Goal: Information Seeking & Learning: Learn about a topic

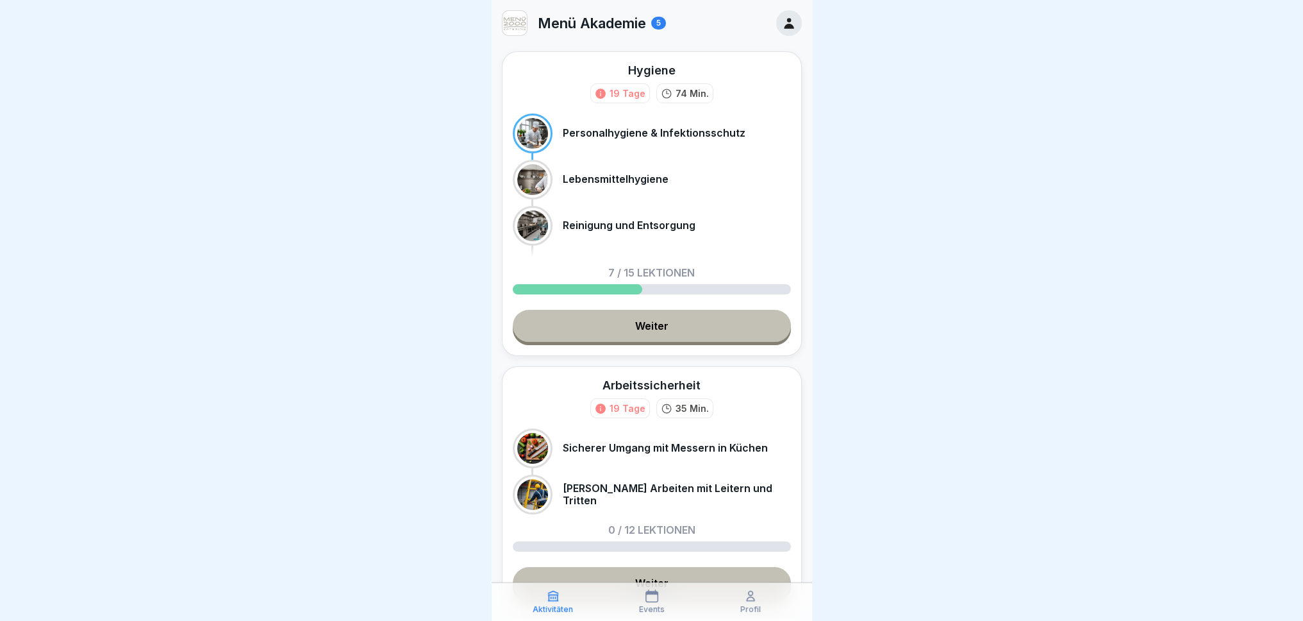
click at [715, 313] on link "Weiter" at bounding box center [652, 326] width 278 height 32
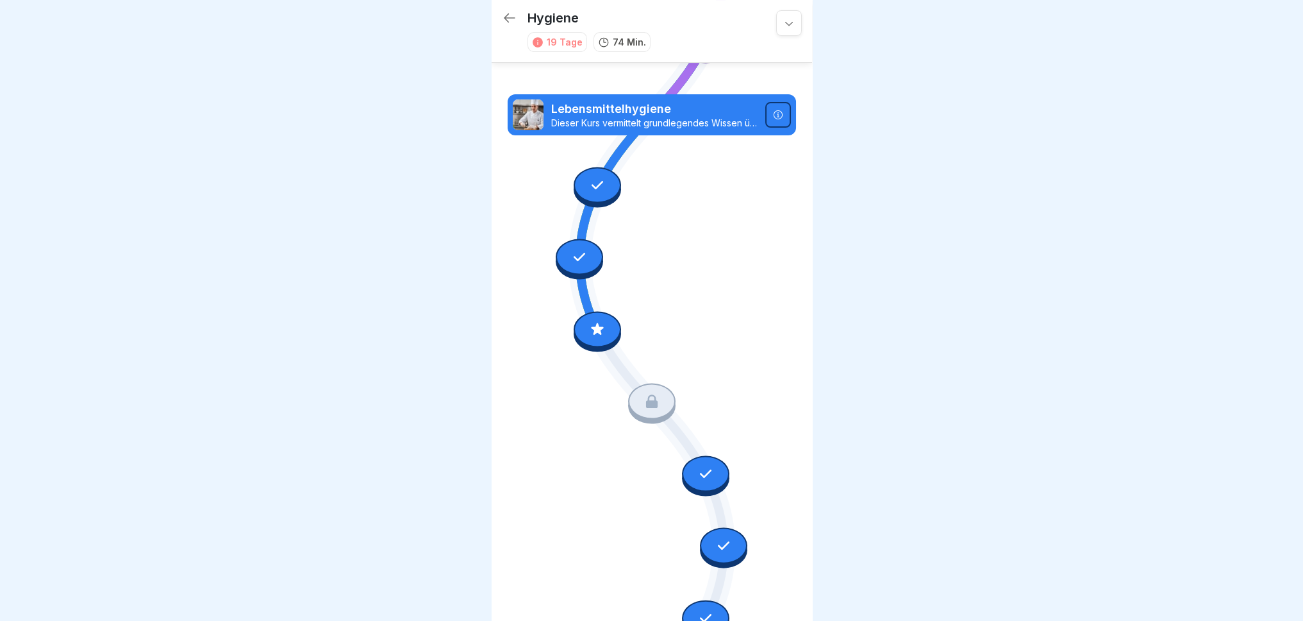
scroll to position [256, 0]
click at [640, 117] on p "Dieser Kurs vermittelt grundlegendes Wissen über die Hygiene und Handhabung von…" at bounding box center [654, 123] width 206 height 12
click at [595, 320] on icon at bounding box center [597, 328] width 17 height 17
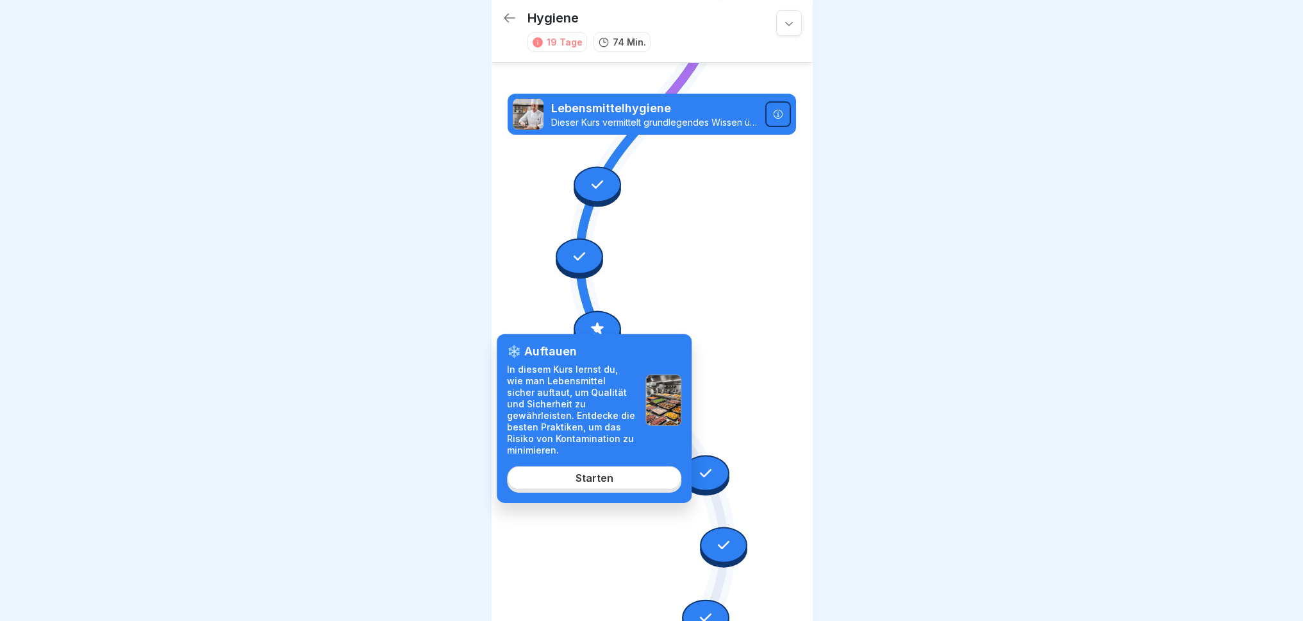
click at [615, 476] on link "Starten" at bounding box center [594, 476] width 174 height 23
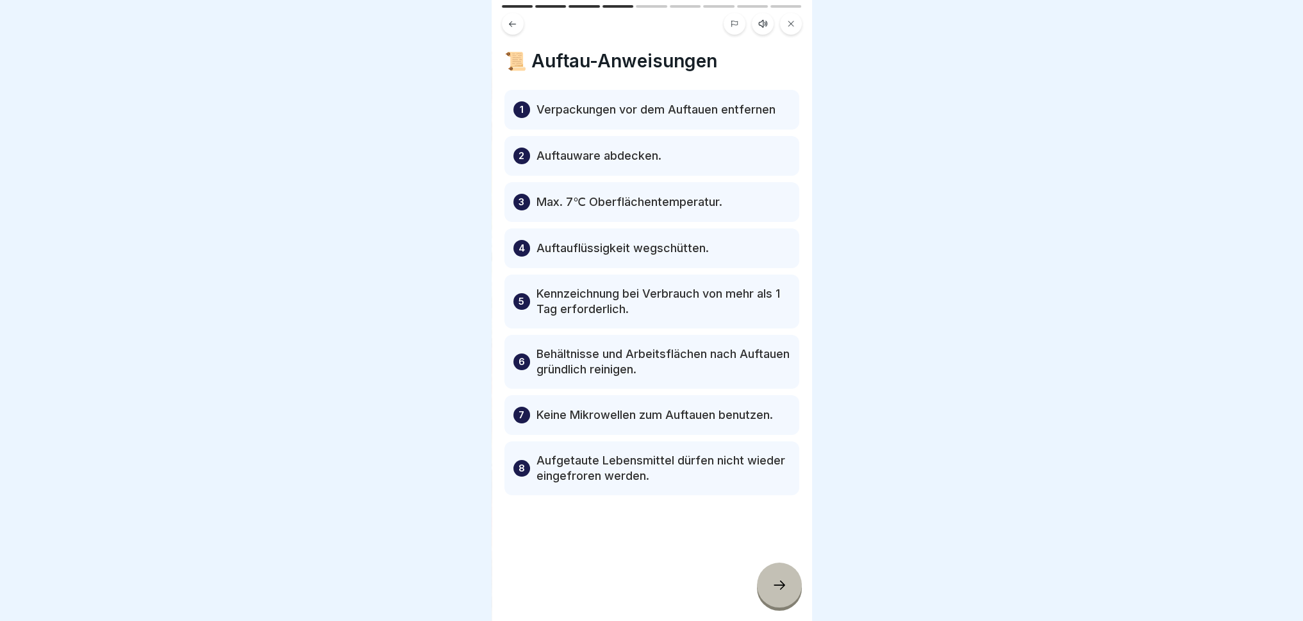
scroll to position [10, 0]
click at [769, 574] on div at bounding box center [779, 584] width 45 height 45
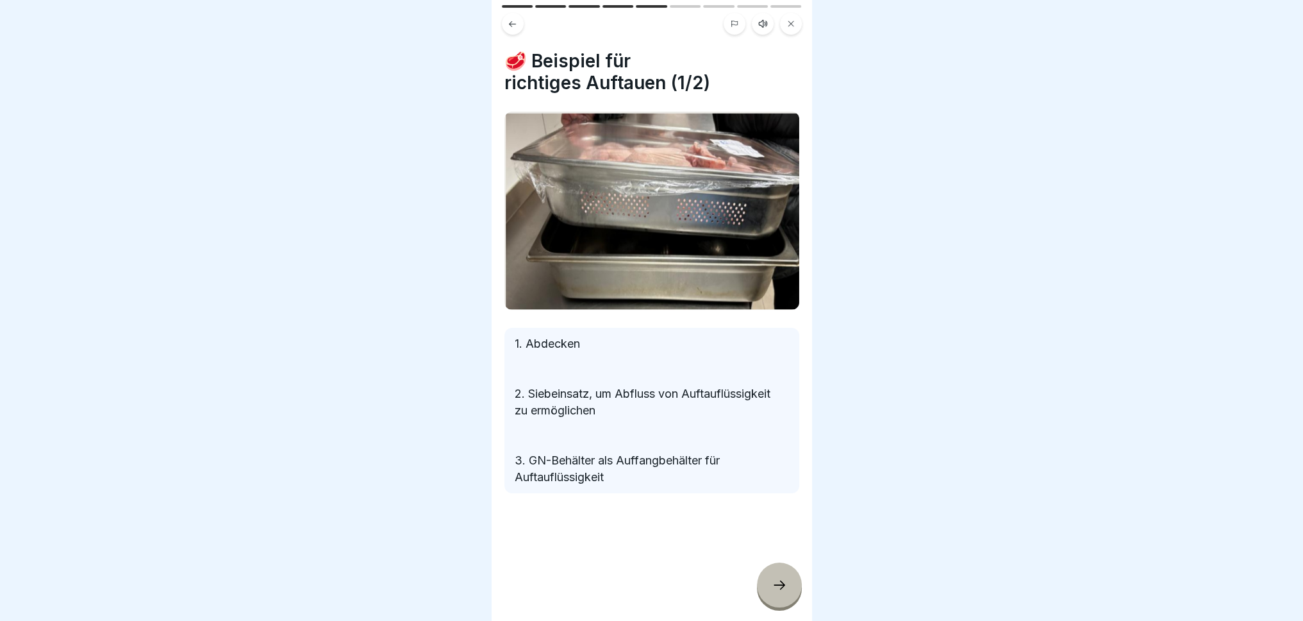
click at [768, 574] on div at bounding box center [779, 584] width 45 height 45
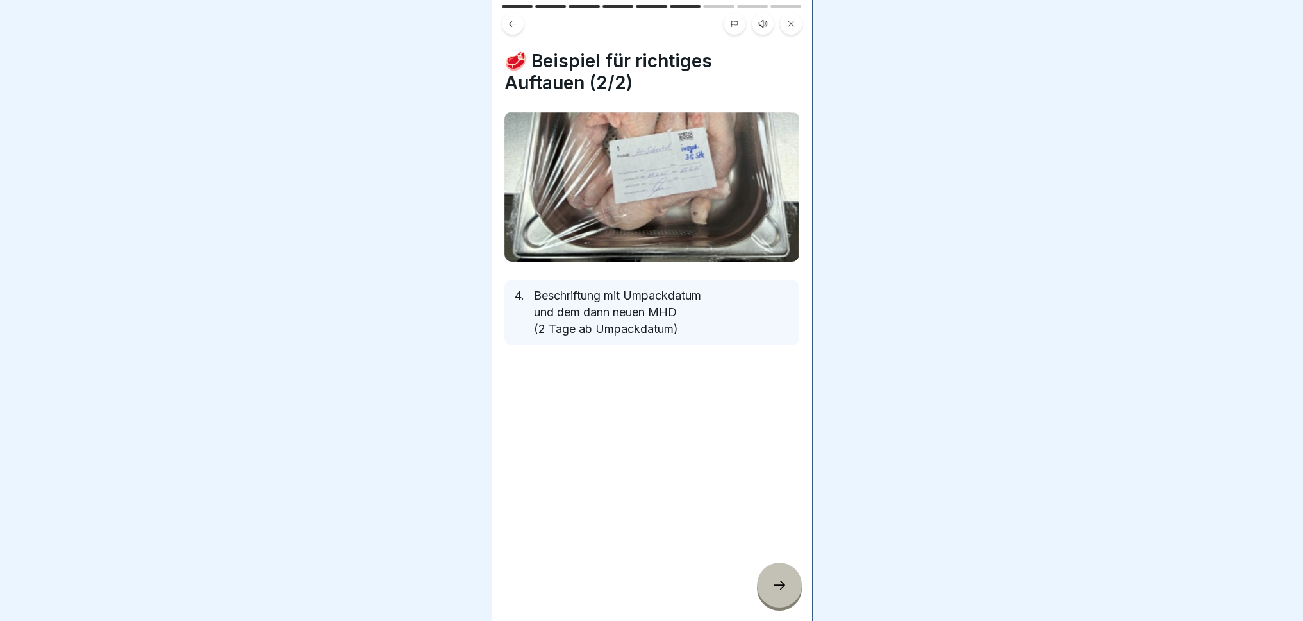
click at [771, 574] on div at bounding box center [779, 584] width 45 height 45
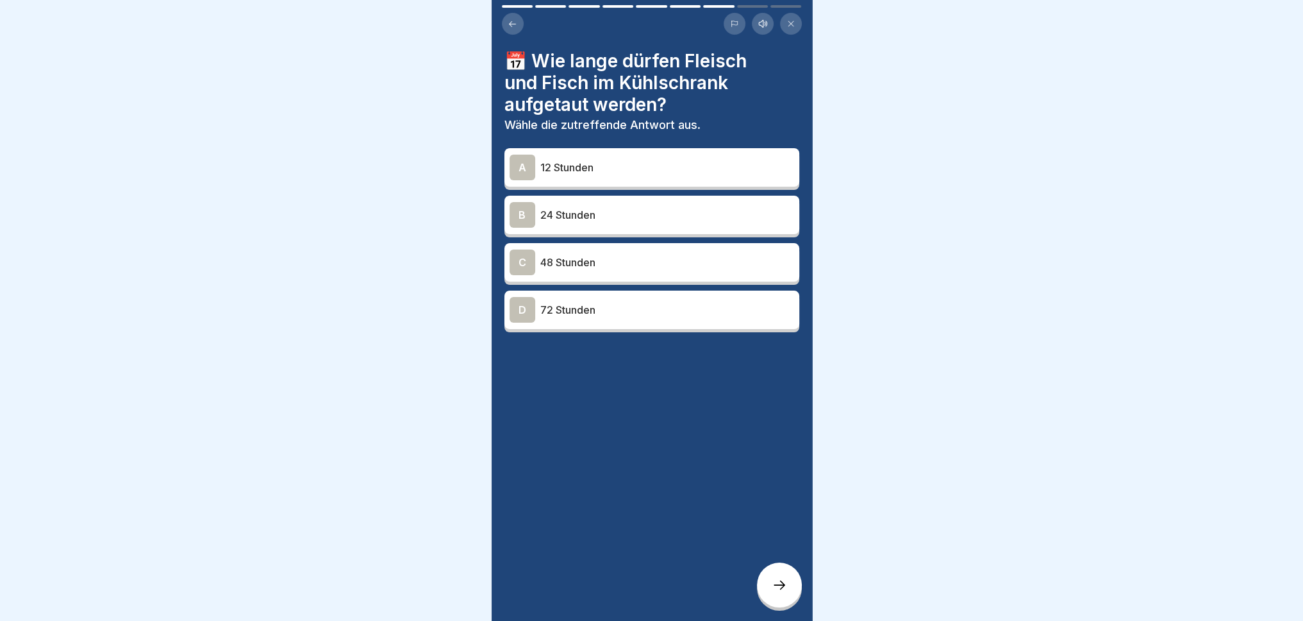
click at [539, 523] on div "📅 Wie lange dürfen Fleisch und Fisch im Kühlschrank aufgetaut werden? Wähle die…" at bounding box center [652, 310] width 321 height 621
click at [509, 19] on icon at bounding box center [513, 24] width 10 height 10
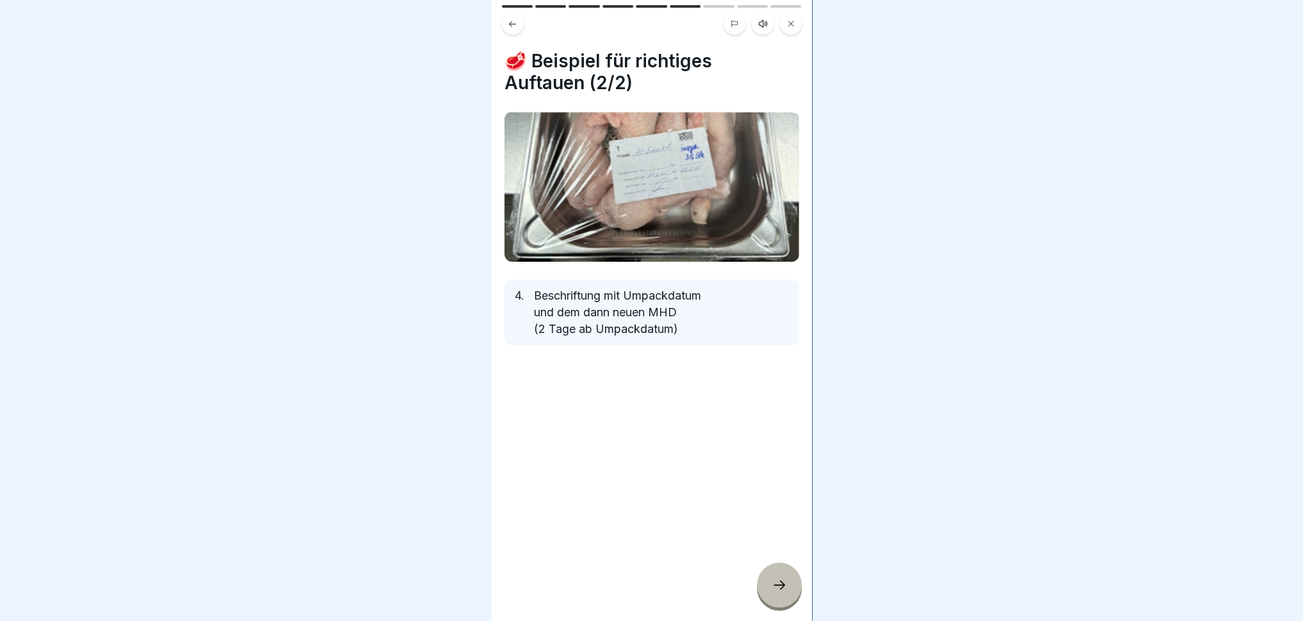
click at [507, 18] on button at bounding box center [513, 24] width 22 height 22
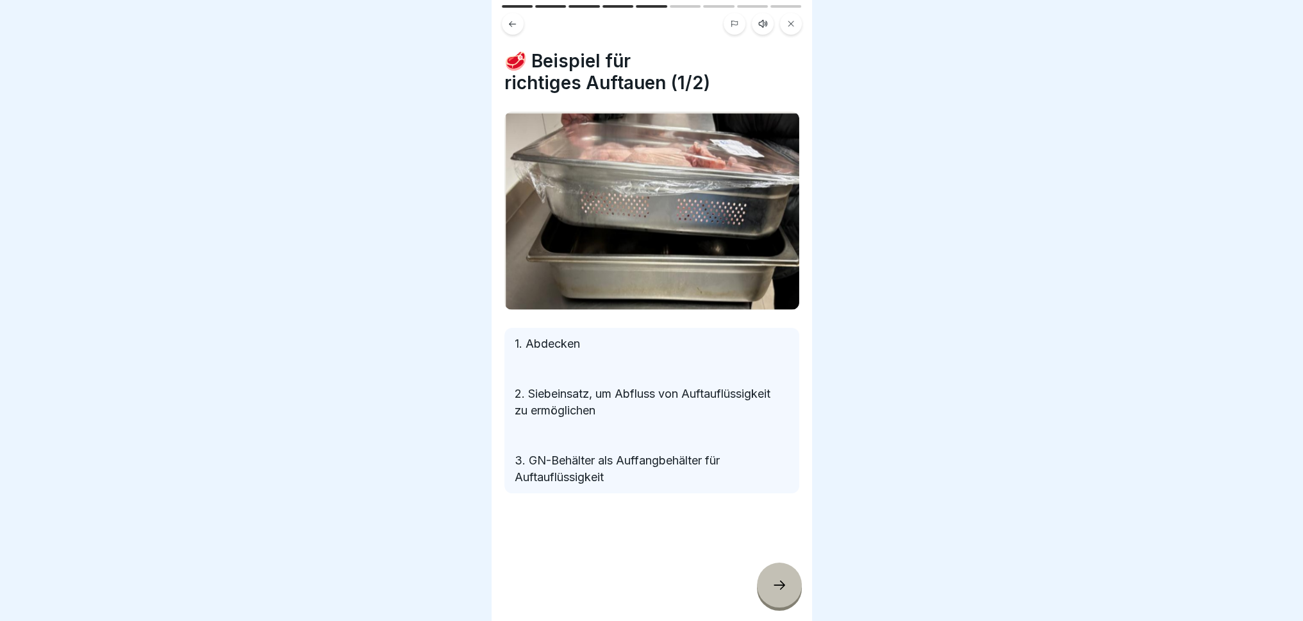
click at [507, 18] on button at bounding box center [513, 24] width 22 height 22
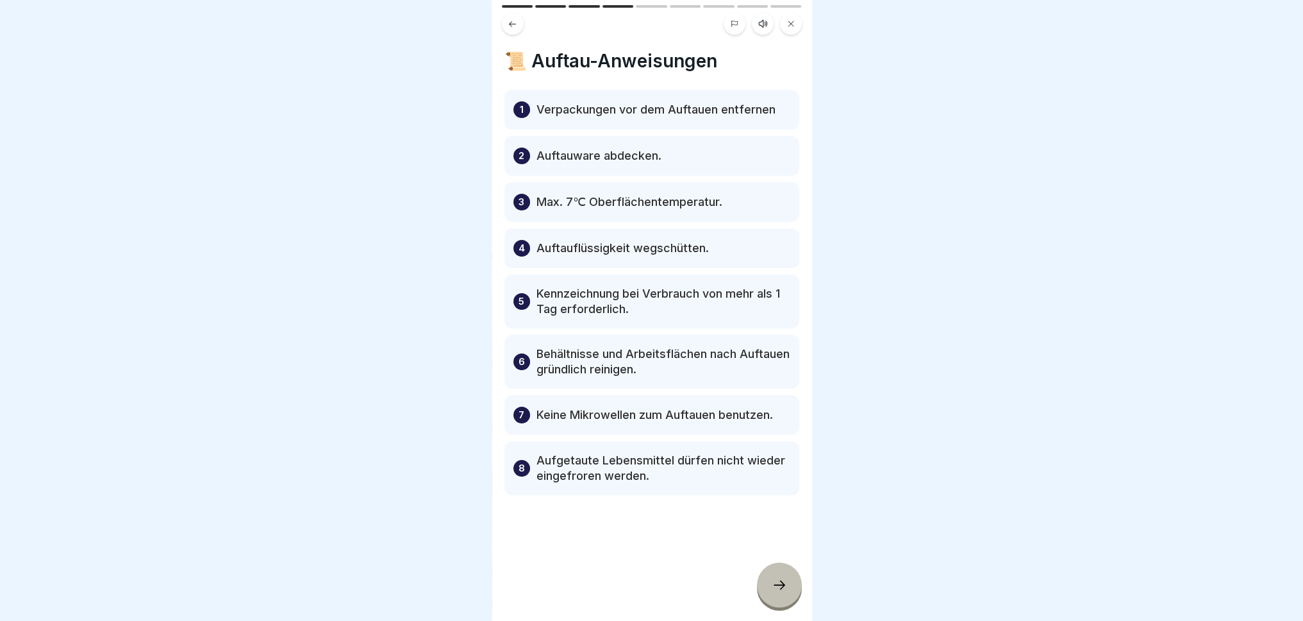
click at [507, 18] on button at bounding box center [513, 24] width 22 height 22
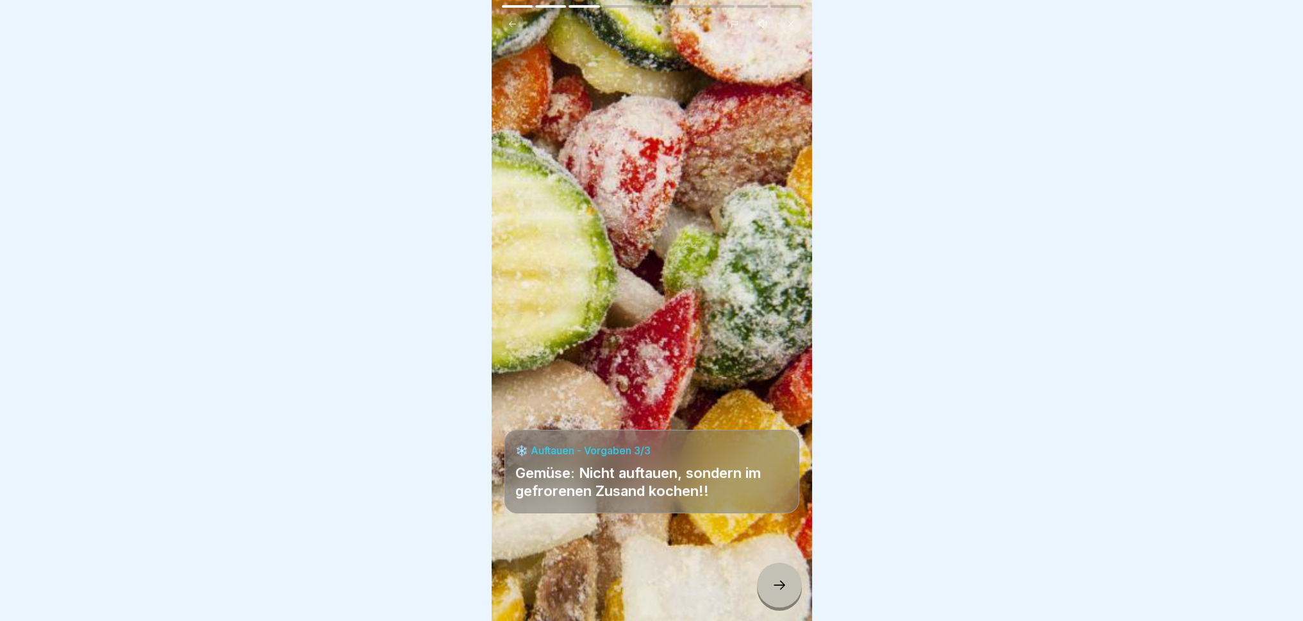
click at [787, 574] on div at bounding box center [779, 584] width 45 height 45
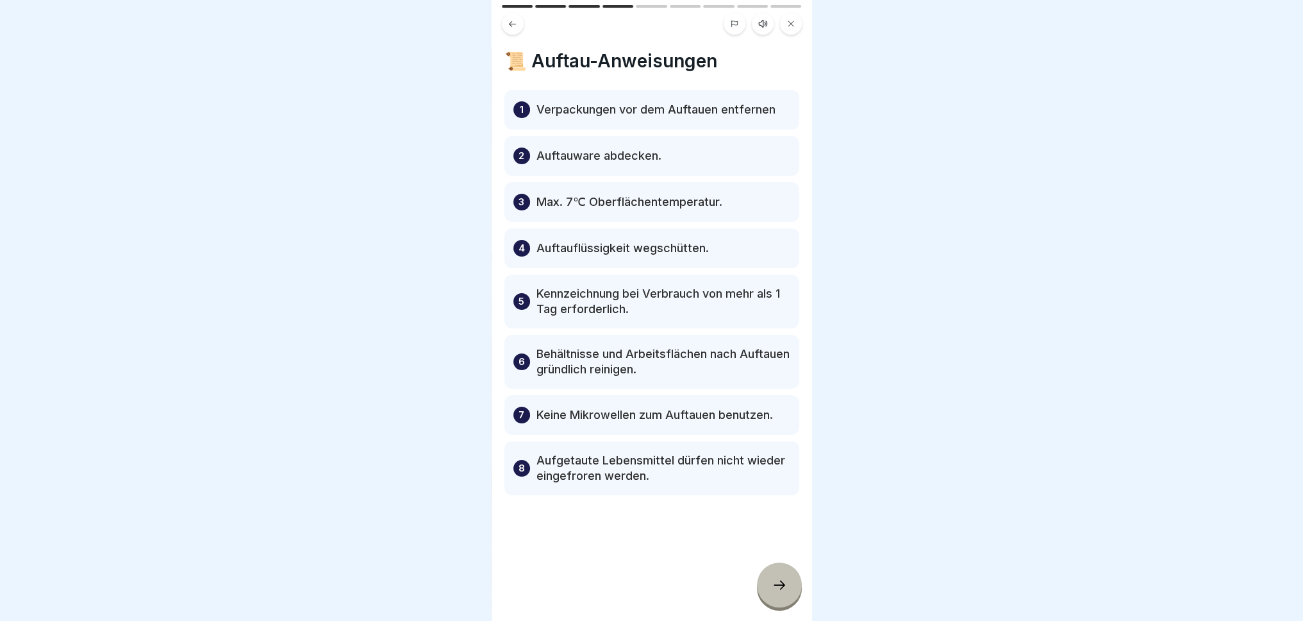
click at [787, 574] on icon at bounding box center [779, 584] width 15 height 15
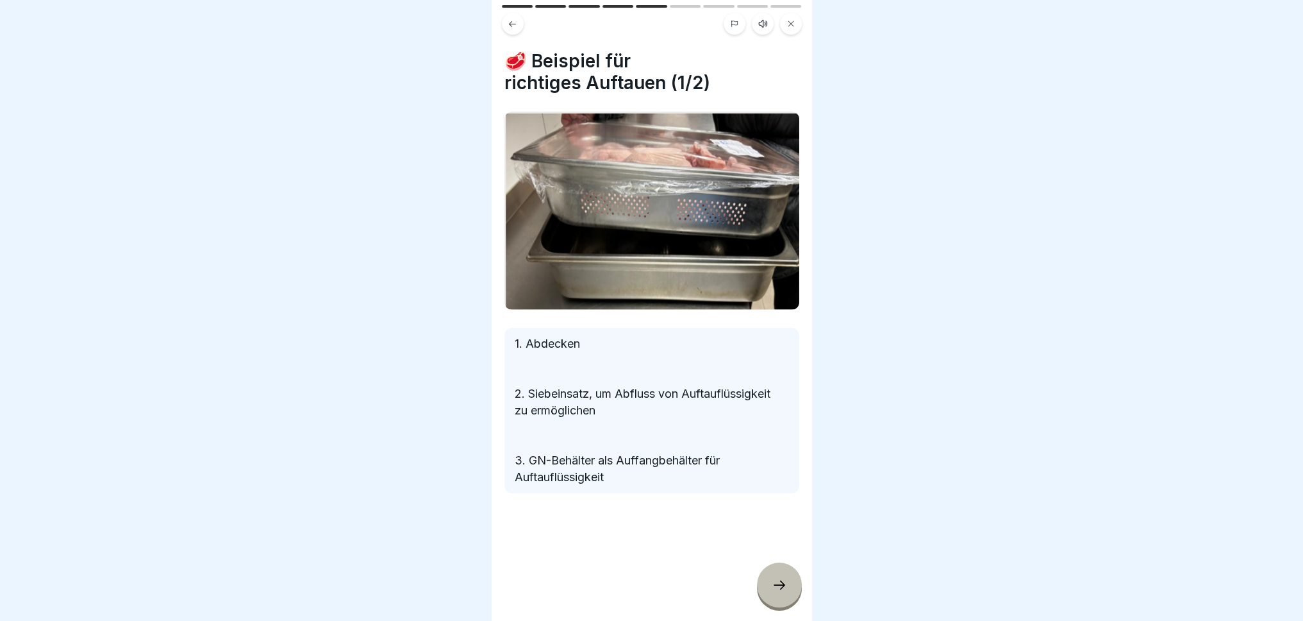
click at [787, 574] on icon at bounding box center [779, 584] width 15 height 15
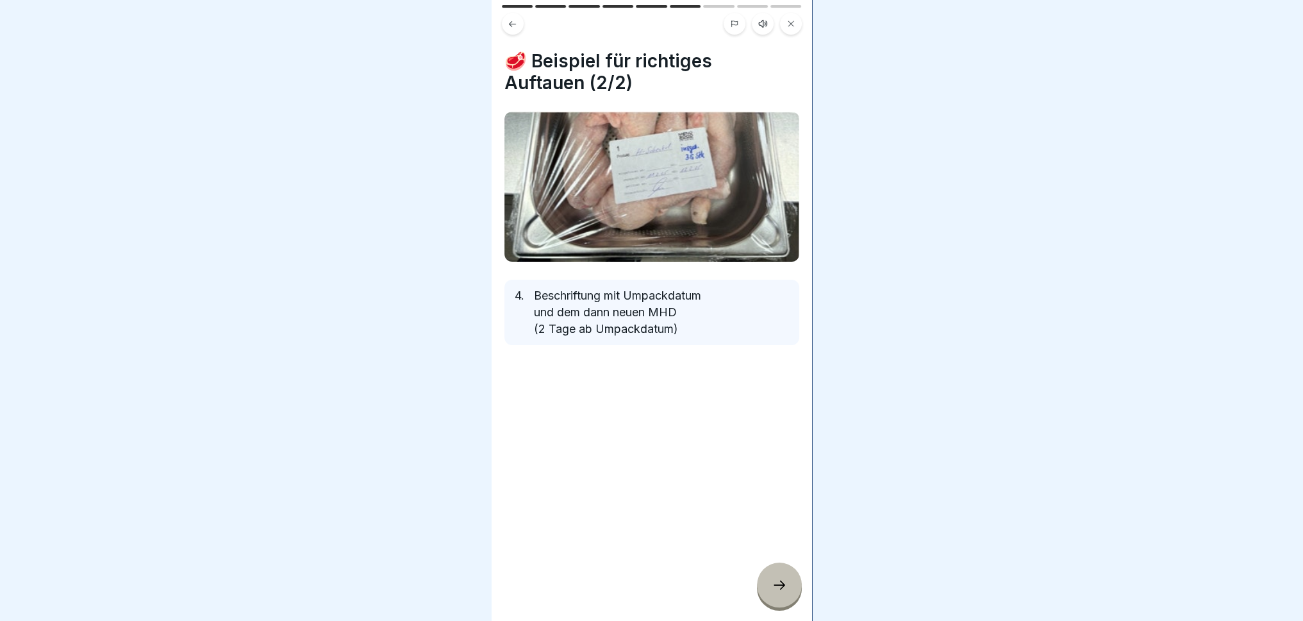
click at [787, 574] on icon at bounding box center [779, 584] width 15 height 15
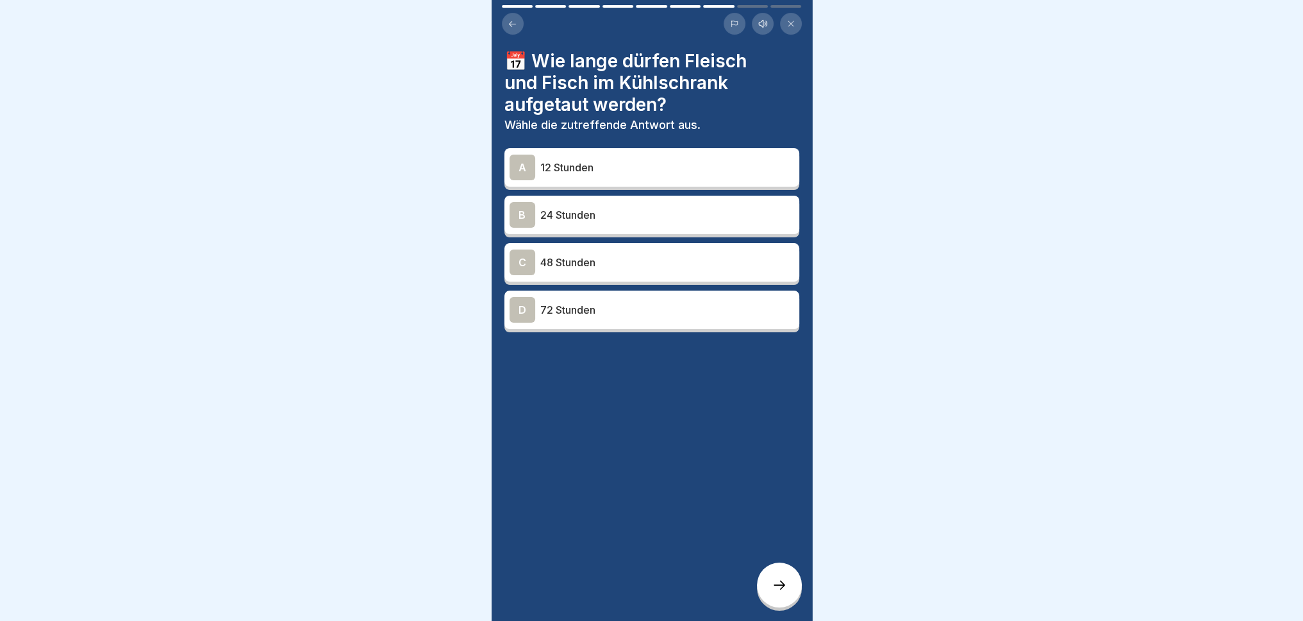
click at [531, 249] on div "C" at bounding box center [523, 262] width 26 height 26
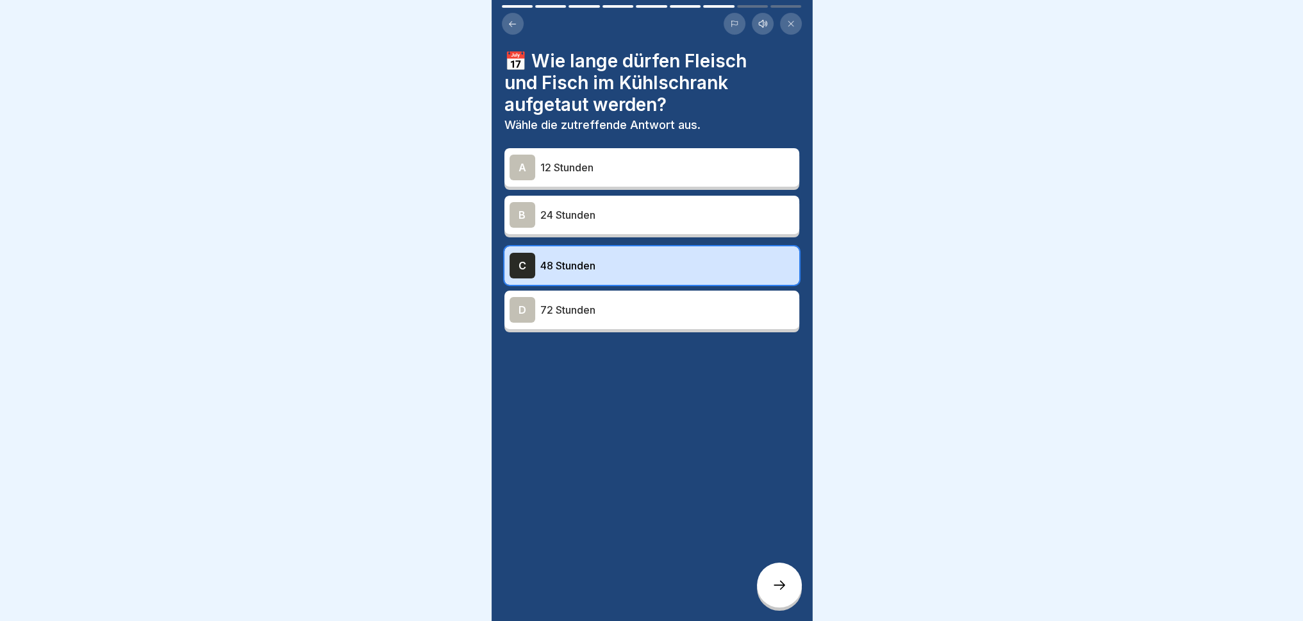
click at [768, 574] on div at bounding box center [779, 584] width 45 height 45
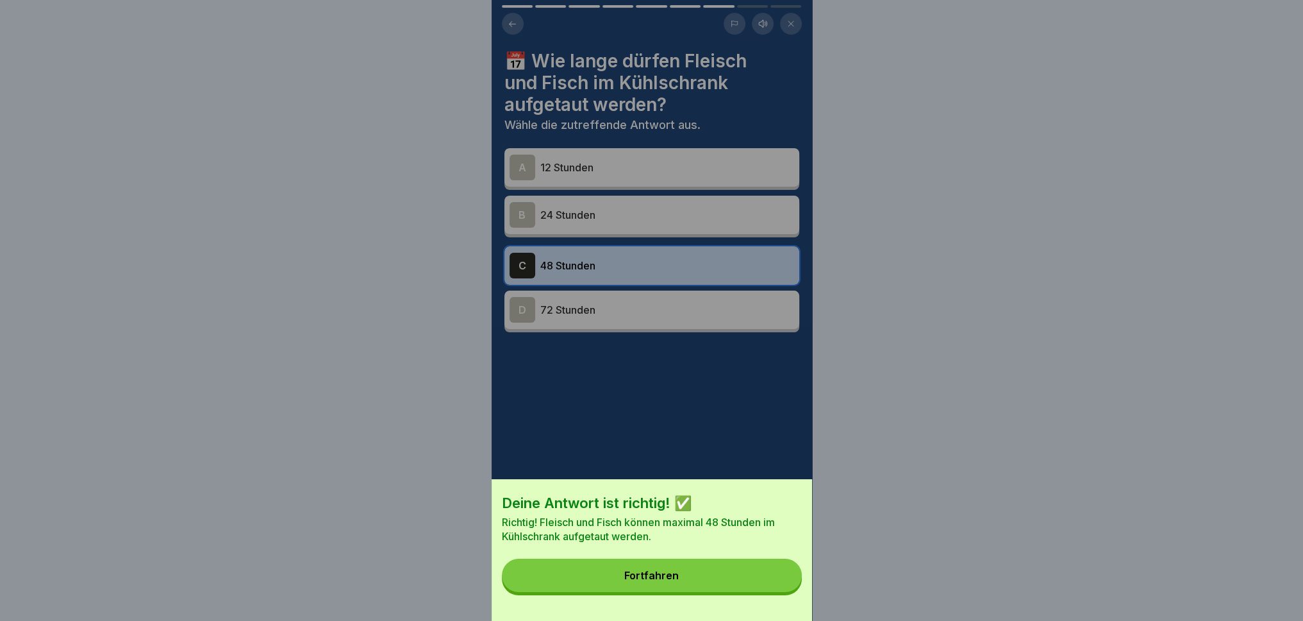
click at [730, 574] on button "Fortfahren" at bounding box center [652, 574] width 300 height 33
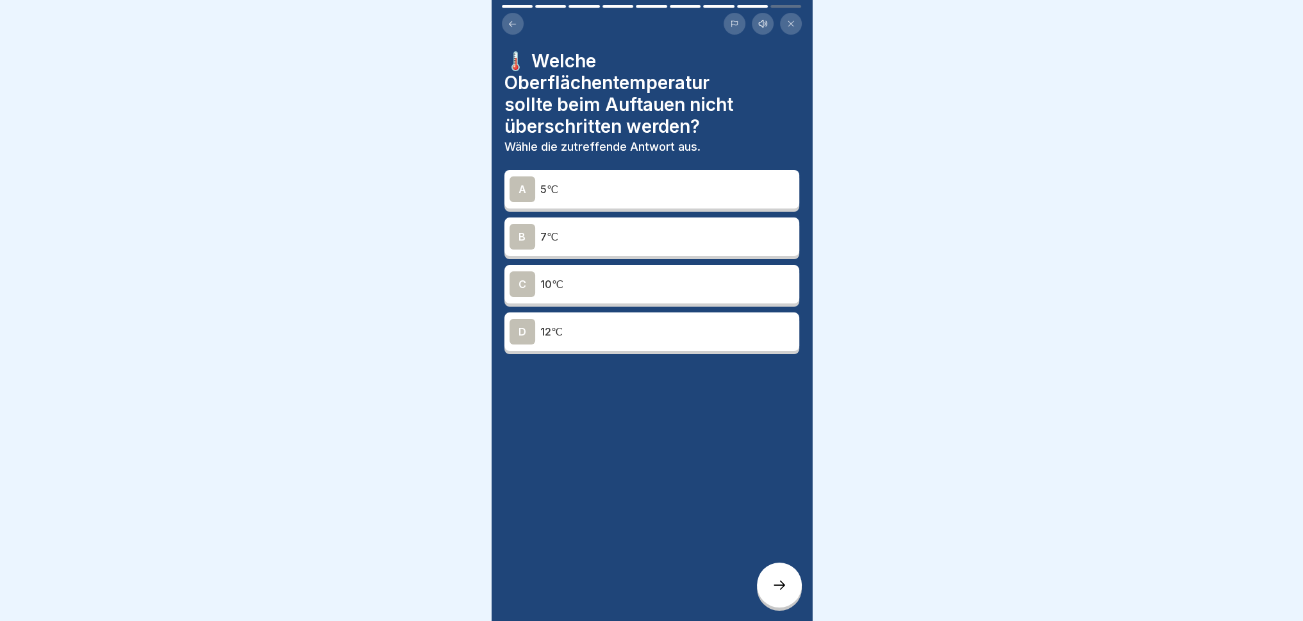
click at [617, 230] on p "7℃" at bounding box center [667, 236] width 254 height 15
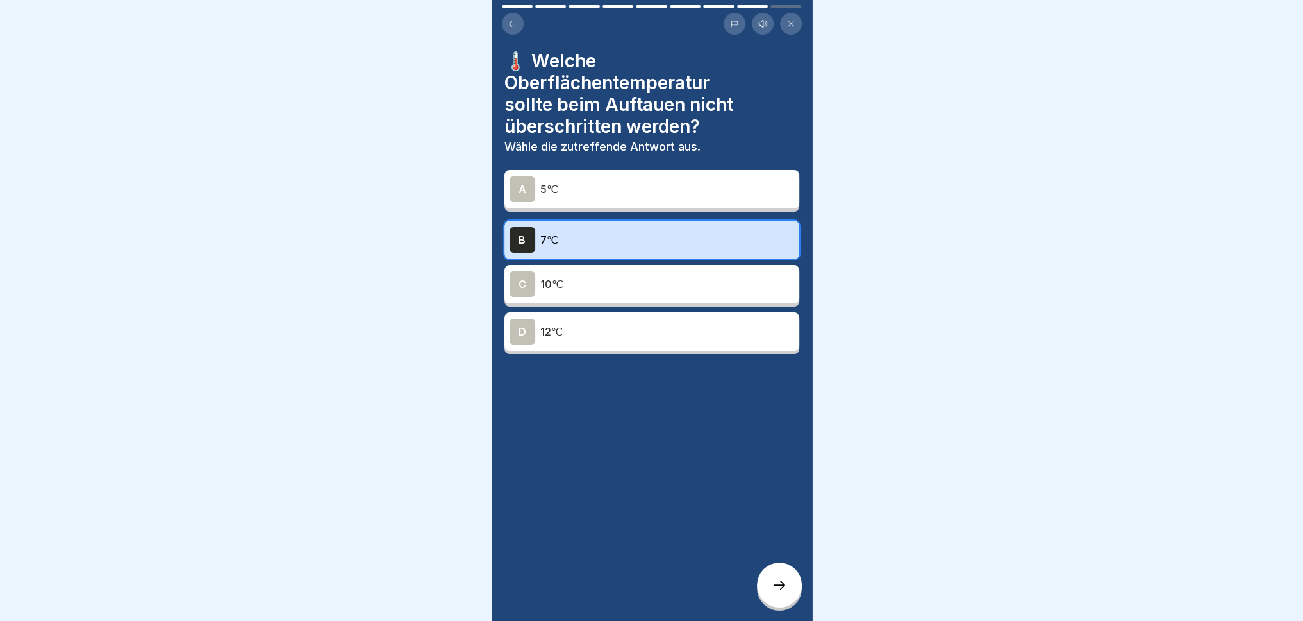
click at [782, 574] on div at bounding box center [779, 584] width 45 height 45
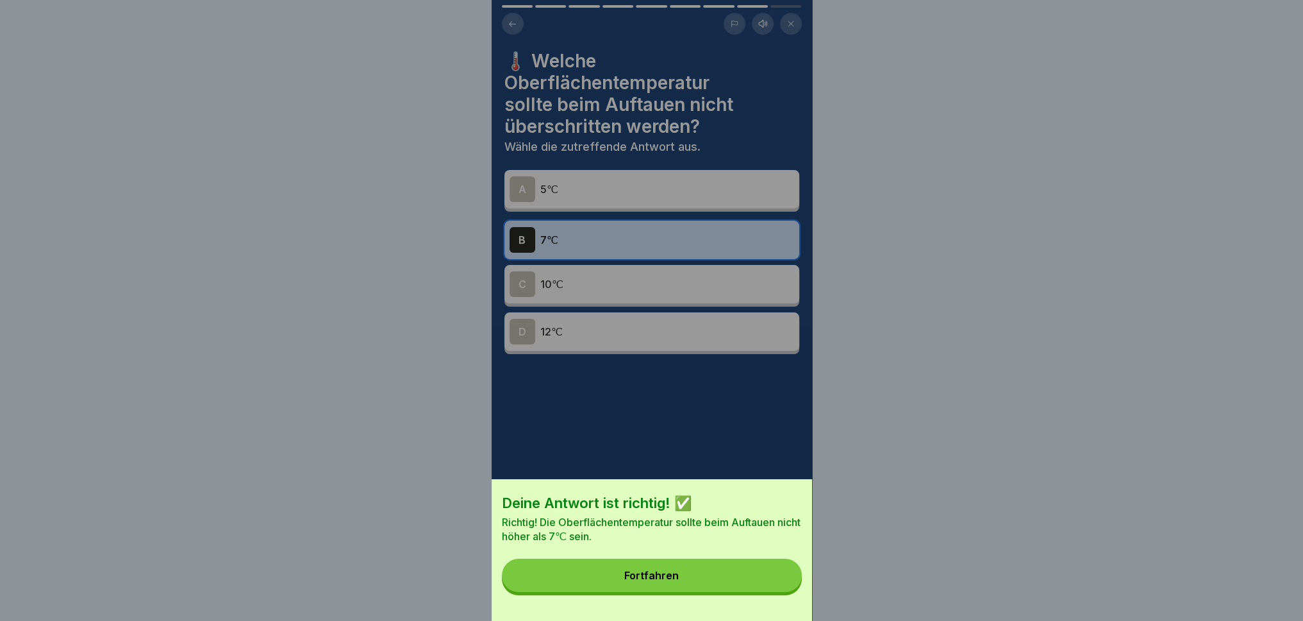
click at [738, 574] on button "Fortfahren" at bounding box center [652, 574] width 300 height 33
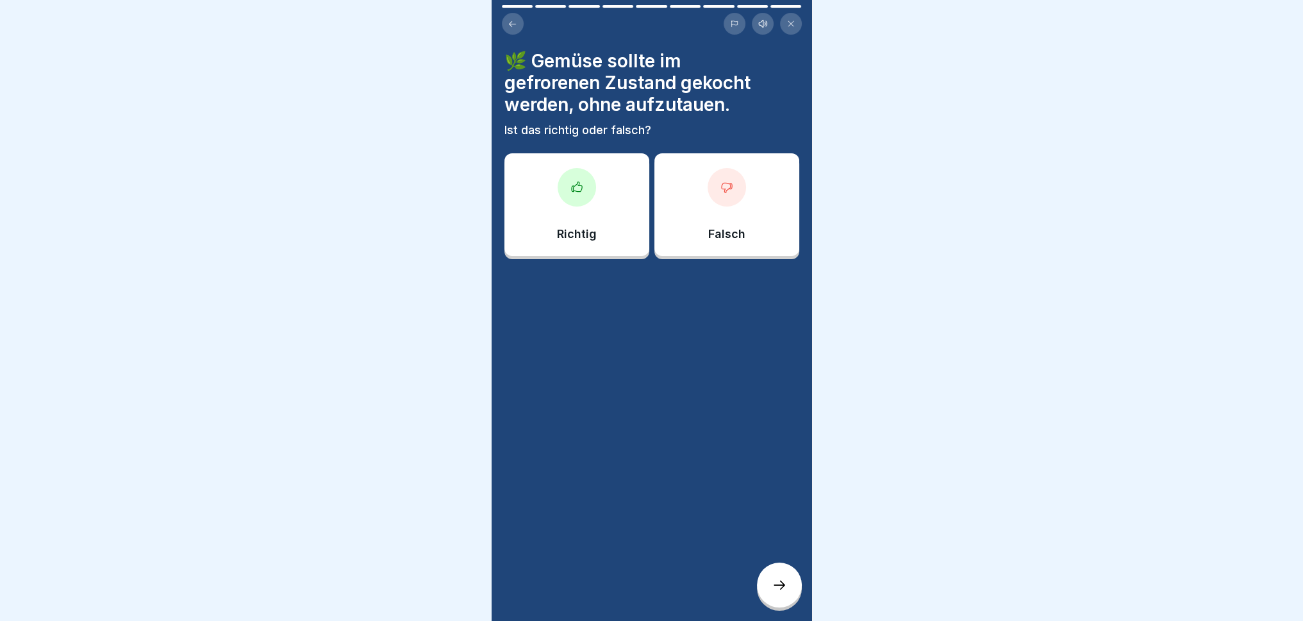
click at [712, 211] on div "Falsch" at bounding box center [727, 204] width 145 height 103
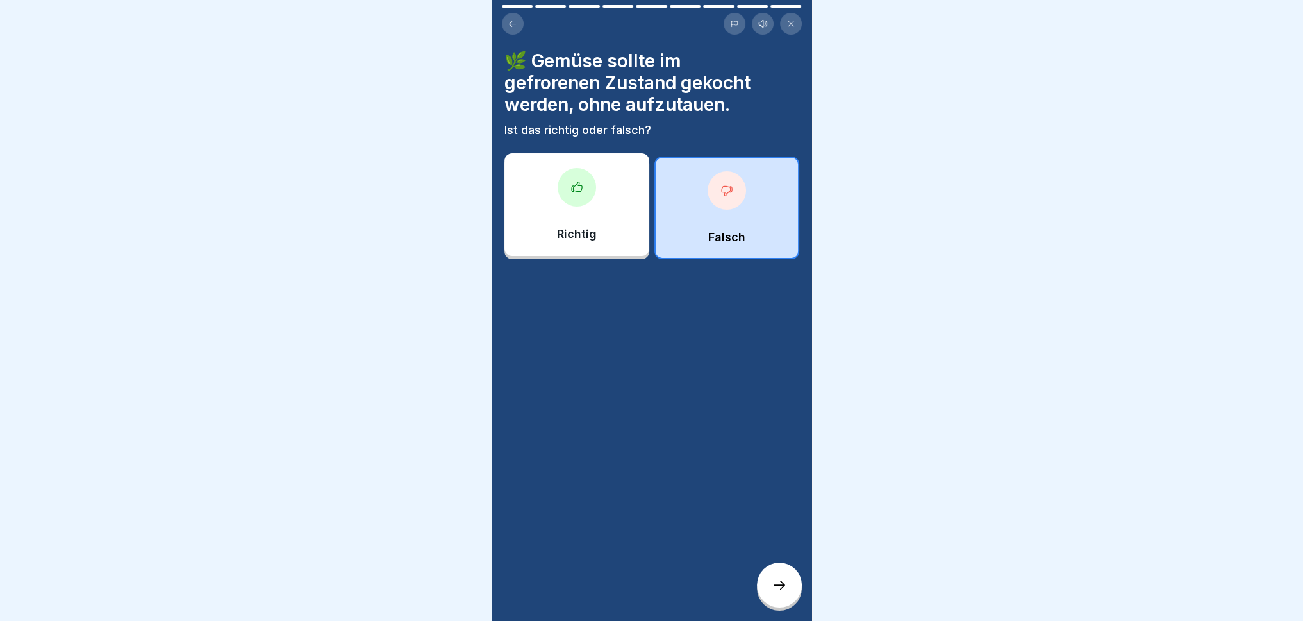
click at [780, 574] on icon at bounding box center [779, 584] width 15 height 15
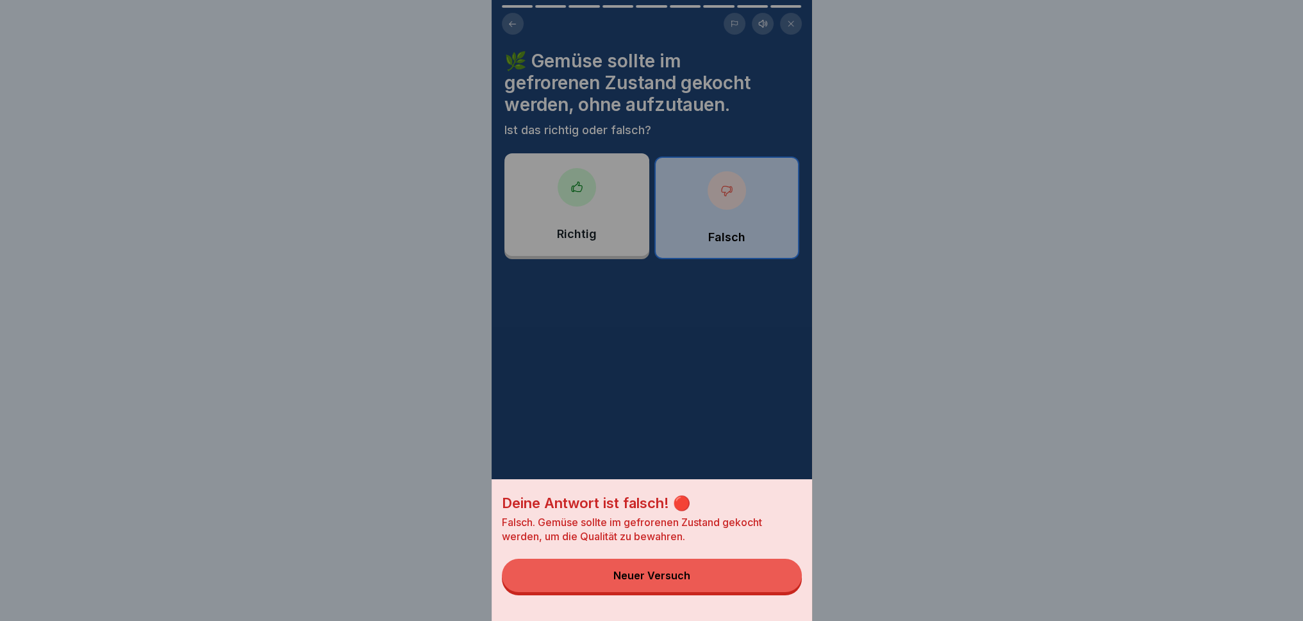
click at [730, 574] on button "Neuer Versuch" at bounding box center [652, 574] width 300 height 33
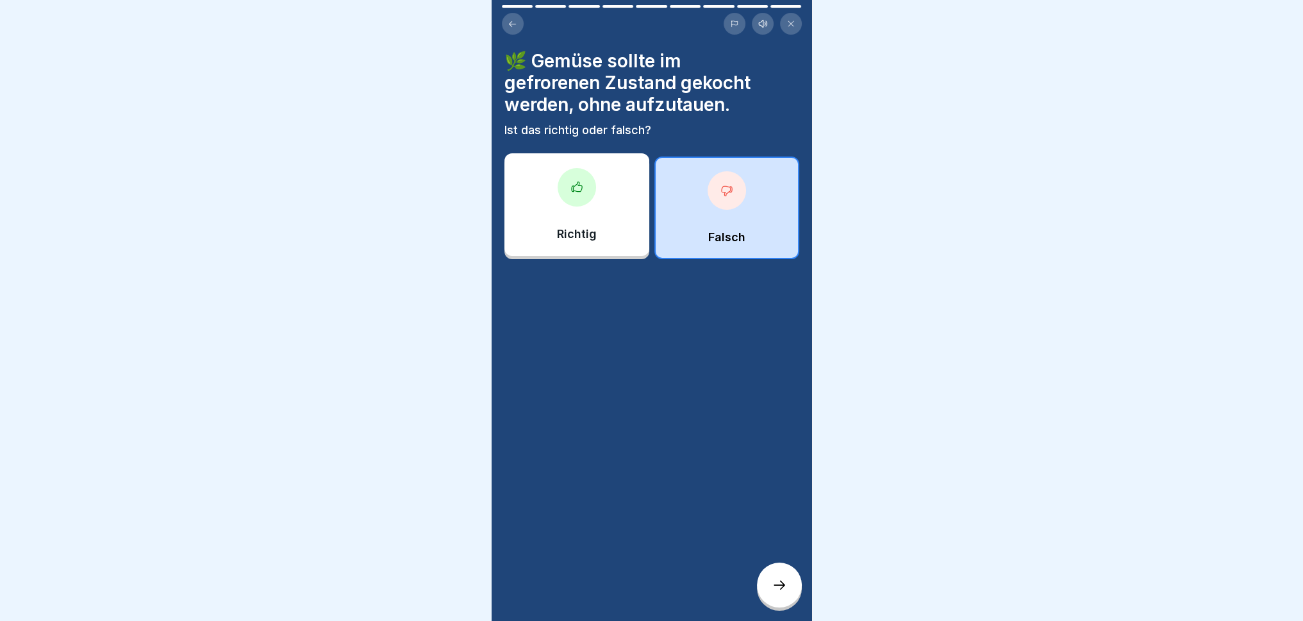
click at [530, 164] on div "Richtig" at bounding box center [577, 204] width 145 height 103
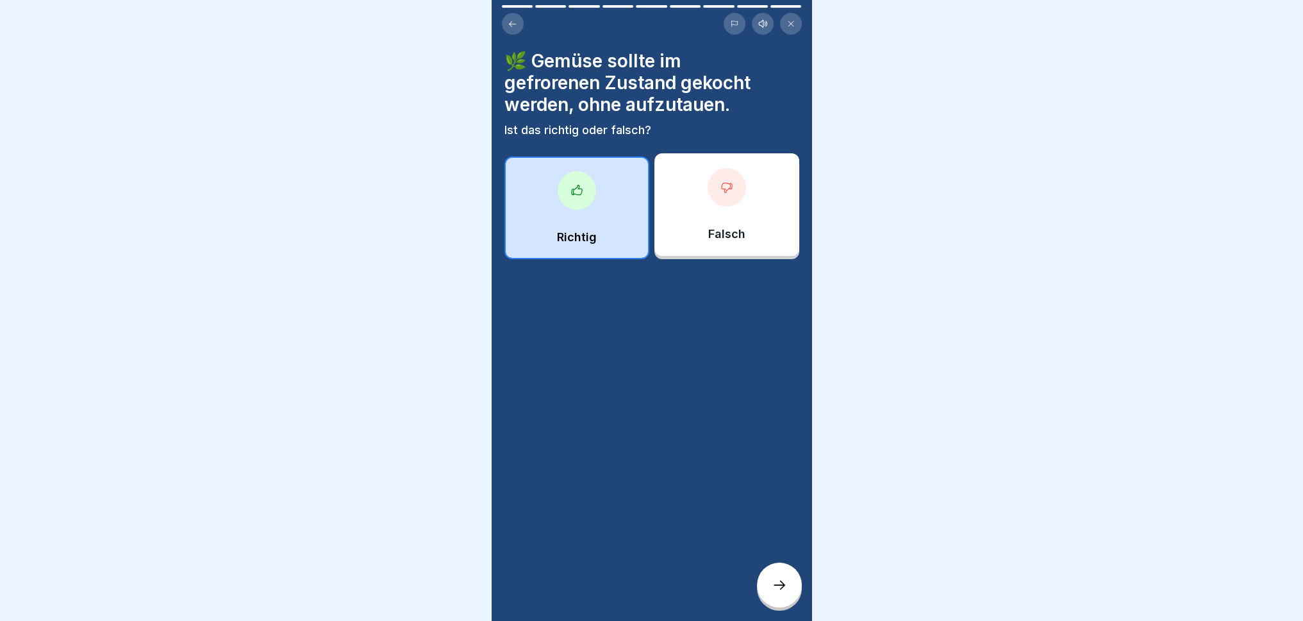
click at [777, 574] on icon at bounding box center [779, 584] width 15 height 15
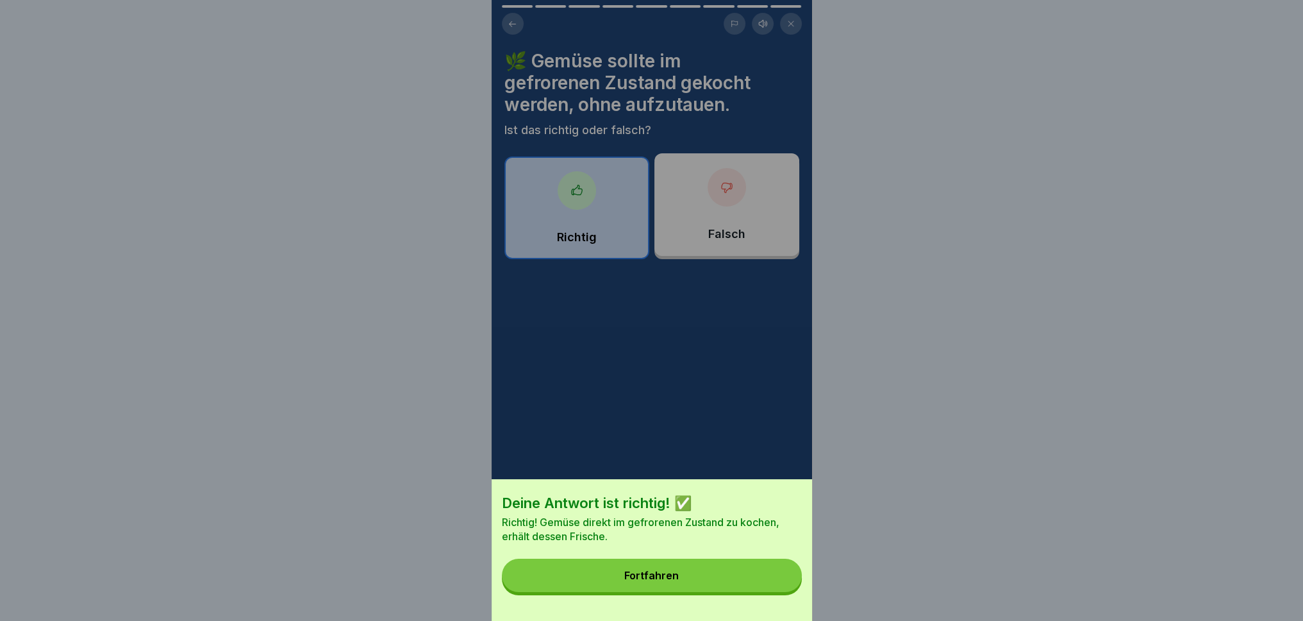
click at [685, 574] on button "Fortfahren" at bounding box center [652, 574] width 300 height 33
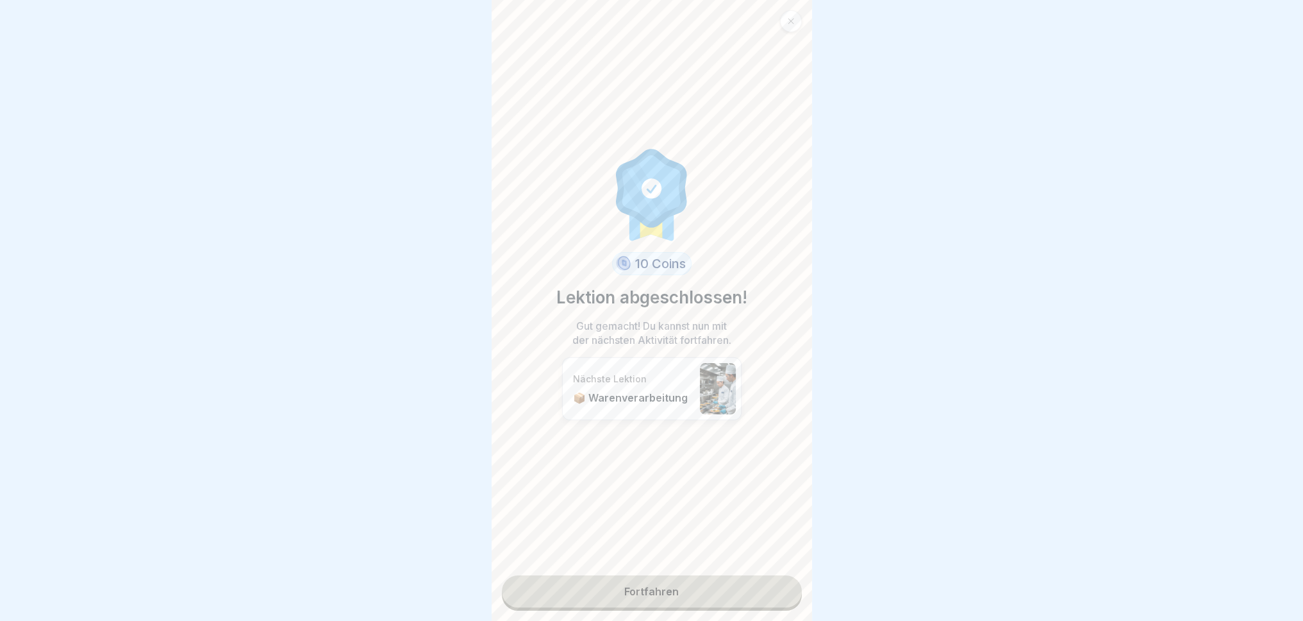
click at [690, 574] on link "Fortfahren" at bounding box center [652, 591] width 300 height 32
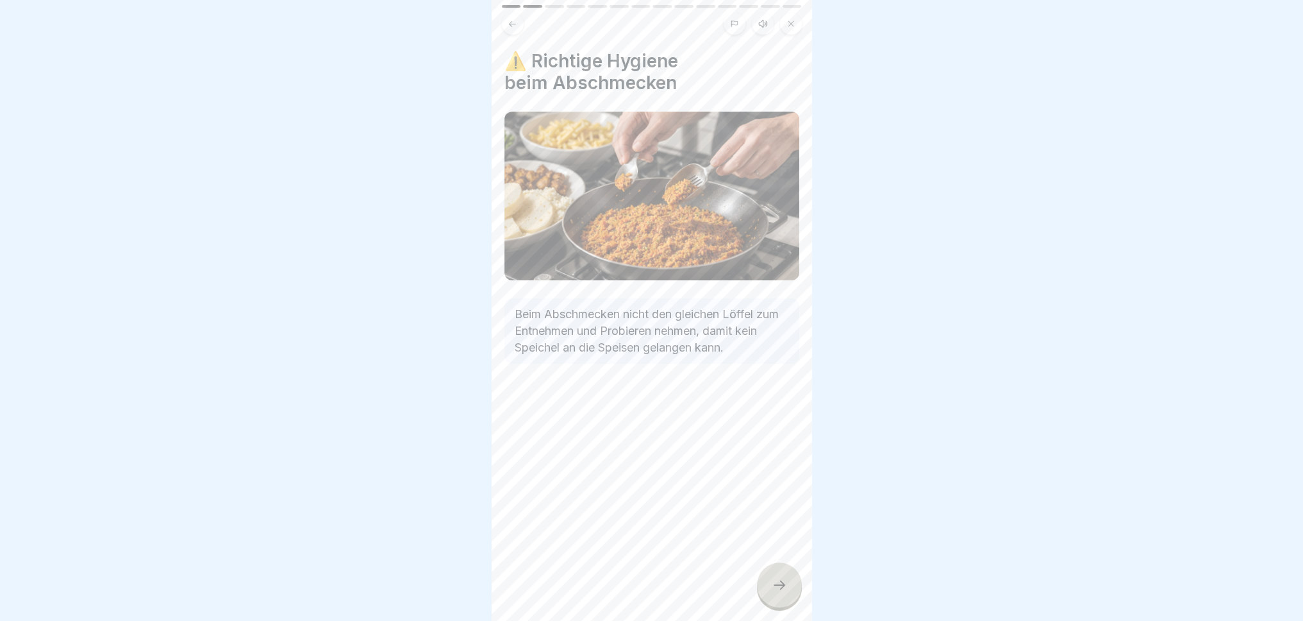
click at [769, 574] on div at bounding box center [779, 584] width 45 height 45
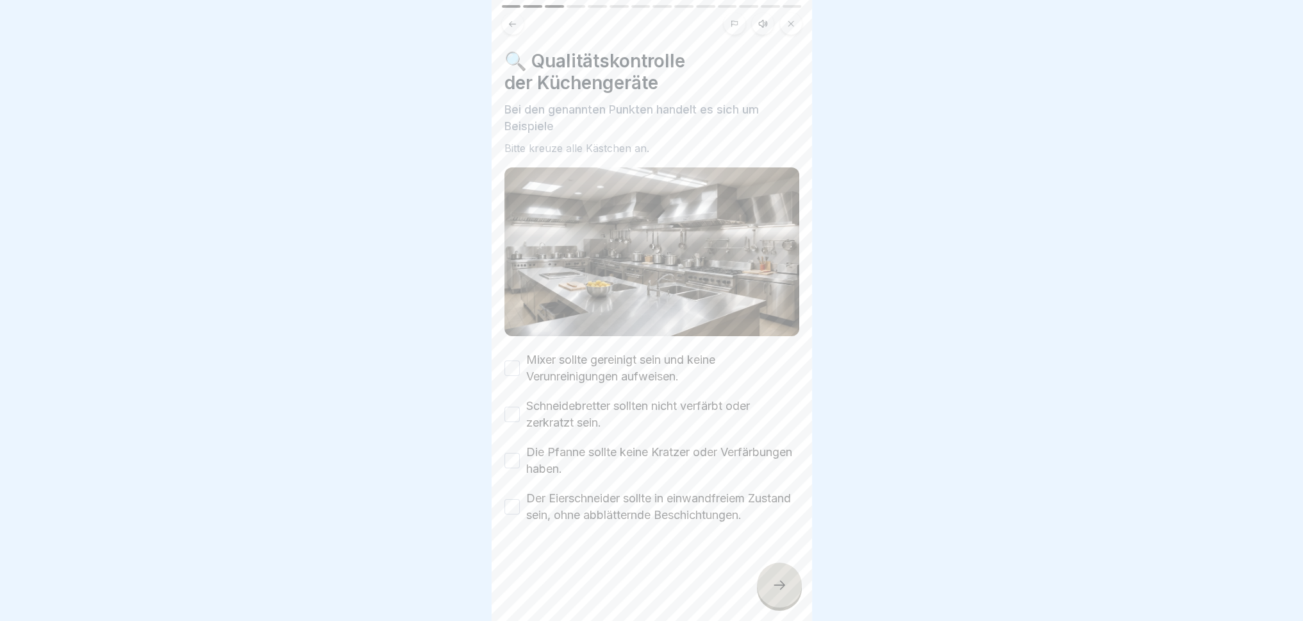
click at [505, 360] on button "Mixer sollte gereinigt sein und keine Verunreinigungen aufweisen." at bounding box center [512, 367] width 15 height 15
click at [511, 406] on button "Schneidebretter sollten nicht verfärbt oder zerkratzt sein." at bounding box center [512, 413] width 15 height 15
click at [503, 449] on div "🔍 Qualitätskontrolle der Küchengeräte Bei den genannten Punkten handelt es sich…" at bounding box center [652, 310] width 321 height 621
click at [513, 453] on button "Die Pfanne sollte keine Kratzer oder Verfärbungen haben." at bounding box center [512, 460] width 15 height 15
click at [508, 502] on button "Der Eierschneider sollte in einwandfreiem Zustand sein, ohne abblätternde Besch…" at bounding box center [512, 506] width 15 height 15
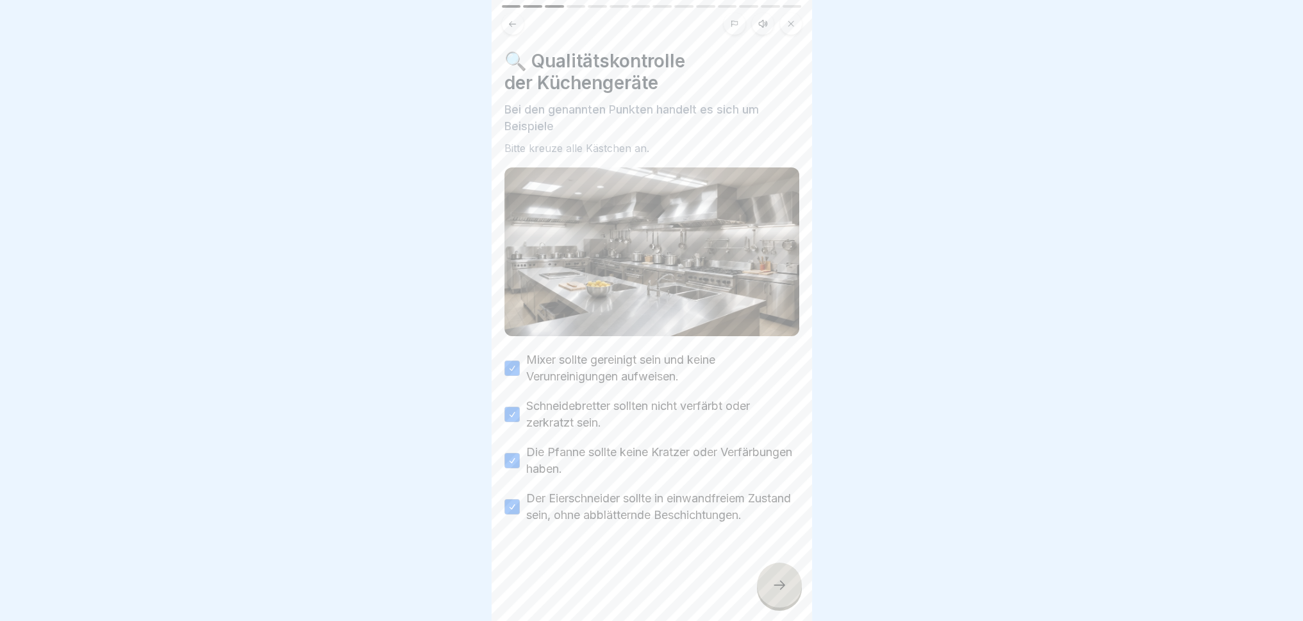
click at [787, 574] on div at bounding box center [779, 584] width 45 height 45
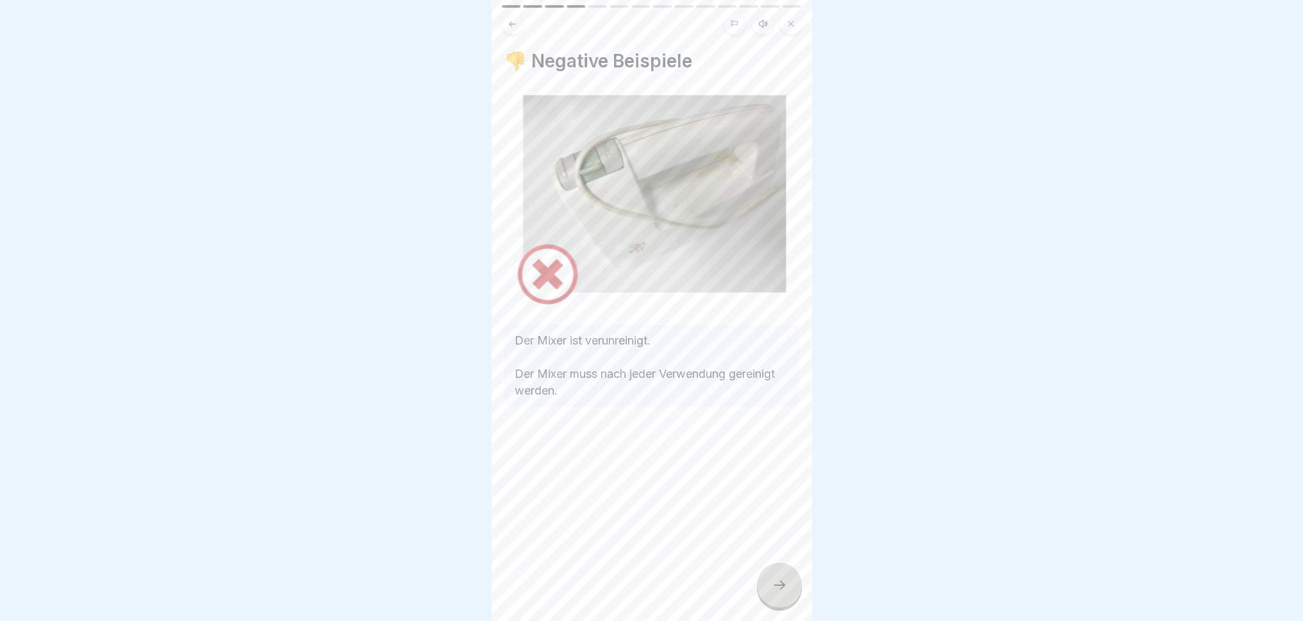
click at [780, 574] on icon at bounding box center [779, 584] width 15 height 15
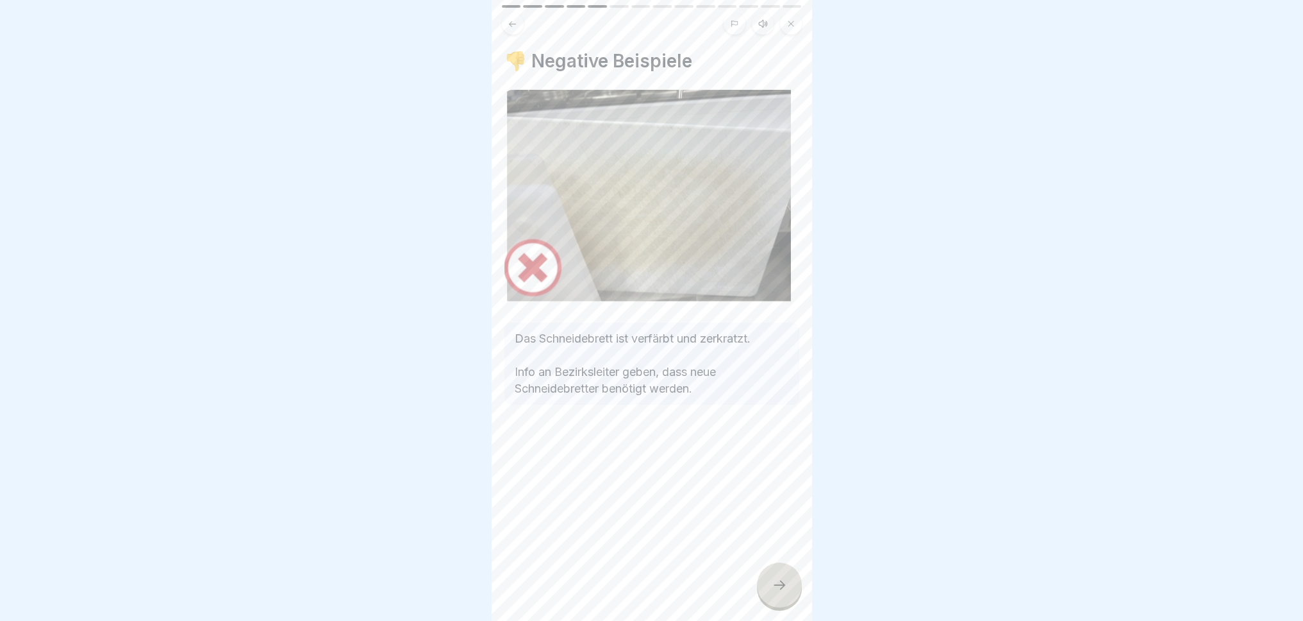
click at [788, 574] on div at bounding box center [779, 584] width 45 height 45
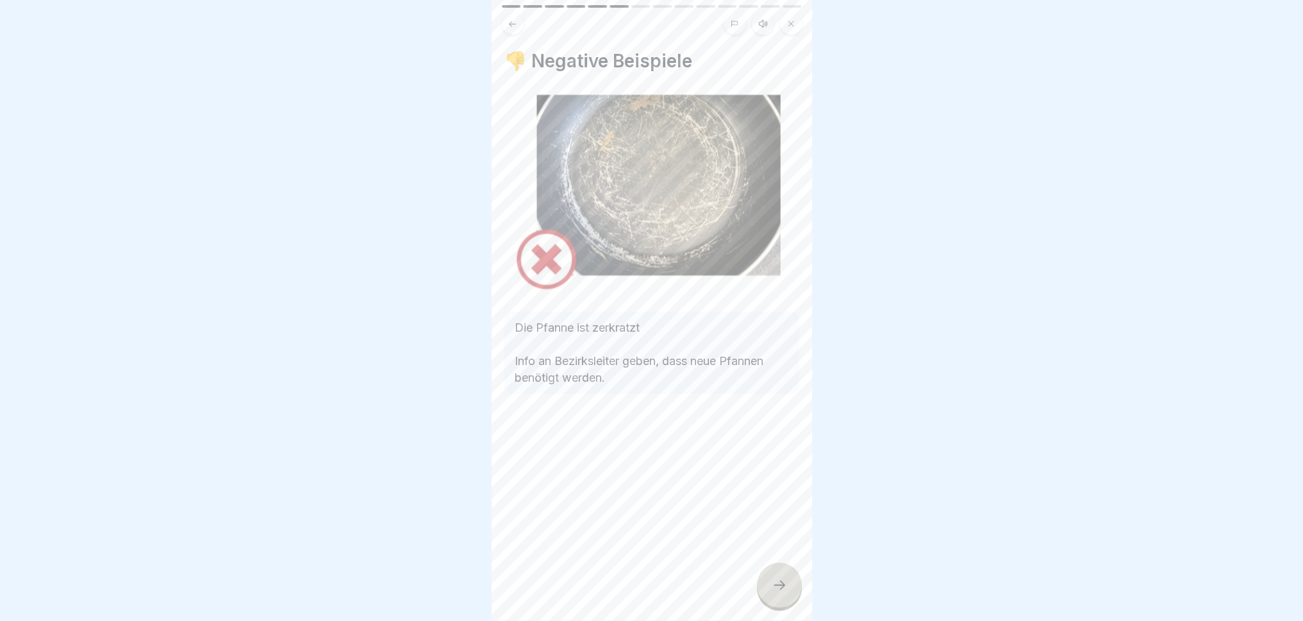
click at [786, 574] on icon at bounding box center [779, 584] width 15 height 15
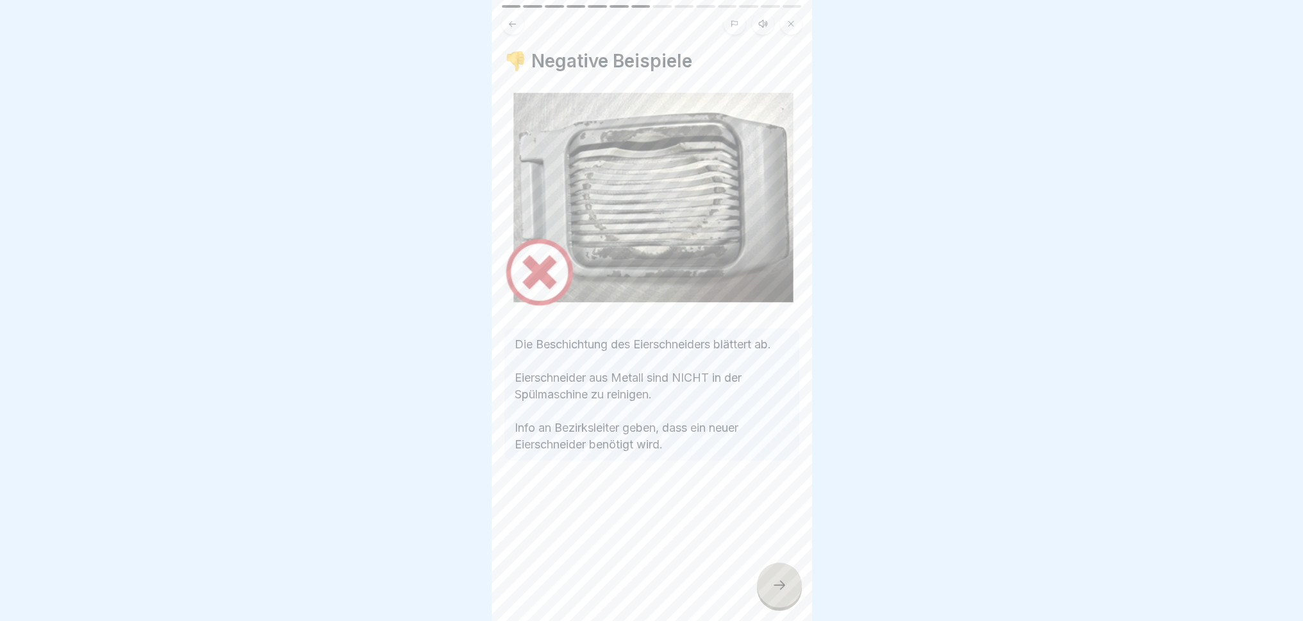
click at [786, 574] on icon at bounding box center [779, 584] width 15 height 15
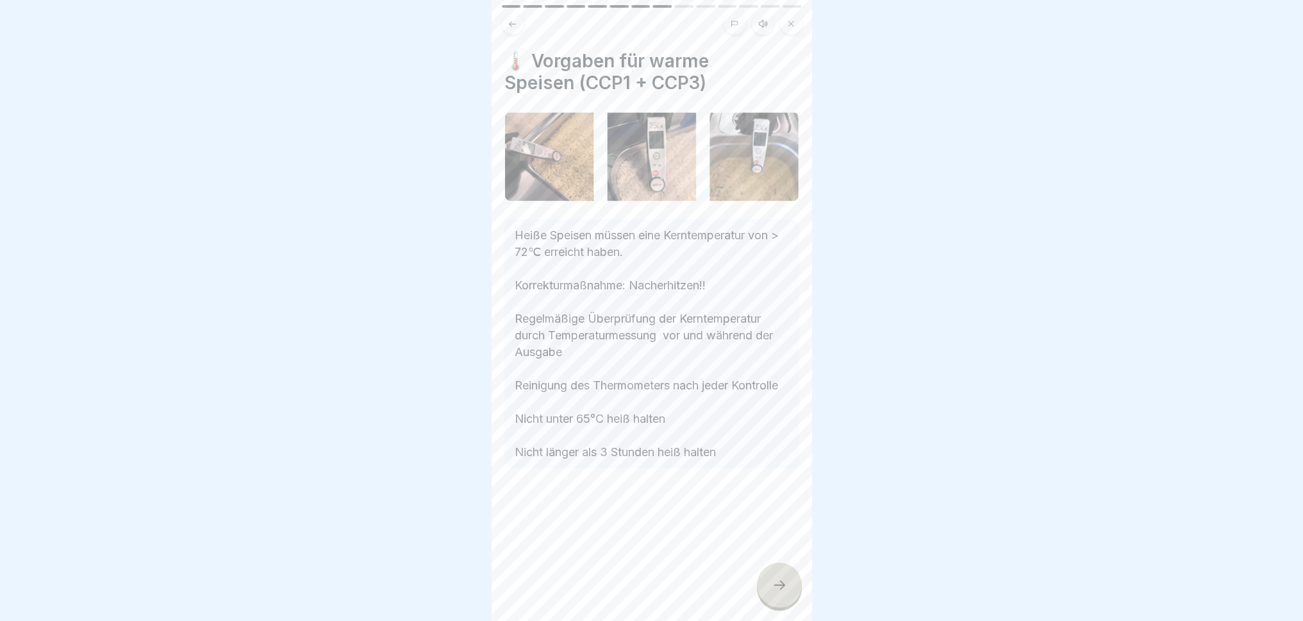
click at [781, 574] on div at bounding box center [779, 584] width 45 height 45
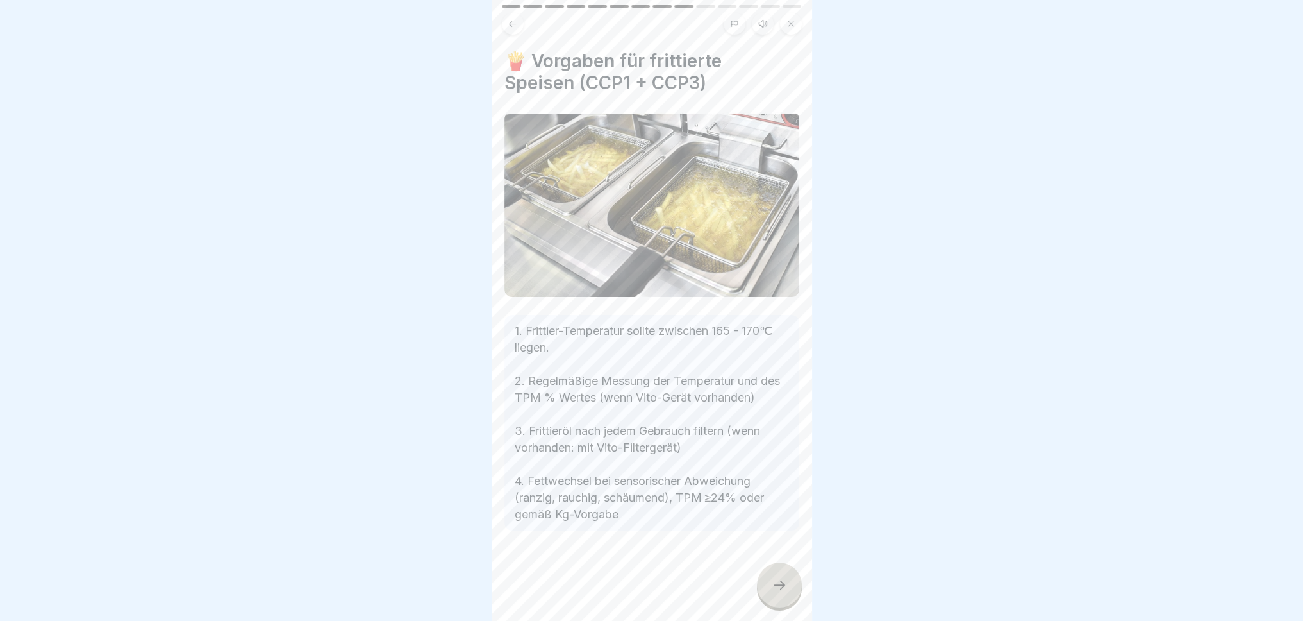
click at [768, 571] on div at bounding box center [779, 584] width 45 height 45
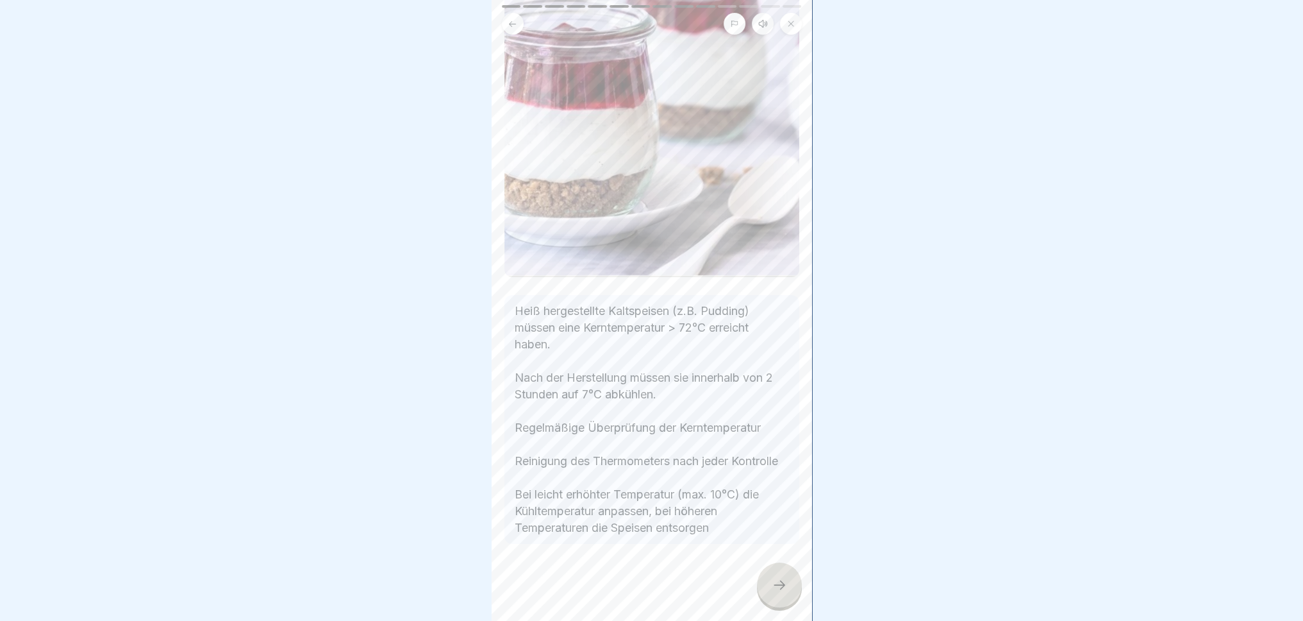
scroll to position [294, 0]
click at [780, 574] on icon at bounding box center [779, 584] width 15 height 15
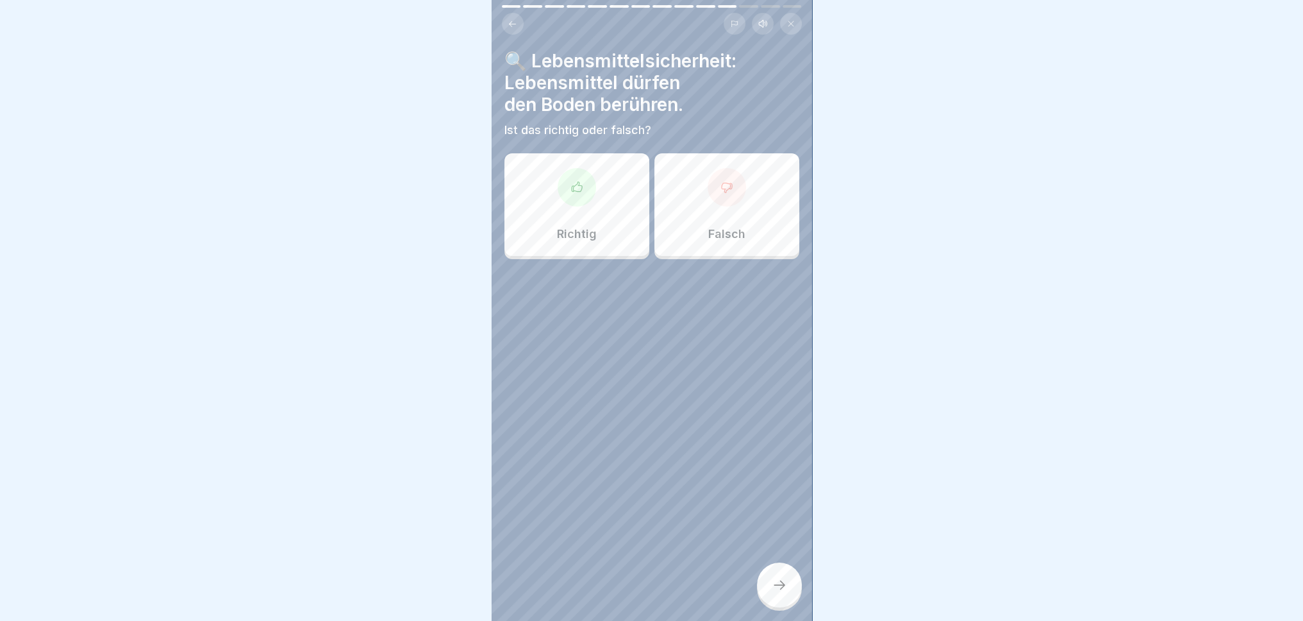
click at [727, 214] on div "Falsch" at bounding box center [727, 204] width 145 height 103
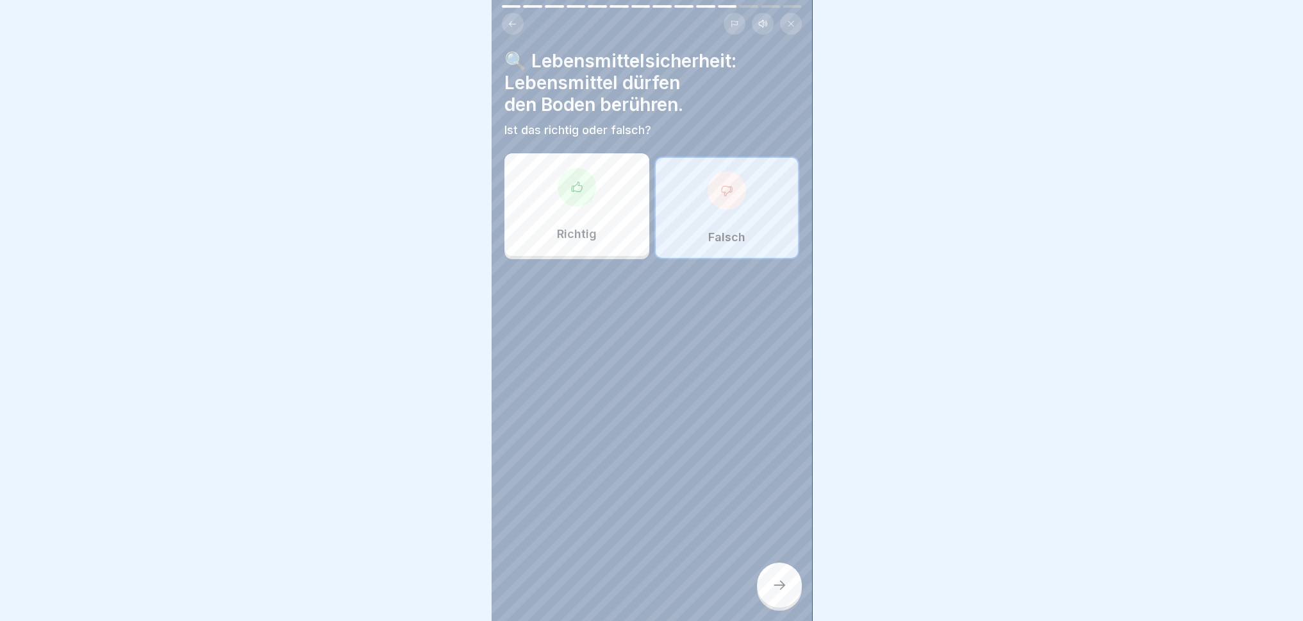
click at [782, 574] on icon at bounding box center [779, 584] width 15 height 15
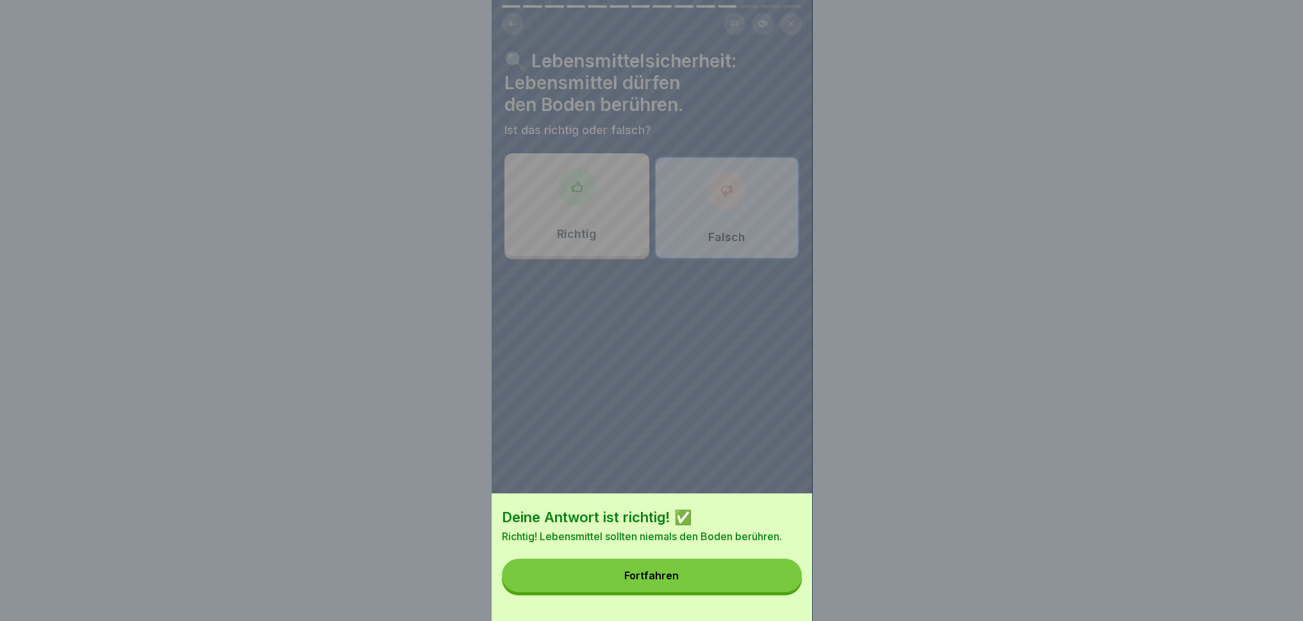
click at [666, 574] on button "Fortfahren" at bounding box center [652, 574] width 300 height 33
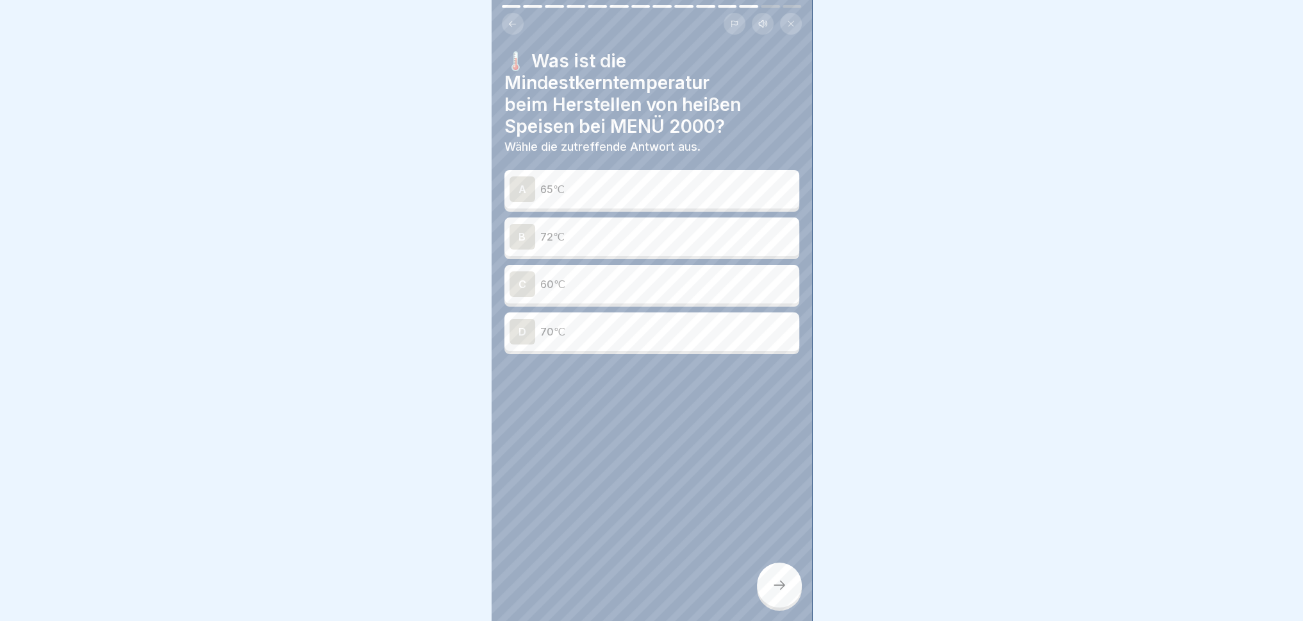
click at [616, 229] on p "72℃" at bounding box center [667, 236] width 254 height 15
click at [780, 574] on icon at bounding box center [779, 584] width 15 height 15
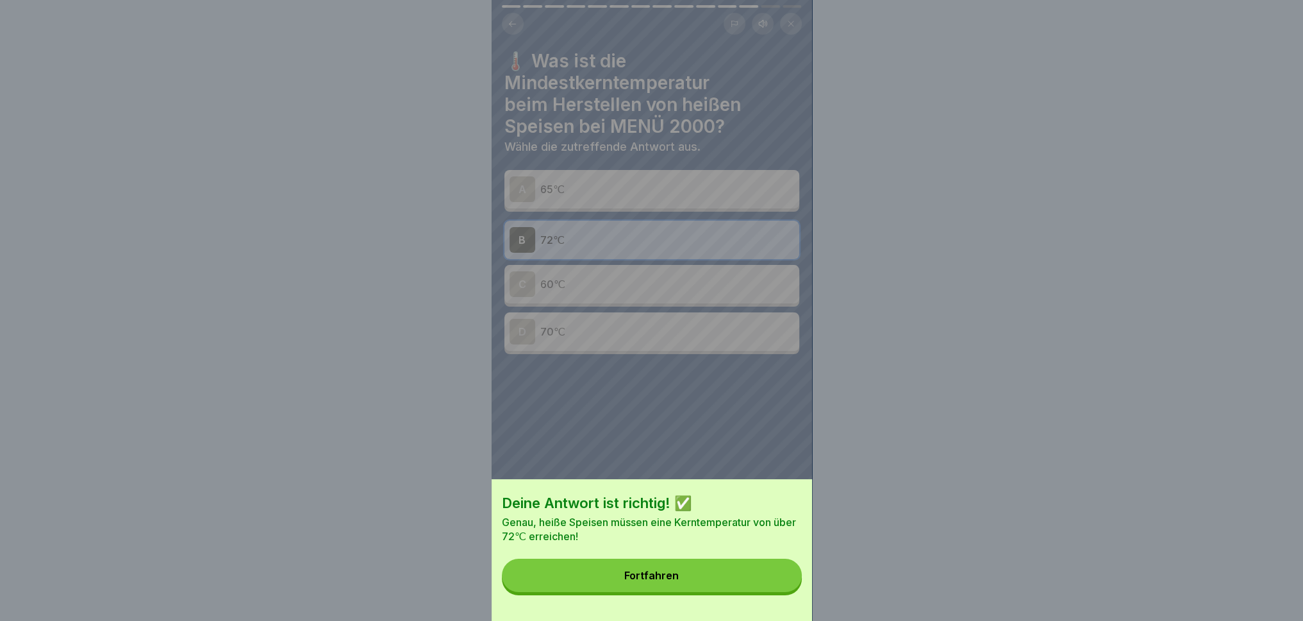
click at [657, 574] on div "Fortfahren" at bounding box center [651, 575] width 54 height 12
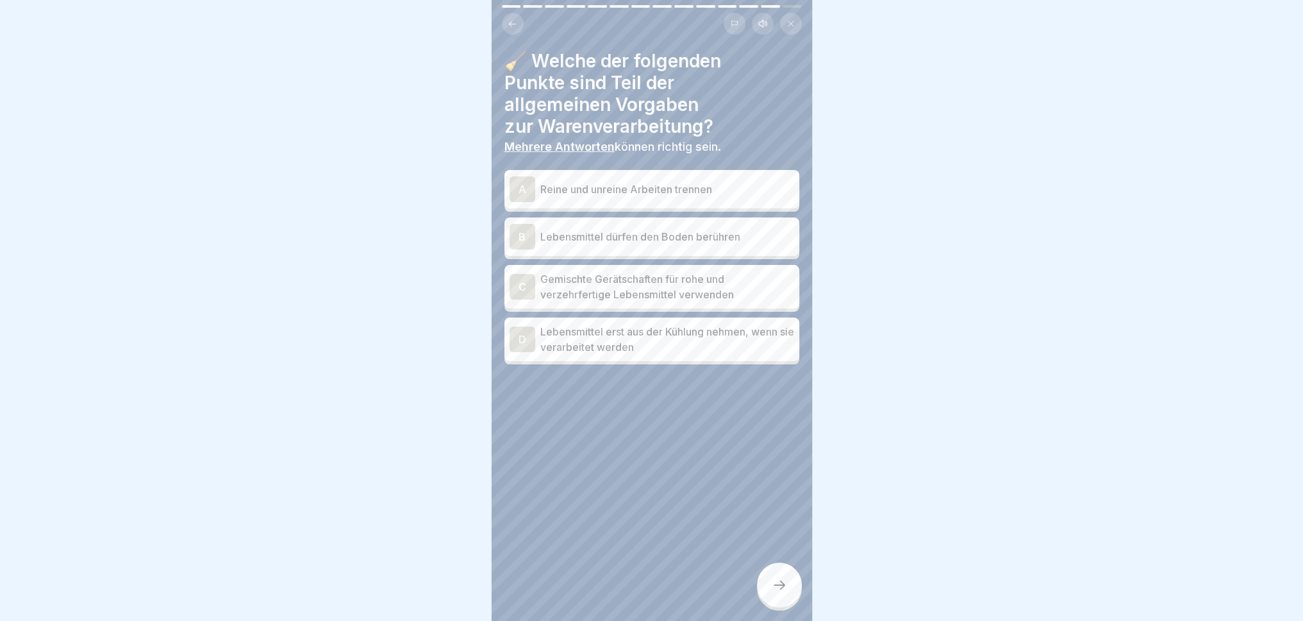
click at [522, 176] on div "A" at bounding box center [523, 189] width 26 height 26
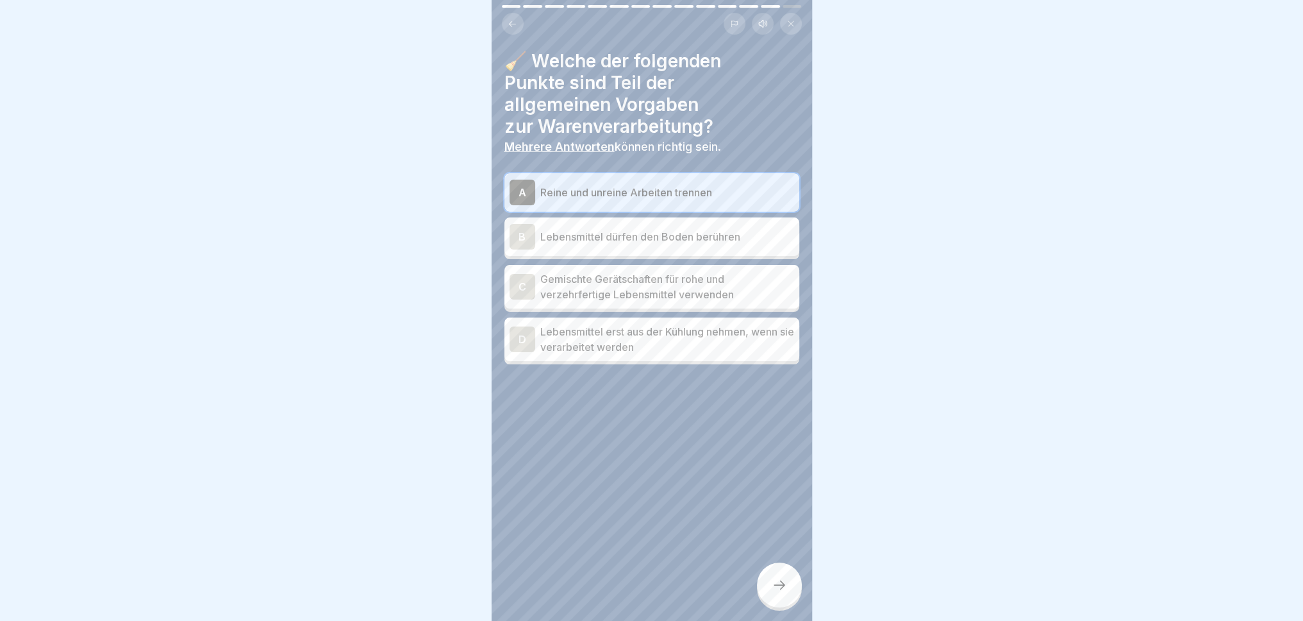
click at [513, 331] on div "D" at bounding box center [523, 339] width 26 height 26
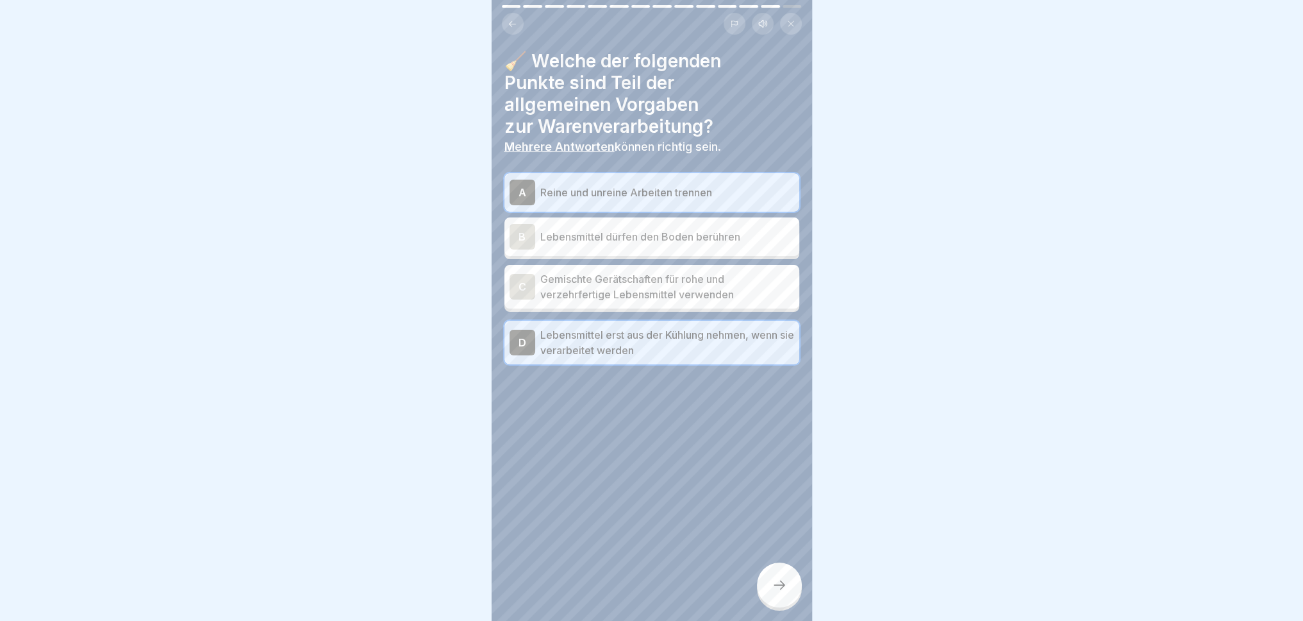
click at [783, 574] on icon at bounding box center [779, 584] width 15 height 15
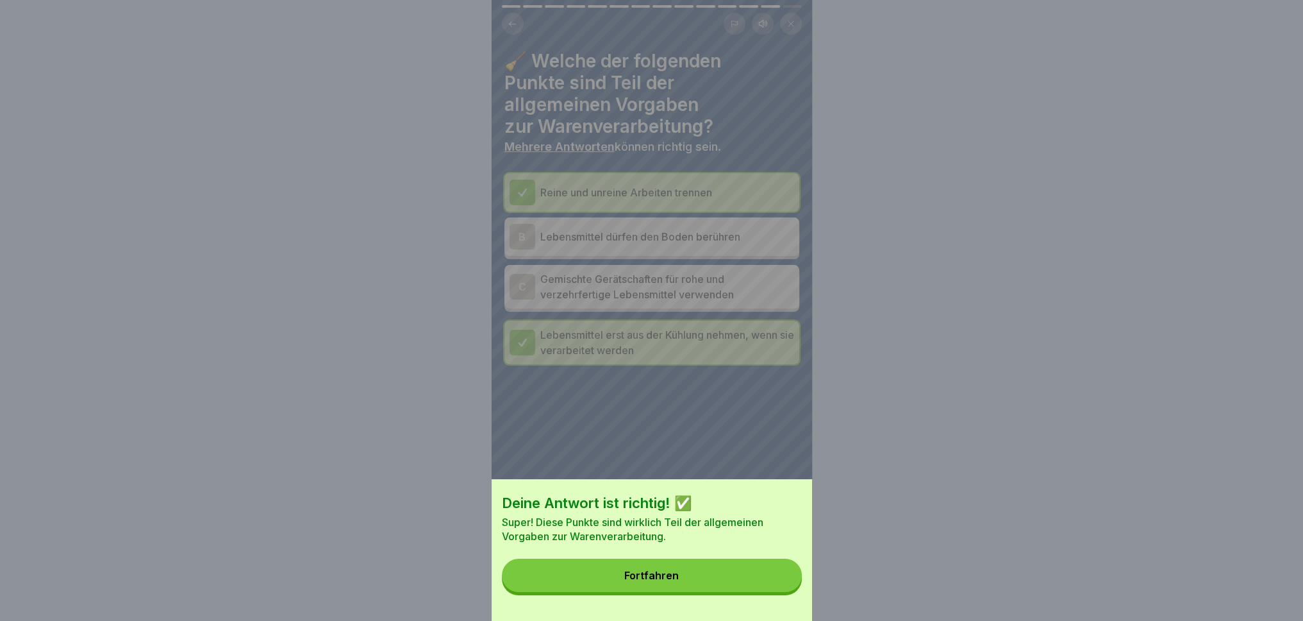
click at [698, 574] on button "Fortfahren" at bounding box center [652, 574] width 300 height 33
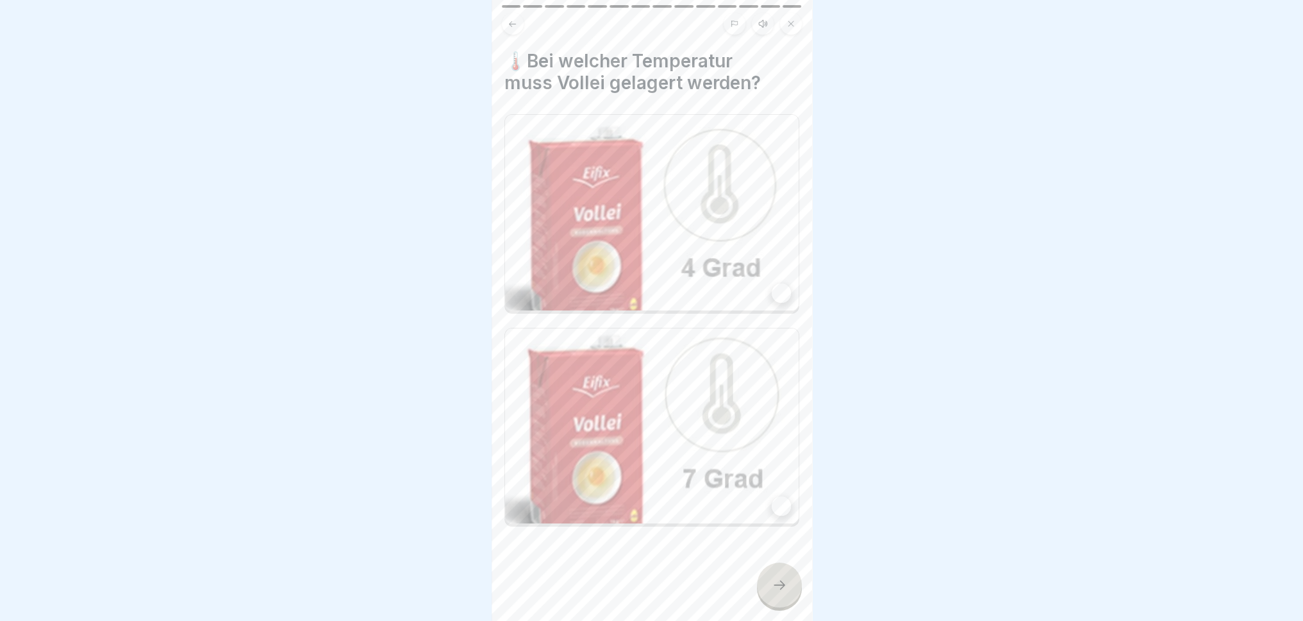
click at [772, 283] on div at bounding box center [781, 292] width 19 height 19
click at [787, 574] on icon at bounding box center [779, 584] width 15 height 15
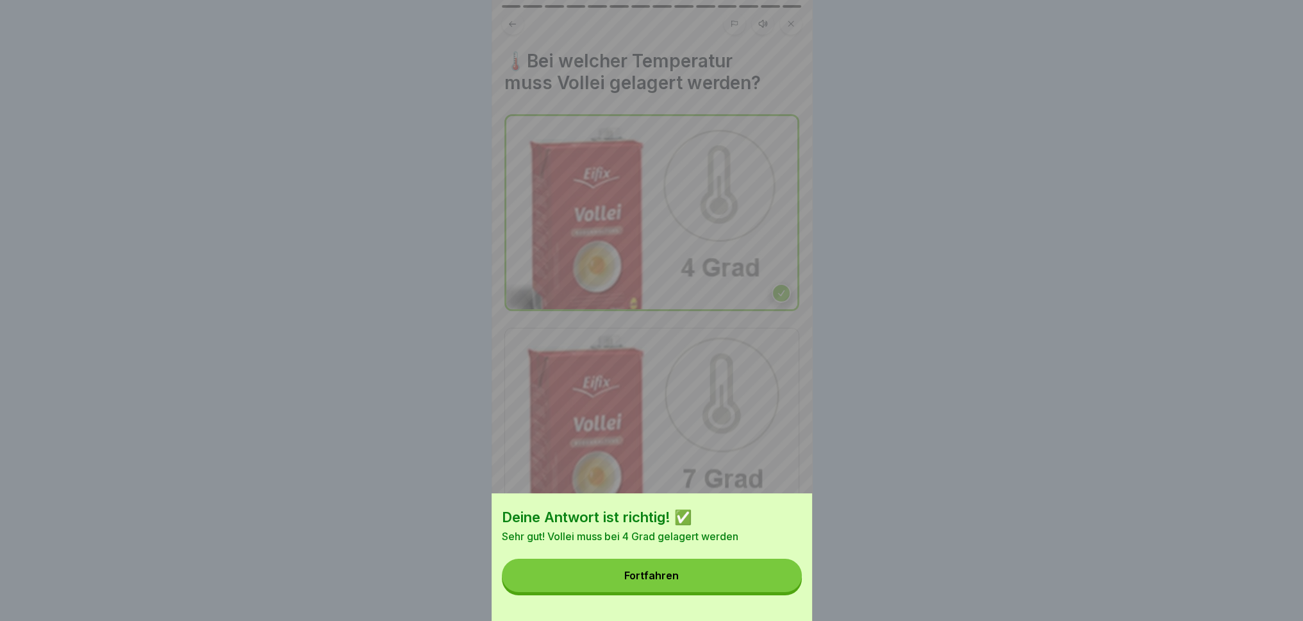
click at [714, 574] on button "Fortfahren" at bounding box center [652, 574] width 300 height 33
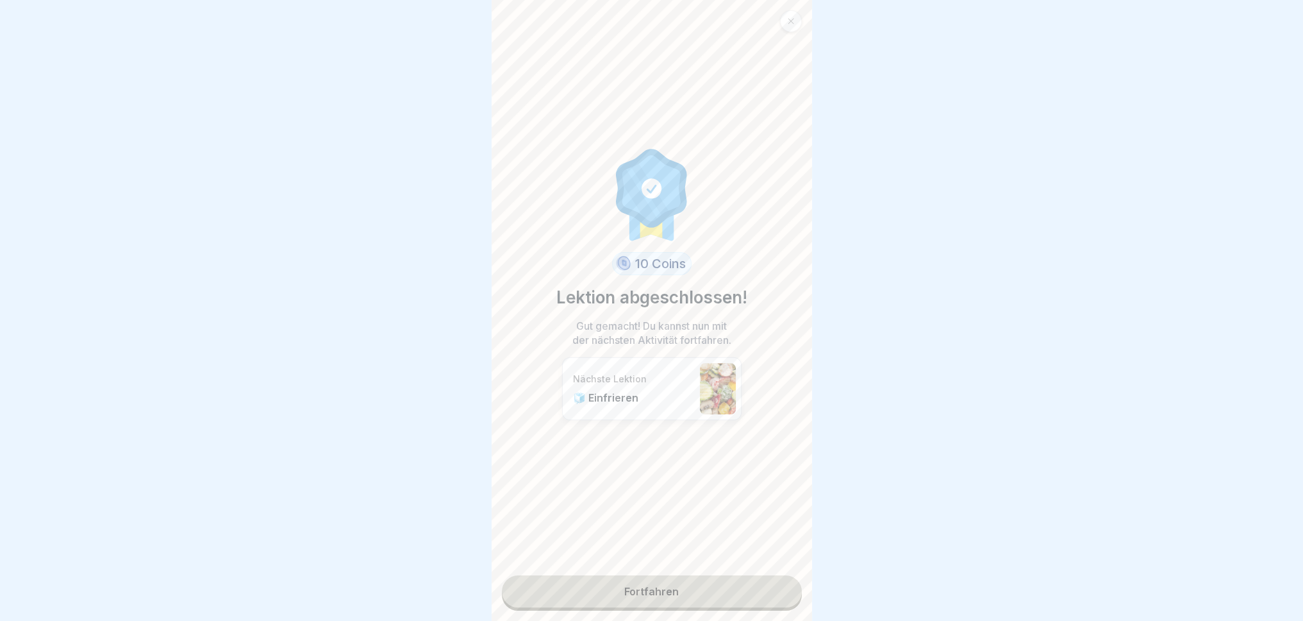
click at [730, 574] on link "Fortfahren" at bounding box center [652, 591] width 300 height 32
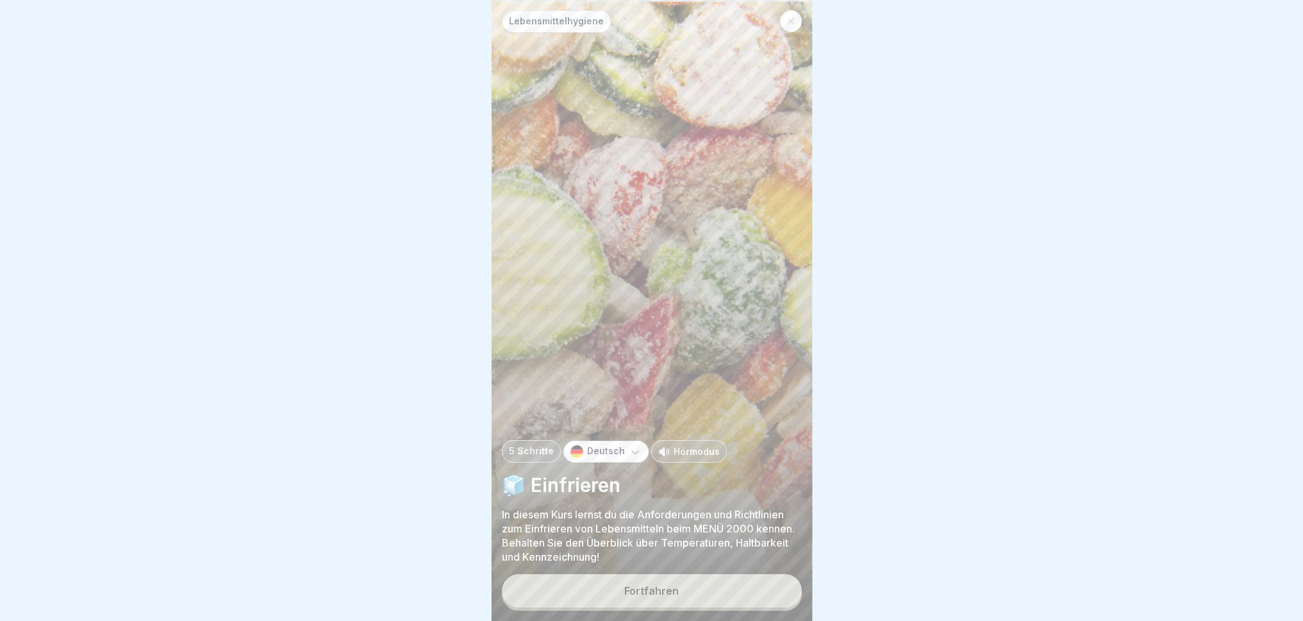
click at [701, 574] on button "Fortfahren" at bounding box center [652, 590] width 300 height 33
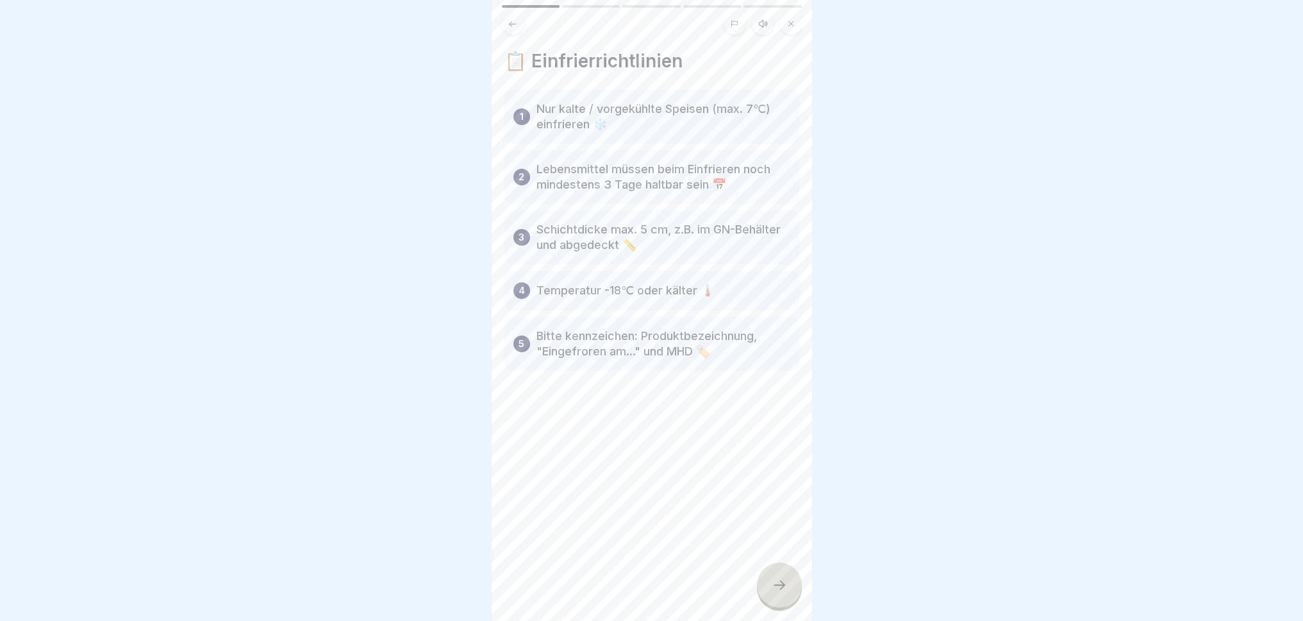
click at [764, 574] on div at bounding box center [779, 584] width 45 height 45
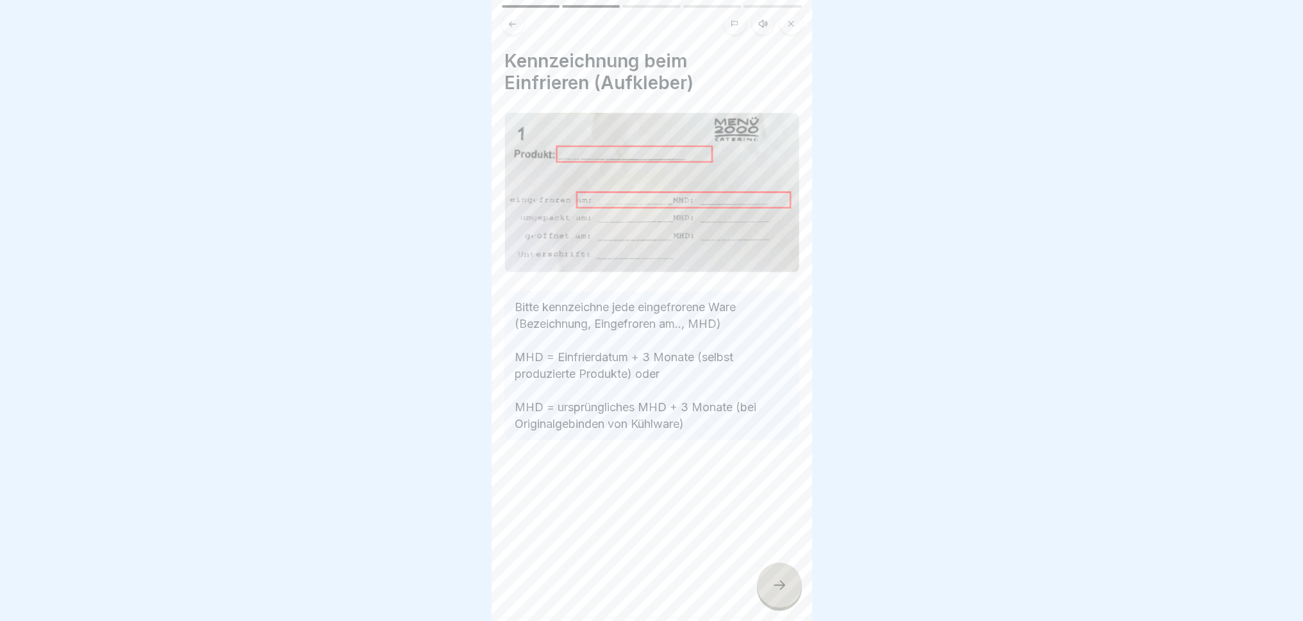
click at [786, 574] on icon at bounding box center [779, 584] width 15 height 15
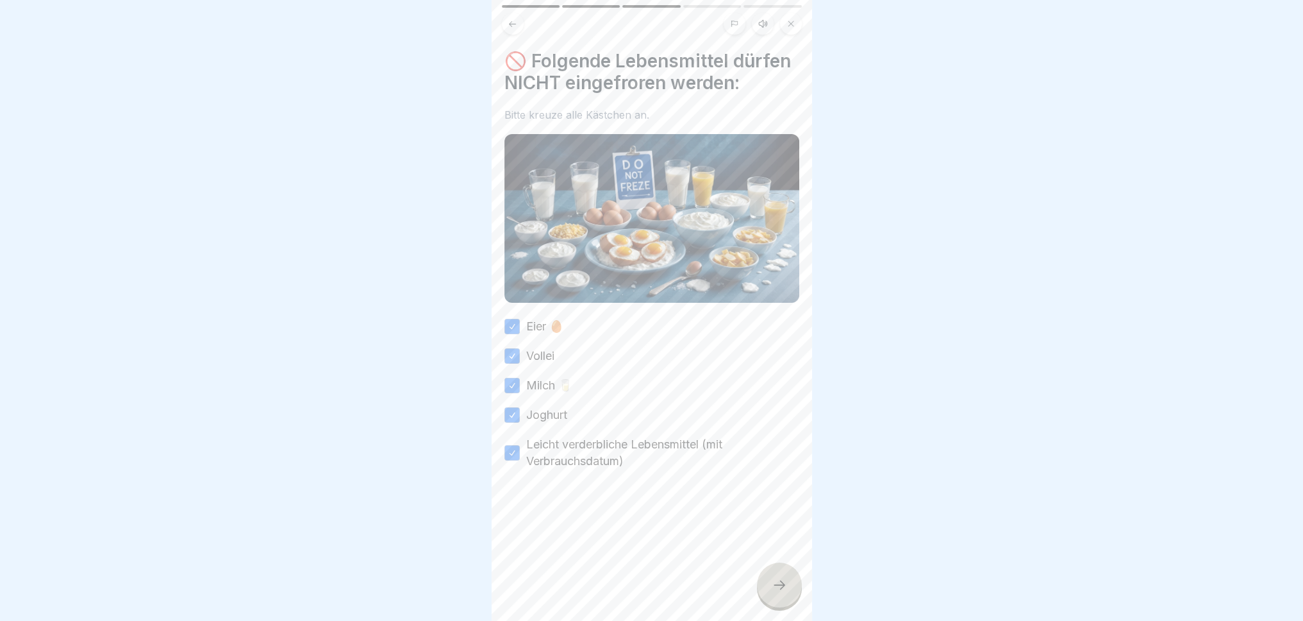
click at [789, 574] on div at bounding box center [779, 584] width 45 height 45
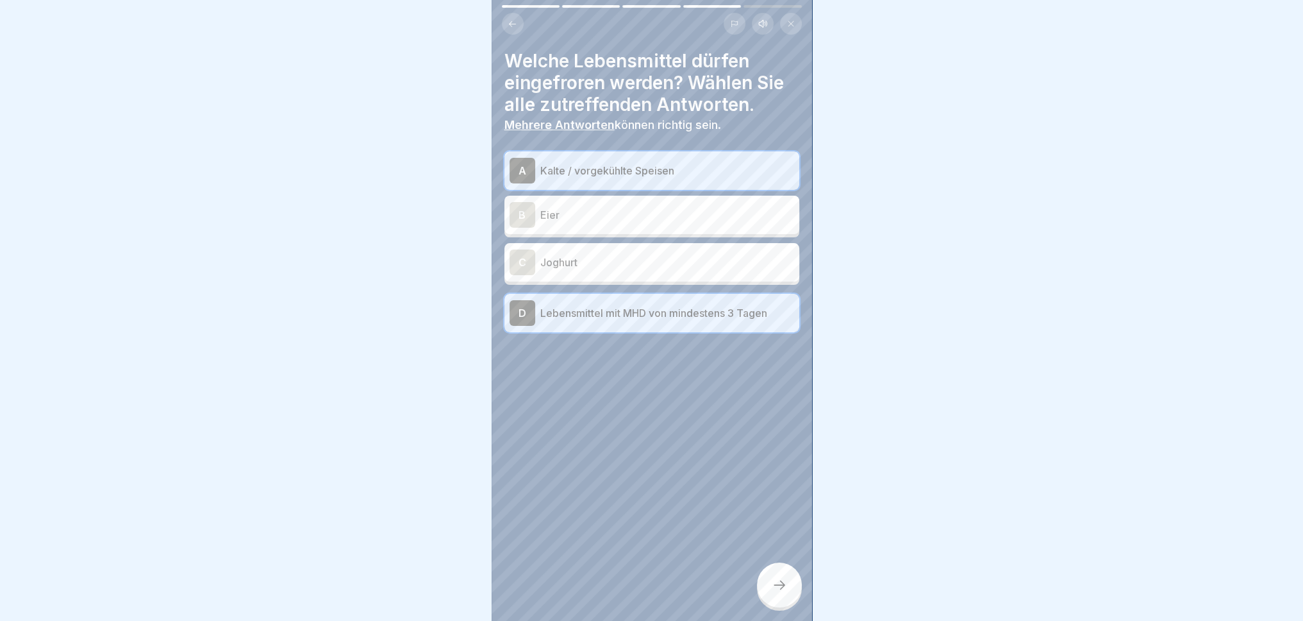
click at [782, 574] on icon at bounding box center [780, 584] width 12 height 9
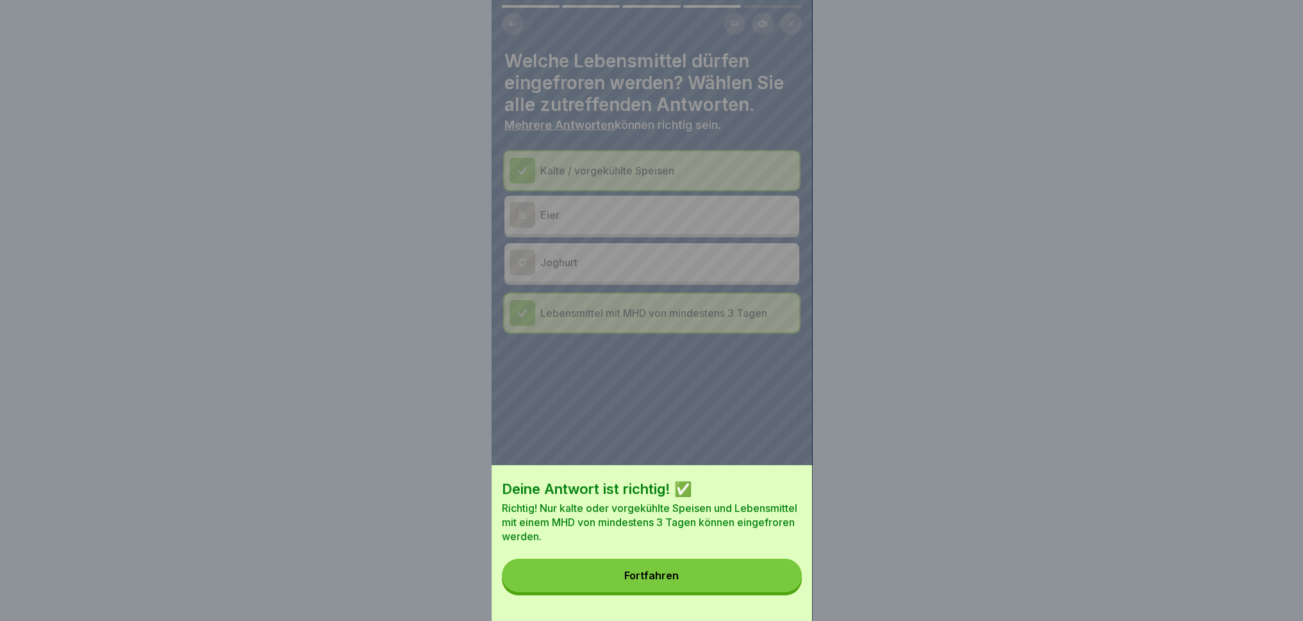
click at [753, 574] on button "Fortfahren" at bounding box center [652, 574] width 300 height 33
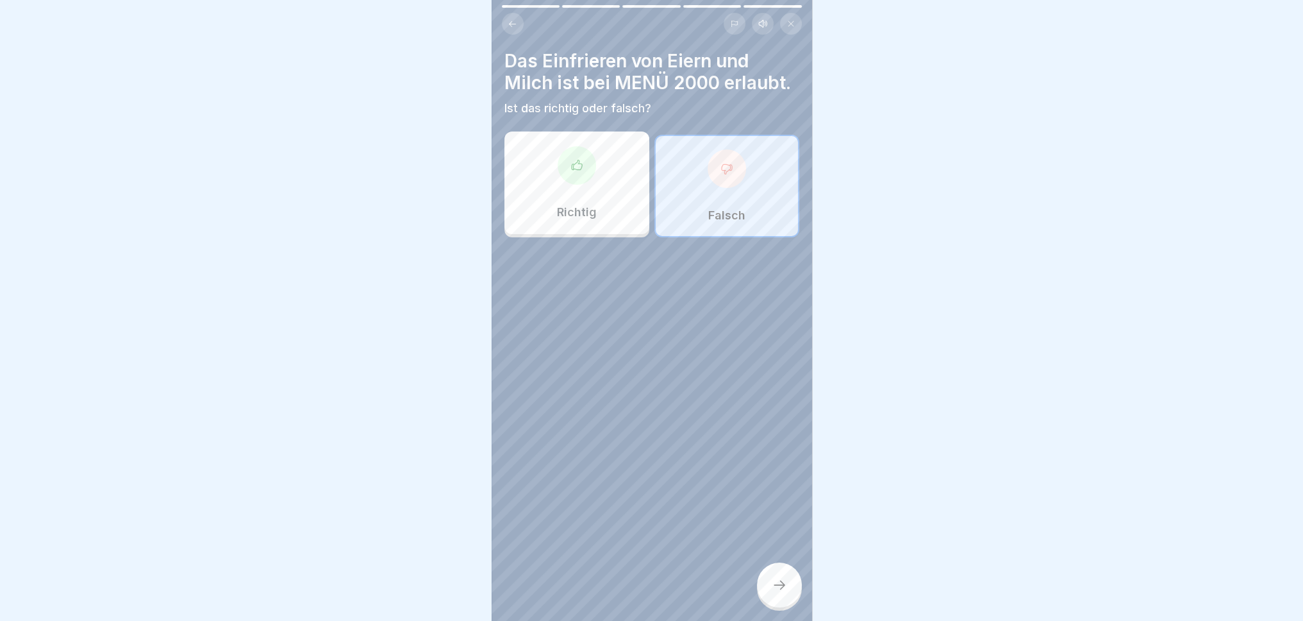
click at [772, 567] on div at bounding box center [779, 584] width 45 height 45
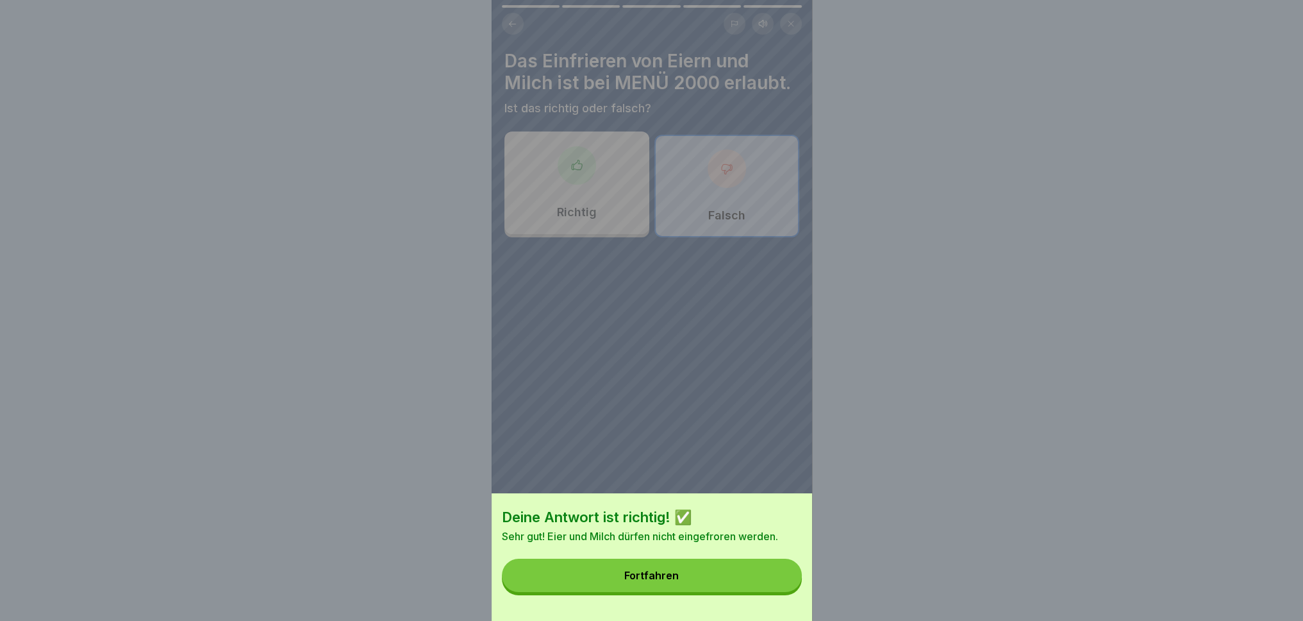
click at [739, 574] on button "Fortfahren" at bounding box center [652, 574] width 300 height 33
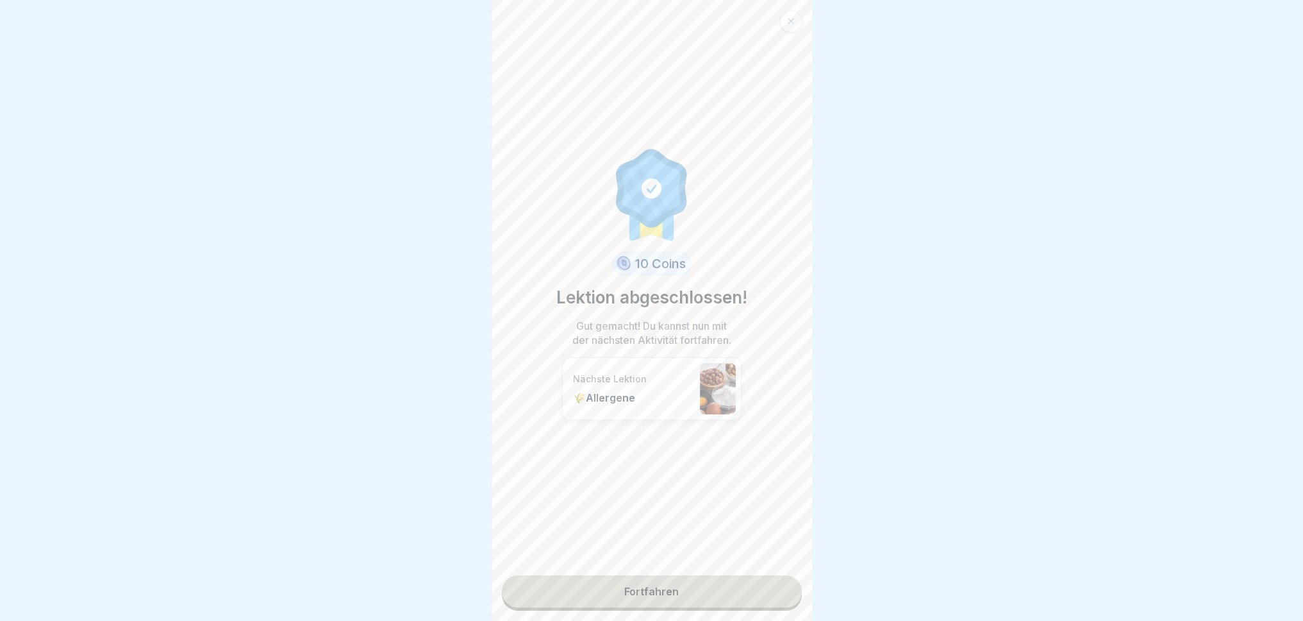
click at [726, 574] on link "Fortfahren" at bounding box center [652, 591] width 300 height 32
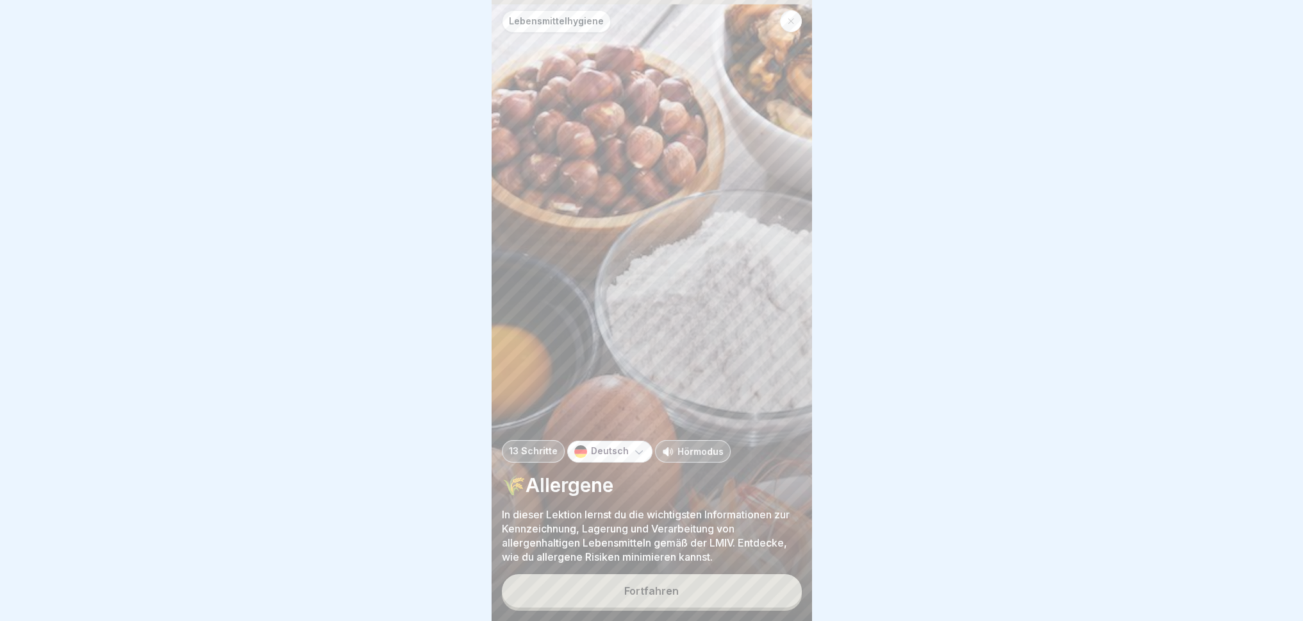
click at [719, 574] on button "Fortfahren" at bounding box center [652, 590] width 300 height 33
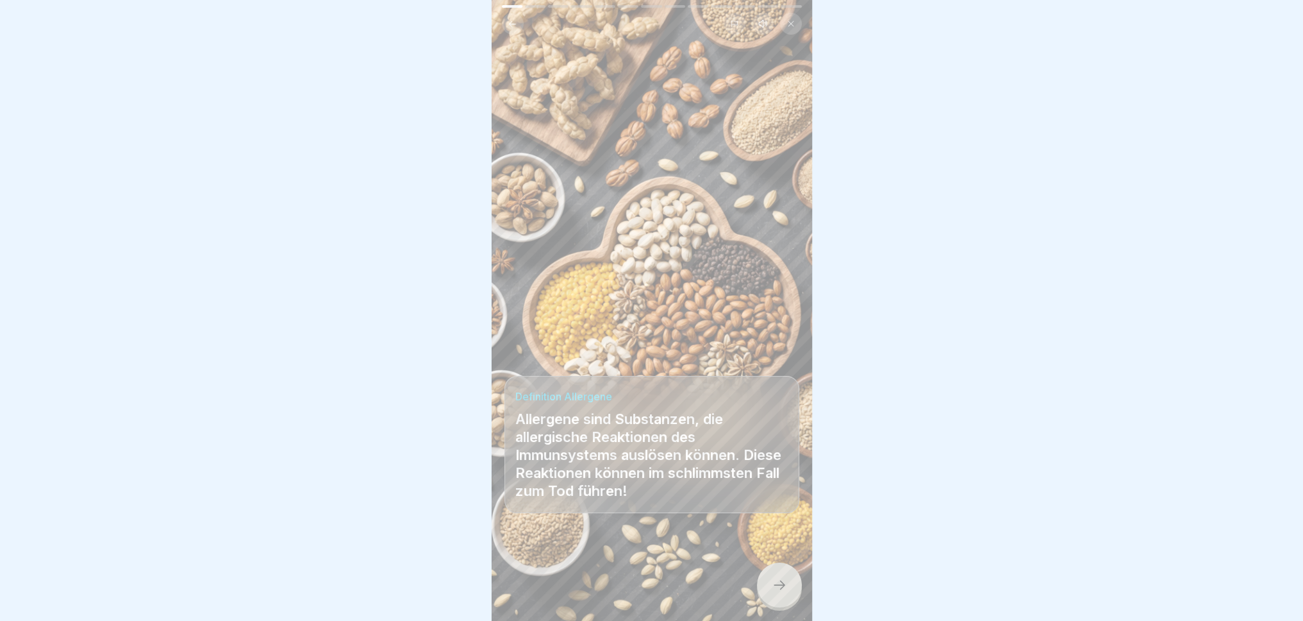
click at [766, 574] on div at bounding box center [779, 584] width 45 height 45
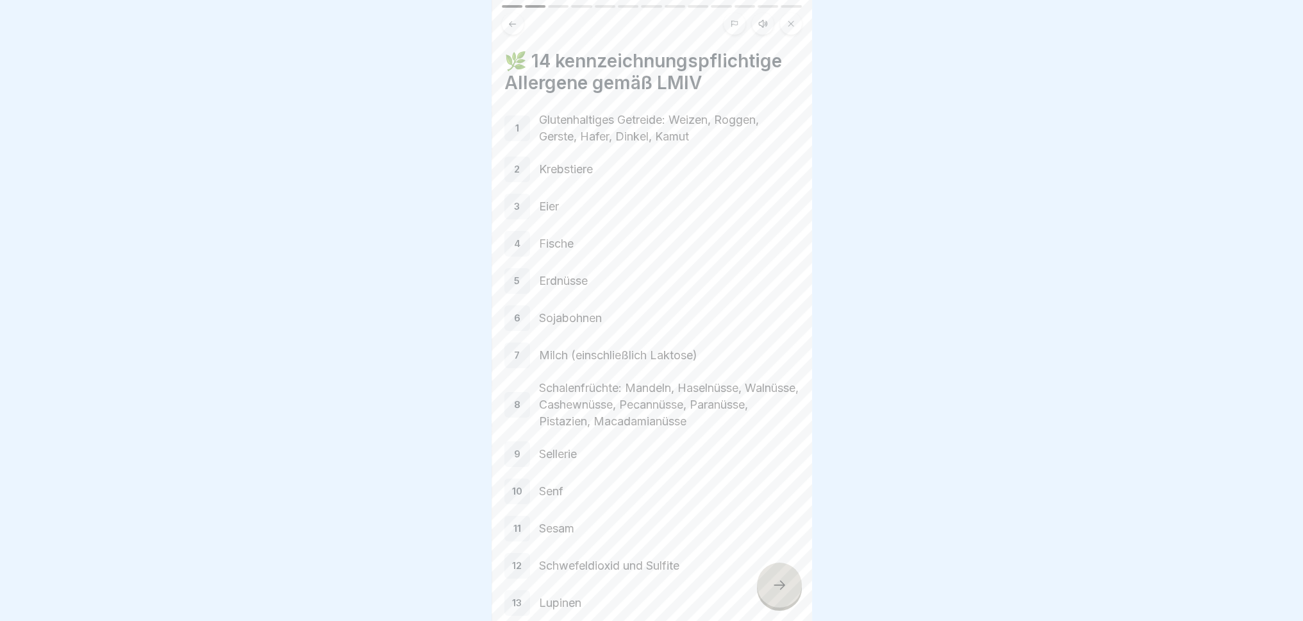
click at [771, 574] on div at bounding box center [779, 584] width 45 height 45
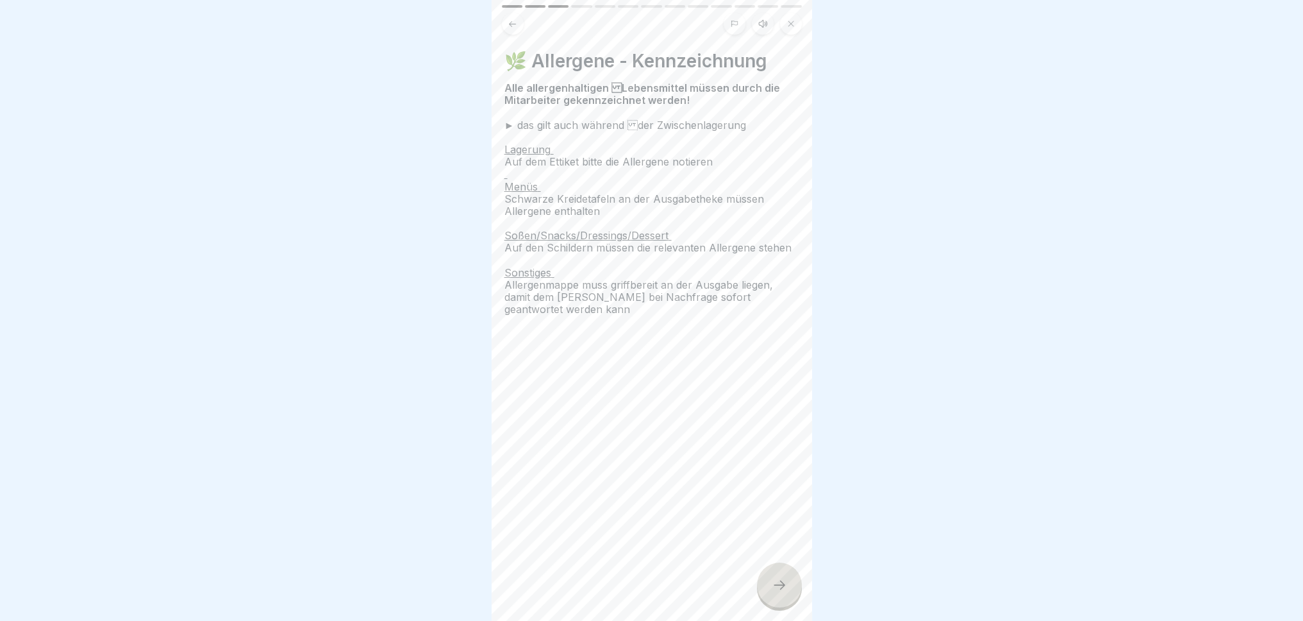
click at [771, 574] on div at bounding box center [779, 584] width 45 height 45
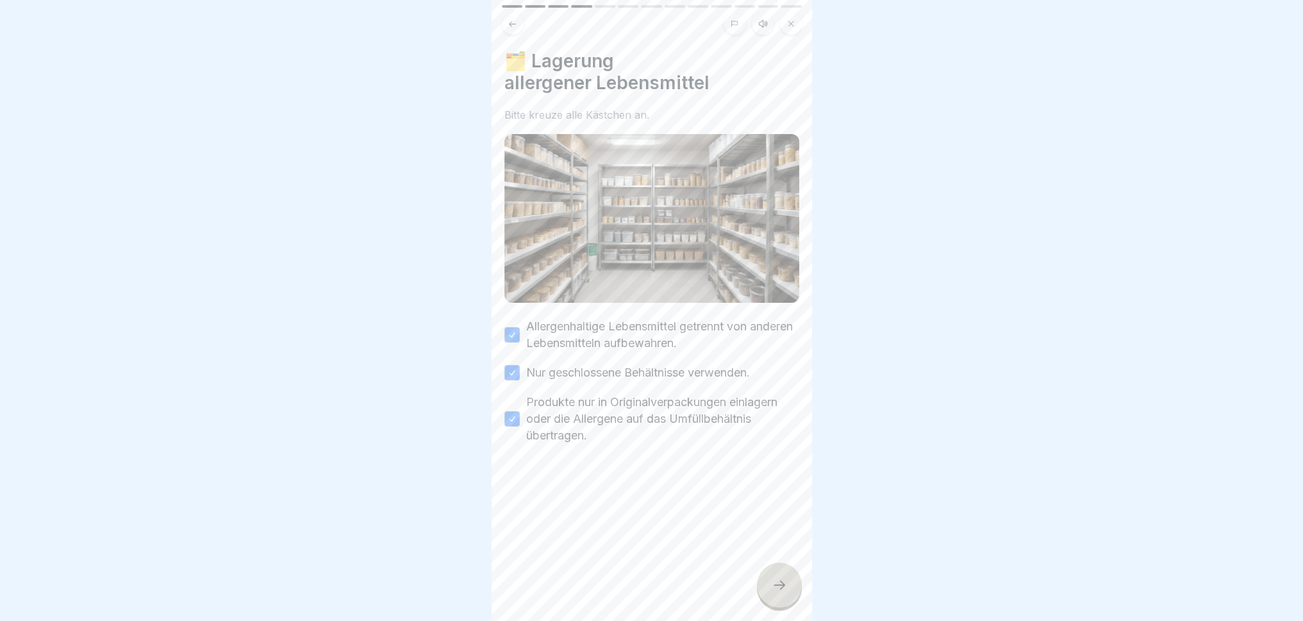
click at [771, 574] on div at bounding box center [779, 584] width 45 height 45
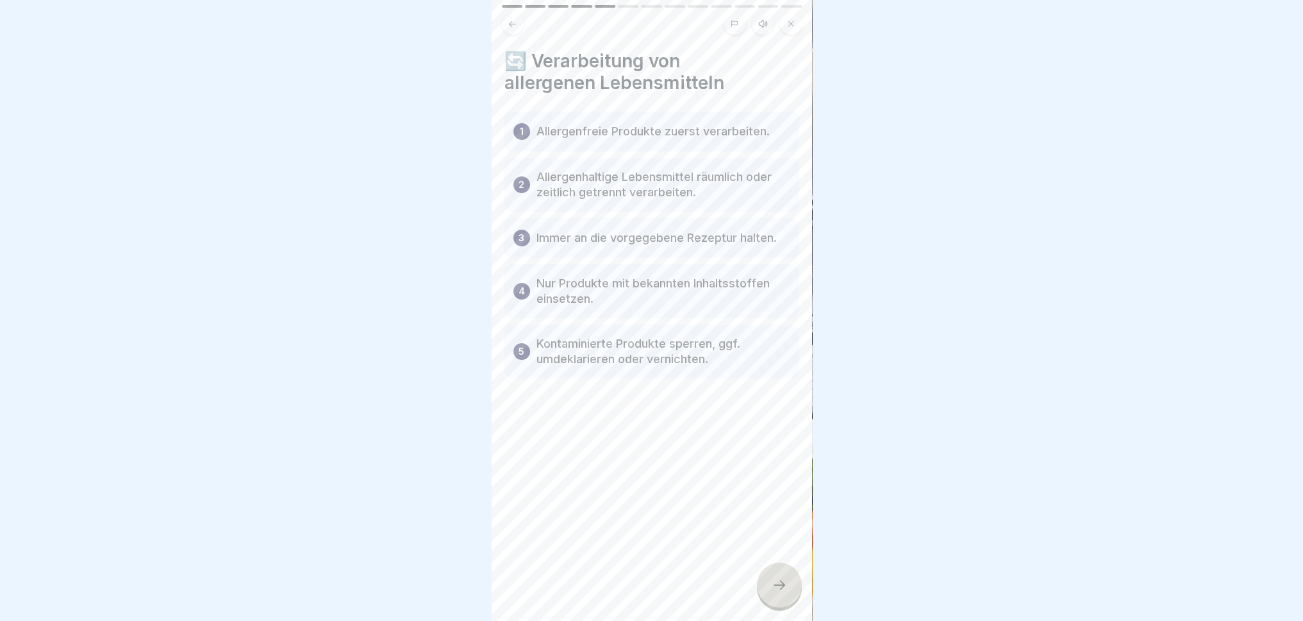
click at [771, 574] on div at bounding box center [779, 584] width 45 height 45
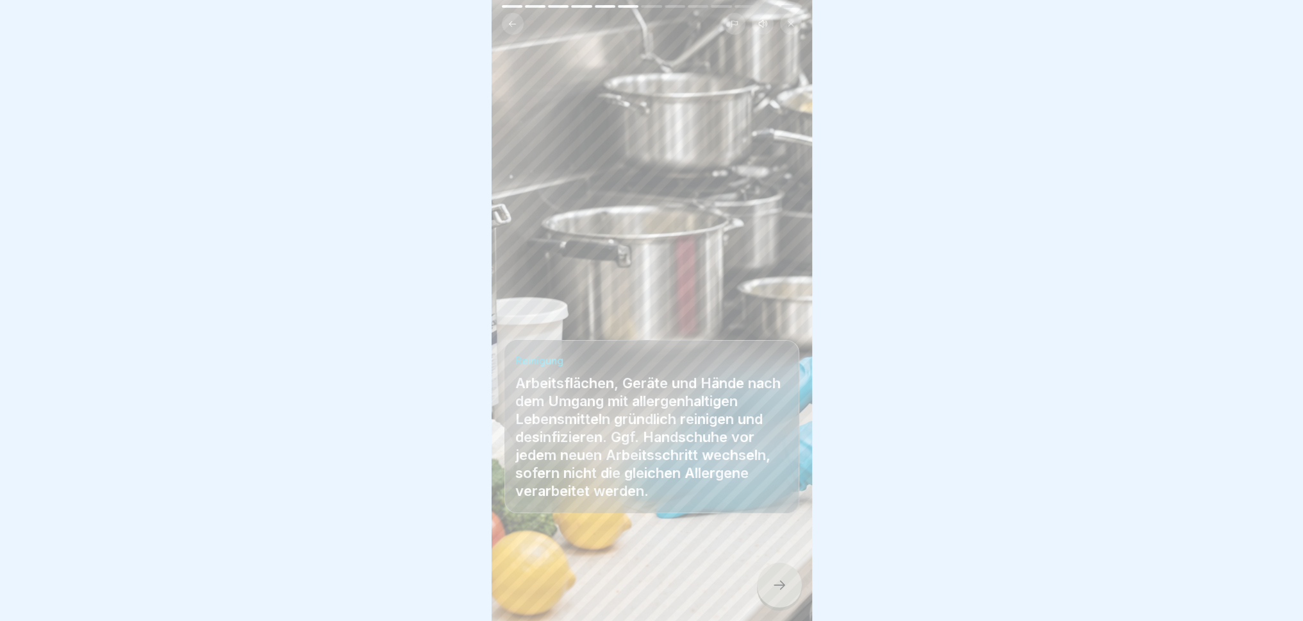
click at [771, 574] on div at bounding box center [779, 584] width 45 height 45
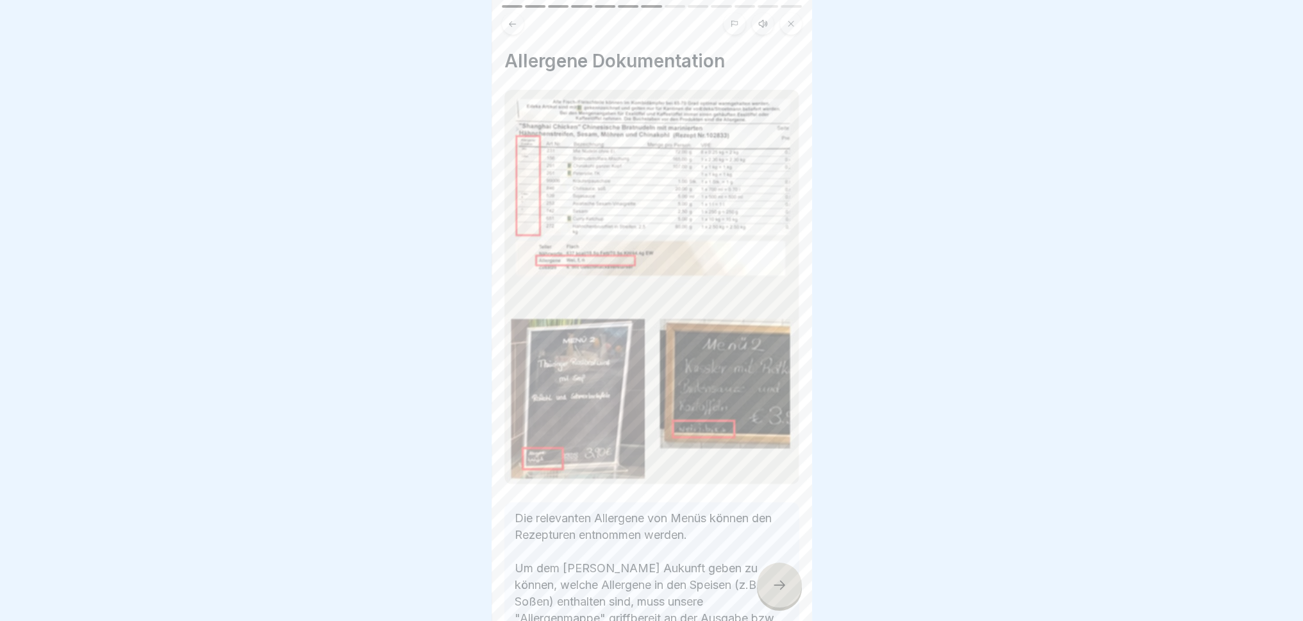
click at [771, 574] on div at bounding box center [779, 584] width 45 height 45
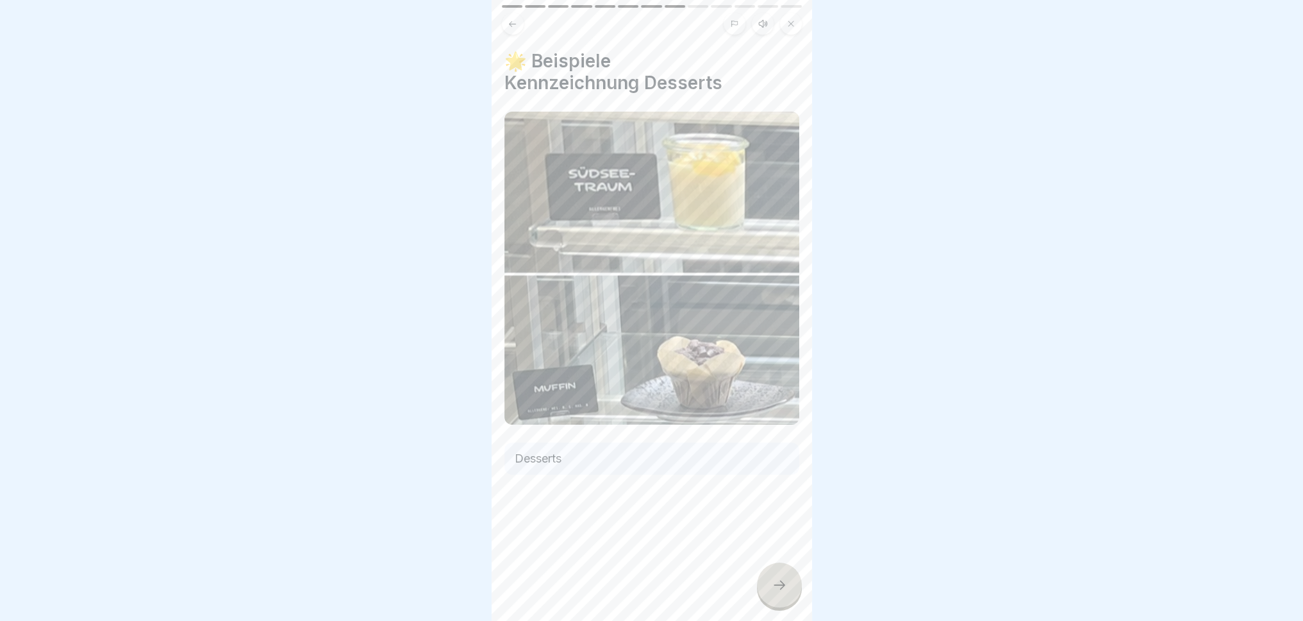
click at [777, 574] on icon at bounding box center [779, 584] width 15 height 15
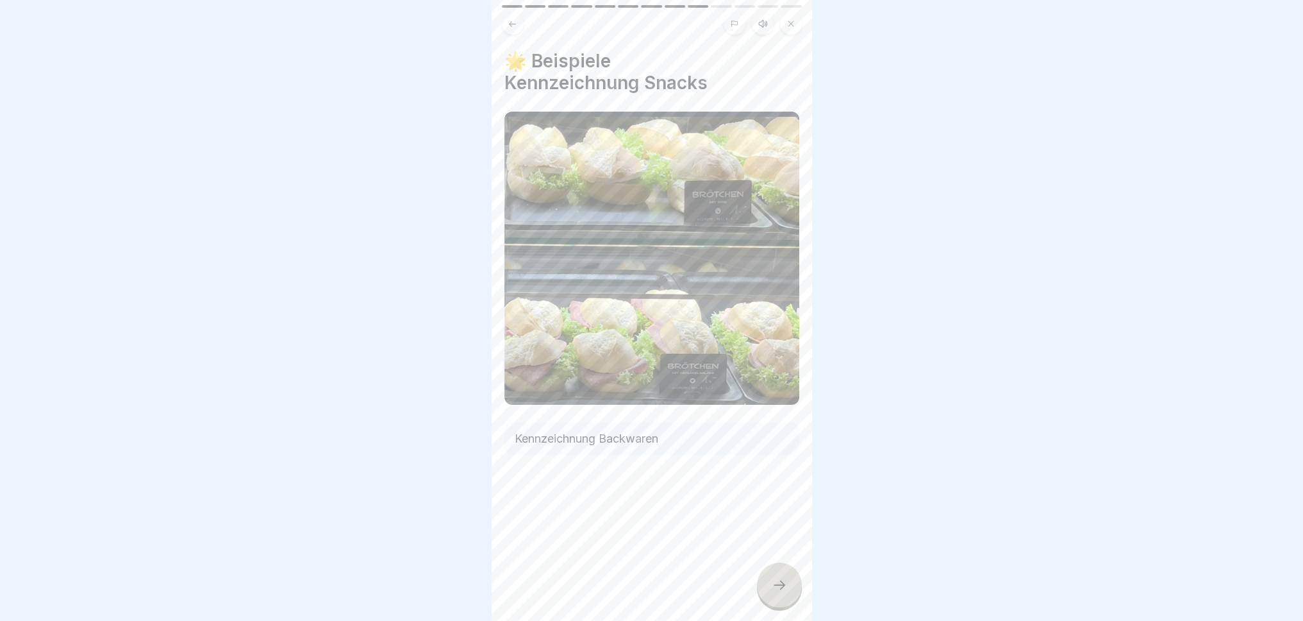
click at [781, 574] on icon at bounding box center [779, 584] width 15 height 15
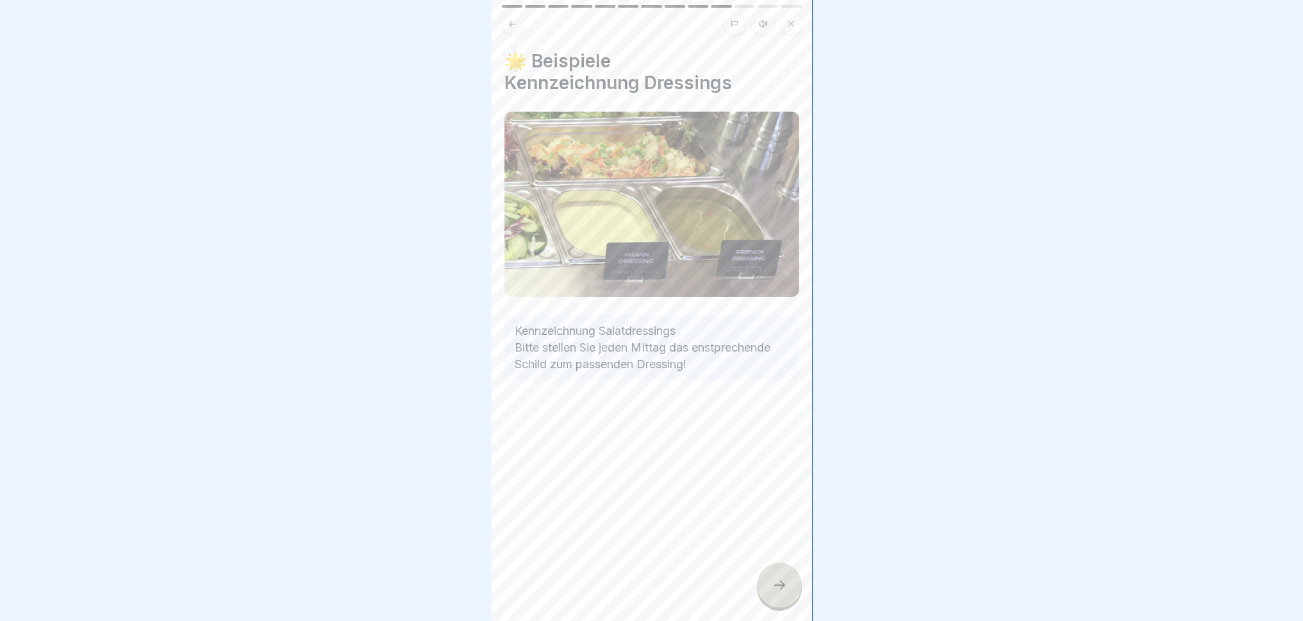
click at [783, 574] on icon at bounding box center [779, 584] width 15 height 15
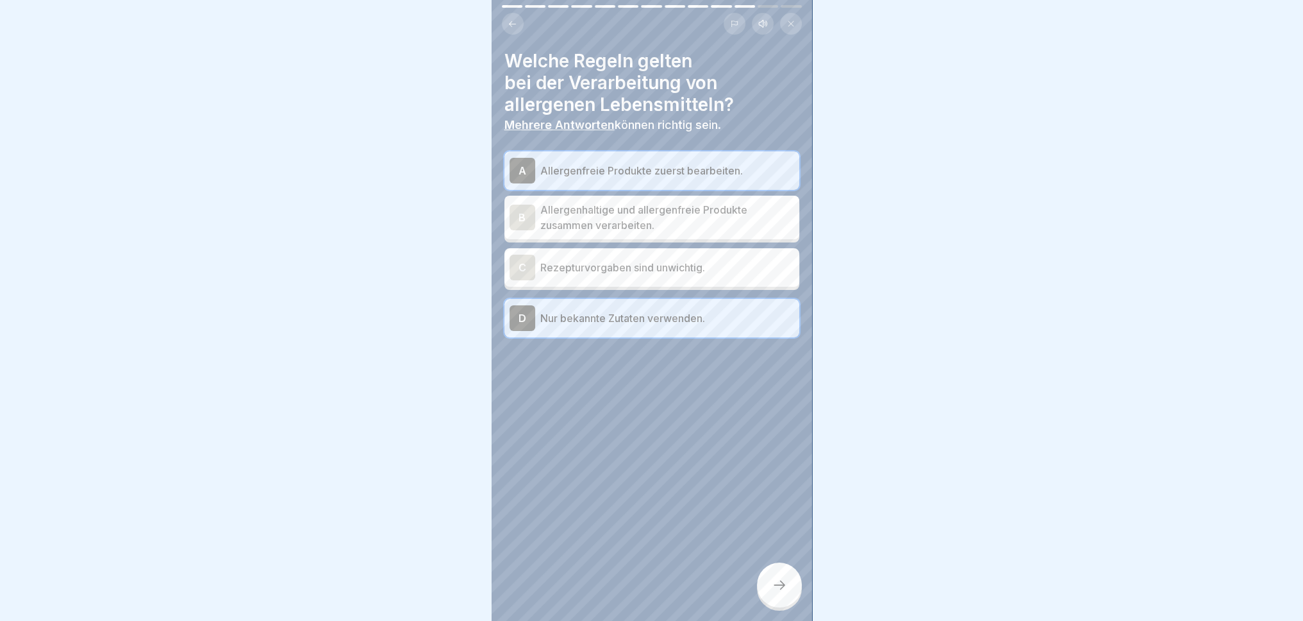
click at [784, 574] on icon at bounding box center [779, 584] width 15 height 15
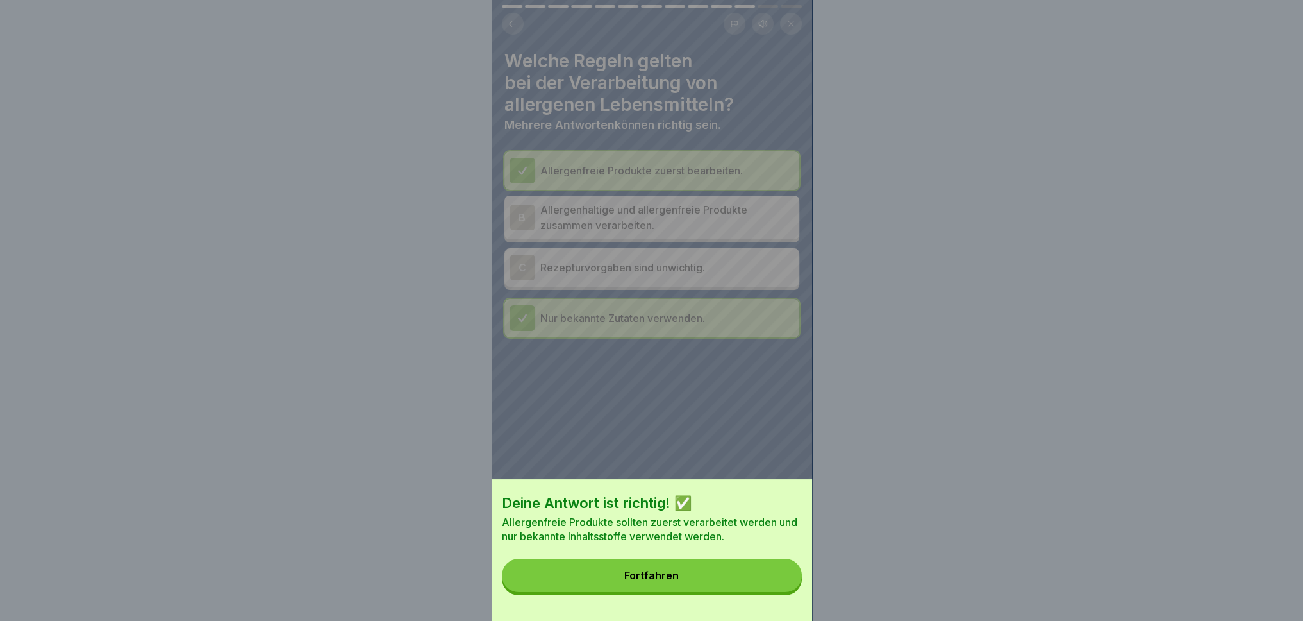
click at [784, 574] on button "Fortfahren" at bounding box center [652, 574] width 300 height 33
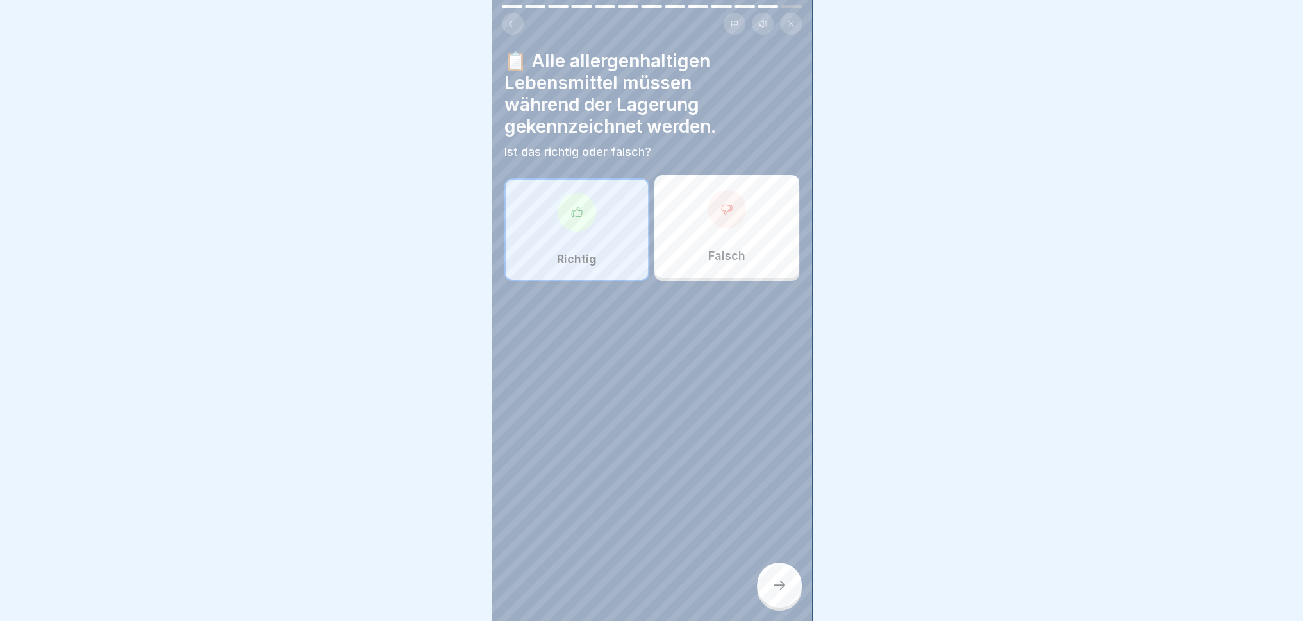
click at [784, 574] on icon at bounding box center [779, 584] width 15 height 15
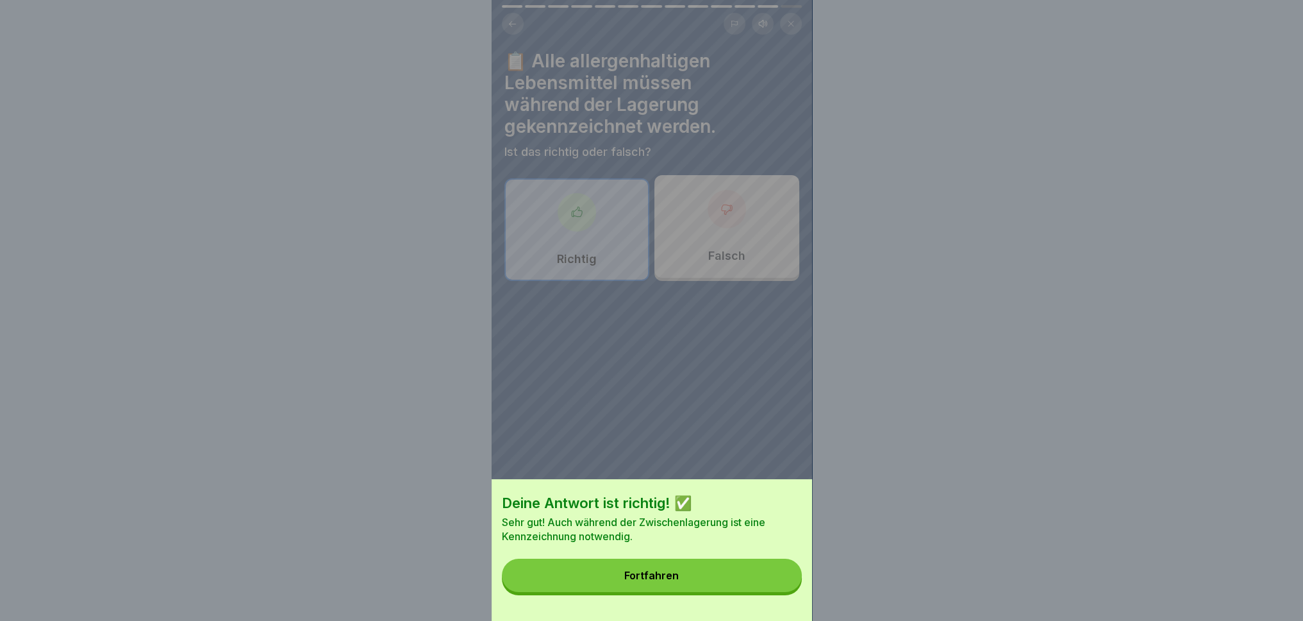
click at [781, 574] on button "Fortfahren" at bounding box center [652, 574] width 300 height 33
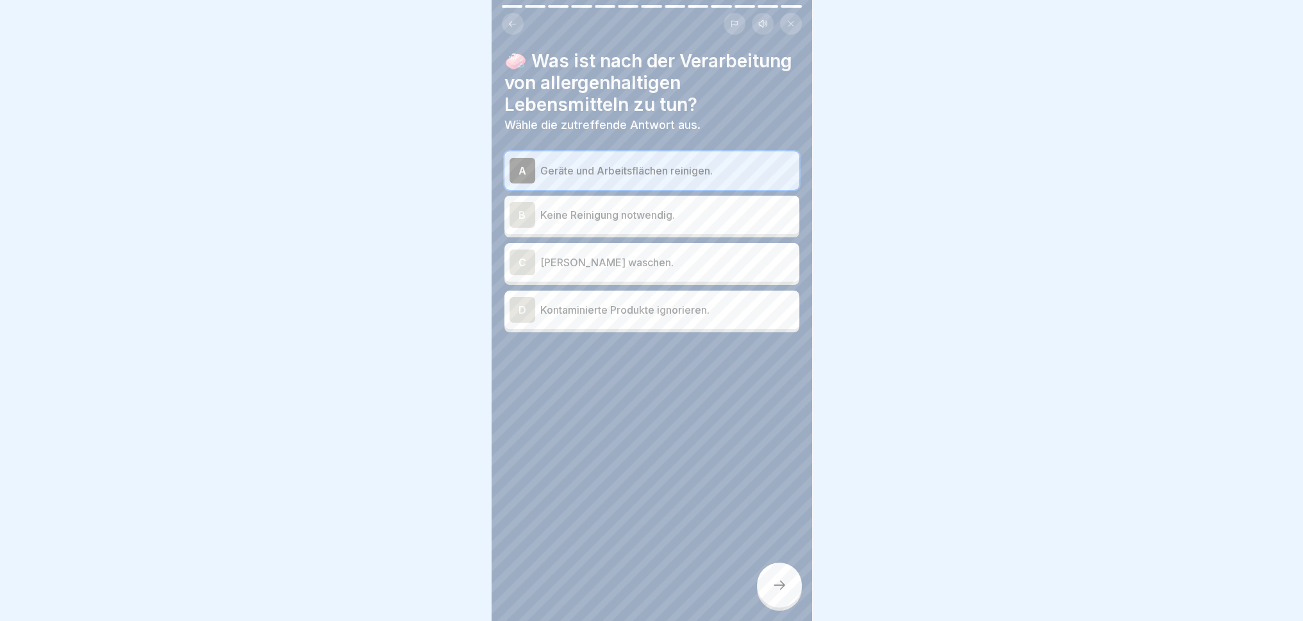
click at [780, 574] on icon at bounding box center [779, 584] width 15 height 15
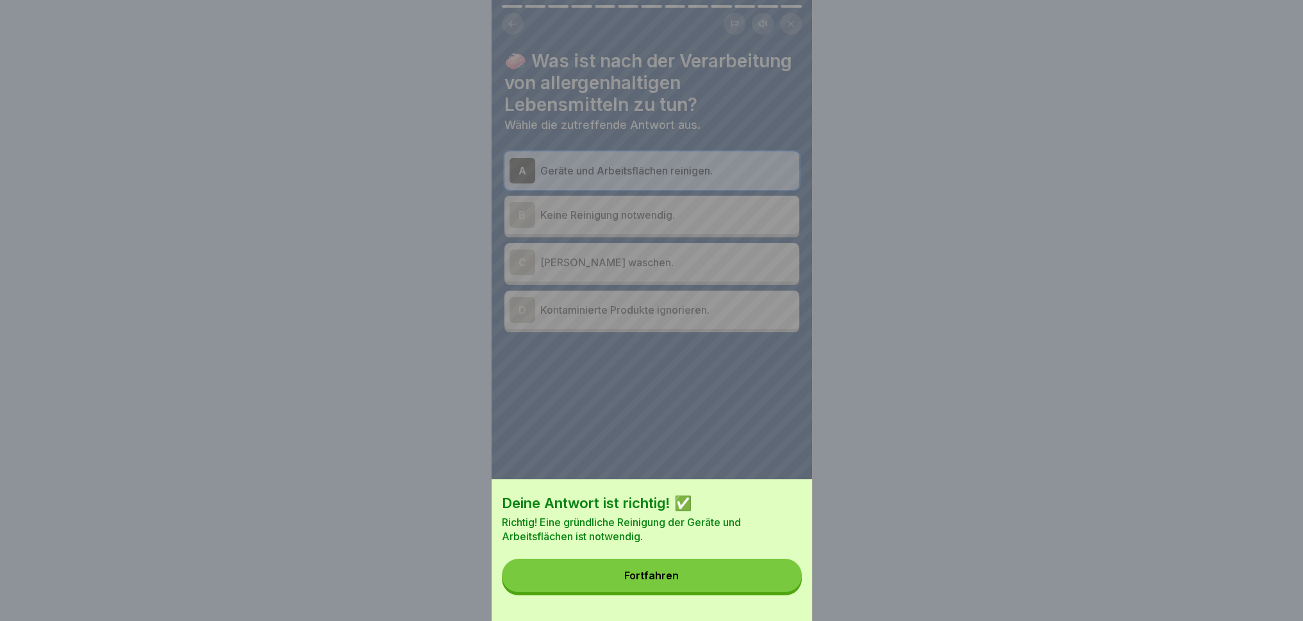
click at [780, 574] on button "Fortfahren" at bounding box center [652, 574] width 300 height 33
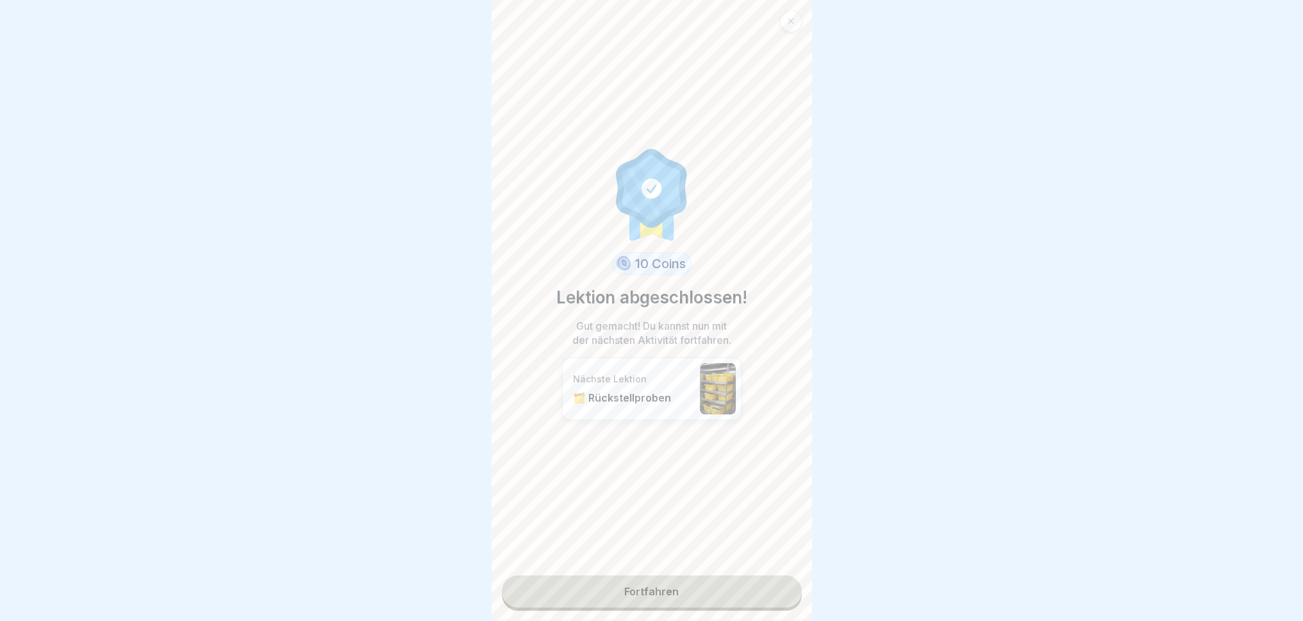
click at [780, 574] on link "Fortfahren" at bounding box center [652, 591] width 300 height 32
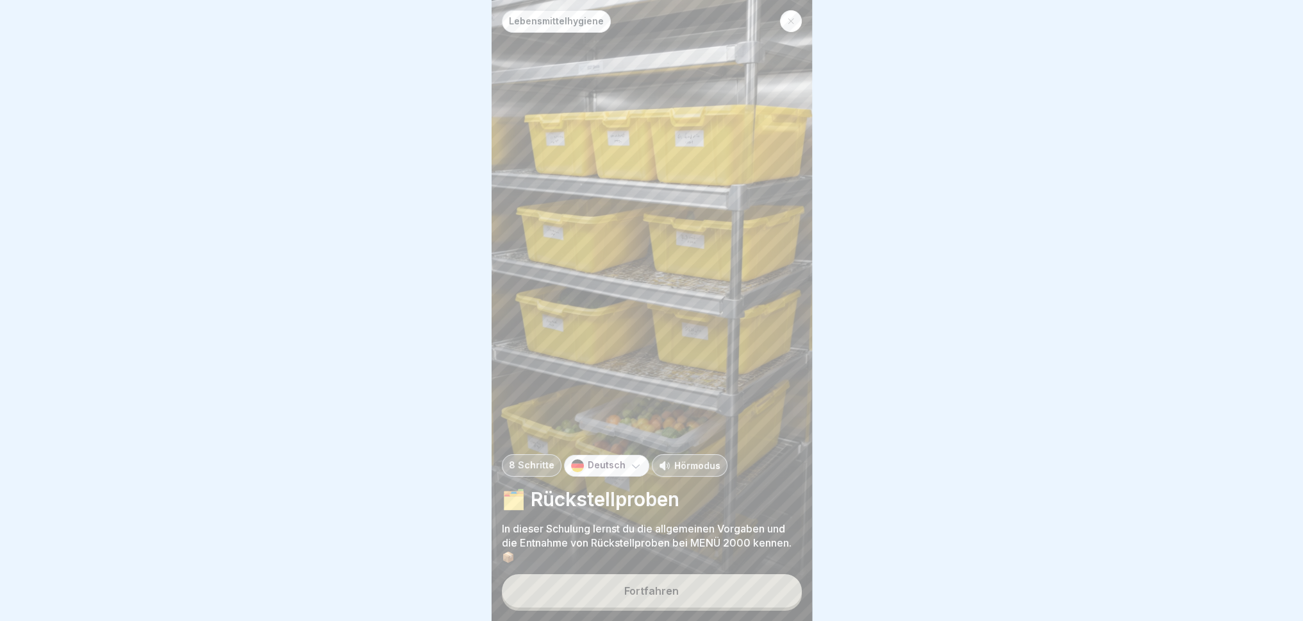
click at [766, 574] on button "Fortfahren" at bounding box center [652, 590] width 300 height 33
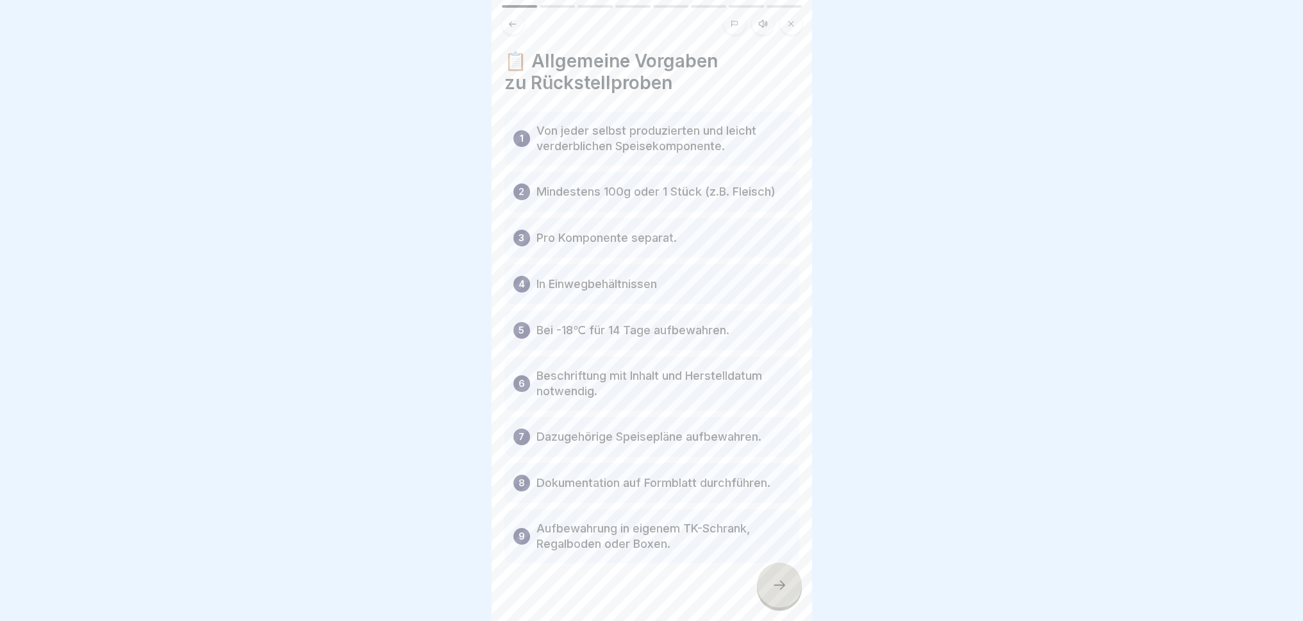
click at [760, 574] on div at bounding box center [779, 584] width 45 height 45
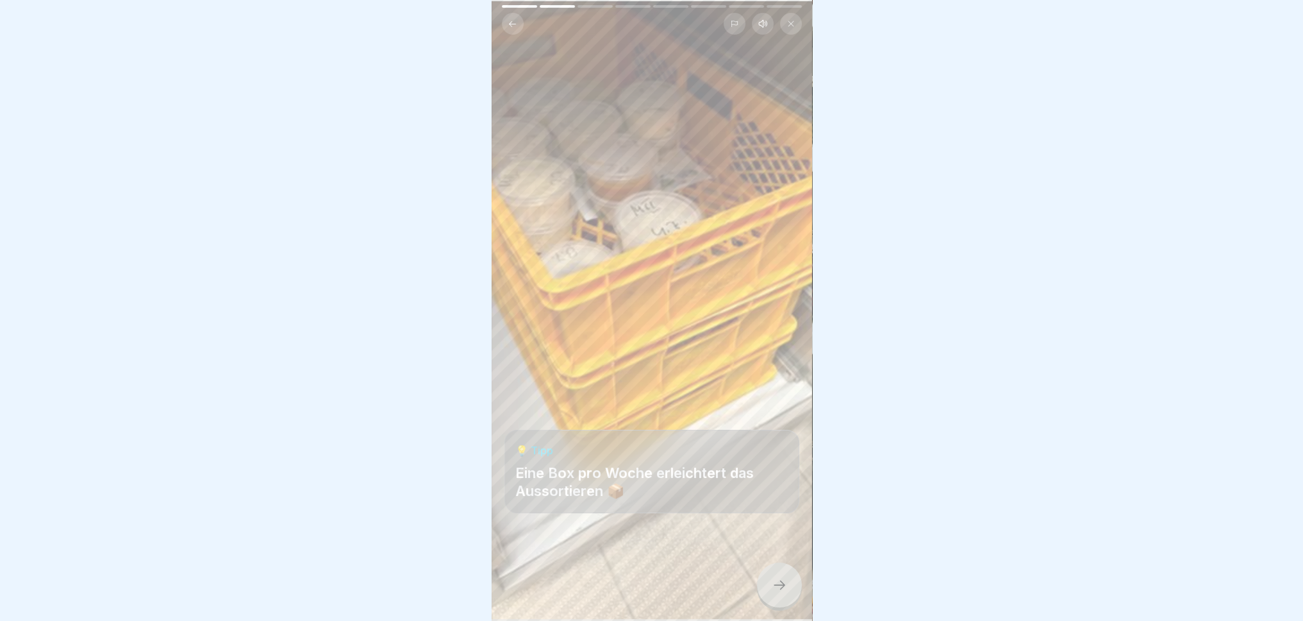
click at [777, 574] on div at bounding box center [779, 584] width 45 height 45
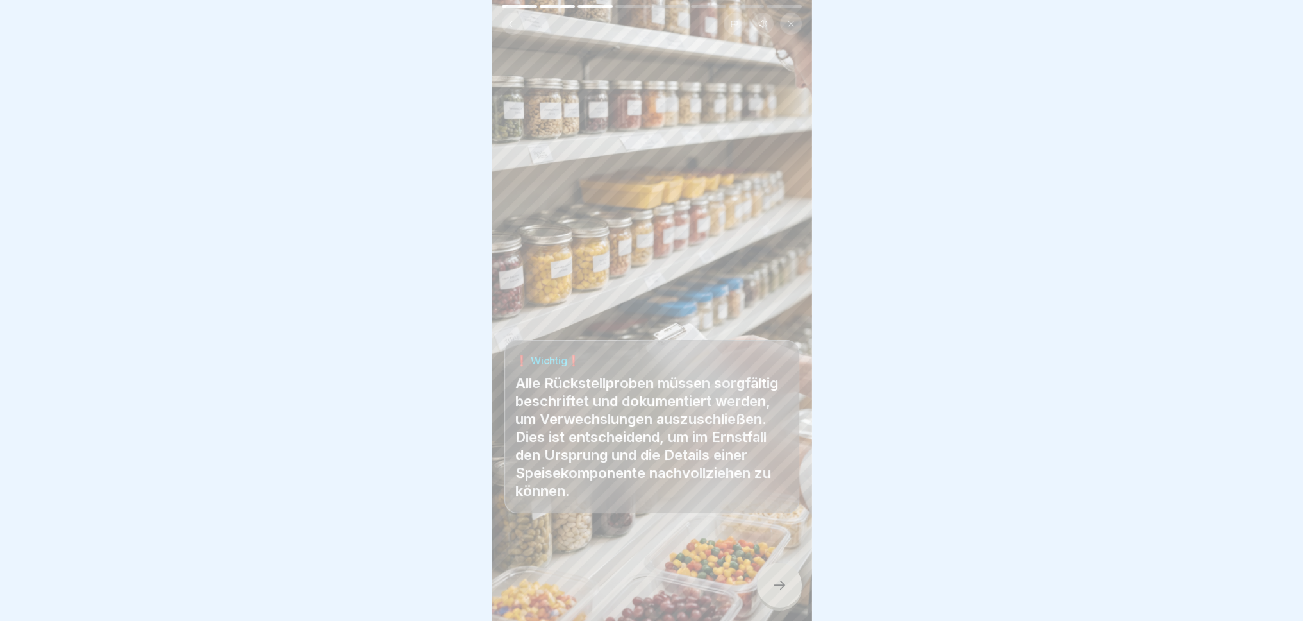
click at [775, 574] on div at bounding box center [779, 584] width 45 height 45
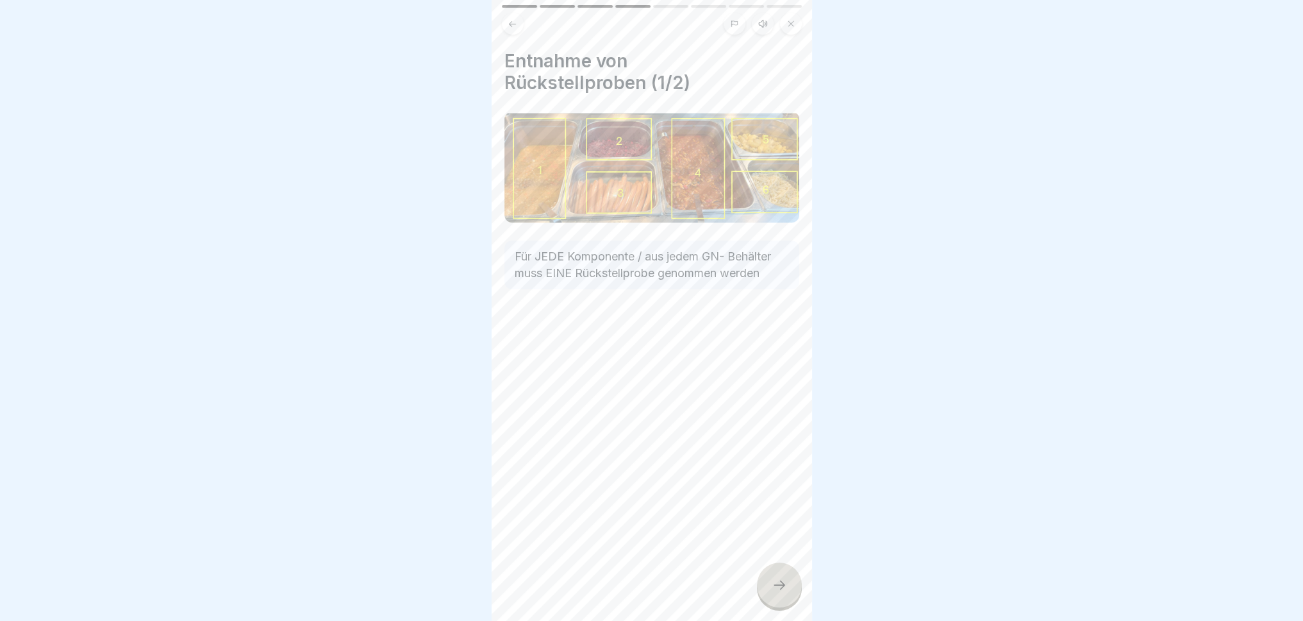
click at [775, 574] on div at bounding box center [779, 584] width 45 height 45
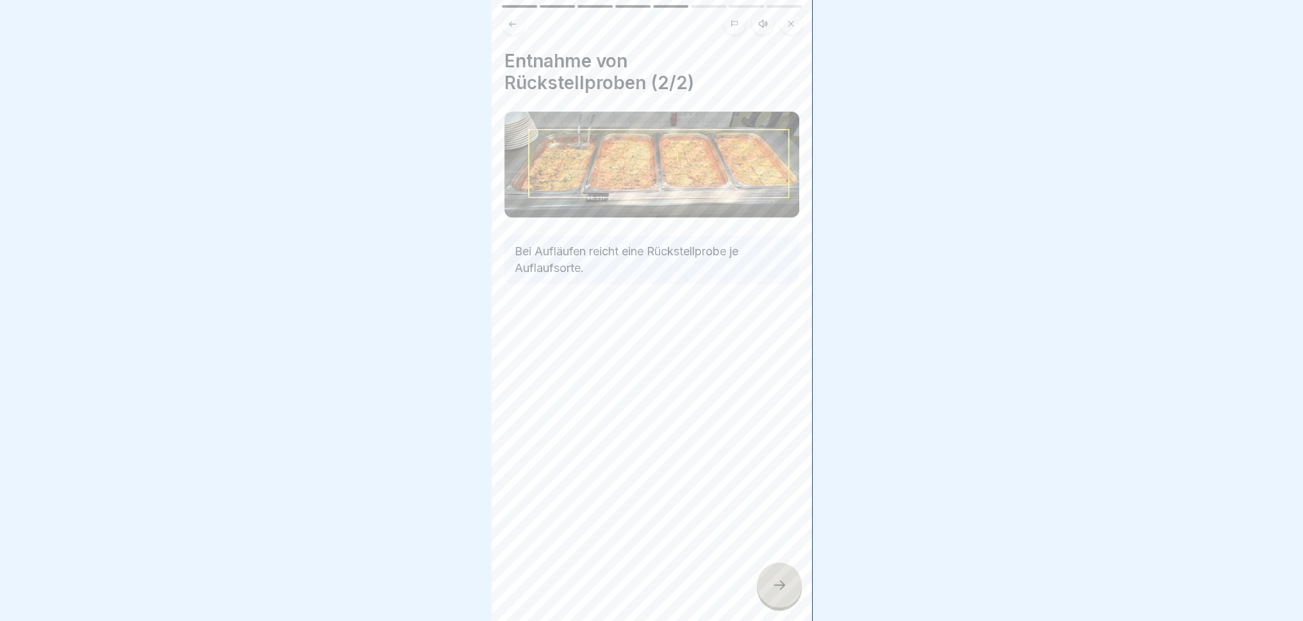
click at [775, 574] on div at bounding box center [779, 584] width 45 height 45
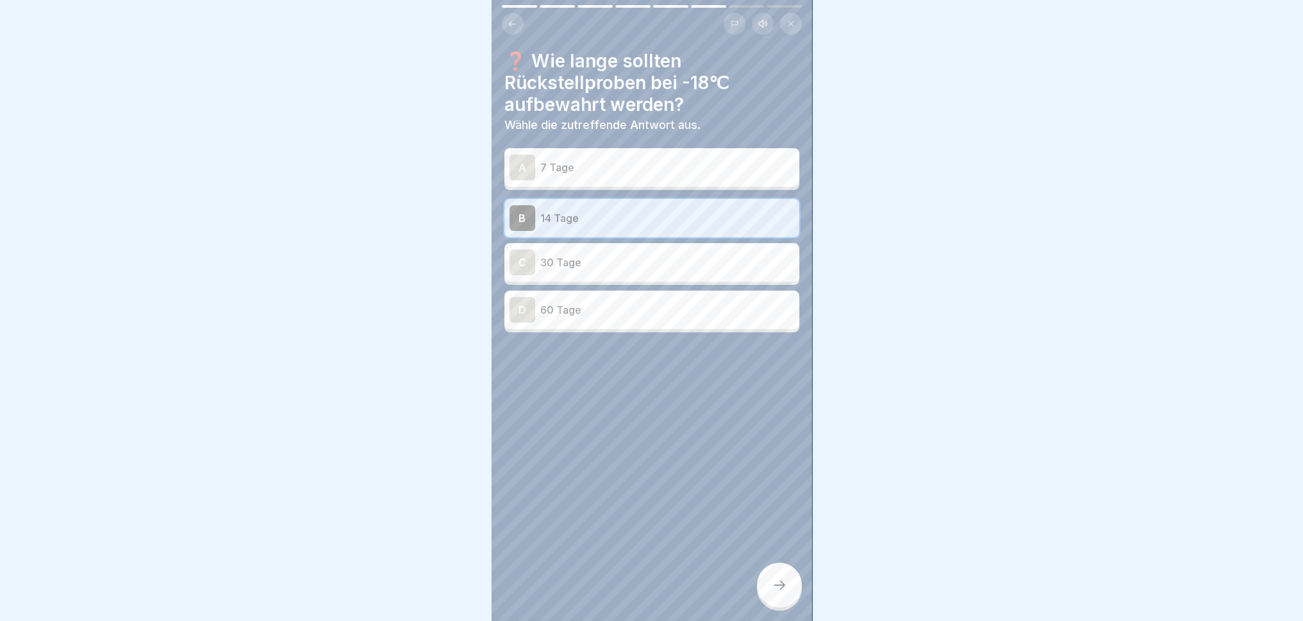
click at [775, 574] on div at bounding box center [779, 584] width 45 height 45
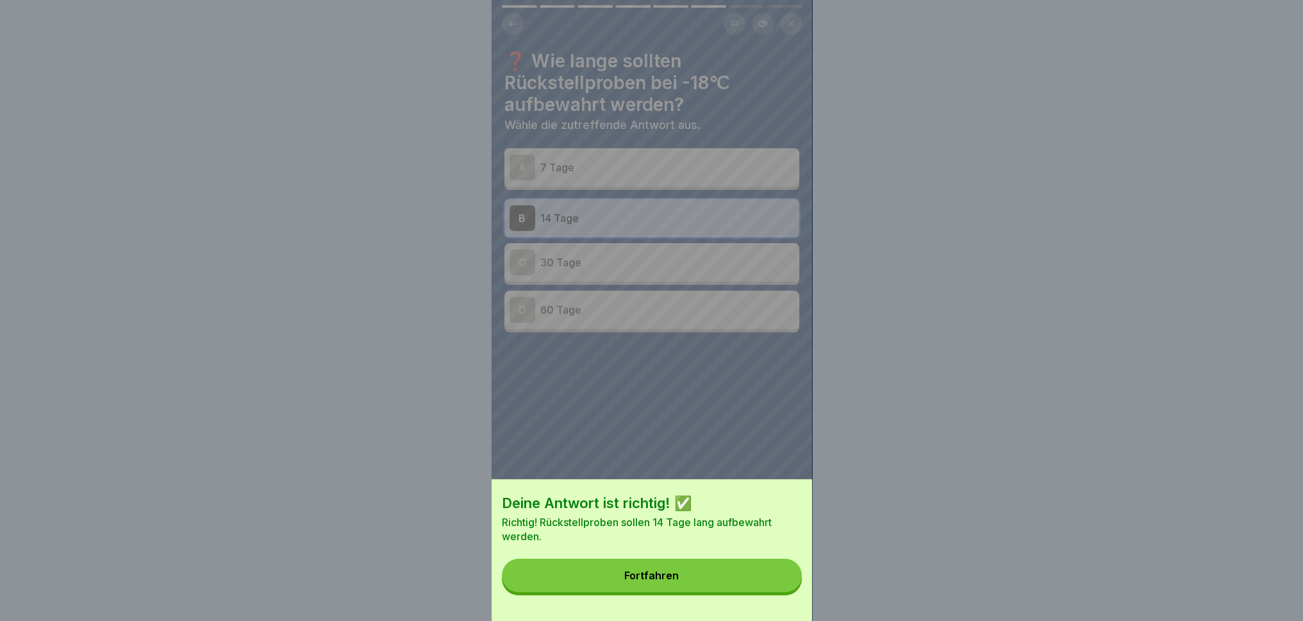
click at [775, 574] on button "Fortfahren" at bounding box center [652, 574] width 300 height 33
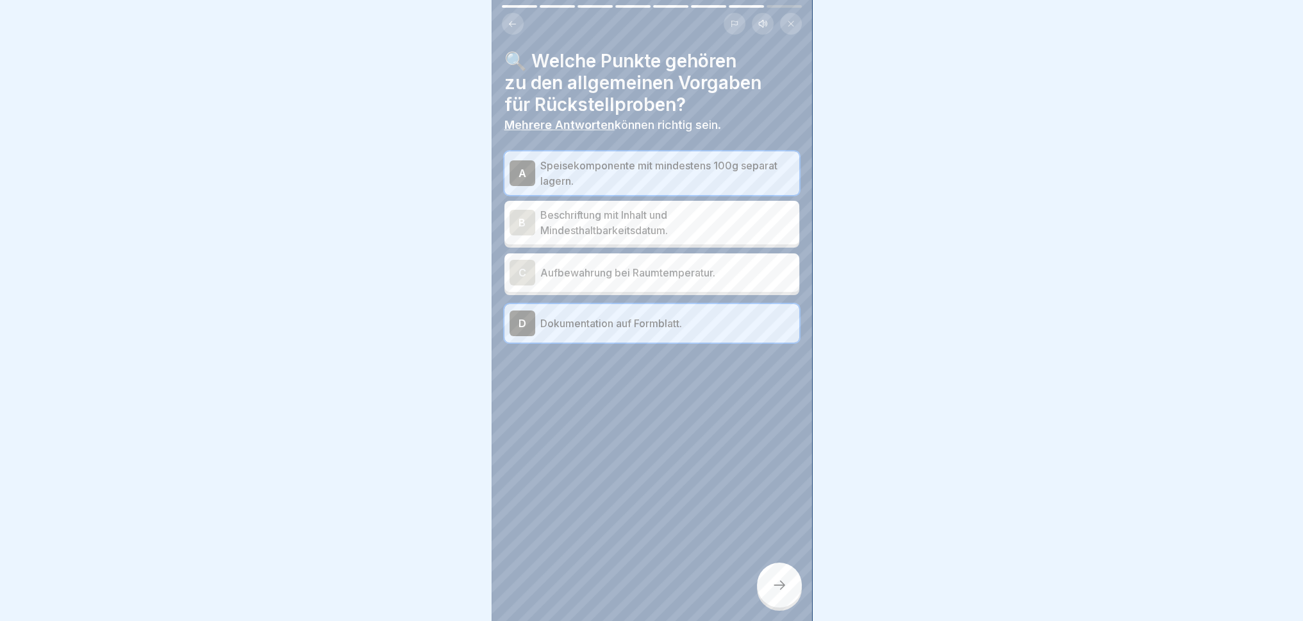
click at [775, 574] on div at bounding box center [779, 584] width 45 height 45
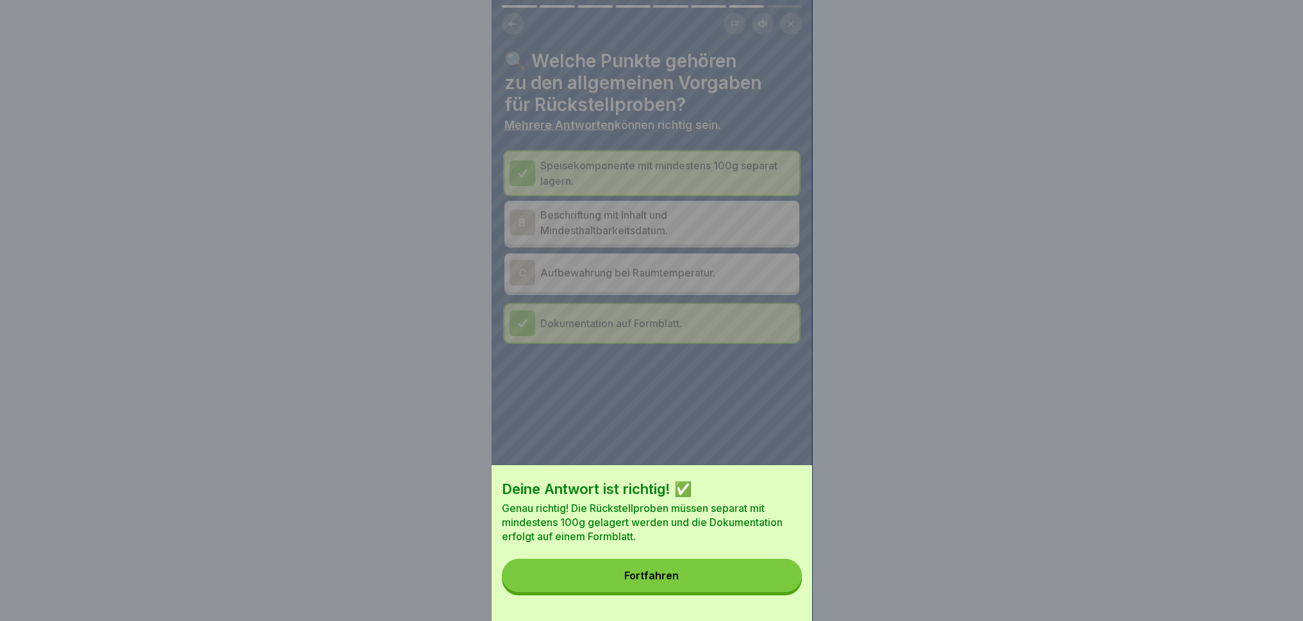
click at [775, 574] on button "Fortfahren" at bounding box center [652, 574] width 300 height 33
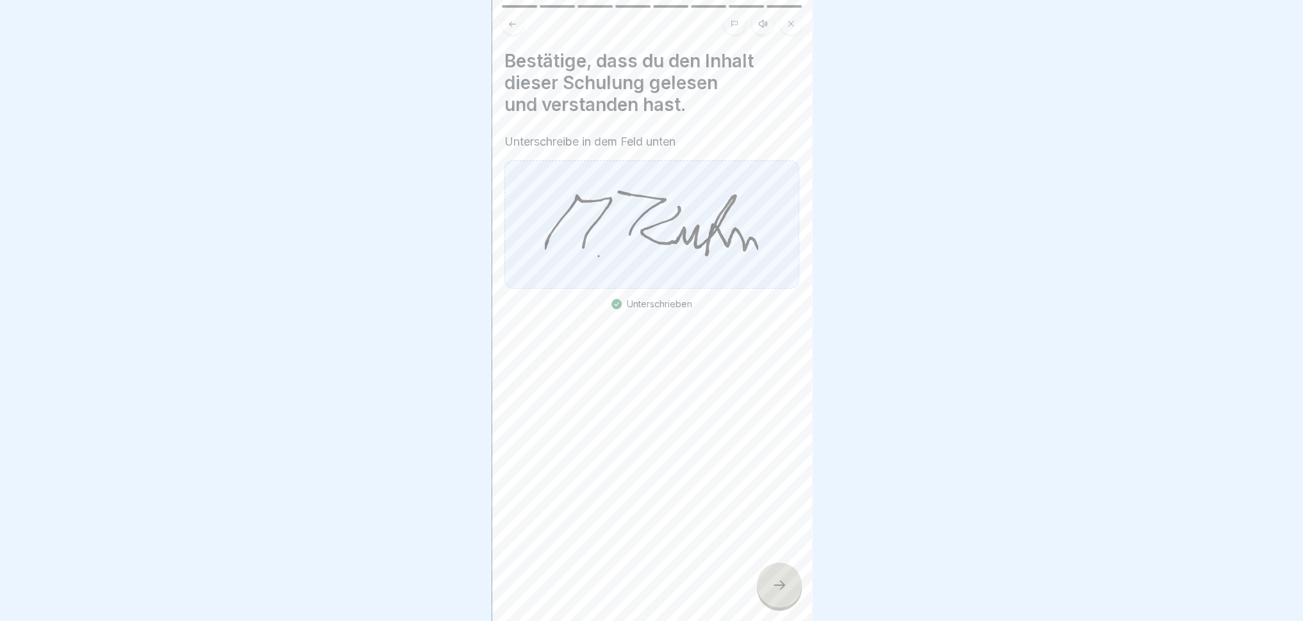
click at [775, 574] on div at bounding box center [779, 584] width 45 height 45
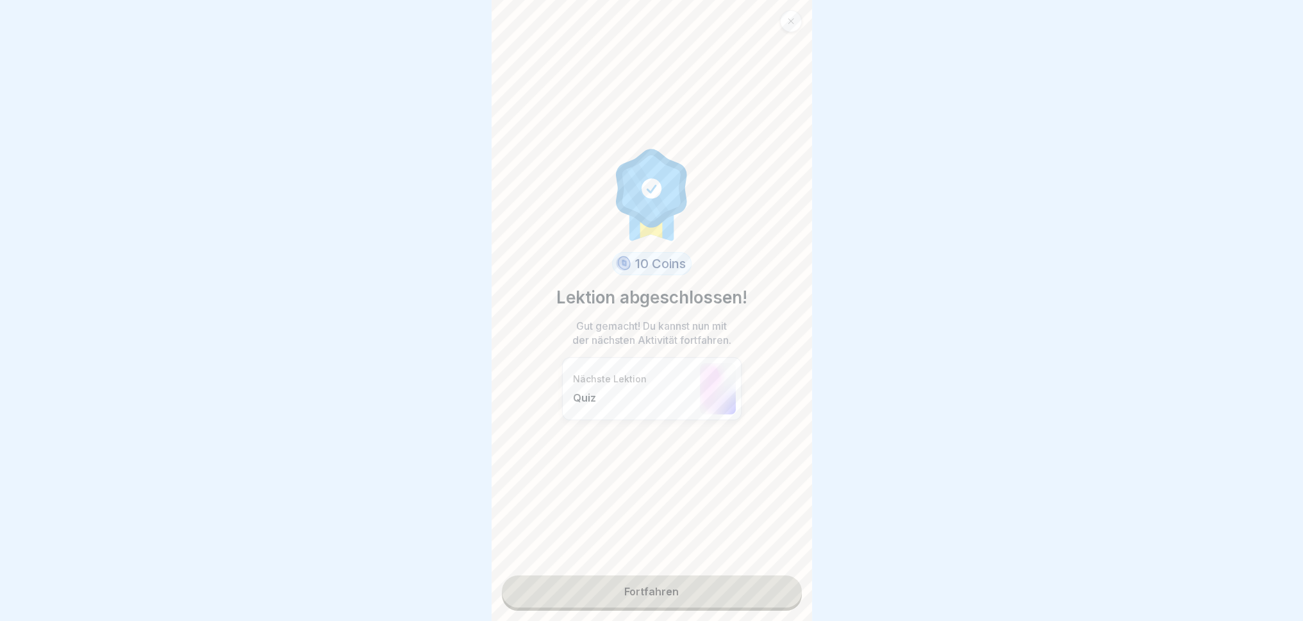
click at [775, 574] on div "10 Coins Lektion abgeschlossen! Gut gemacht! Du kannst nun mit der nächsten Akt…" at bounding box center [652, 310] width 321 height 621
click at [748, 574] on div "10 Coins Lektion abgeschlossen! Gut gemacht! Du kannst nun mit der nächsten Akt…" at bounding box center [652, 310] width 321 height 621
click at [739, 574] on link "Fortfahren" at bounding box center [652, 591] width 300 height 32
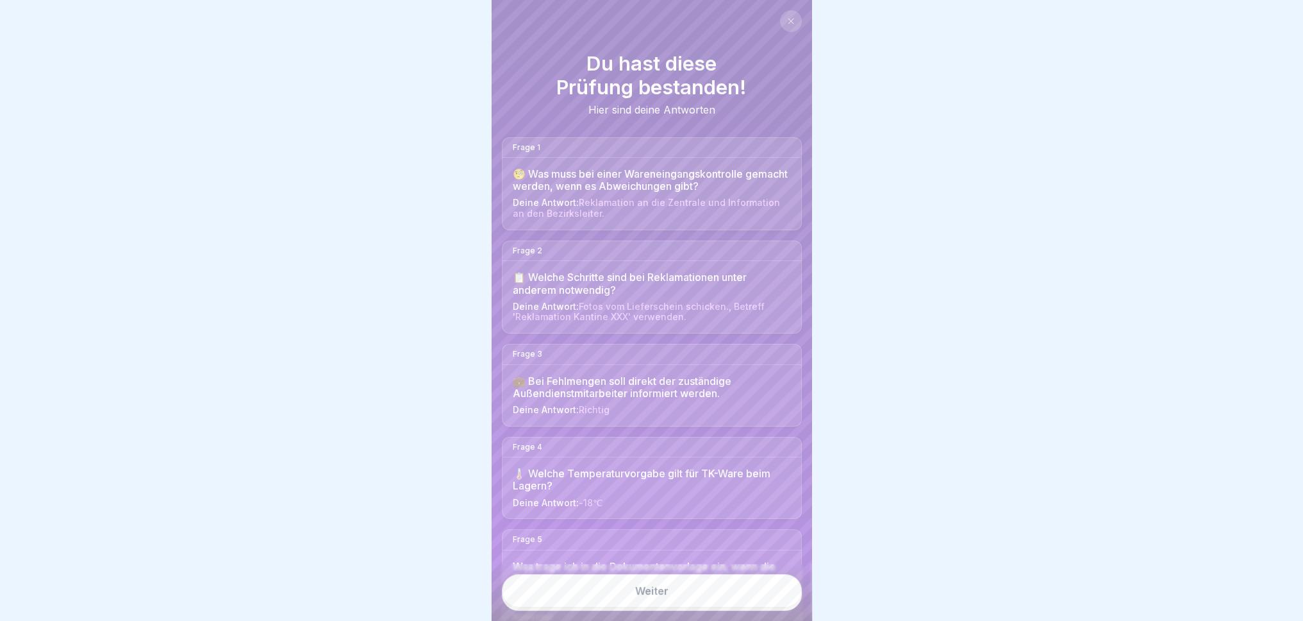
click at [758, 574] on link "Weiter" at bounding box center [652, 590] width 300 height 33
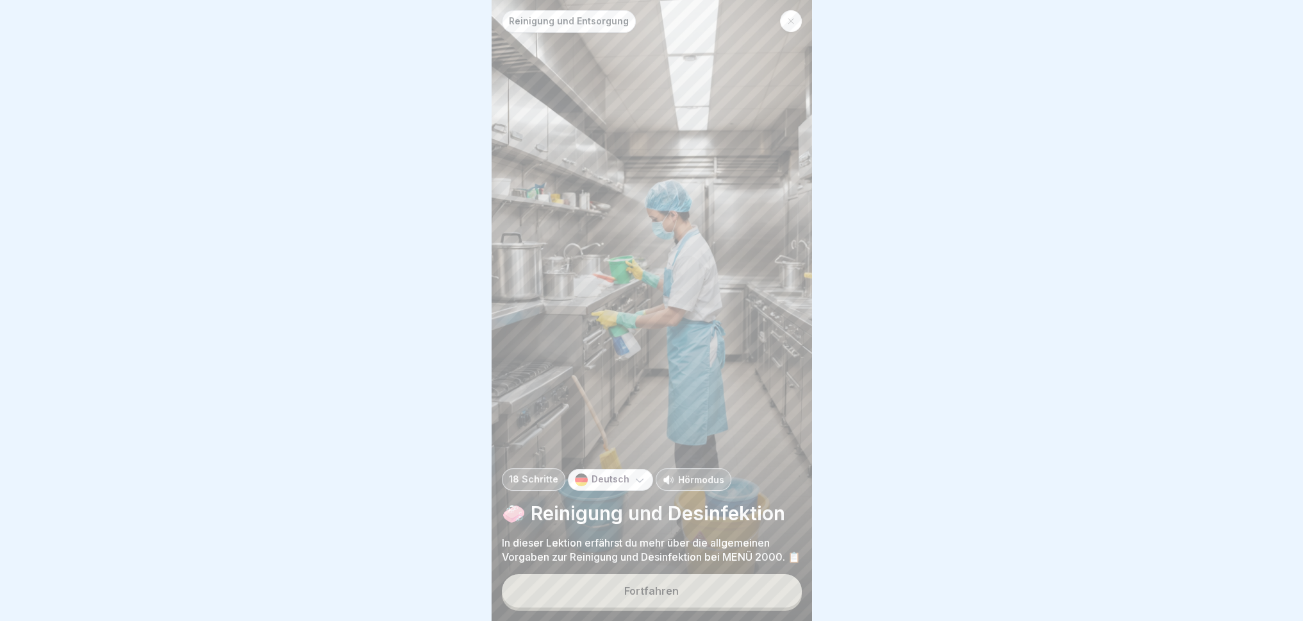
click at [758, 574] on button "Fortfahren" at bounding box center [652, 590] width 300 height 33
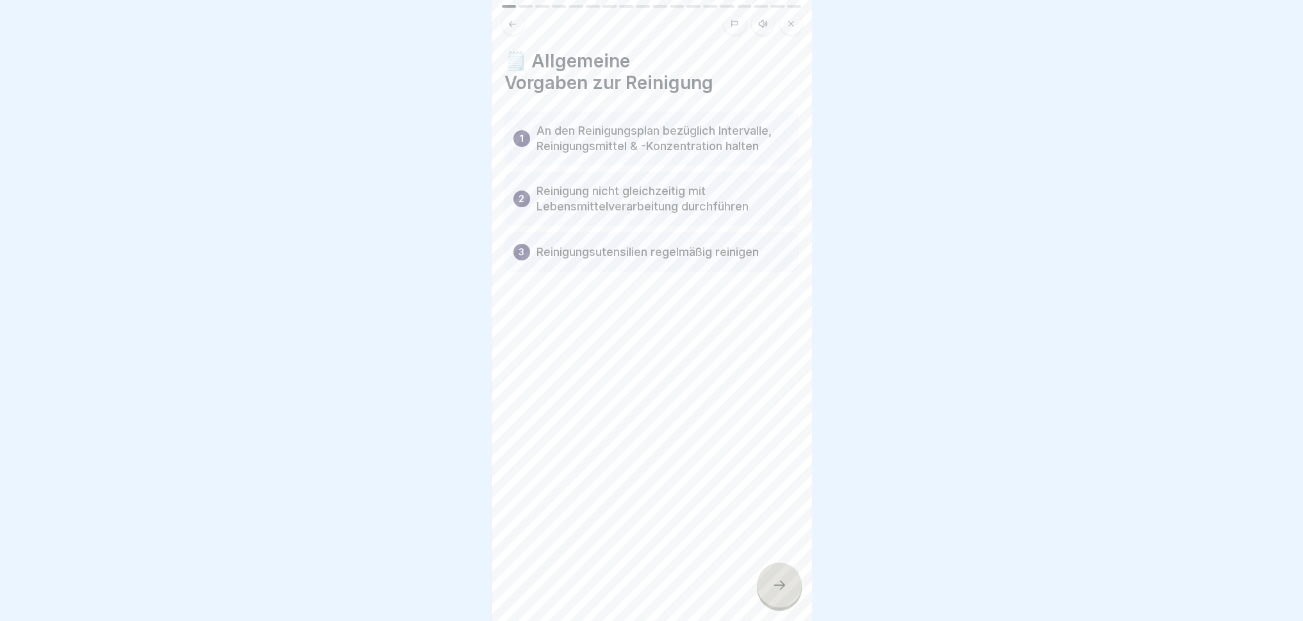
click at [744, 574] on div "🗒️ Allgemeine Vorgaben zur Reinigung 1 An den Reinigungsplan bezüglich Interval…" at bounding box center [652, 310] width 321 height 621
click at [769, 574] on div "Reinigung und Entsorgung 18 Schritte Deutsch Hörmodus 🧼 Reinigung und Desinfekt…" at bounding box center [652, 310] width 321 height 621
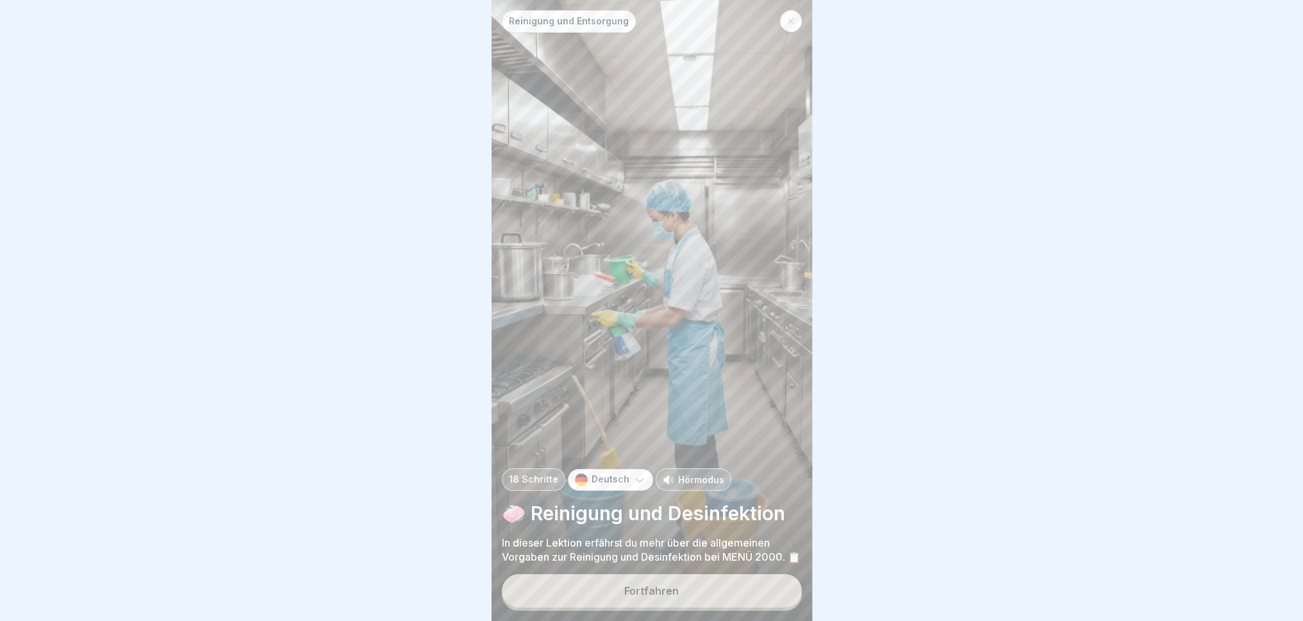
click at [785, 574] on div "Reinigung und Entsorgung 18 Schritte Deutsch Hörmodus 🧼 Reinigung und Desinfekt…" at bounding box center [652, 310] width 321 height 621
click at [777, 574] on button "Fortfahren" at bounding box center [652, 590] width 300 height 33
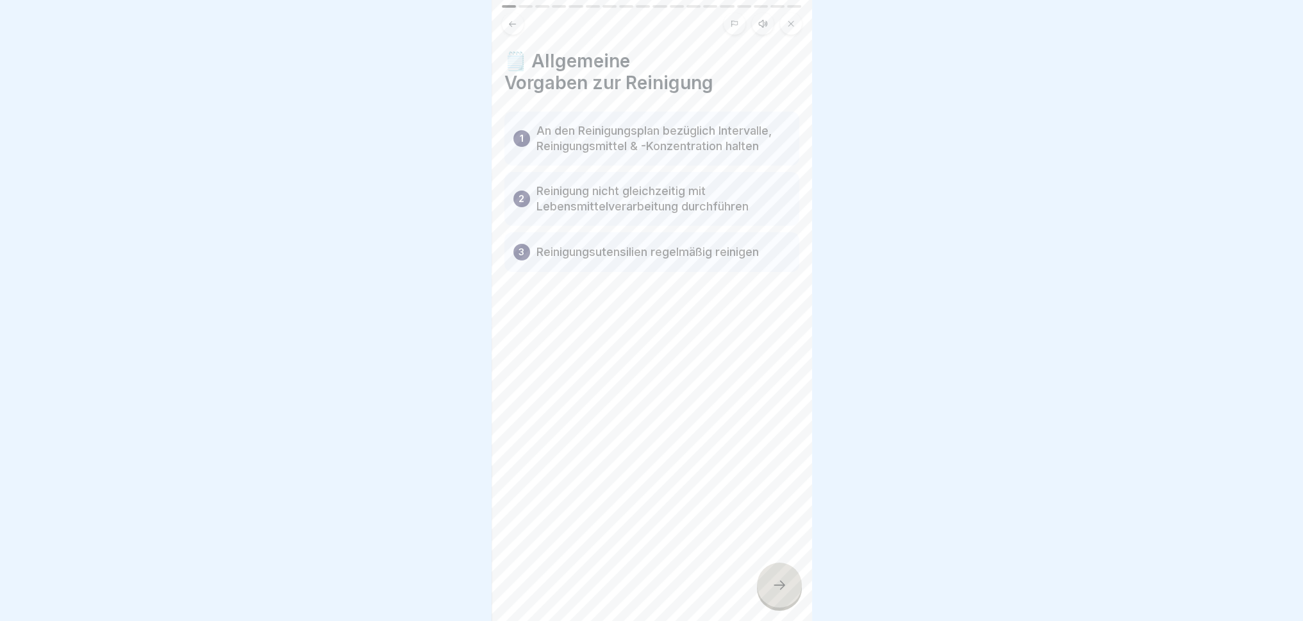
click at [773, 574] on icon at bounding box center [779, 584] width 15 height 15
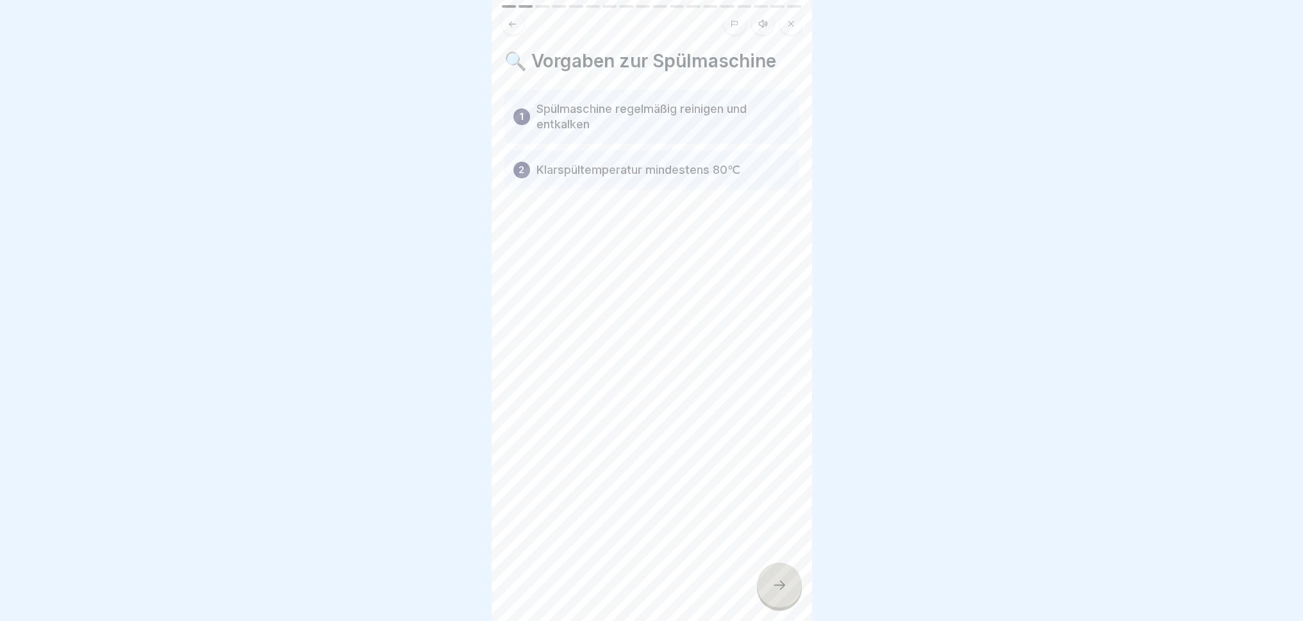
click at [773, 574] on icon at bounding box center [779, 584] width 15 height 15
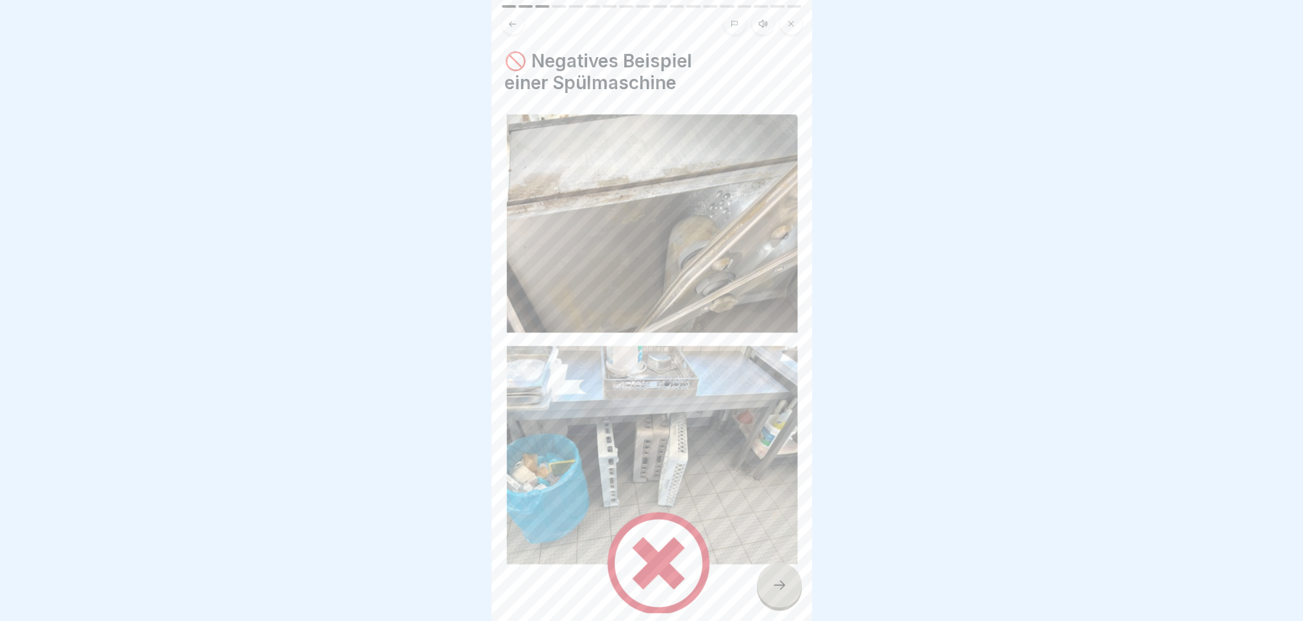
click at [779, 574] on icon at bounding box center [779, 584] width 15 height 15
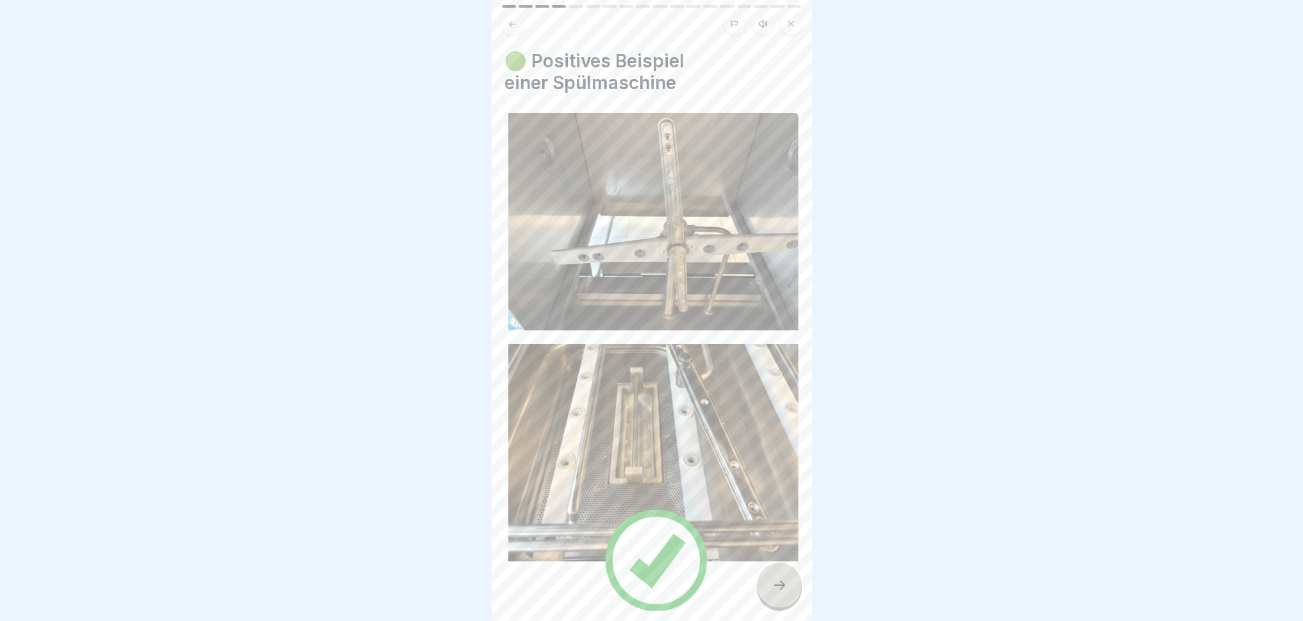
click at [779, 574] on icon at bounding box center [779, 584] width 15 height 15
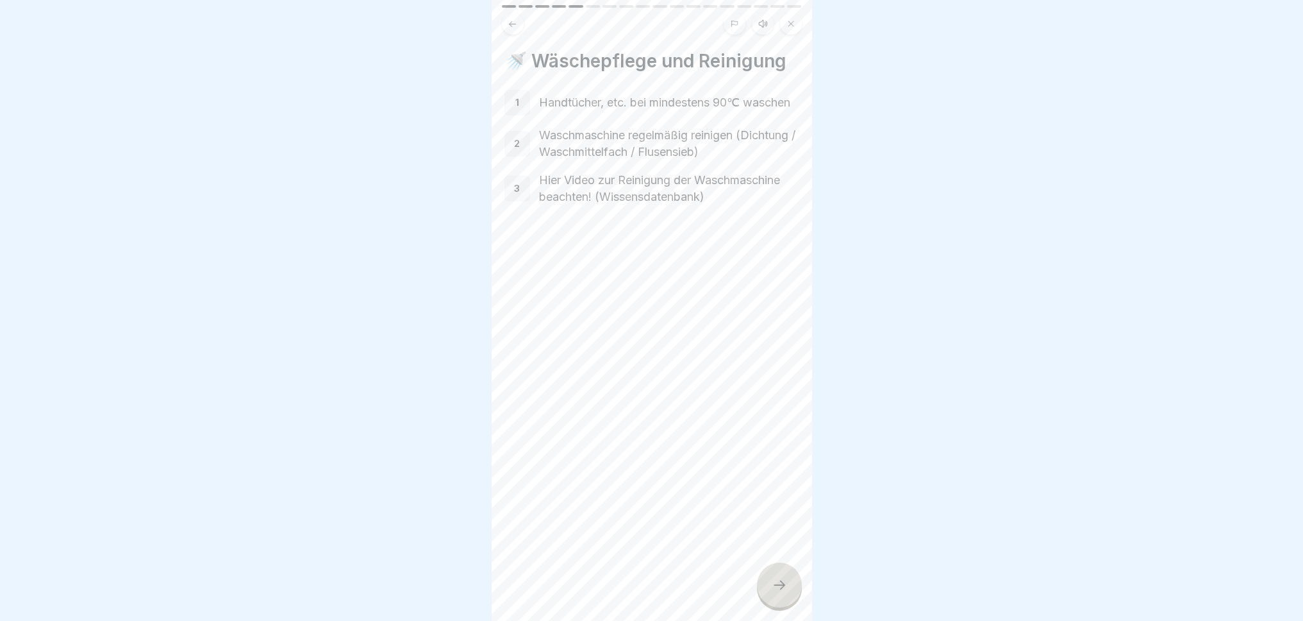
click at [780, 574] on icon at bounding box center [779, 584] width 15 height 15
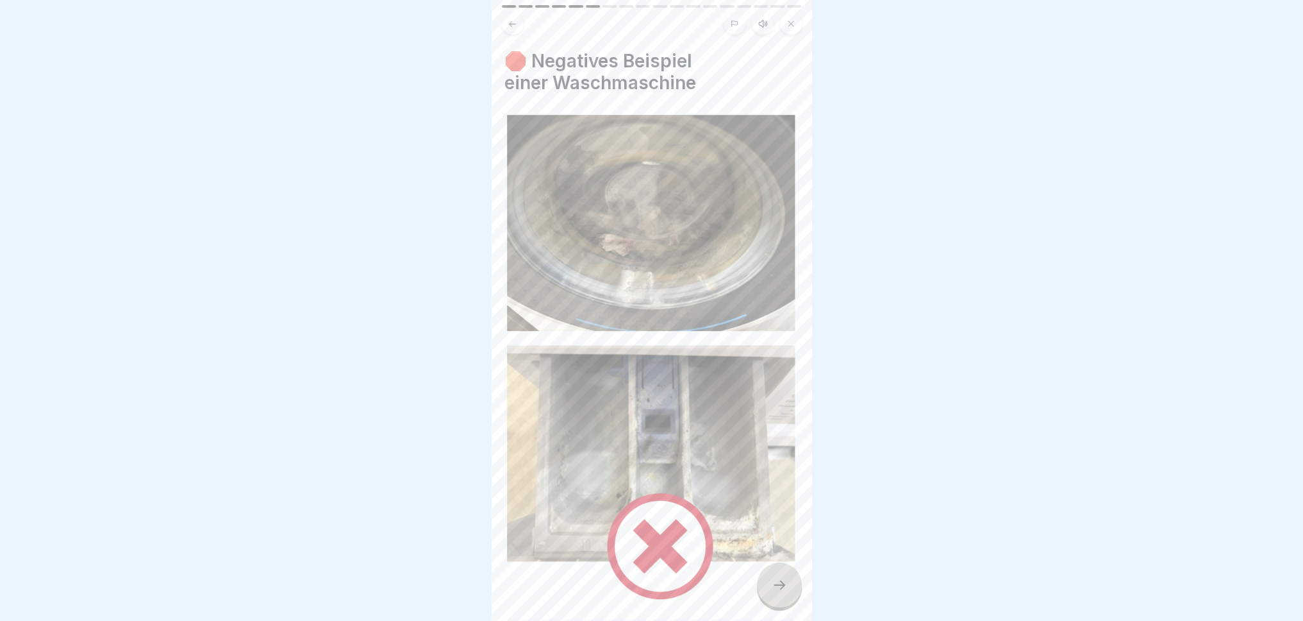
click at [780, 574] on icon at bounding box center [779, 584] width 15 height 15
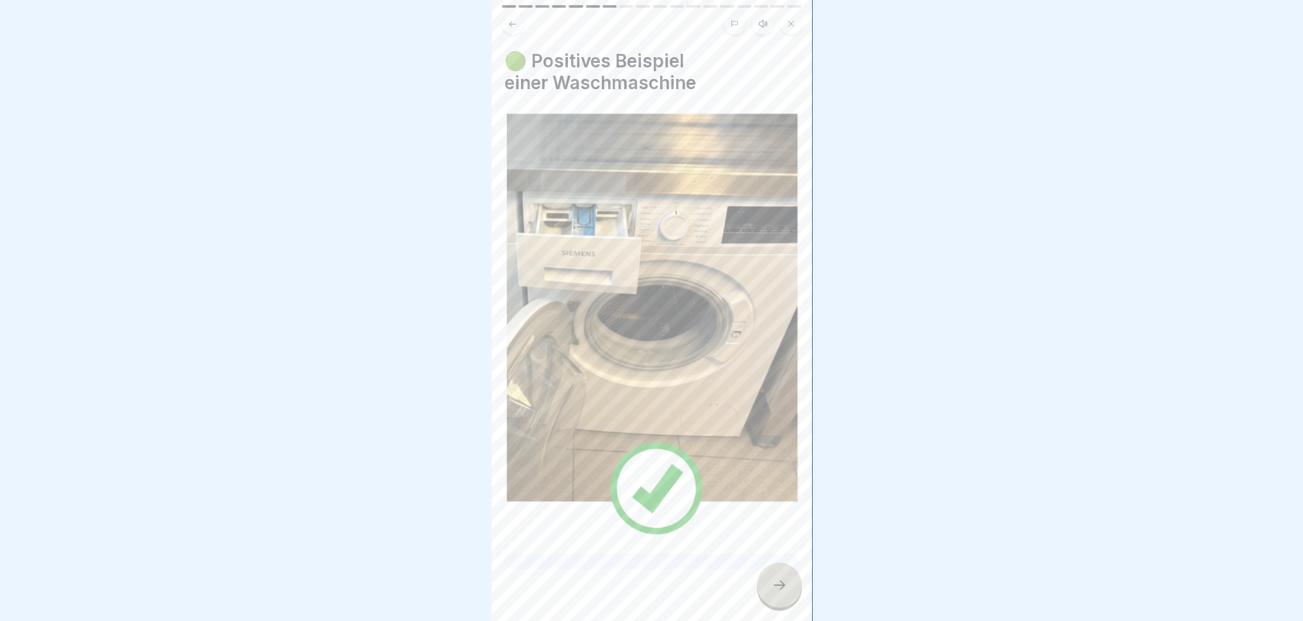
click at [780, 574] on icon at bounding box center [779, 584] width 15 height 15
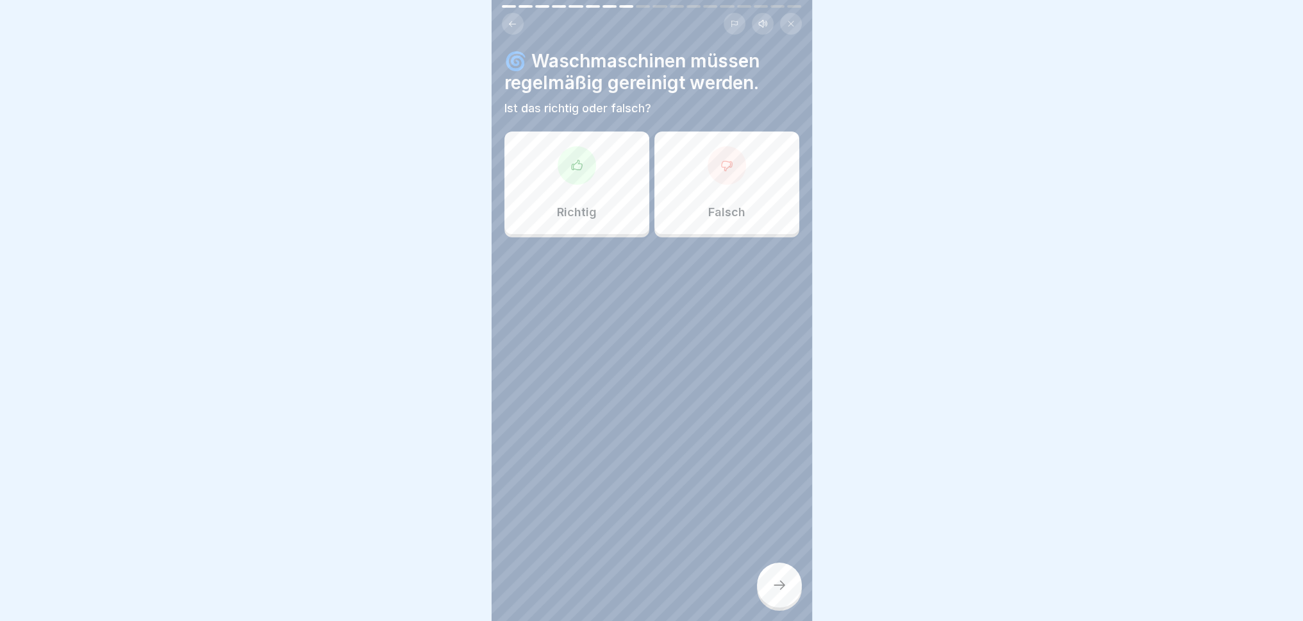
click at [564, 187] on div "Richtig" at bounding box center [577, 182] width 145 height 103
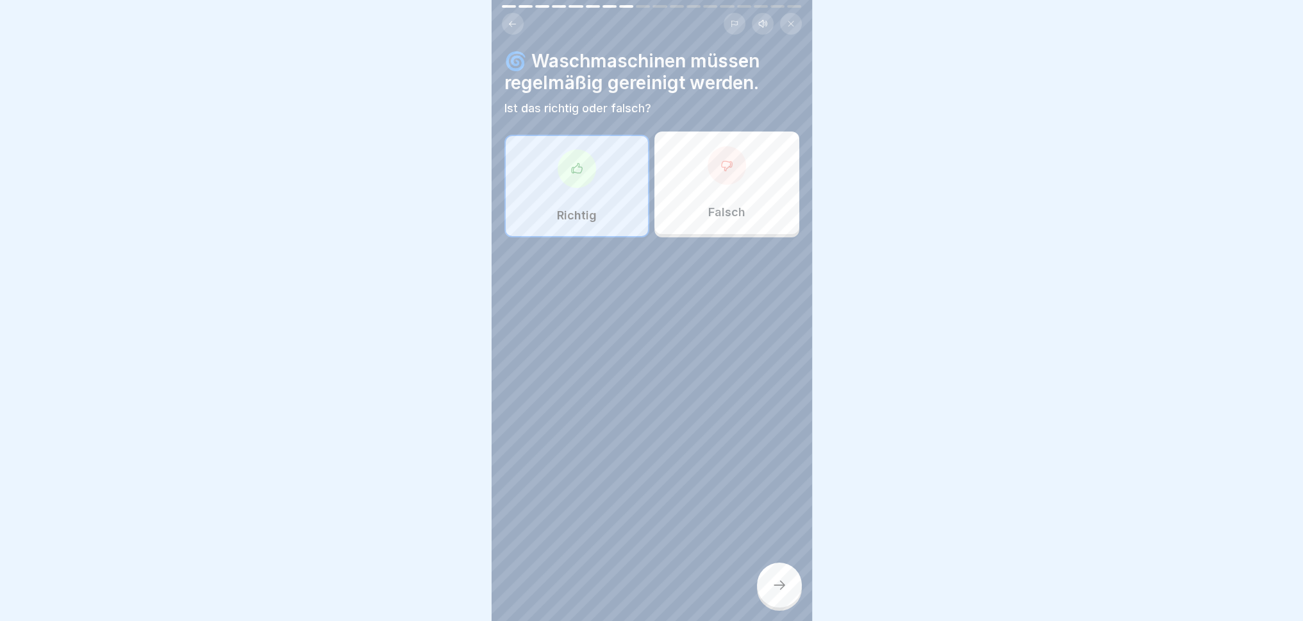
click at [780, 574] on icon at bounding box center [779, 584] width 15 height 15
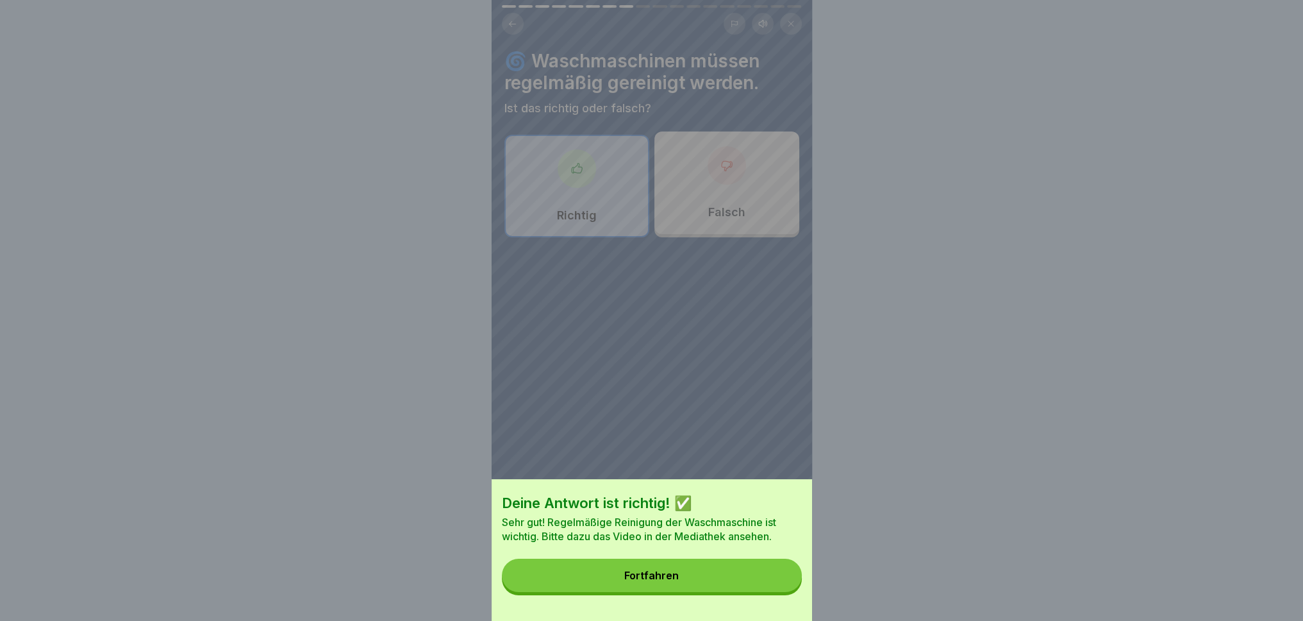
click at [712, 574] on button "Fortfahren" at bounding box center [652, 574] width 300 height 33
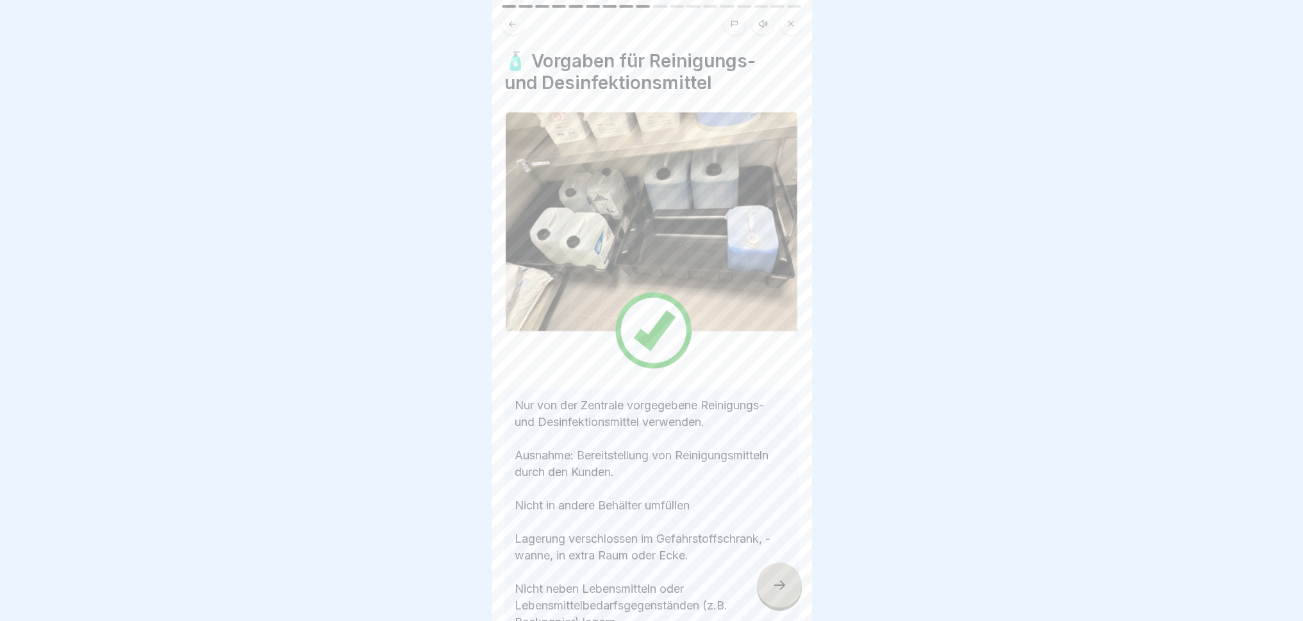
click at [776, 574] on div at bounding box center [779, 584] width 45 height 45
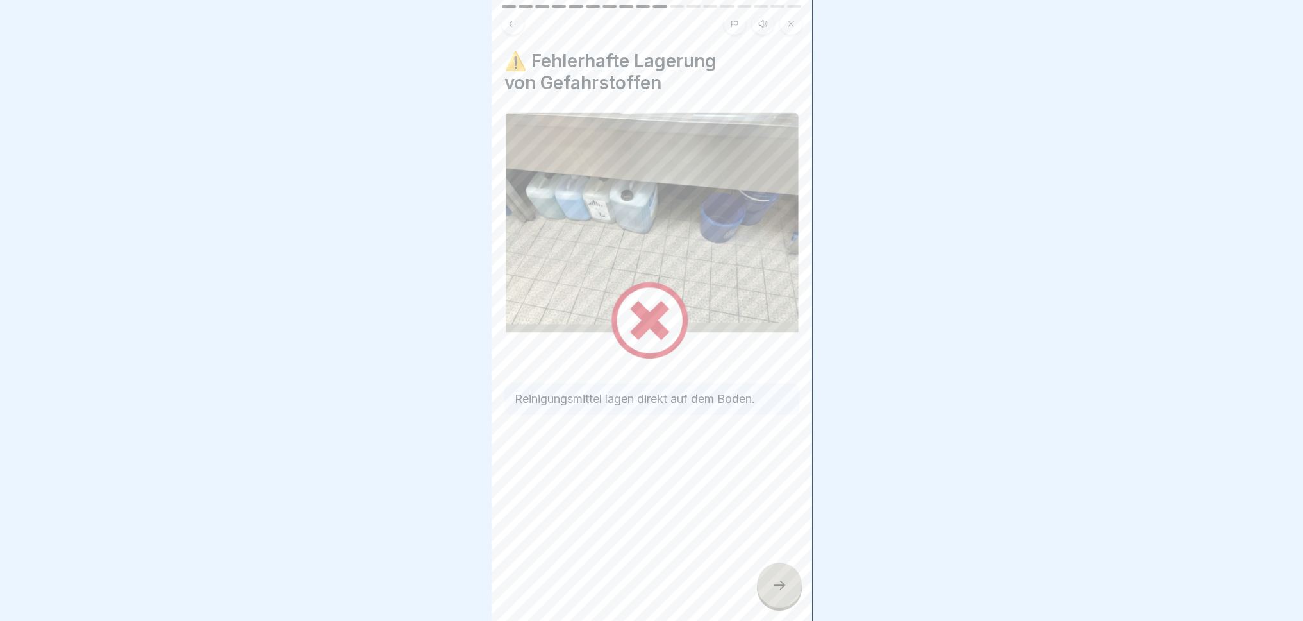
click at [785, 574] on icon at bounding box center [779, 584] width 15 height 15
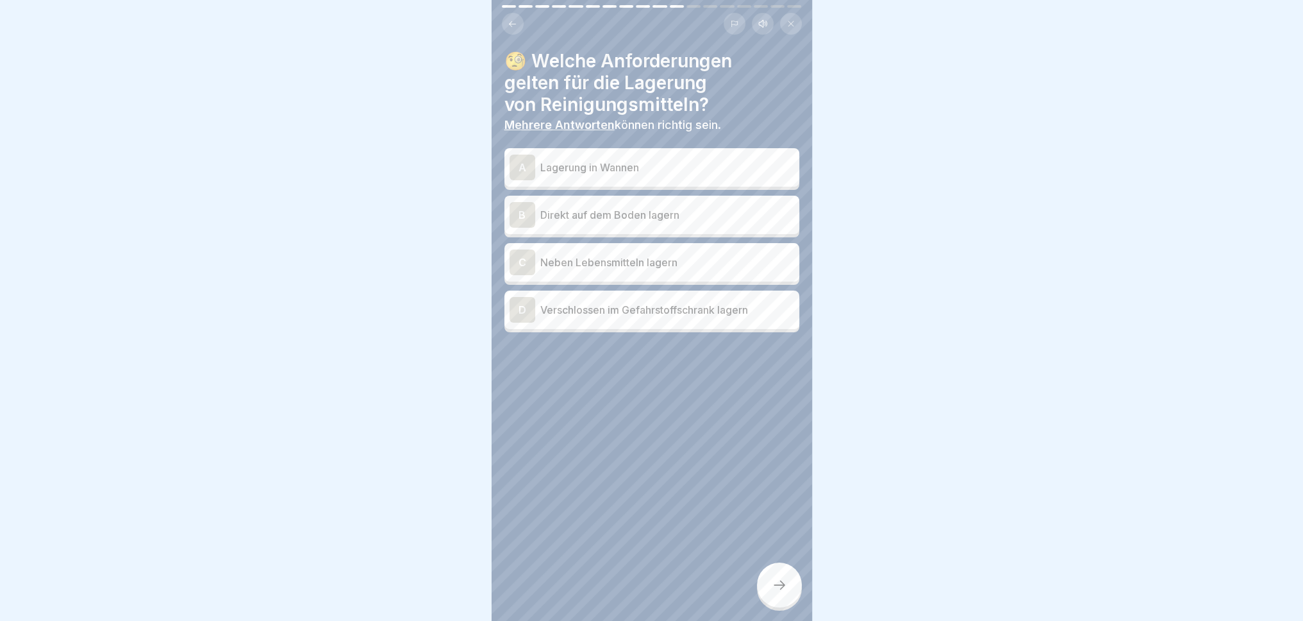
click at [641, 162] on p "Lagerung in Wannen" at bounding box center [667, 167] width 254 height 15
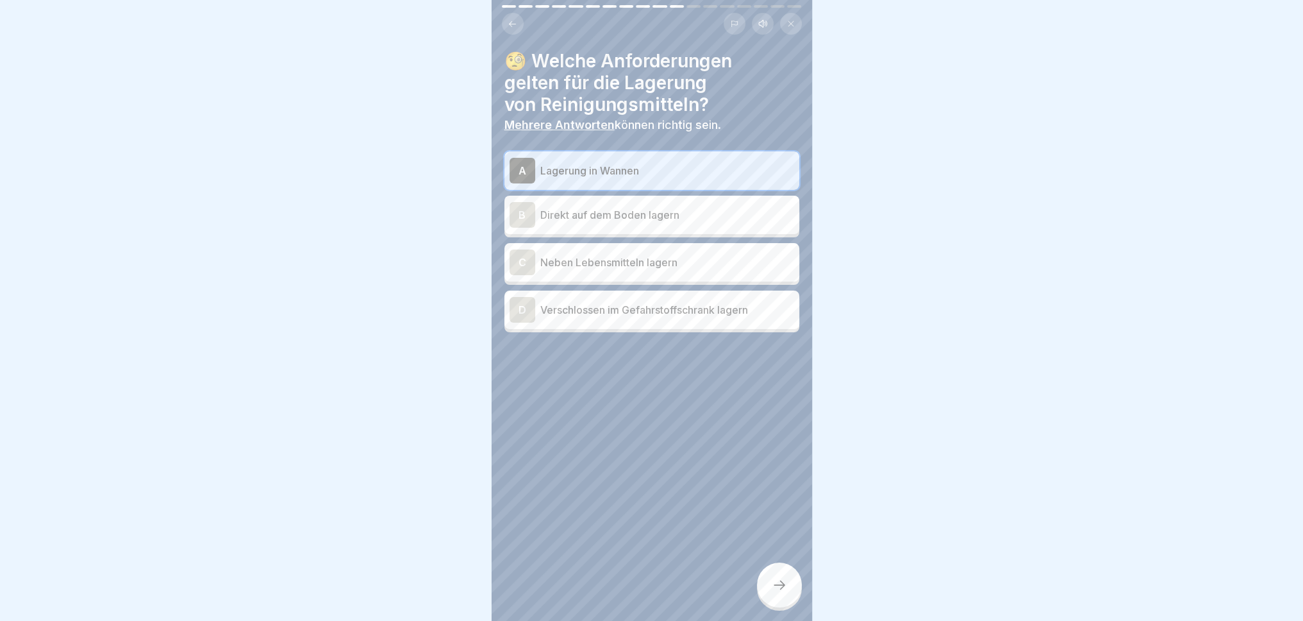
click at [641, 207] on p "Direkt auf dem Boden lagern" at bounding box center [667, 214] width 254 height 15
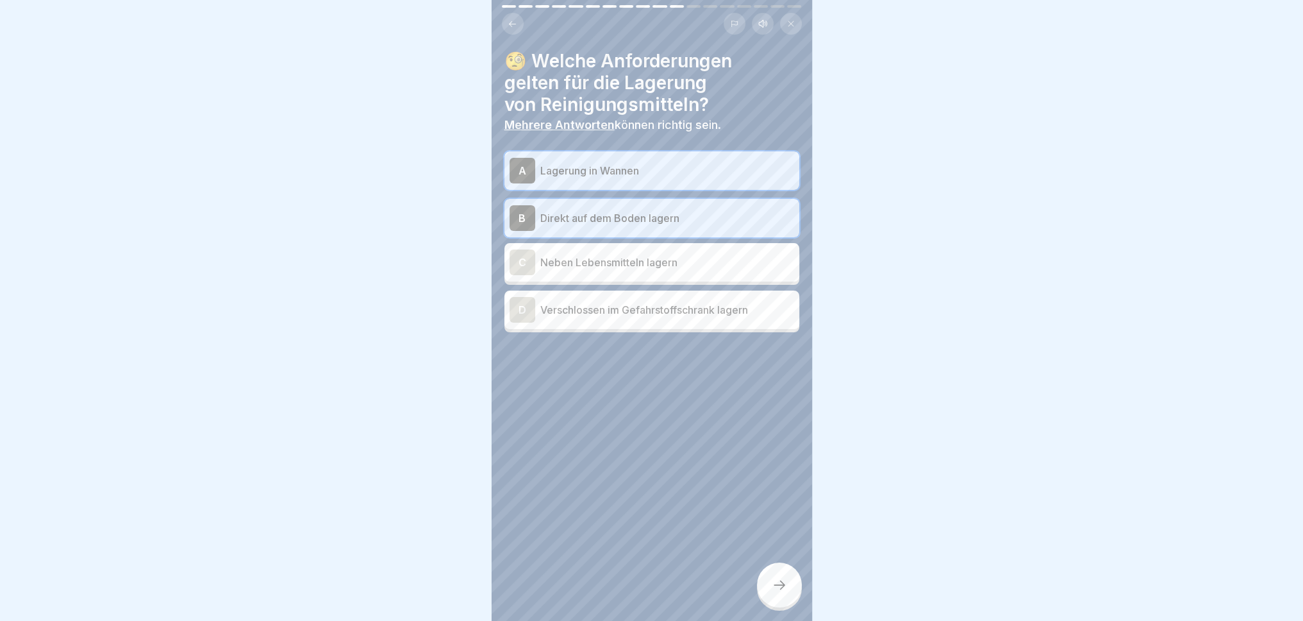
click at [645, 255] on p "Neben Lebensmitteln lagern" at bounding box center [667, 262] width 254 height 15
click at [646, 302] on p "Verschlossen im Gefahrstoffschrank lagern" at bounding box center [667, 309] width 254 height 15
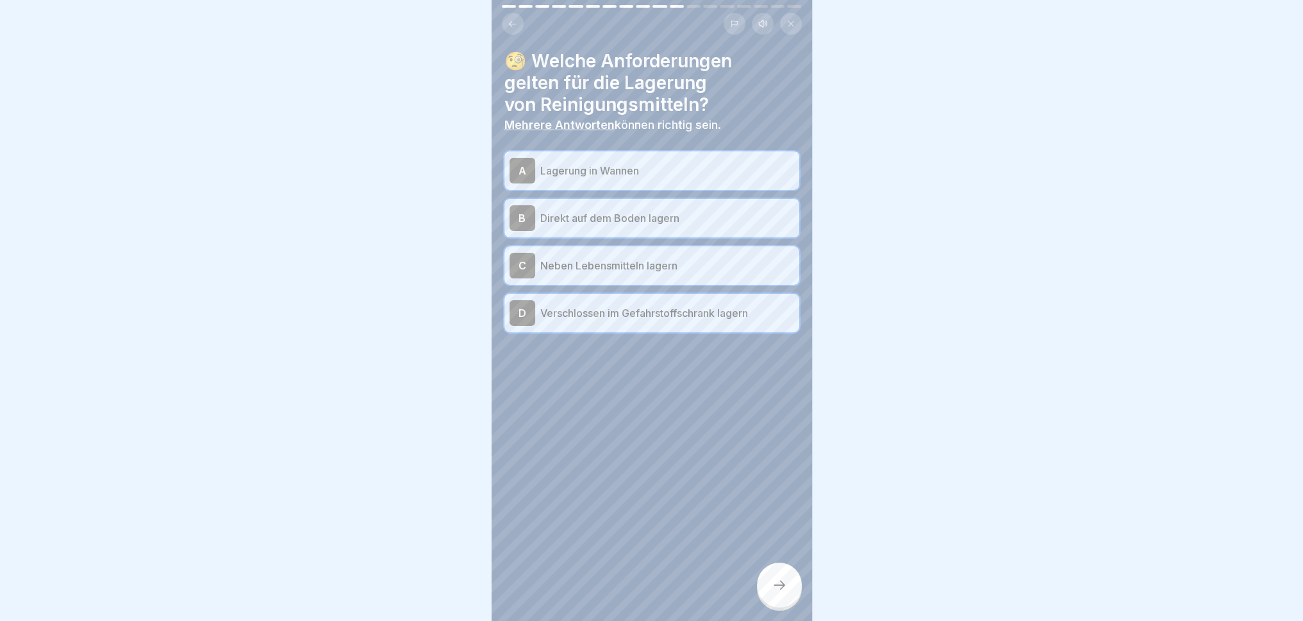
click at [647, 210] on p "Direkt auf dem Boden lagern" at bounding box center [667, 217] width 254 height 15
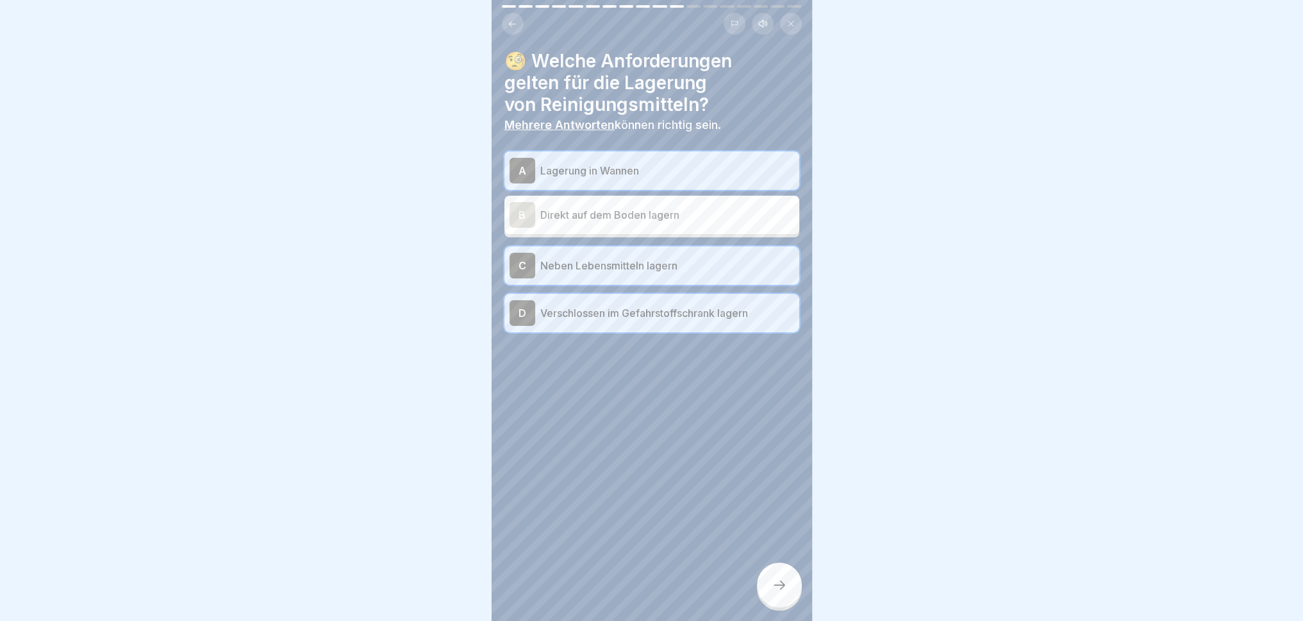
click at [678, 305] on p "Verschlossen im Gefahrstoffschrank lagern" at bounding box center [667, 312] width 254 height 15
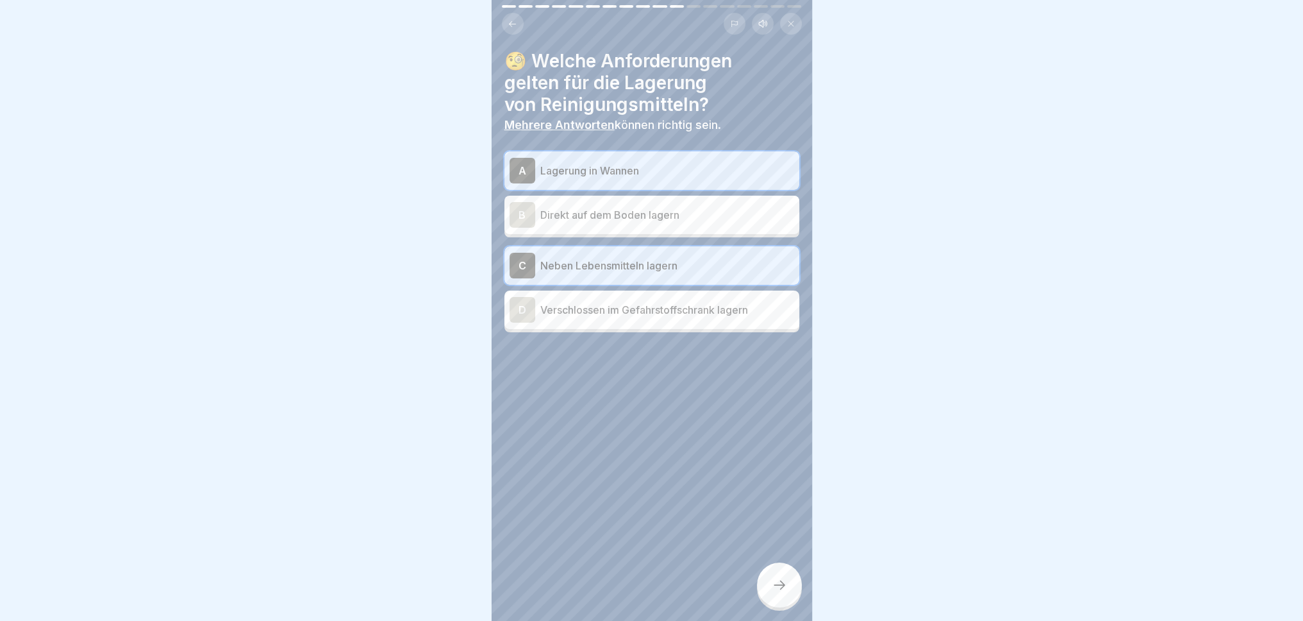
click at [712, 258] on p "Neben Lebensmitteln lagern" at bounding box center [667, 265] width 254 height 15
click at [682, 307] on div "D Verschlossen im Gefahrstoffschrank lagern" at bounding box center [652, 310] width 285 height 26
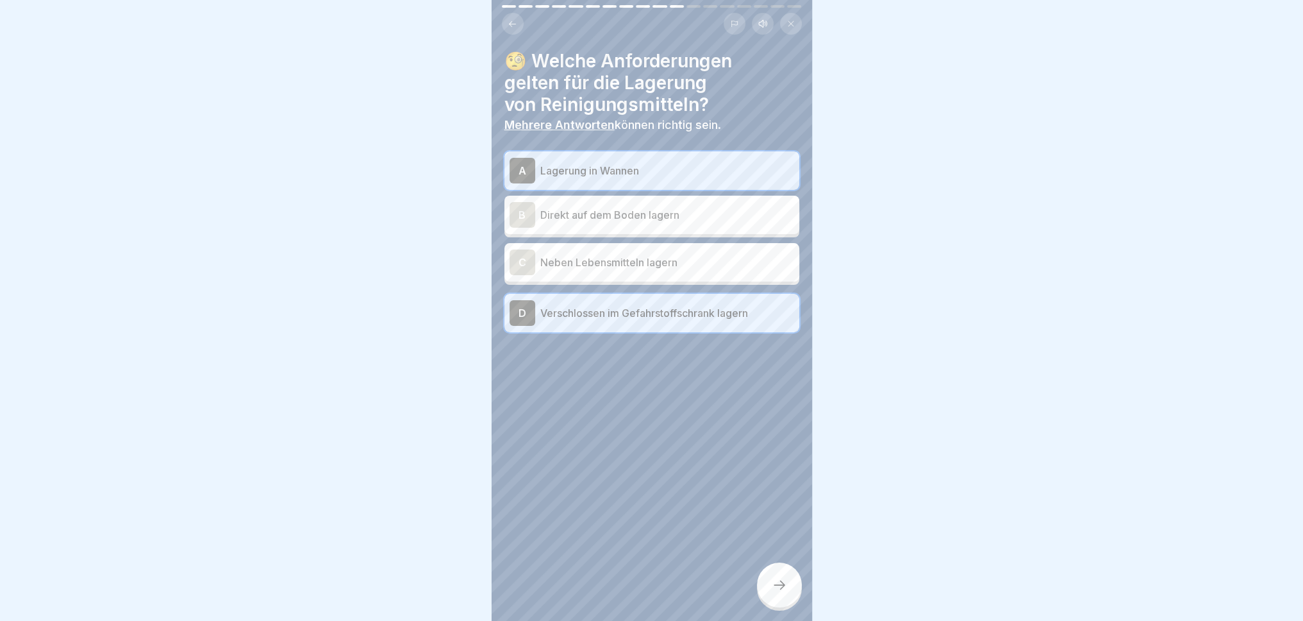
click at [780, 574] on div at bounding box center [779, 584] width 45 height 45
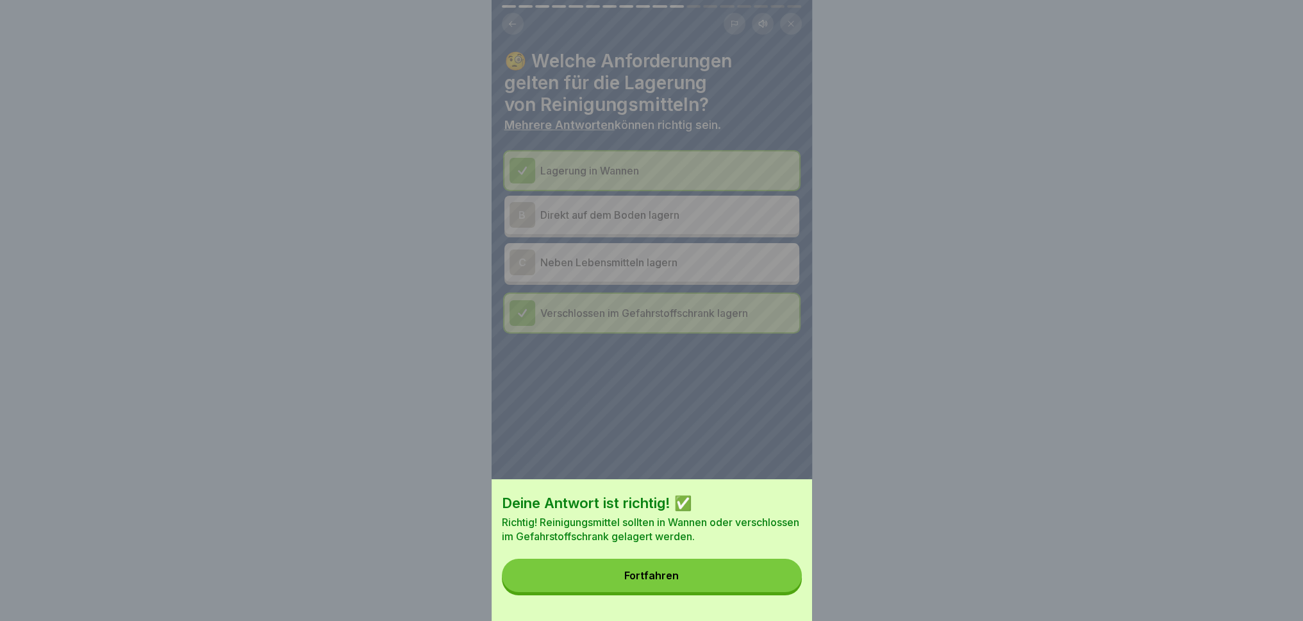
click at [760, 574] on button "Fortfahren" at bounding box center [652, 574] width 300 height 33
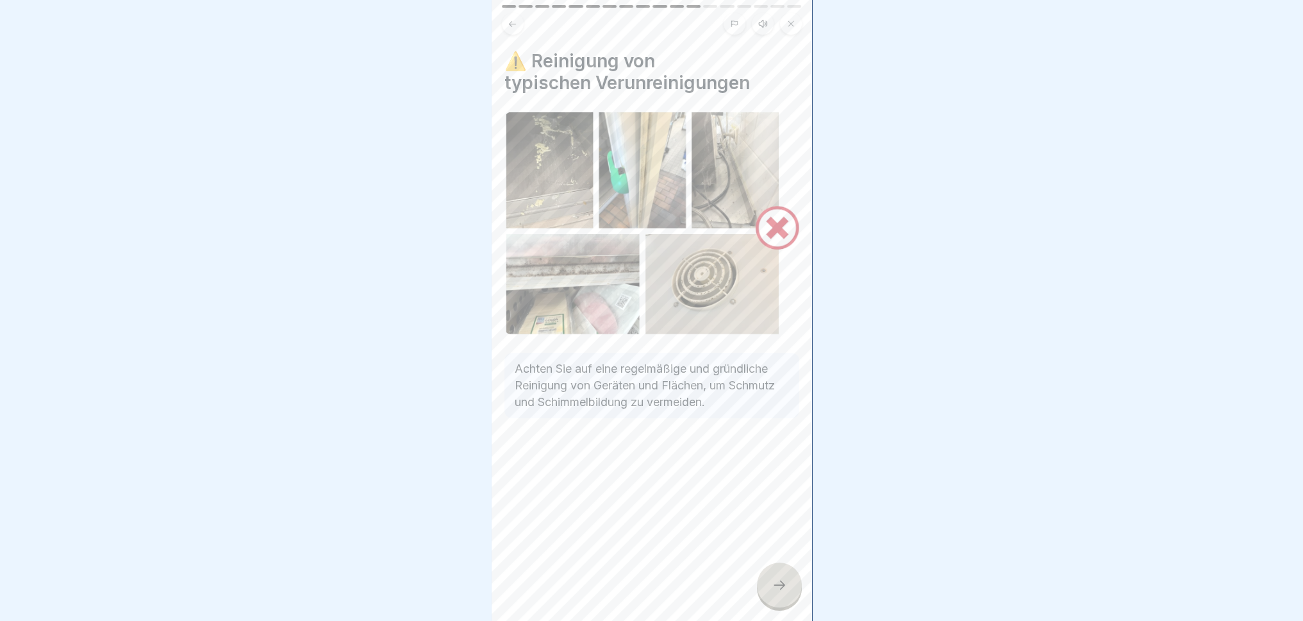
click at [775, 574] on icon at bounding box center [779, 584] width 15 height 15
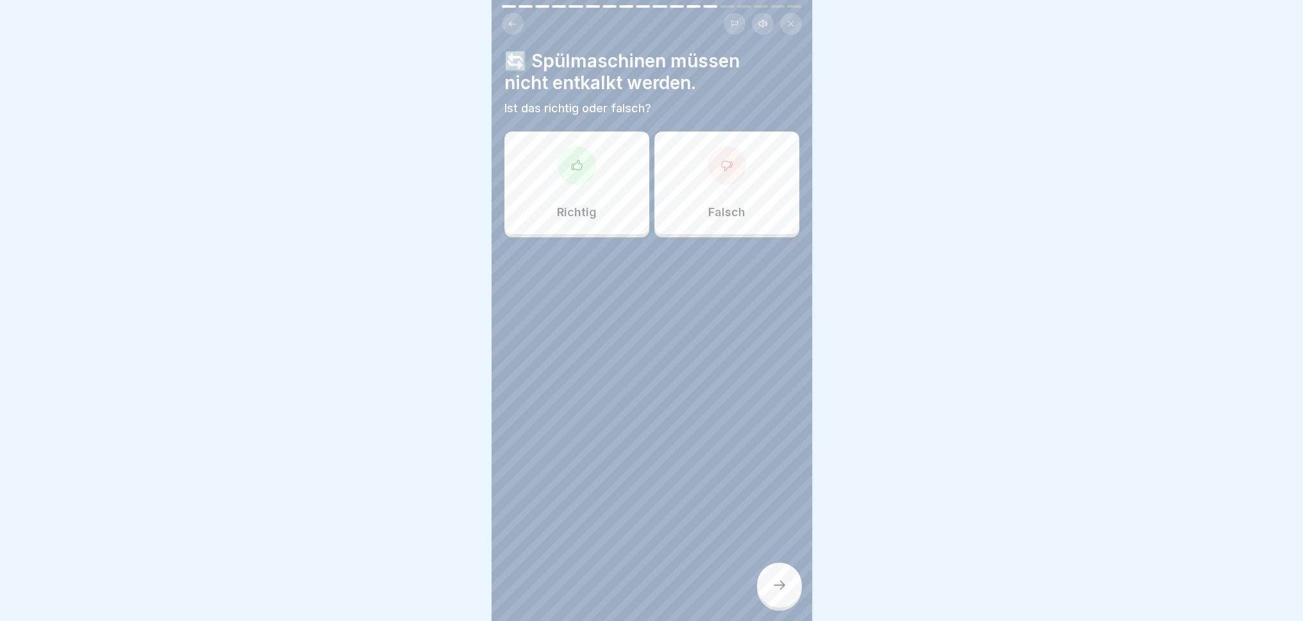
click at [716, 205] on p "Falsch" at bounding box center [726, 212] width 37 height 14
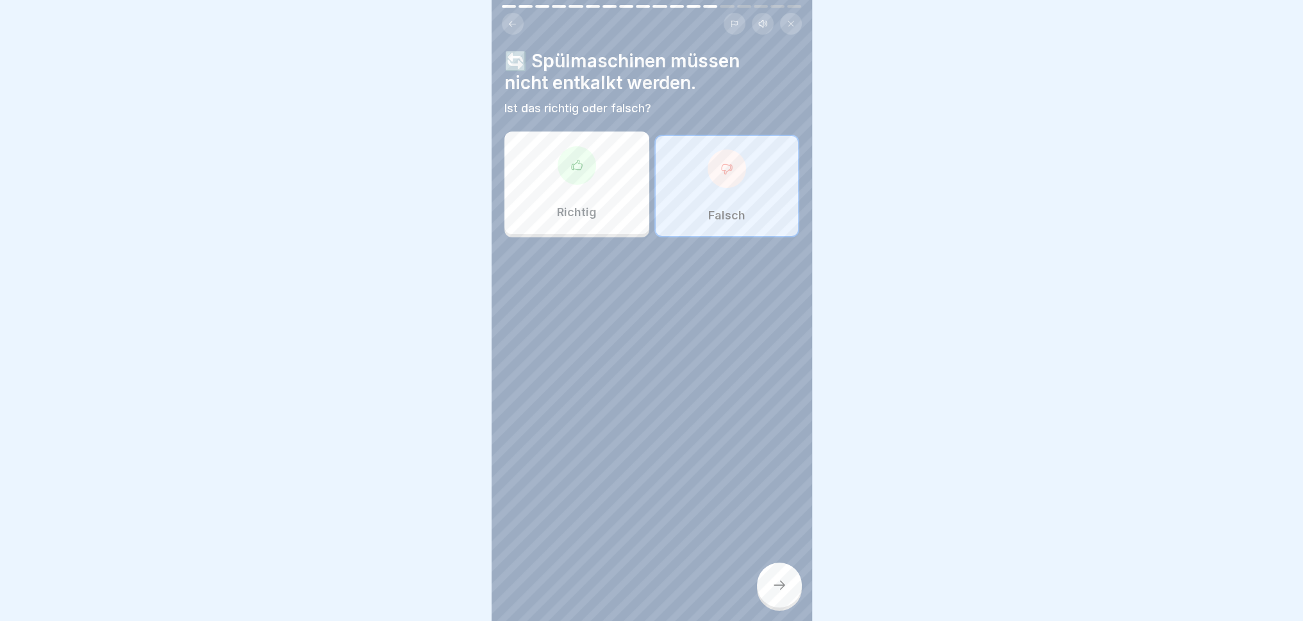
click at [786, 574] on div at bounding box center [779, 584] width 45 height 45
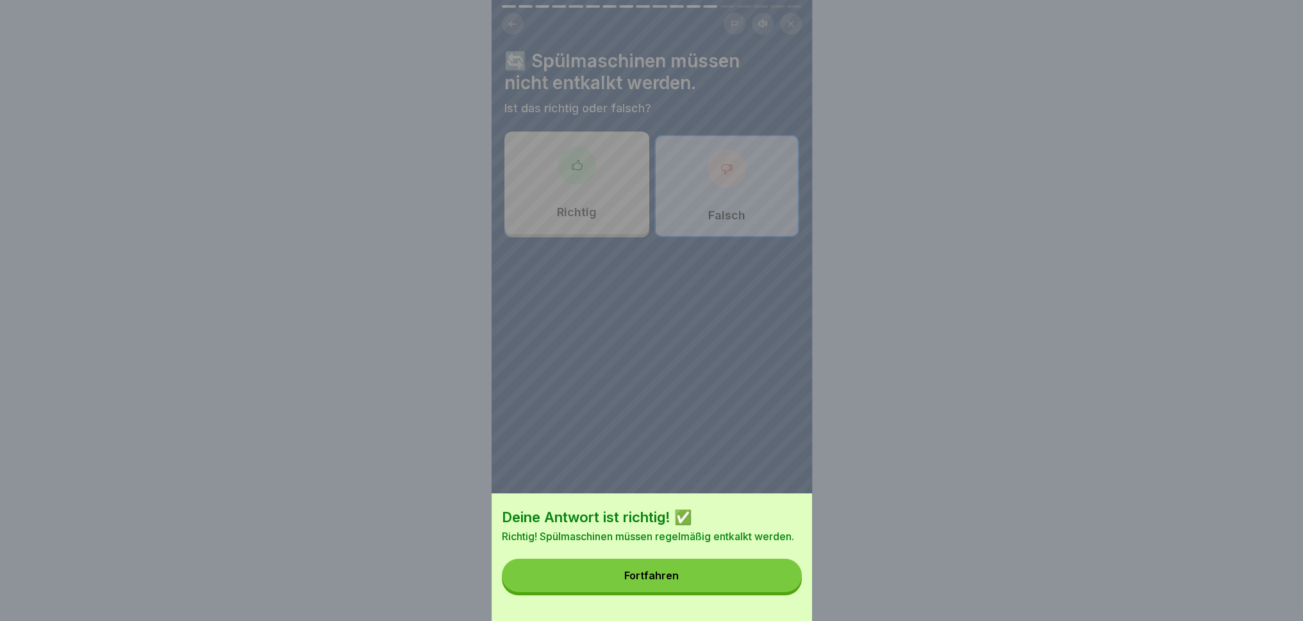
click at [730, 574] on button "Fortfahren" at bounding box center [652, 574] width 300 height 33
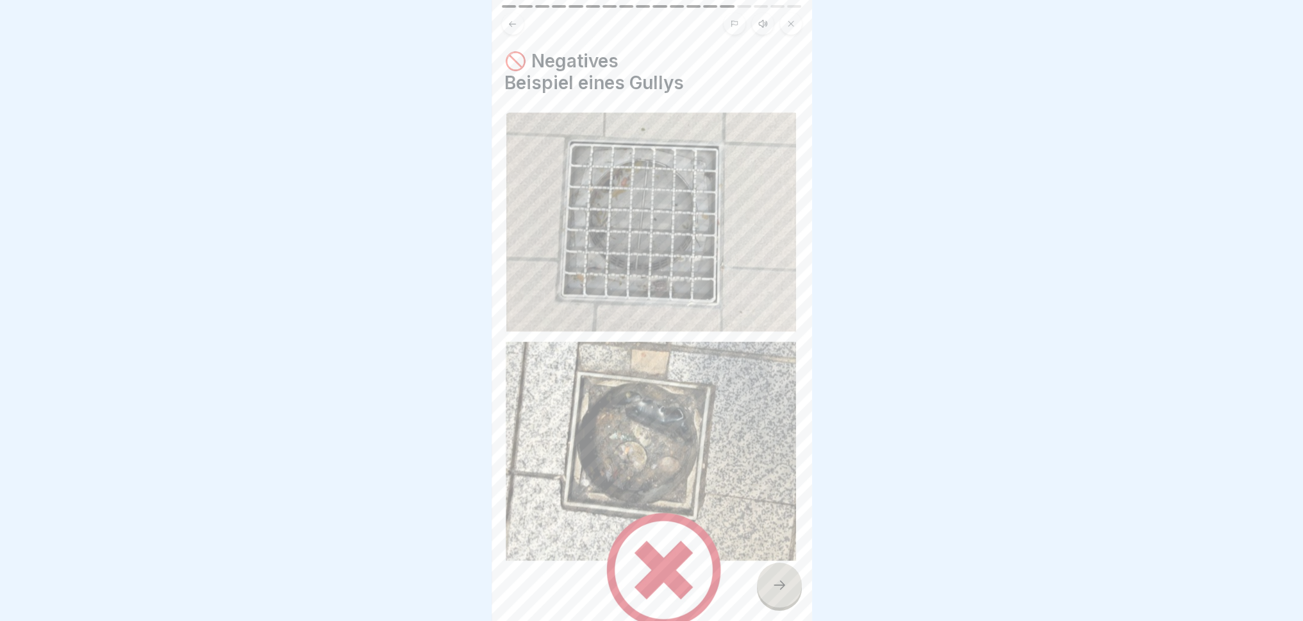
click at [792, 574] on div at bounding box center [779, 584] width 45 height 45
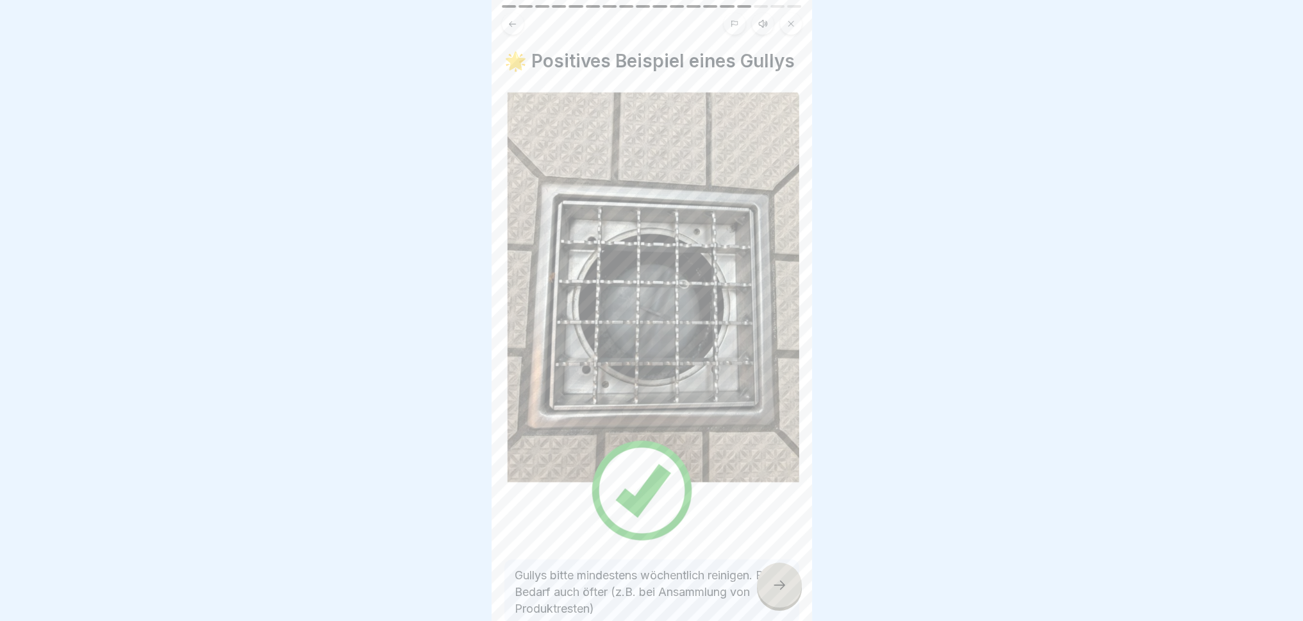
click at [785, 574] on div at bounding box center [779, 584] width 45 height 45
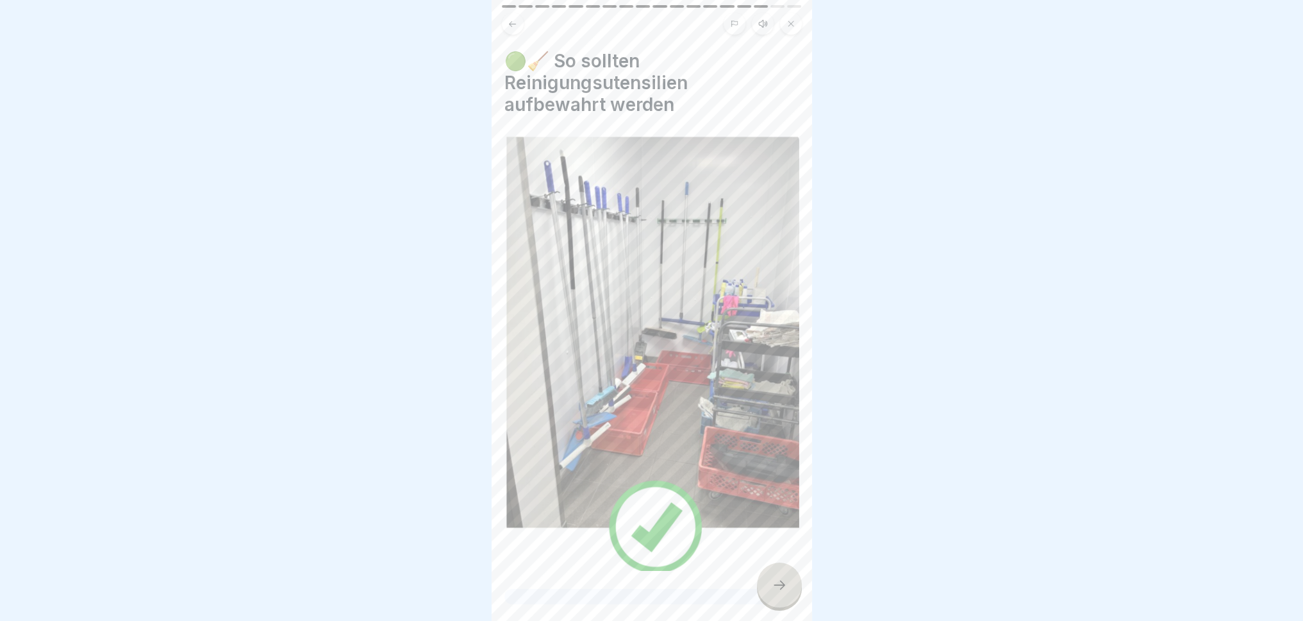
click at [780, 574] on icon at bounding box center [779, 584] width 15 height 15
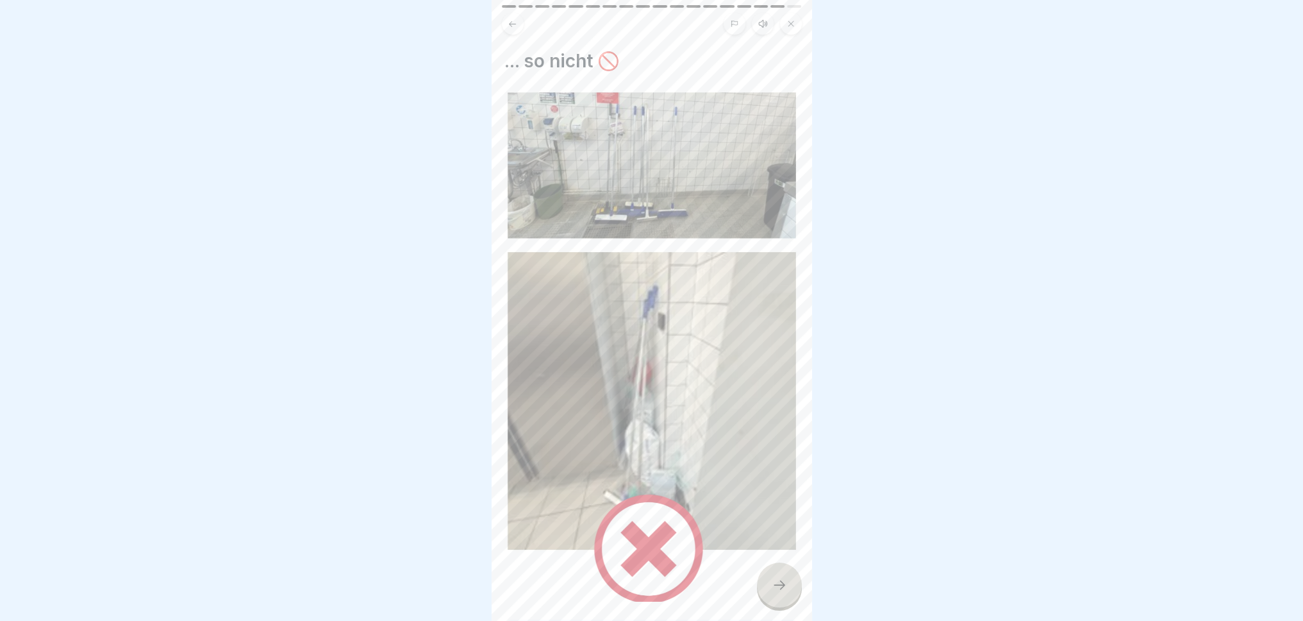
click at [780, 574] on icon at bounding box center [779, 584] width 15 height 15
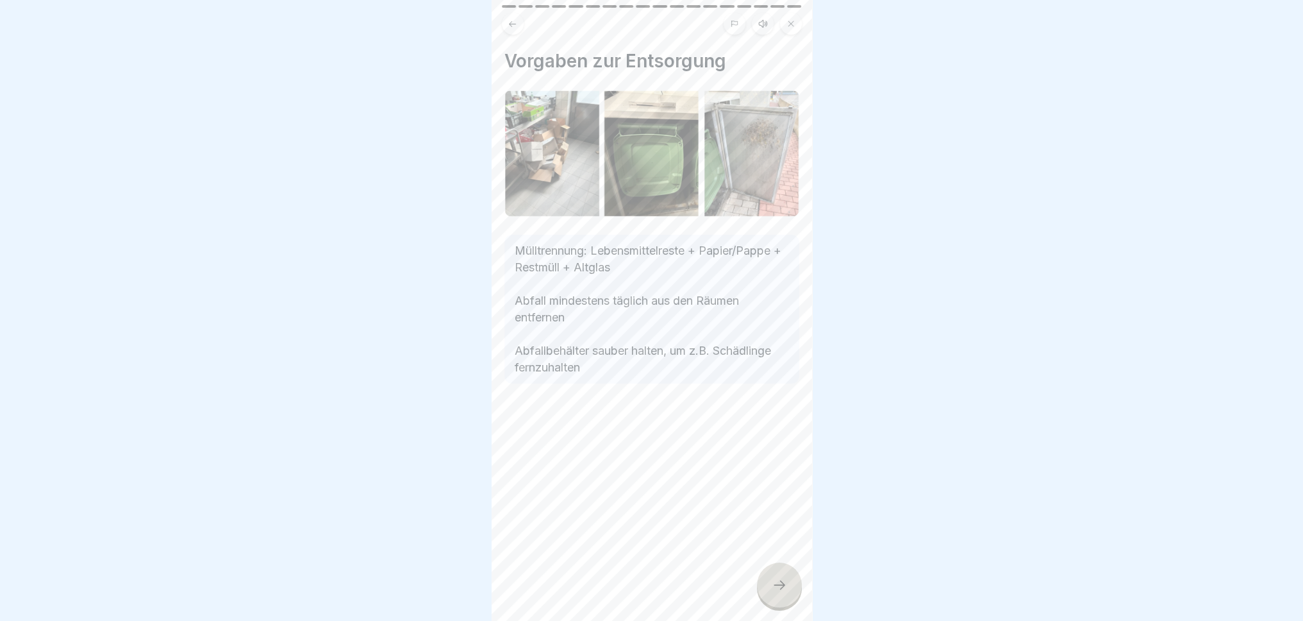
click at [780, 574] on icon at bounding box center [779, 584] width 15 height 15
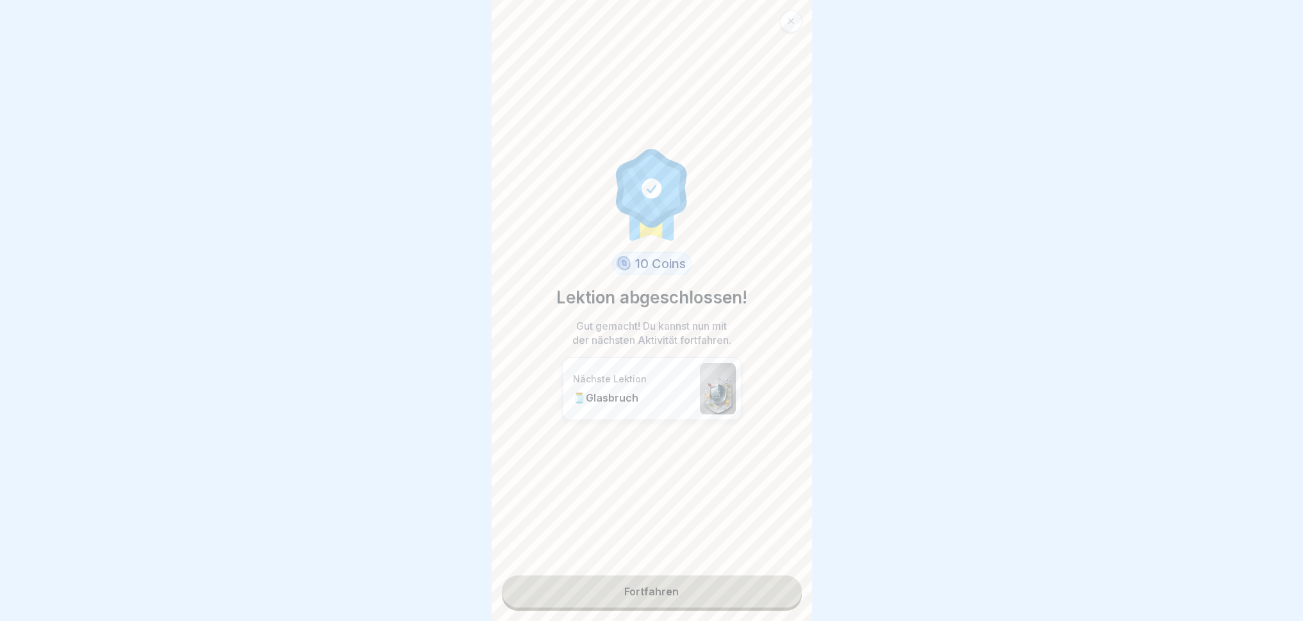
click at [720, 574] on link "Fortfahren" at bounding box center [652, 591] width 300 height 32
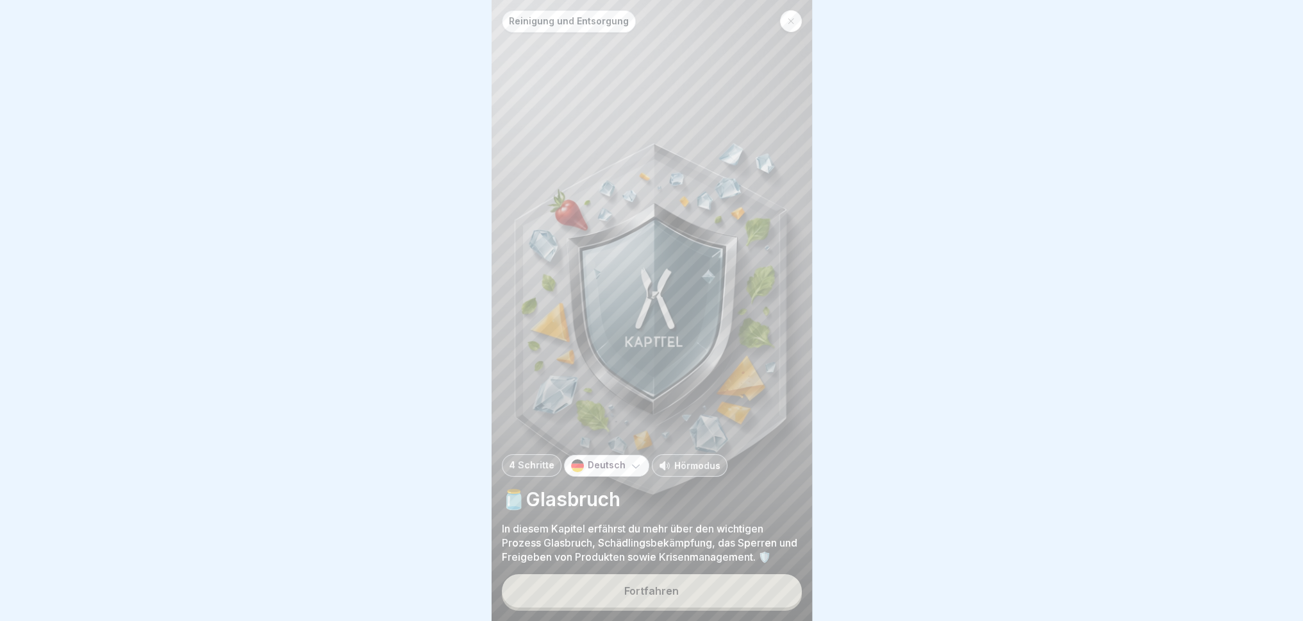
click at [720, 574] on button "Fortfahren" at bounding box center [652, 590] width 300 height 33
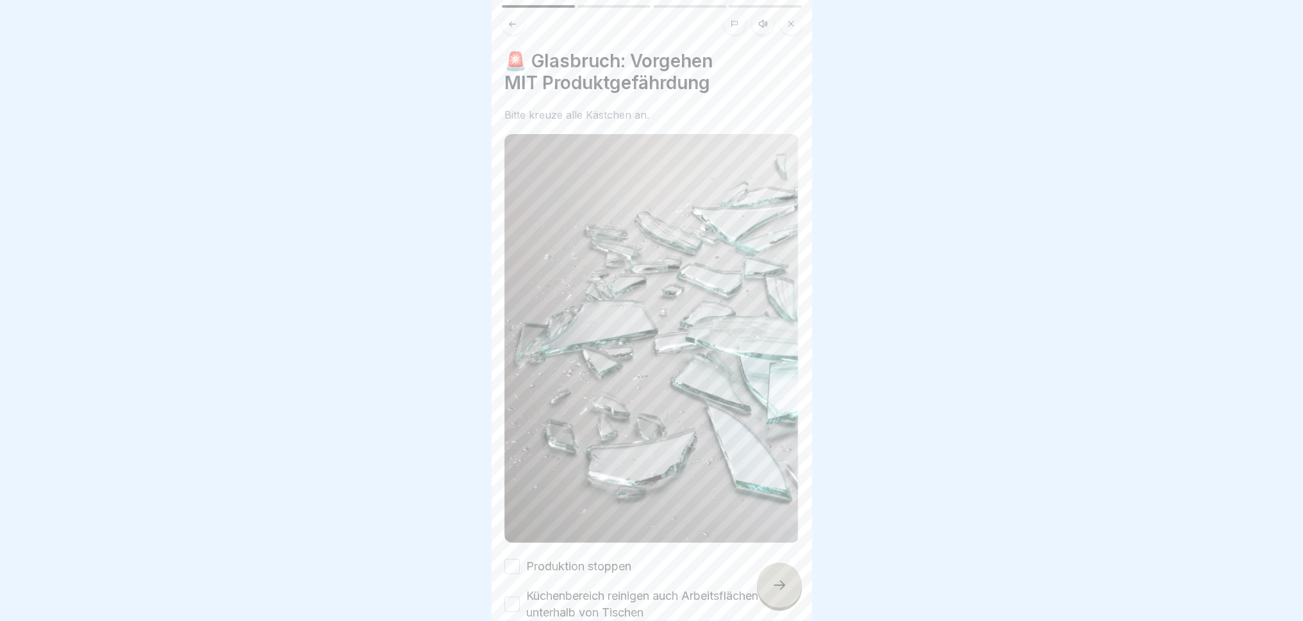
click at [786, 574] on div at bounding box center [779, 584] width 45 height 45
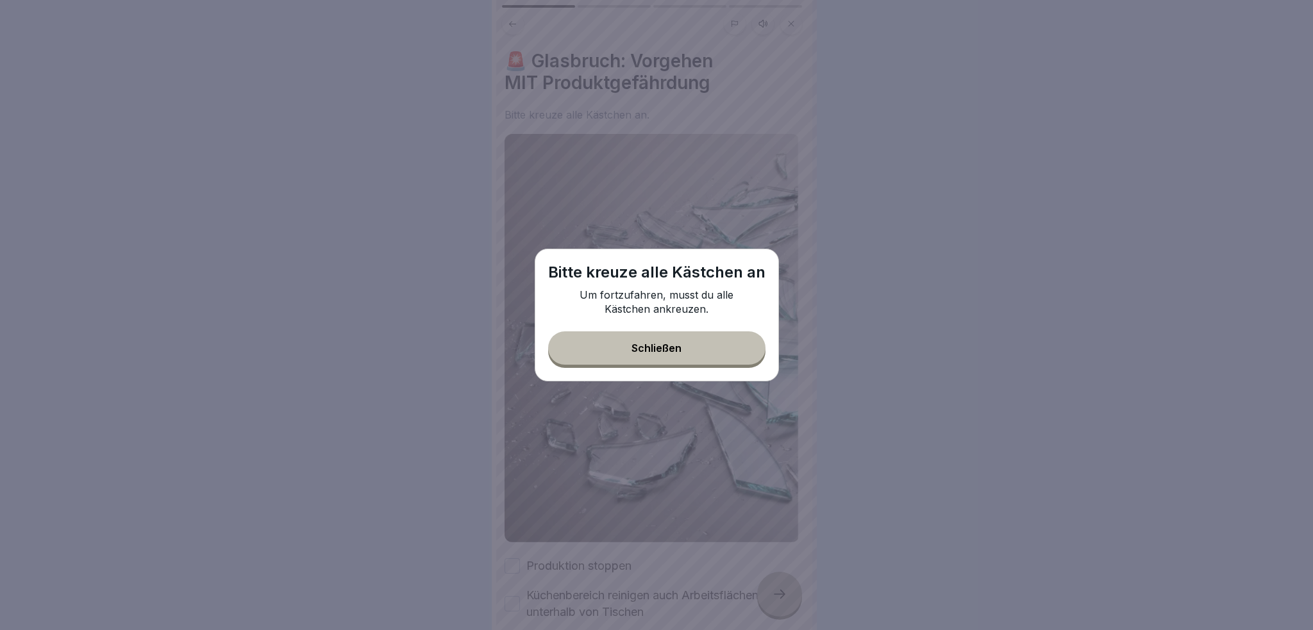
click at [710, 373] on div "Bitte [DEMOGRAPHIC_DATA] alle Kästchen an Um fortzufahren, musst du alle Kästch…" at bounding box center [657, 315] width 244 height 133
click at [705, 346] on button "Schließen" at bounding box center [656, 347] width 217 height 33
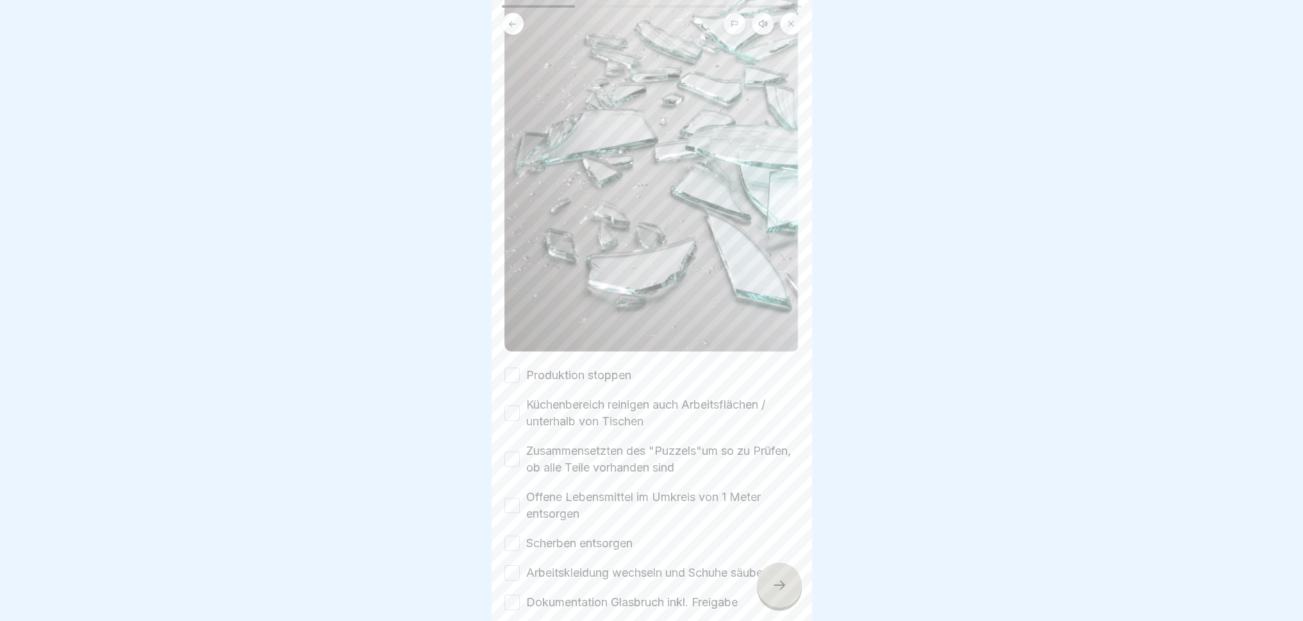
scroll to position [192, 0]
click at [505, 366] on button "Produktion stoppen" at bounding box center [512, 373] width 15 height 15
click at [510, 404] on button "Küchenbereich reinigen auch Arbeitsflächen / unterhalb von Tischen" at bounding box center [512, 411] width 15 height 15
click at [512, 450] on button "Zusammensetzten des "Puzzels"um so zu Prüfen, ob alle Teile vorhanden sind" at bounding box center [512, 457] width 15 height 15
click at [510, 496] on button "Offene Lebensmittel im Umkreis von 1 Meter entsorgen" at bounding box center [512, 503] width 15 height 15
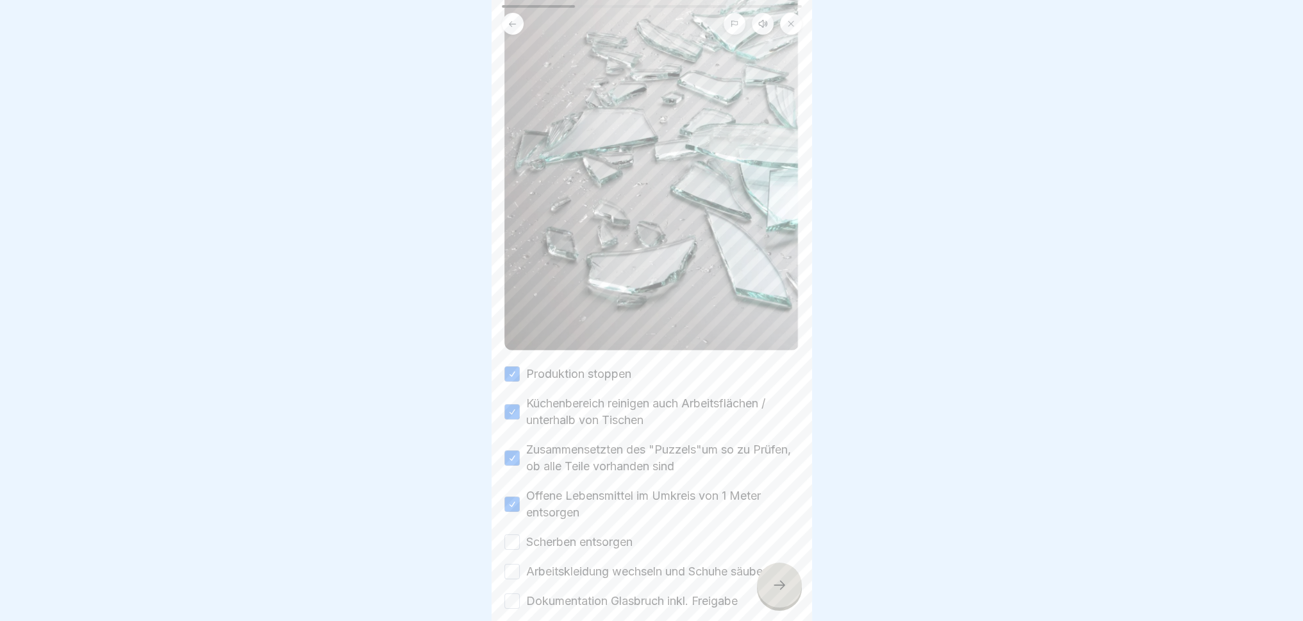
click at [513, 534] on button "Scherben entsorgen" at bounding box center [512, 541] width 15 height 15
click at [513, 564] on button "Arbeitskleidung wechseln und Schuhe säubern" at bounding box center [512, 571] width 15 height 15
click at [514, 574] on button "Dokumentation Glasbruch inkl. Freigabe" at bounding box center [512, 600] width 15 height 15
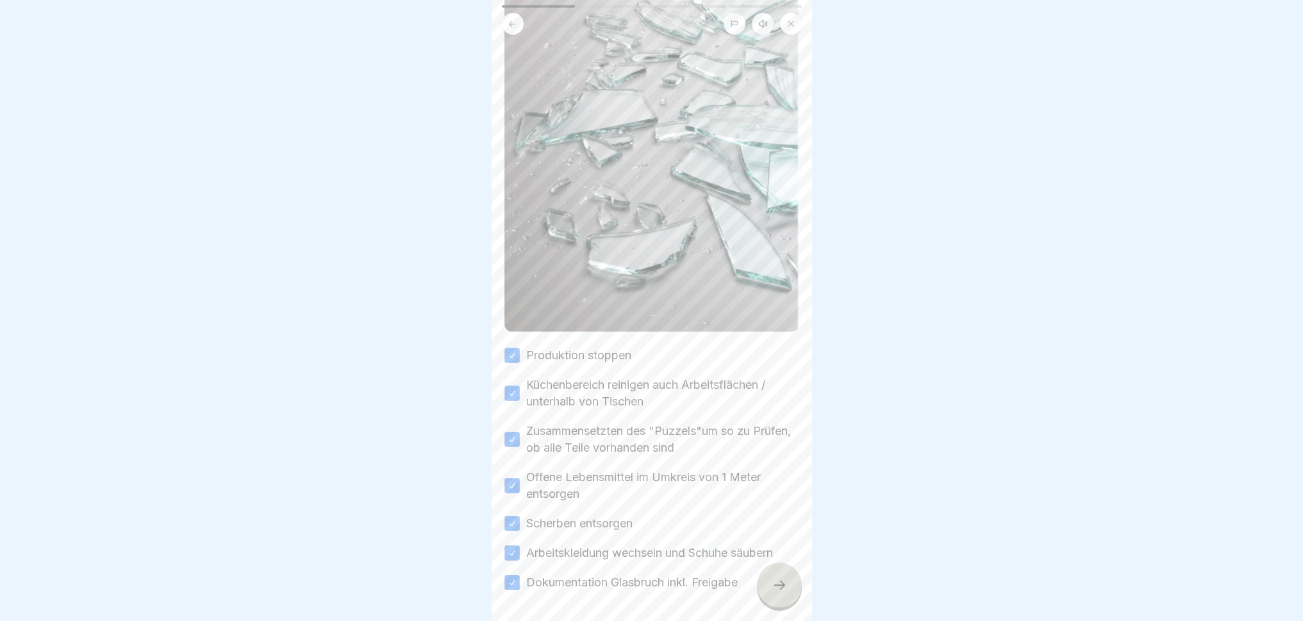
scroll to position [244, 0]
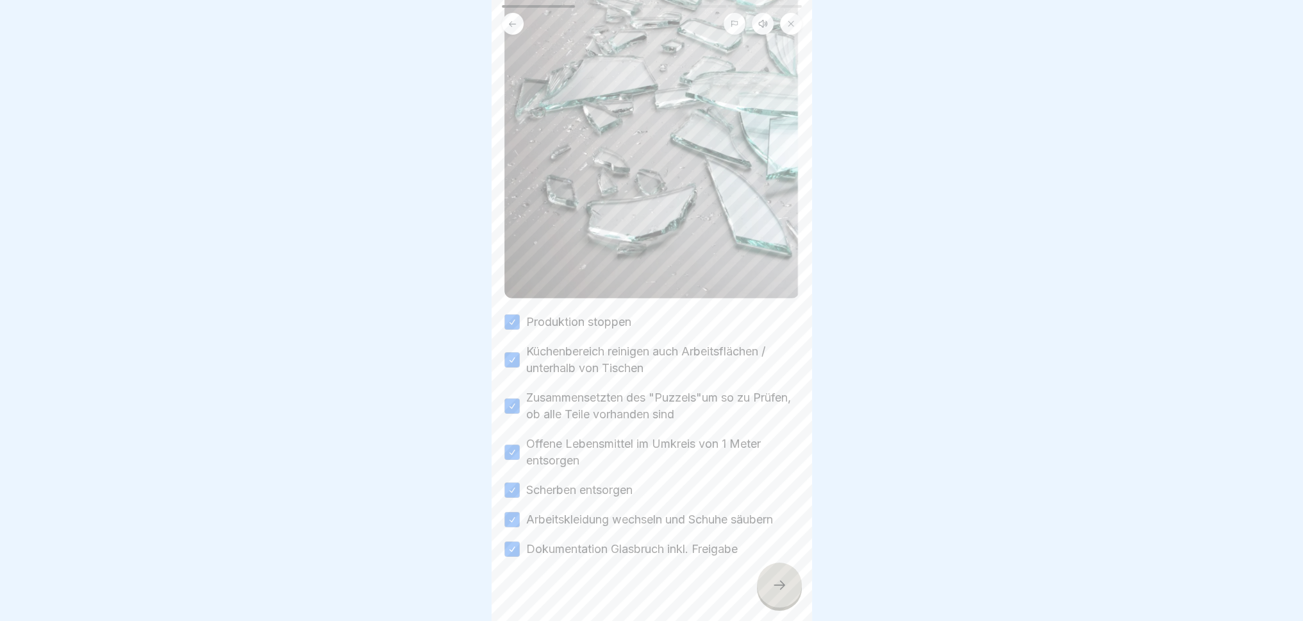
click at [776, 574] on icon at bounding box center [779, 584] width 15 height 15
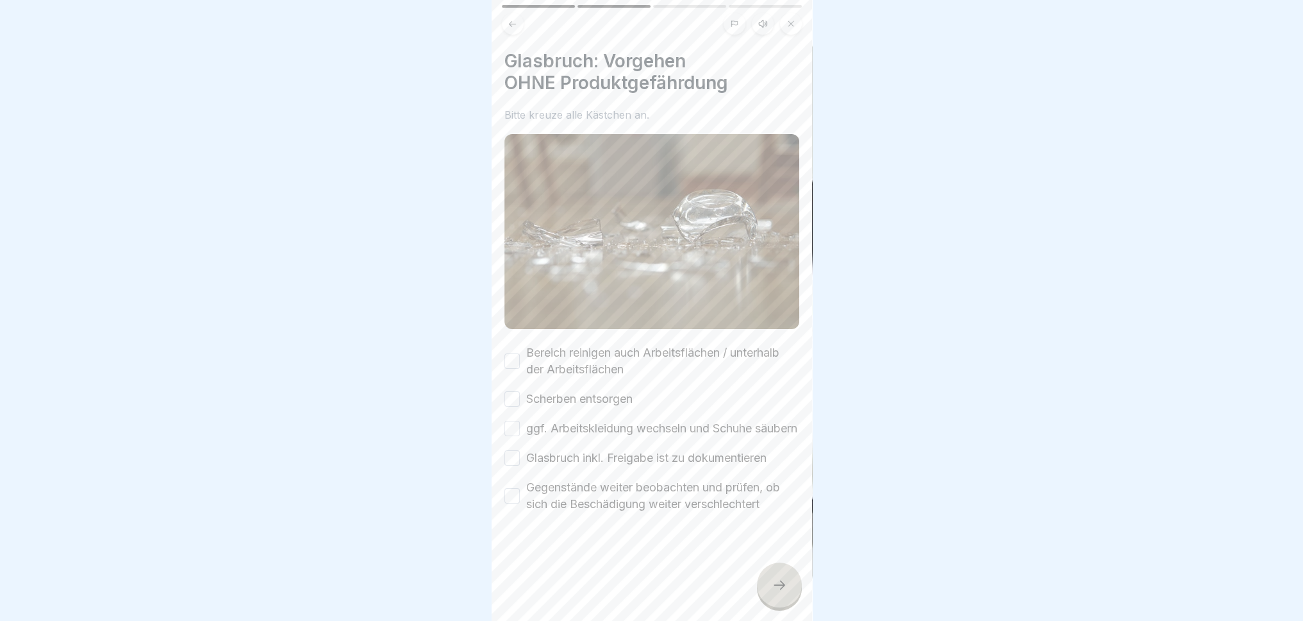
click at [515, 356] on button "Bereich reinigen auch Arbeitsflächen / unterhalb der Arbeitsflächen" at bounding box center [512, 360] width 15 height 15
click at [513, 394] on button "Scherben entsorgen" at bounding box center [512, 398] width 15 height 15
click at [512, 436] on button "ggf. Arbeitskleidung wechseln und Schuhe säubern" at bounding box center [512, 428] width 15 height 15
click at [507, 465] on button "Glasbruch inkl. Freigabe ist zu dokumentieren" at bounding box center [512, 457] width 15 height 15
click at [511, 503] on button "Gegenstände weiter beobachten und prüfen, ob sich die Beschädigung weiter versc…" at bounding box center [512, 495] width 15 height 15
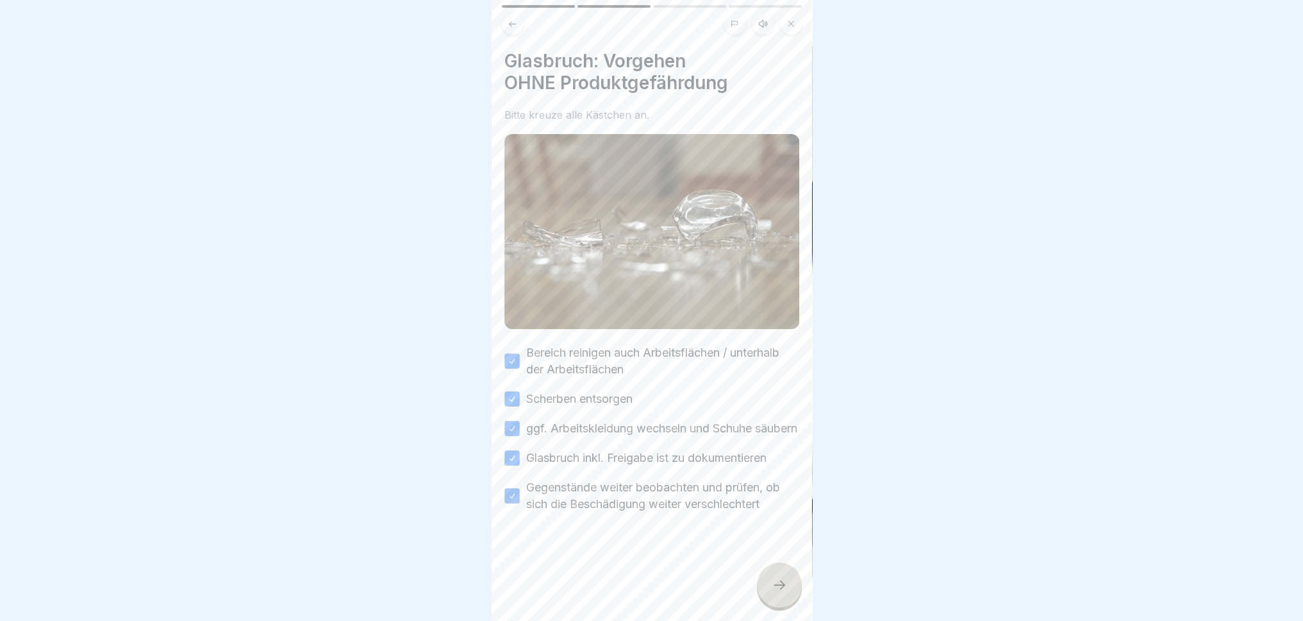
click at [767, 574] on div at bounding box center [779, 584] width 45 height 45
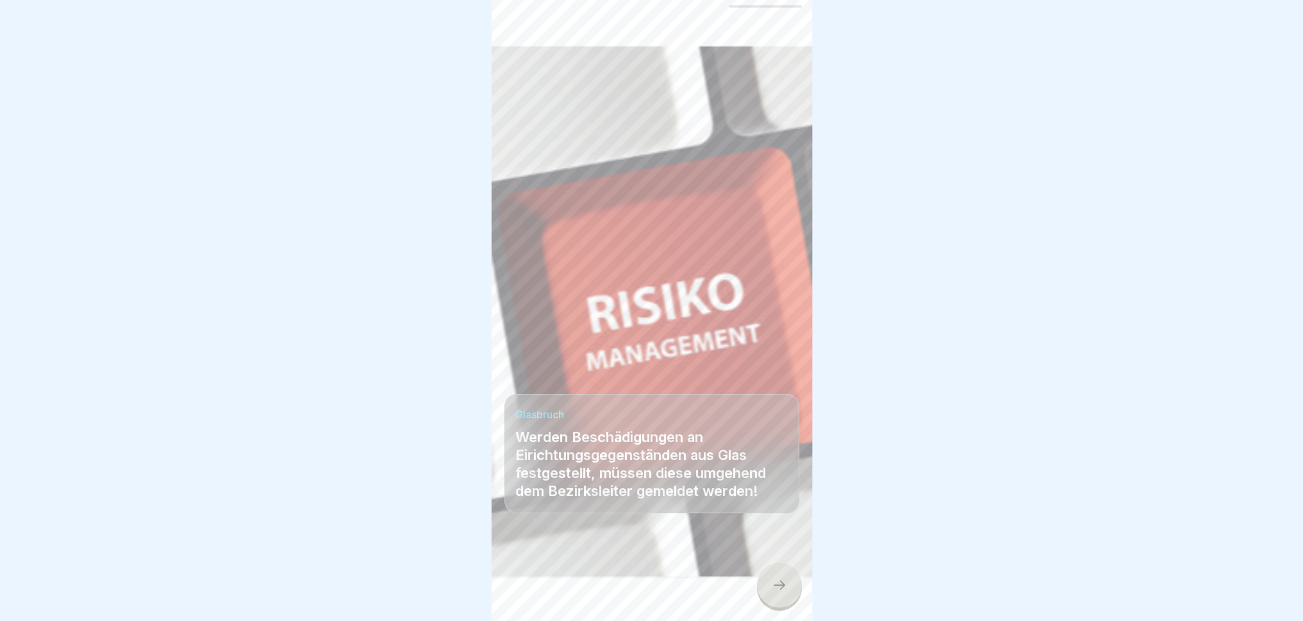
scroll to position [10, 0]
click at [780, 574] on icon at bounding box center [779, 584] width 15 height 15
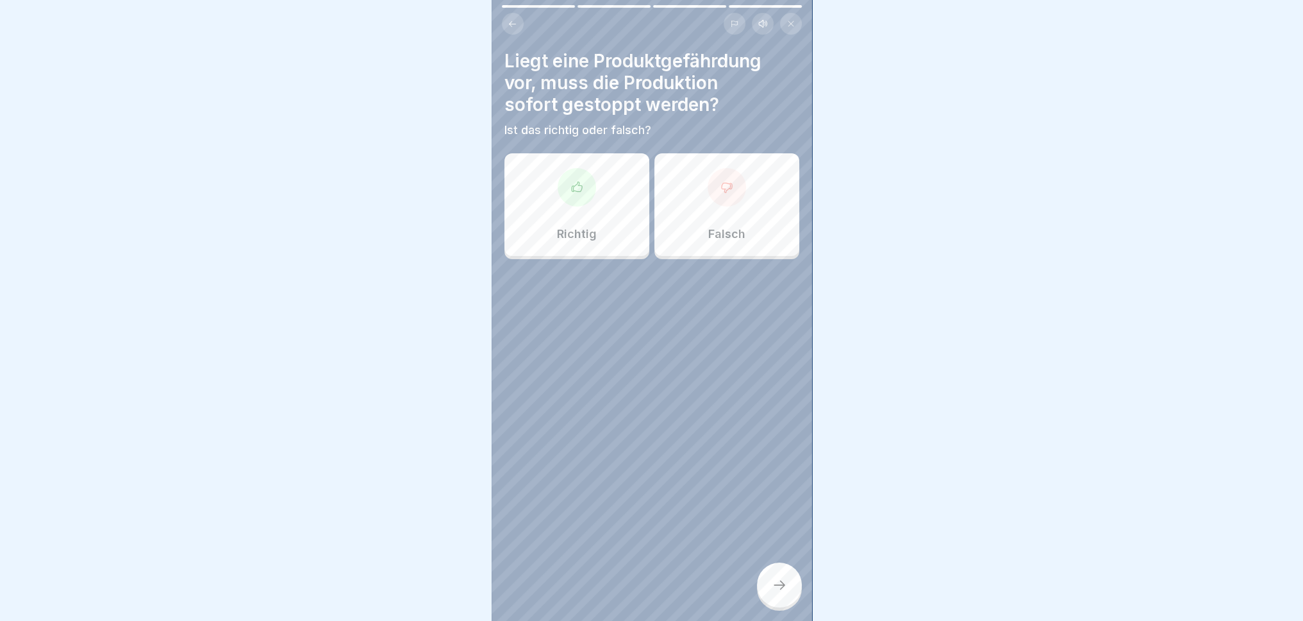
click at [580, 181] on icon at bounding box center [577, 187] width 13 height 13
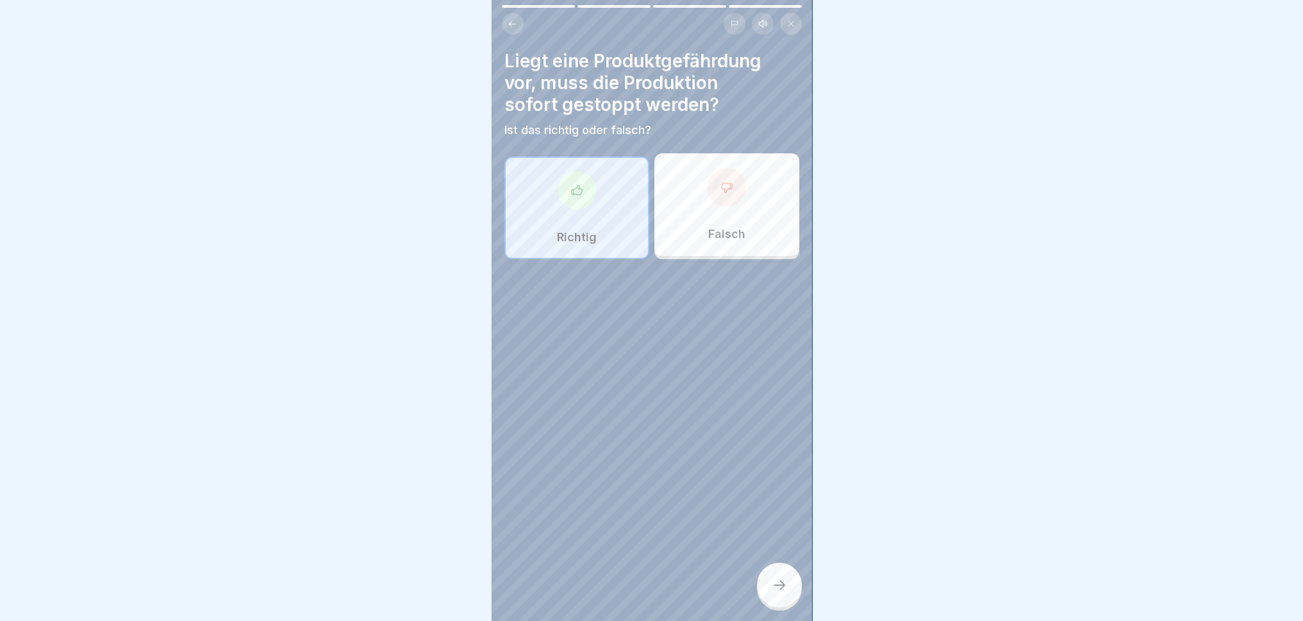
click at [714, 205] on div "Falsch" at bounding box center [727, 204] width 145 height 103
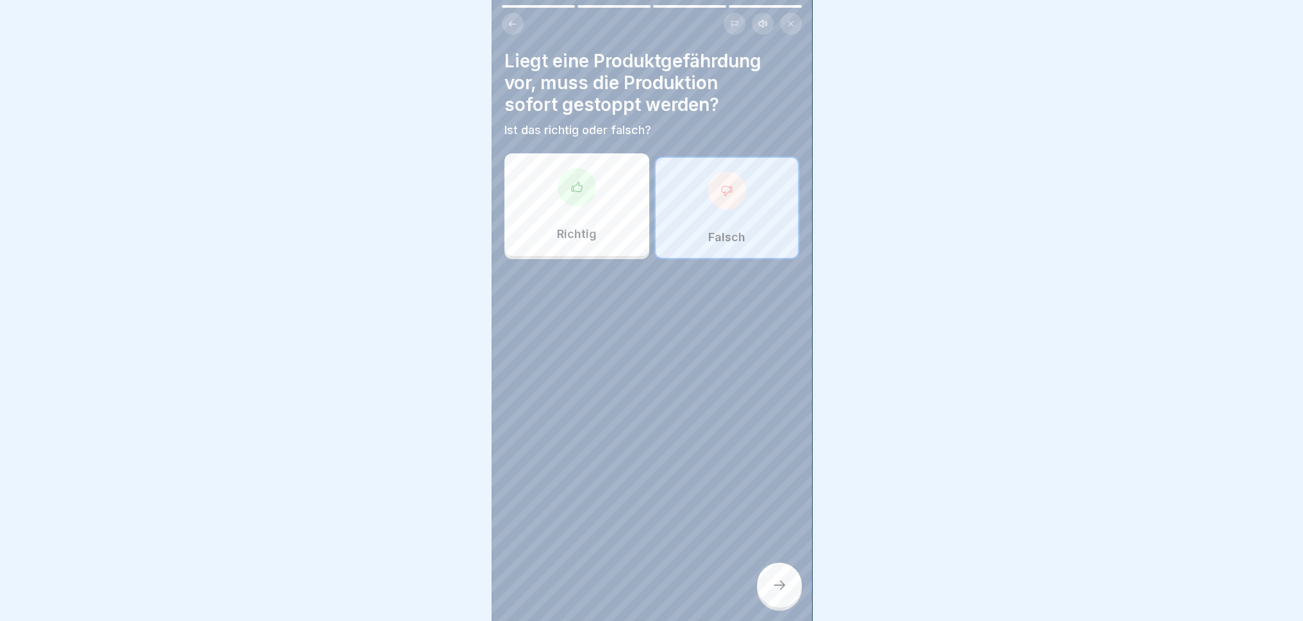
click at [787, 574] on div at bounding box center [779, 584] width 45 height 45
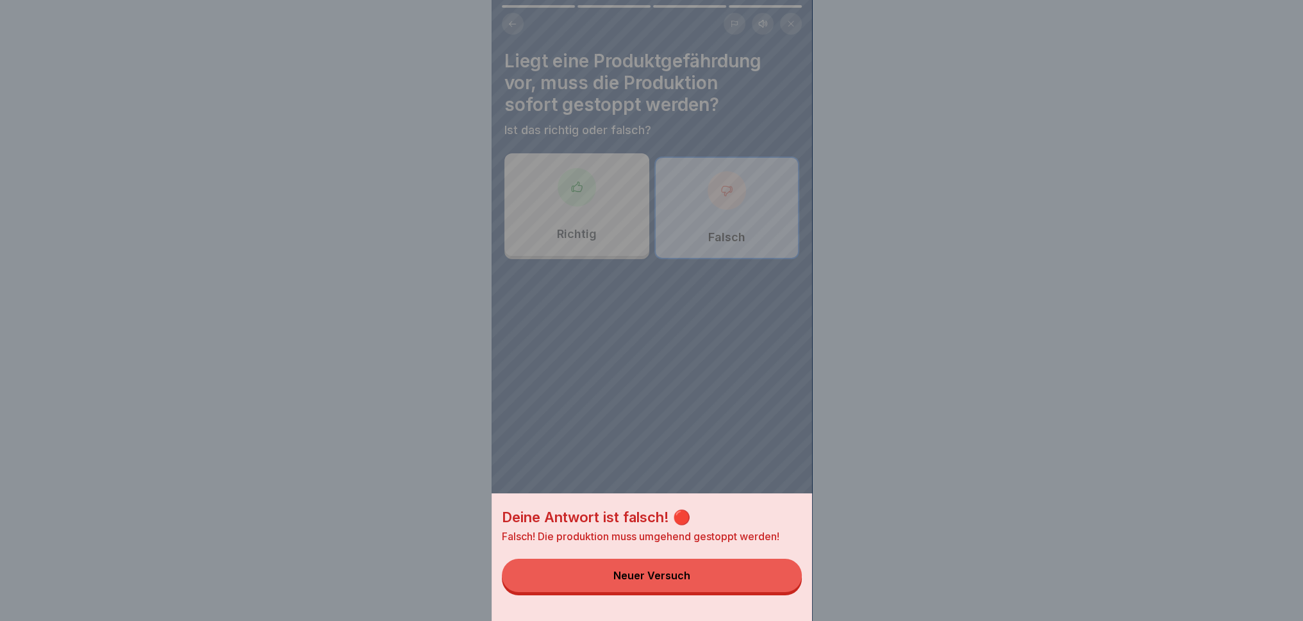
click at [729, 574] on button "Neuer Versuch" at bounding box center [652, 574] width 300 height 33
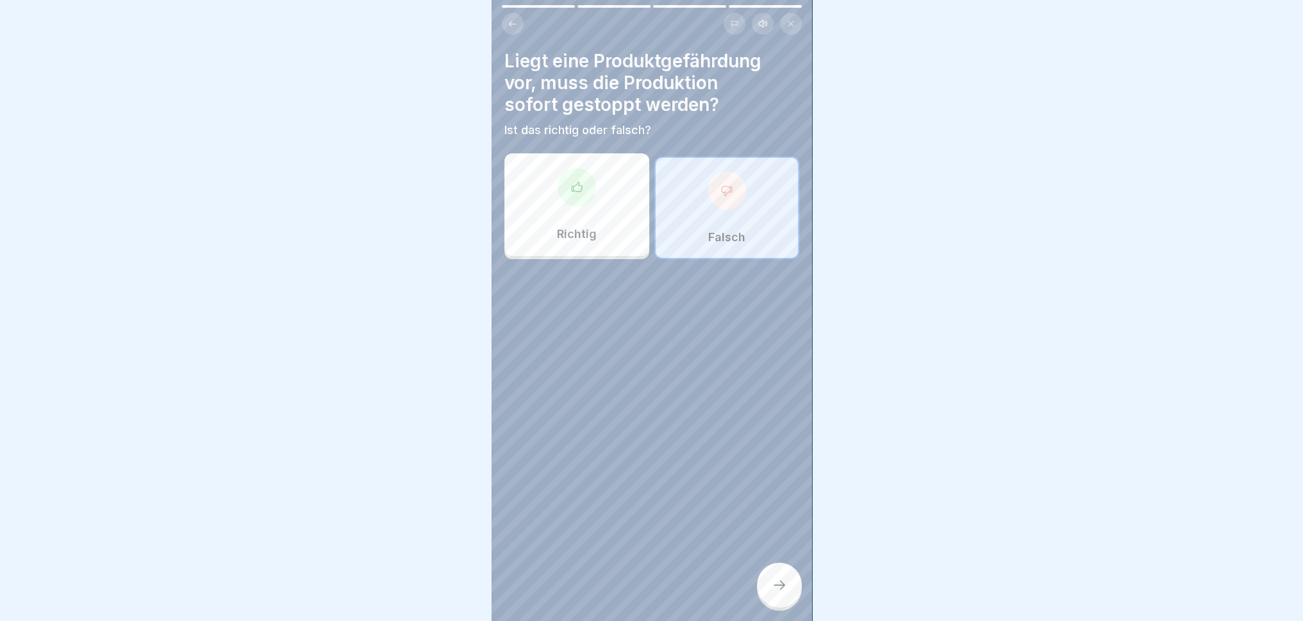
click at [567, 213] on div "Richtig" at bounding box center [577, 204] width 145 height 103
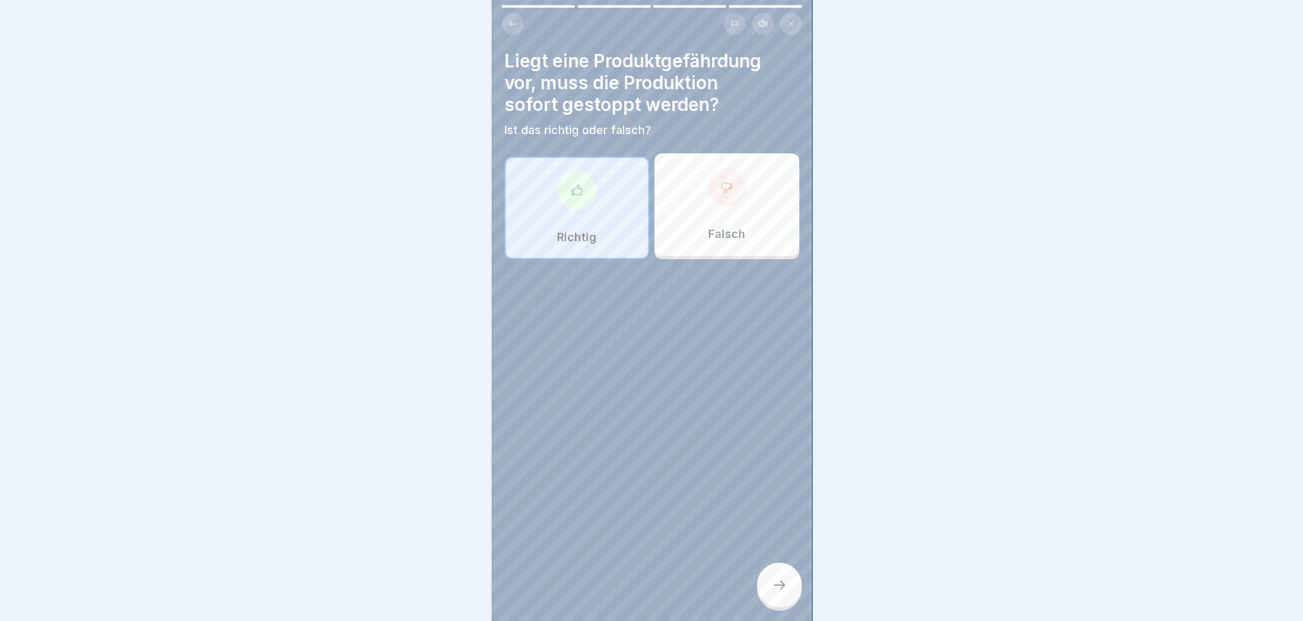
click at [774, 574] on icon at bounding box center [779, 584] width 15 height 15
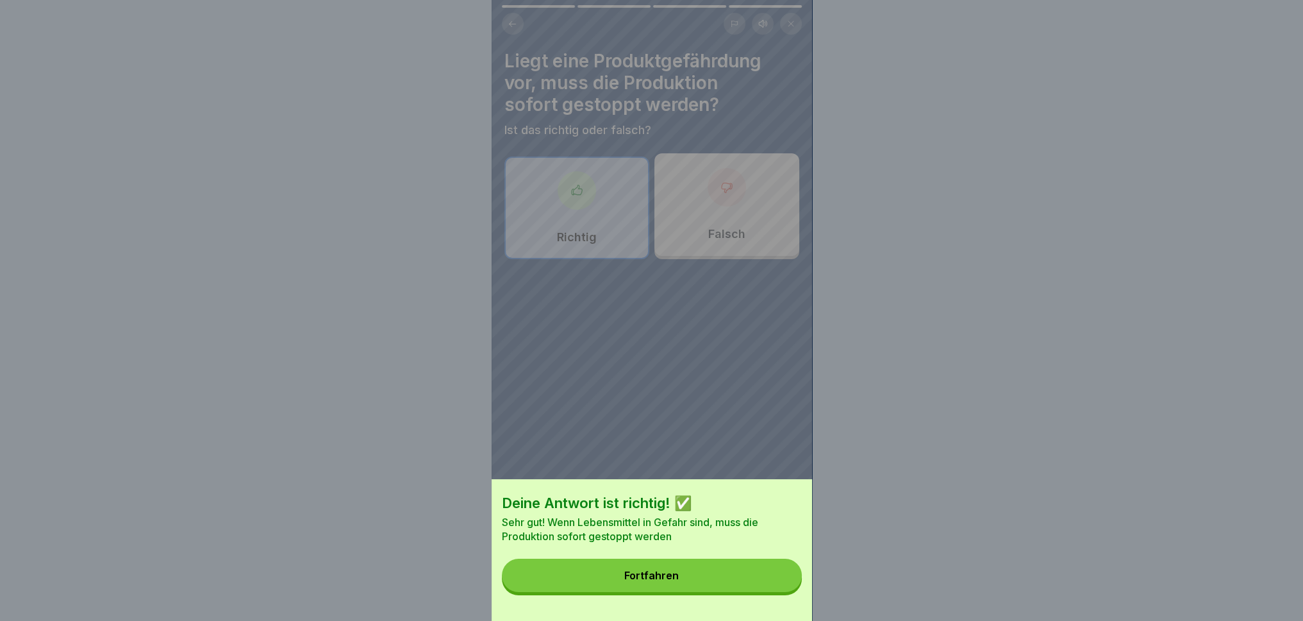
click at [721, 574] on button "Fortfahren" at bounding box center [652, 574] width 300 height 33
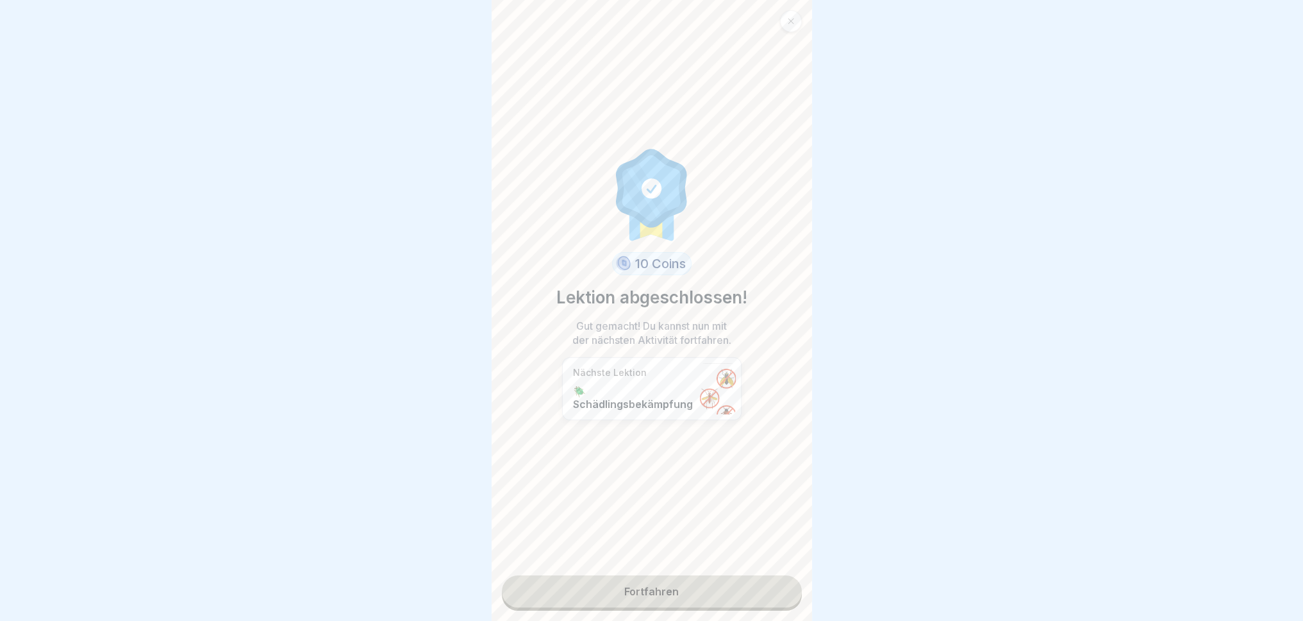
click at [744, 574] on link "Fortfahren" at bounding box center [652, 591] width 300 height 32
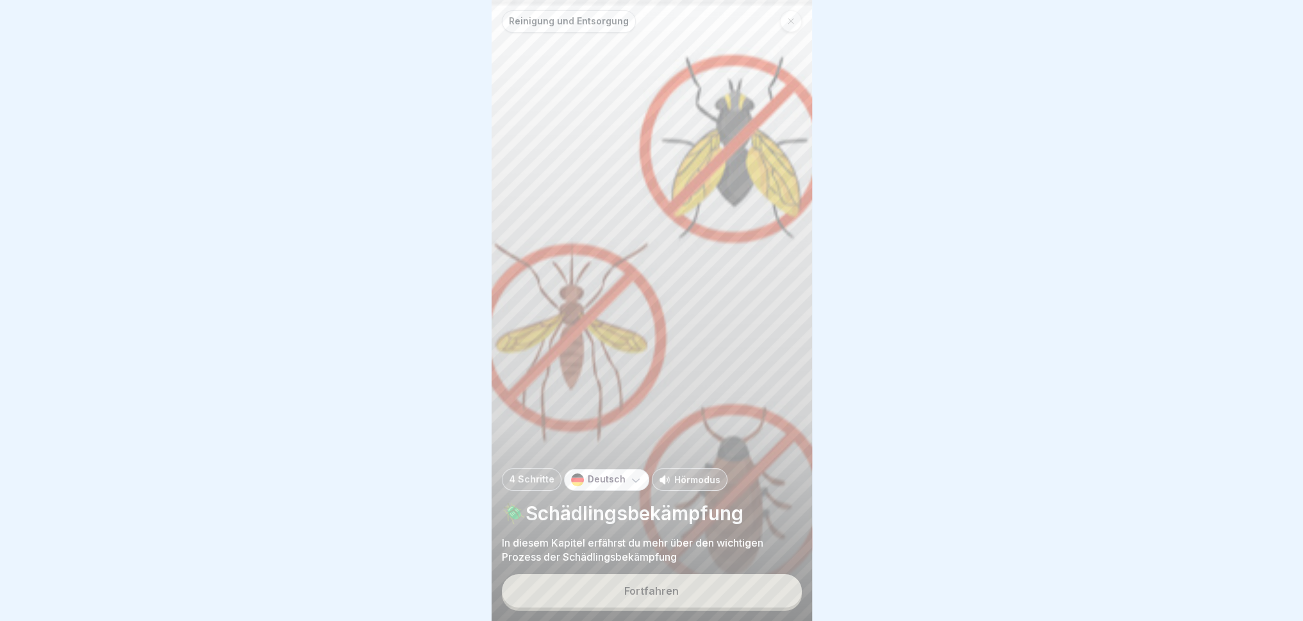
click at [697, 574] on button "Fortfahren" at bounding box center [652, 590] width 300 height 33
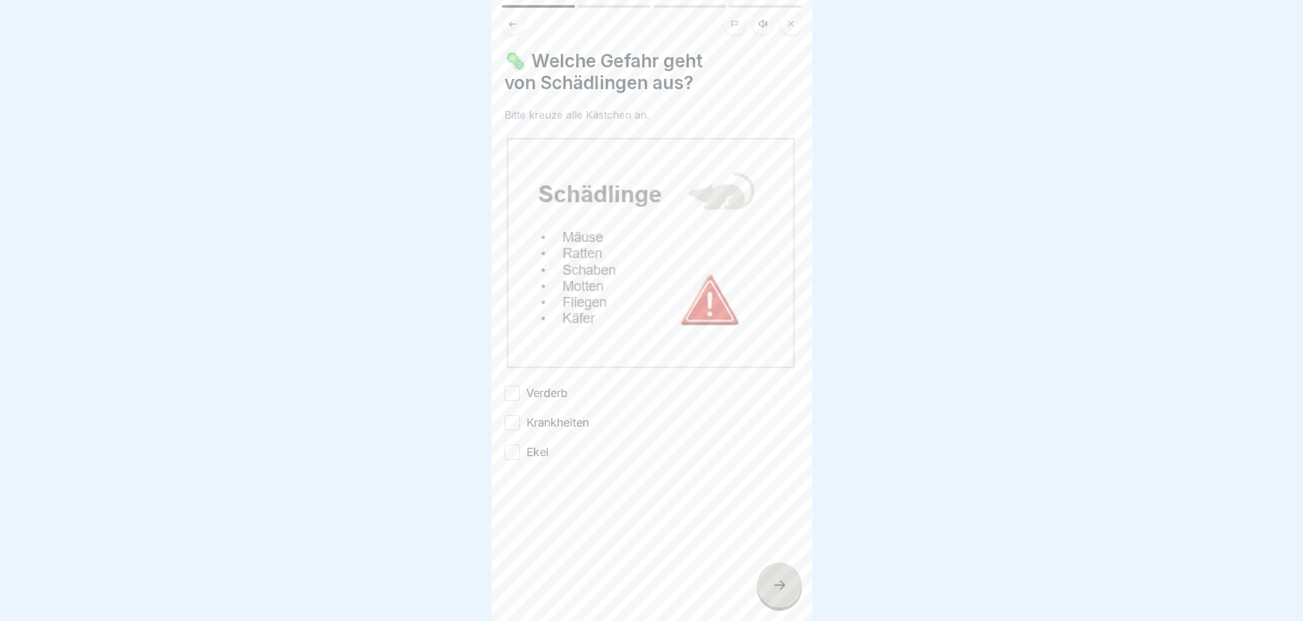
click at [510, 385] on button "Verderb" at bounding box center [512, 392] width 15 height 15
drag, startPoint x: 511, startPoint y: 405, endPoint x: 511, endPoint y: 416, distance: 11.5
click at [511, 415] on button "Krankheiten" at bounding box center [512, 422] width 15 height 15
click at [509, 444] on button "Ekel" at bounding box center [512, 451] width 15 height 15
click at [790, 574] on div at bounding box center [779, 584] width 45 height 45
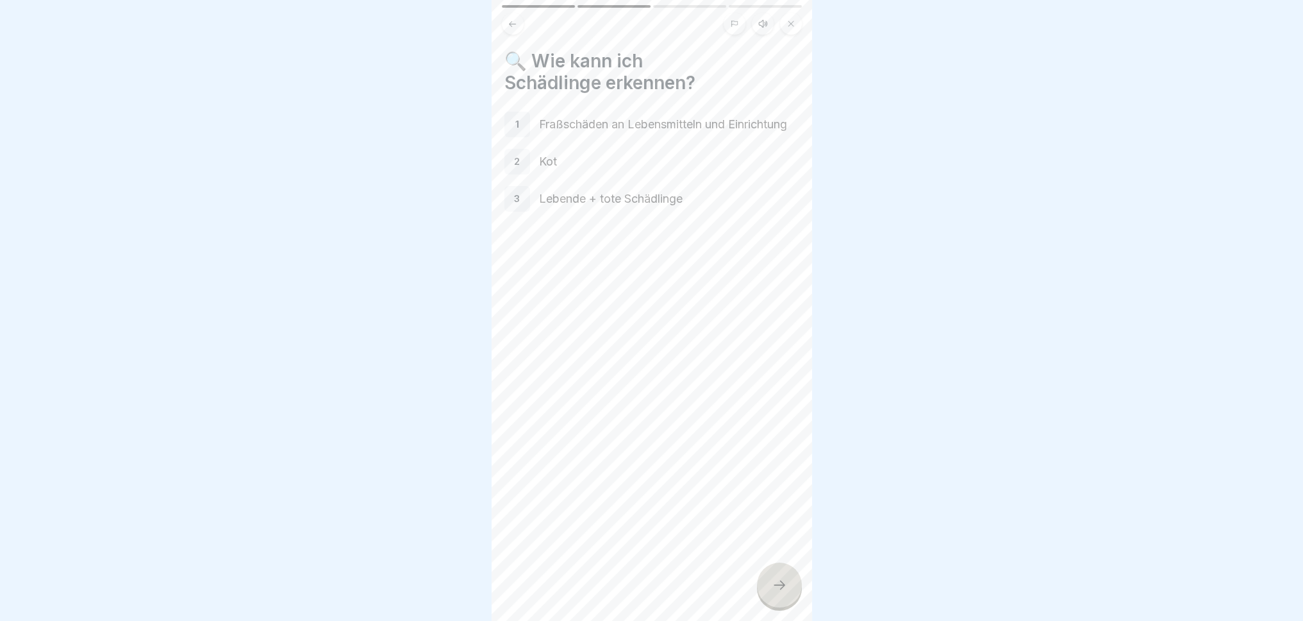
click at [764, 574] on div at bounding box center [779, 584] width 45 height 45
click at [777, 574] on icon at bounding box center [779, 584] width 15 height 15
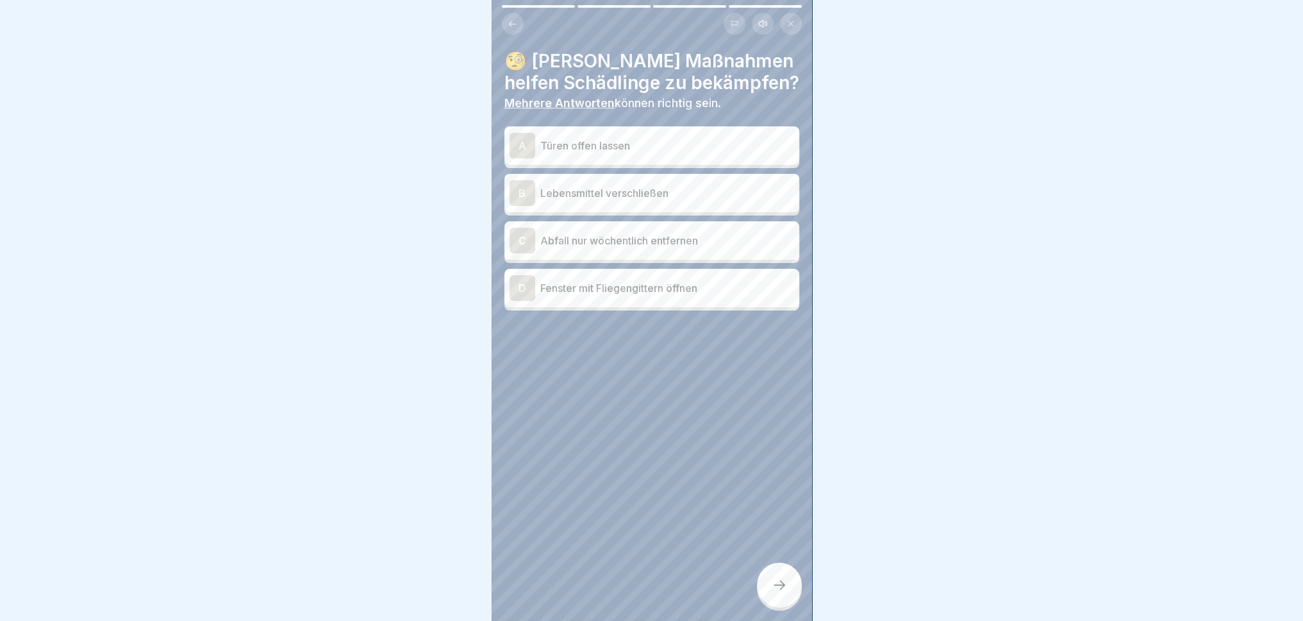
click at [523, 187] on div "B" at bounding box center [523, 193] width 26 height 26
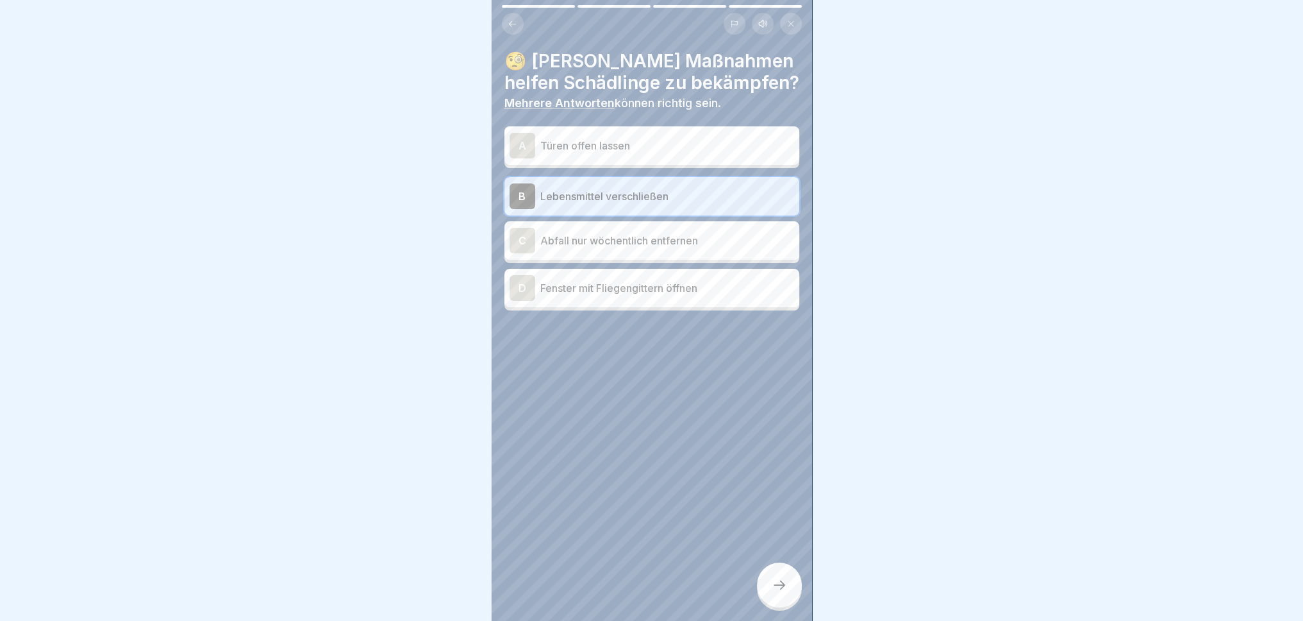
click at [521, 285] on div "D" at bounding box center [523, 288] width 26 height 26
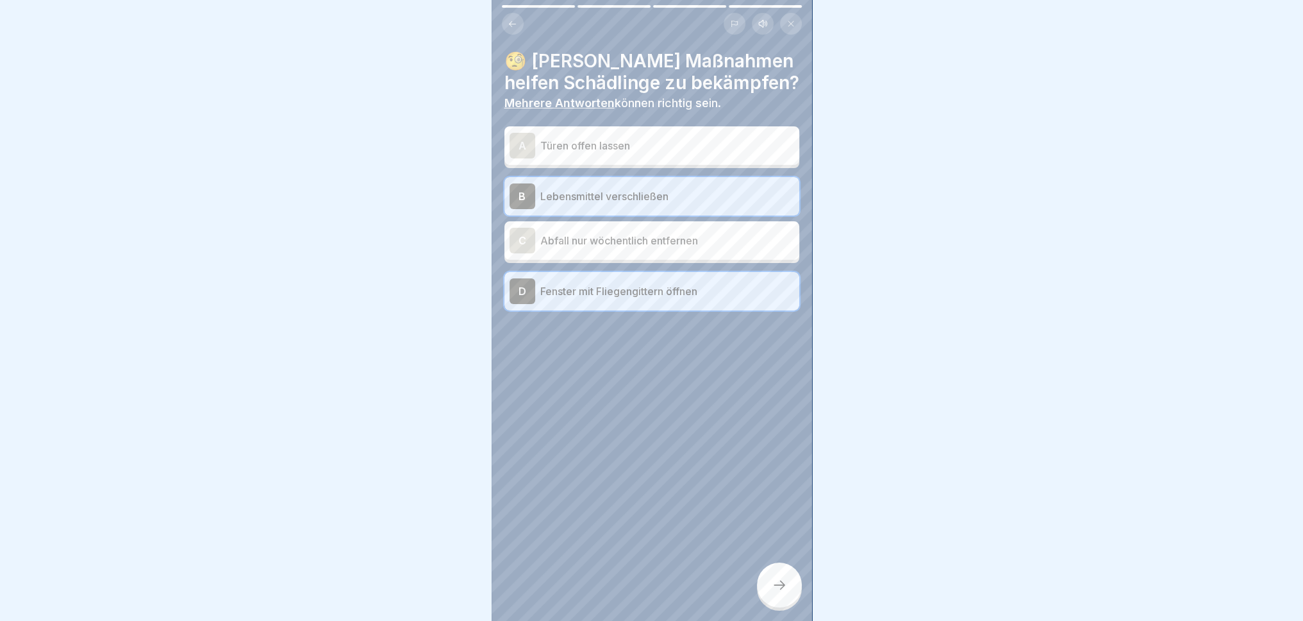
click at [793, 574] on div at bounding box center [779, 584] width 45 height 45
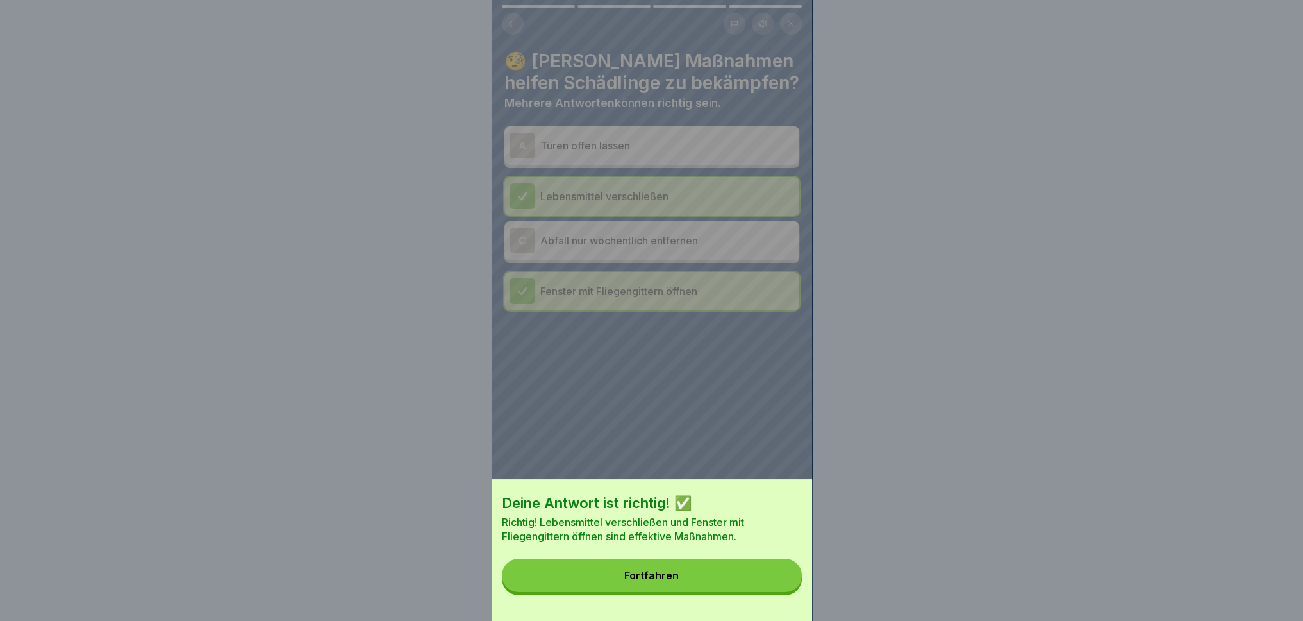
click at [749, 574] on button "Fortfahren" at bounding box center [652, 574] width 300 height 33
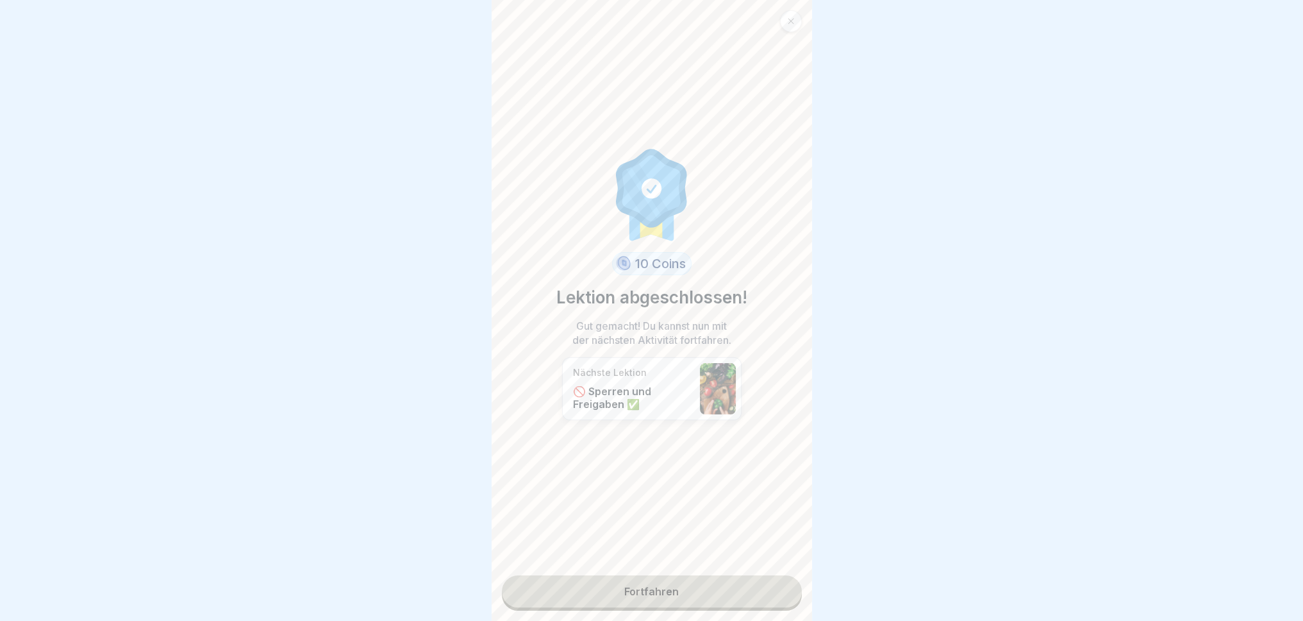
click at [717, 574] on link "Fortfahren" at bounding box center [652, 591] width 300 height 32
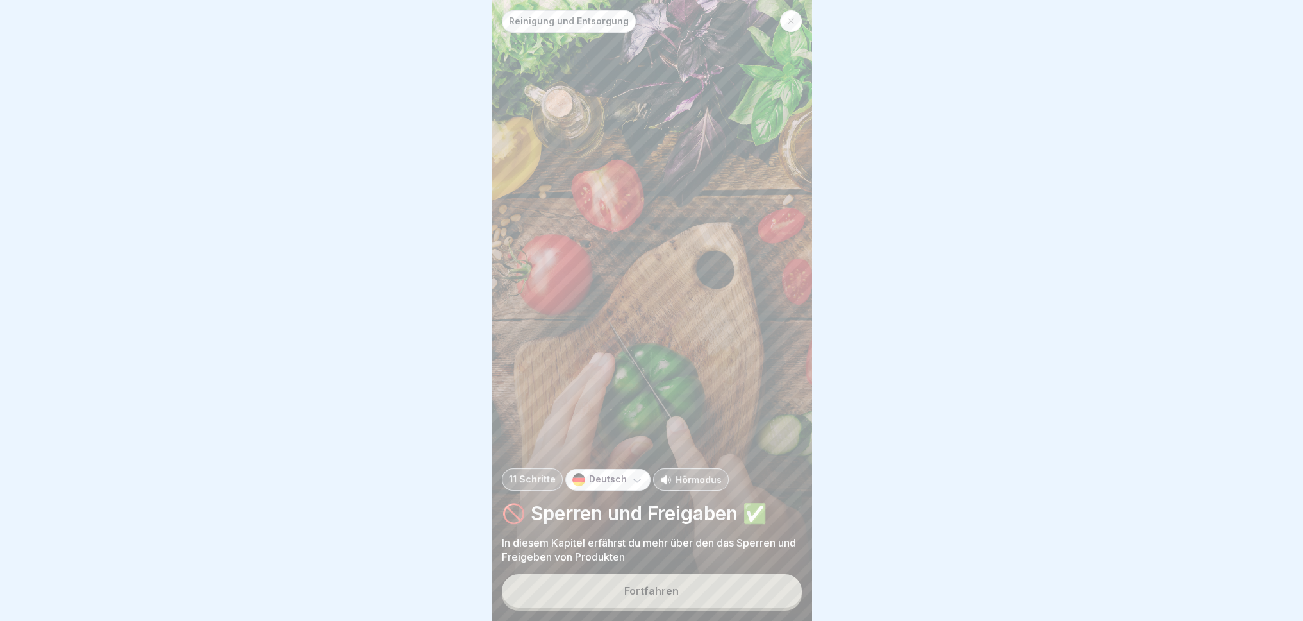
click at [717, 574] on button "Fortfahren" at bounding box center [652, 590] width 300 height 33
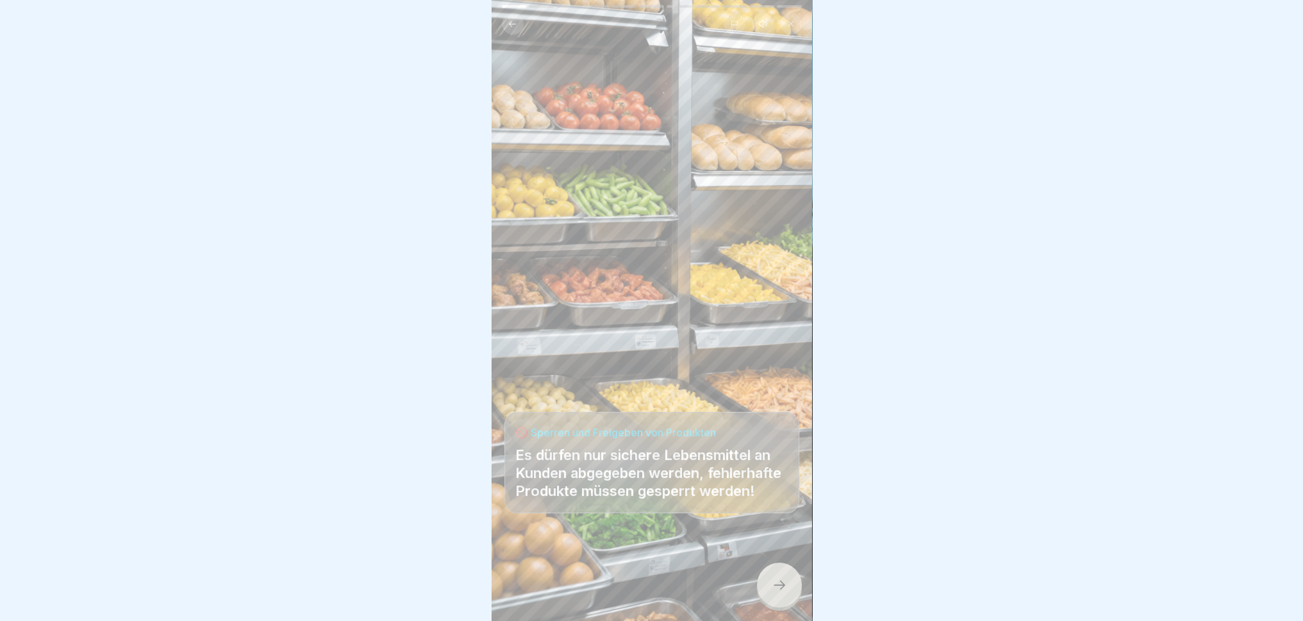
click at [795, 574] on div at bounding box center [779, 584] width 45 height 45
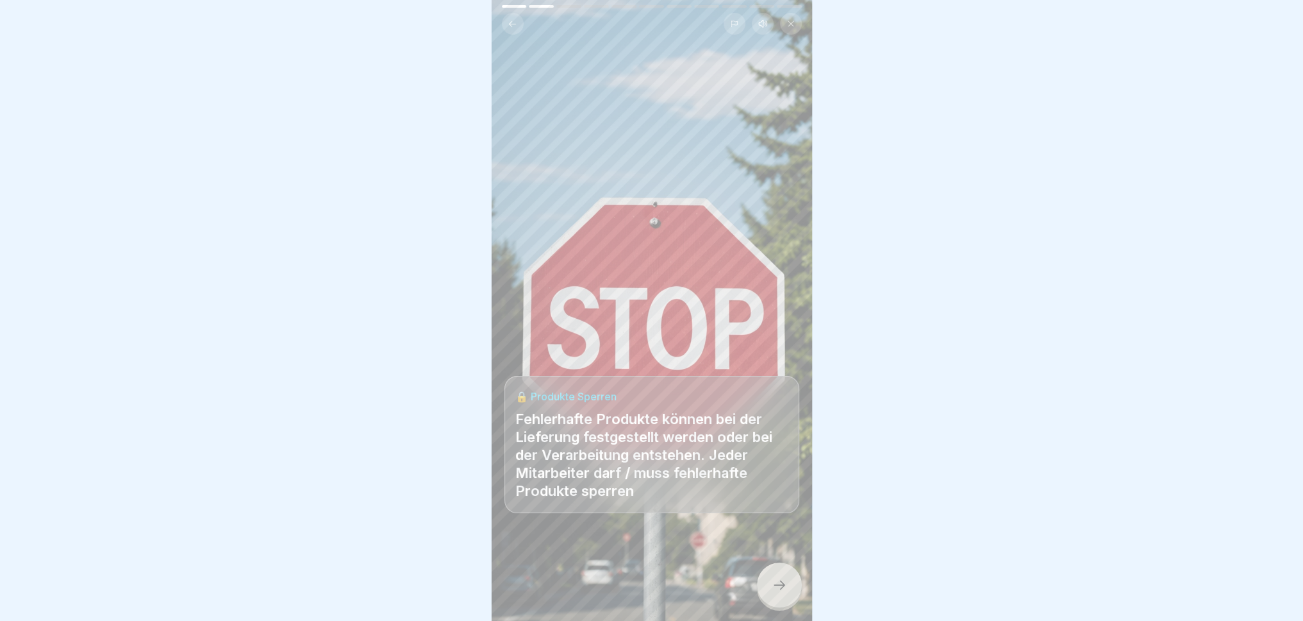
click at [795, 574] on div at bounding box center [779, 584] width 45 height 45
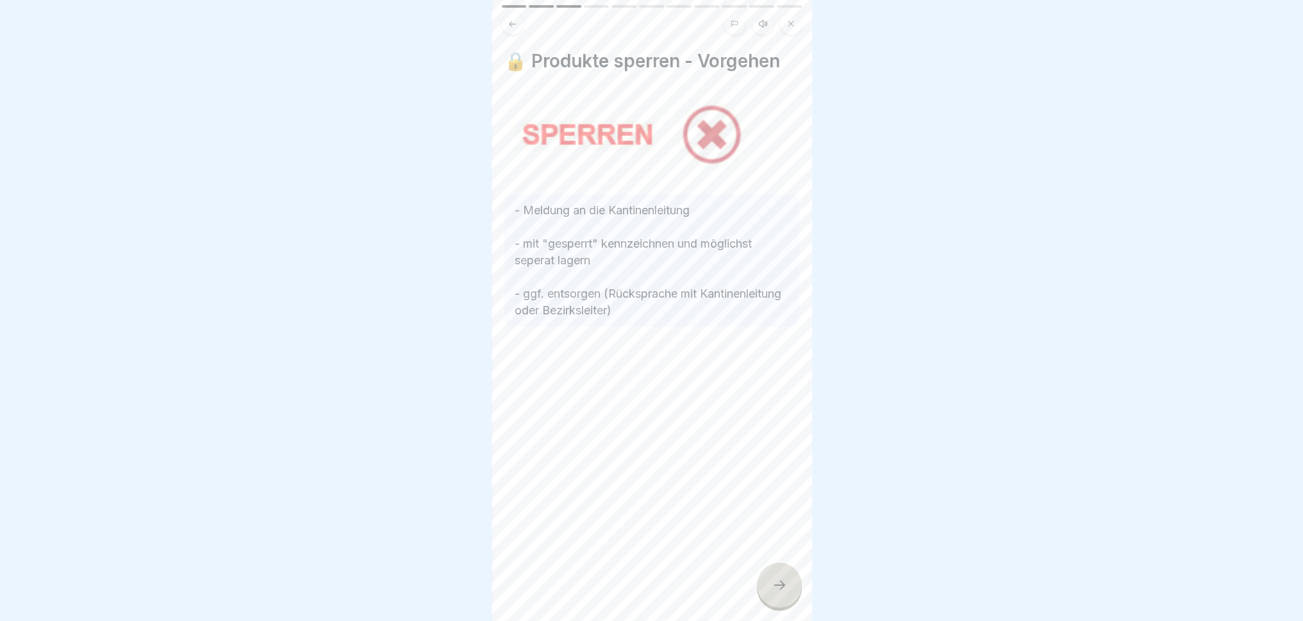
click at [754, 574] on div "🔒 Produkte sperren - Vorgehen - Meldung an die Kantinenleitung - mit "gesperrt"…" at bounding box center [652, 310] width 321 height 621
click at [785, 574] on div at bounding box center [779, 584] width 45 height 45
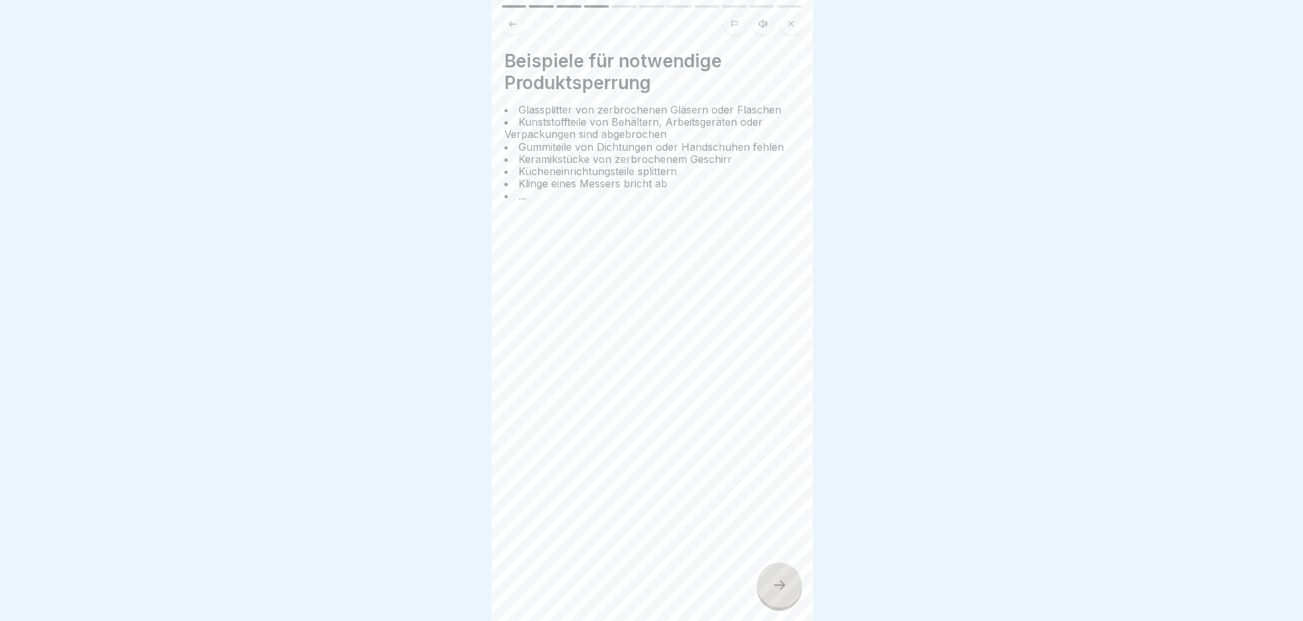
click at [785, 574] on div at bounding box center [779, 584] width 45 height 45
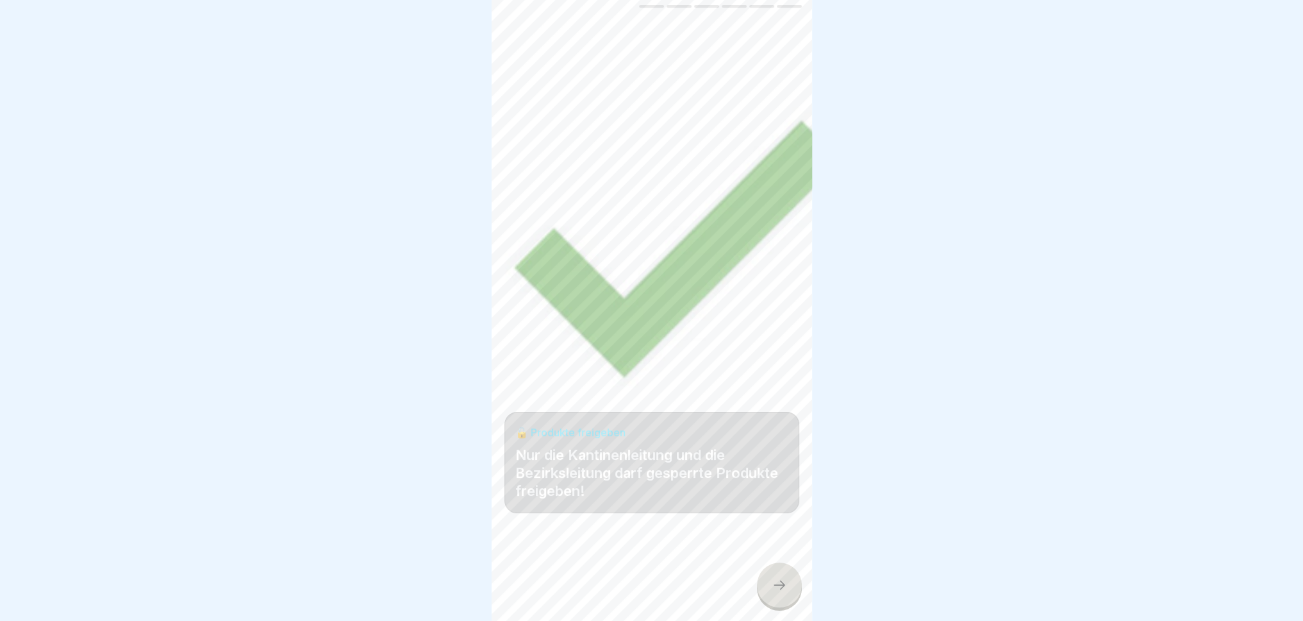
click at [782, 574] on icon at bounding box center [779, 584] width 15 height 15
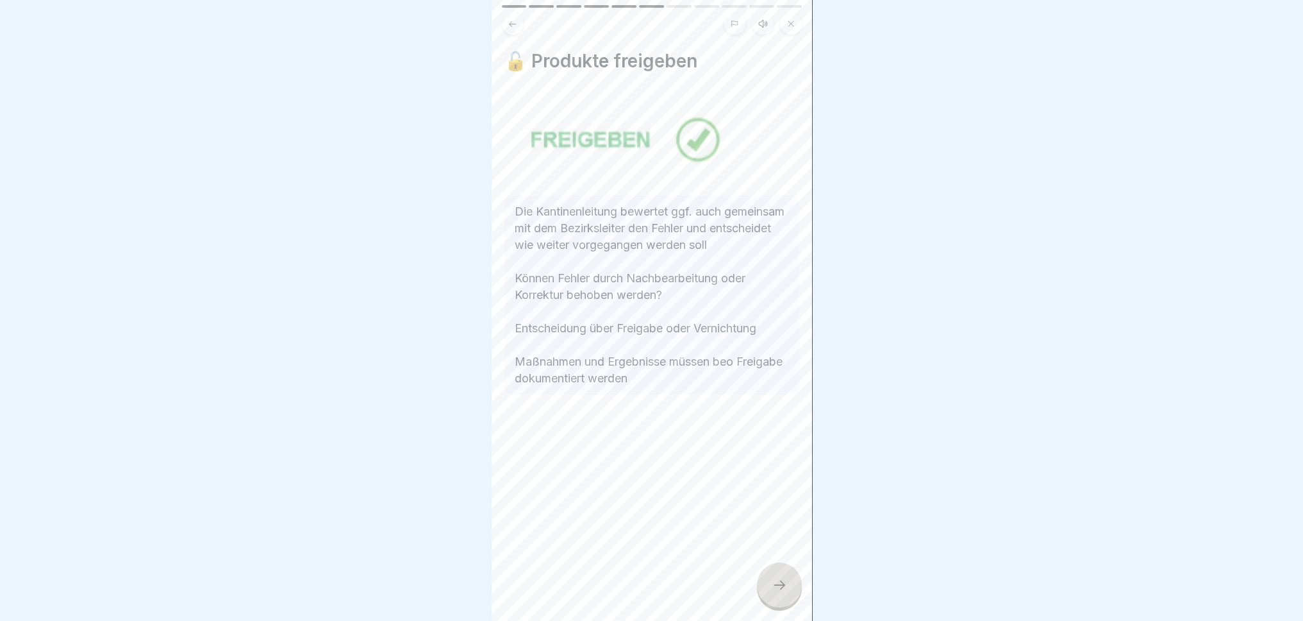
click at [782, 574] on icon at bounding box center [779, 584] width 15 height 15
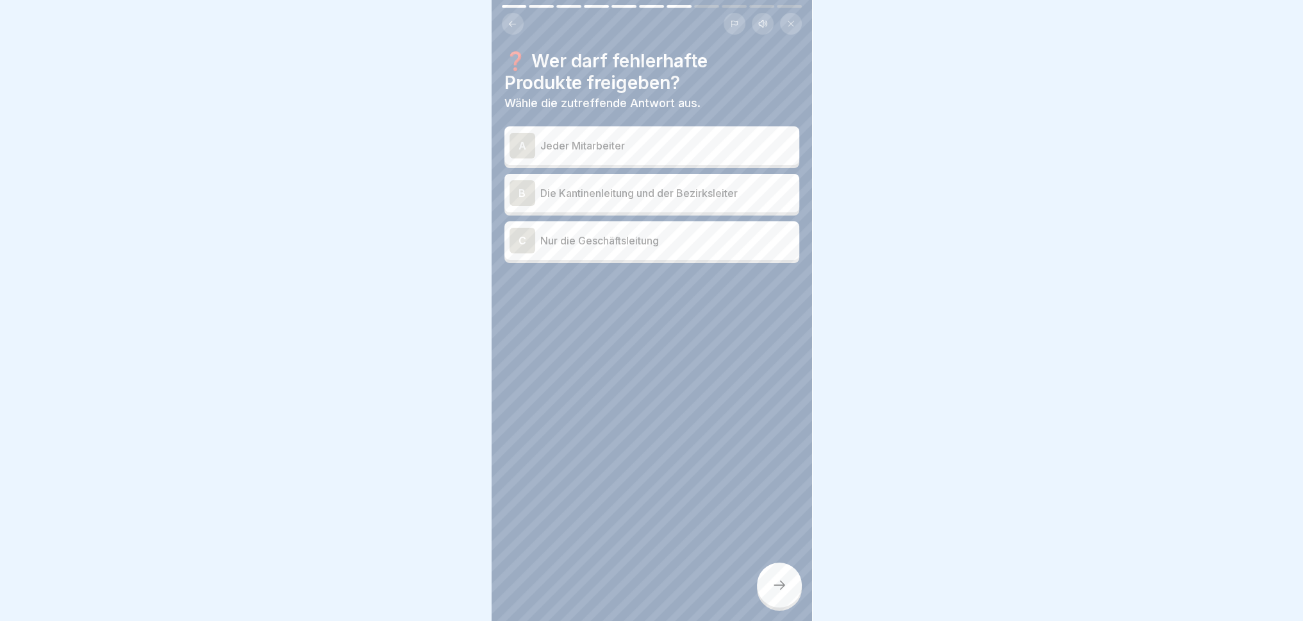
click at [519, 133] on div "A" at bounding box center [523, 146] width 26 height 26
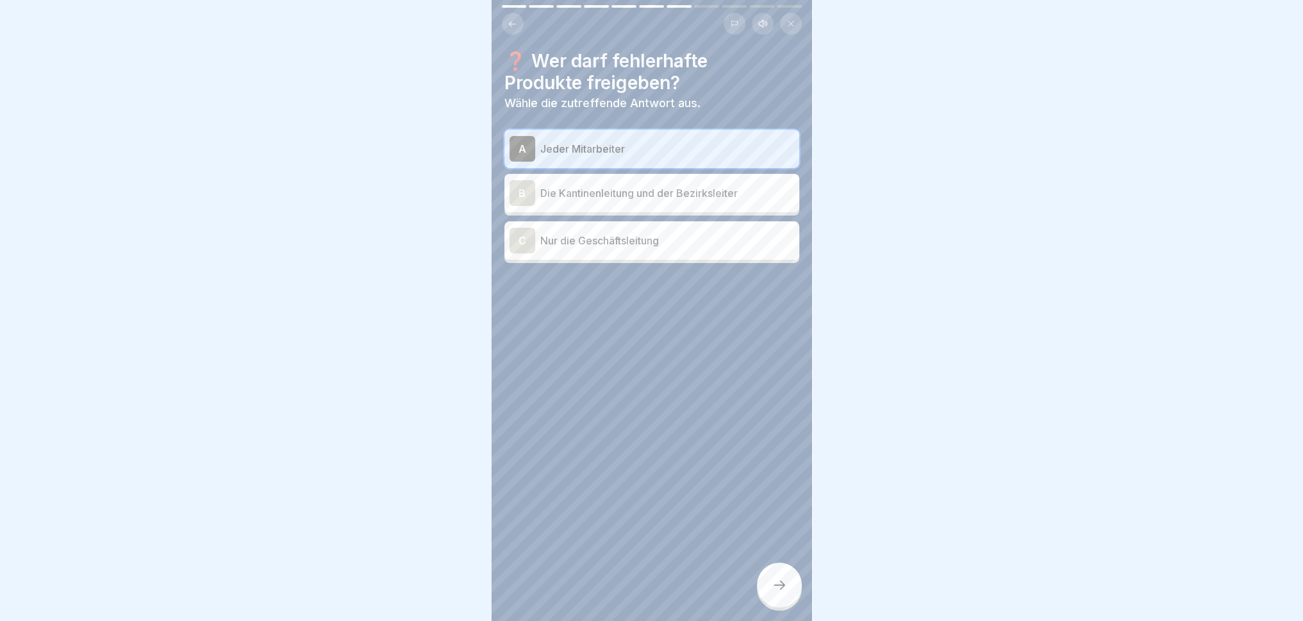
click at [776, 574] on div at bounding box center [779, 584] width 45 height 45
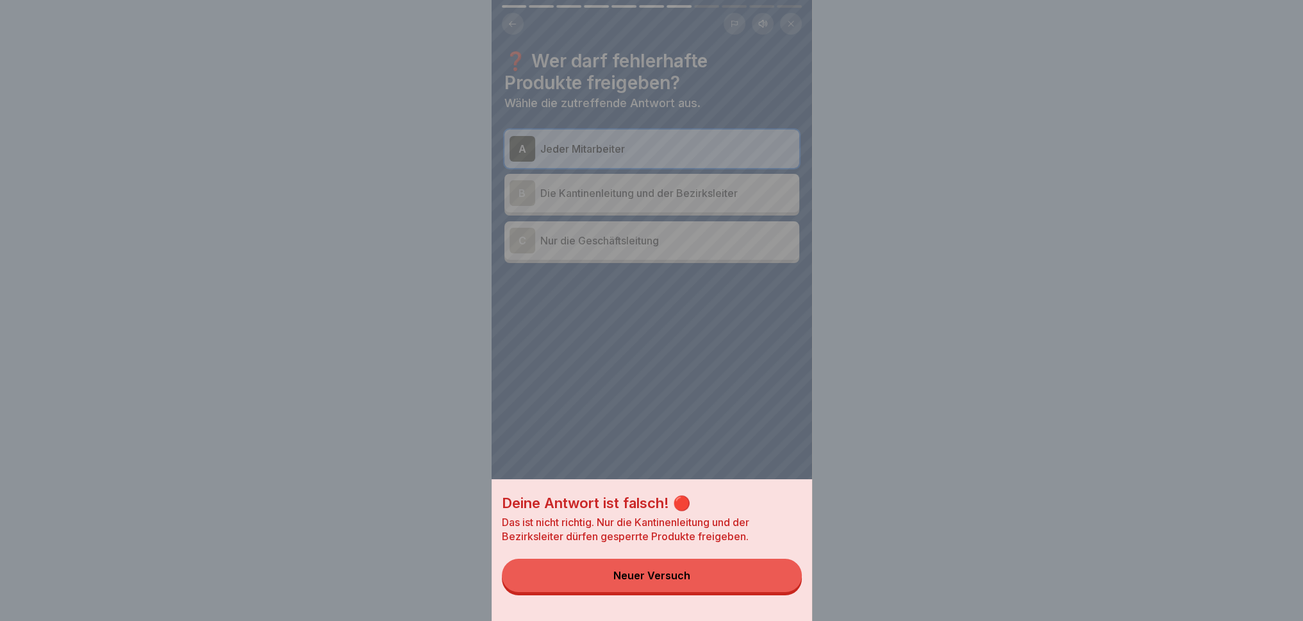
click at [709, 574] on button "Neuer Versuch" at bounding box center [652, 574] width 300 height 33
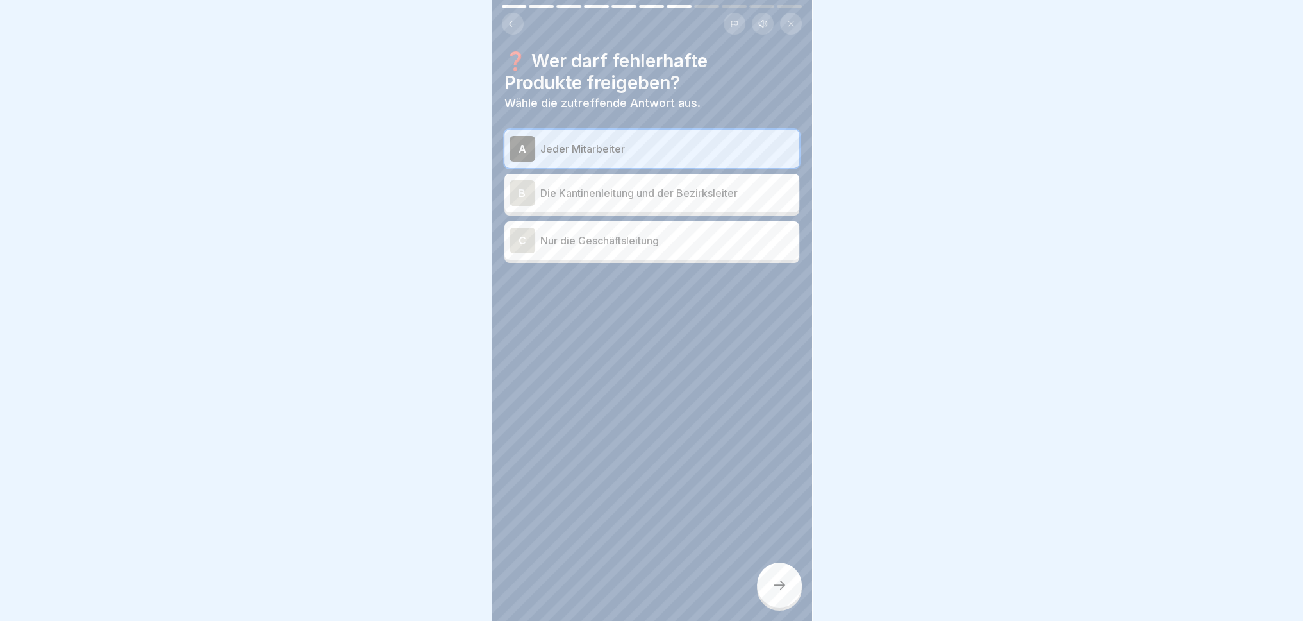
click at [531, 183] on div "B" at bounding box center [523, 193] width 26 height 26
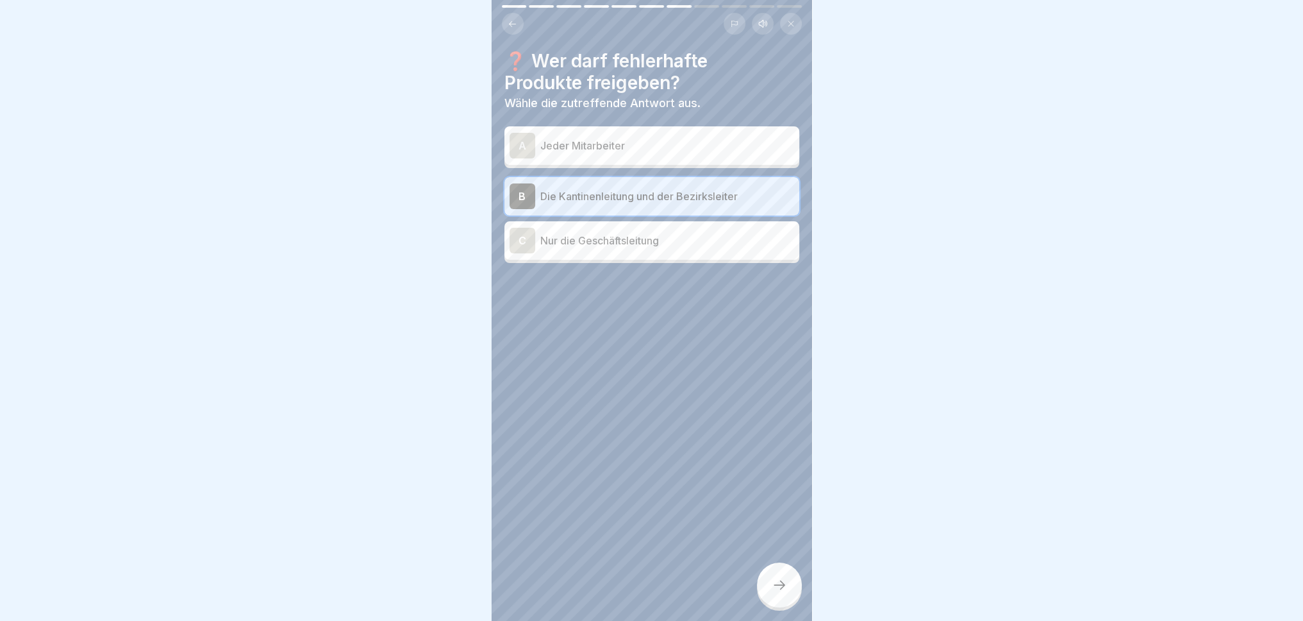
click at [524, 228] on div "C" at bounding box center [523, 241] width 26 height 26
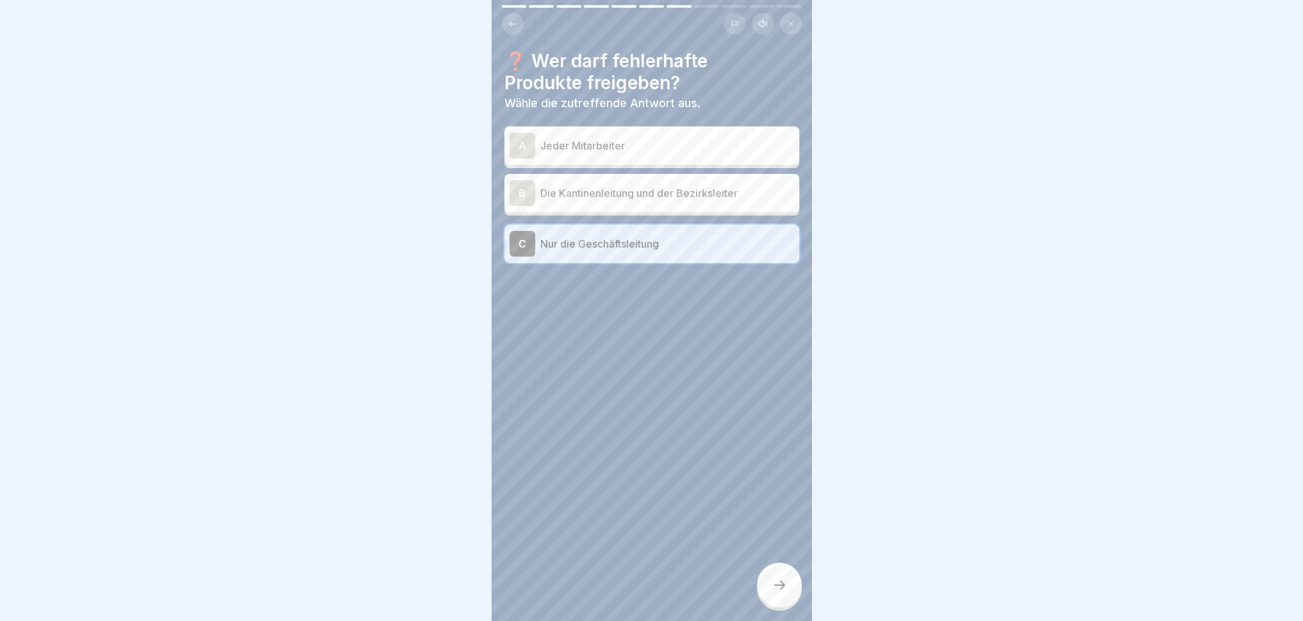
click at [550, 188] on p "Die Kantinenleitung und der Bezirksleiter" at bounding box center [667, 192] width 254 height 15
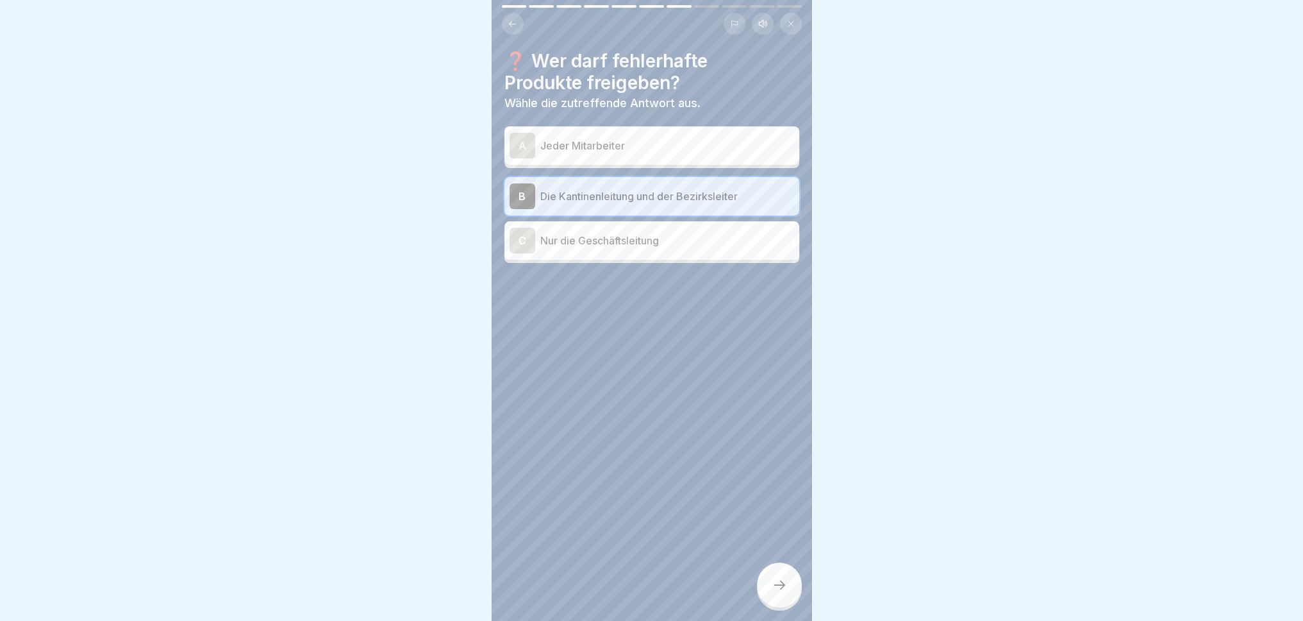
click at [782, 574] on div at bounding box center [779, 584] width 45 height 45
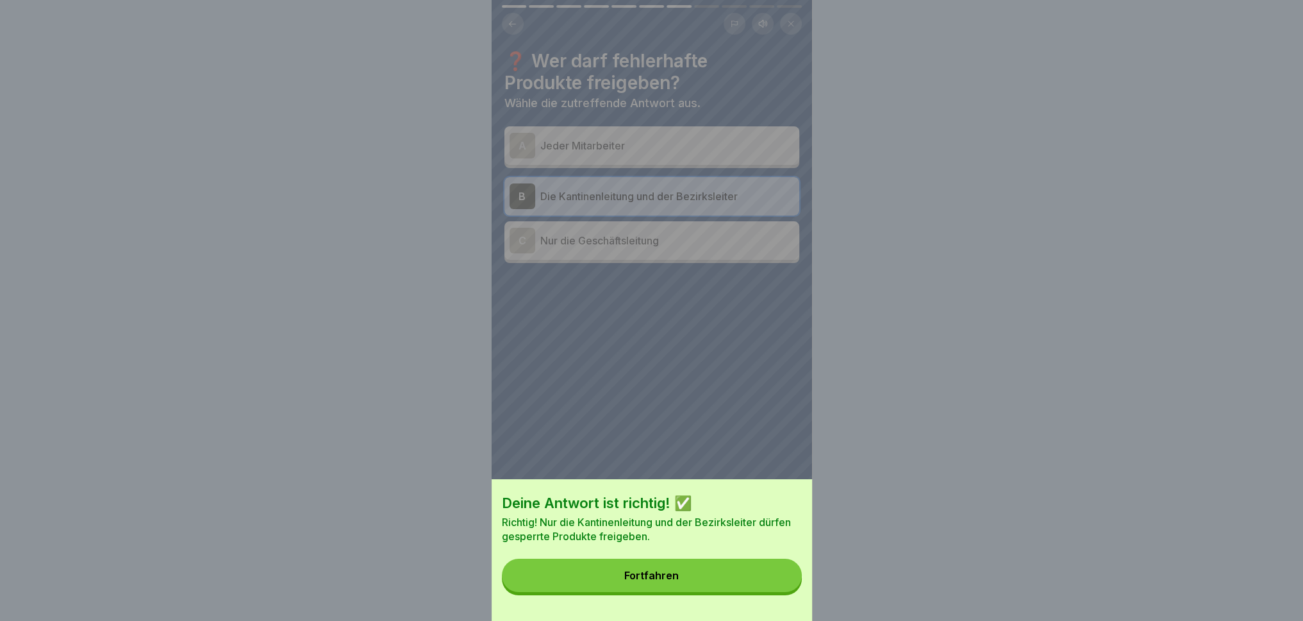
click at [758, 574] on button "Fortfahren" at bounding box center [652, 574] width 300 height 33
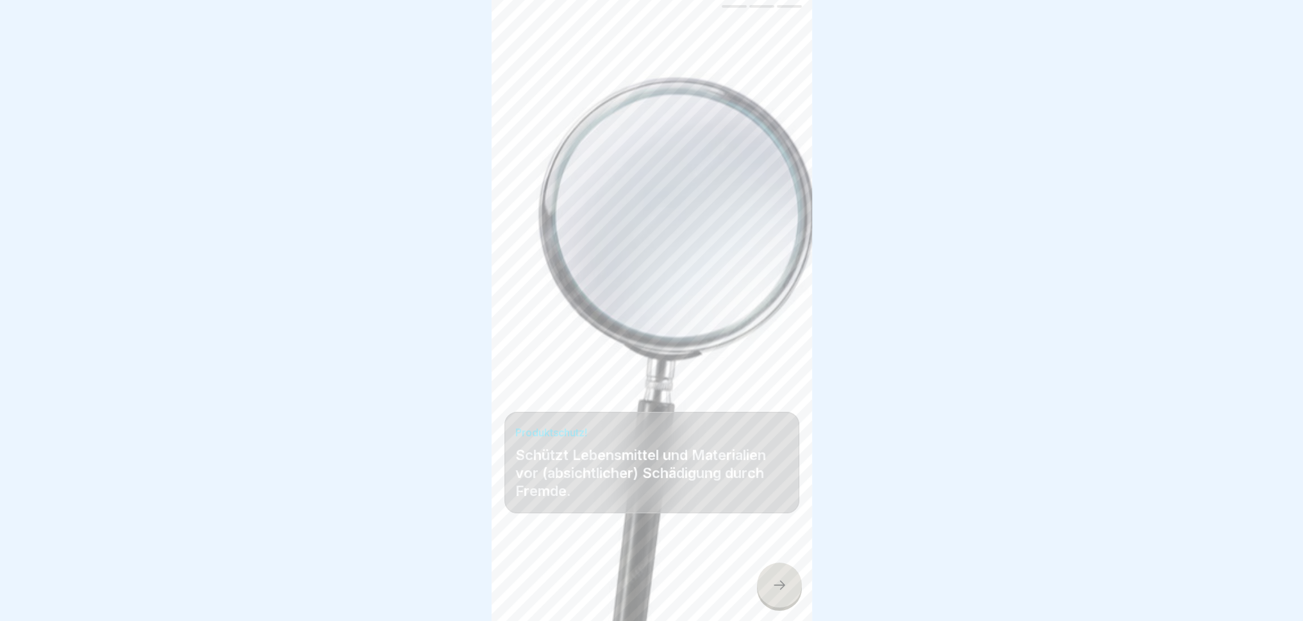
click at [780, 574] on icon at bounding box center [779, 584] width 15 height 15
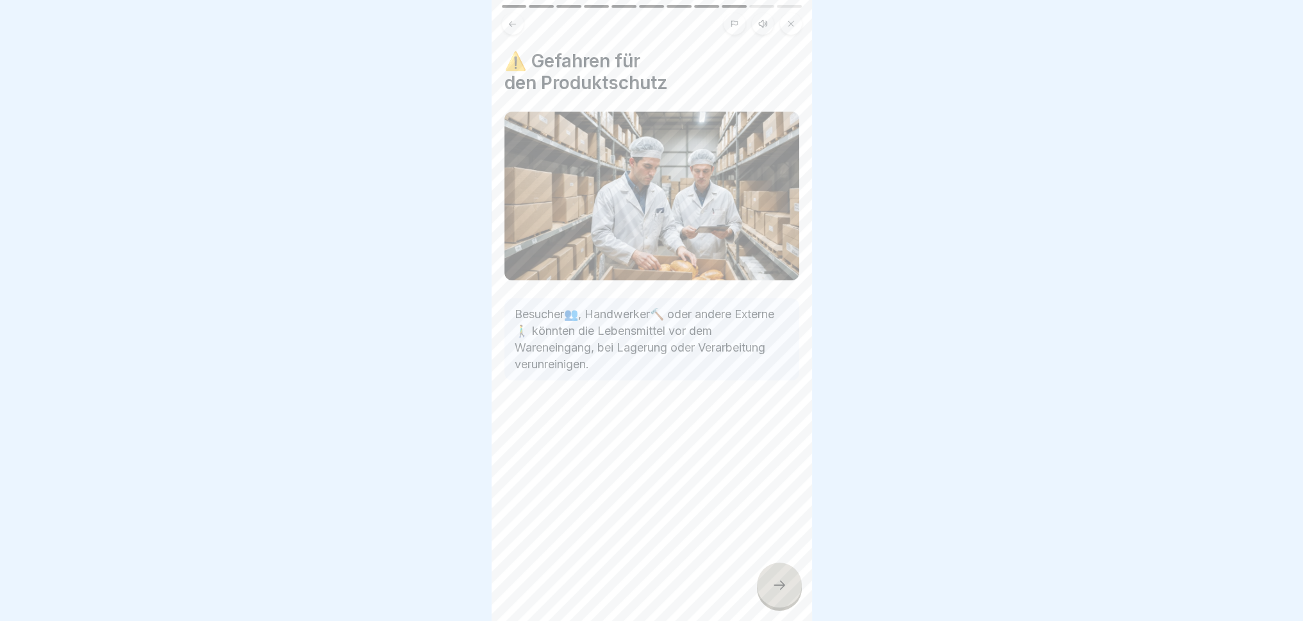
click at [783, 574] on icon at bounding box center [779, 584] width 15 height 15
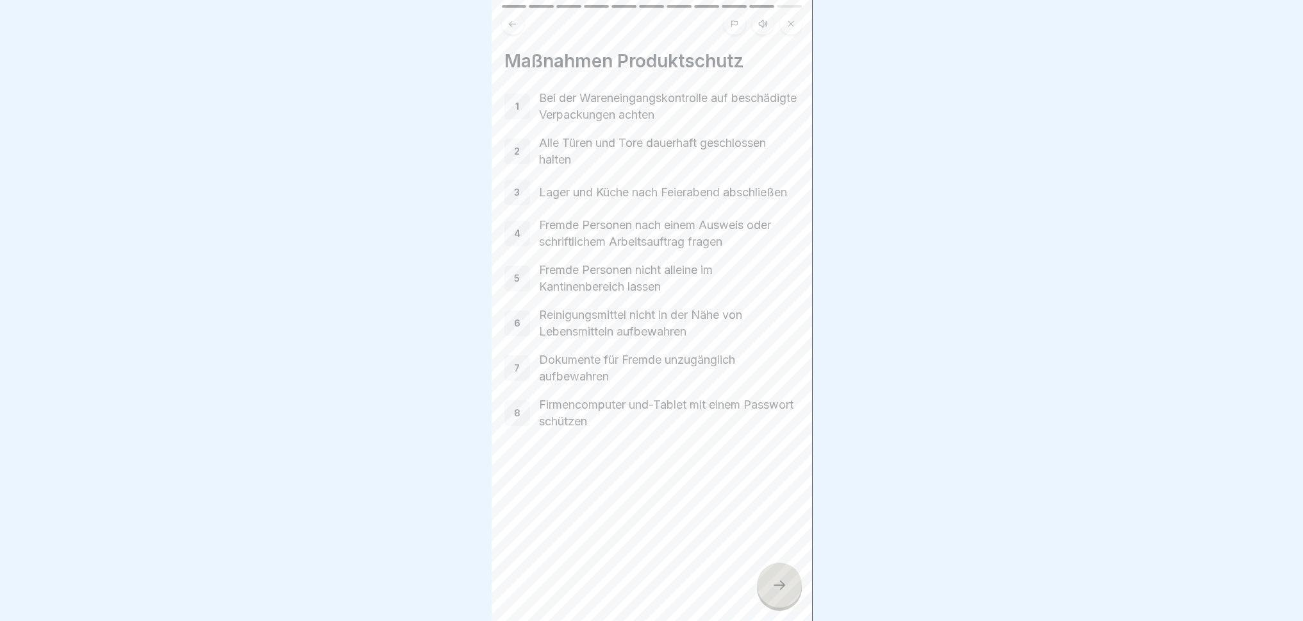
click at [783, 574] on icon at bounding box center [779, 584] width 15 height 15
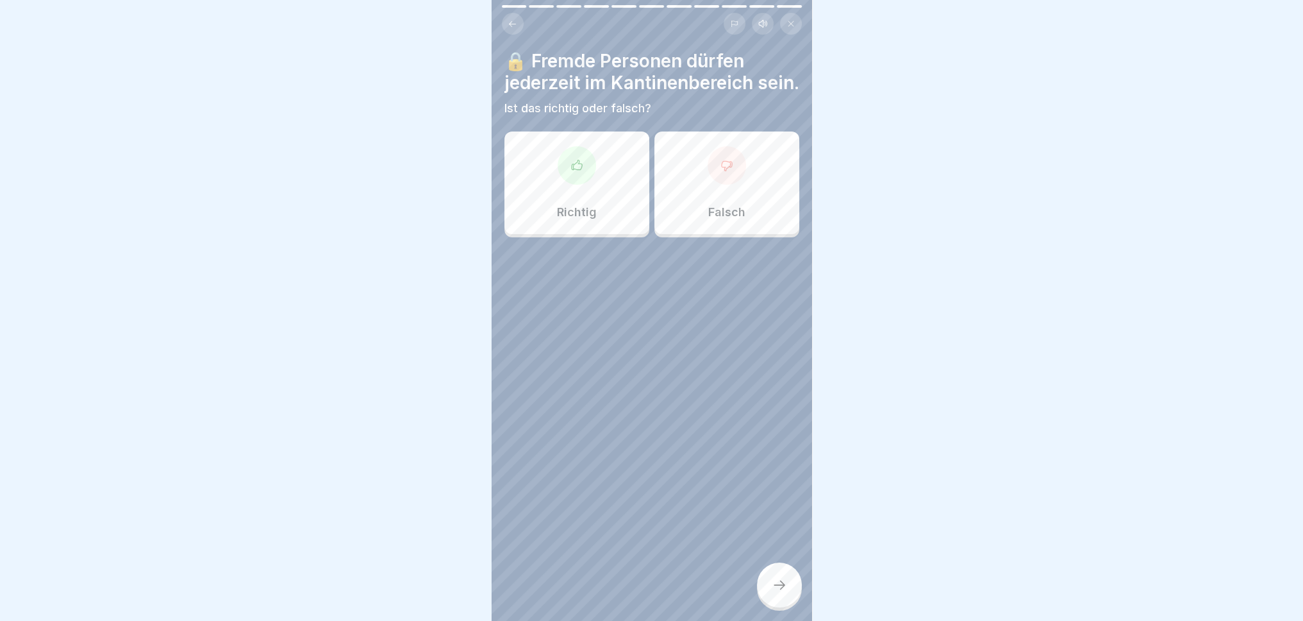
click at [725, 207] on div "Falsch" at bounding box center [727, 182] width 145 height 103
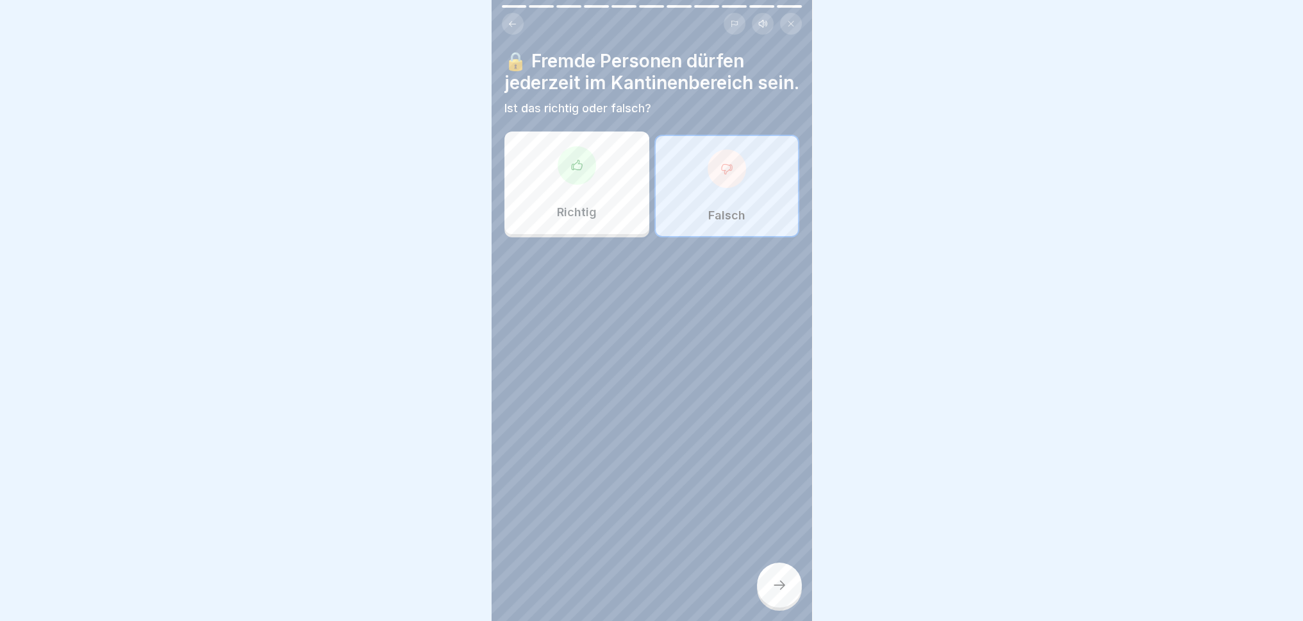
click at [782, 574] on div at bounding box center [779, 584] width 45 height 45
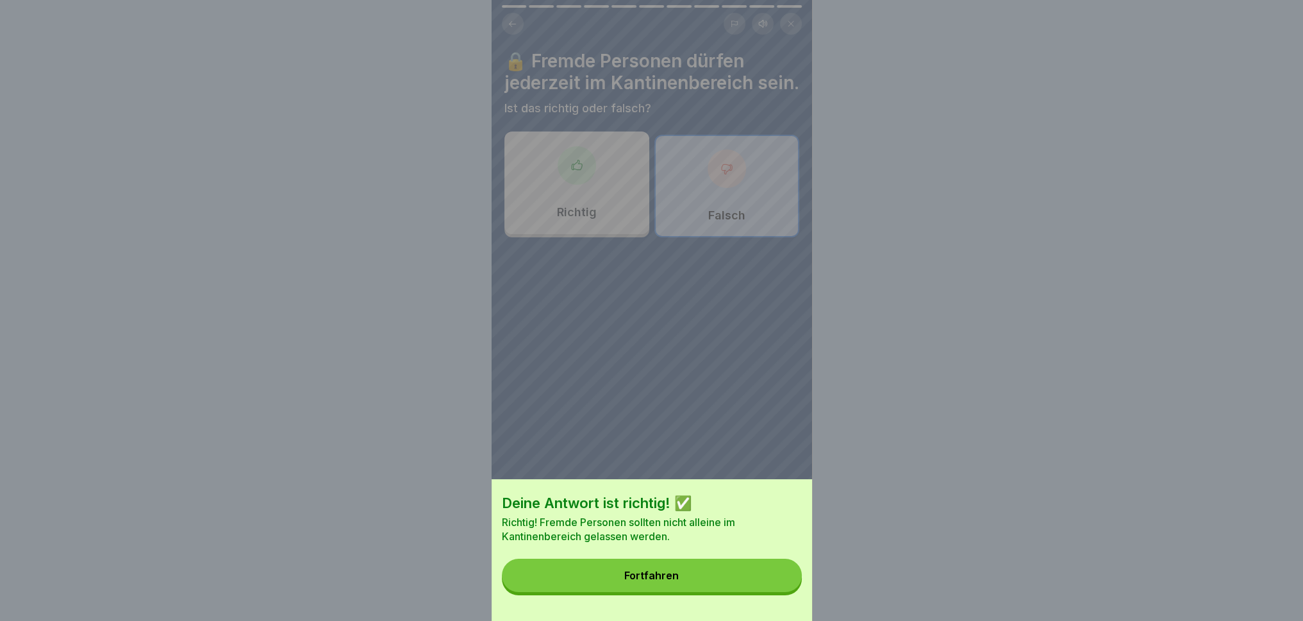
drag, startPoint x: 740, startPoint y: 585, endPoint x: 713, endPoint y: 563, distance: 35.1
click at [739, 574] on button "Fortfahren" at bounding box center [652, 574] width 300 height 33
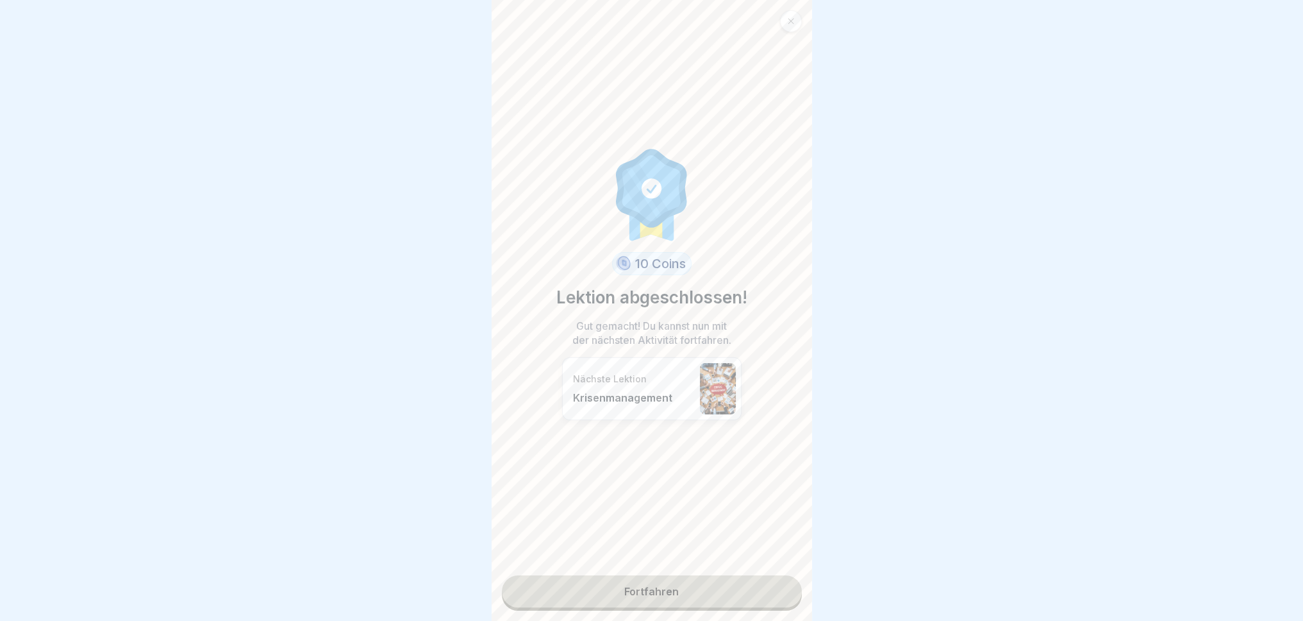
click at [694, 574] on link "Fortfahren" at bounding box center [652, 591] width 300 height 32
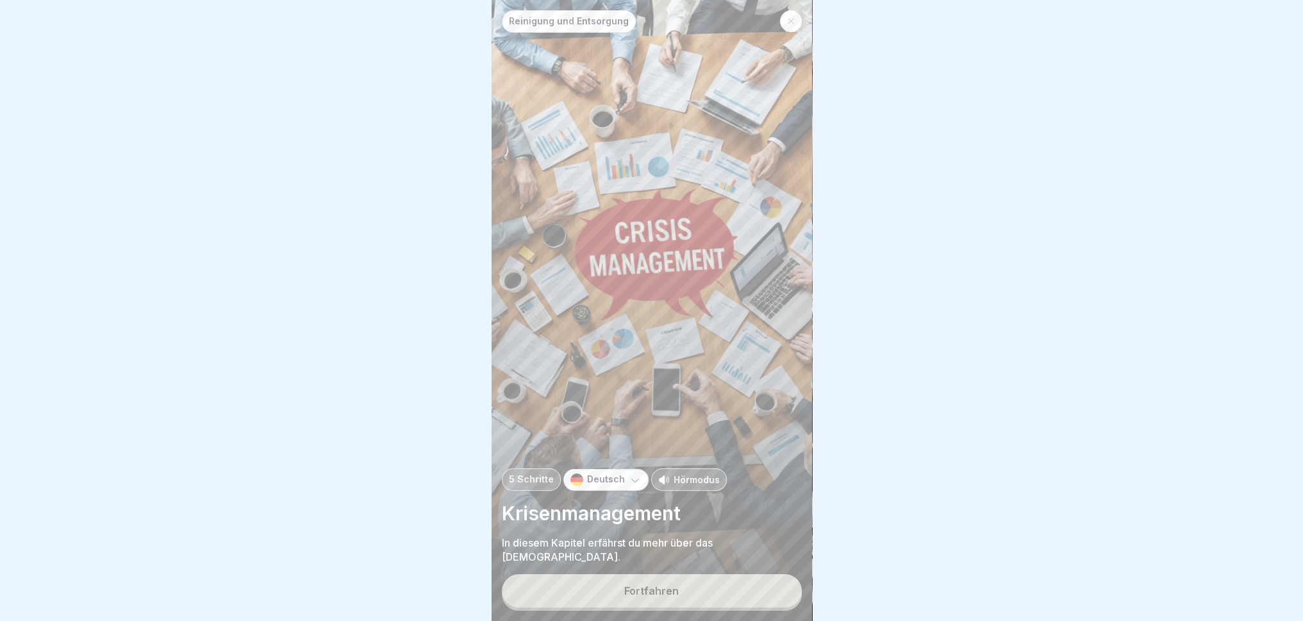
click at [687, 574] on button "Fortfahren" at bounding box center [652, 590] width 300 height 33
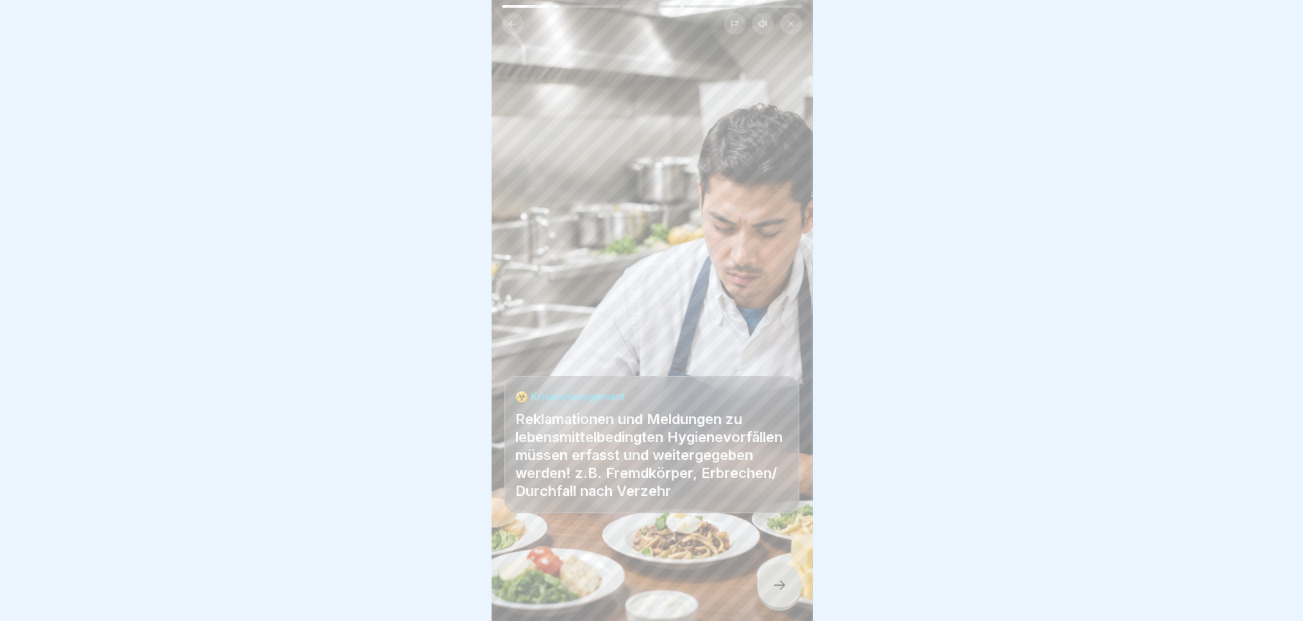
click at [780, 574] on icon at bounding box center [779, 584] width 15 height 15
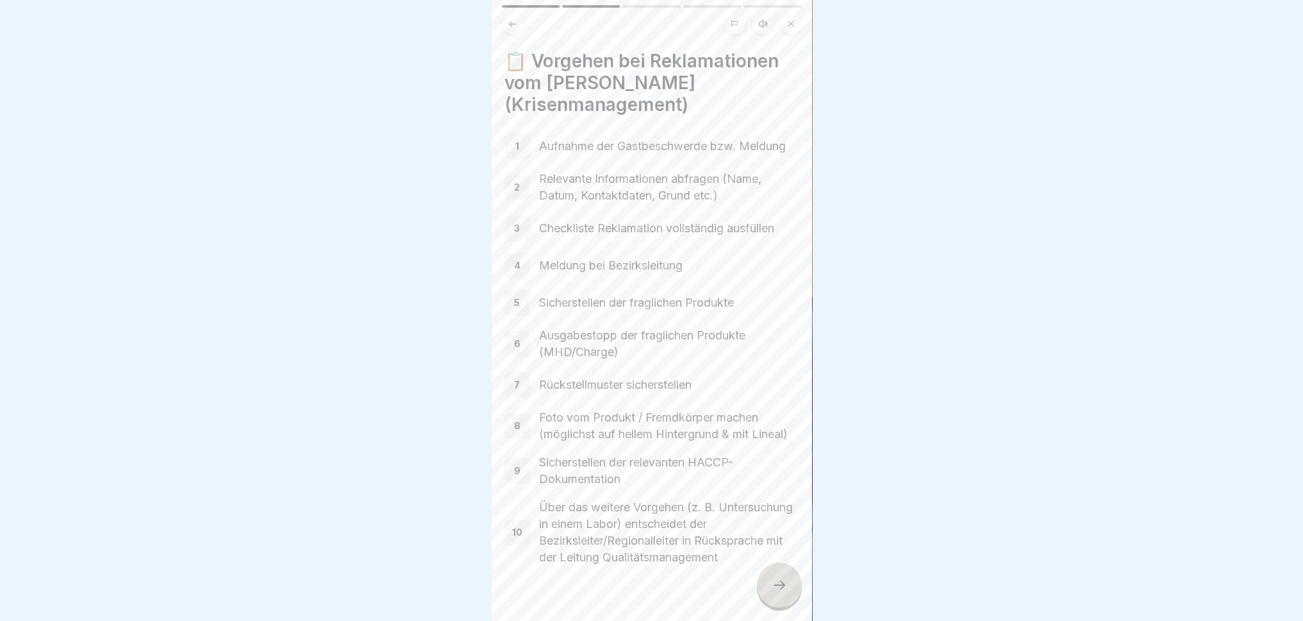
click at [516, 140] on p "1" at bounding box center [517, 146] width 4 height 12
click at [531, 216] on div "3 Checkliste Reklamation vollständig ausfüllen" at bounding box center [652, 228] width 295 height 26
click at [538, 305] on div "1 Aufnahme der Gastbeschwerde bzw. Meldung 2 Relevante Informationen abfragen (…" at bounding box center [652, 349] width 295 height 432
click at [546, 373] on div "1 Aufnahme der Gastbeschwerde bzw. Meldung 2 Relevante Informationen abfragen (…" at bounding box center [652, 349] width 295 height 432
click at [541, 434] on p "Foto vom Produkt / Fremdkörper machen (möglichst auf hellem Hintergrund & mit L…" at bounding box center [669, 425] width 260 height 33
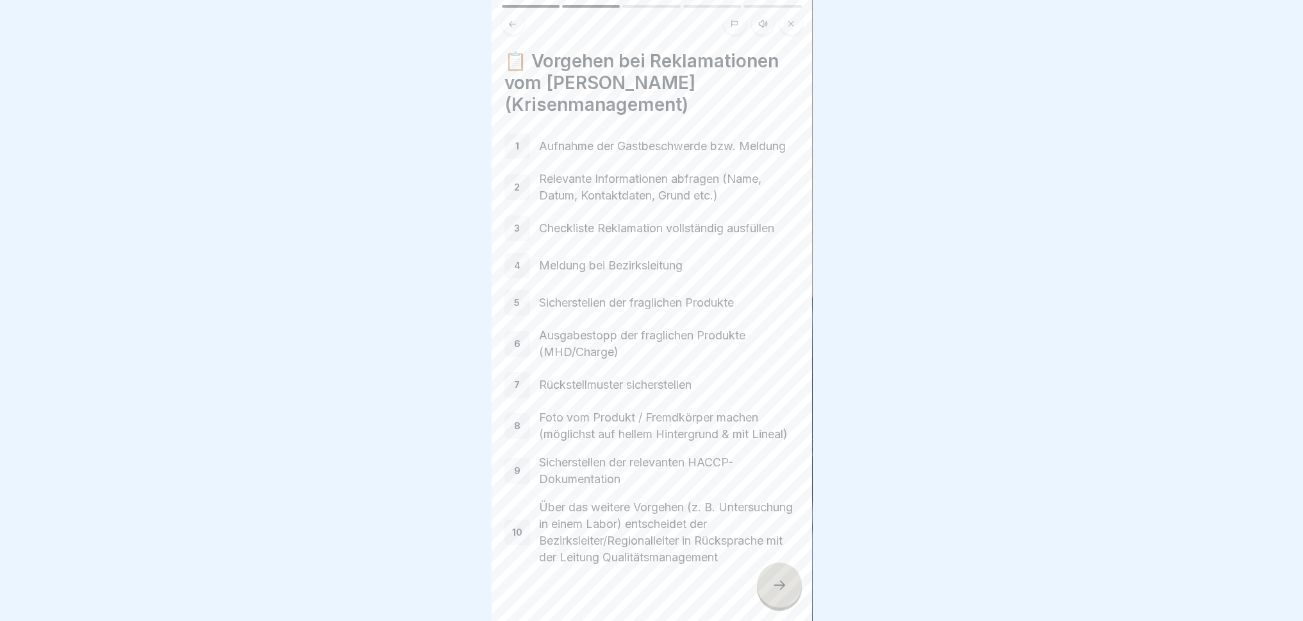
click at [550, 480] on p "Sicherstellen der relevanten HACCP-Dokumentation" at bounding box center [669, 470] width 260 height 33
click at [785, 574] on icon at bounding box center [779, 584] width 15 height 15
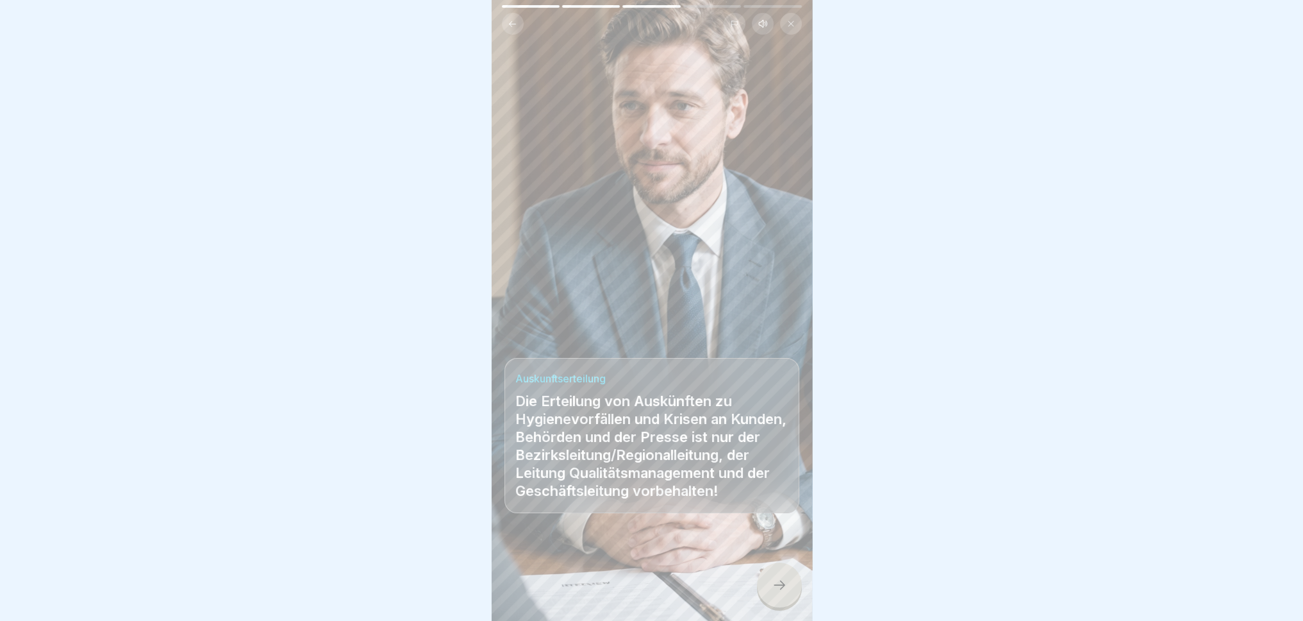
click at [777, 574] on icon at bounding box center [779, 584] width 15 height 15
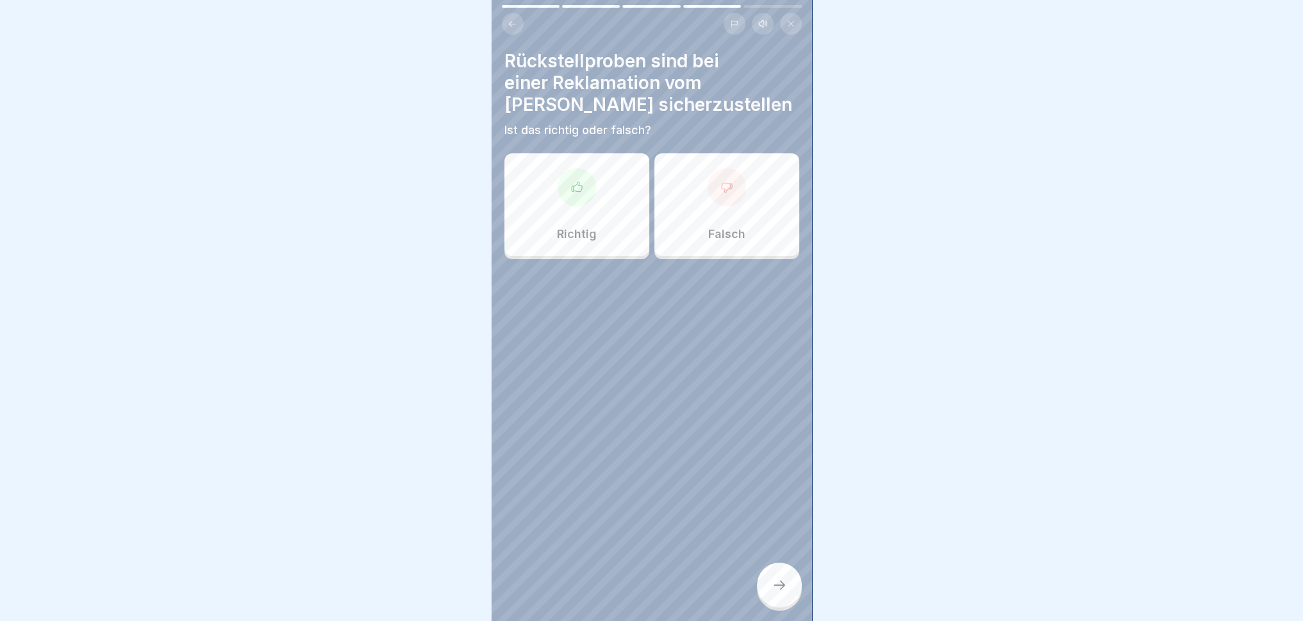
click at [562, 199] on div "Richtig" at bounding box center [577, 204] width 145 height 103
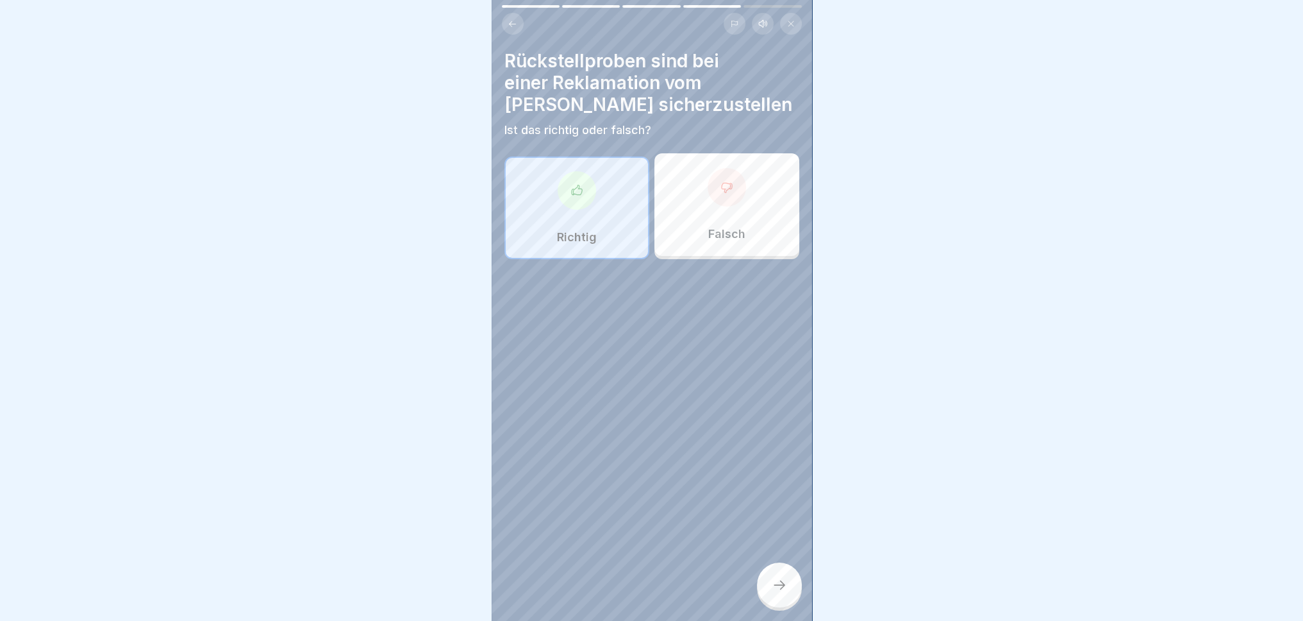
click at [771, 574] on div at bounding box center [779, 584] width 45 height 45
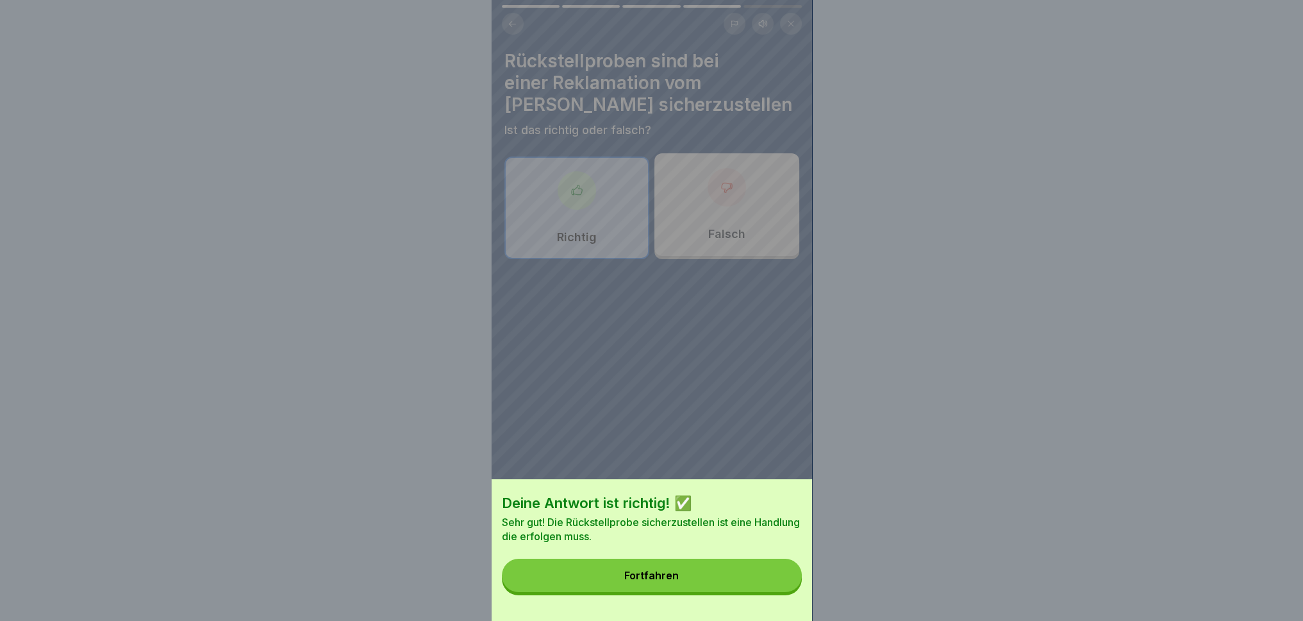
click at [741, 574] on button "Fortfahren" at bounding box center [652, 574] width 300 height 33
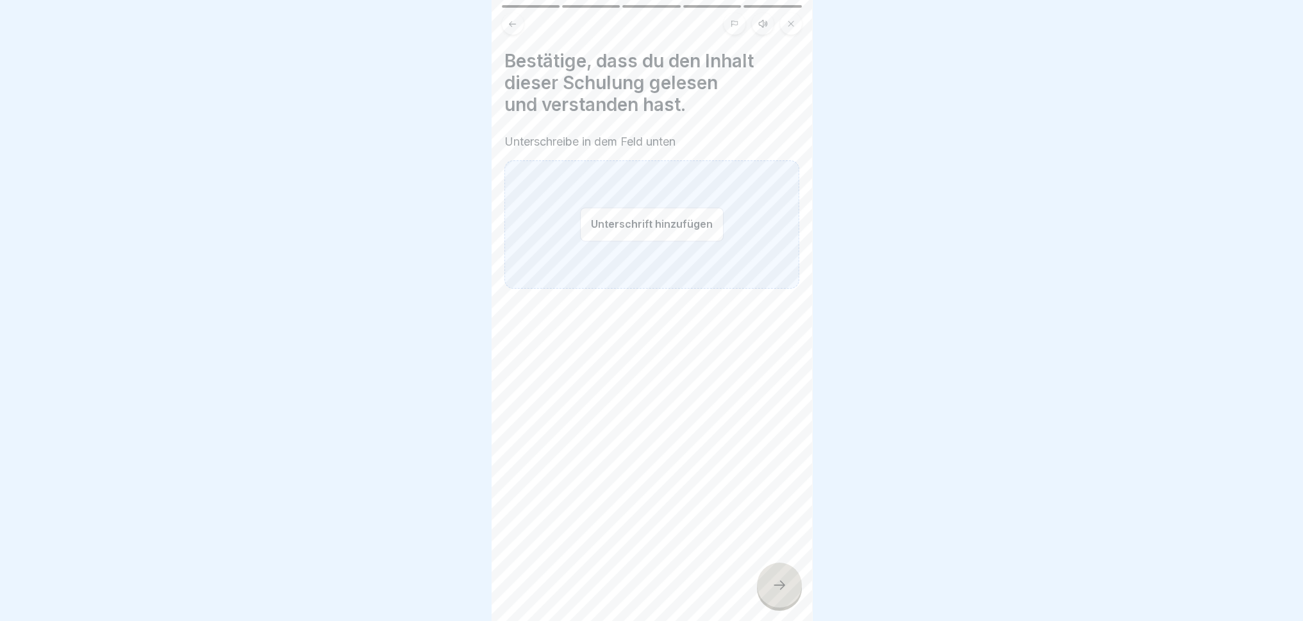
click at [568, 231] on div "Unterschrift hinzufügen" at bounding box center [652, 224] width 295 height 128
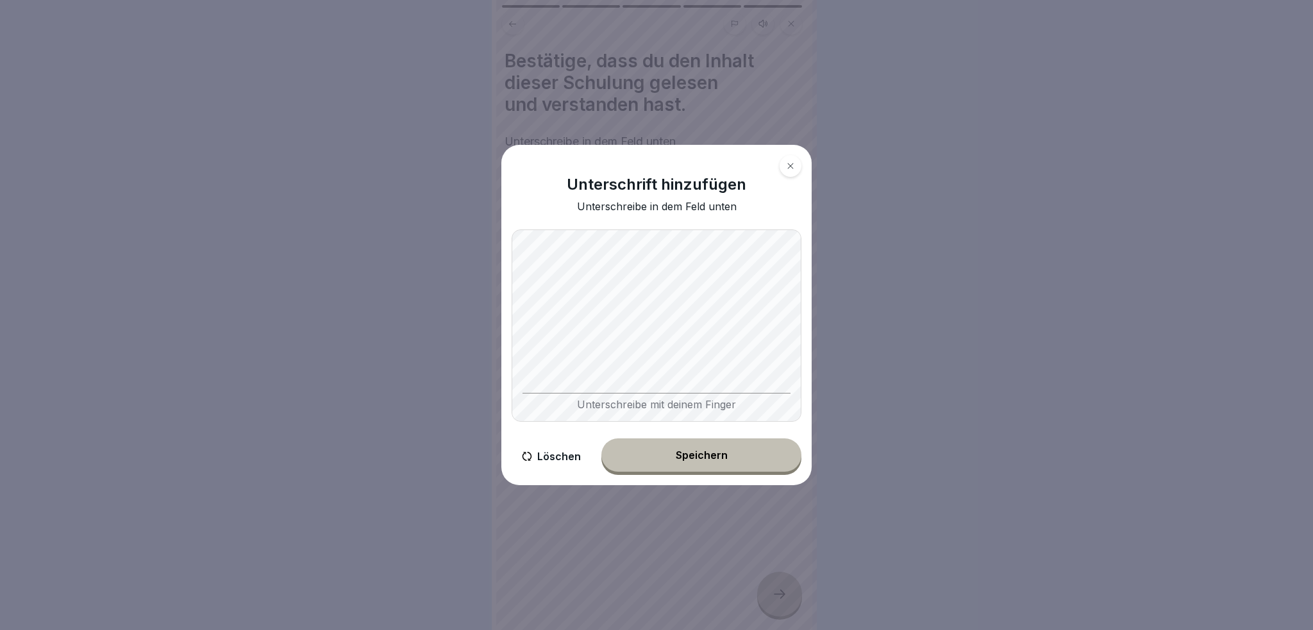
click at [732, 456] on button "Speichern" at bounding box center [701, 455] width 200 height 33
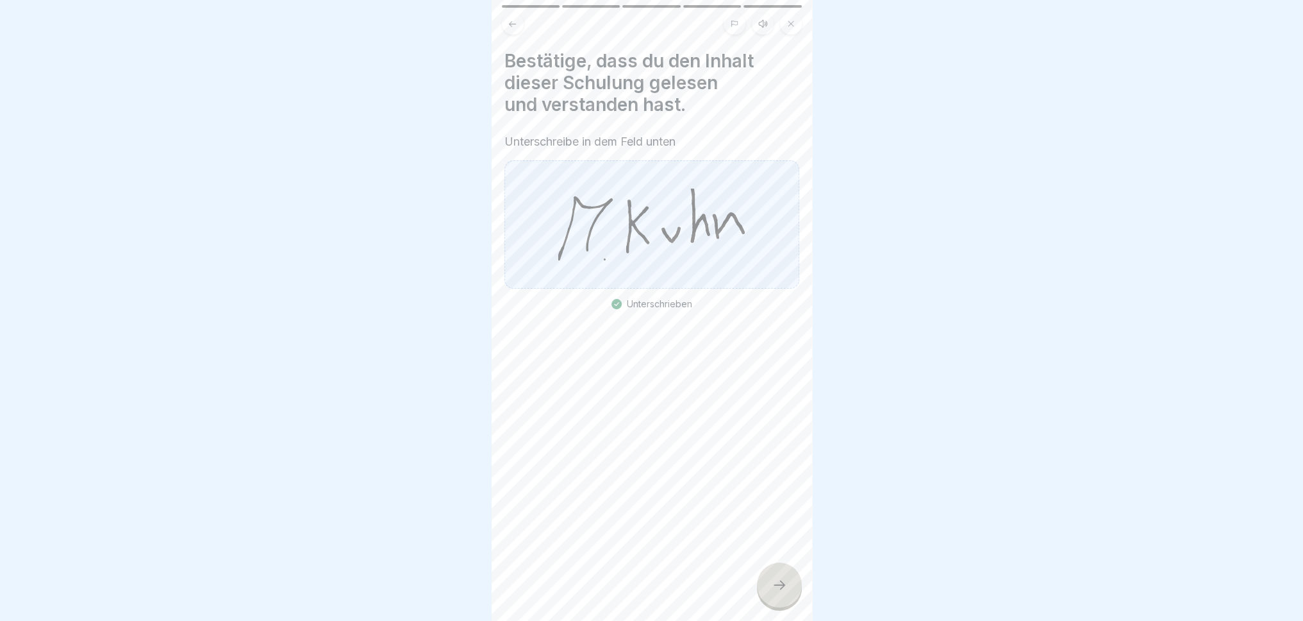
click at [780, 574] on div at bounding box center [779, 584] width 45 height 45
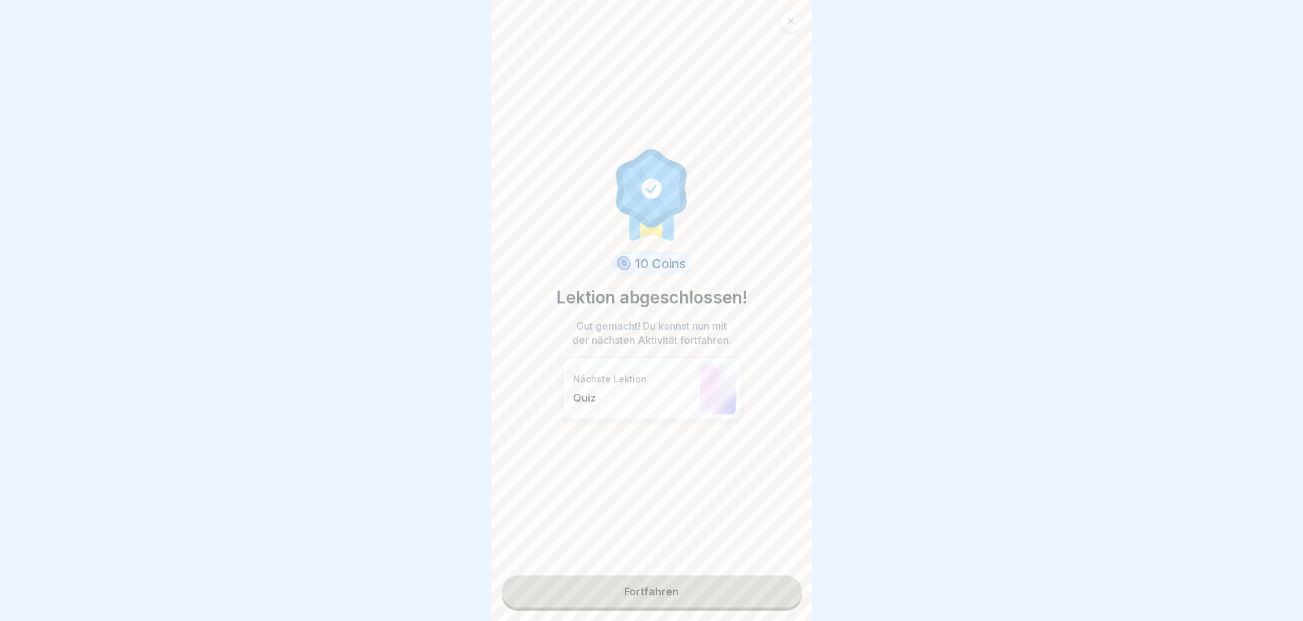
click at [700, 574] on link "Fortfahren" at bounding box center [652, 591] width 300 height 32
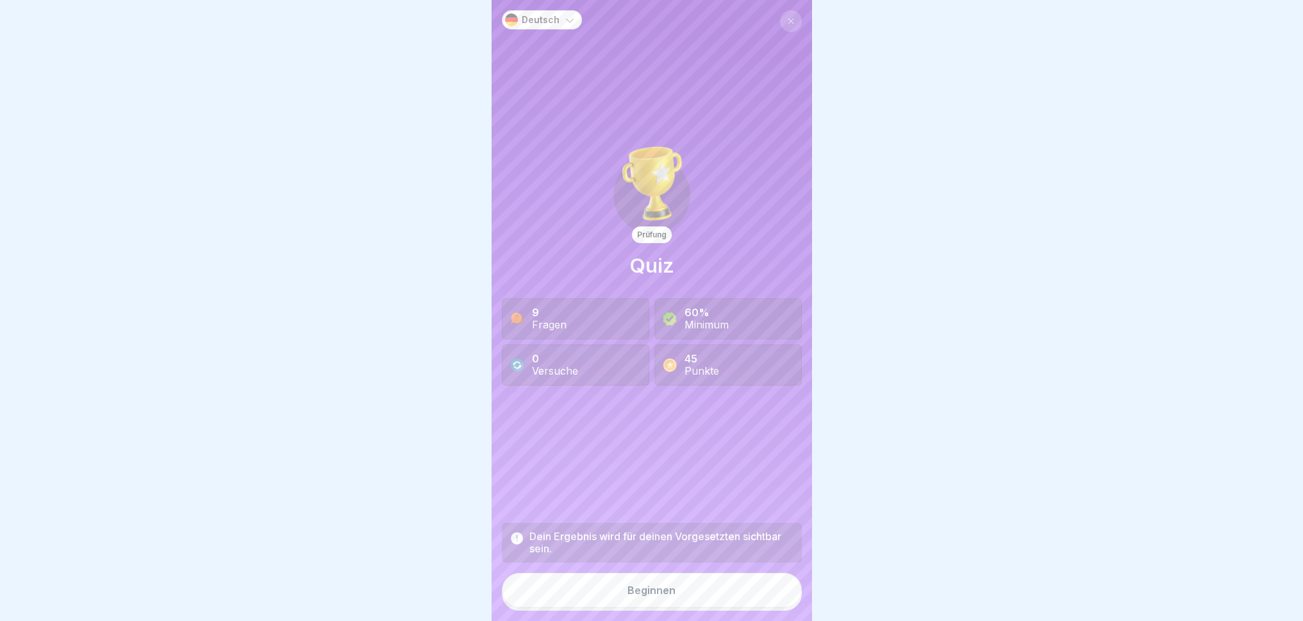
scroll to position [10, 0]
click at [720, 574] on button "Beginnen" at bounding box center [652, 590] width 300 height 35
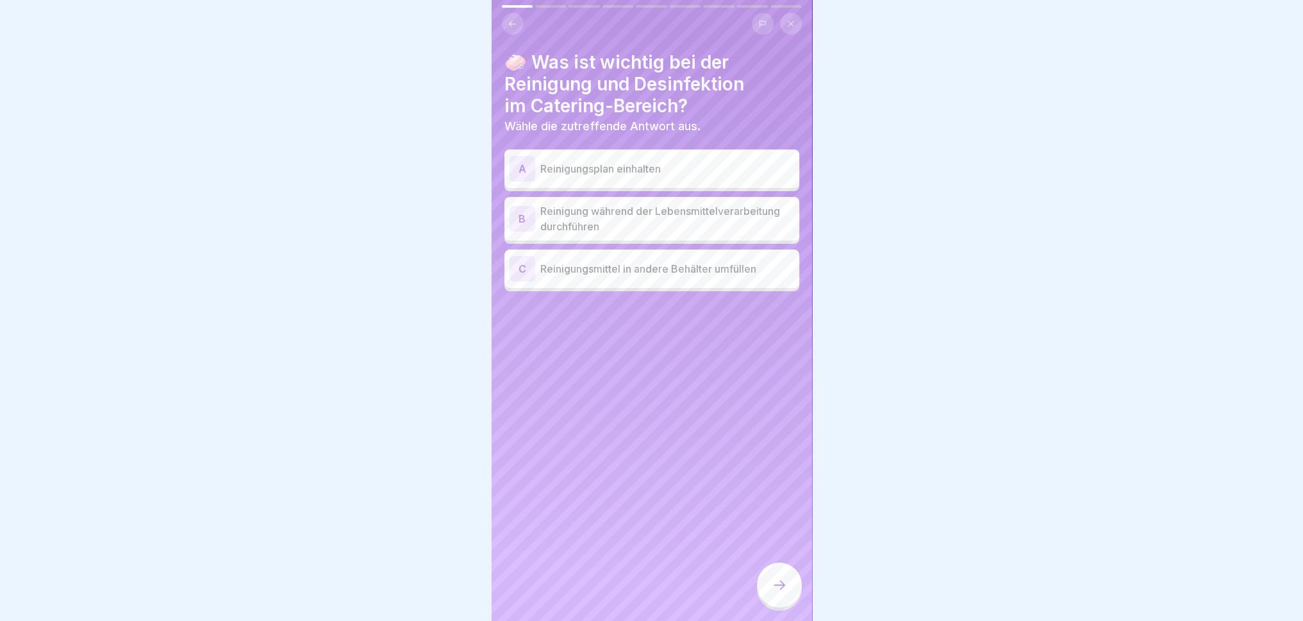
click at [533, 156] on div "A" at bounding box center [523, 169] width 26 height 26
click at [530, 260] on div "C" at bounding box center [523, 269] width 26 height 26
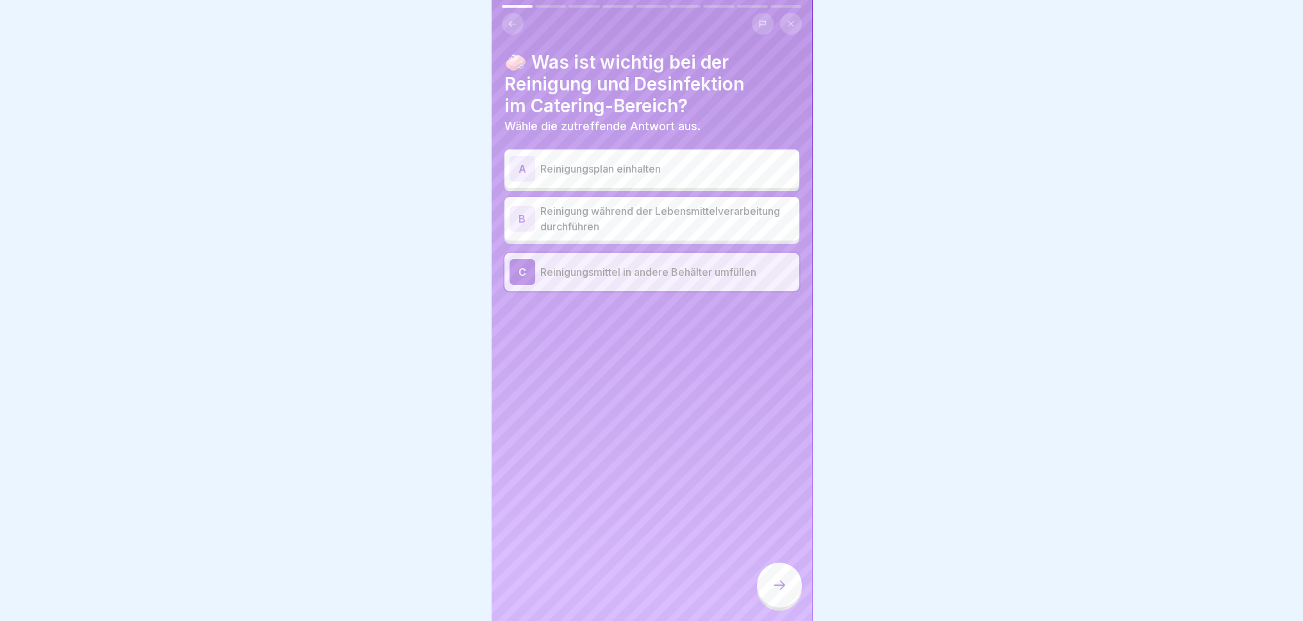
click at [569, 137] on div "🧼 Was ist wichtig bei der Reinigung und Desinfektion im Catering-Bereich? Wähle…" at bounding box center [652, 171] width 295 height 240
click at [569, 161] on p "Reinigungsplan einhalten" at bounding box center [667, 168] width 254 height 15
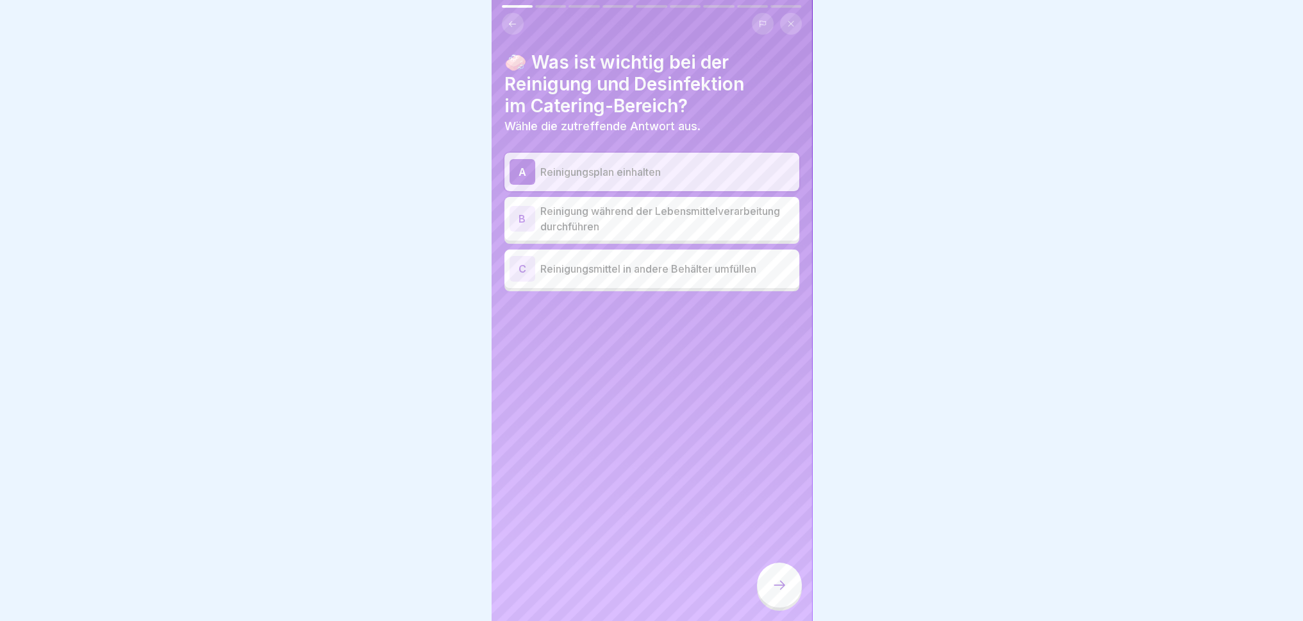
click at [783, 574] on icon at bounding box center [779, 584] width 15 height 15
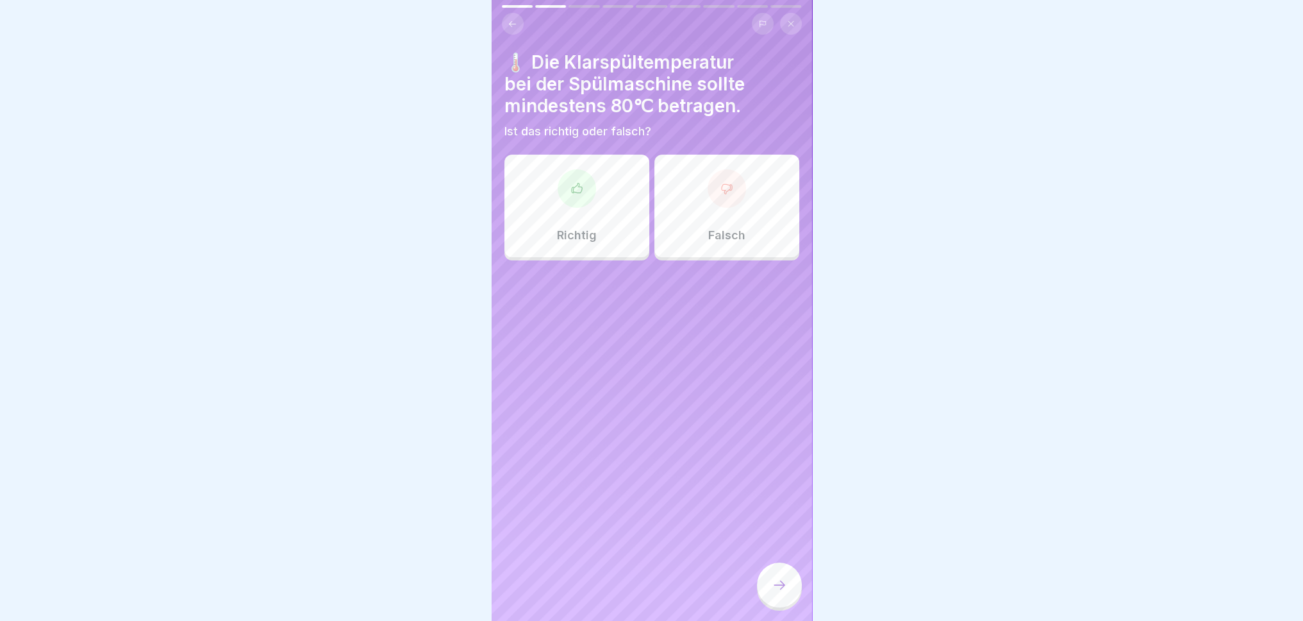
click at [574, 245] on div "Richtig" at bounding box center [577, 206] width 145 height 103
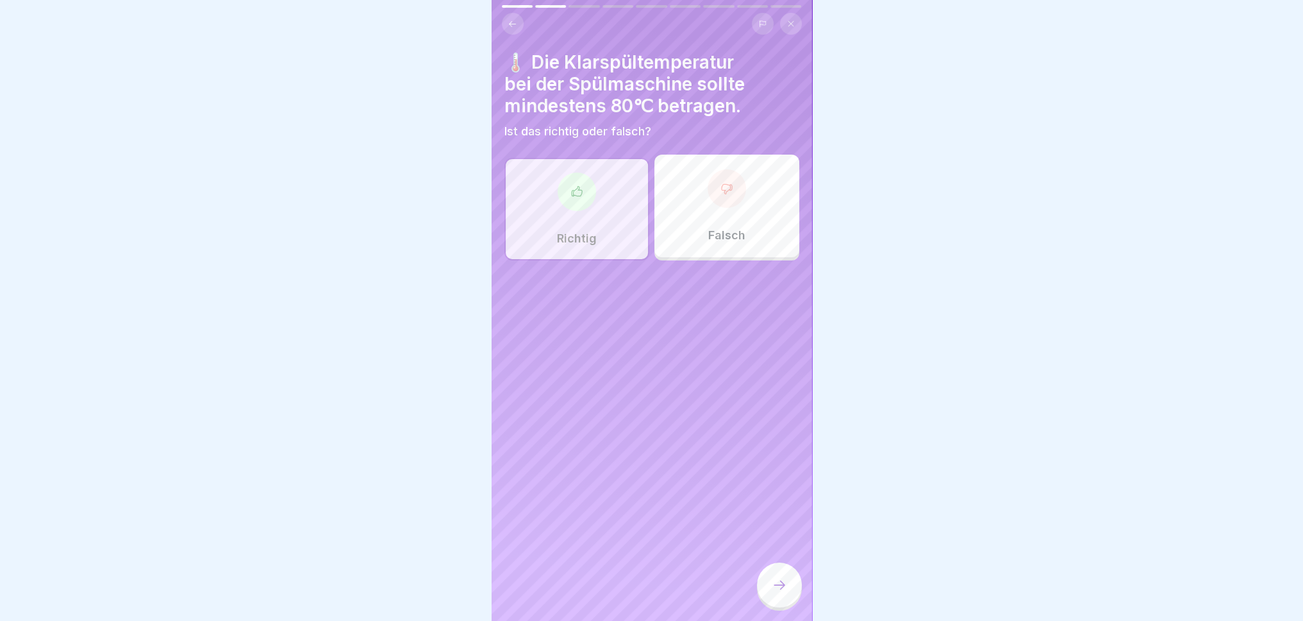
click at [782, 574] on icon at bounding box center [779, 584] width 15 height 15
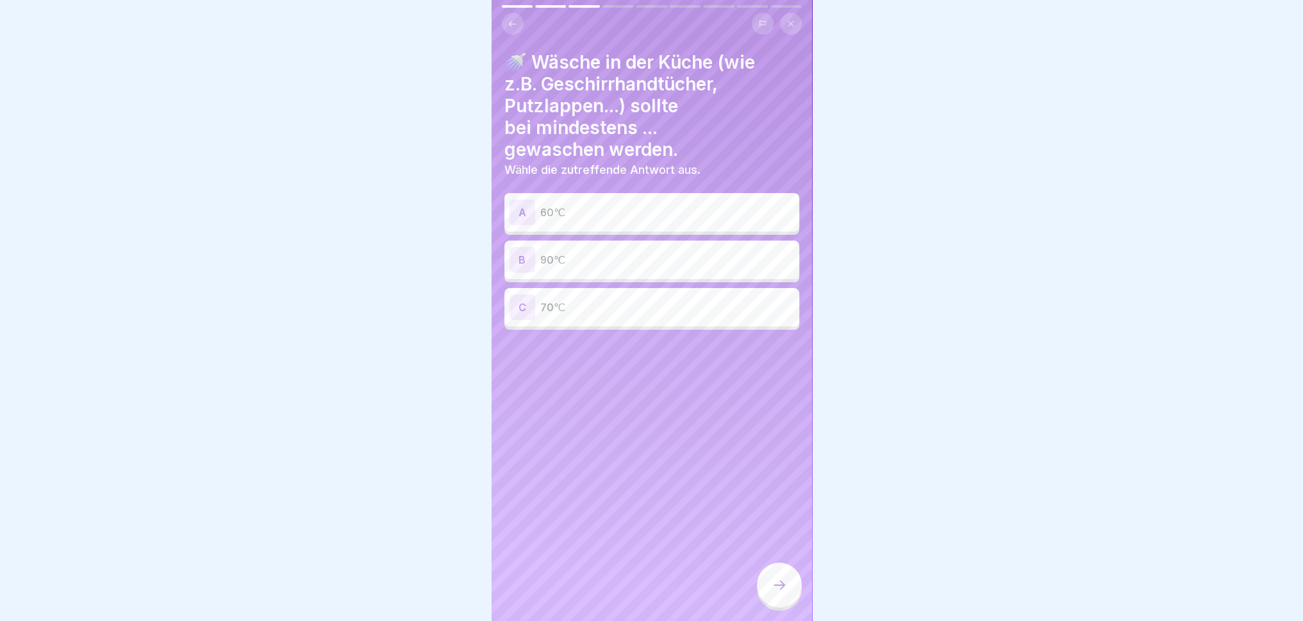
click at [676, 252] on p "90℃" at bounding box center [667, 259] width 254 height 15
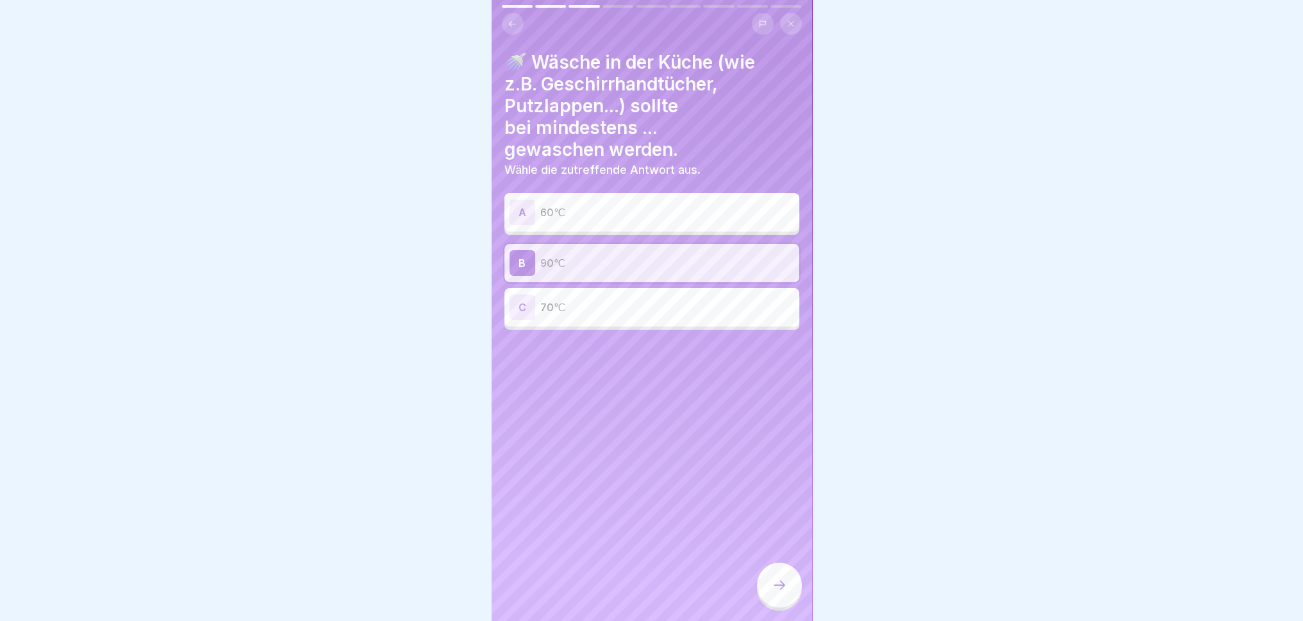
click at [781, 574] on icon at bounding box center [779, 584] width 15 height 15
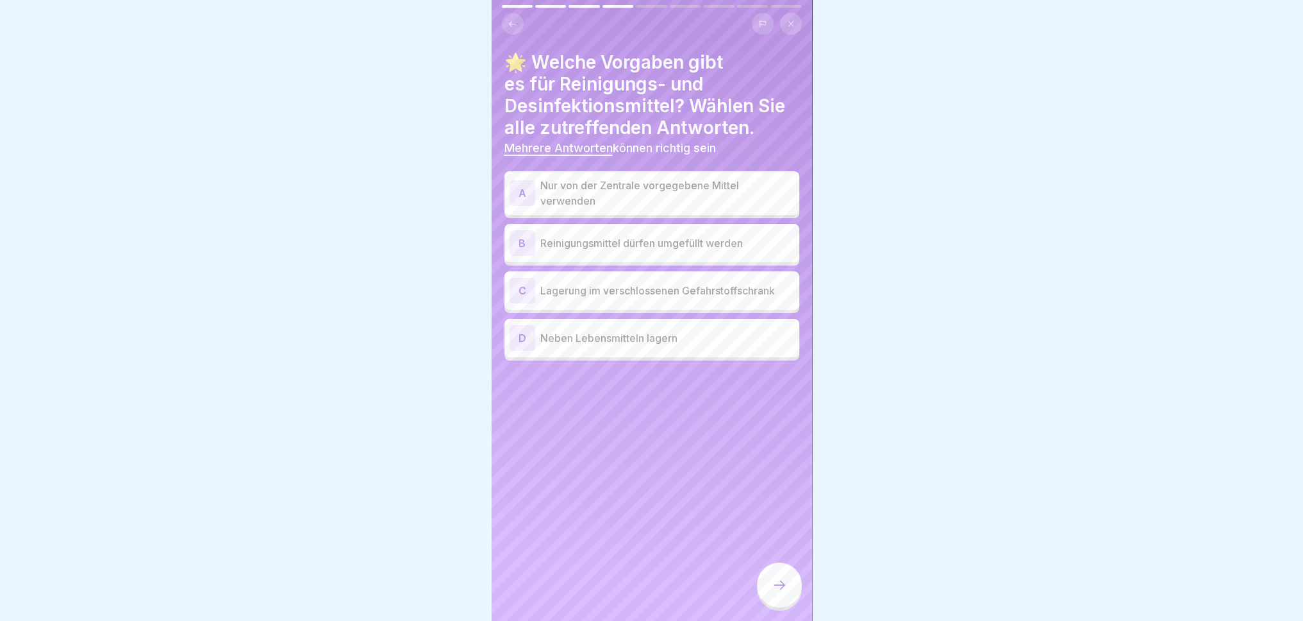
click at [616, 193] on p "Nur von der Zentrale vorgegebene Mittel verwenden" at bounding box center [667, 193] width 254 height 31
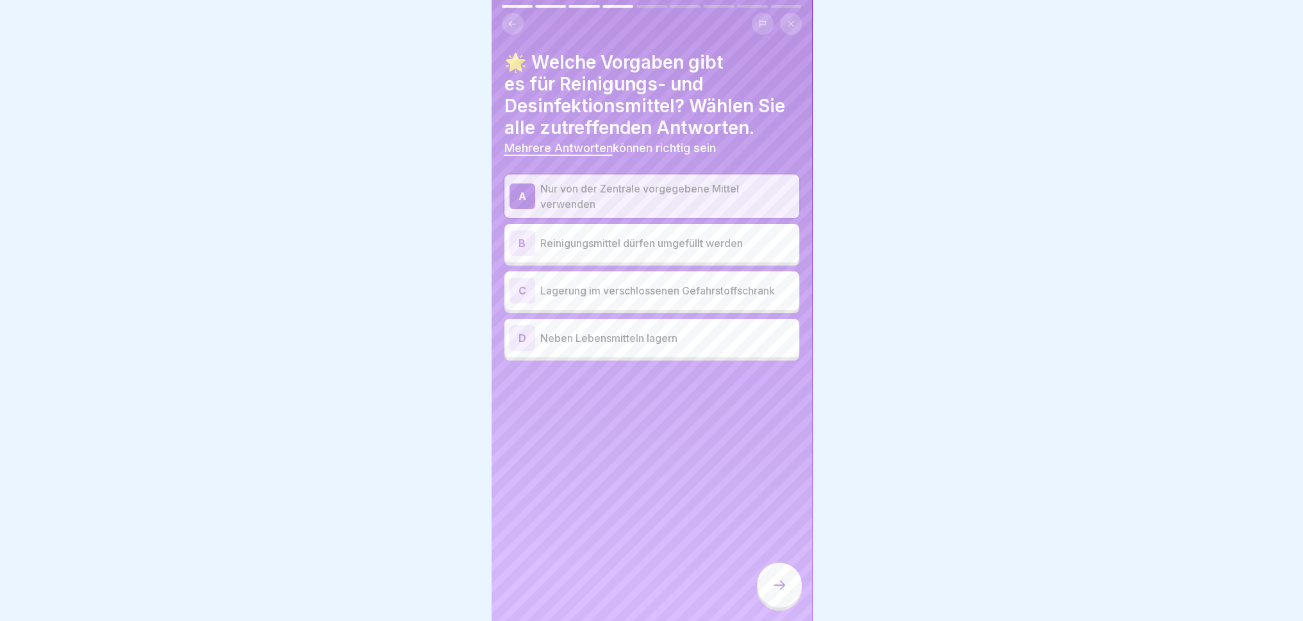
click at [576, 283] on p "Lagerung im verschlossenen Gefahrstoffschrank" at bounding box center [667, 290] width 254 height 15
click at [783, 574] on icon at bounding box center [779, 584] width 15 height 15
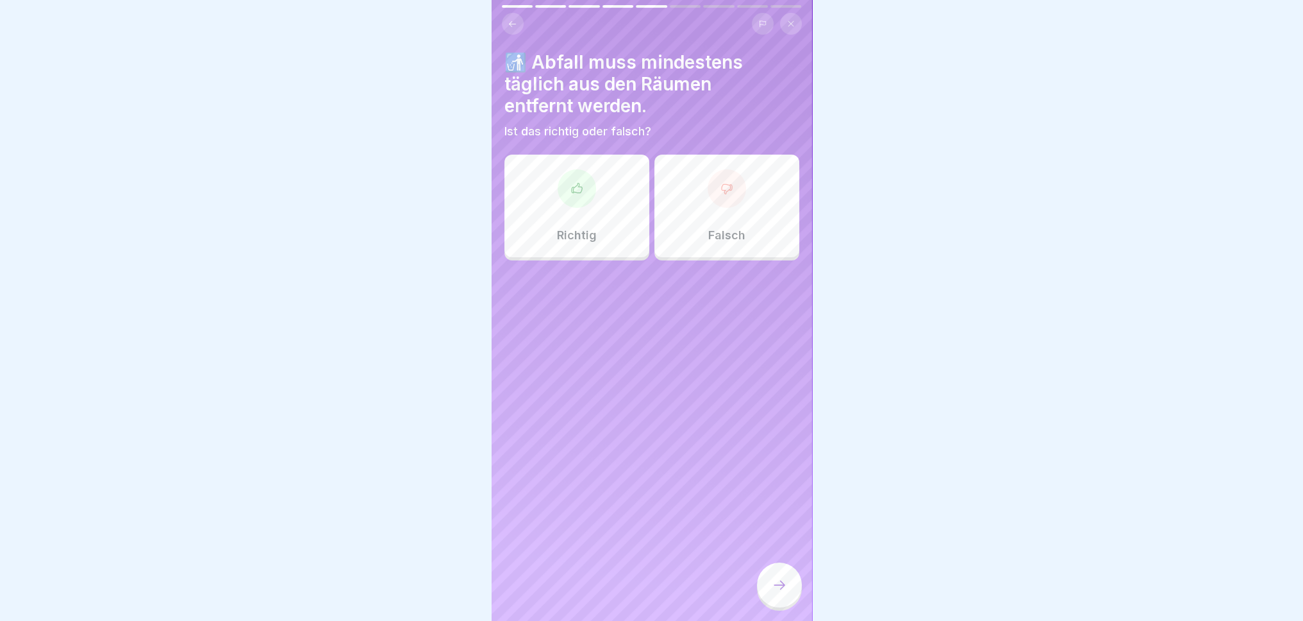
click at [572, 228] on p "Richtig" at bounding box center [577, 235] width 40 height 14
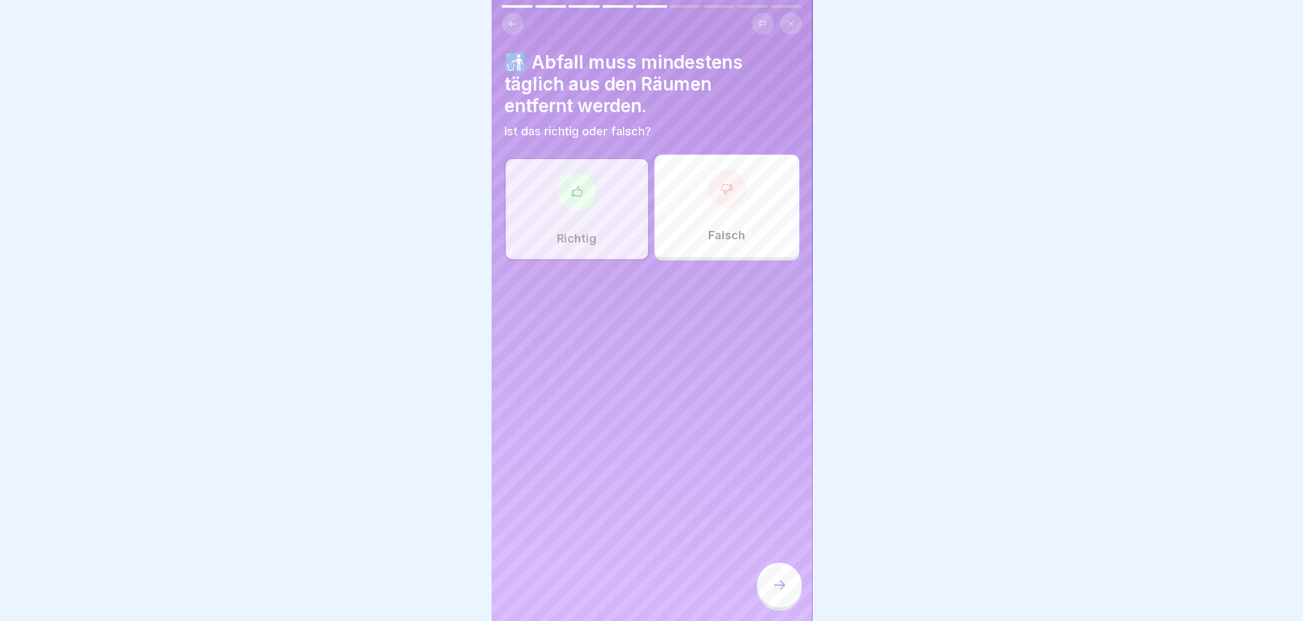
click at [780, 574] on icon at bounding box center [779, 584] width 15 height 15
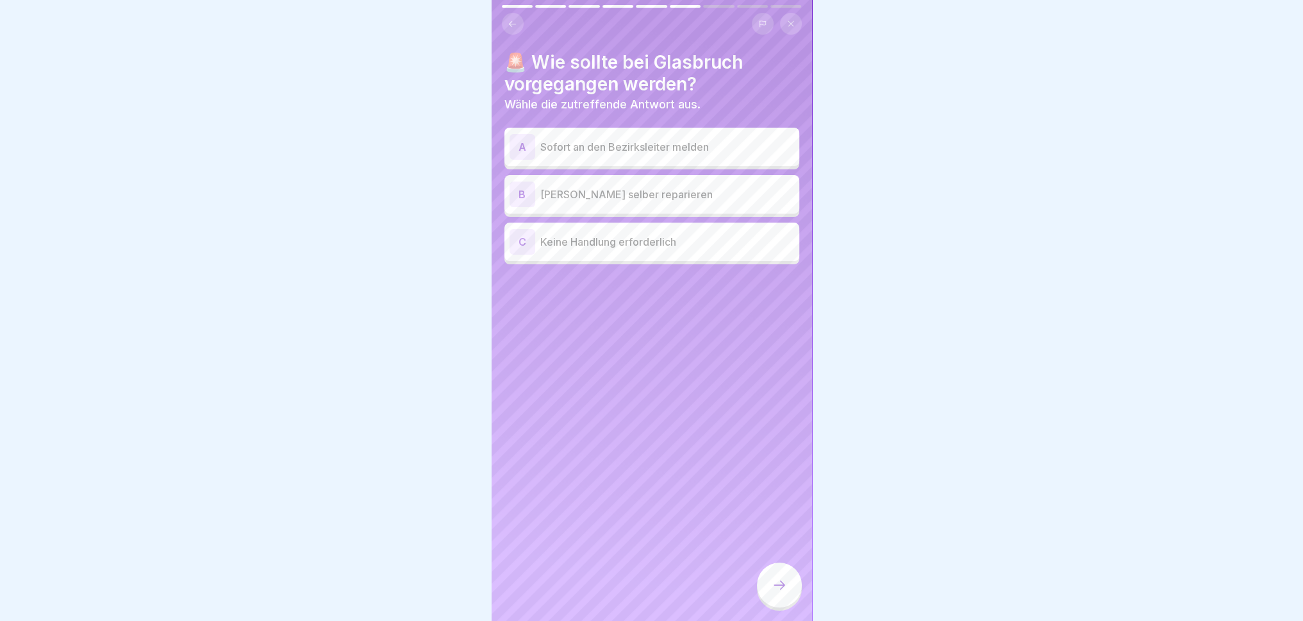
click at [603, 155] on div "A Sofort an den Bezirksleiter melden" at bounding box center [652, 147] width 295 height 38
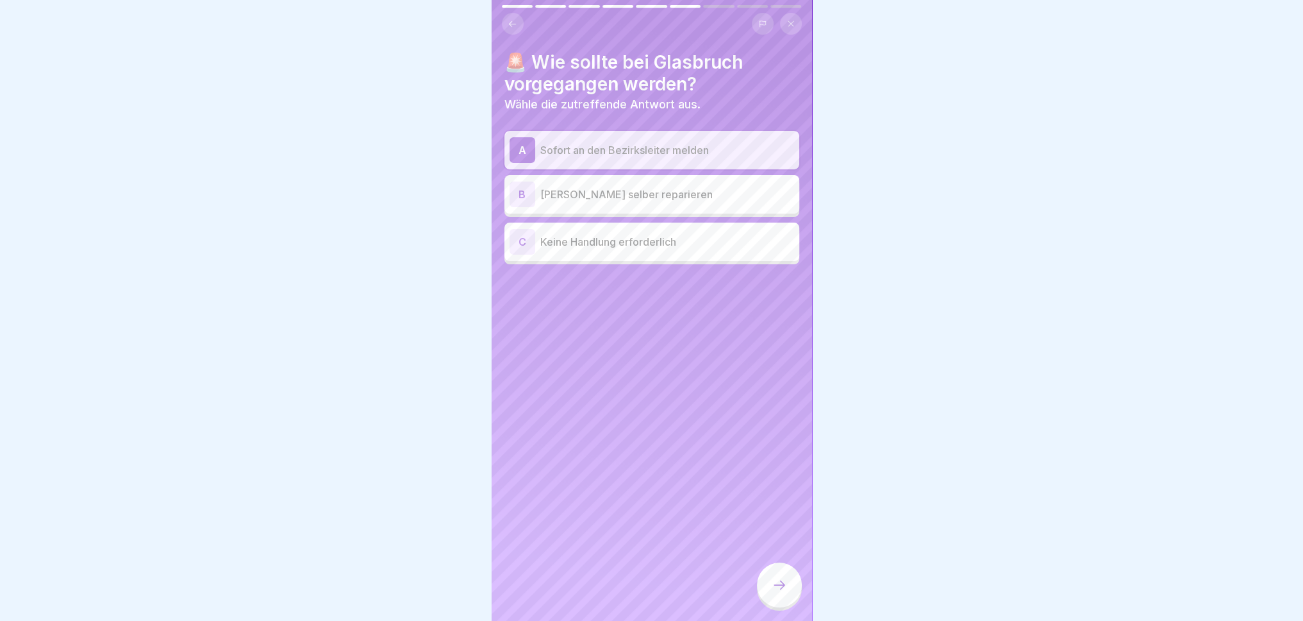
click at [784, 574] on icon at bounding box center [779, 584] width 15 height 15
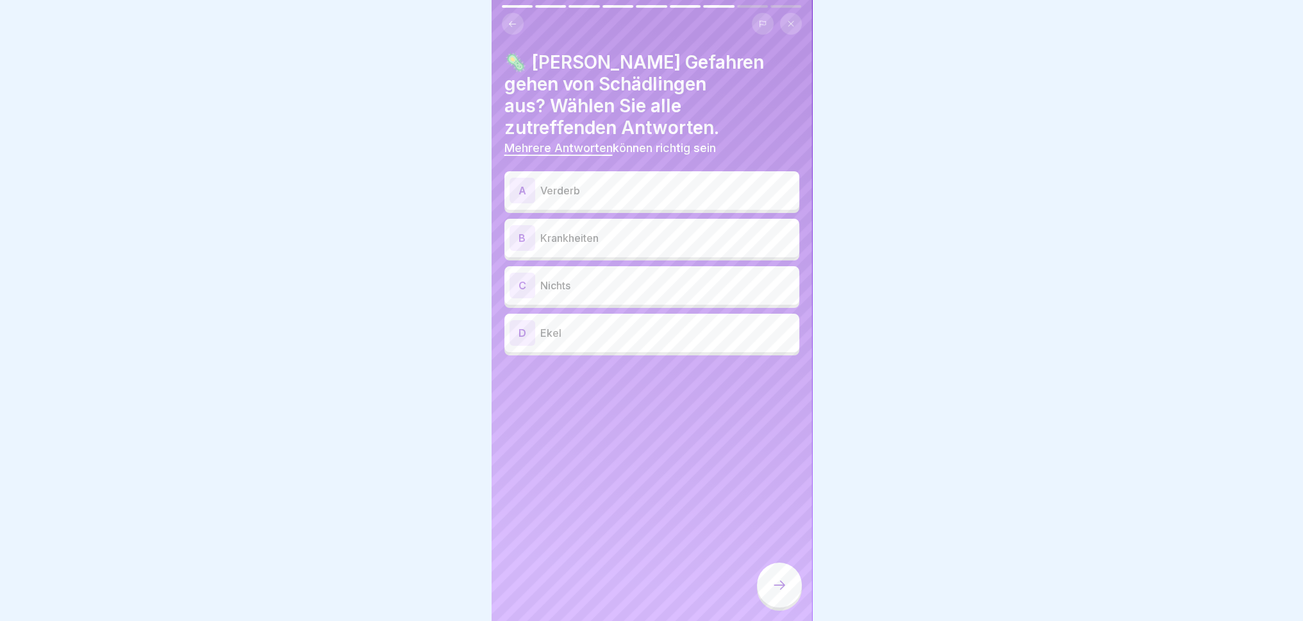
click at [647, 230] on p "Krankheiten" at bounding box center [667, 237] width 254 height 15
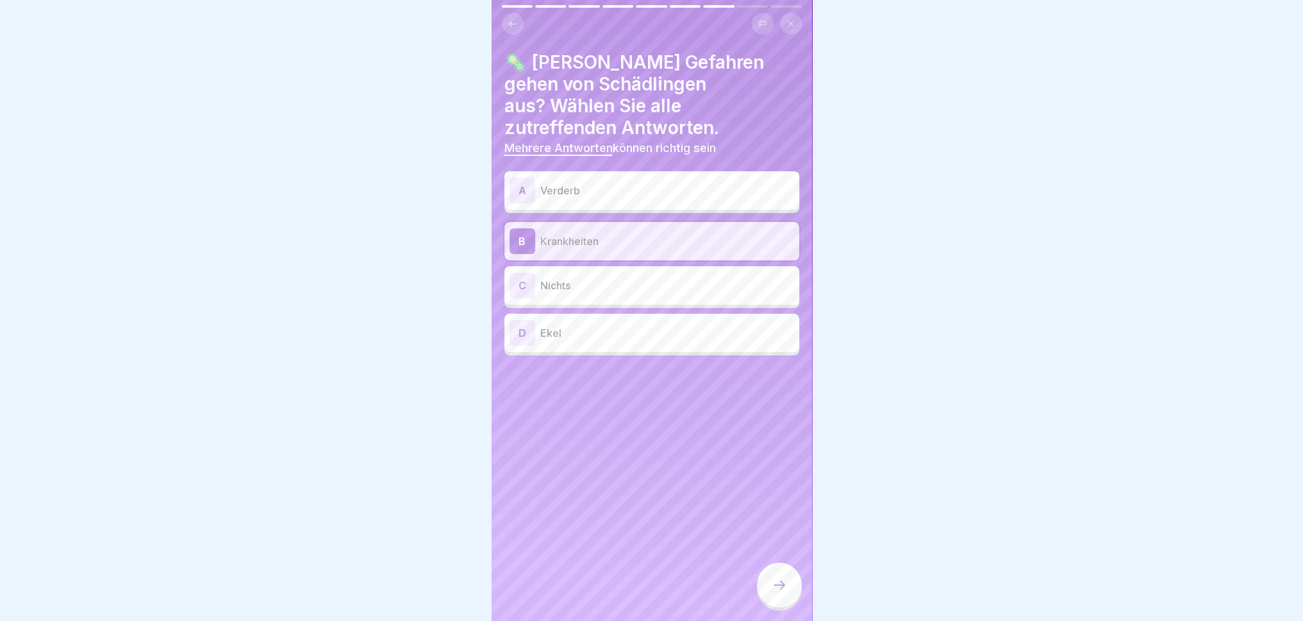
click at [644, 318] on div "D Ekel" at bounding box center [652, 333] width 295 height 38
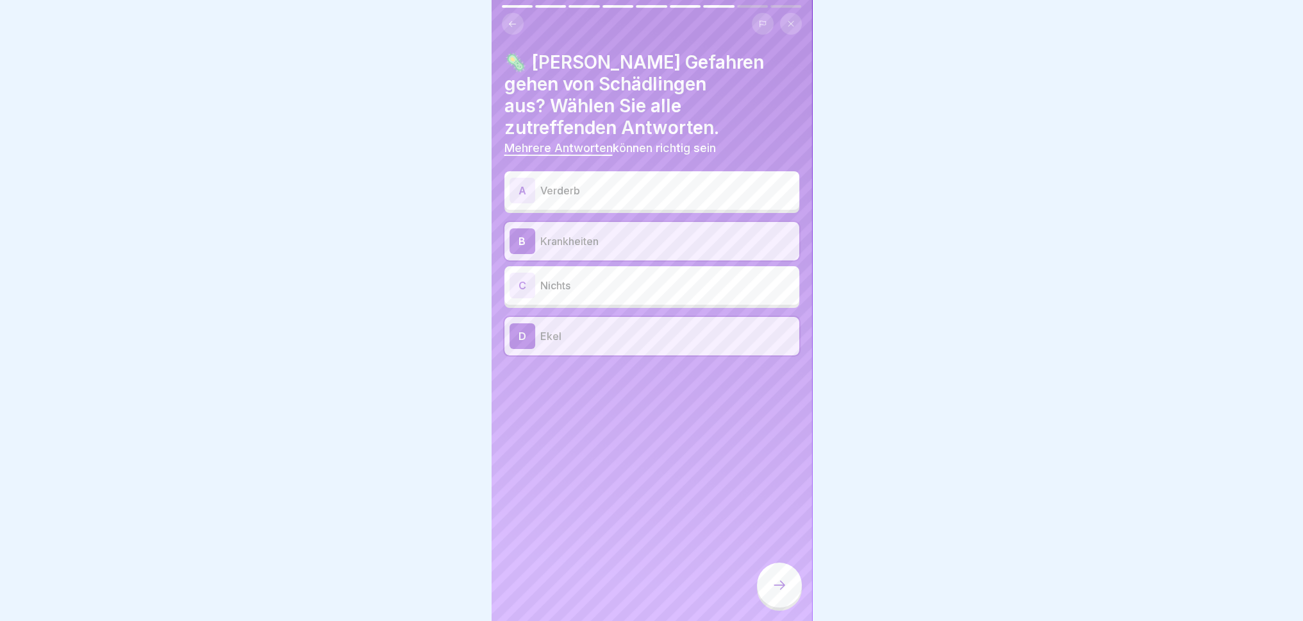
click at [649, 178] on div "A Verderb" at bounding box center [652, 191] width 285 height 26
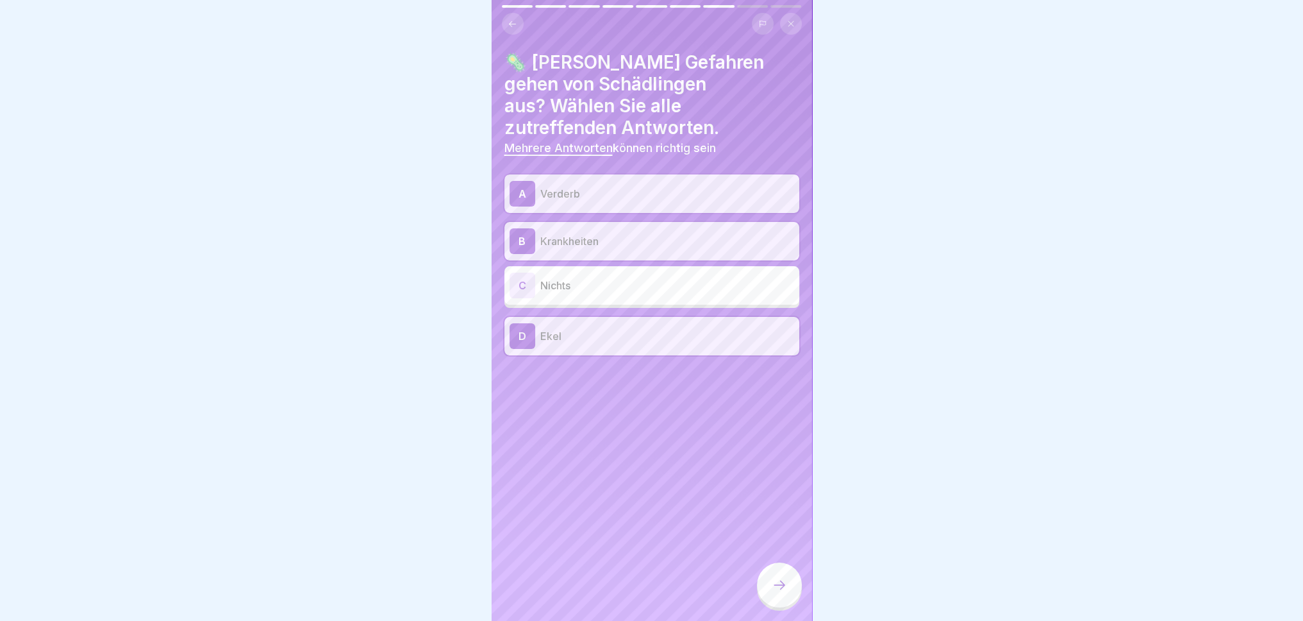
click at [780, 574] on icon at bounding box center [779, 584] width 15 height 15
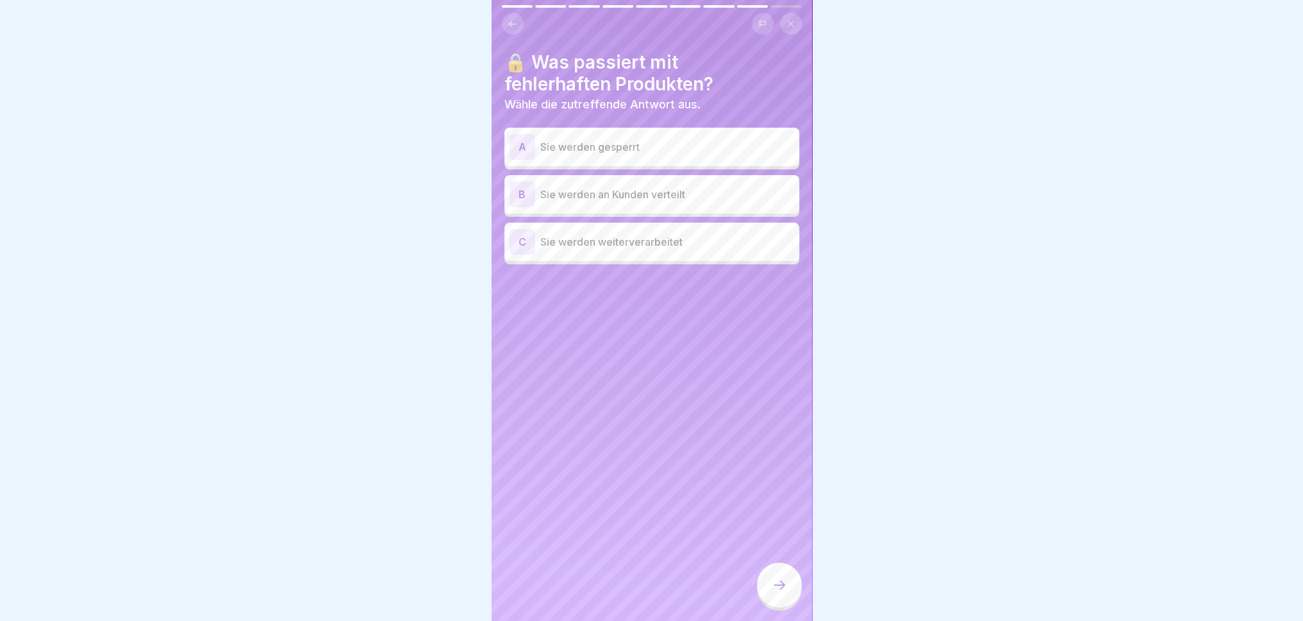
click at [701, 146] on div "A Sie werden gesperrt" at bounding box center [652, 147] width 285 height 26
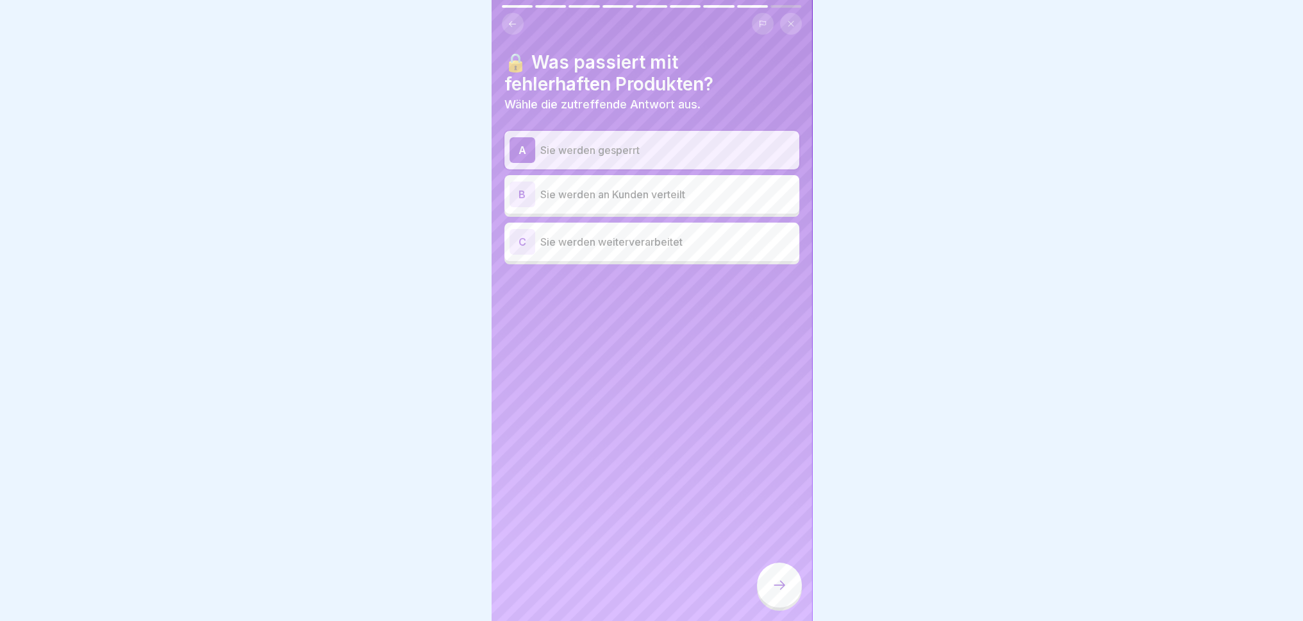
click at [785, 571] on div at bounding box center [779, 584] width 45 height 45
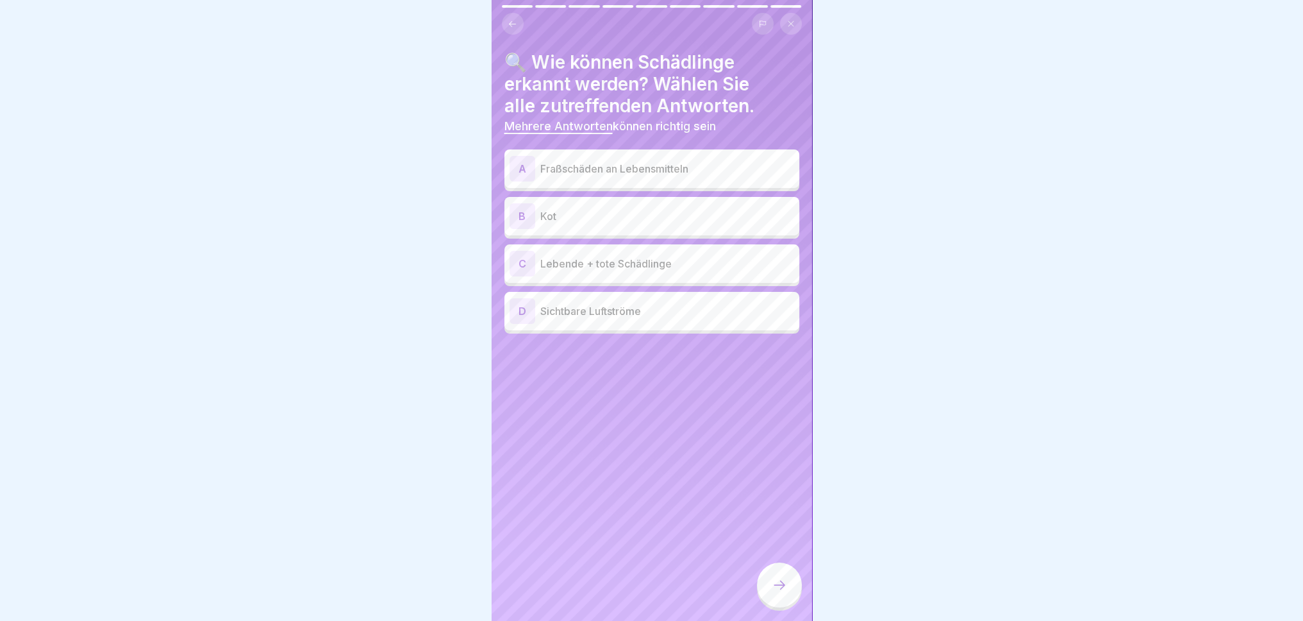
click at [518, 251] on div "C" at bounding box center [523, 264] width 26 height 26
click at [521, 215] on div "B" at bounding box center [523, 216] width 26 height 26
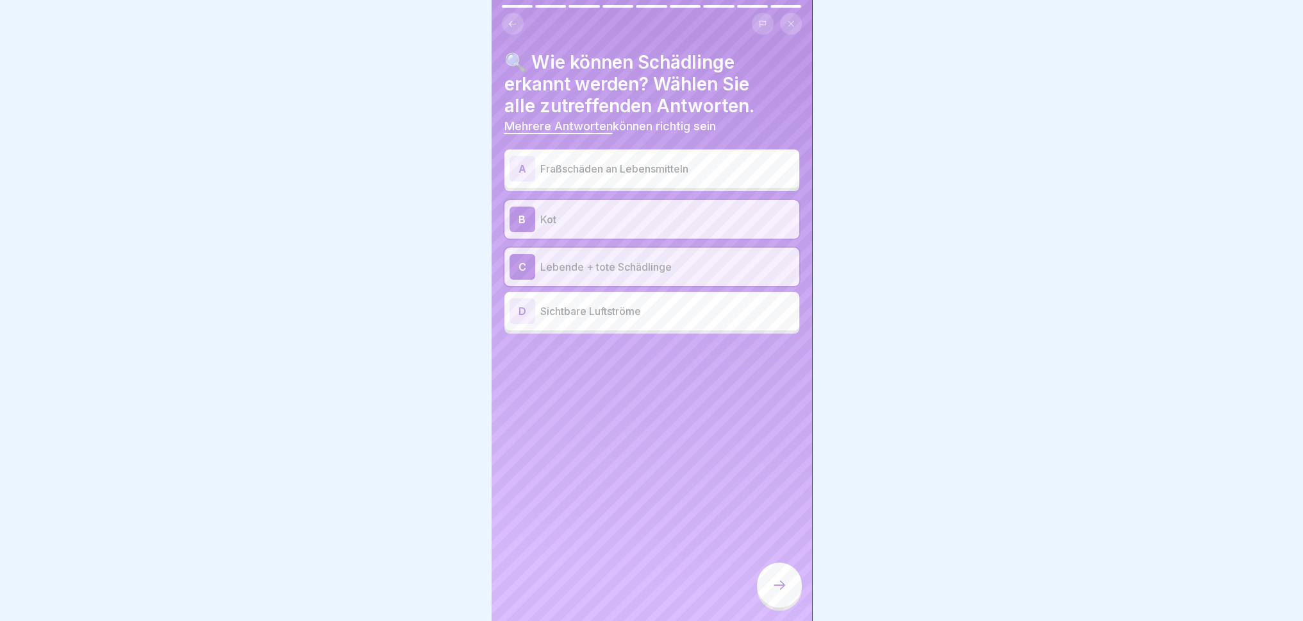
click at [535, 160] on div "A Fraßschäden an Lebensmitteln" at bounding box center [652, 169] width 285 height 26
click at [780, 574] on icon at bounding box center [779, 584] width 15 height 15
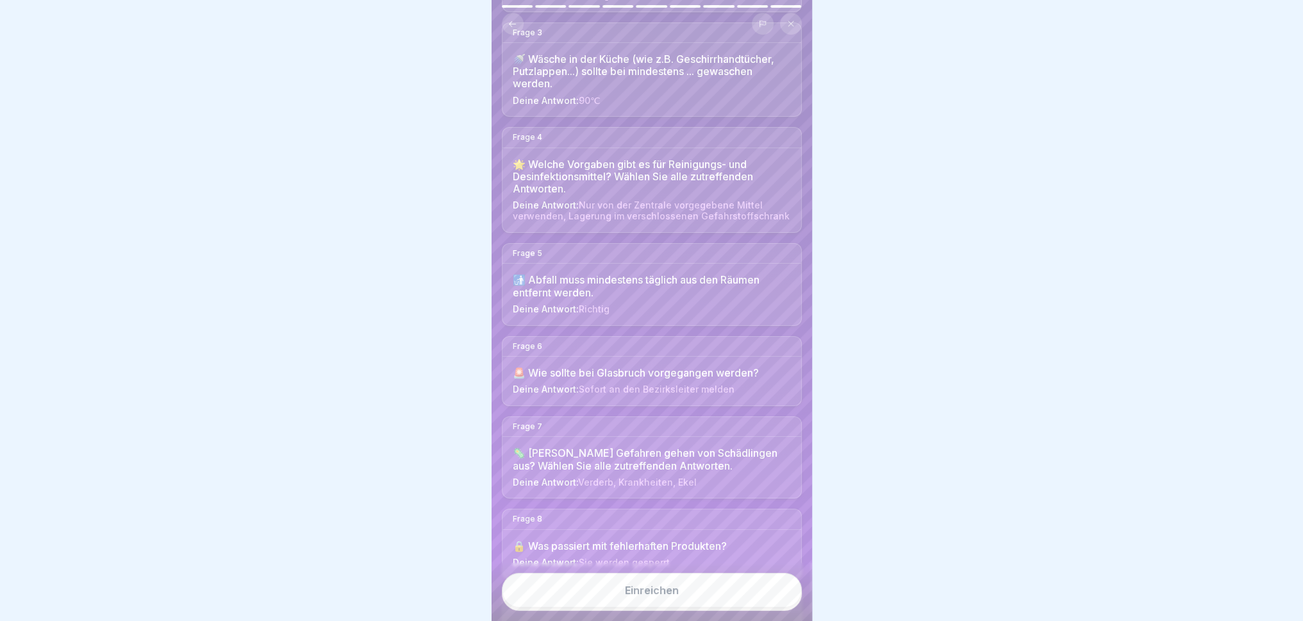
scroll to position [410, 0]
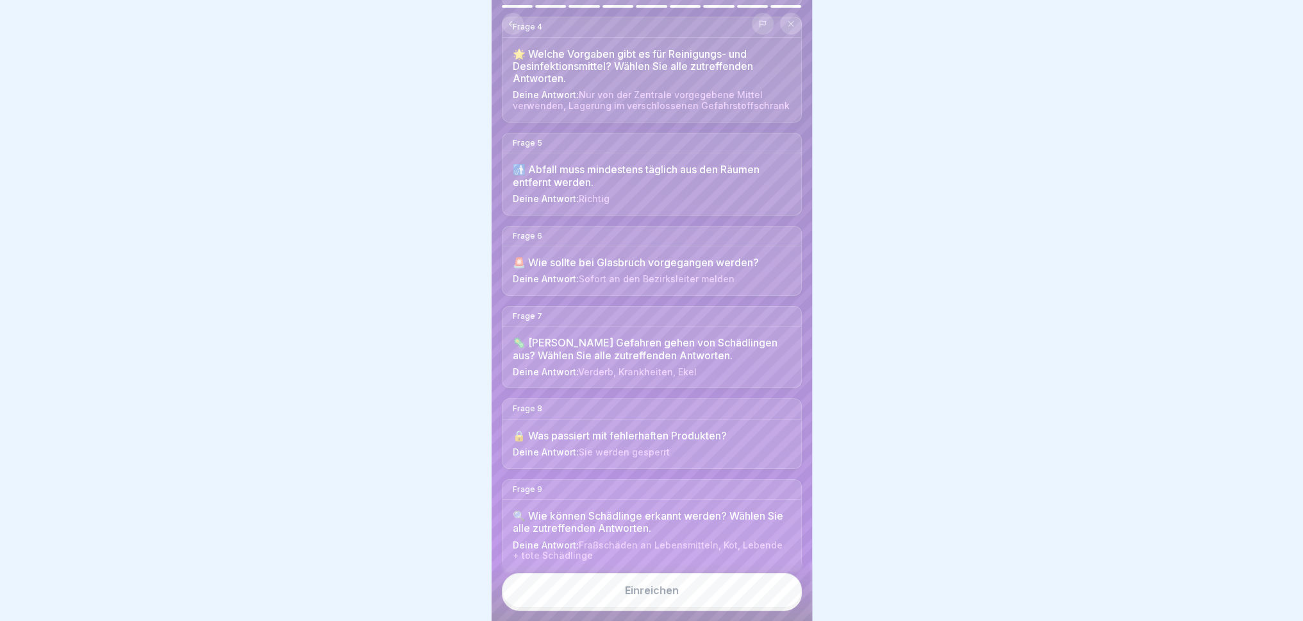
click at [735, 574] on button "Einreichen" at bounding box center [652, 590] width 300 height 35
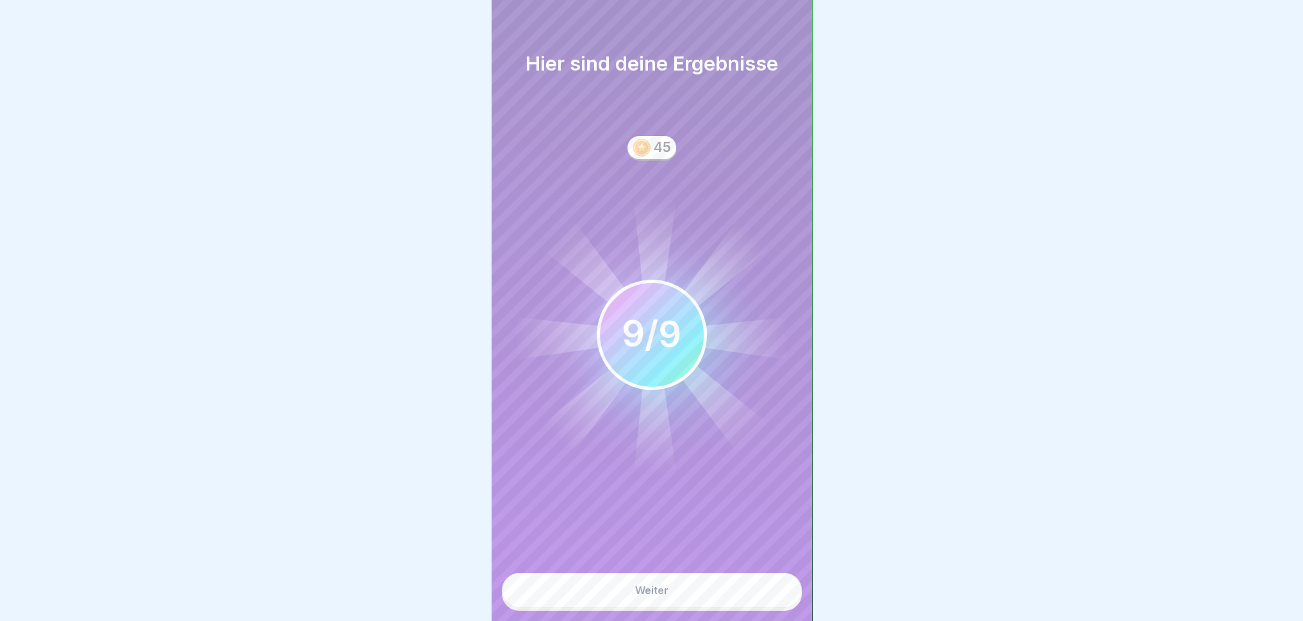
click at [691, 574] on button "Weiter" at bounding box center [652, 590] width 300 height 35
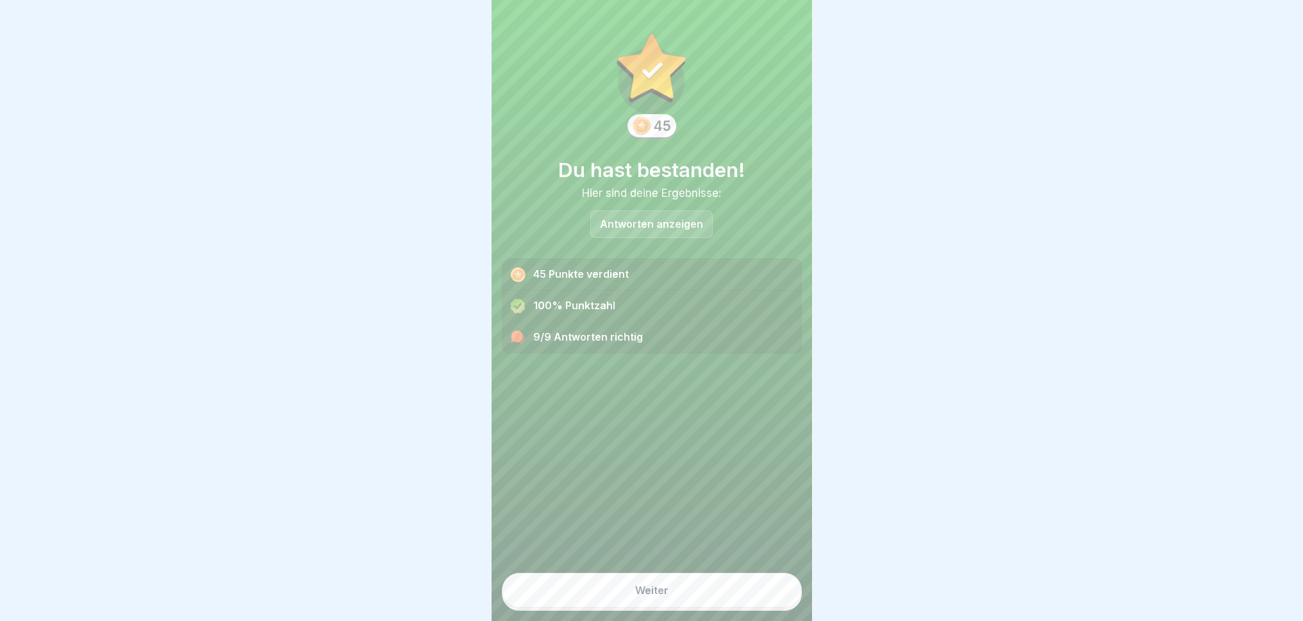
click at [753, 574] on button "Weiter" at bounding box center [652, 590] width 300 height 35
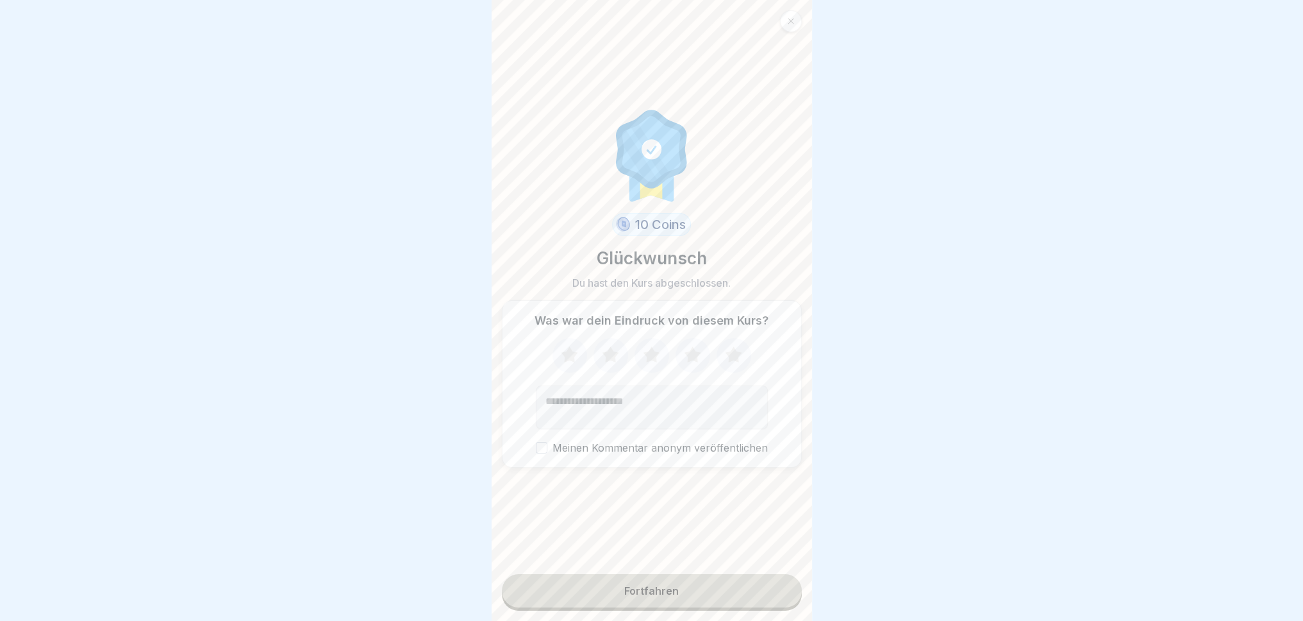
click at [607, 350] on icon at bounding box center [610, 354] width 17 height 16
click at [663, 396] on textarea "Kommentar (optional)" at bounding box center [652, 407] width 232 height 44
click at [538, 446] on button "Meinen Kommentar anonym veröffentlichen" at bounding box center [542, 448] width 12 height 12
click at [538, 435] on div "Meinen Kommentar anonym veröffentlichen" at bounding box center [652, 396] width 232 height 117
click at [537, 444] on button "Meinen Kommentar anonym veröffentlichen" at bounding box center [542, 448] width 12 height 12
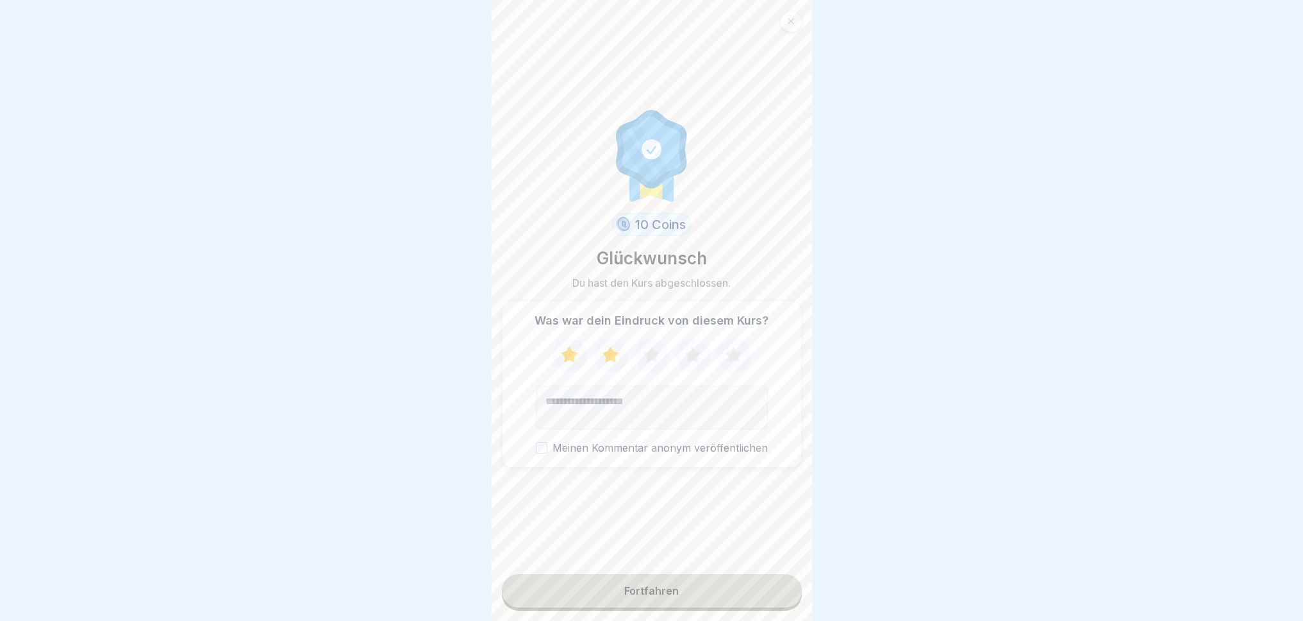
click at [669, 574] on div "Fortfahren" at bounding box center [651, 591] width 54 height 12
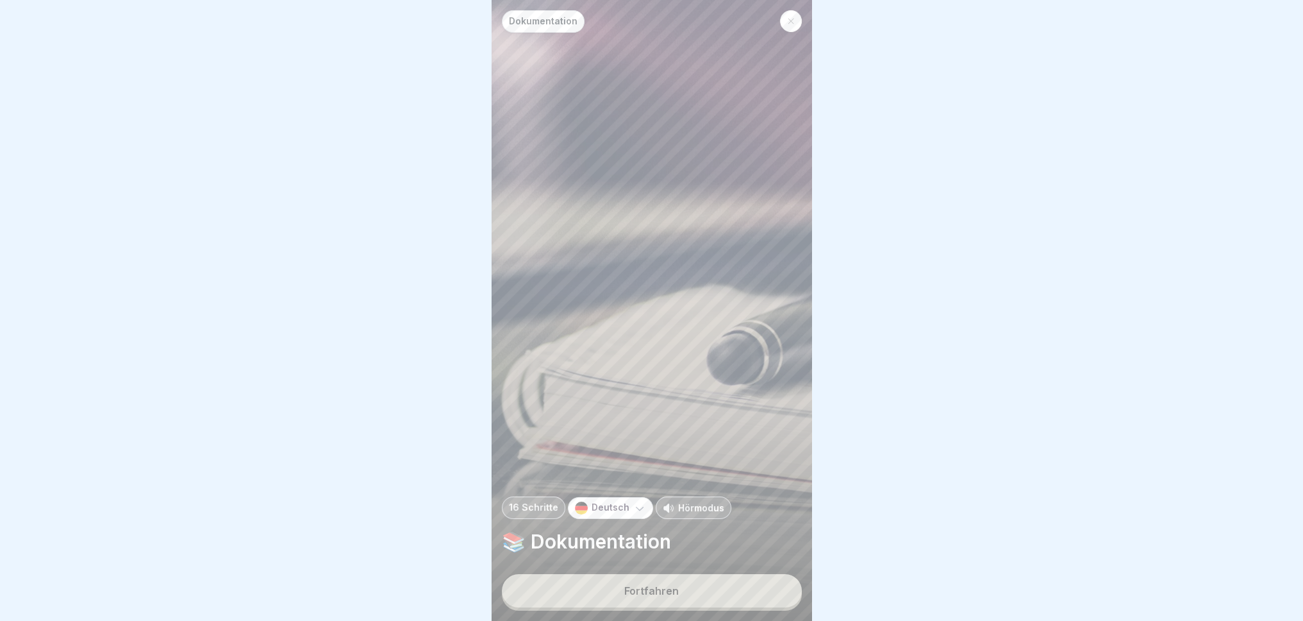
click at [761, 574] on button "Fortfahren" at bounding box center [652, 590] width 300 height 33
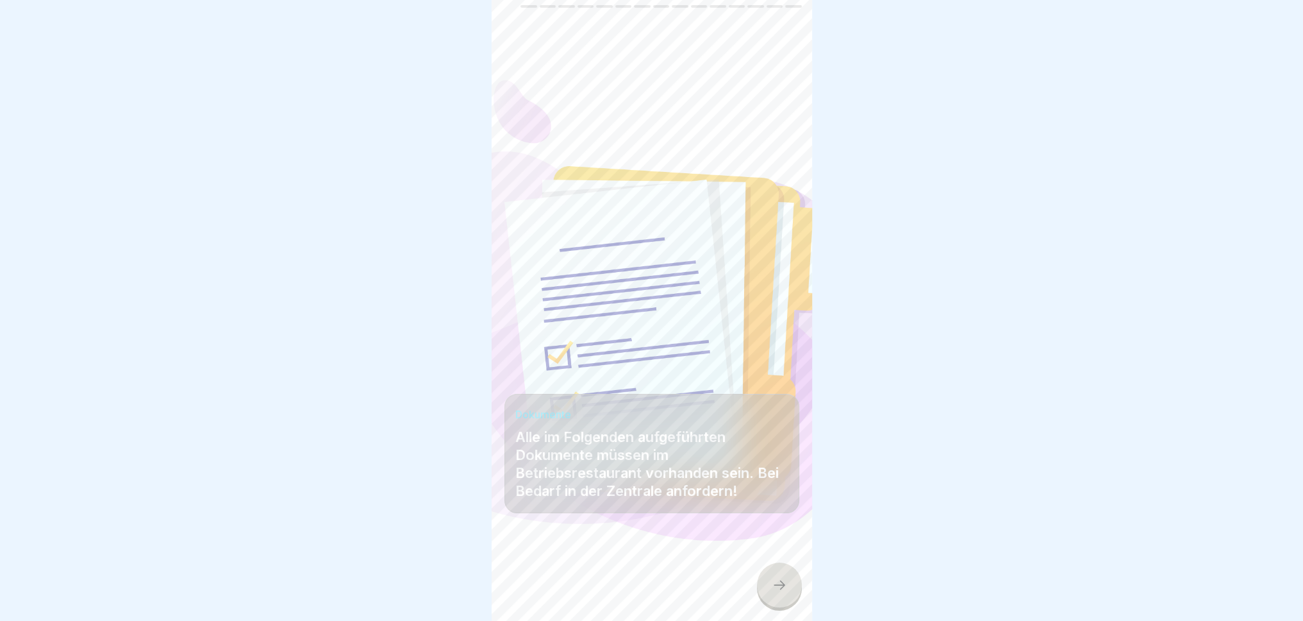
click at [773, 574] on icon at bounding box center [779, 584] width 15 height 15
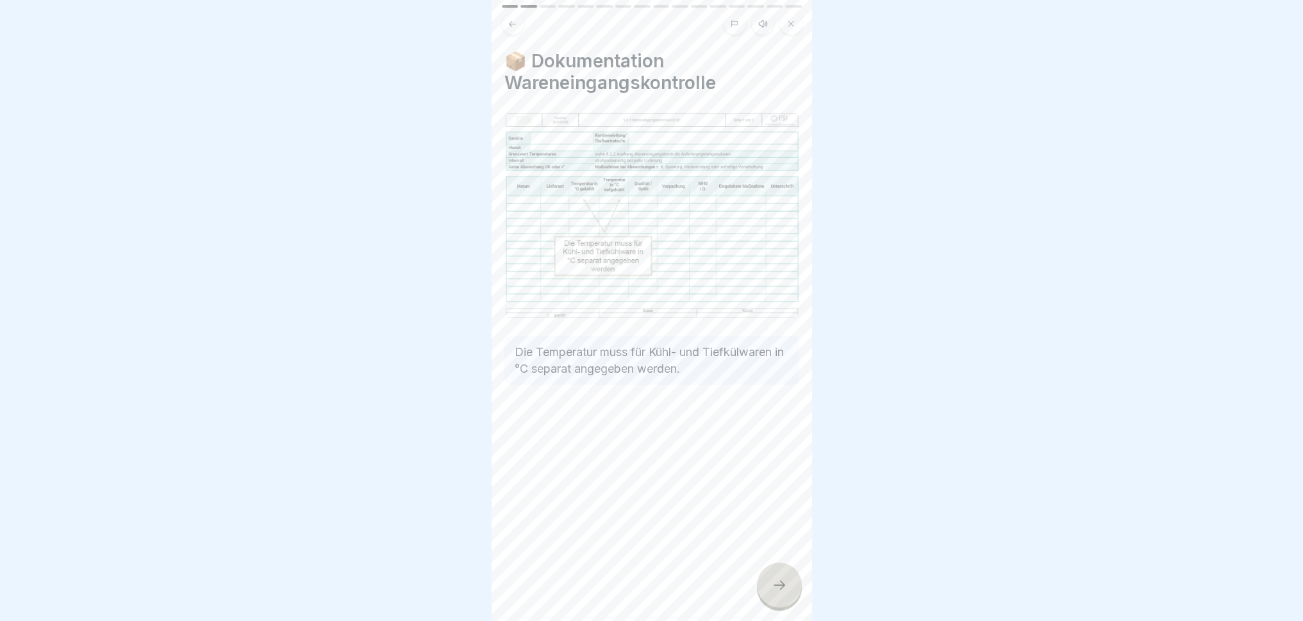
click at [780, 574] on icon at bounding box center [779, 584] width 15 height 15
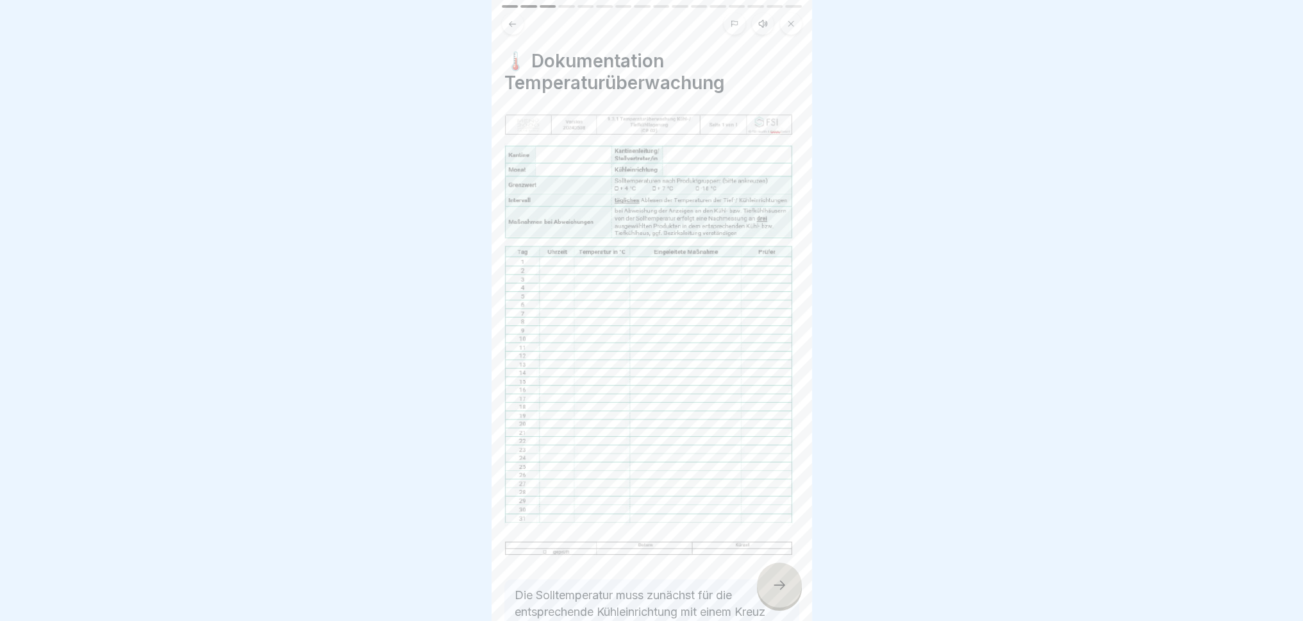
click at [780, 574] on icon at bounding box center [779, 584] width 15 height 15
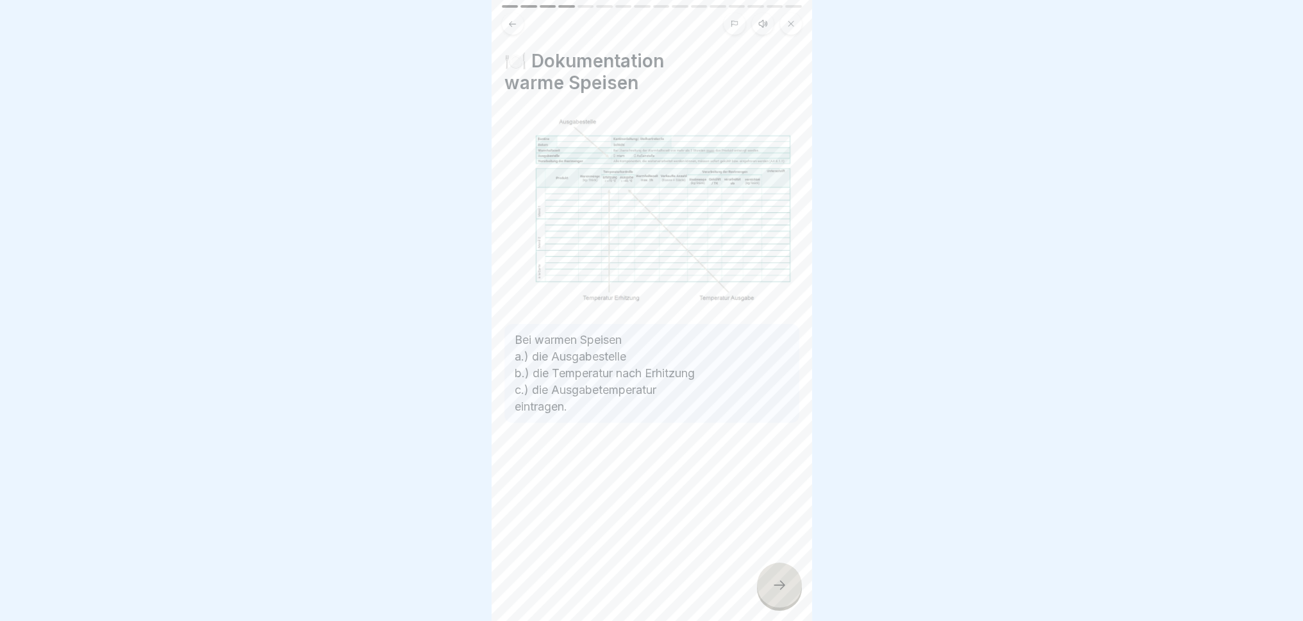
click at [778, 574] on icon at bounding box center [779, 584] width 15 height 15
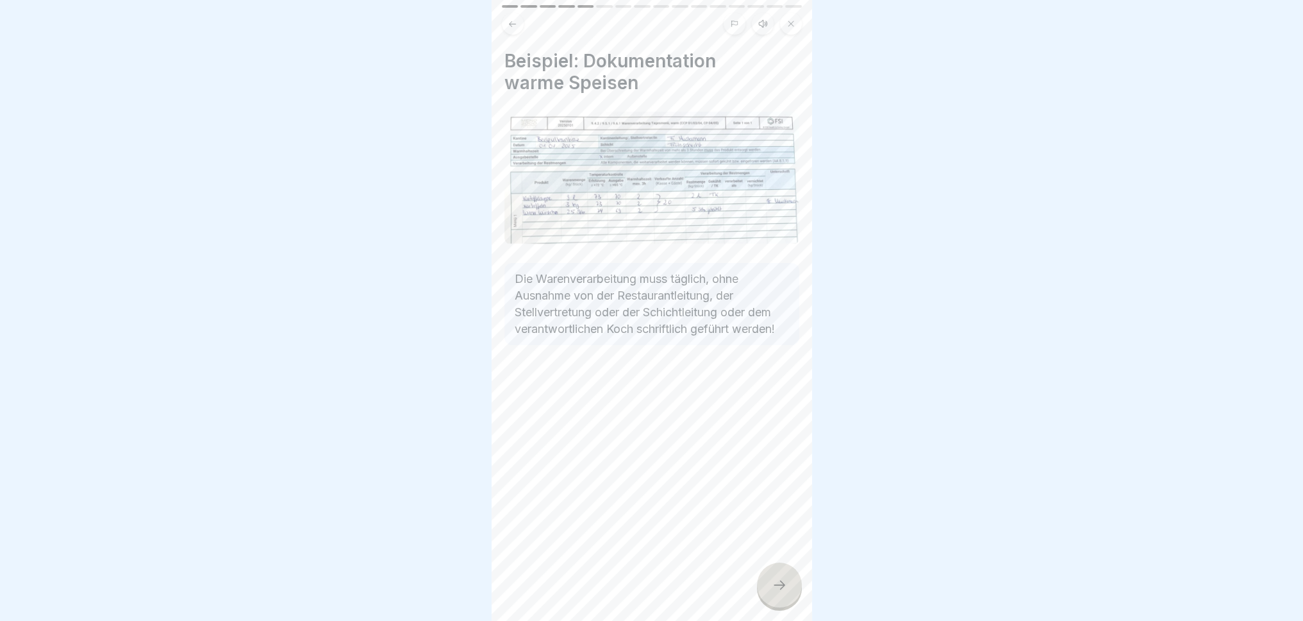
click at [778, 574] on icon at bounding box center [779, 584] width 15 height 15
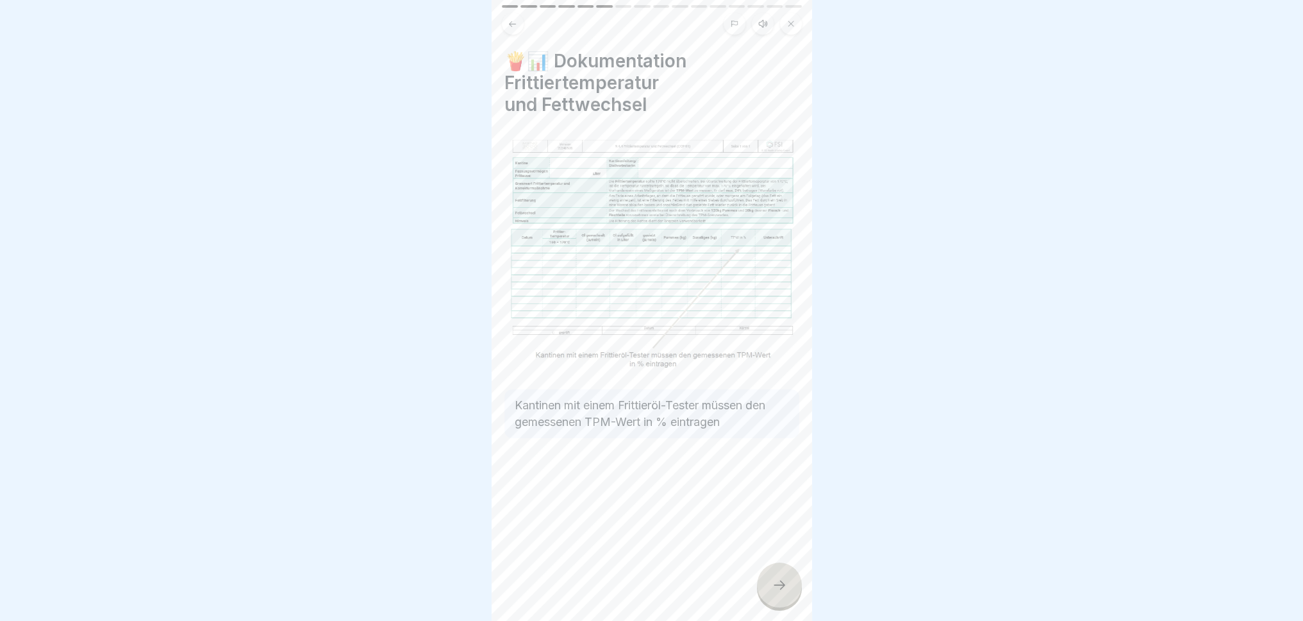
click at [778, 574] on icon at bounding box center [779, 584] width 15 height 15
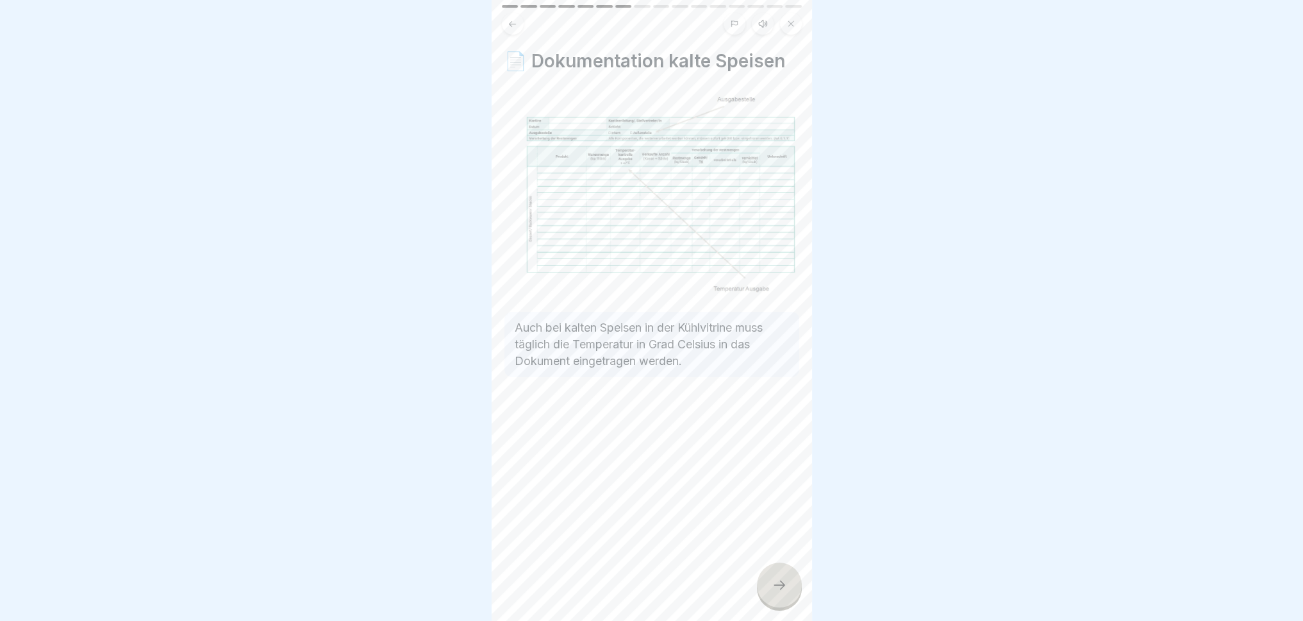
click at [778, 574] on icon at bounding box center [779, 584] width 15 height 15
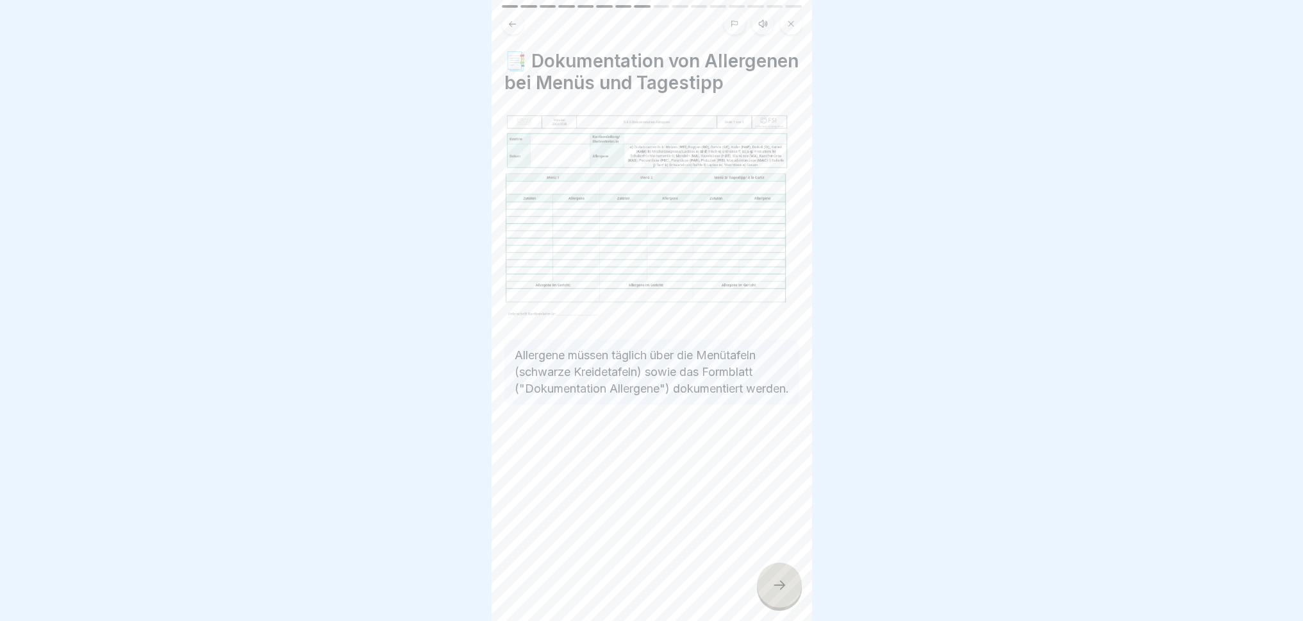
click at [778, 574] on icon at bounding box center [779, 584] width 15 height 15
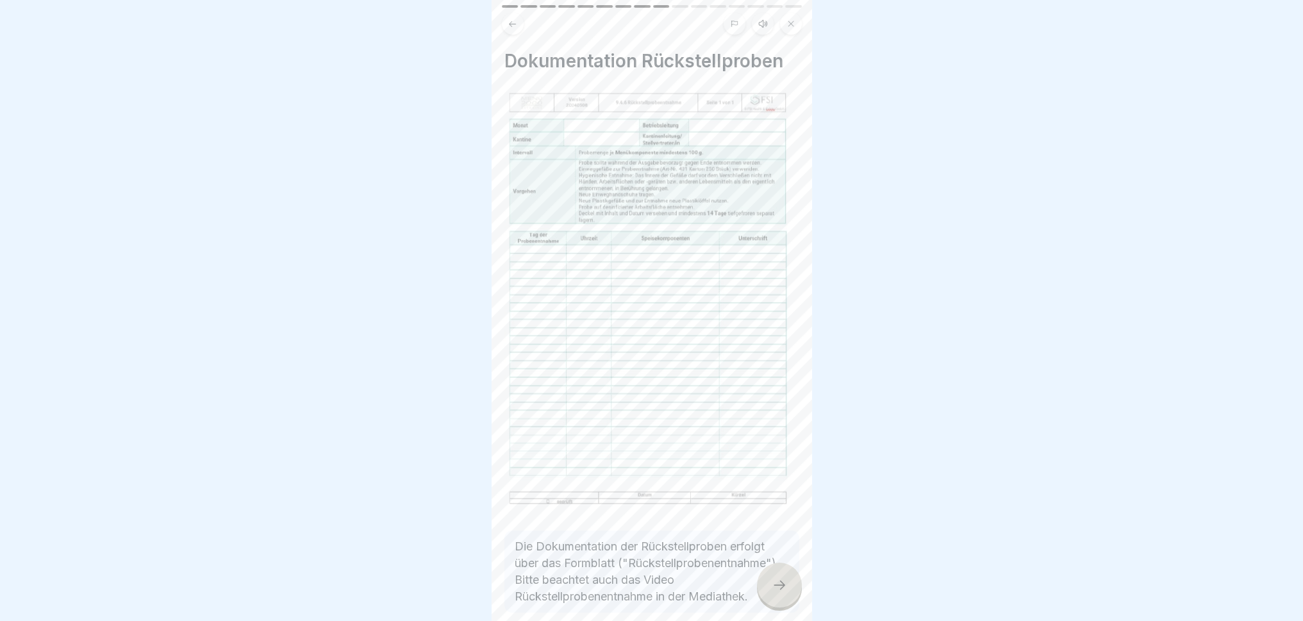
click at [778, 574] on icon at bounding box center [779, 584] width 15 height 15
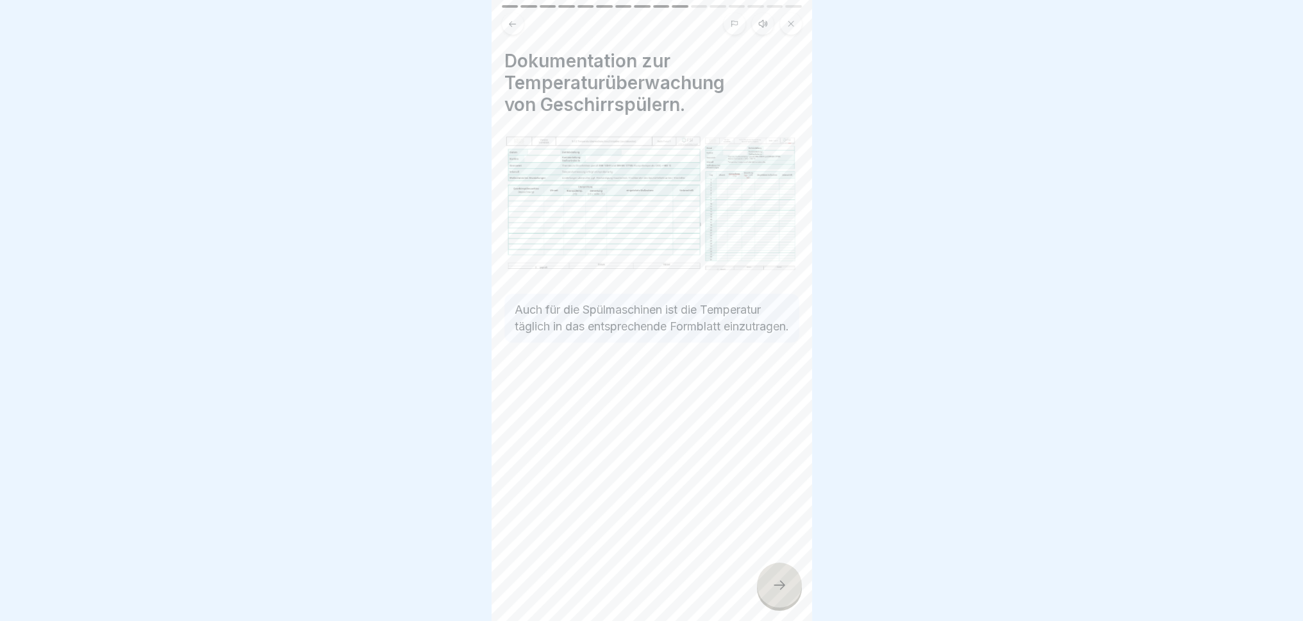
click at [778, 574] on icon at bounding box center [779, 584] width 15 height 15
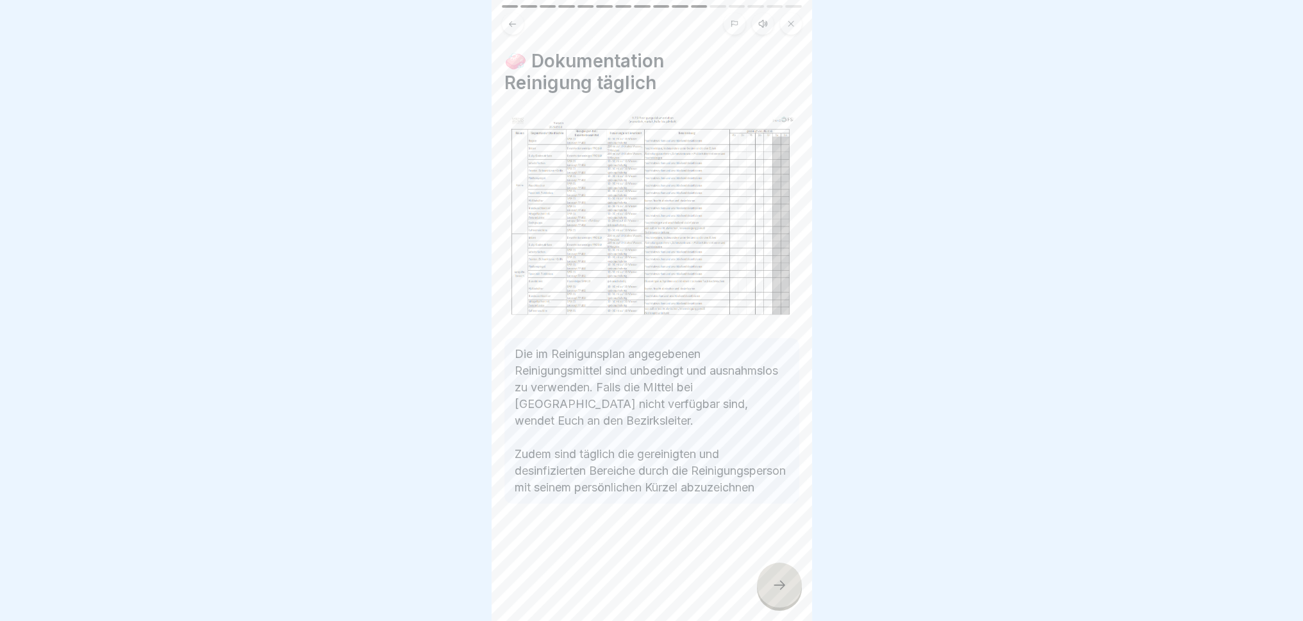
click at [778, 574] on icon at bounding box center [779, 584] width 15 height 15
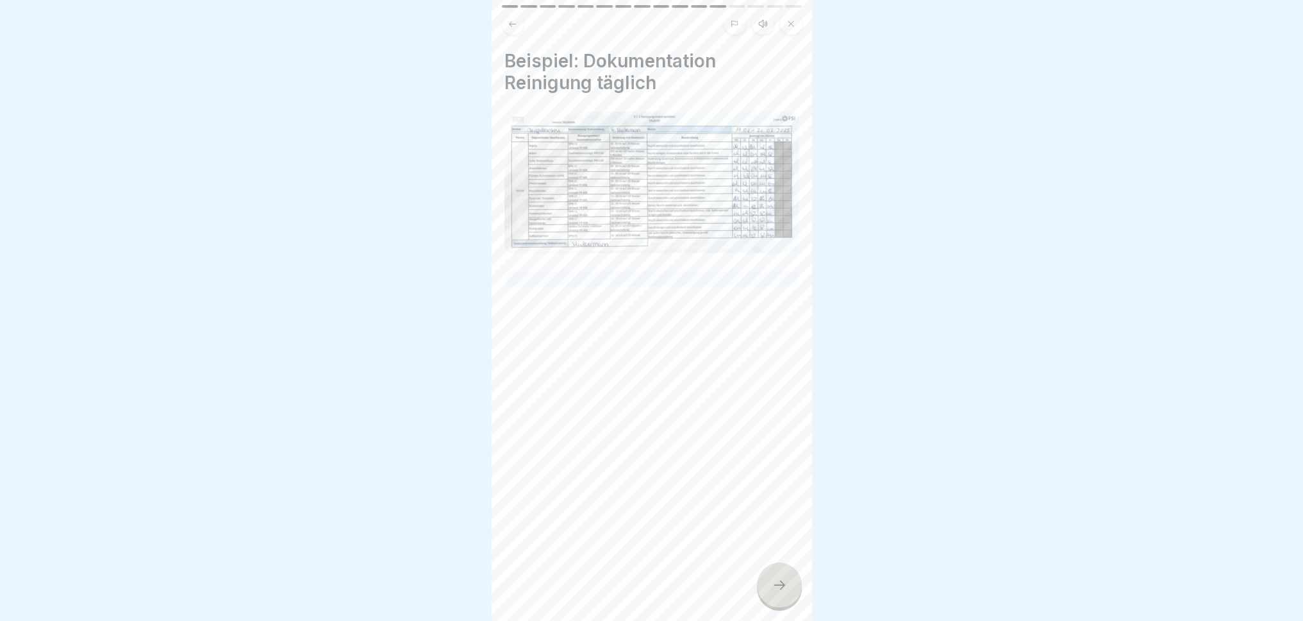
click at [778, 574] on icon at bounding box center [779, 584] width 15 height 15
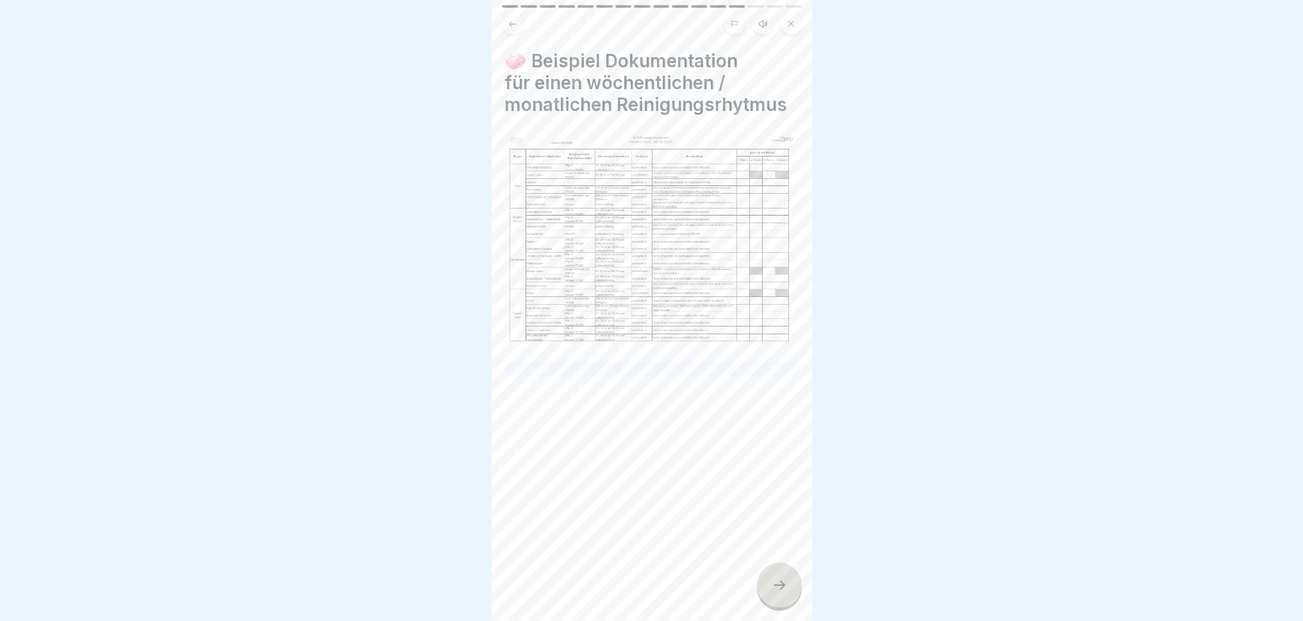
click at [778, 574] on icon at bounding box center [779, 584] width 15 height 15
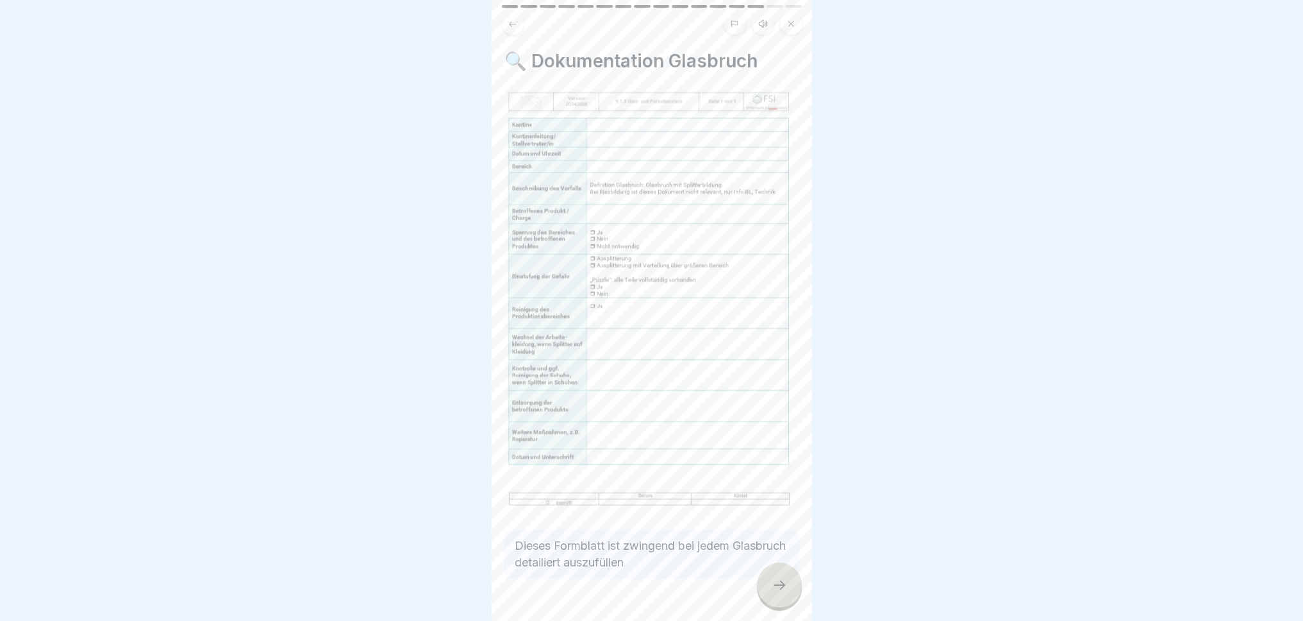
click at [778, 574] on icon at bounding box center [779, 584] width 15 height 15
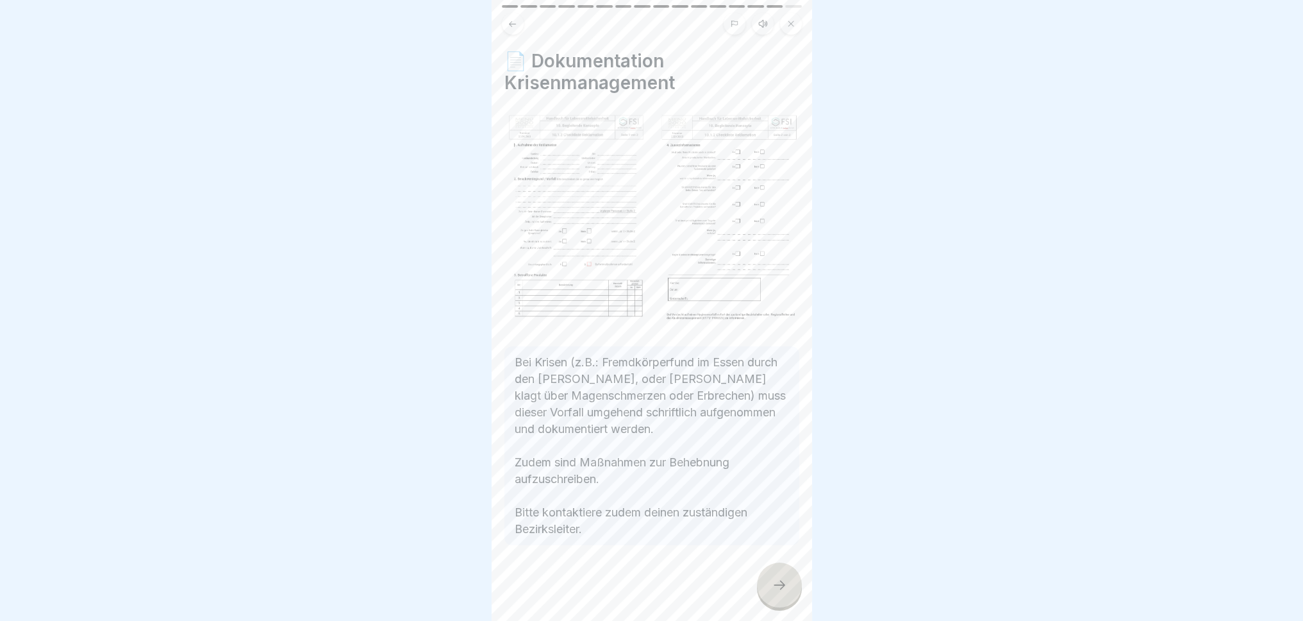
click at [778, 574] on icon at bounding box center [779, 584] width 15 height 15
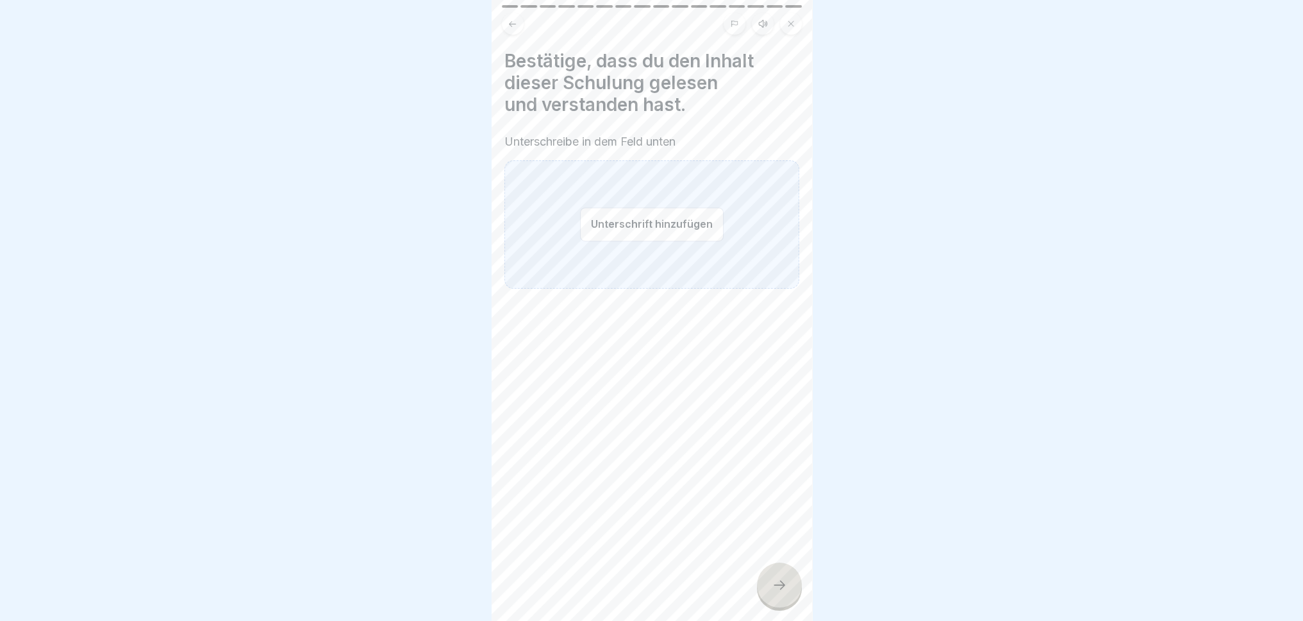
click at [778, 574] on icon at bounding box center [779, 584] width 15 height 15
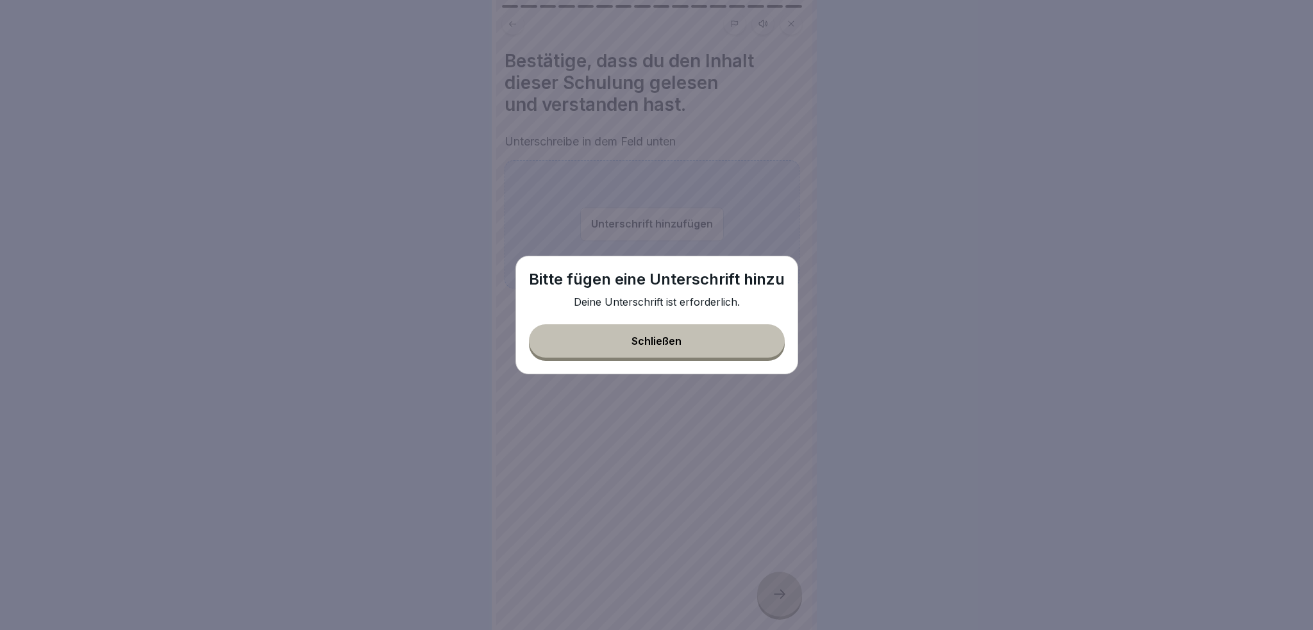
click at [692, 349] on button "Schließen" at bounding box center [657, 340] width 256 height 33
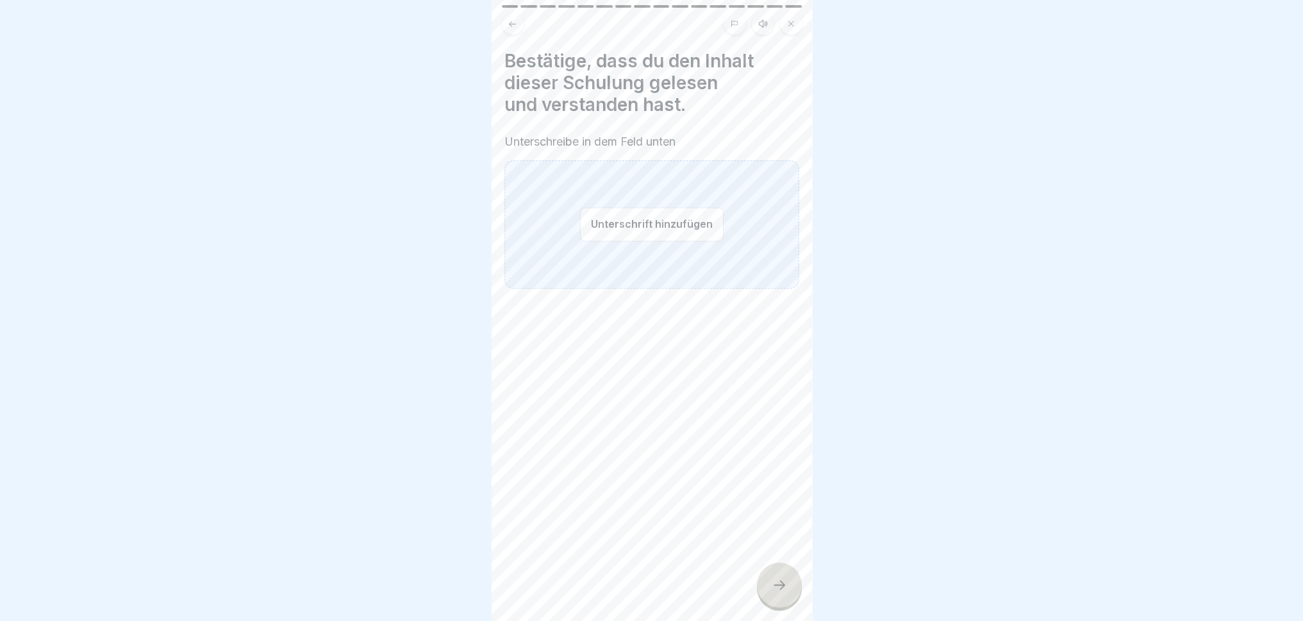
click at [577, 239] on div "Unterschrift hinzufügen" at bounding box center [652, 224] width 295 height 128
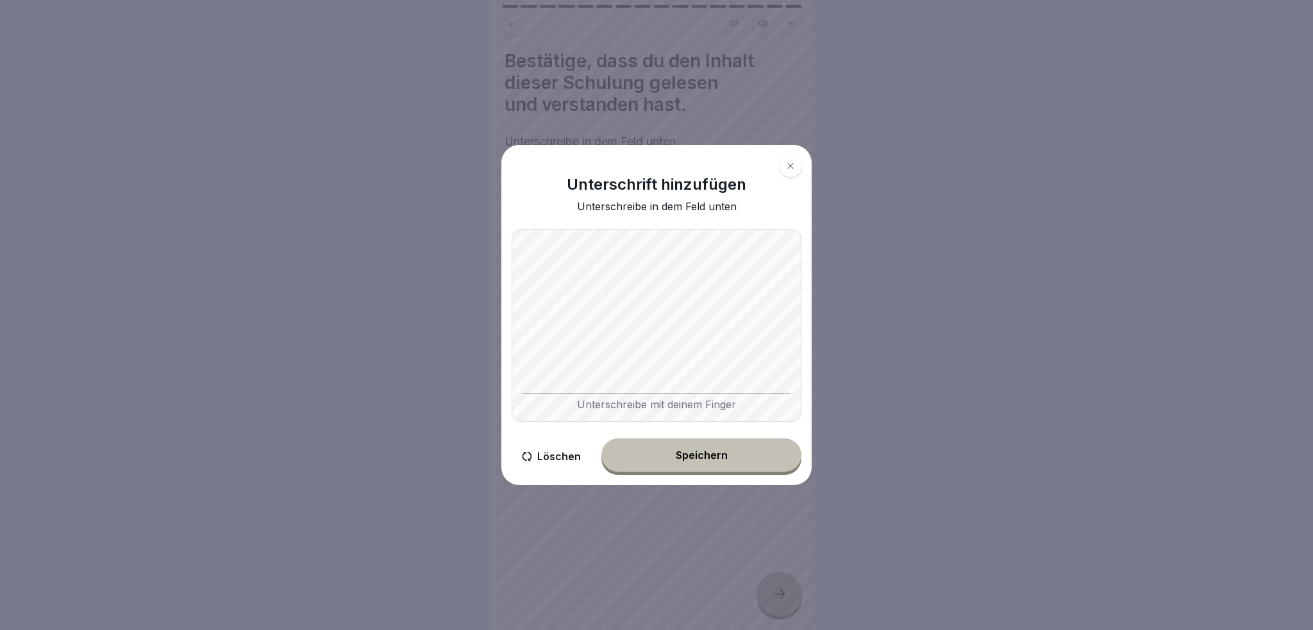
click at [757, 456] on button "Speichern" at bounding box center [701, 455] width 200 height 33
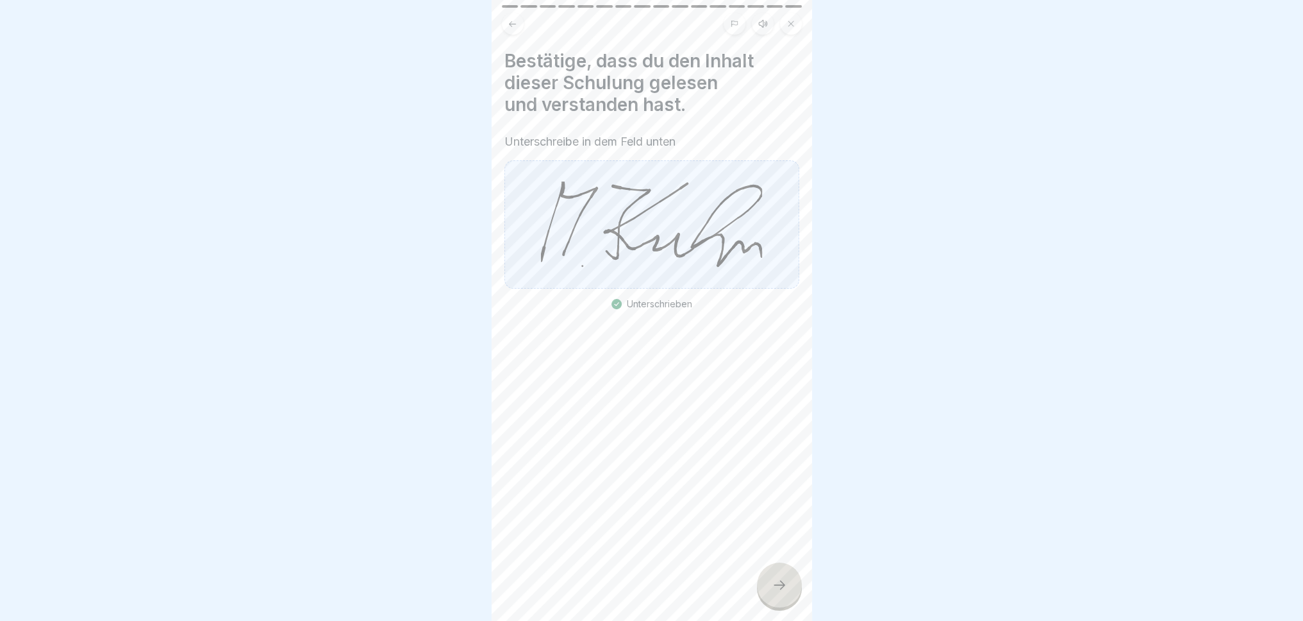
click at [787, 574] on div at bounding box center [779, 584] width 45 height 45
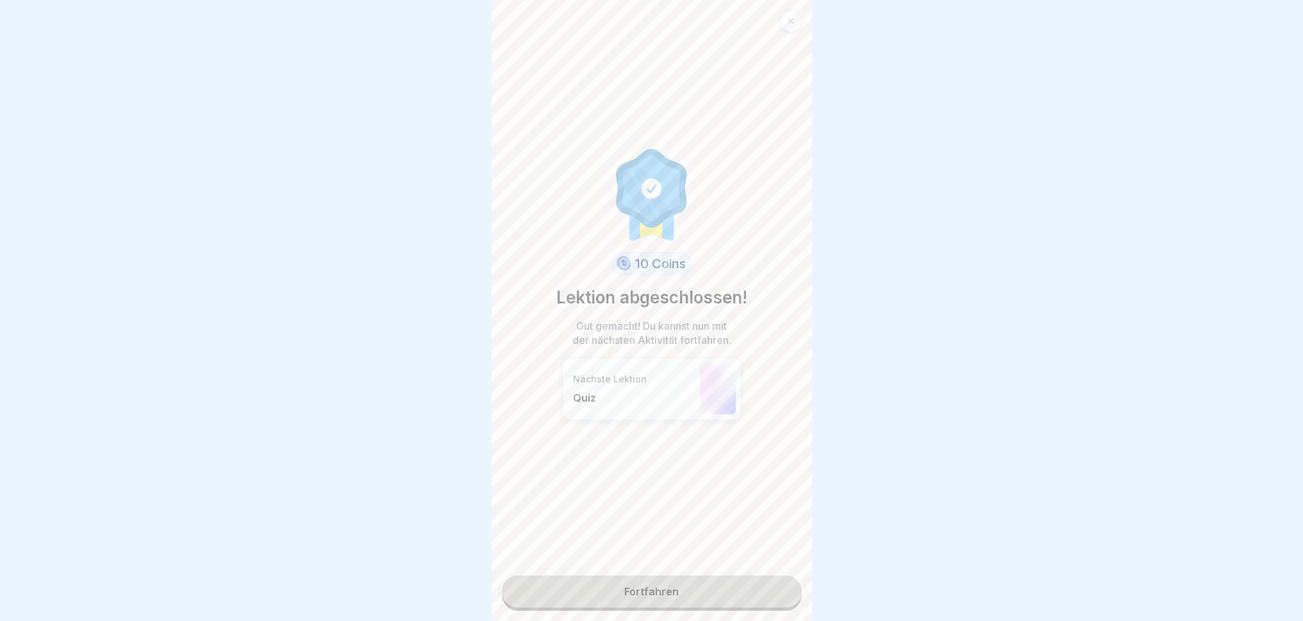
click at [676, 574] on link "Fortfahren" at bounding box center [652, 591] width 300 height 32
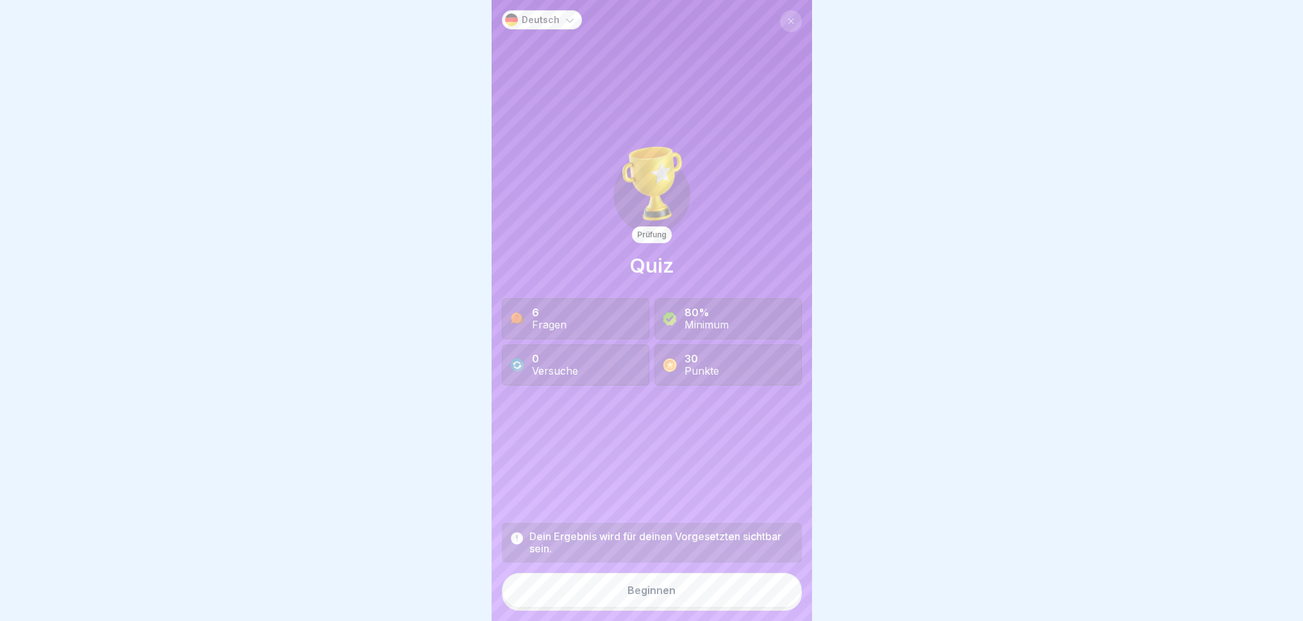
click at [677, 574] on button "Beginnen" at bounding box center [652, 590] width 300 height 35
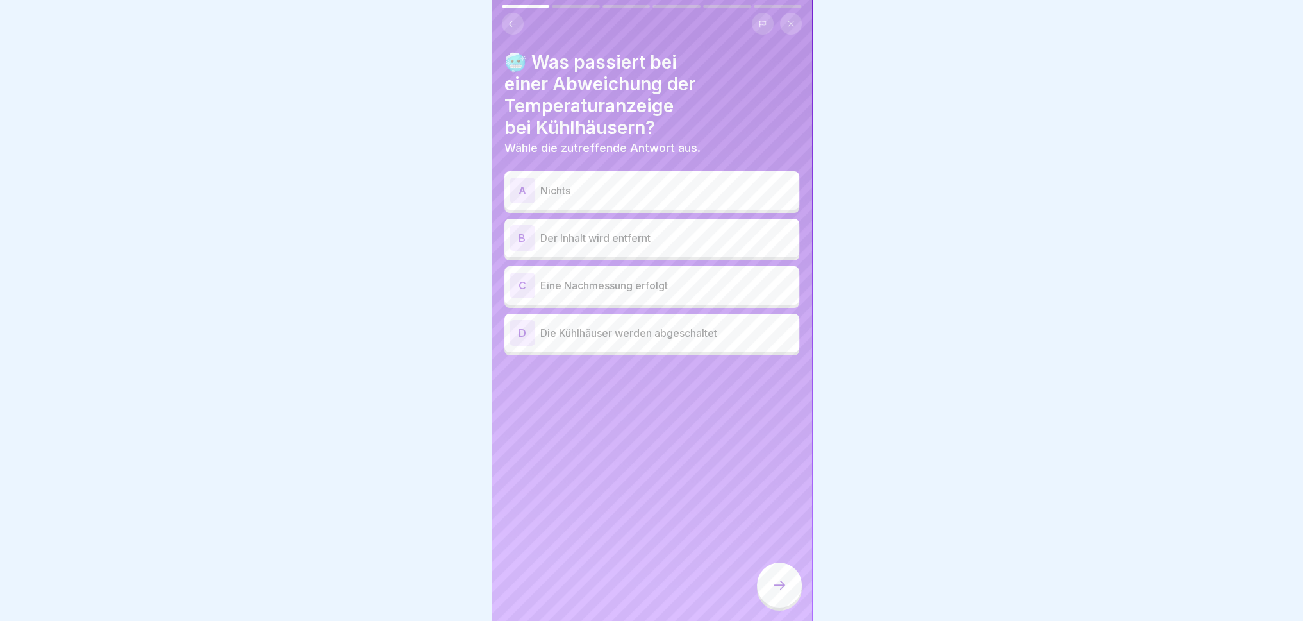
click at [533, 277] on div "C" at bounding box center [523, 285] width 26 height 26
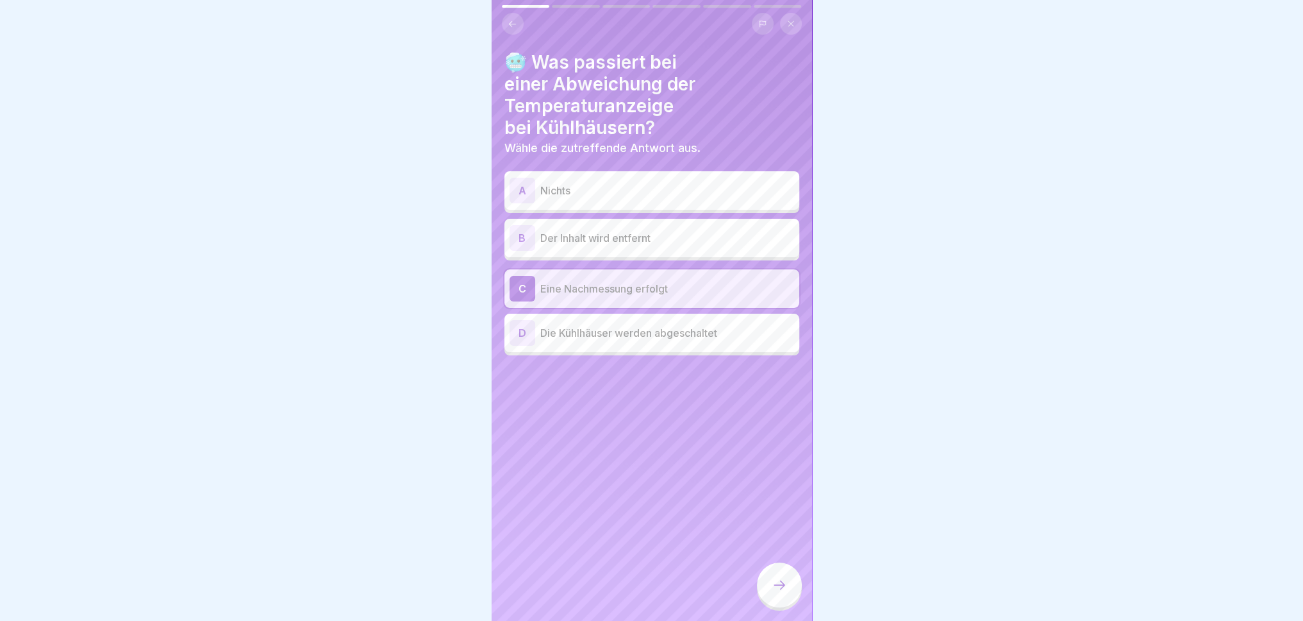
click at [774, 574] on icon at bounding box center [779, 584] width 15 height 15
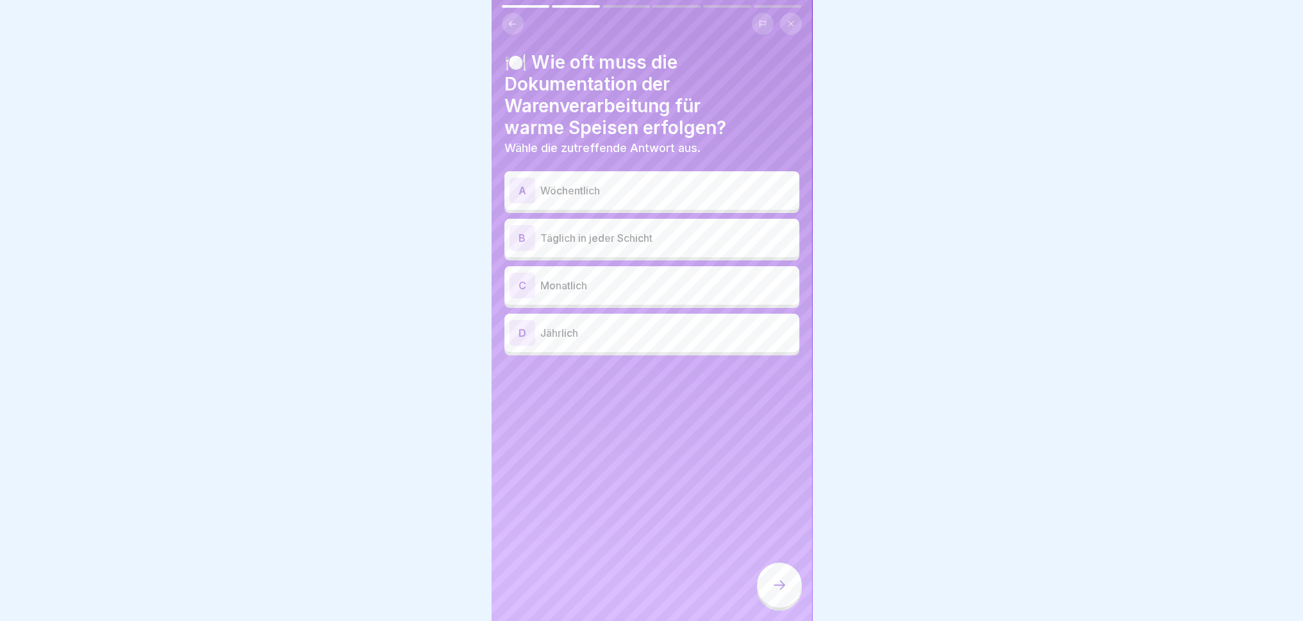
click at [594, 238] on p "Täglich in jeder Schicht" at bounding box center [667, 237] width 254 height 15
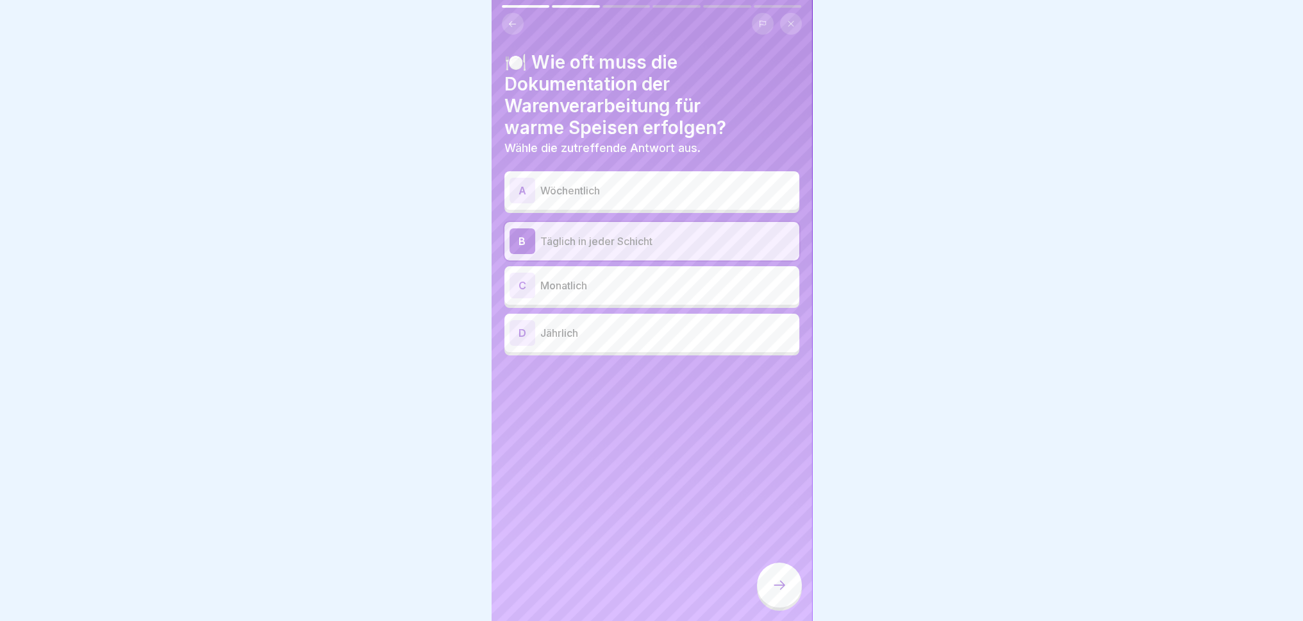
click at [782, 574] on icon at bounding box center [779, 584] width 15 height 15
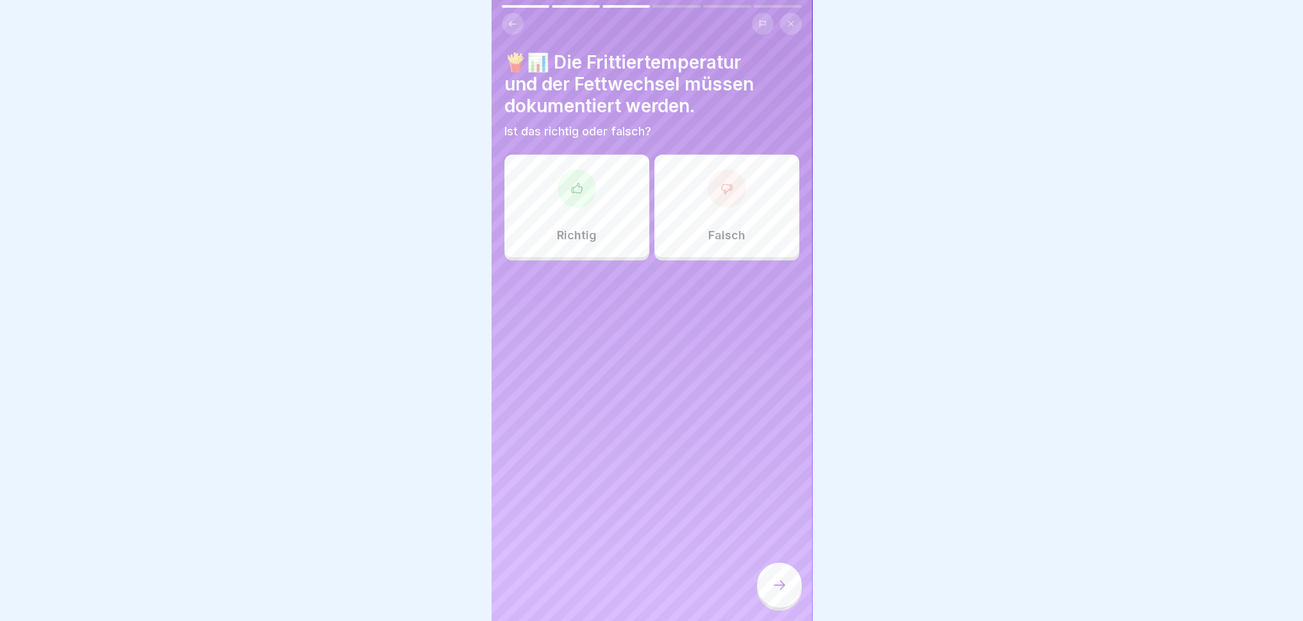
click at [591, 212] on div "Richtig" at bounding box center [577, 206] width 145 height 103
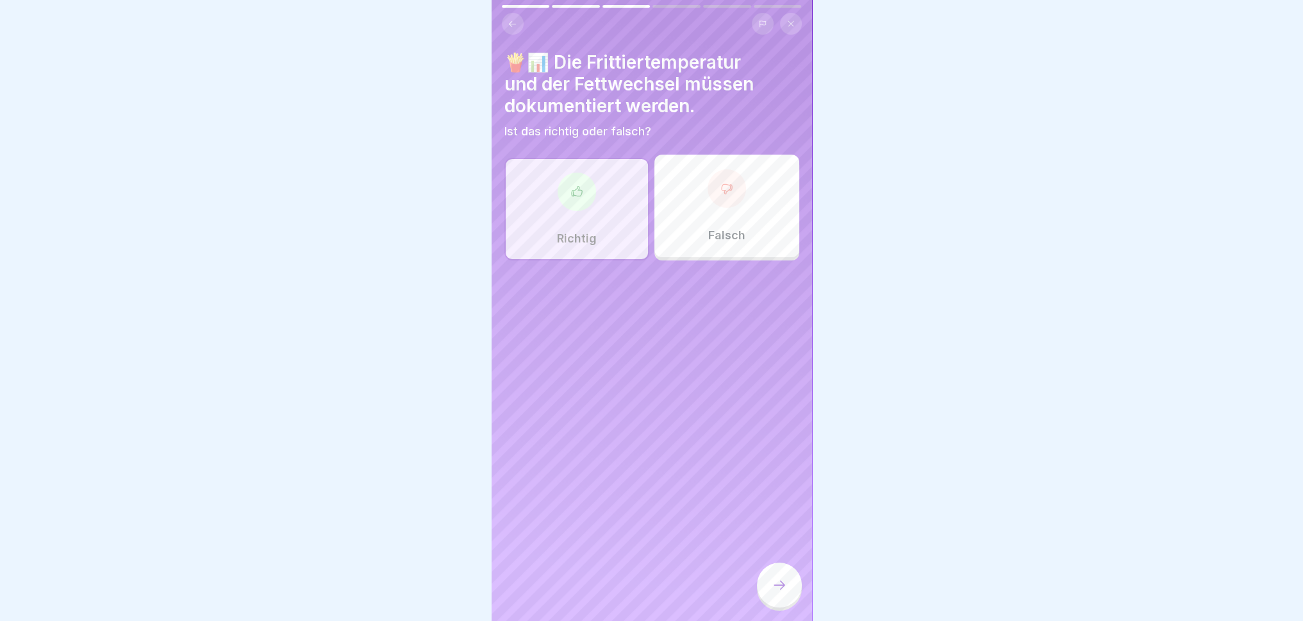
click at [775, 574] on icon at bounding box center [779, 584] width 15 height 15
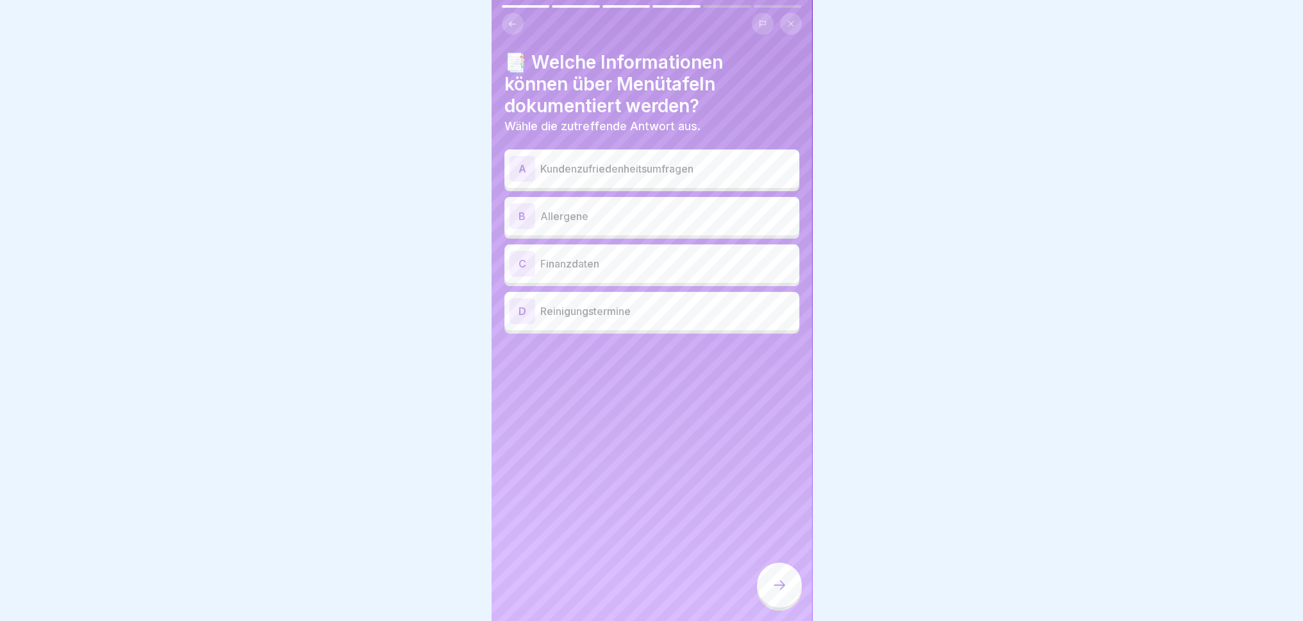
click at [562, 223] on div "B Allergene" at bounding box center [652, 216] width 285 height 26
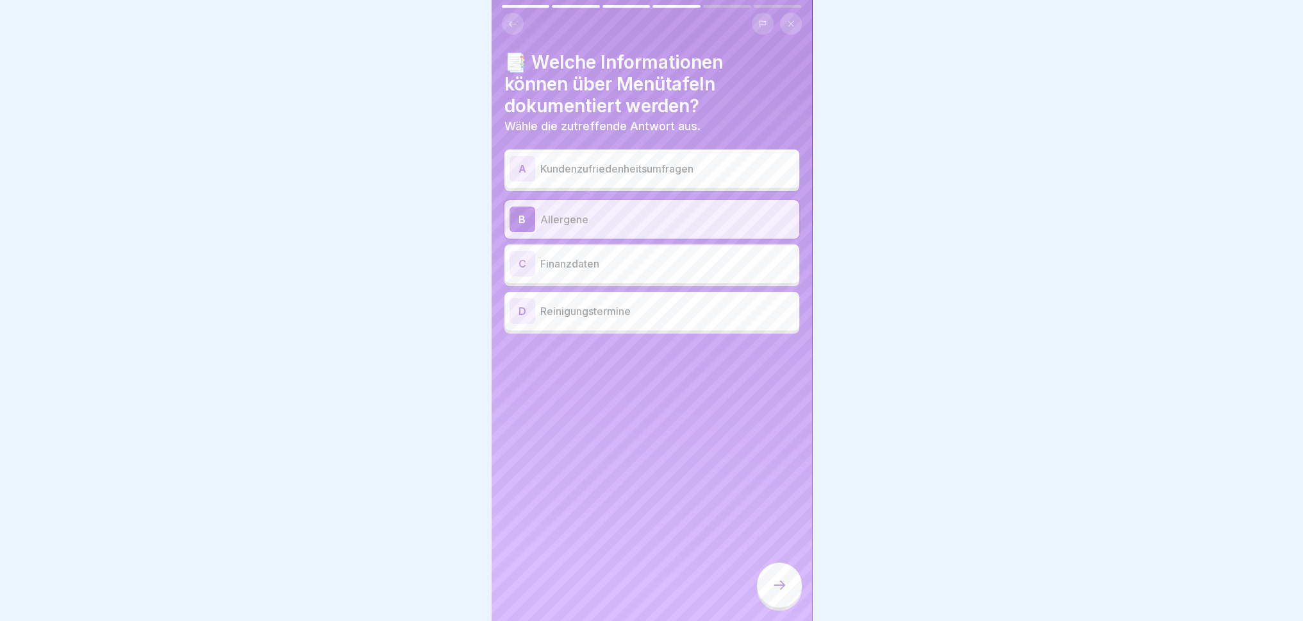
click at [777, 574] on div at bounding box center [779, 584] width 45 height 45
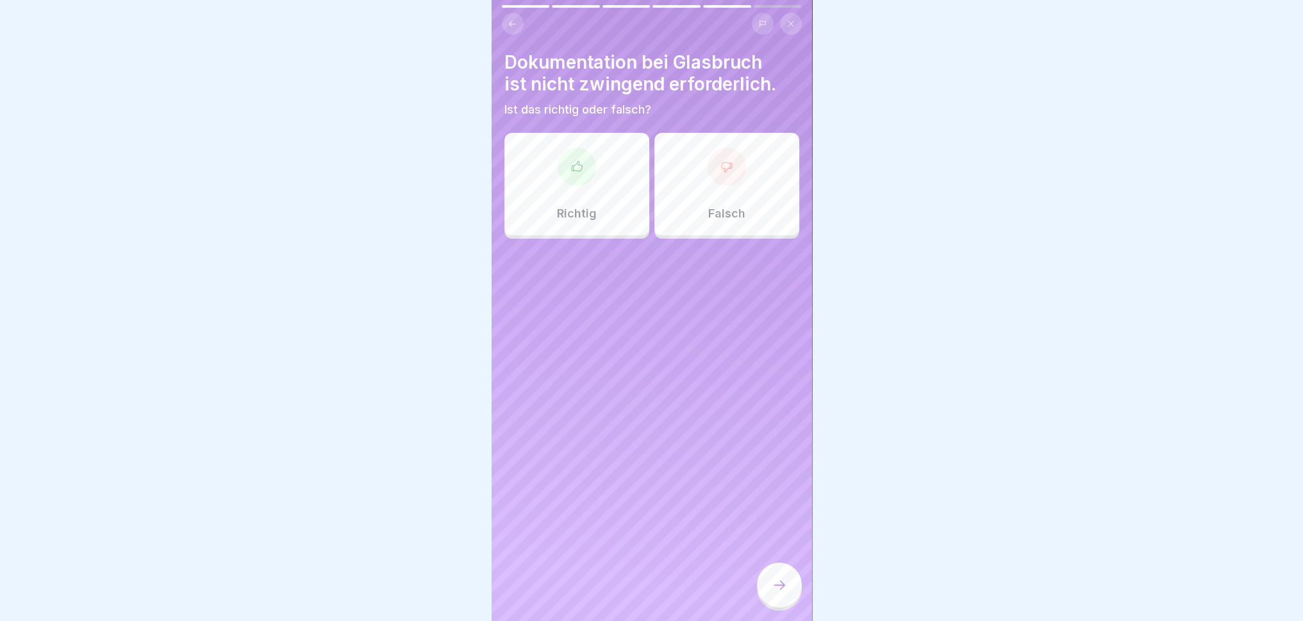
click at [723, 197] on div "Falsch" at bounding box center [727, 184] width 145 height 103
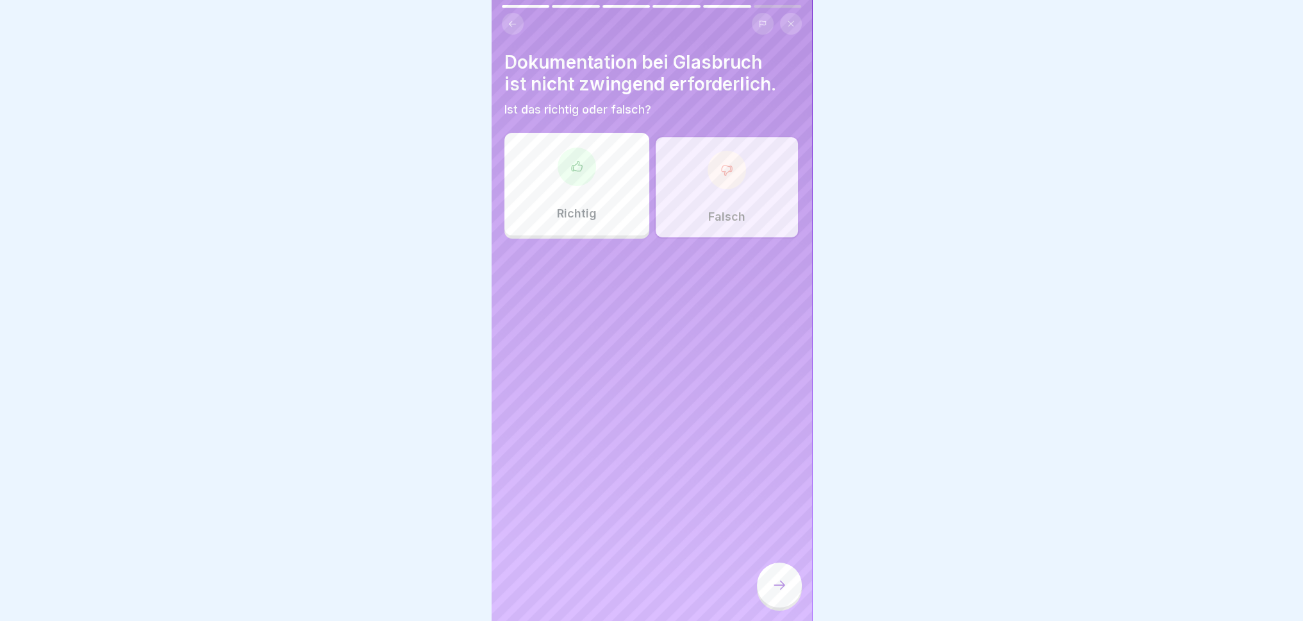
click at [782, 574] on div at bounding box center [779, 584] width 45 height 45
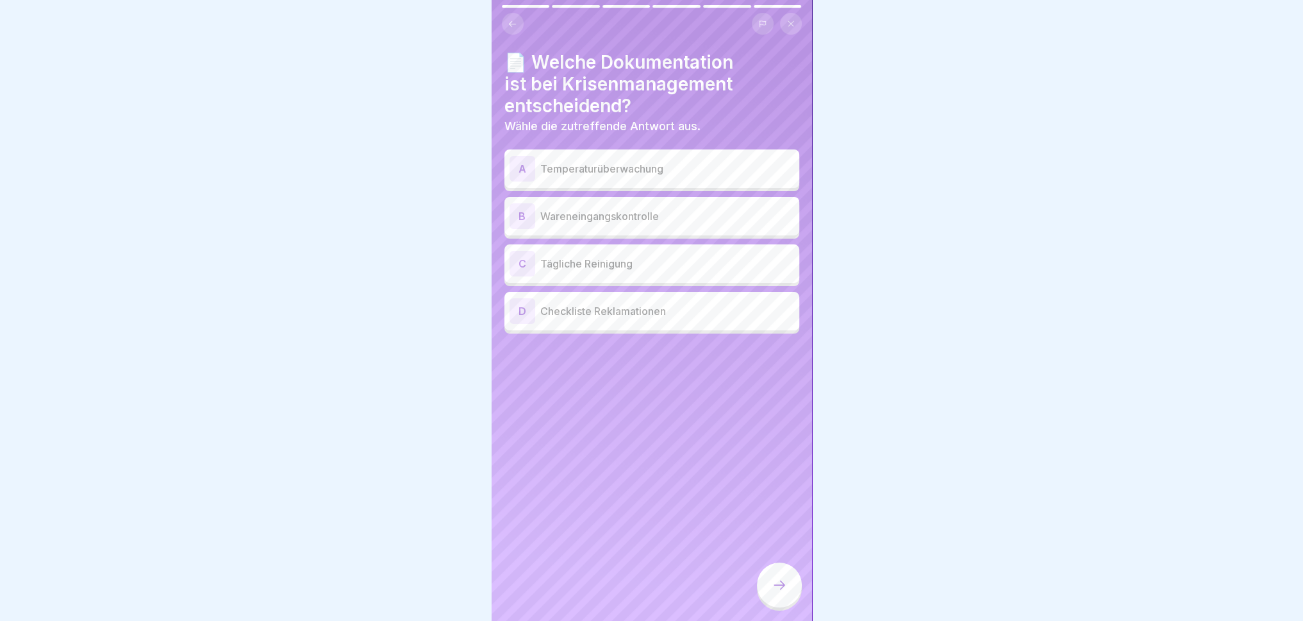
click at [587, 315] on p "Checkliste Reklamationen" at bounding box center [667, 310] width 254 height 15
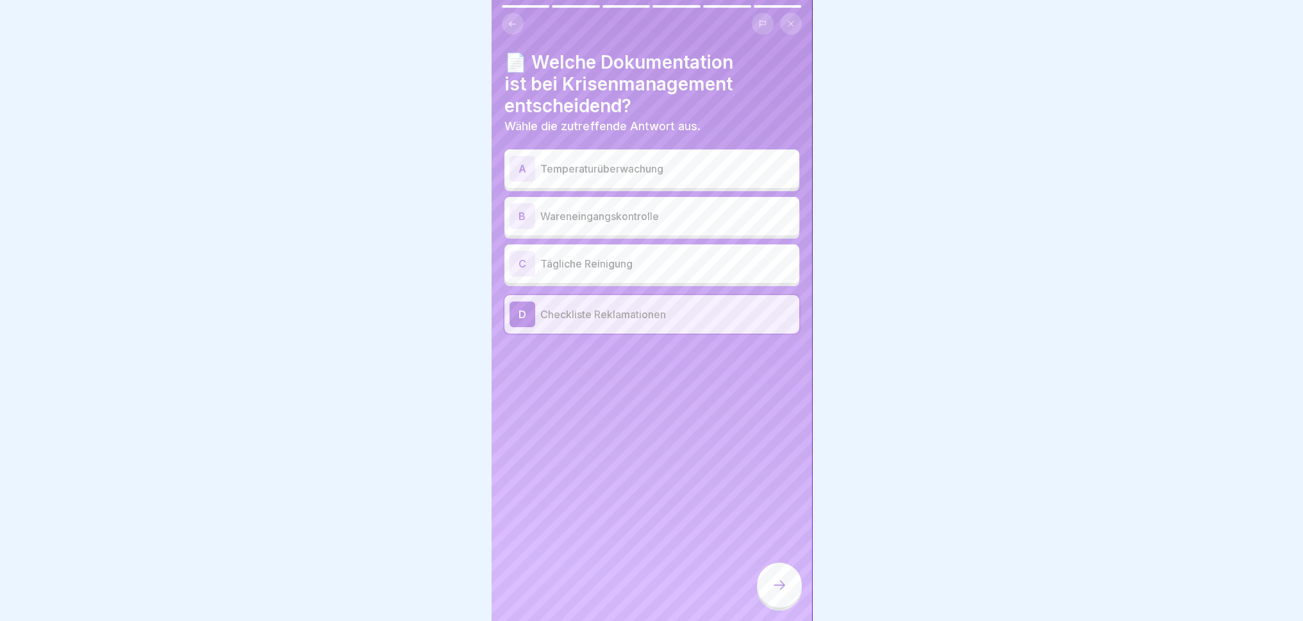
click at [609, 215] on p "Wareneingangskontrolle" at bounding box center [667, 215] width 254 height 15
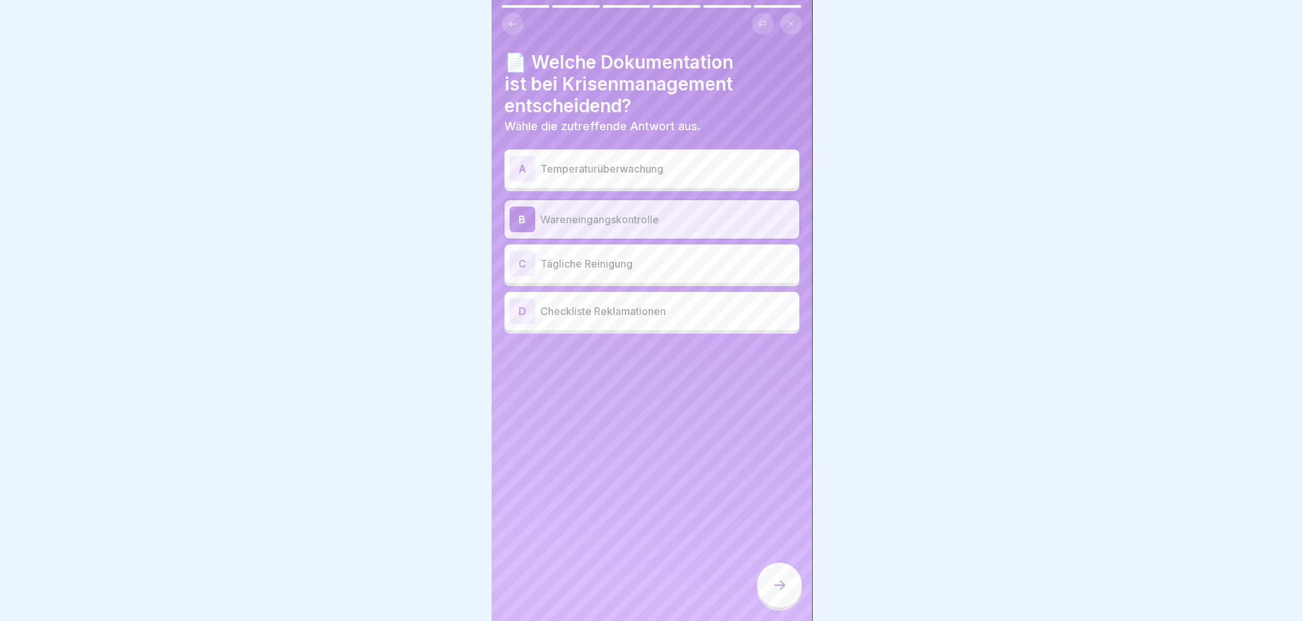
click at [593, 310] on p "Checkliste Reklamationen" at bounding box center [667, 310] width 254 height 15
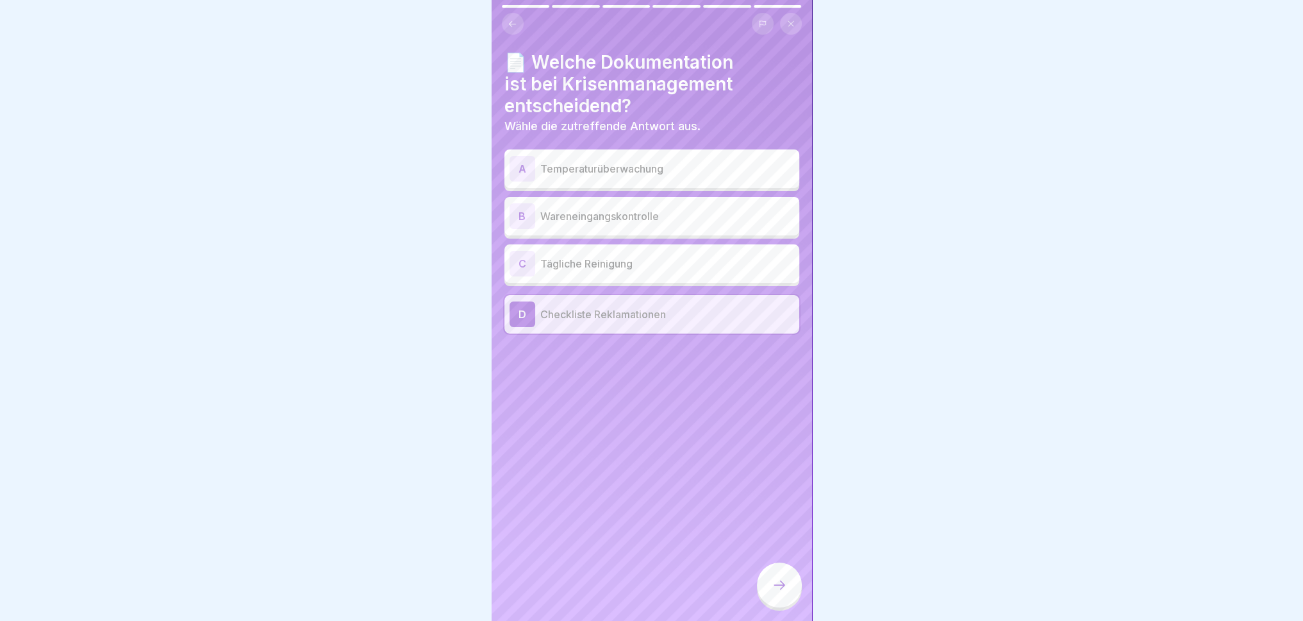
click at [619, 205] on div "B Wareneingangskontrolle" at bounding box center [652, 216] width 285 height 26
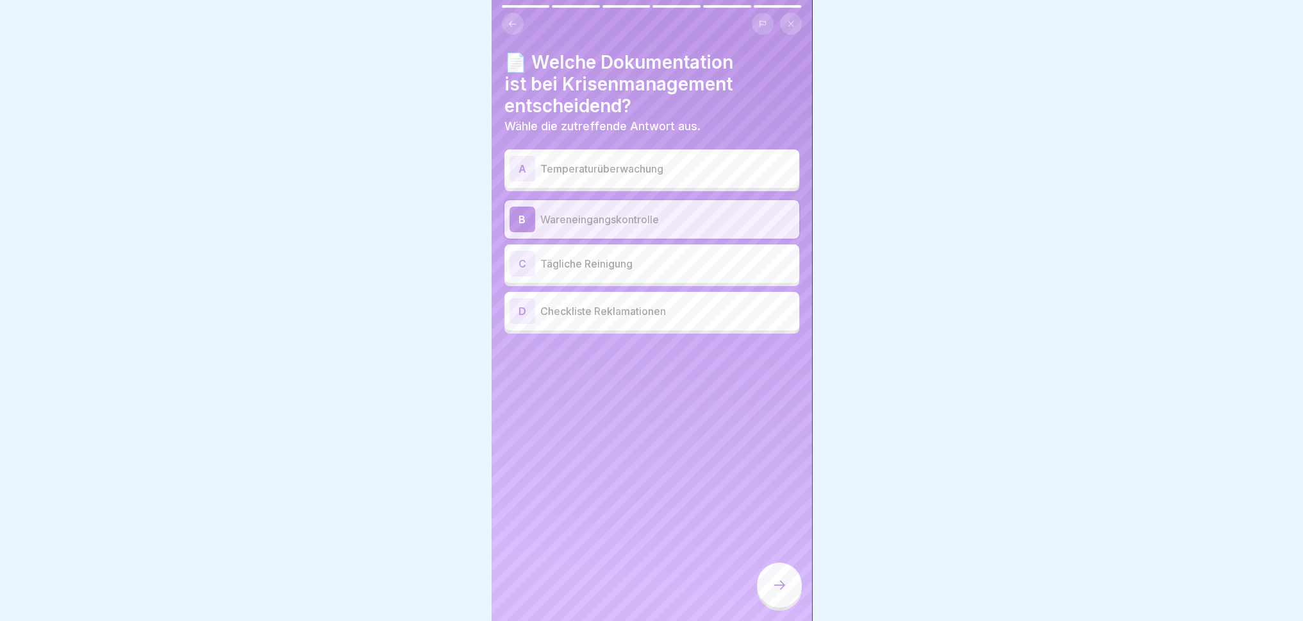
click at [637, 313] on p "Checkliste Reklamationen" at bounding box center [667, 310] width 254 height 15
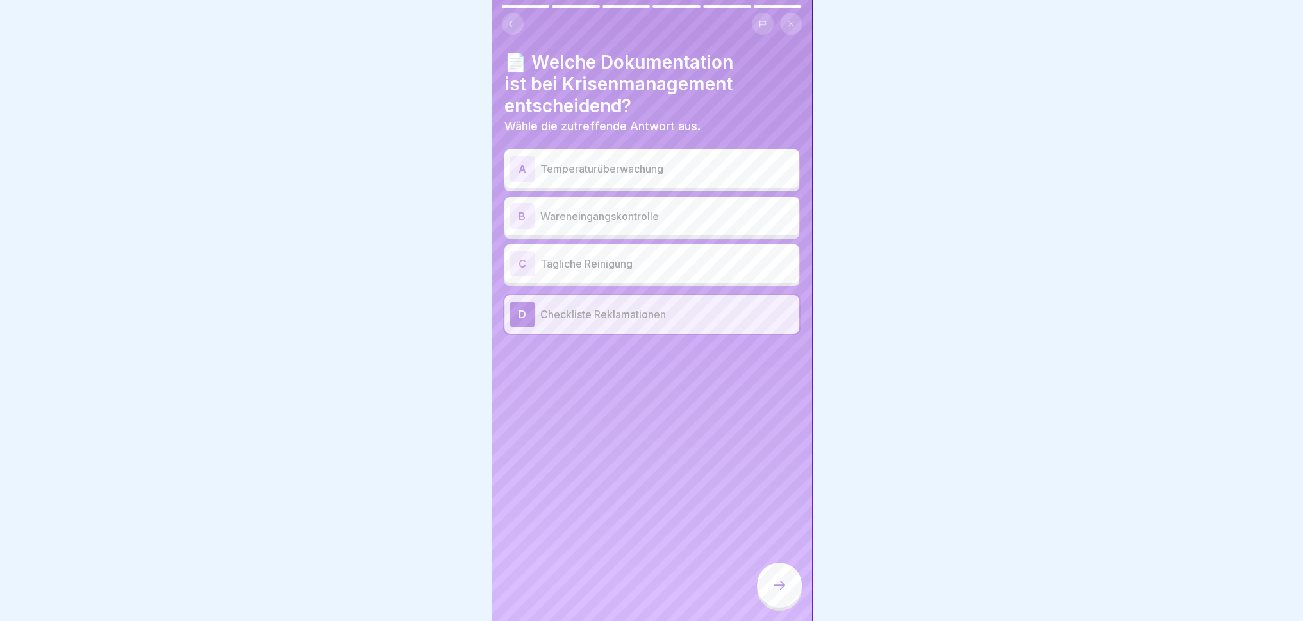
click at [773, 574] on icon at bounding box center [779, 584] width 15 height 15
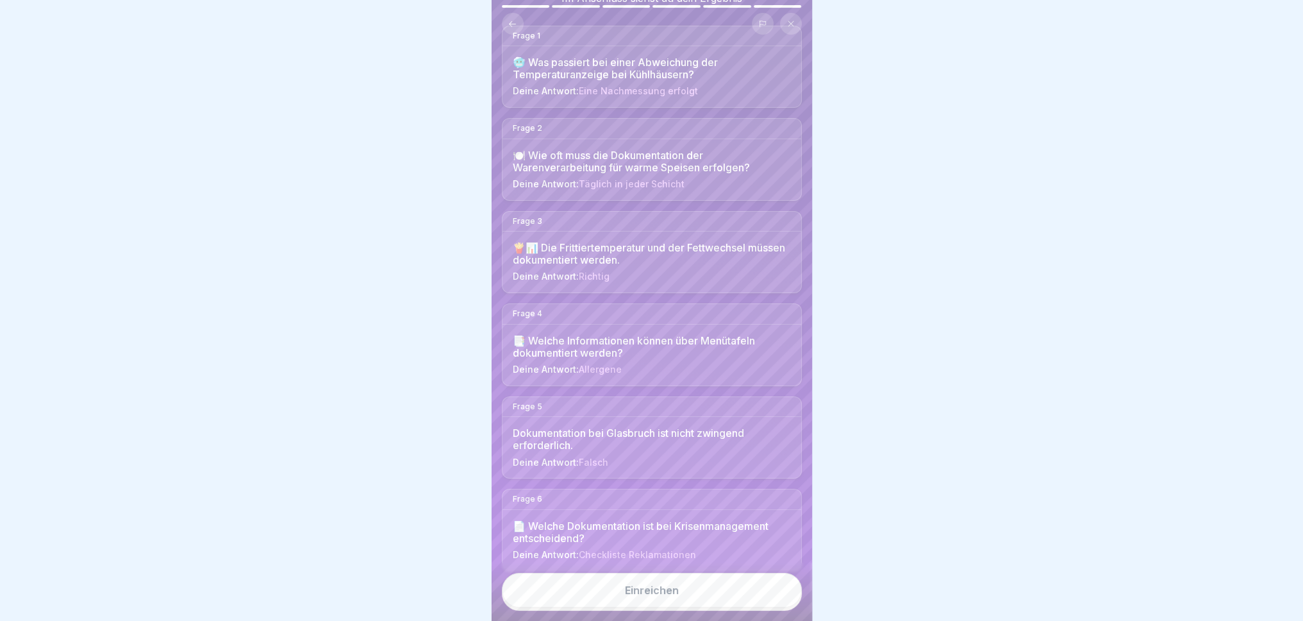
scroll to position [10, 0]
click at [718, 574] on button "Einreichen" at bounding box center [652, 590] width 300 height 35
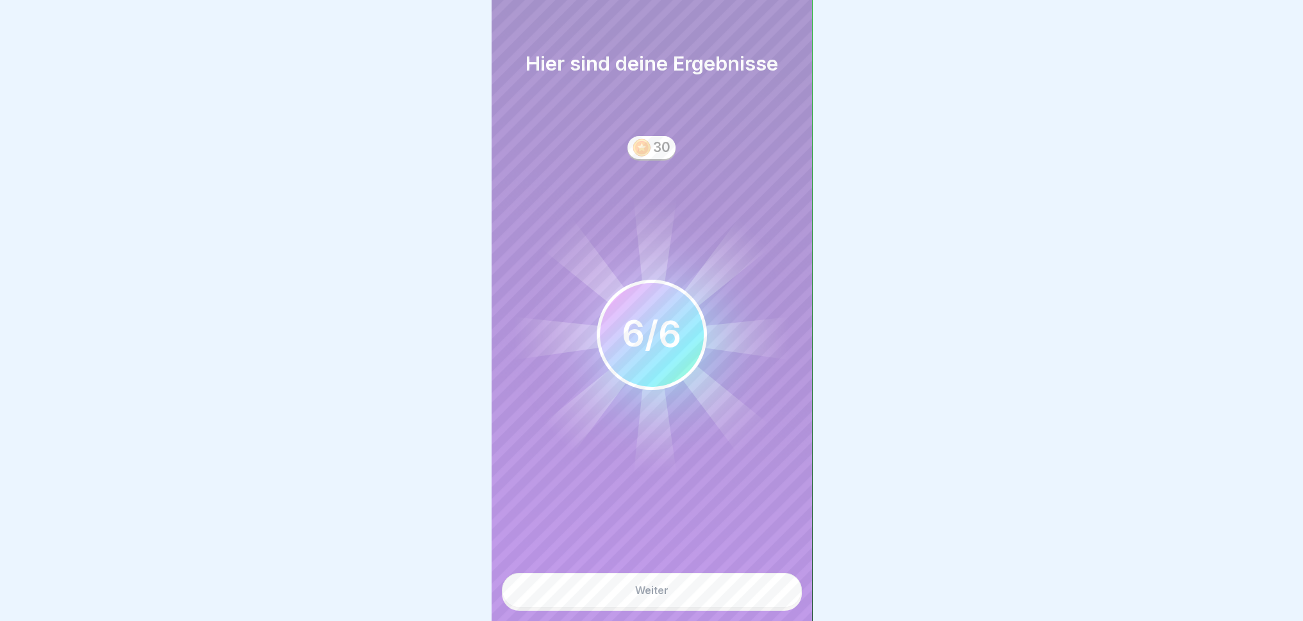
click at [705, 574] on button "Weiter" at bounding box center [652, 590] width 300 height 35
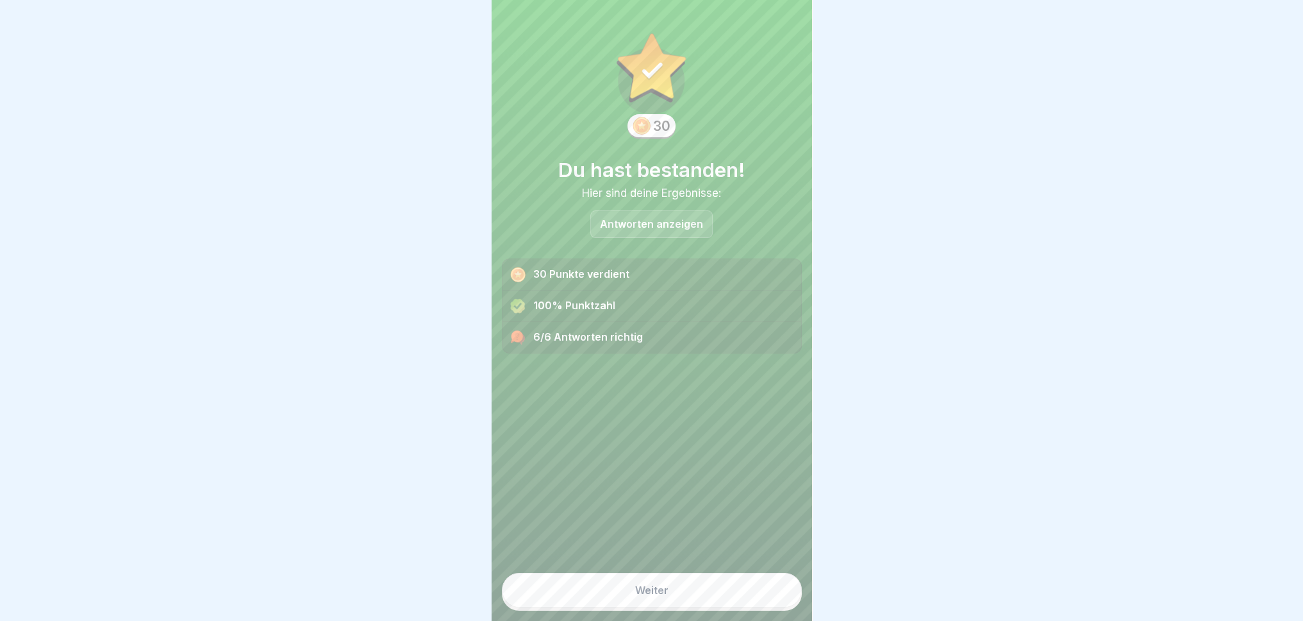
click at [712, 574] on button "Weiter" at bounding box center [652, 590] width 300 height 35
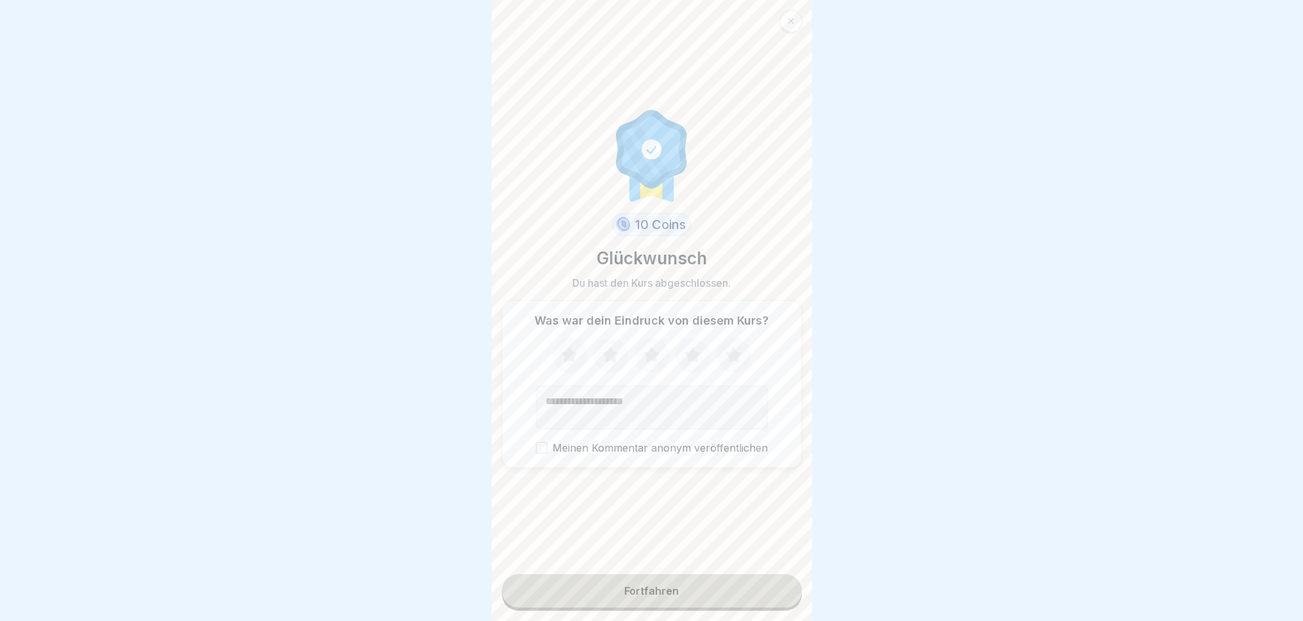
click at [726, 351] on icon at bounding box center [733, 354] width 17 height 16
click at [677, 401] on textarea "Kommentar (optional)" at bounding box center [652, 407] width 232 height 44
type textarea "*"
type textarea "**********"
click at [539, 442] on button "Meinen Kommentar anonym veröffentlichen" at bounding box center [542, 448] width 12 height 12
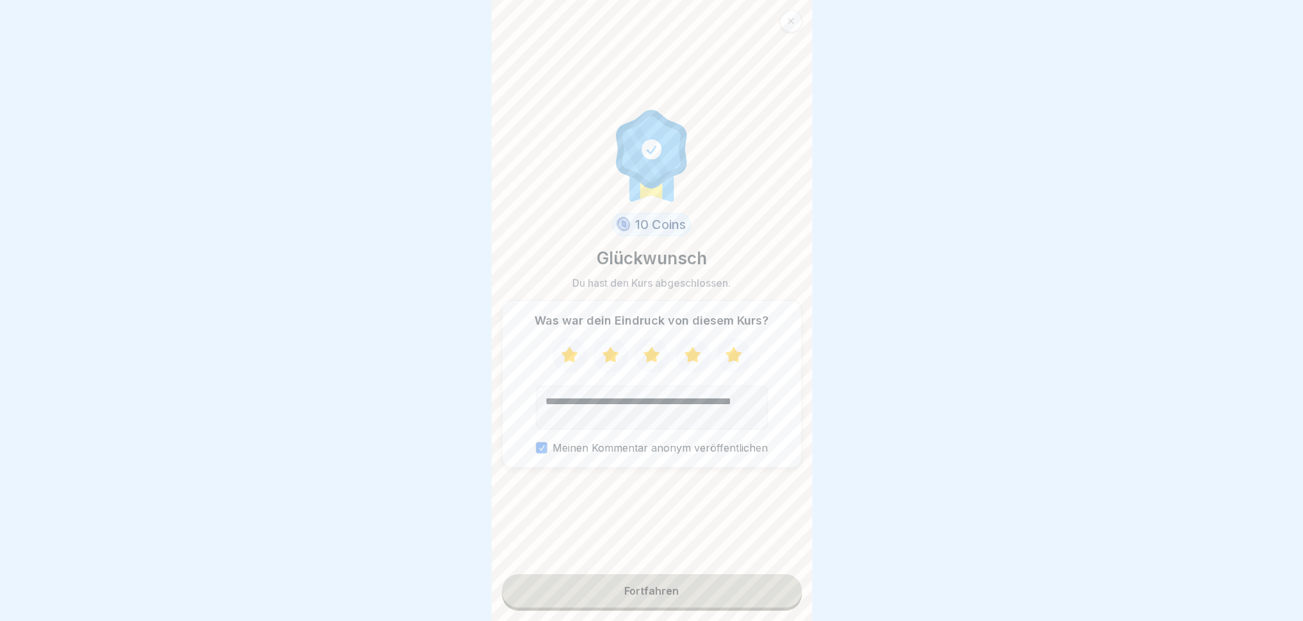
click at [662, 574] on button "Fortfahren" at bounding box center [652, 590] width 300 height 33
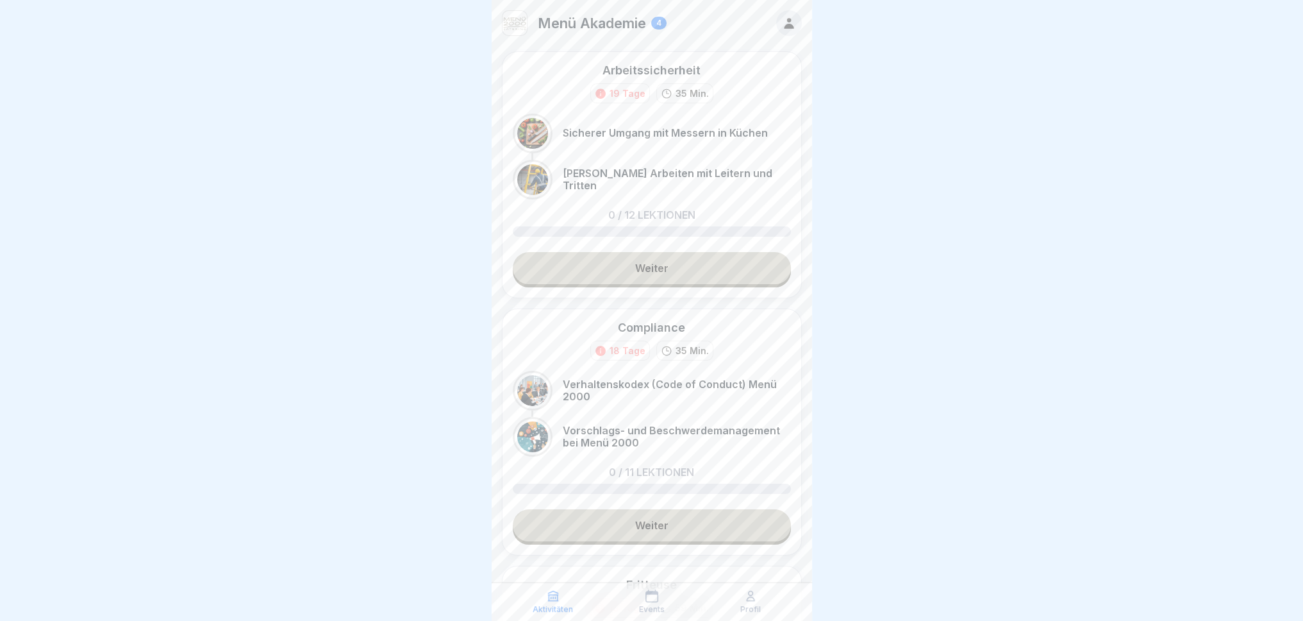
click at [703, 255] on link "Weiter" at bounding box center [652, 268] width 278 height 32
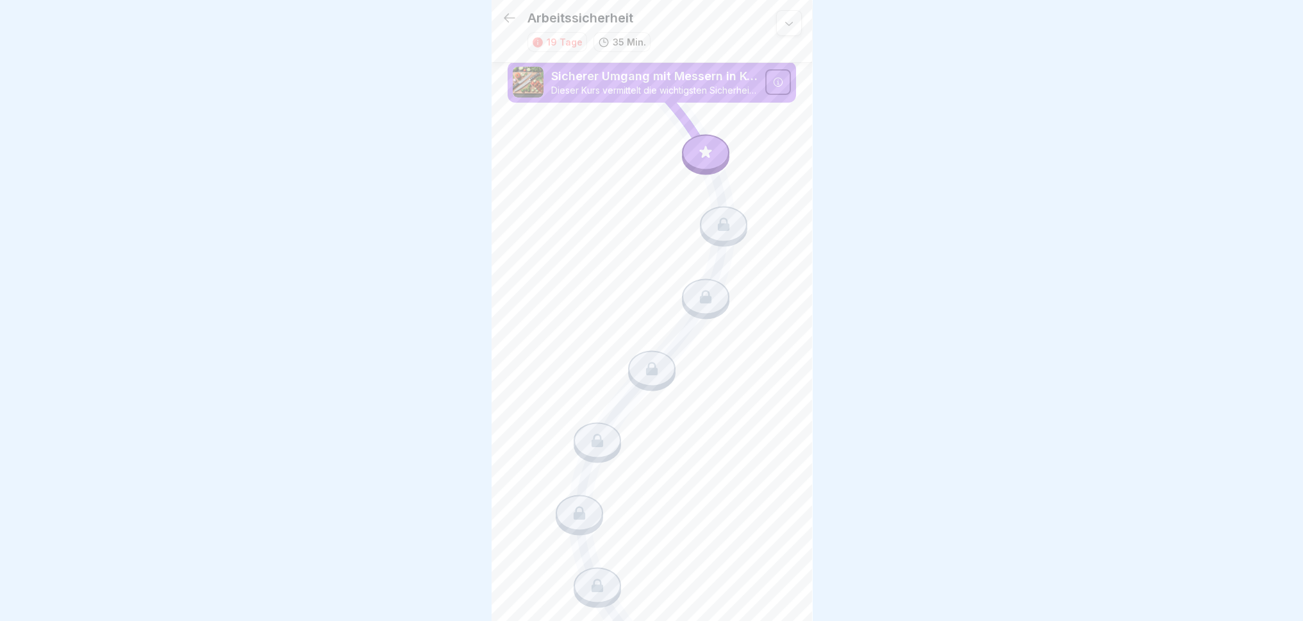
click at [690, 149] on div at bounding box center [705, 152] width 47 height 36
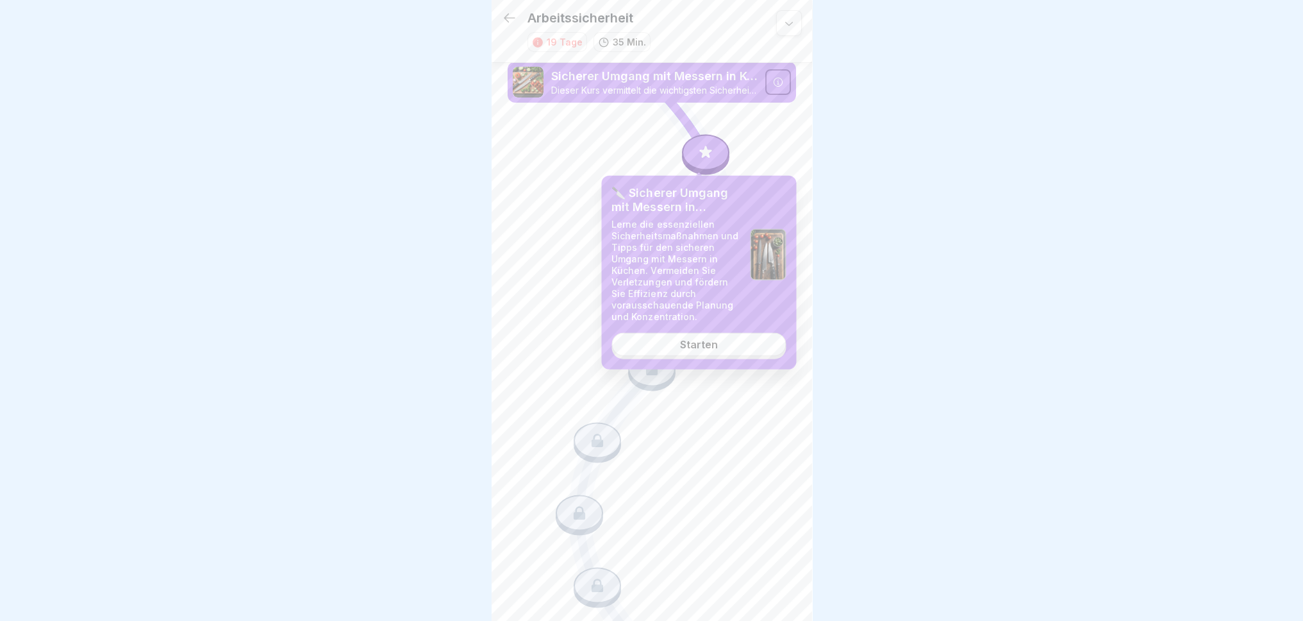
click at [709, 341] on div "Starten" at bounding box center [699, 345] width 38 height 12
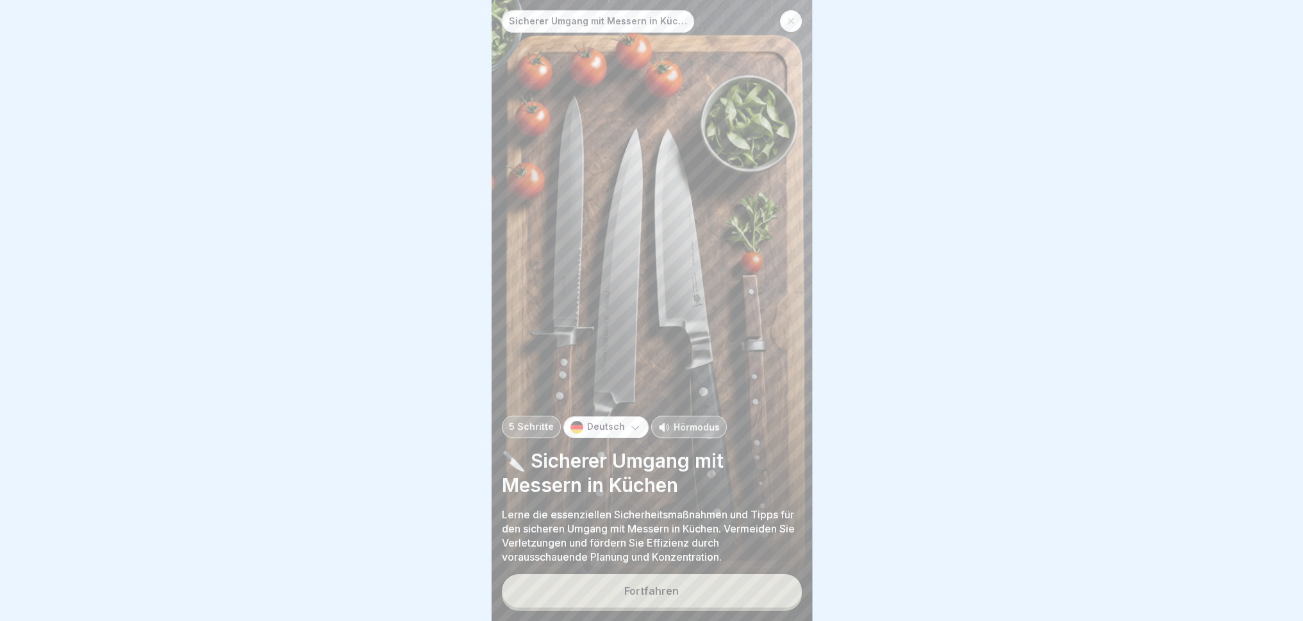
scroll to position [10, 0]
click at [700, 574] on button "Fortfahren" at bounding box center [652, 590] width 300 height 33
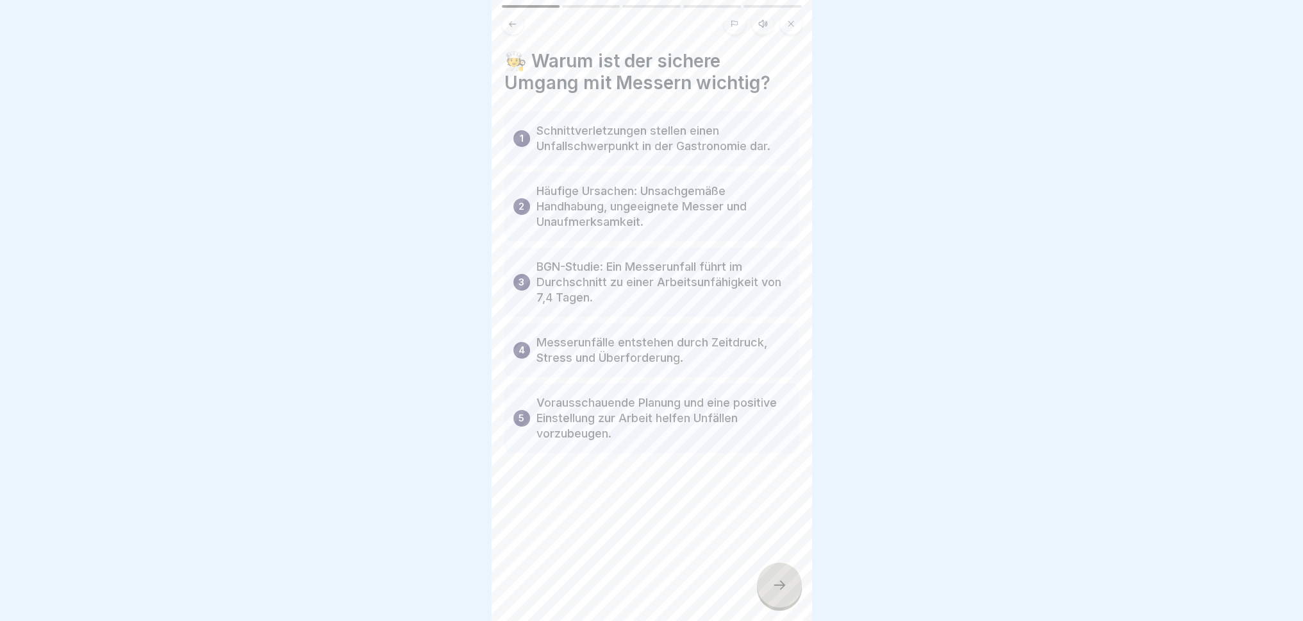
click at [776, 572] on div at bounding box center [779, 584] width 45 height 45
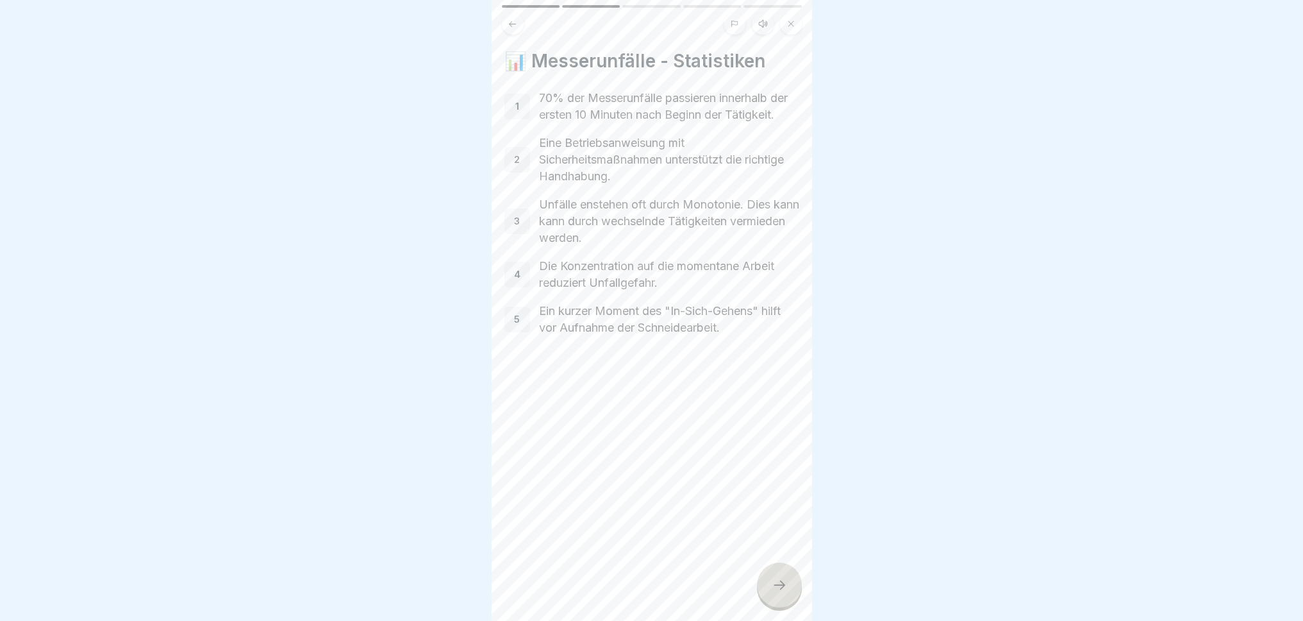
click at [772, 574] on div at bounding box center [779, 584] width 45 height 45
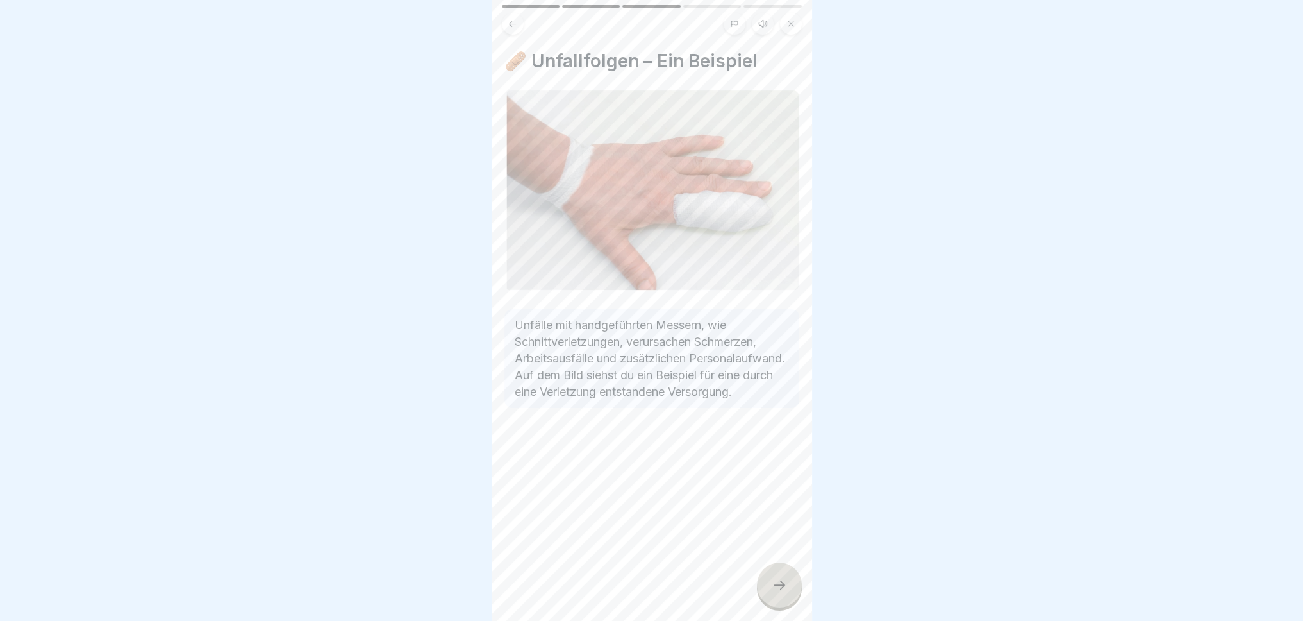
click at [772, 574] on icon at bounding box center [779, 584] width 15 height 15
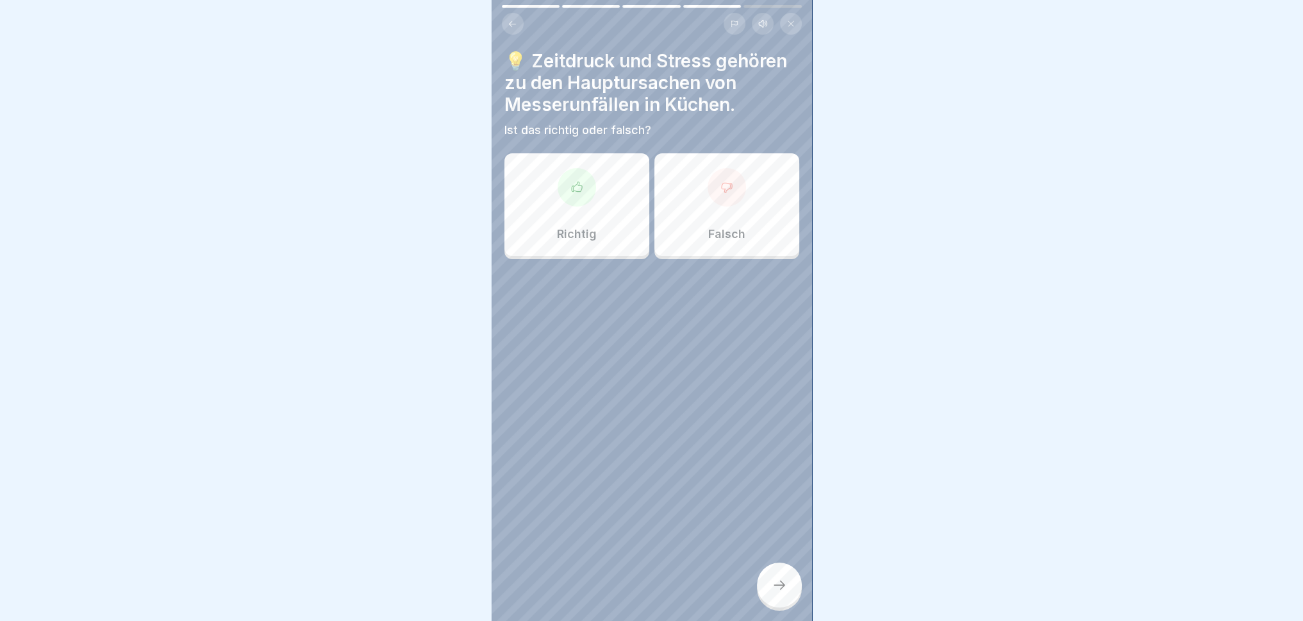
click at [568, 231] on div "Richtig" at bounding box center [577, 204] width 145 height 103
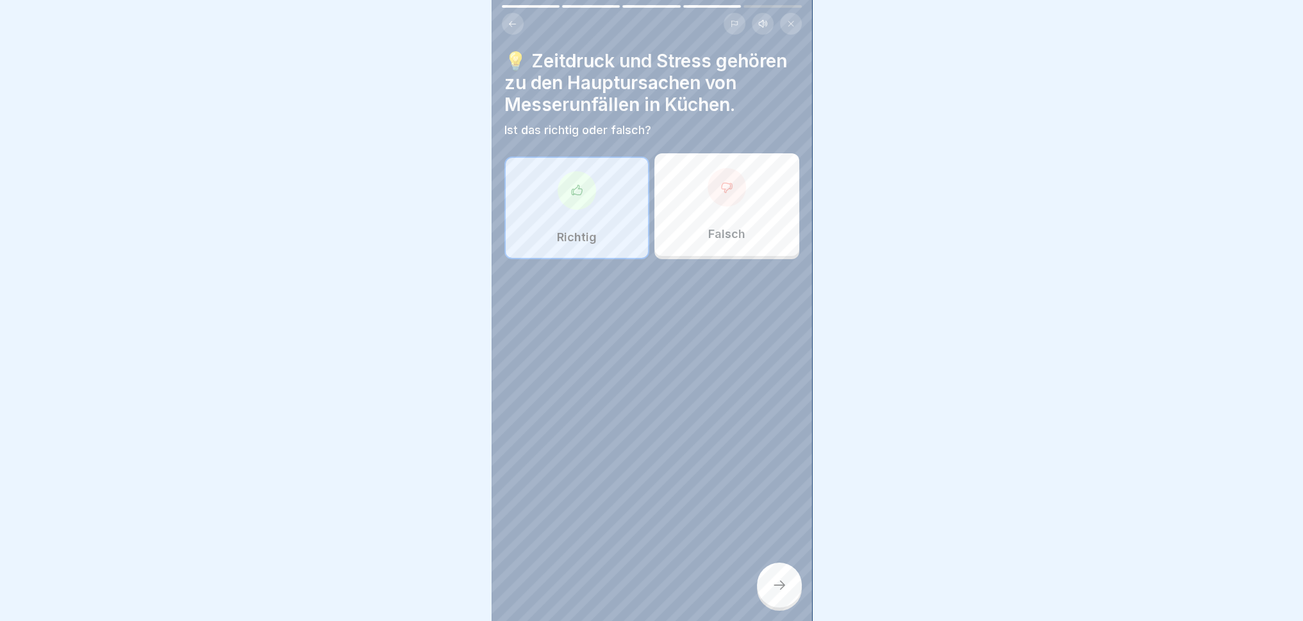
click at [790, 574] on div at bounding box center [779, 584] width 45 height 45
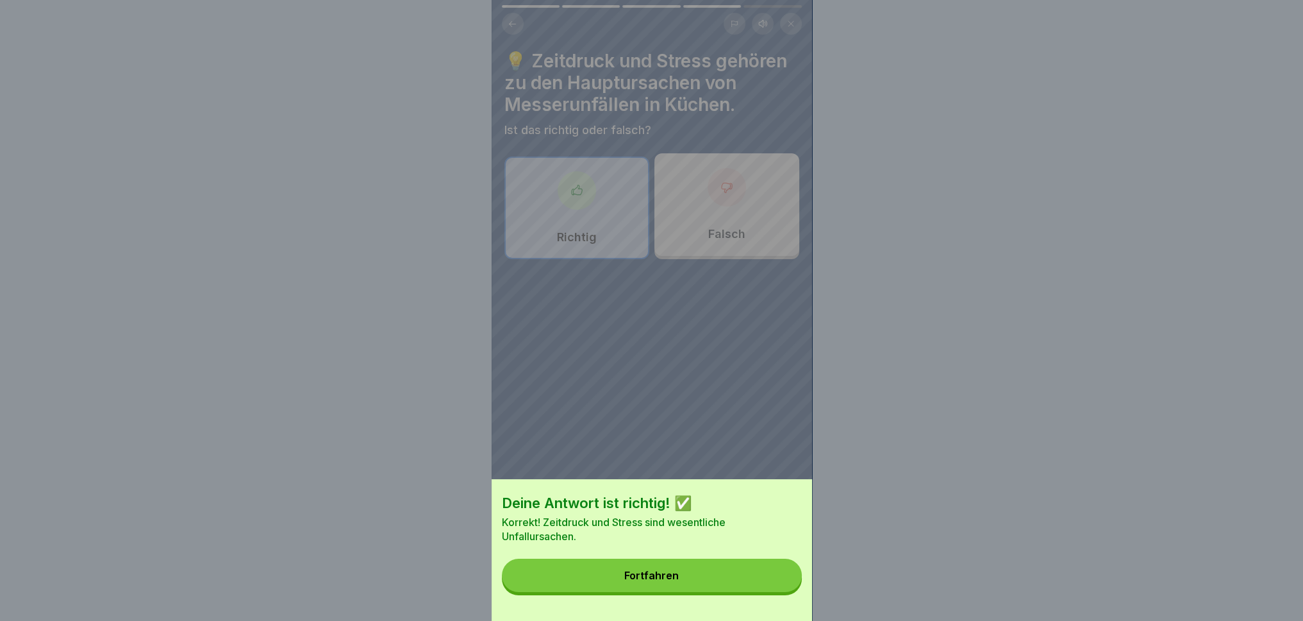
click at [736, 574] on button "Fortfahren" at bounding box center [652, 574] width 300 height 33
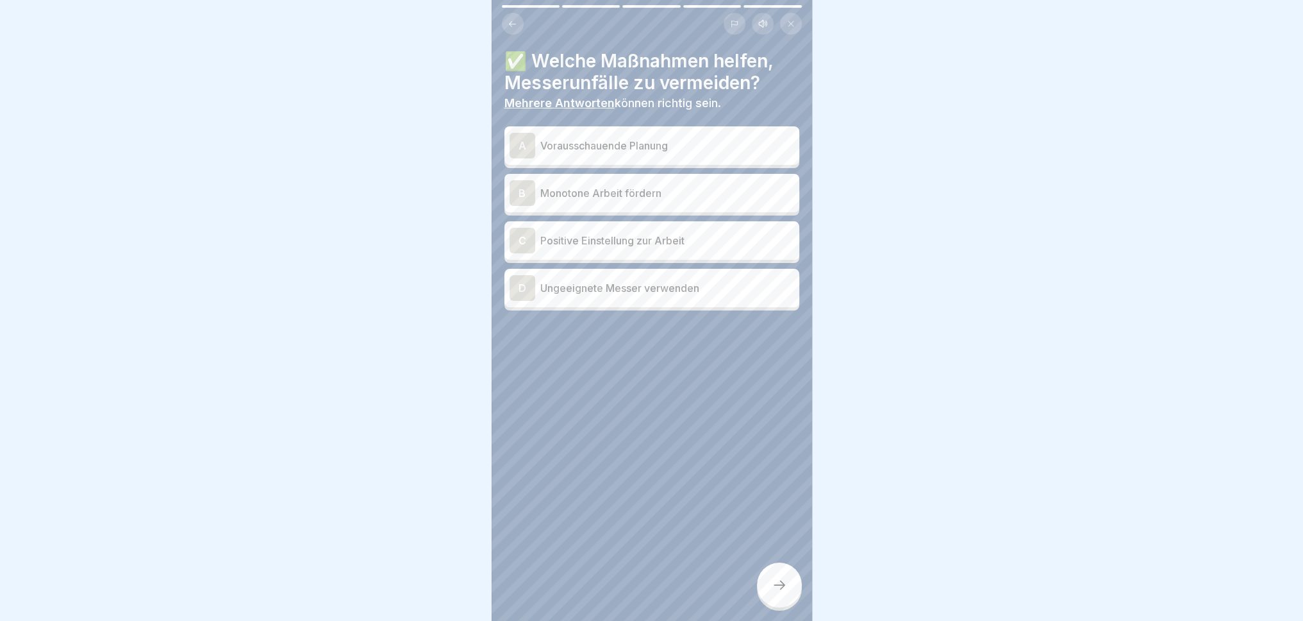
click at [580, 126] on div "A Vorausschauende Planung" at bounding box center [652, 145] width 295 height 38
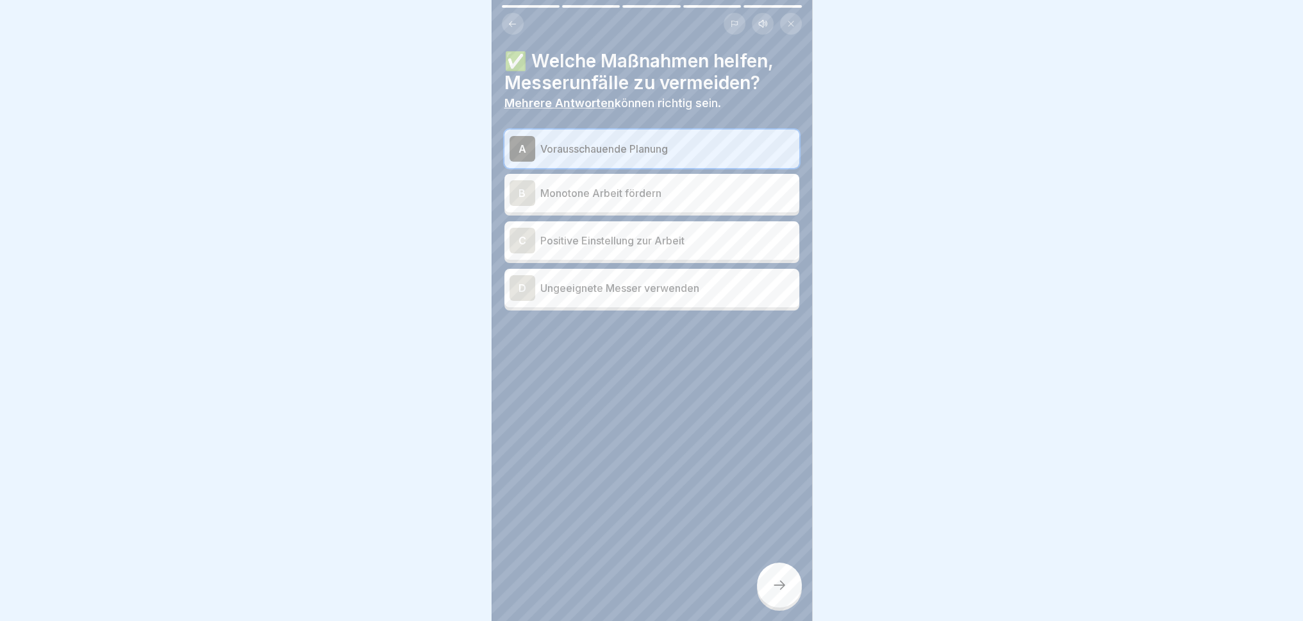
click at [595, 192] on div "B Monotone Arbeit fördern" at bounding box center [652, 193] width 285 height 26
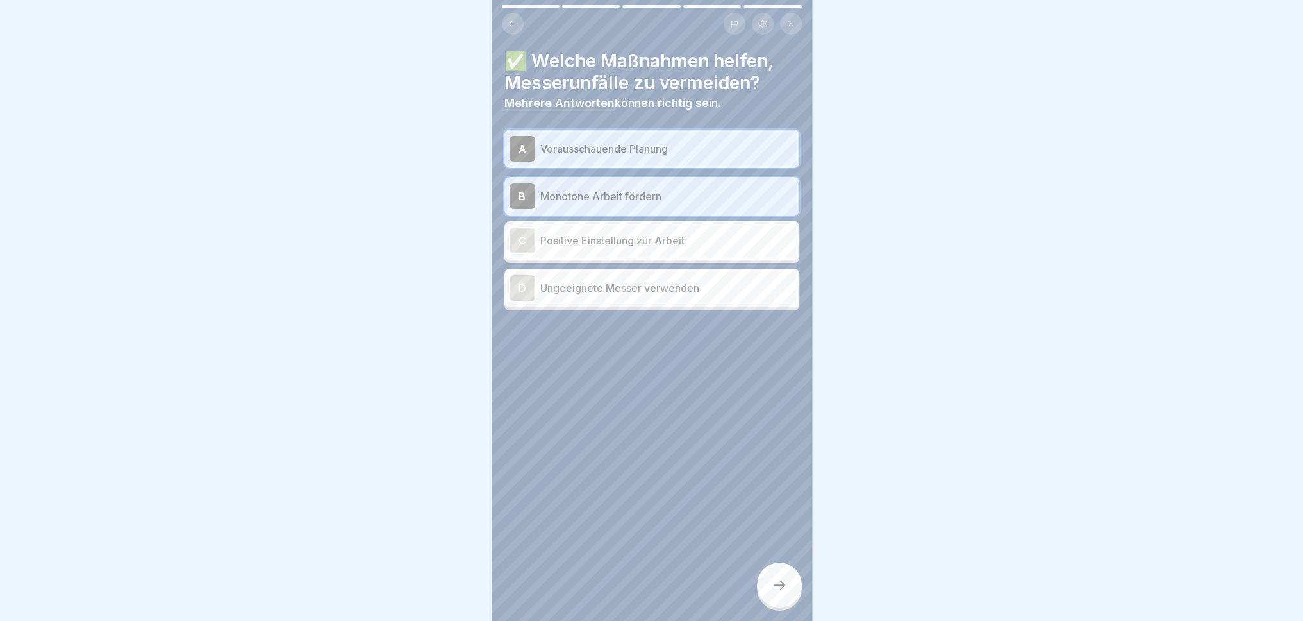
click at [594, 228] on div "C Positive Einstellung zur Arbeit" at bounding box center [652, 241] width 285 height 26
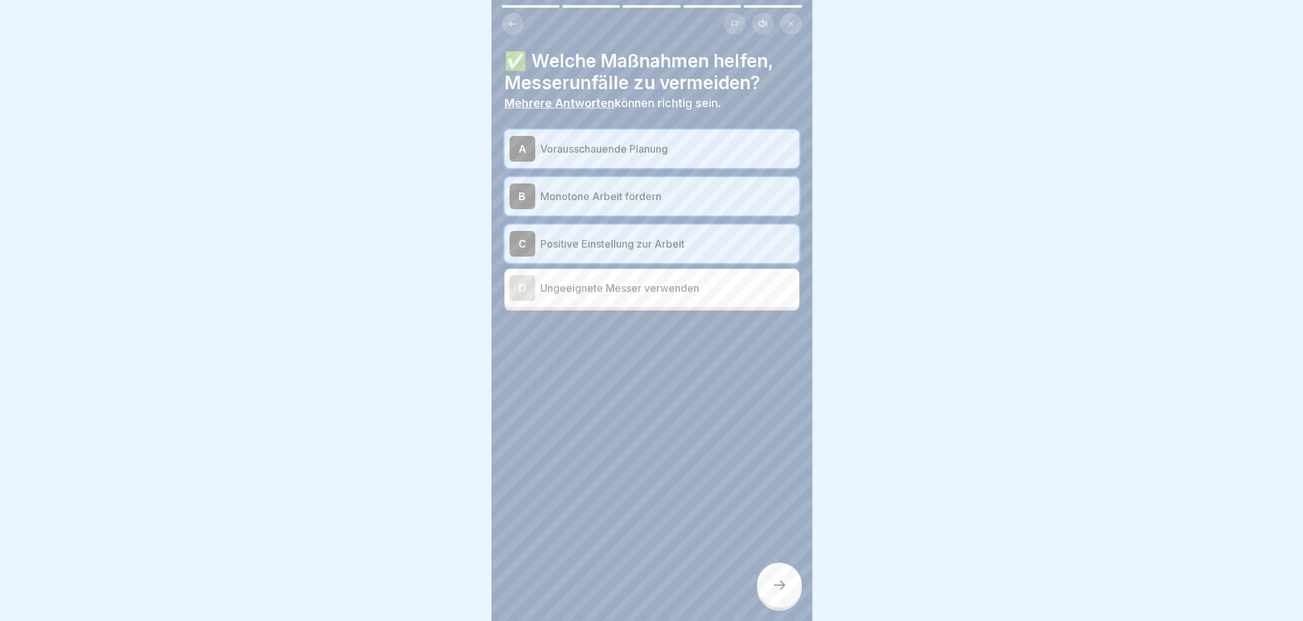
click at [644, 188] on p "Monotone Arbeit fördern" at bounding box center [667, 195] width 254 height 15
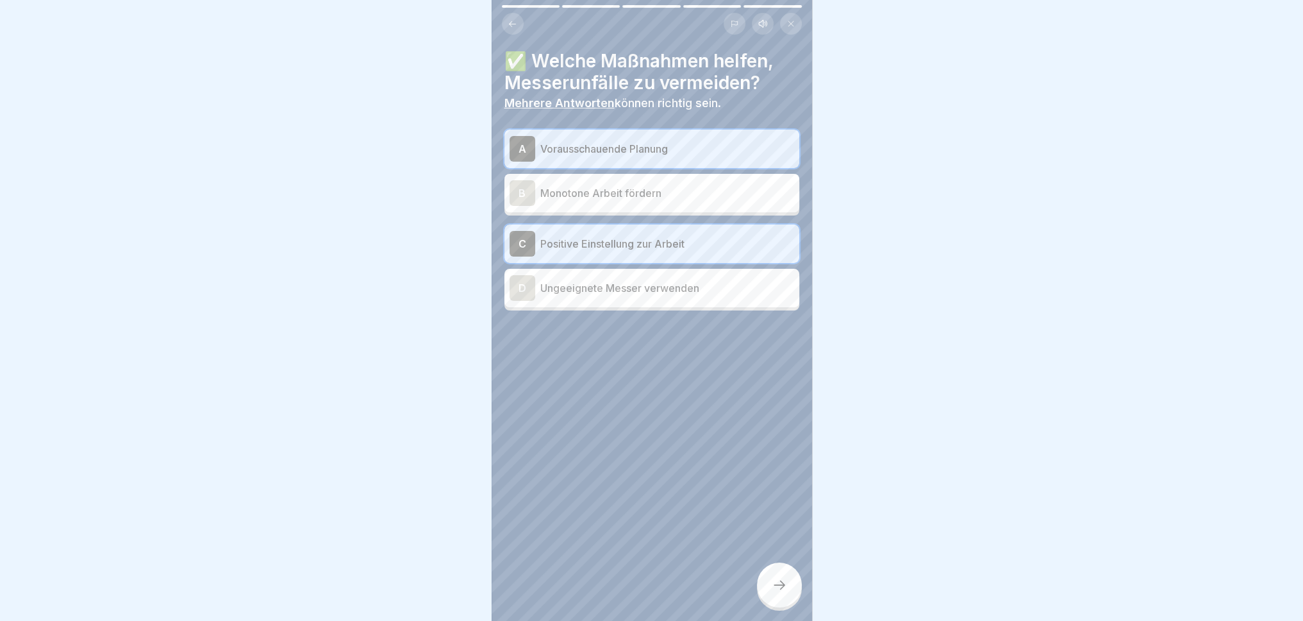
click at [777, 574] on div at bounding box center [779, 584] width 45 height 45
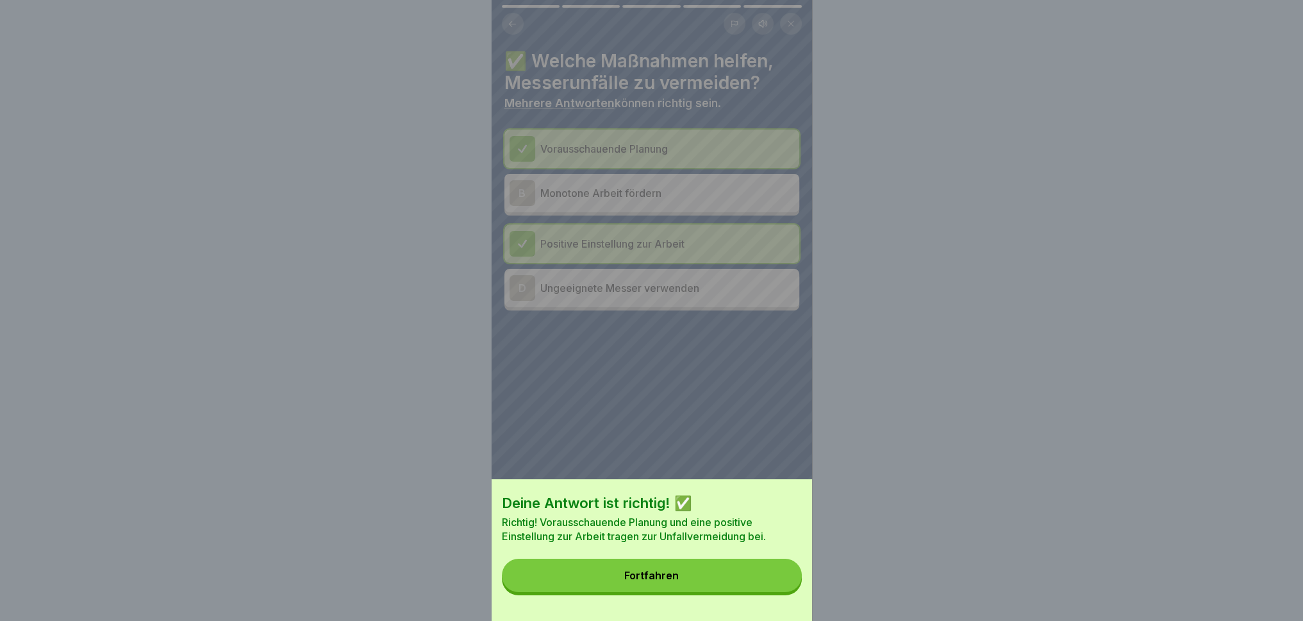
click at [739, 574] on button "Fortfahren" at bounding box center [652, 574] width 300 height 33
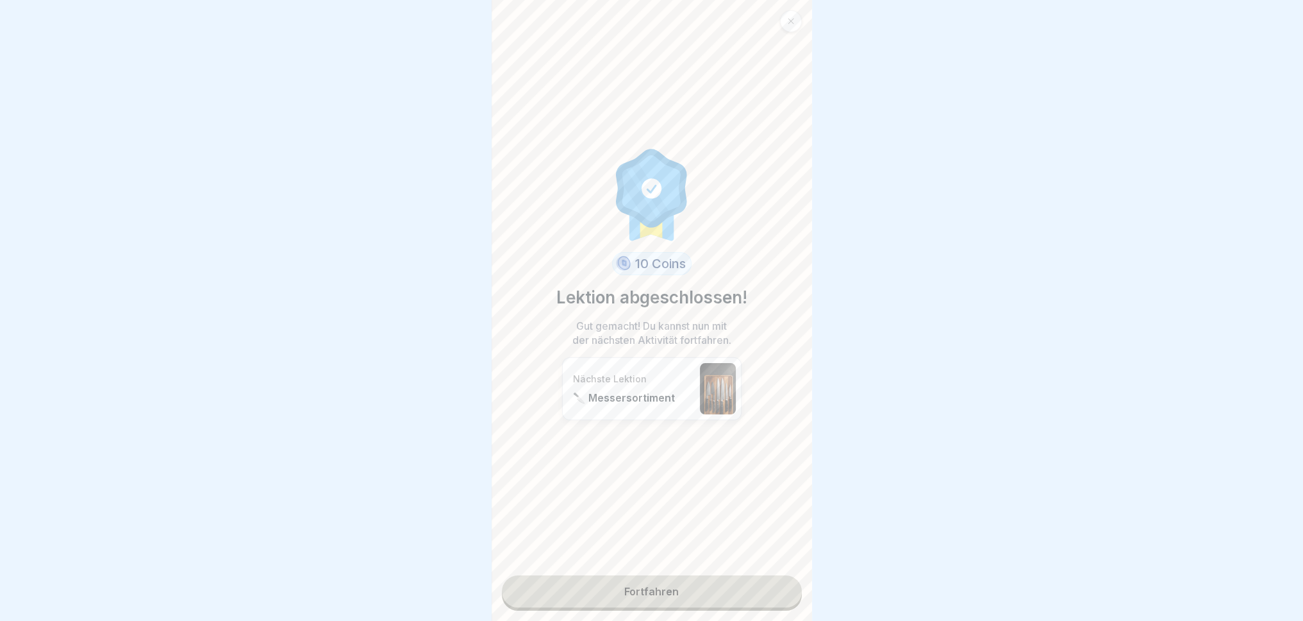
click at [699, 574] on link "Fortfahren" at bounding box center [652, 591] width 300 height 32
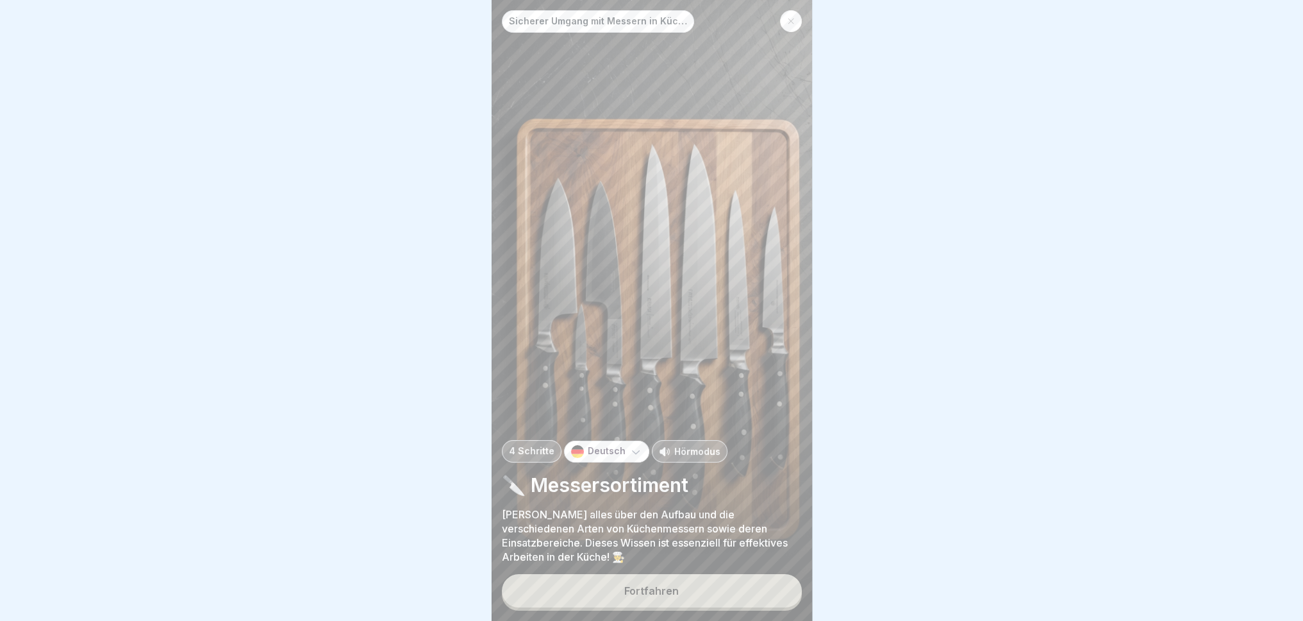
click at [717, 574] on button "Fortfahren" at bounding box center [652, 590] width 300 height 33
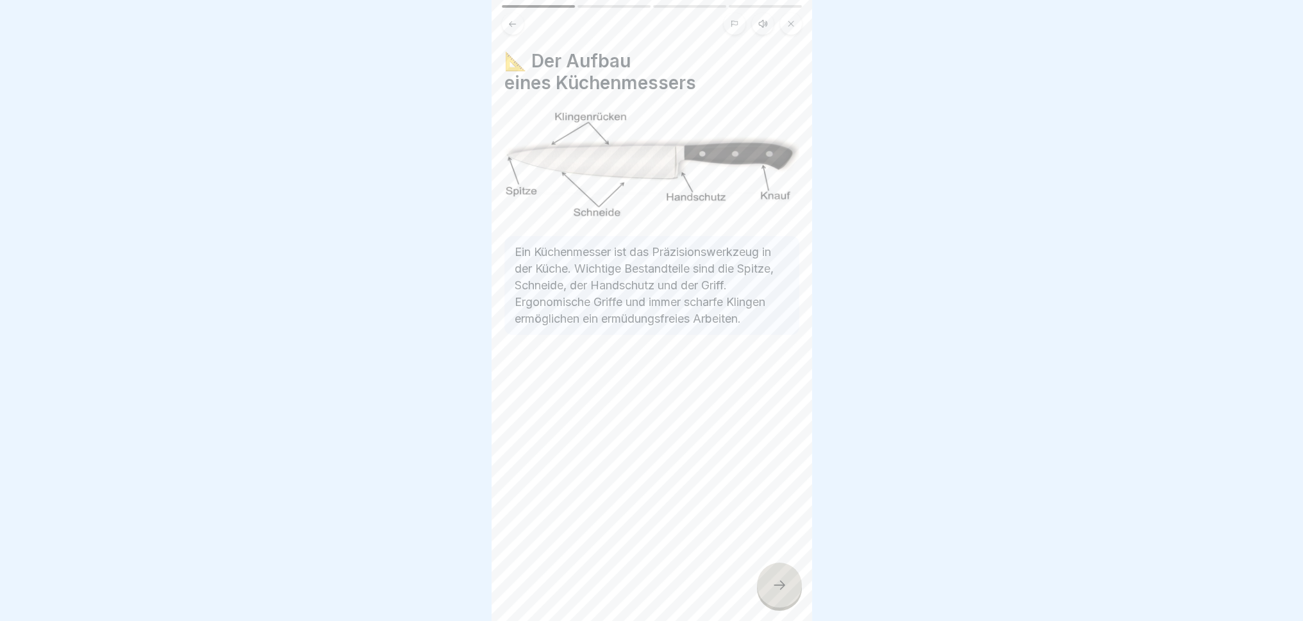
click at [788, 574] on div at bounding box center [779, 584] width 45 height 45
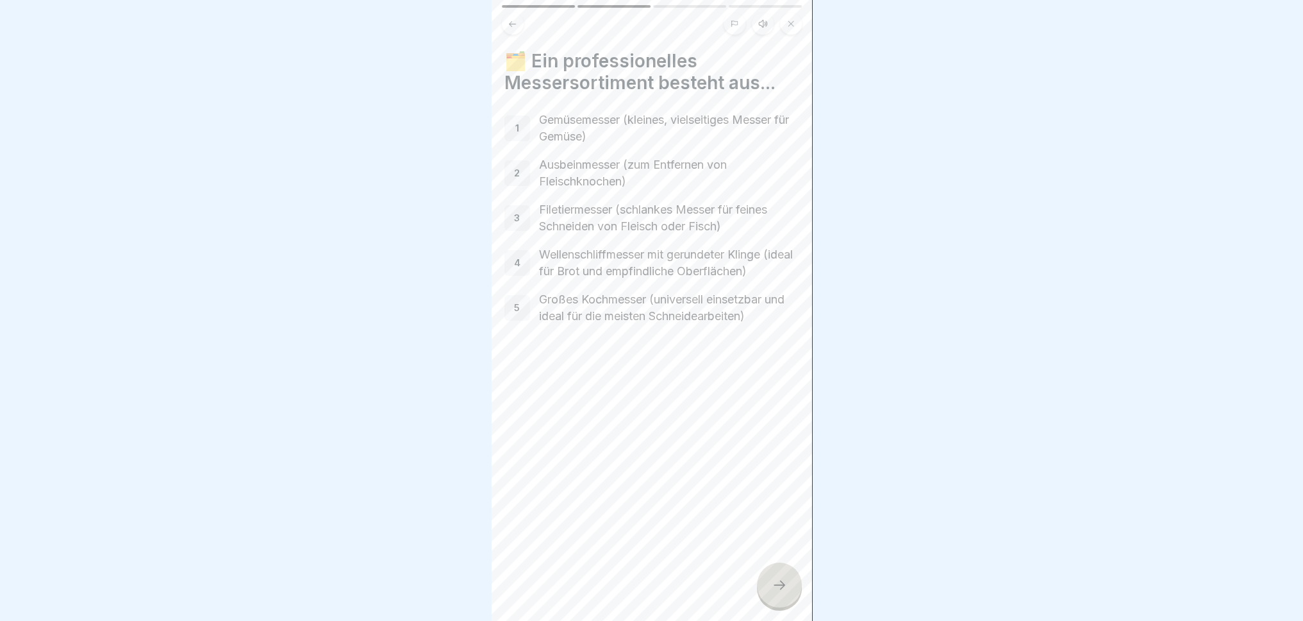
click at [769, 564] on div "Sicherer Umgang mit Messern in Küchen 4 Schritte Deutsch Hörmodus 🔪 Messersorti…" at bounding box center [652, 310] width 321 height 621
click at [787, 574] on div at bounding box center [779, 584] width 45 height 45
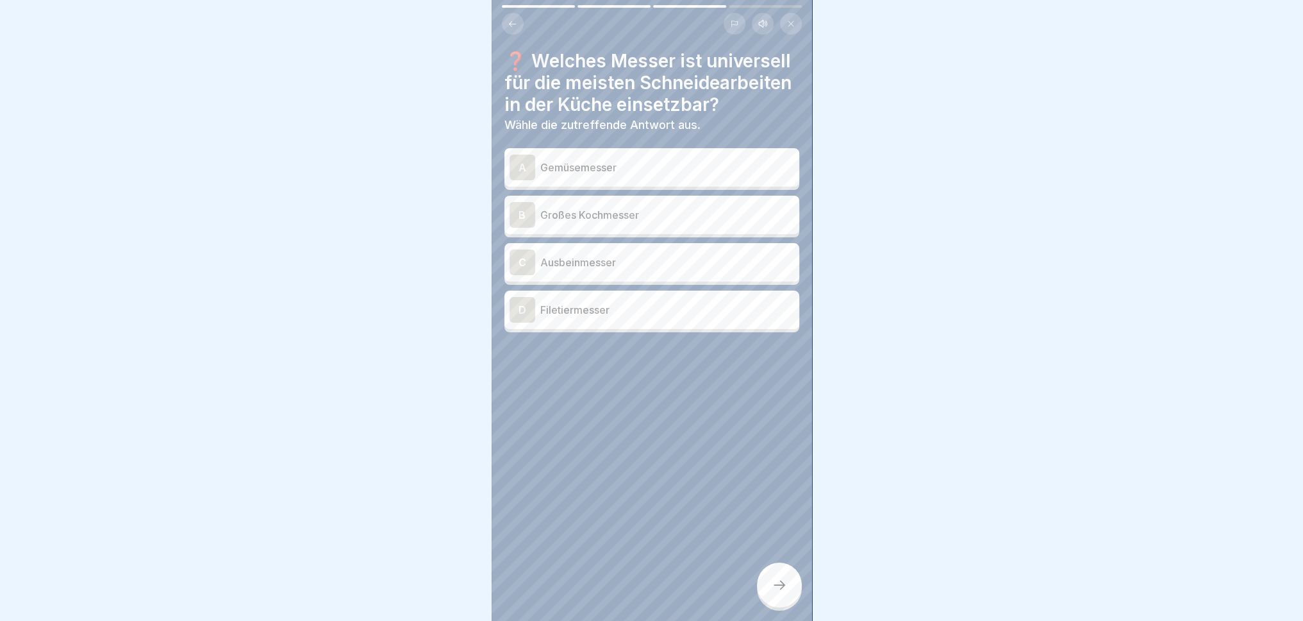
click at [526, 221] on div "B" at bounding box center [523, 215] width 26 height 26
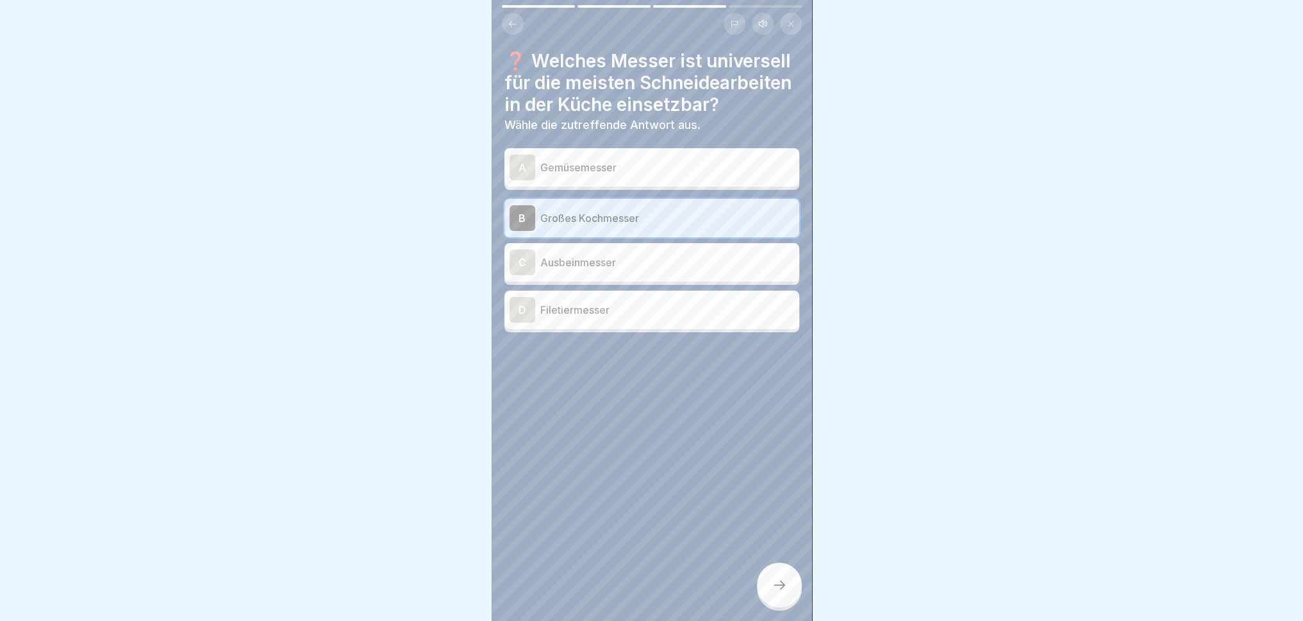
click at [791, 574] on div at bounding box center [779, 584] width 45 height 45
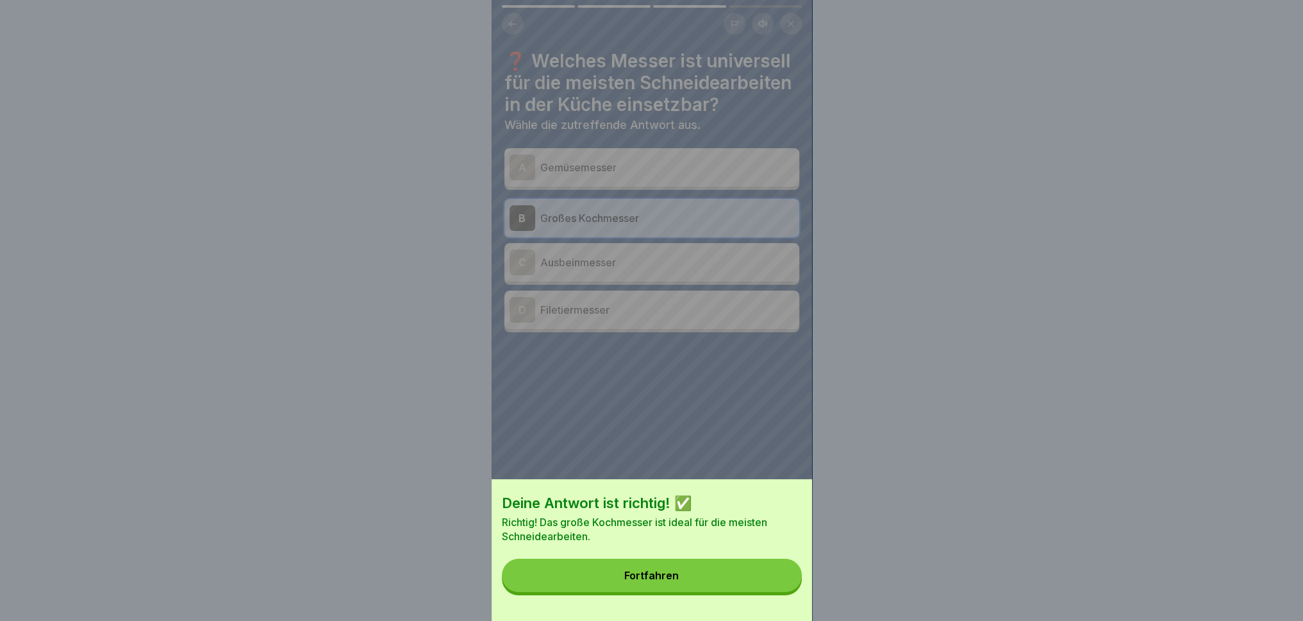
click at [742, 574] on button "Fortfahren" at bounding box center [652, 574] width 300 height 33
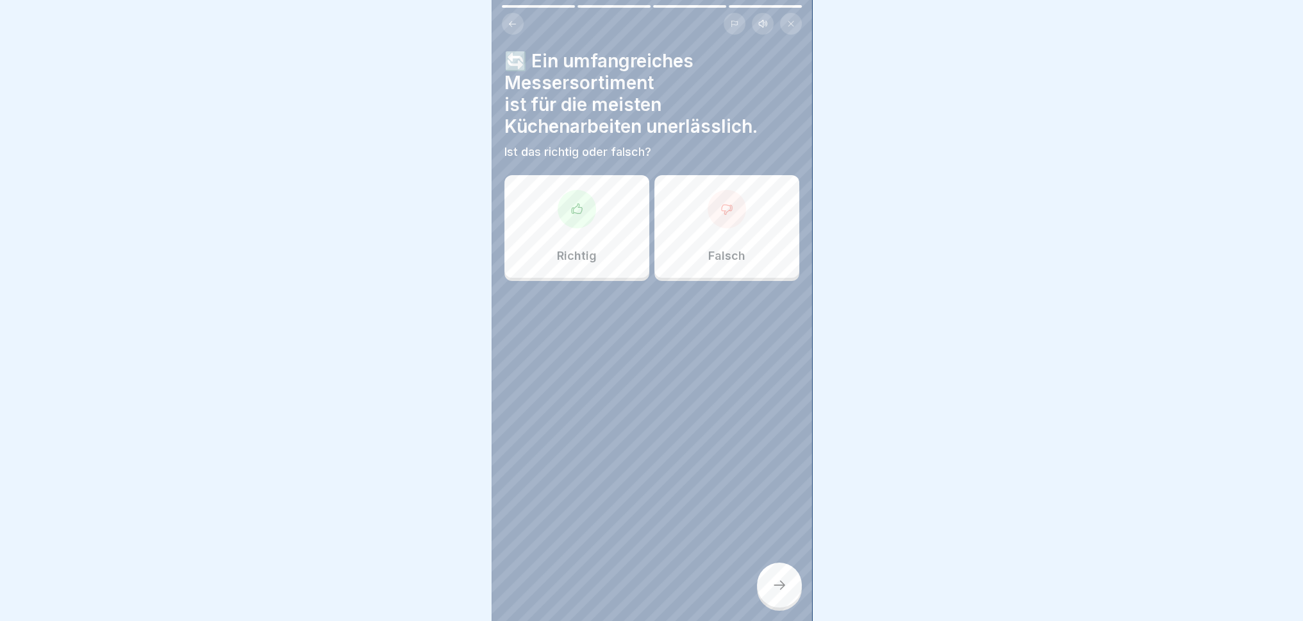
click at [571, 203] on icon at bounding box center [577, 209] width 13 height 13
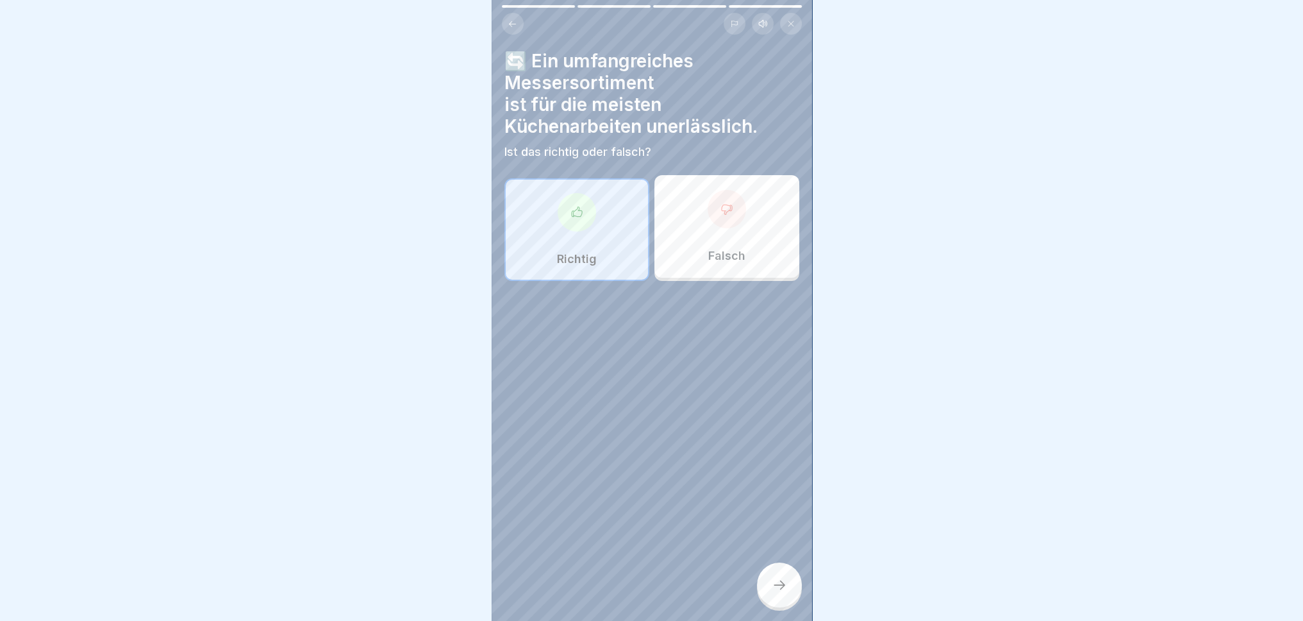
click at [781, 574] on icon at bounding box center [779, 584] width 15 height 15
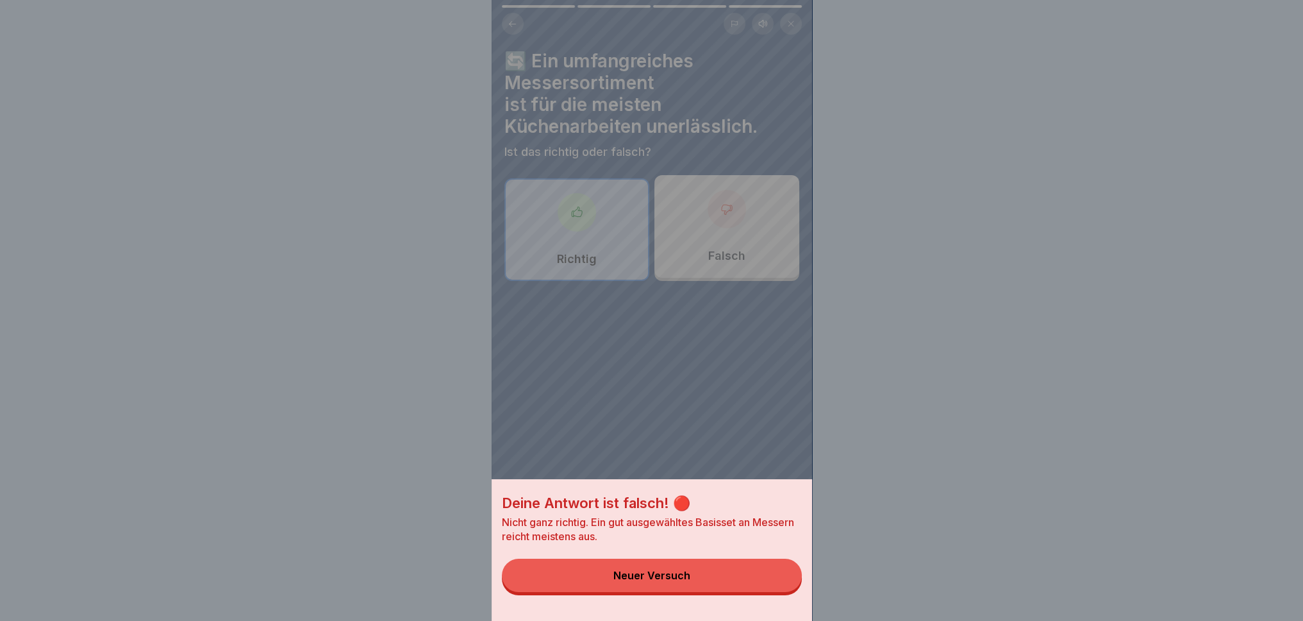
click at [710, 574] on button "Neuer Versuch" at bounding box center [652, 574] width 300 height 33
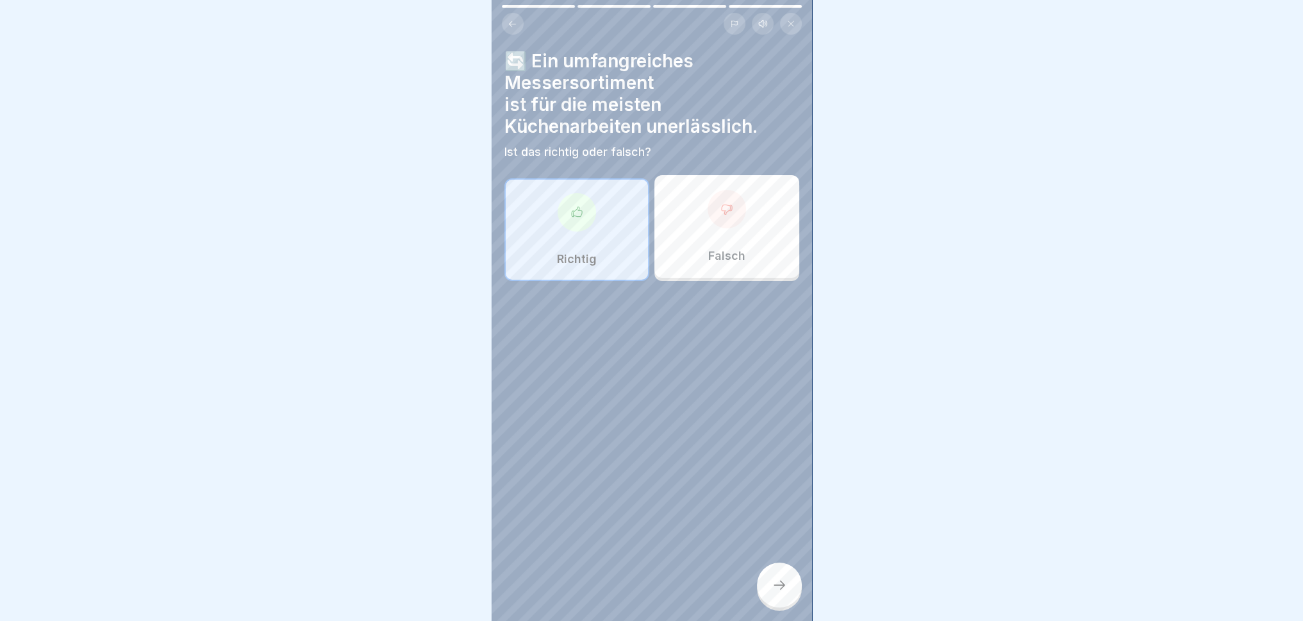
click at [718, 258] on div "Falsch" at bounding box center [727, 226] width 145 height 103
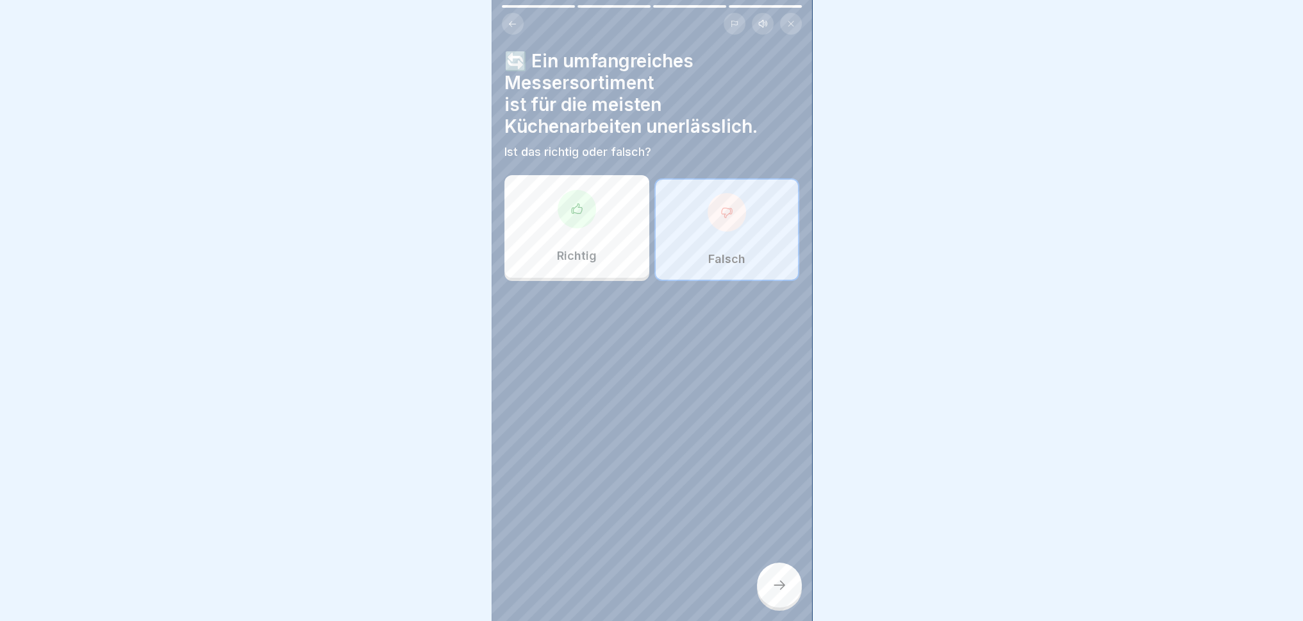
click at [792, 574] on div at bounding box center [779, 584] width 45 height 45
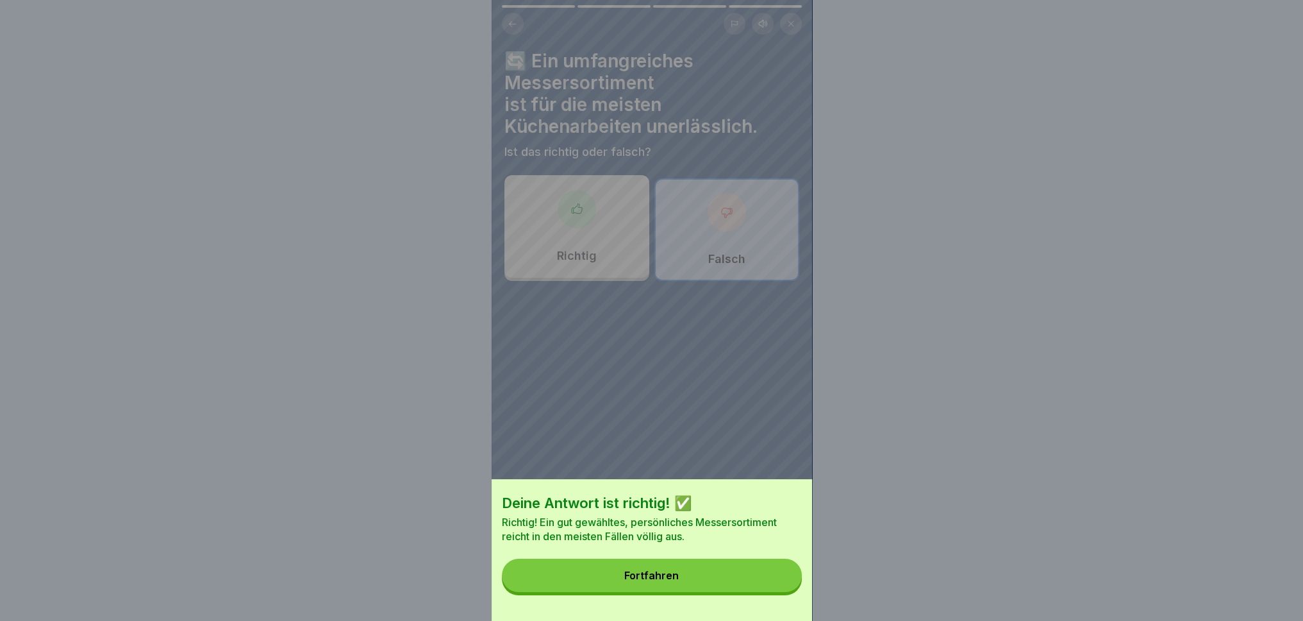
click at [707, 574] on button "Fortfahren" at bounding box center [652, 574] width 300 height 33
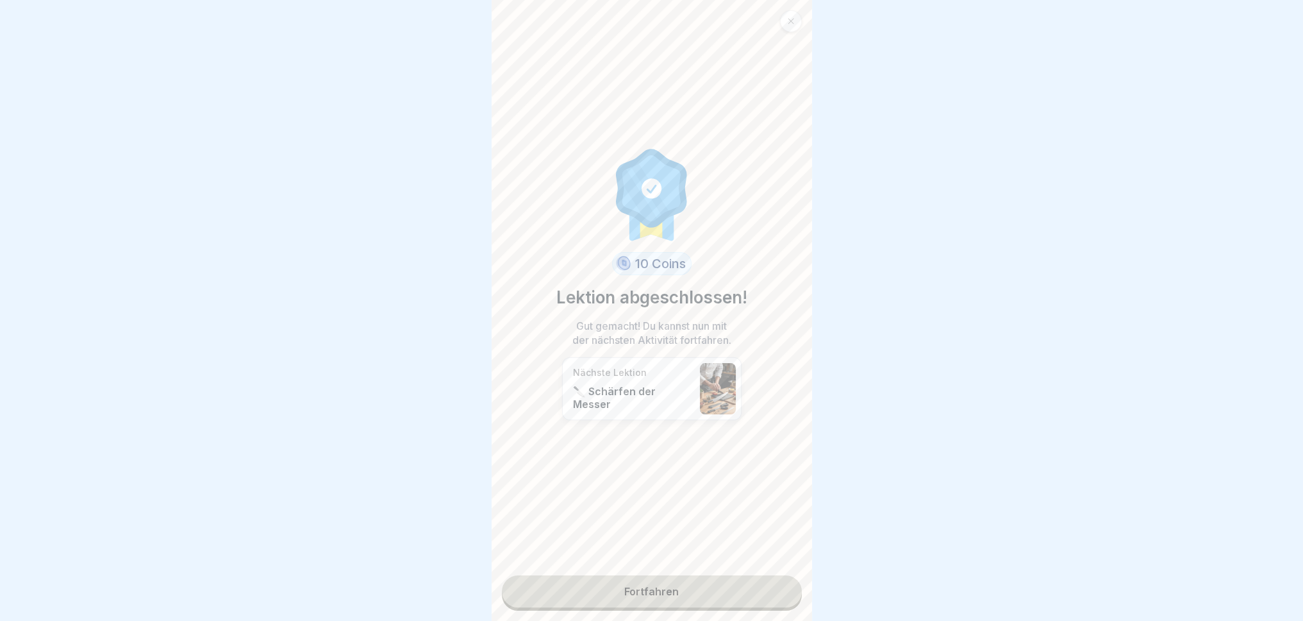
click at [691, 574] on link "Fortfahren" at bounding box center [652, 591] width 300 height 32
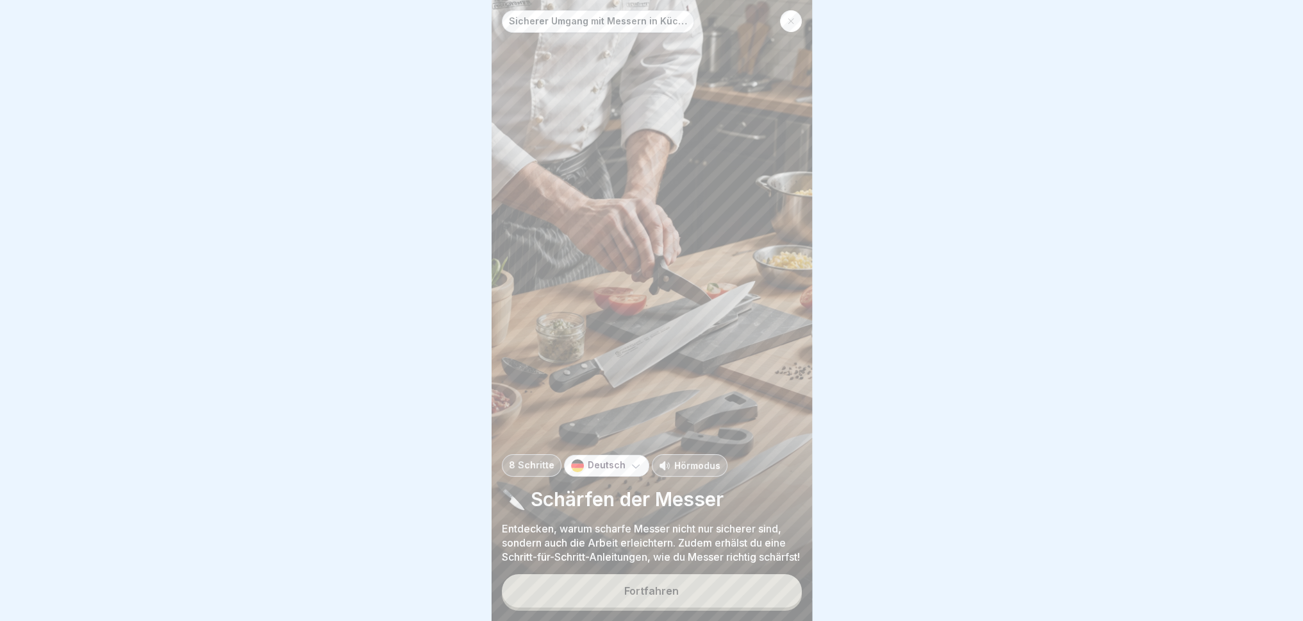
click at [692, 574] on button "Fortfahren" at bounding box center [652, 590] width 300 height 33
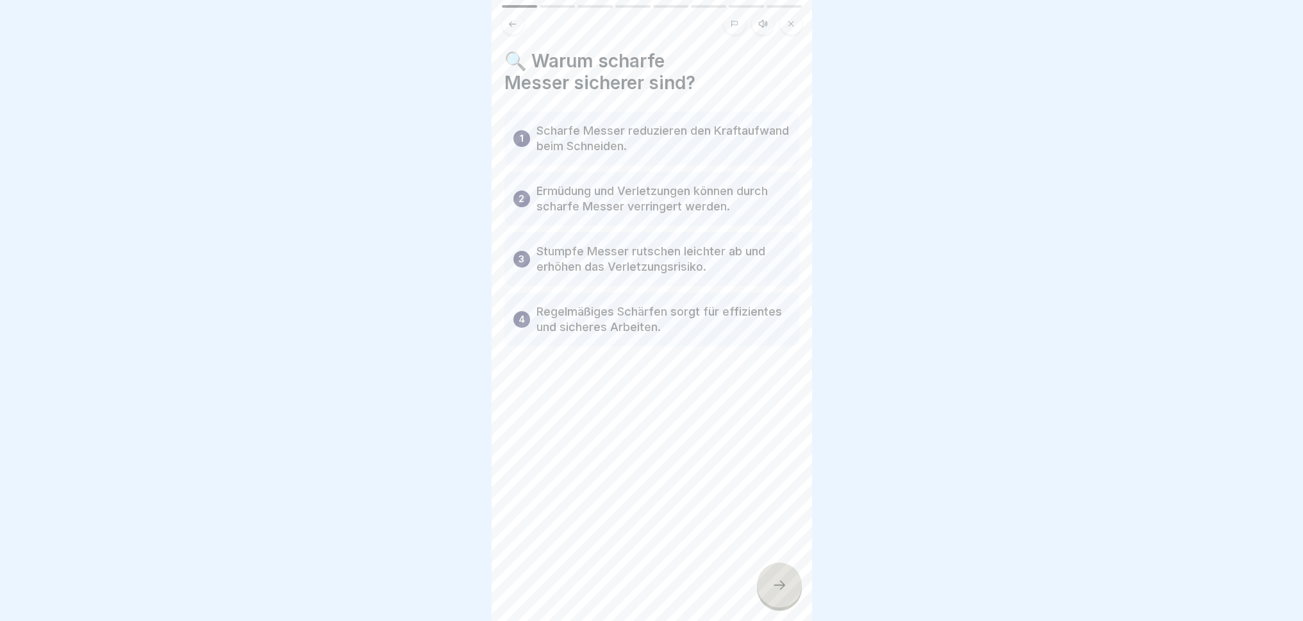
click at [739, 574] on div "🔍 Warum scharfe Messer sicherer sind? 1 Scharfe Messer reduzieren den Kraftaufw…" at bounding box center [652, 310] width 321 height 621
click at [766, 574] on div at bounding box center [779, 584] width 45 height 45
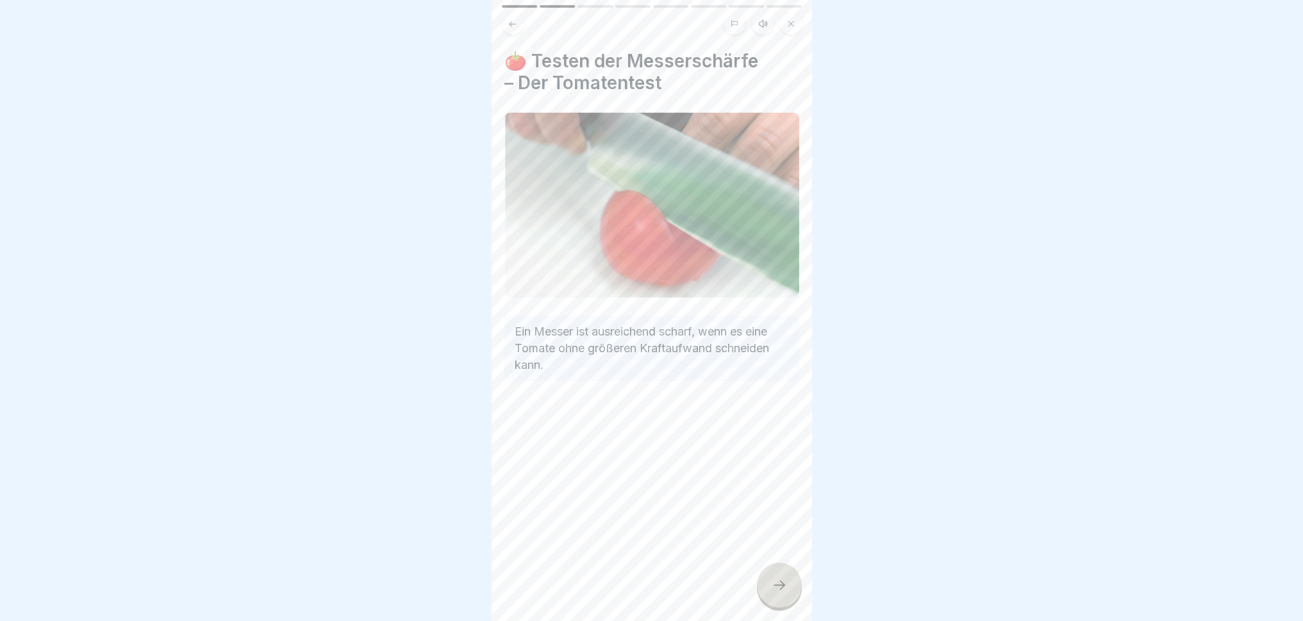
click at [772, 574] on icon at bounding box center [779, 584] width 15 height 15
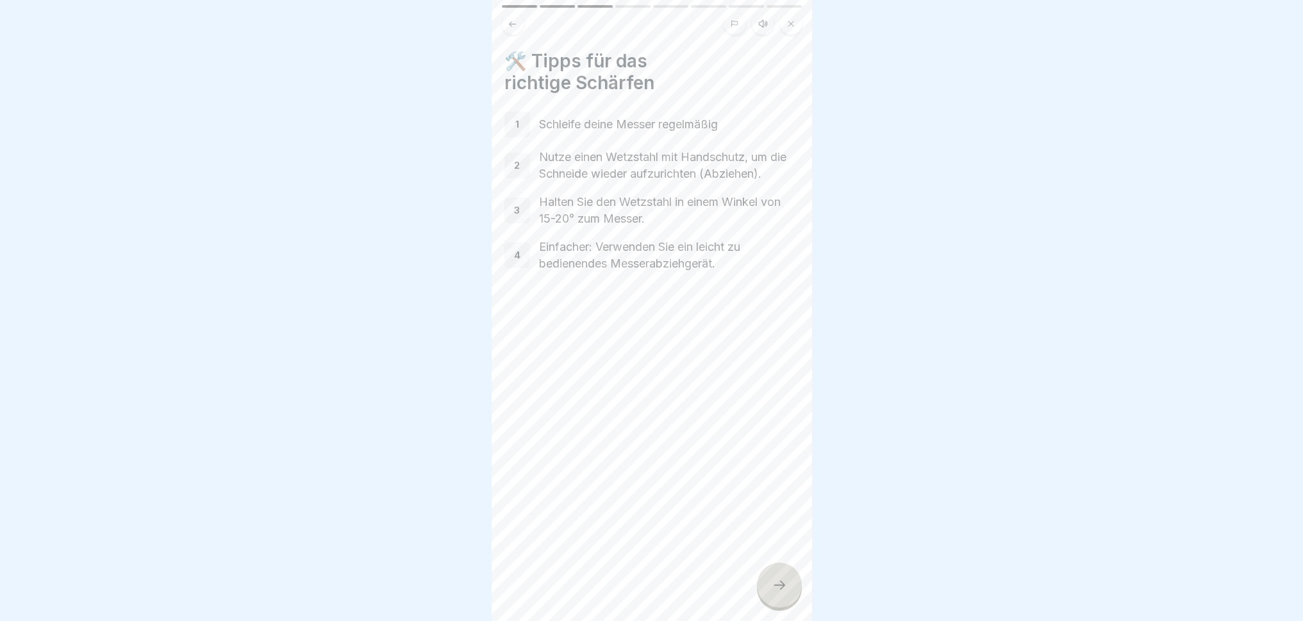
click at [772, 574] on icon at bounding box center [779, 584] width 15 height 15
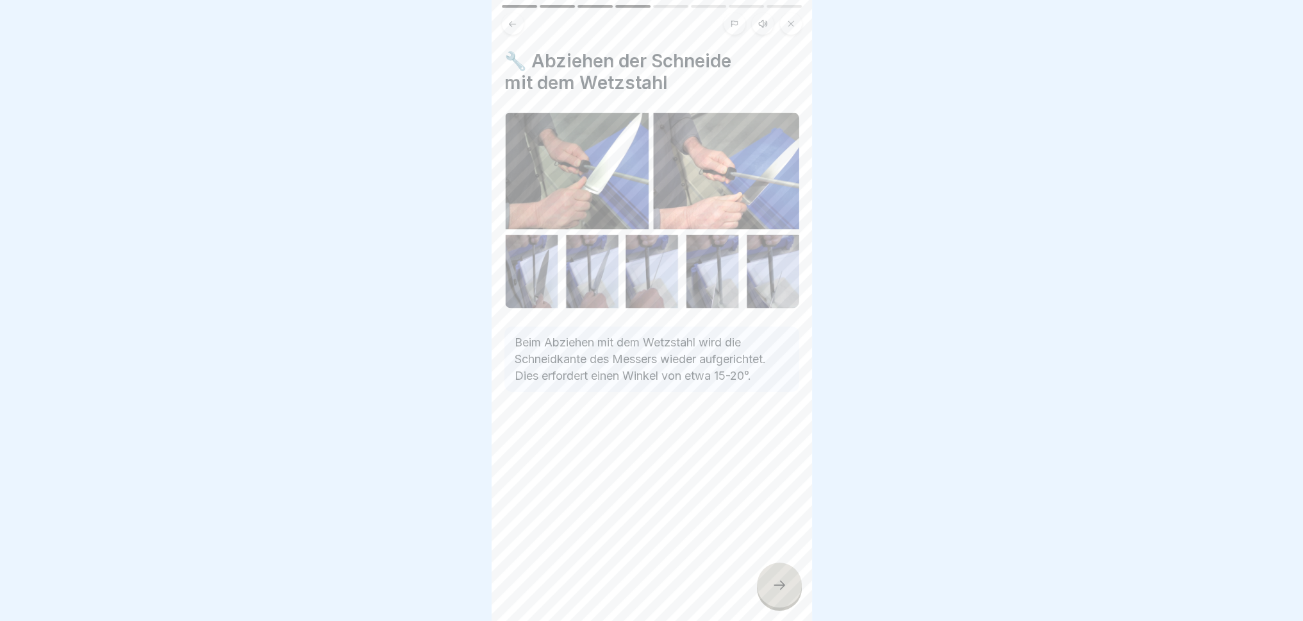
click at [772, 574] on icon at bounding box center [779, 584] width 15 height 15
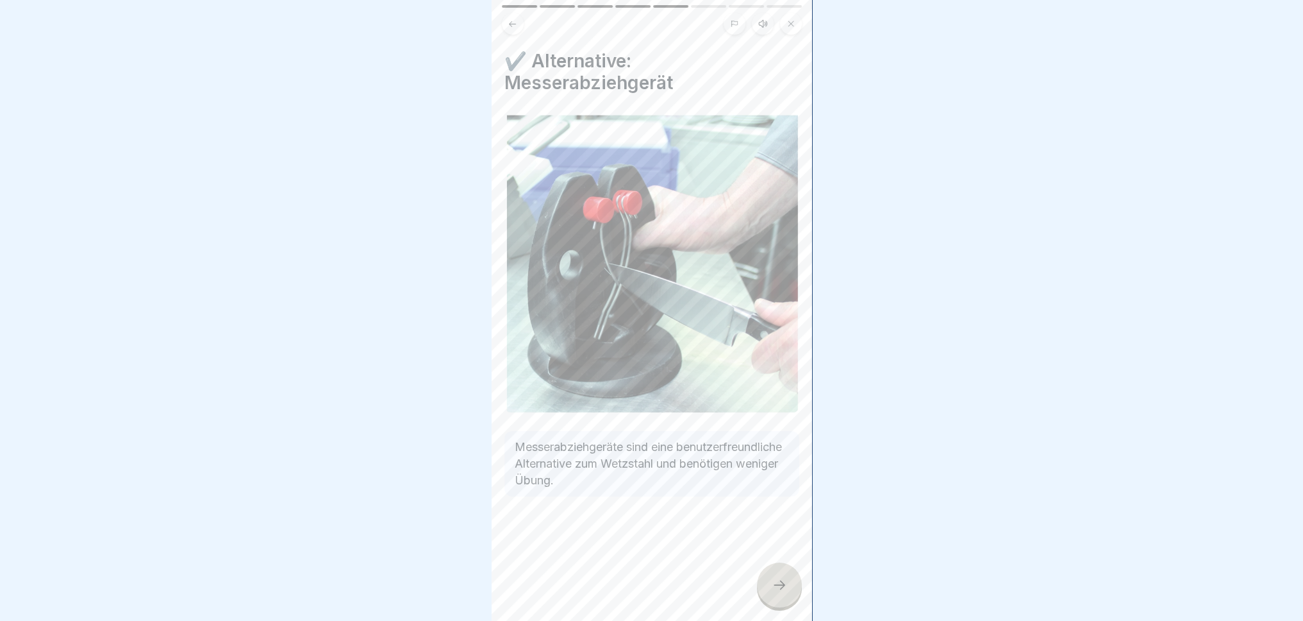
click at [772, 574] on icon at bounding box center [779, 584] width 15 height 15
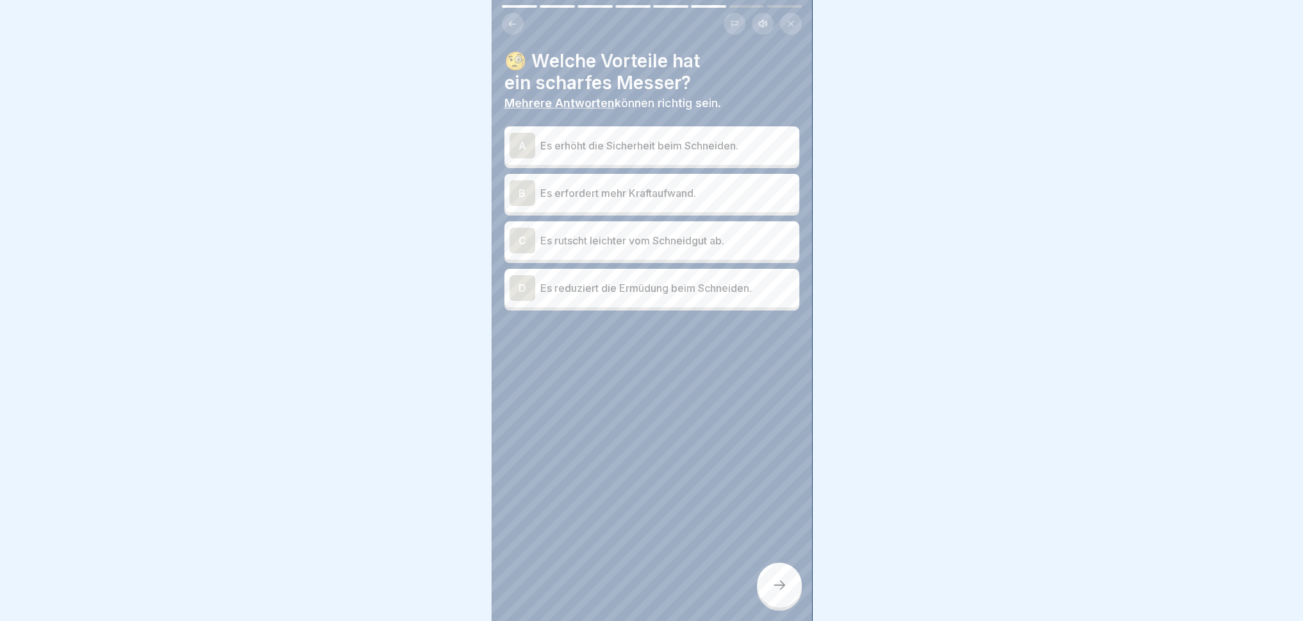
click at [772, 574] on icon at bounding box center [779, 584] width 15 height 15
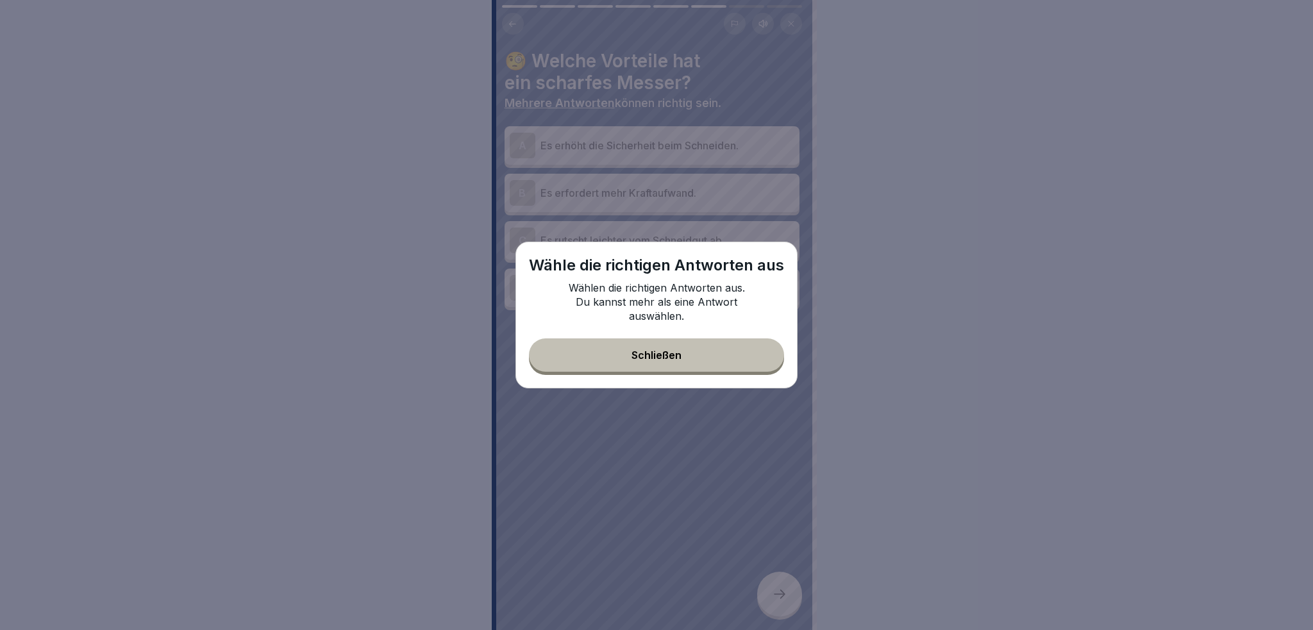
click at [731, 351] on button "Schließen" at bounding box center [656, 355] width 255 height 33
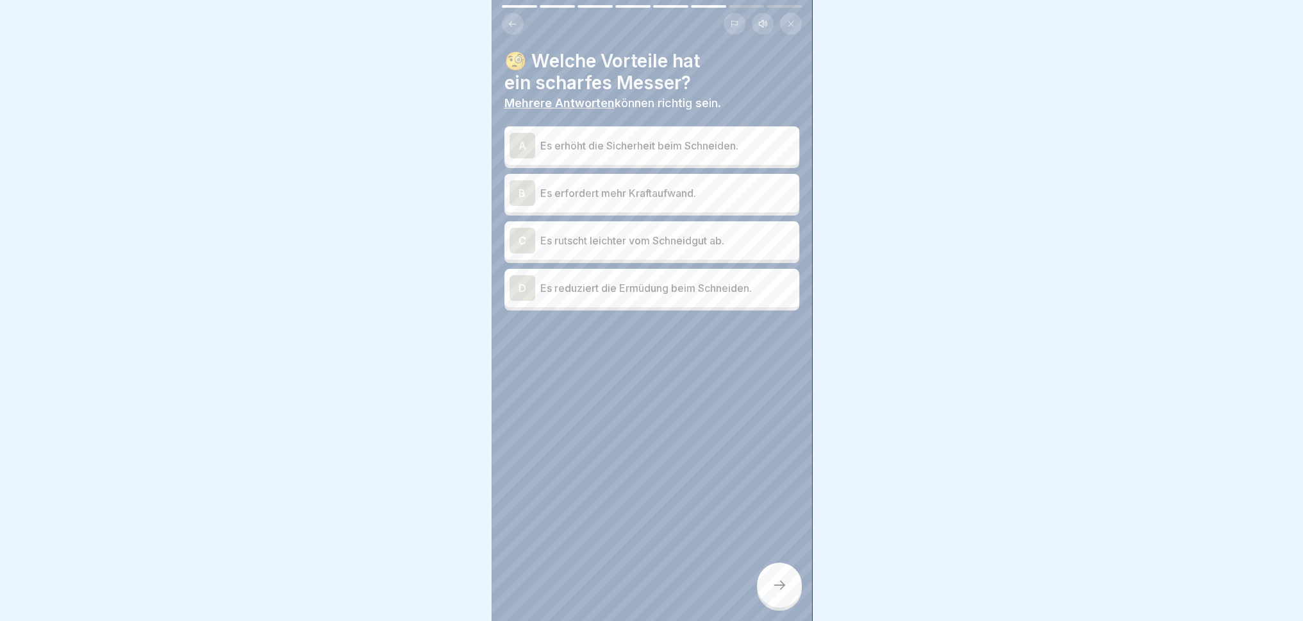
click at [636, 146] on p "Es erhöht die Sicherheit beim Schneiden." at bounding box center [667, 145] width 254 height 15
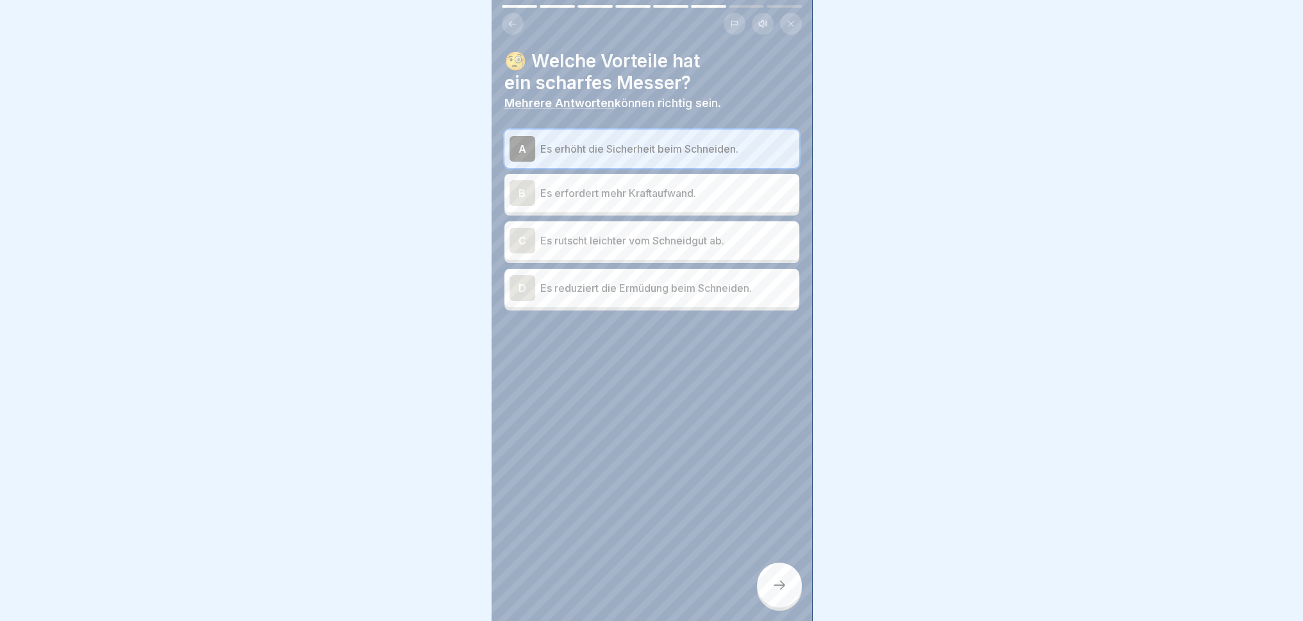
click at [687, 296] on div "D Es reduziert die Ermüdung beim Schneiden." at bounding box center [652, 288] width 285 height 26
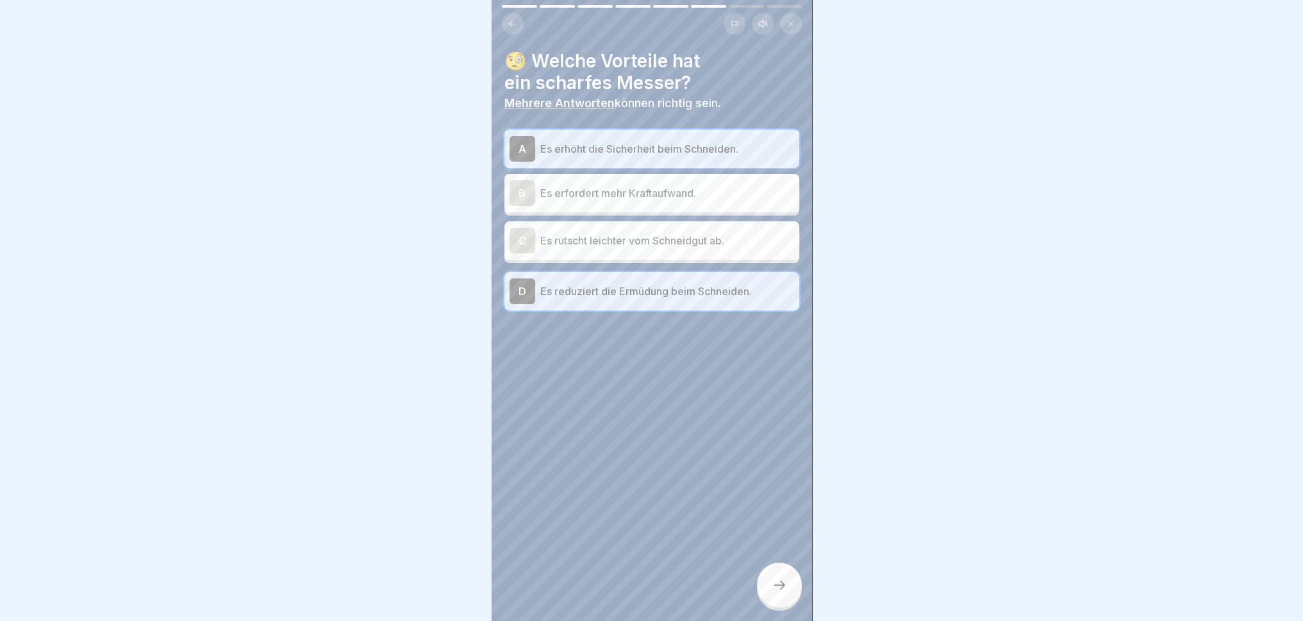
click at [785, 574] on div "🧐 Welche Vorteile hat ein scharfes Messer? Mehrere Antworten können richtig sei…" at bounding box center [652, 310] width 321 height 621
click at [782, 574] on div at bounding box center [779, 584] width 45 height 45
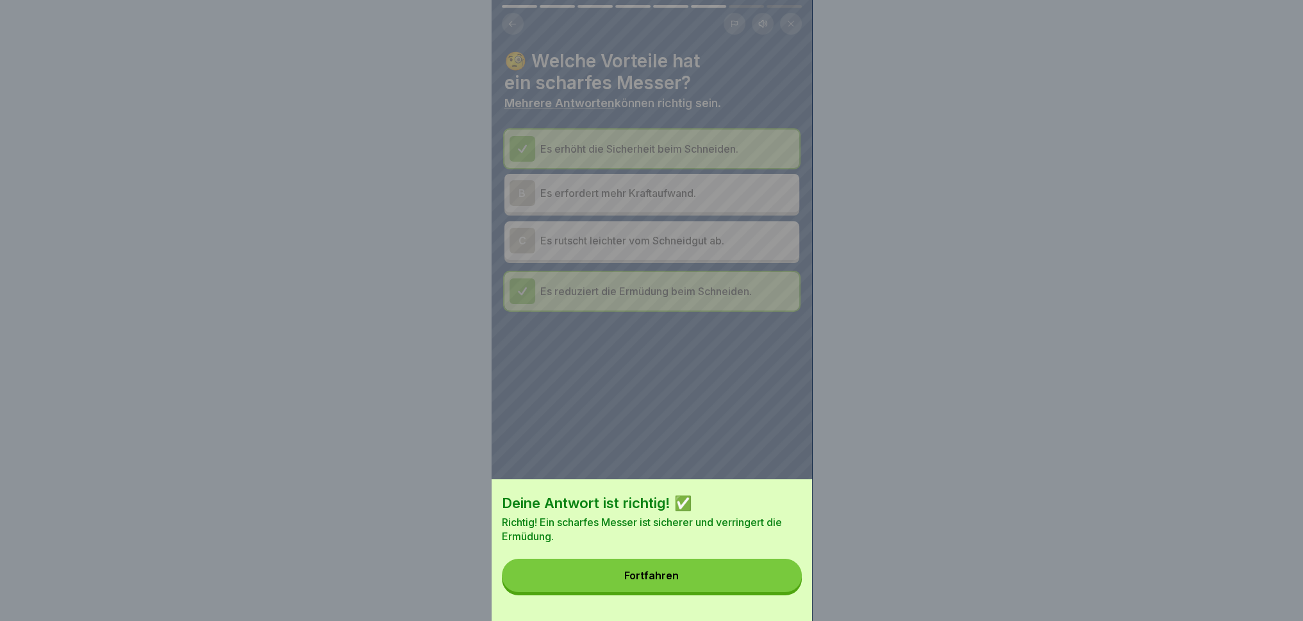
click at [760, 574] on button "Fortfahren" at bounding box center [652, 574] width 300 height 33
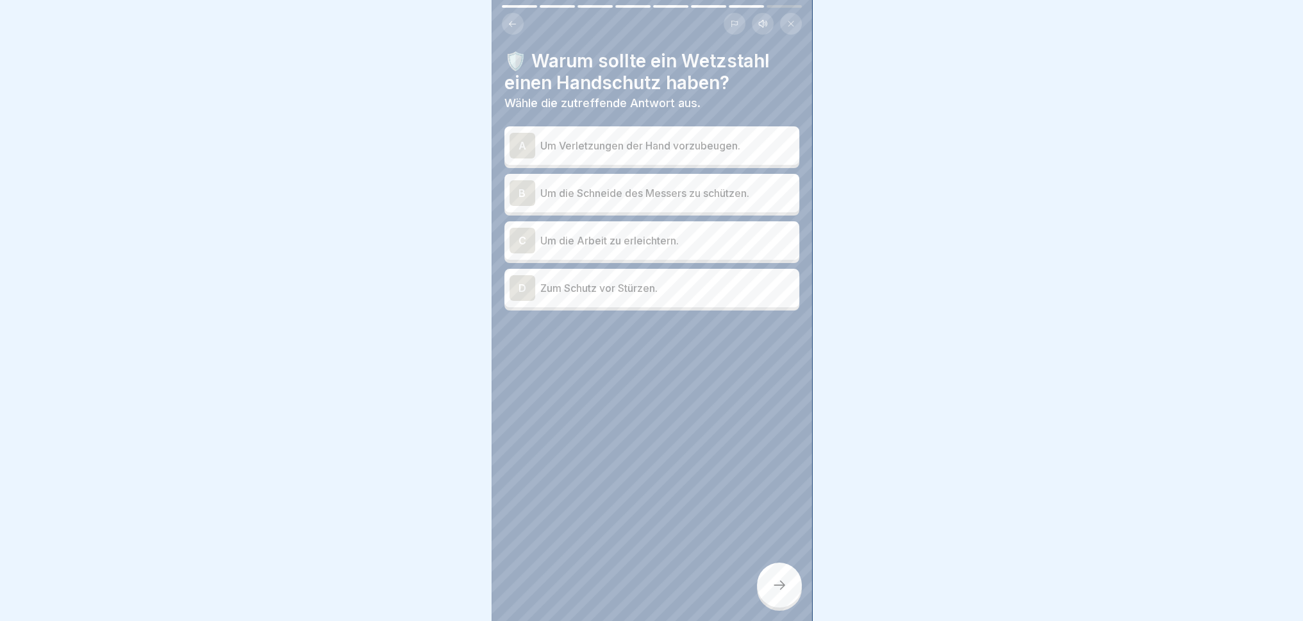
click at [707, 144] on p "Um Verletzungen der Hand vorzubeugen." at bounding box center [667, 145] width 254 height 15
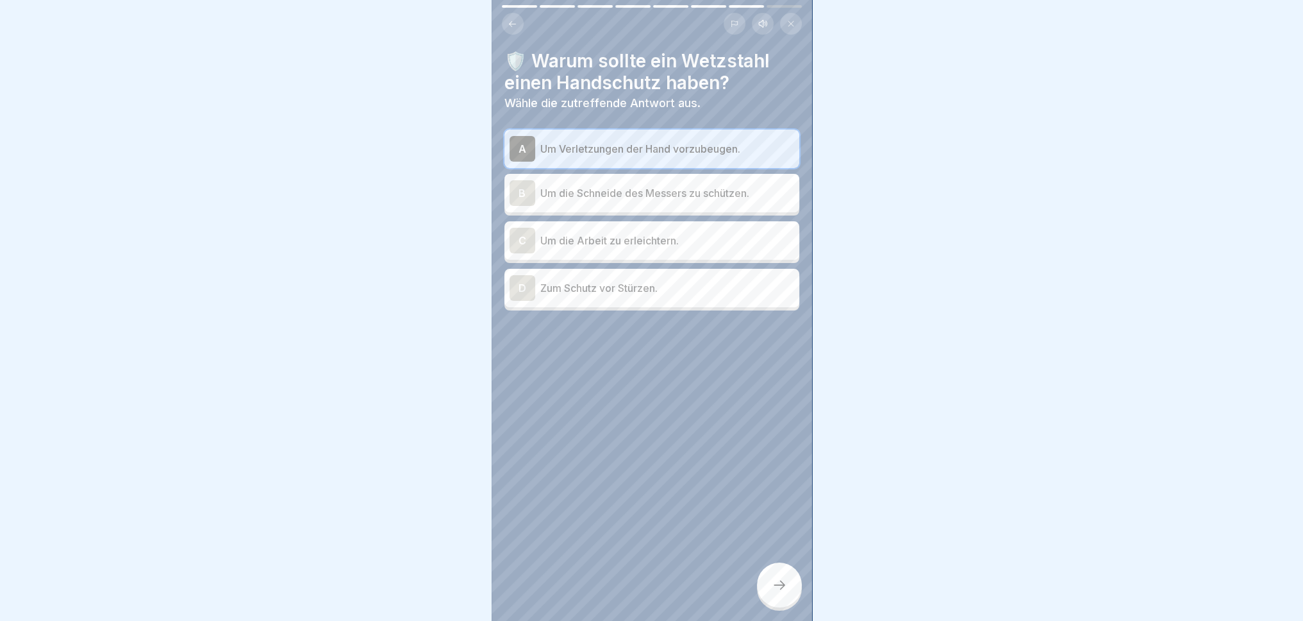
click at [712, 233] on p "Um die Arbeit zu erleichtern." at bounding box center [667, 240] width 254 height 15
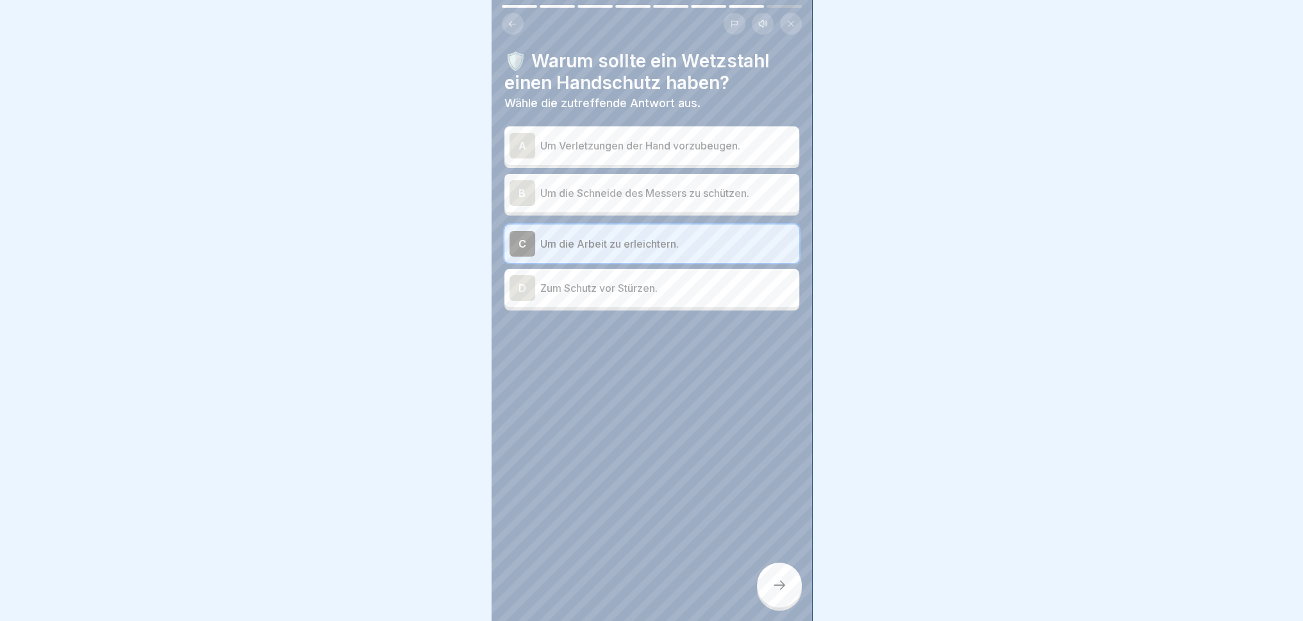
click at [719, 143] on p "Um Verletzungen der Hand vorzubeugen." at bounding box center [667, 145] width 254 height 15
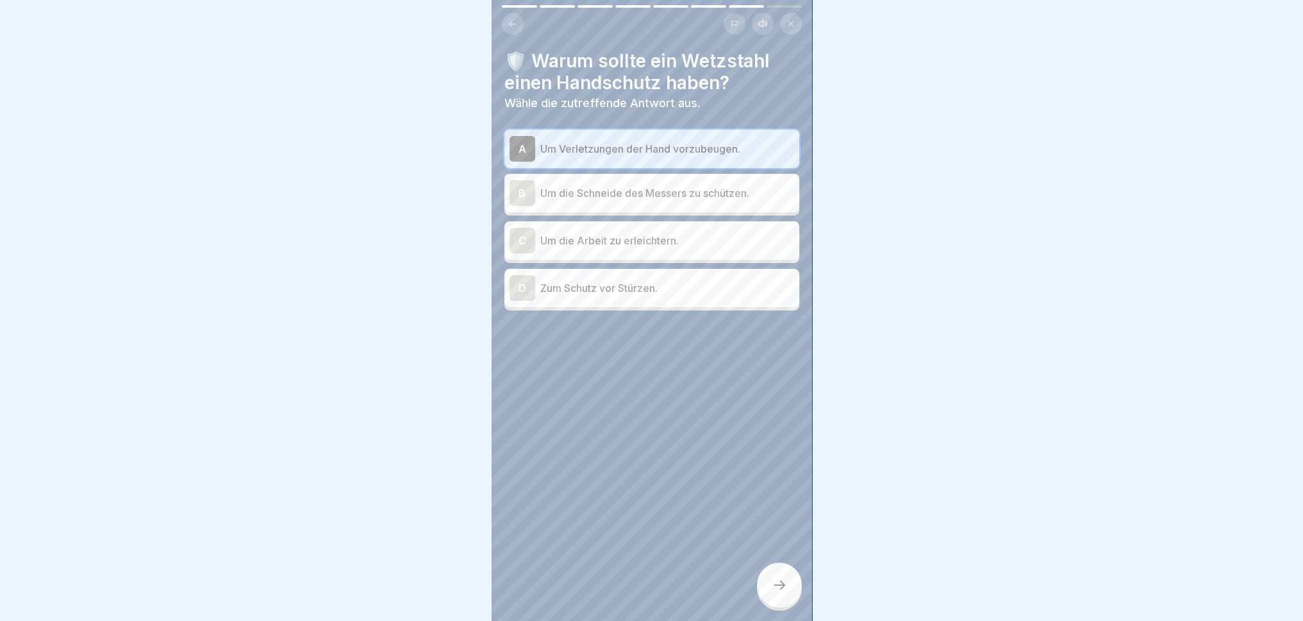
click at [787, 574] on div at bounding box center [779, 584] width 45 height 45
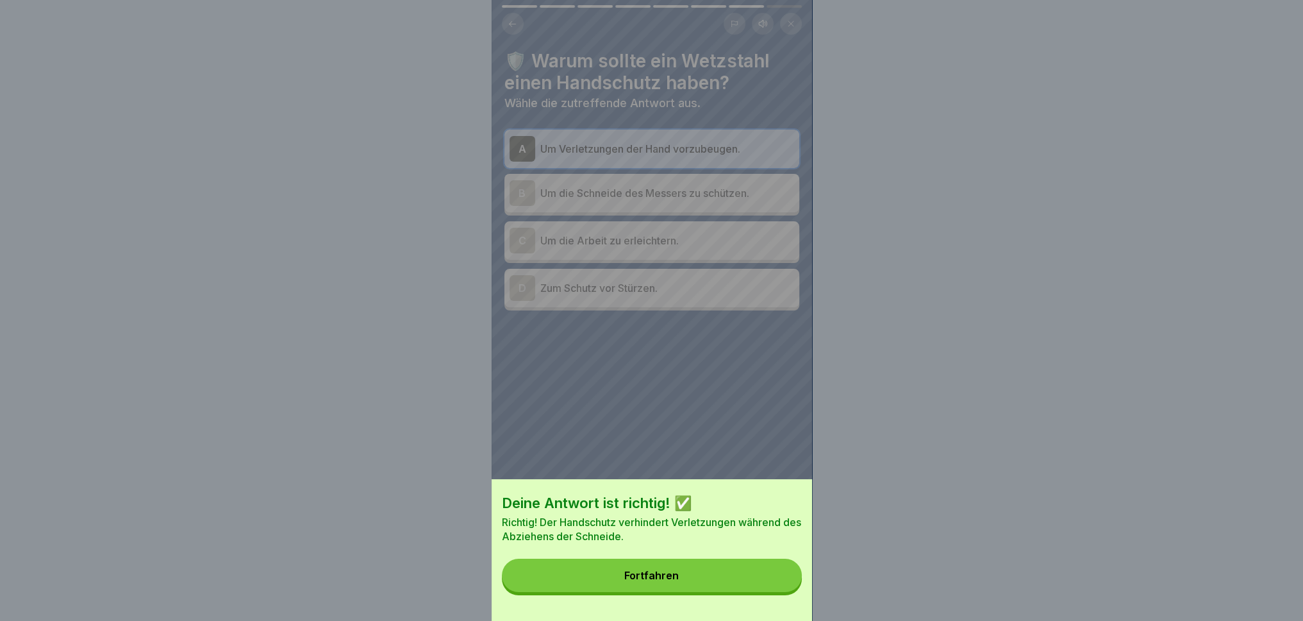
click at [739, 574] on button "Fortfahren" at bounding box center [652, 574] width 300 height 33
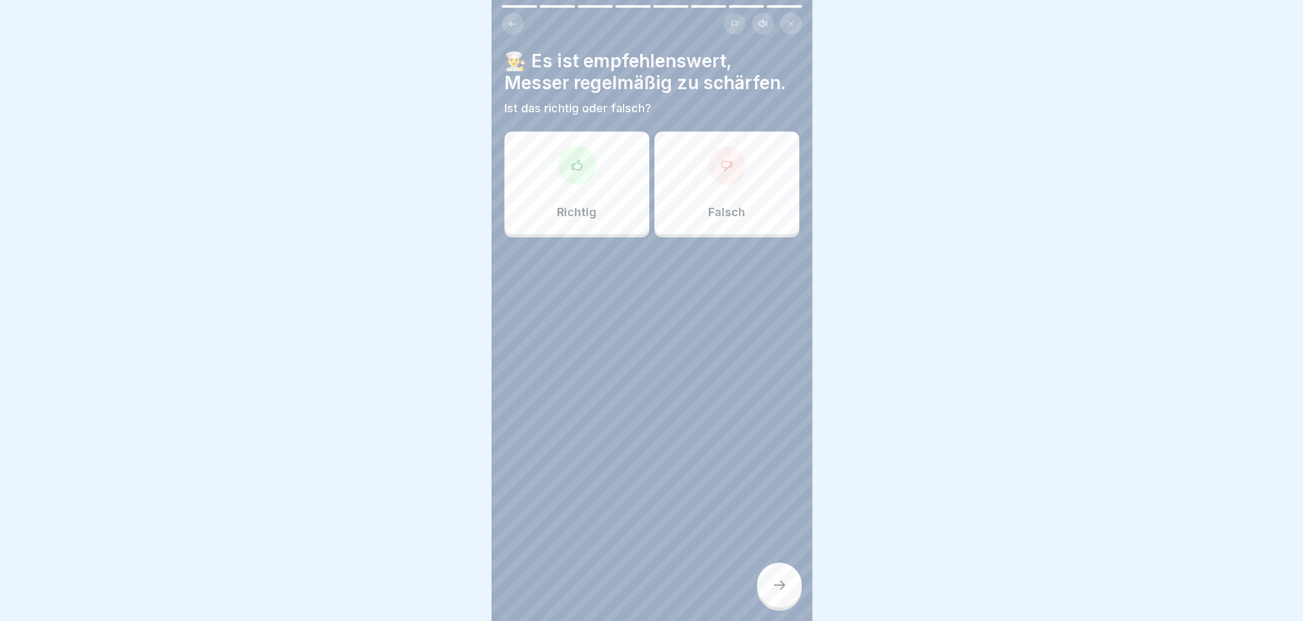
click at [772, 574] on icon at bounding box center [779, 584] width 15 height 15
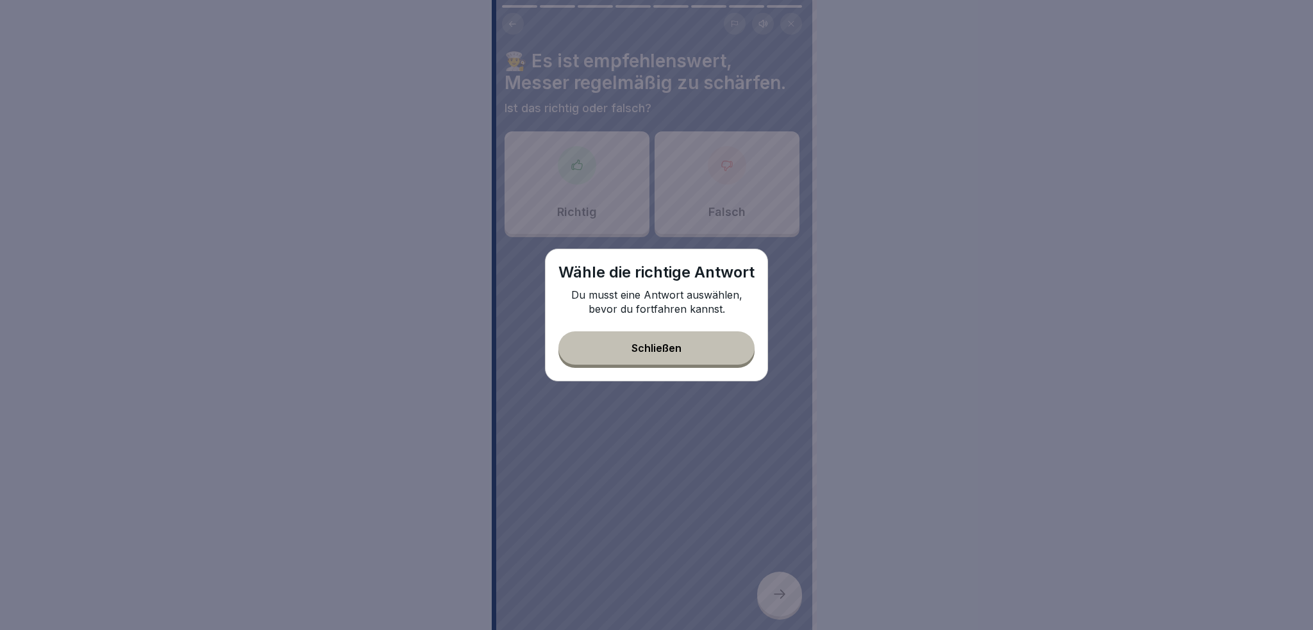
click at [691, 345] on button "Schließen" at bounding box center [656, 347] width 196 height 33
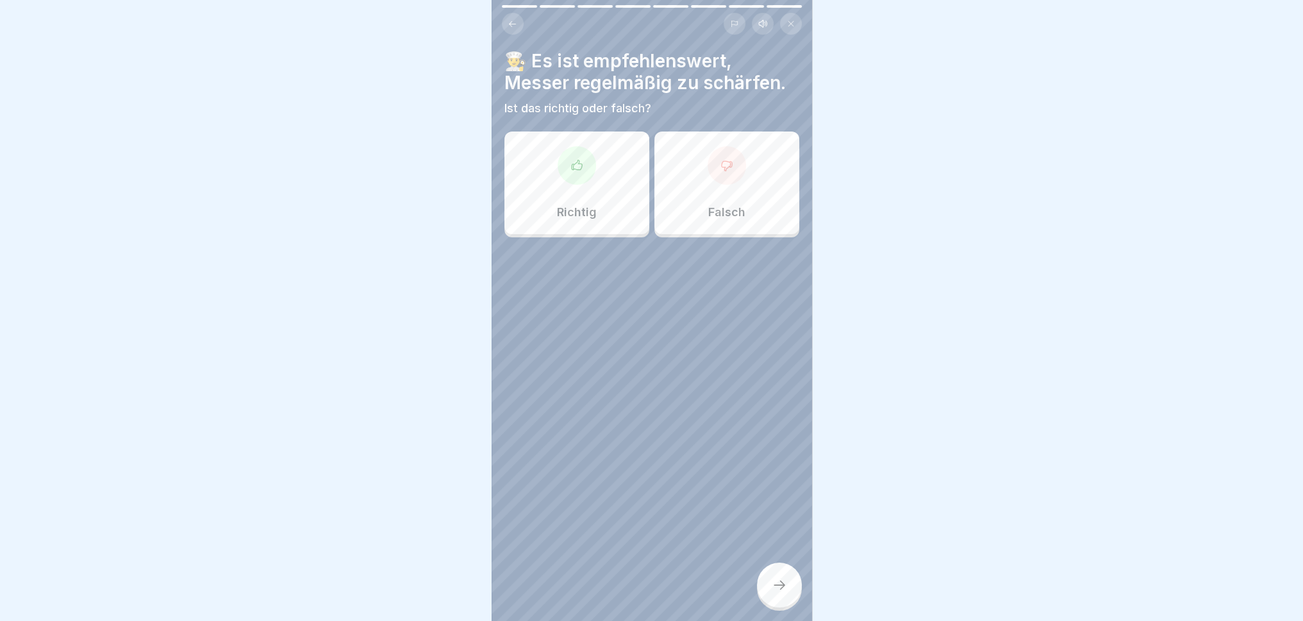
click at [582, 169] on div at bounding box center [577, 165] width 38 height 38
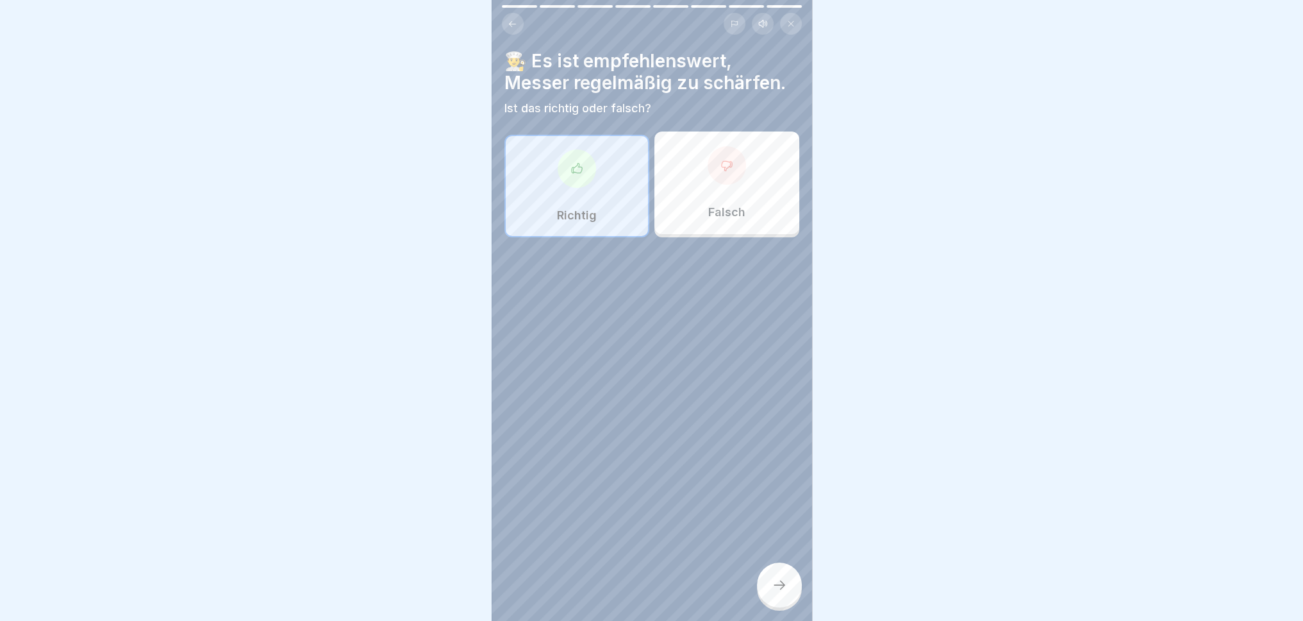
click at [780, 574] on icon at bounding box center [779, 584] width 15 height 15
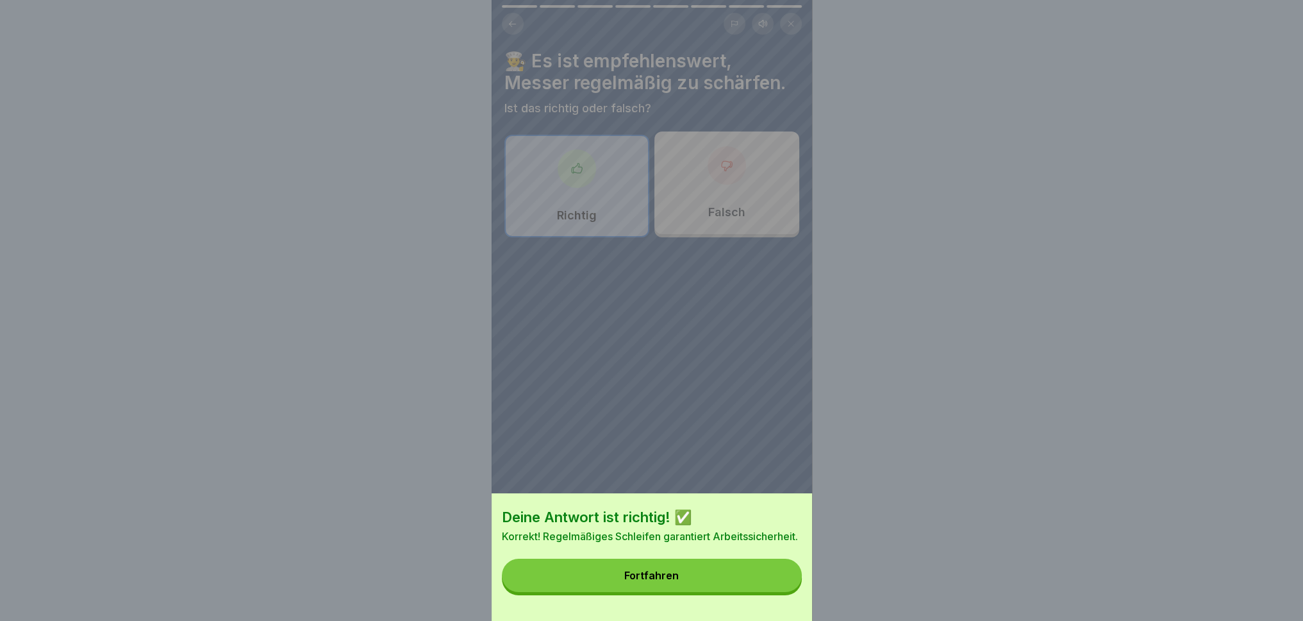
click at [698, 574] on button "Fortfahren" at bounding box center [652, 574] width 300 height 33
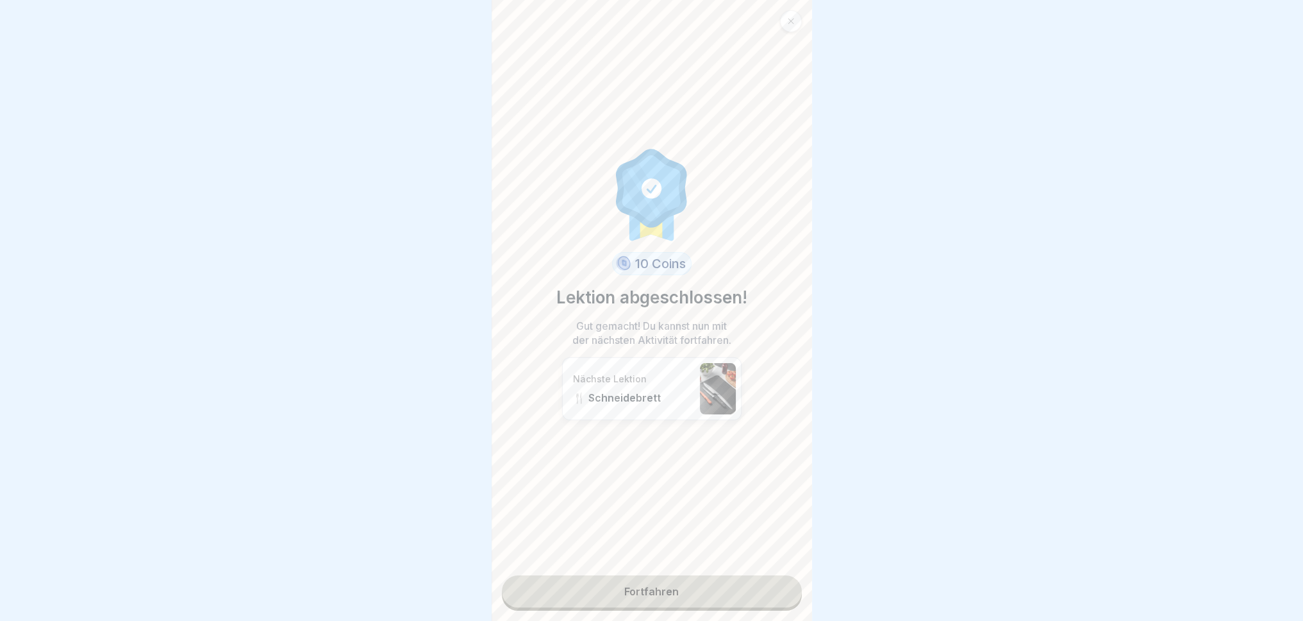
click at [720, 574] on div "10 Coins Lektion abgeschlossen! Gut gemacht! Du kannst nun mit der nächsten Akt…" at bounding box center [652, 310] width 321 height 621
click at [719, 574] on link "Fortfahren" at bounding box center [652, 591] width 300 height 32
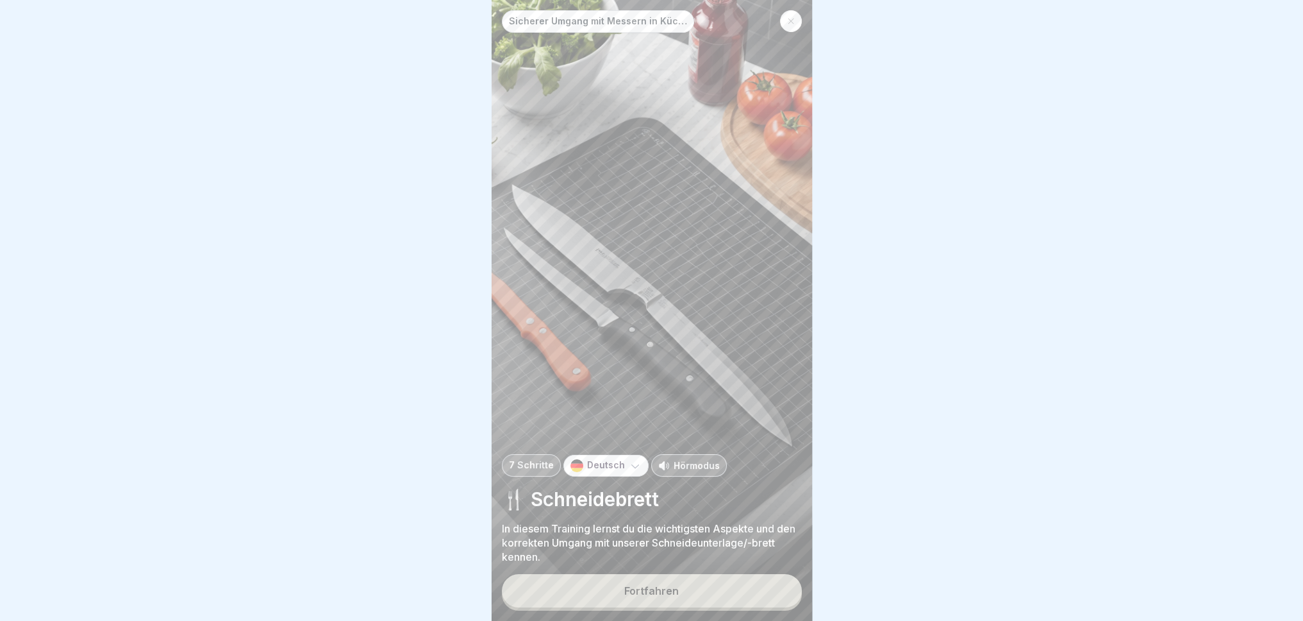
click at [721, 574] on button "Fortfahren" at bounding box center [652, 590] width 300 height 33
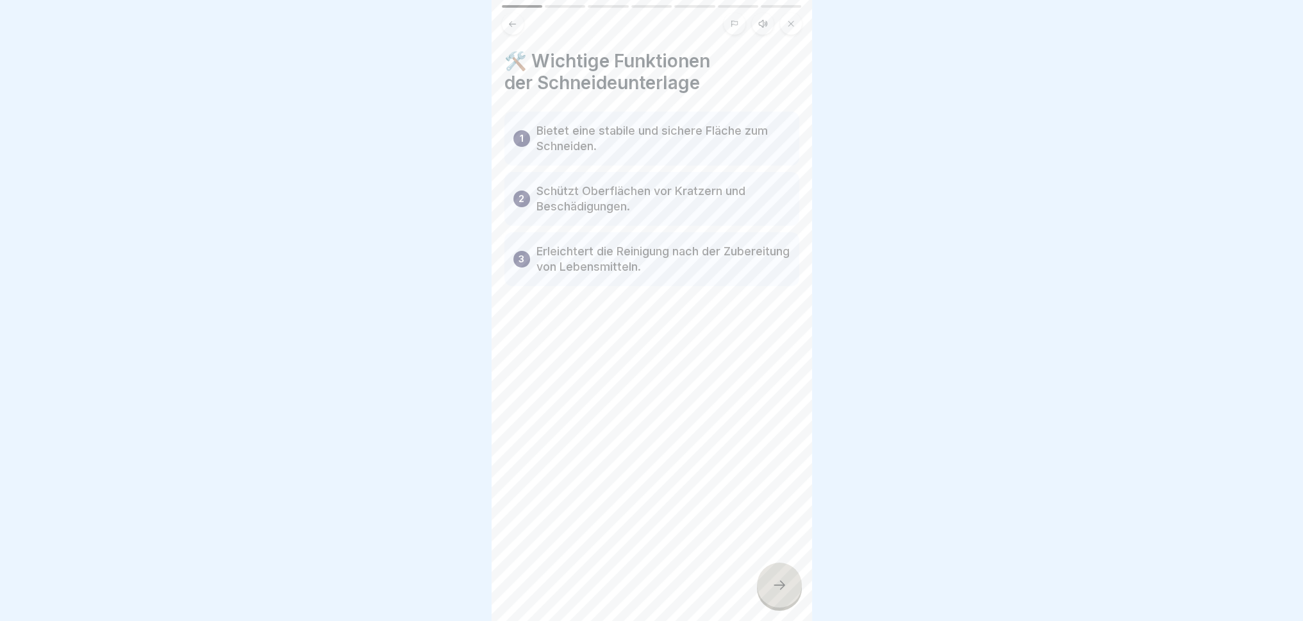
click at [787, 574] on div at bounding box center [779, 584] width 45 height 45
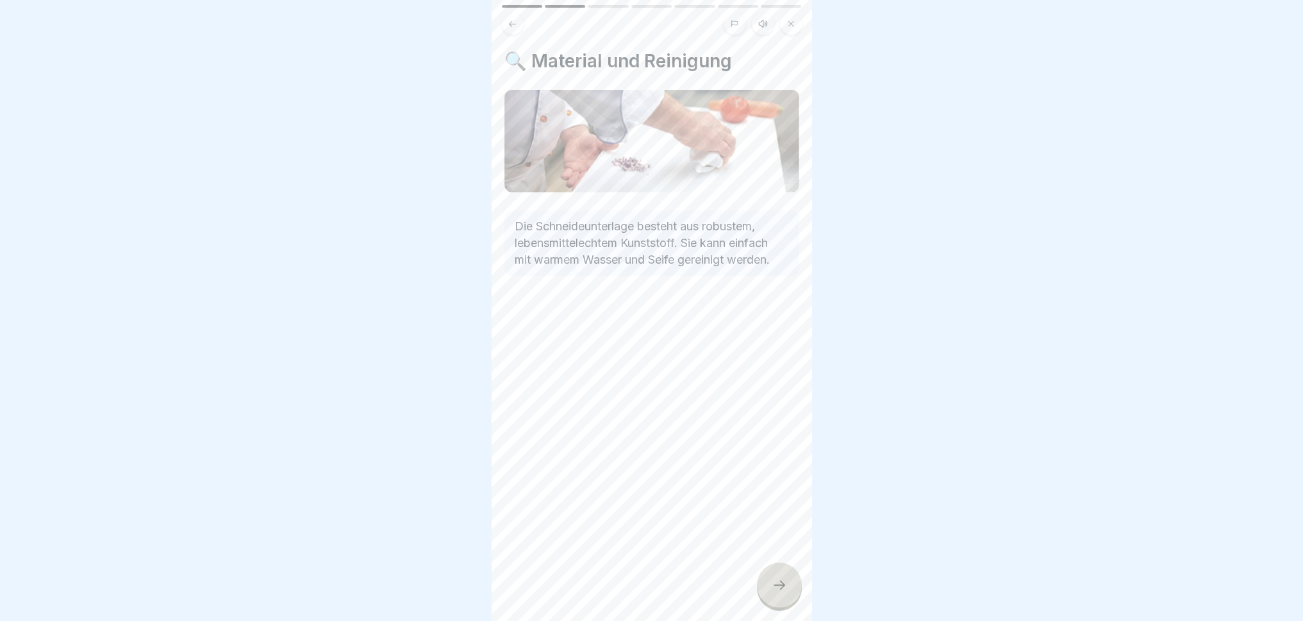
click at [782, 574] on div at bounding box center [779, 584] width 45 height 45
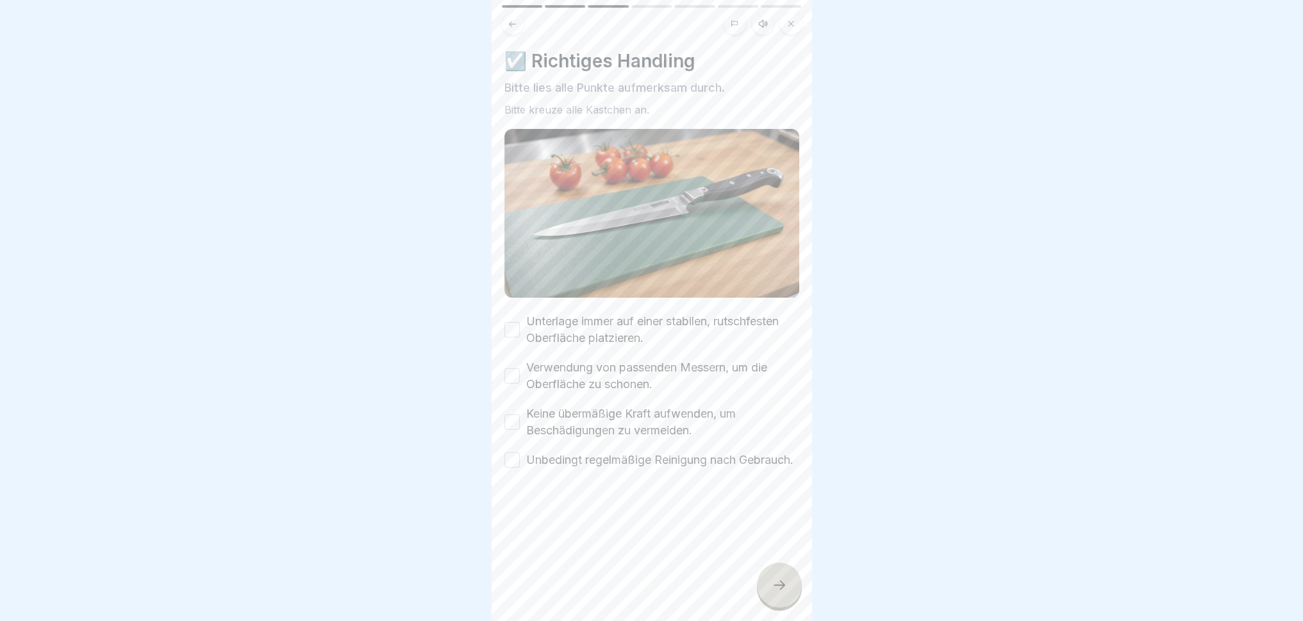
click at [782, 574] on div at bounding box center [779, 584] width 45 height 45
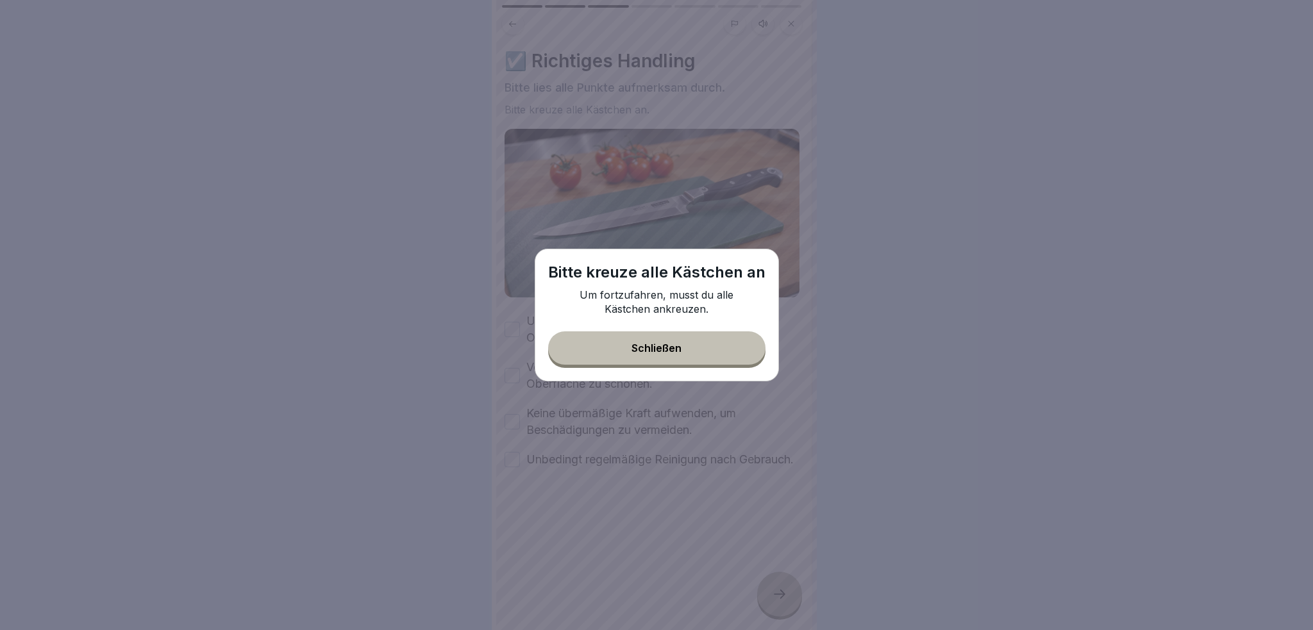
click at [633, 344] on div "Schließen" at bounding box center [657, 348] width 50 height 12
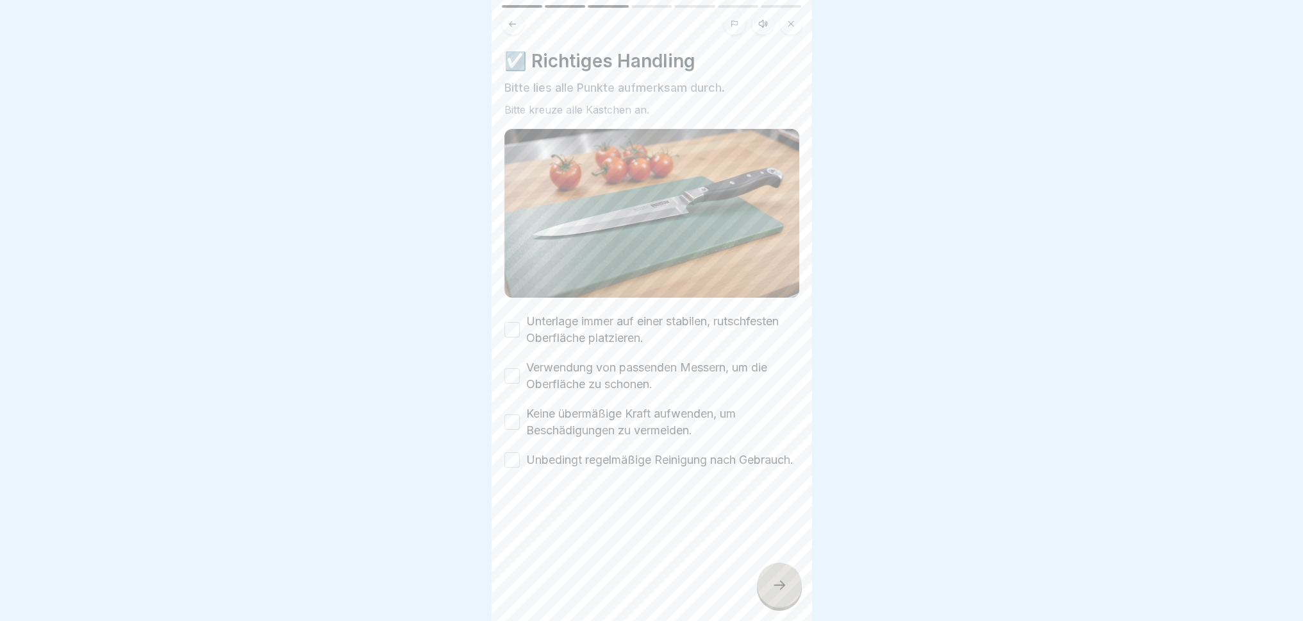
drag, startPoint x: 509, startPoint y: 317, endPoint x: 509, endPoint y: 326, distance: 9.0
click at [509, 322] on button "Unterlage immer auf einer stabilen, rutschfesten Oberfläche platzieren." at bounding box center [512, 329] width 15 height 15
drag, startPoint x: 510, startPoint y: 378, endPoint x: 513, endPoint y: 412, distance: 34.1
click at [510, 379] on div "Verwendung von passenden Messern, um die Oberfläche zu schonen." at bounding box center [652, 375] width 295 height 33
click at [512, 371] on button "Verwendung von passenden Messern, um die Oberfläche zu schonen." at bounding box center [512, 375] width 15 height 15
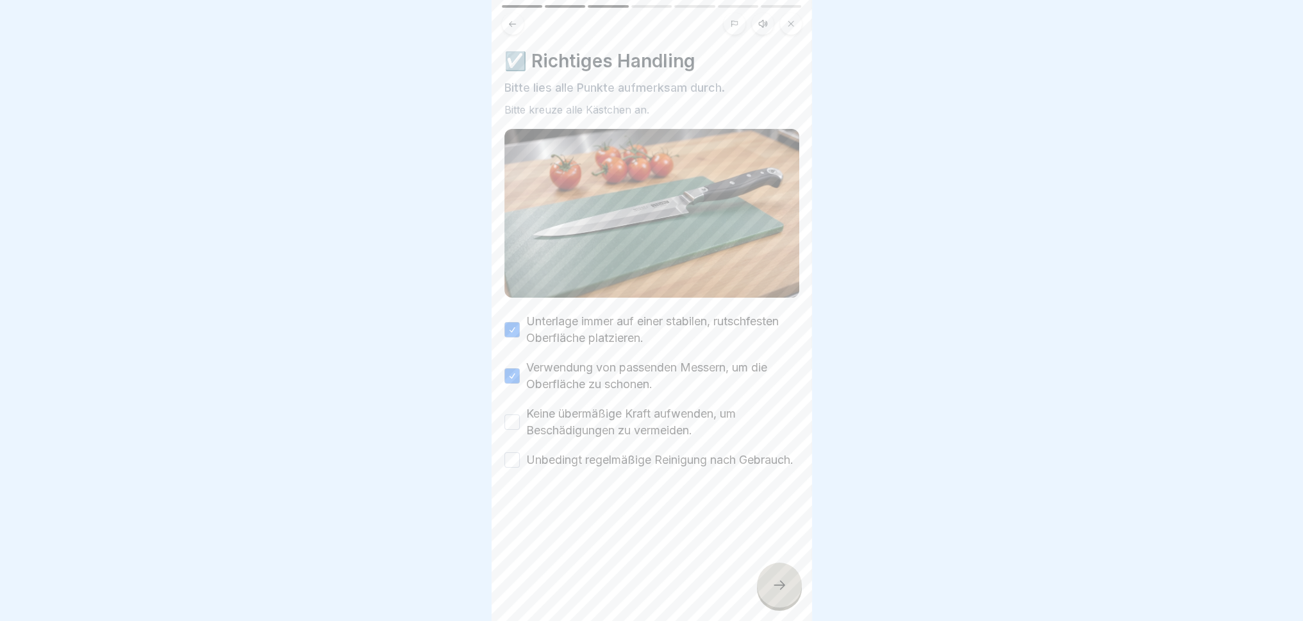
click at [515, 414] on button "Keine übermäßige Kraft aufwenden, um Beschädigungen zu vermeiden." at bounding box center [512, 421] width 15 height 15
click at [508, 467] on button "Unbedingt regelmäßige Reinigung nach Gebrauch." at bounding box center [512, 459] width 15 height 15
click at [769, 574] on div at bounding box center [779, 584] width 45 height 45
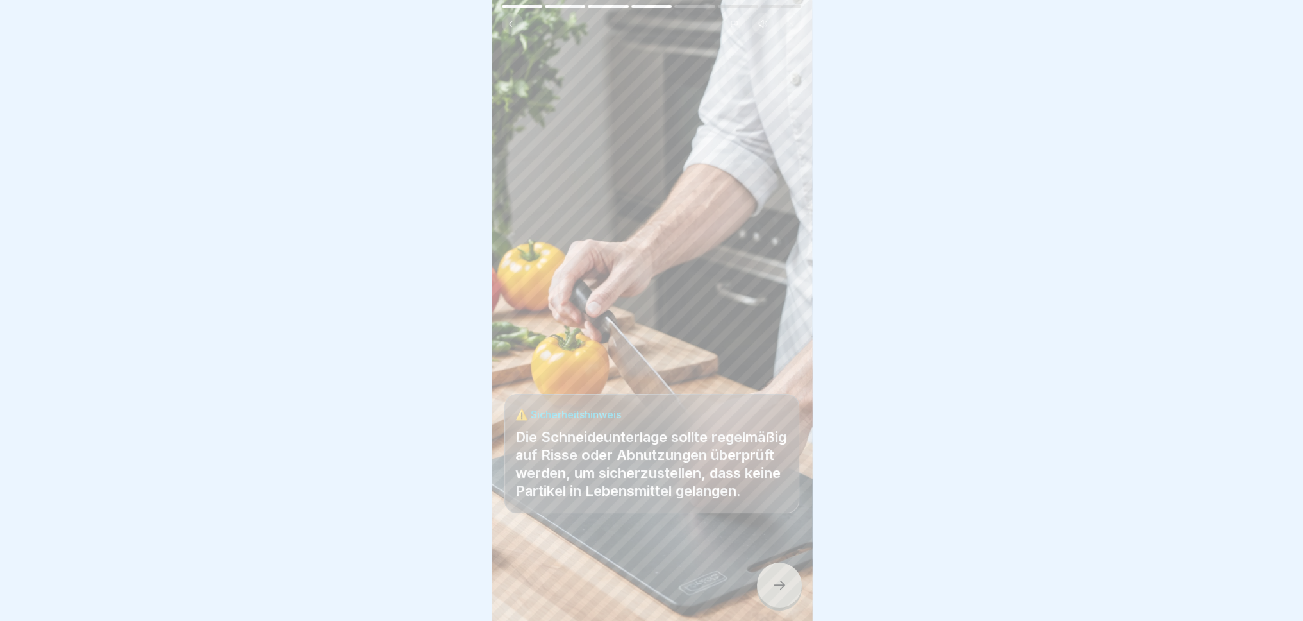
click at [767, 574] on div at bounding box center [779, 584] width 45 height 45
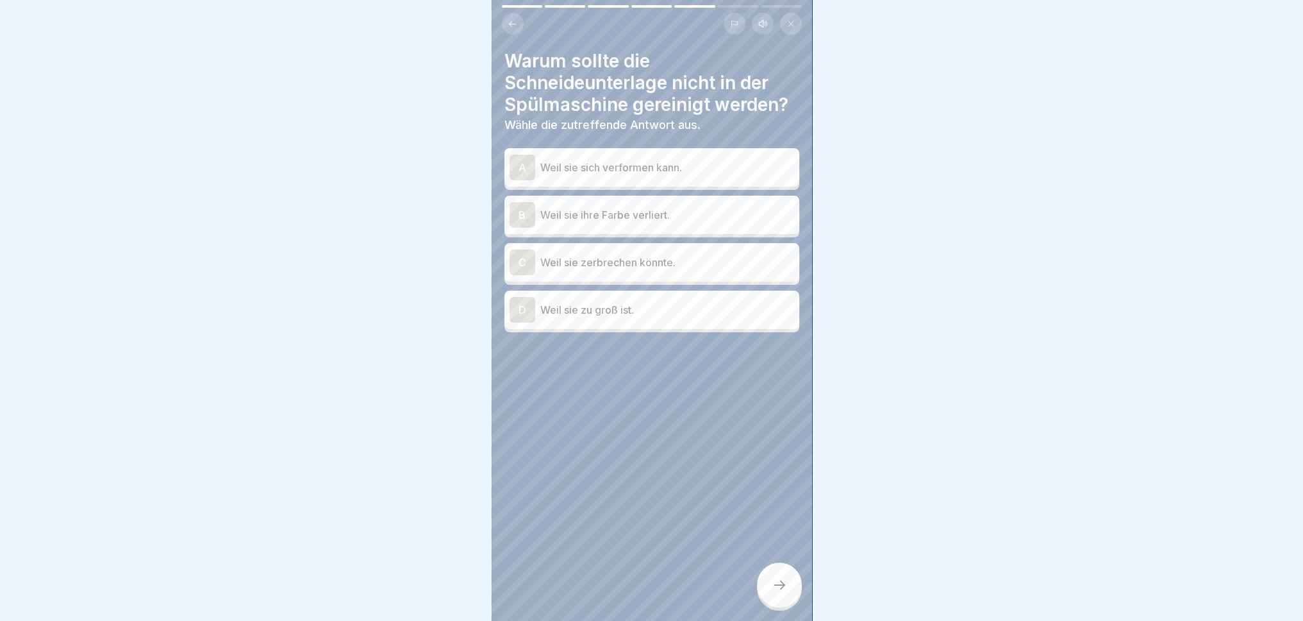
click at [776, 574] on icon at bounding box center [779, 584] width 15 height 15
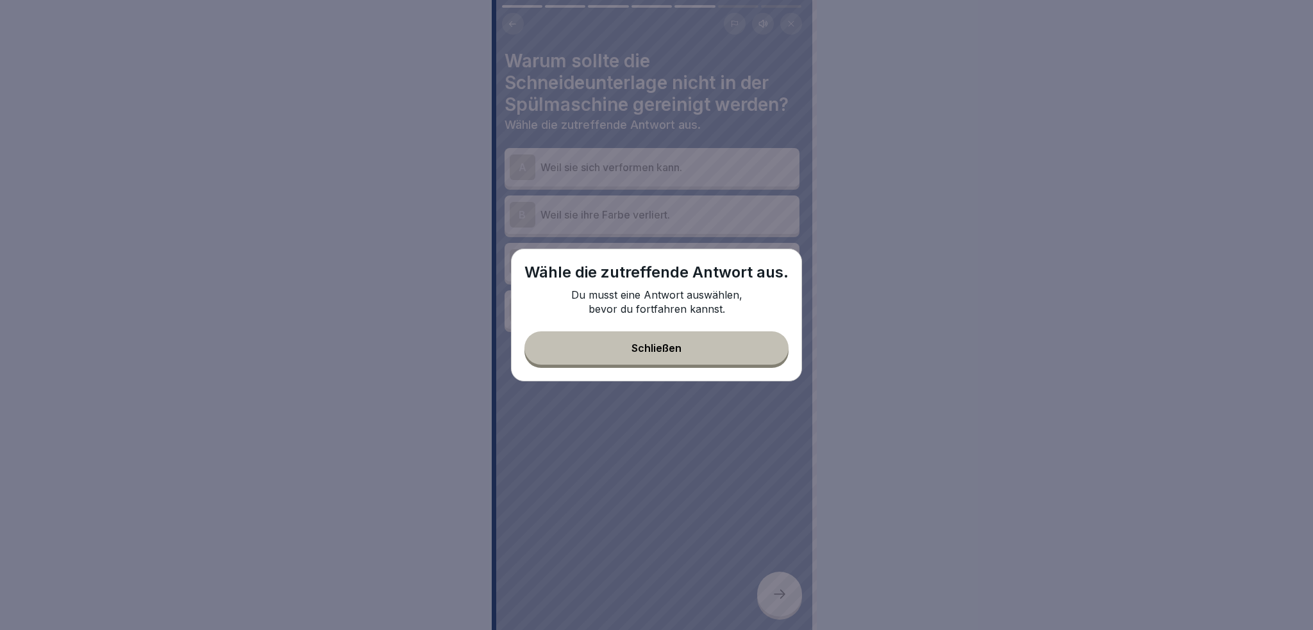
click at [706, 364] on div "Wähle die zutreffende Antwort aus. Du musst eine Antwort auswählen, bevor du fo…" at bounding box center [656, 315] width 291 height 133
click at [705, 364] on button "Schließen" at bounding box center [656, 347] width 264 height 33
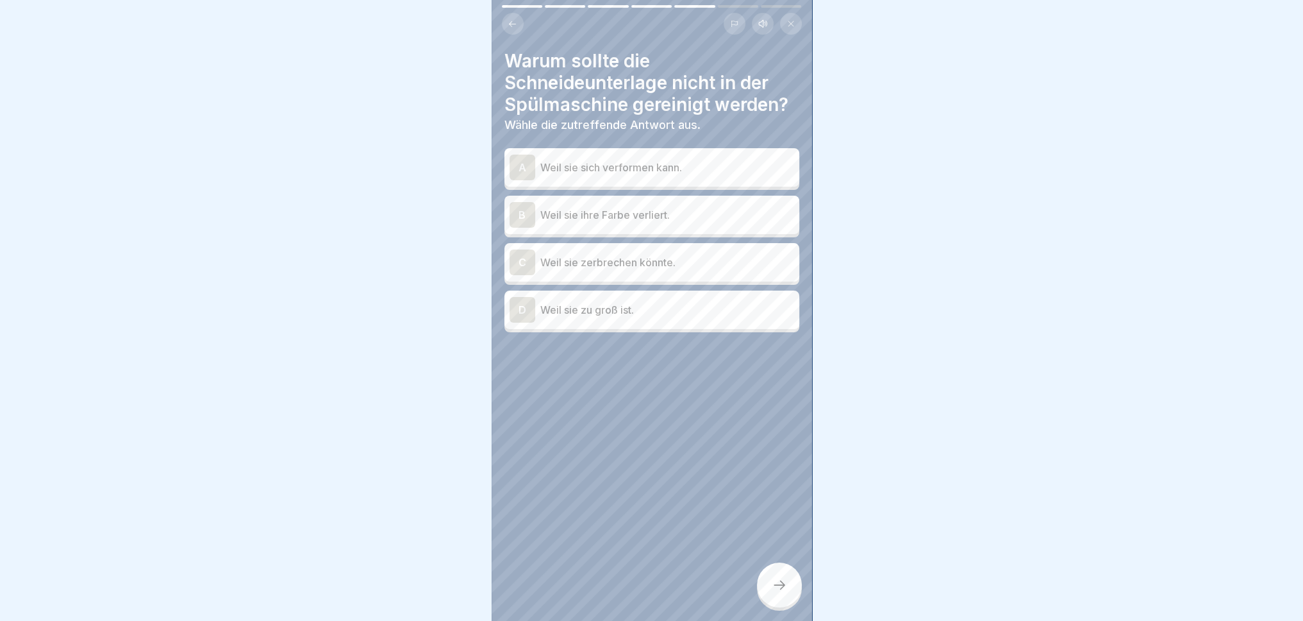
click at [536, 171] on div "A Weil sie sich verformen kann." at bounding box center [652, 168] width 285 height 26
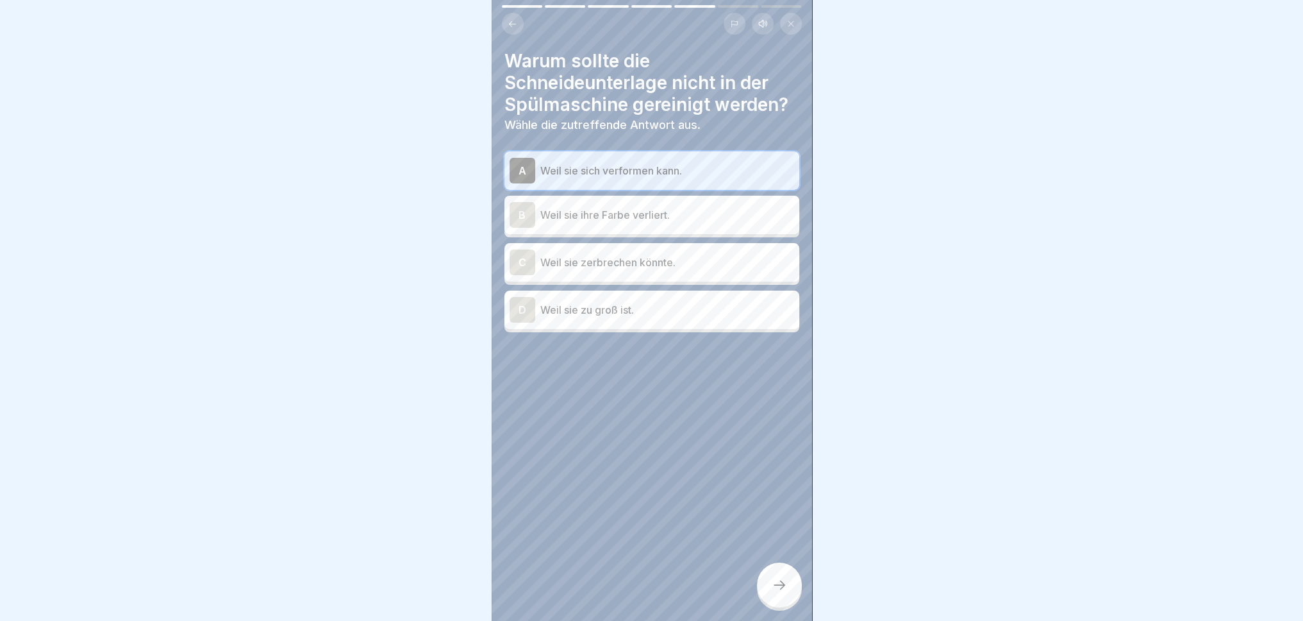
click at [532, 219] on div "B" at bounding box center [523, 215] width 26 height 26
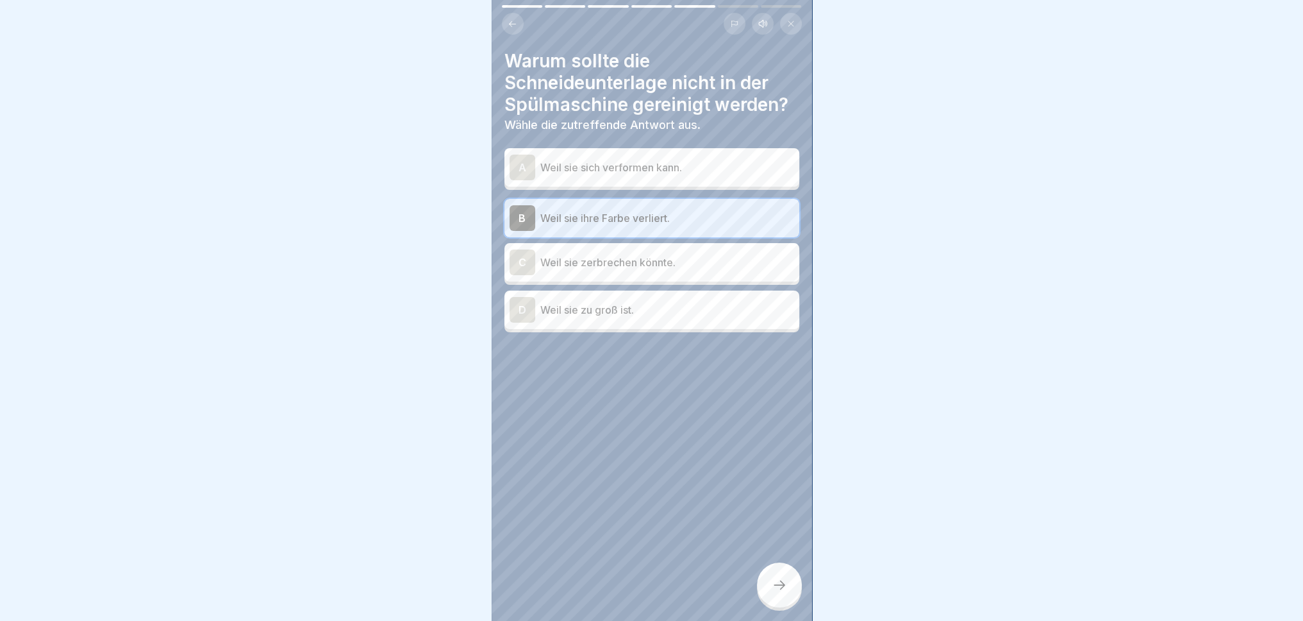
click at [561, 156] on div "A Weil sie sich verformen kann." at bounding box center [652, 168] width 285 height 26
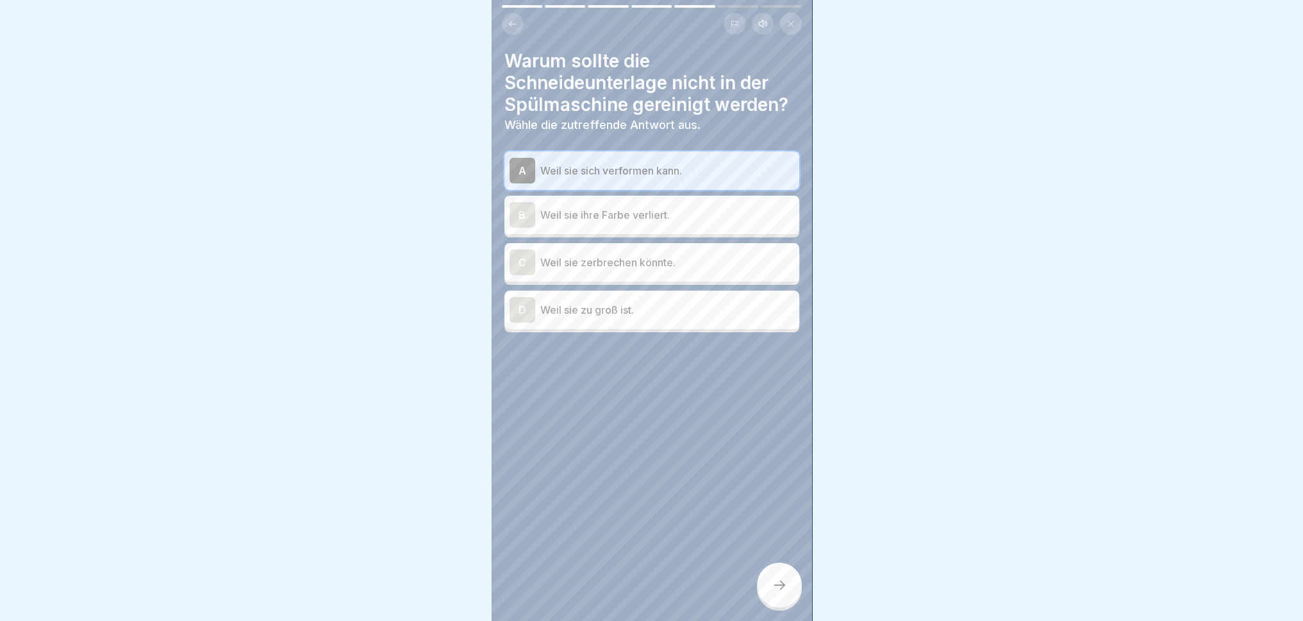
click at [784, 574] on div at bounding box center [779, 584] width 45 height 45
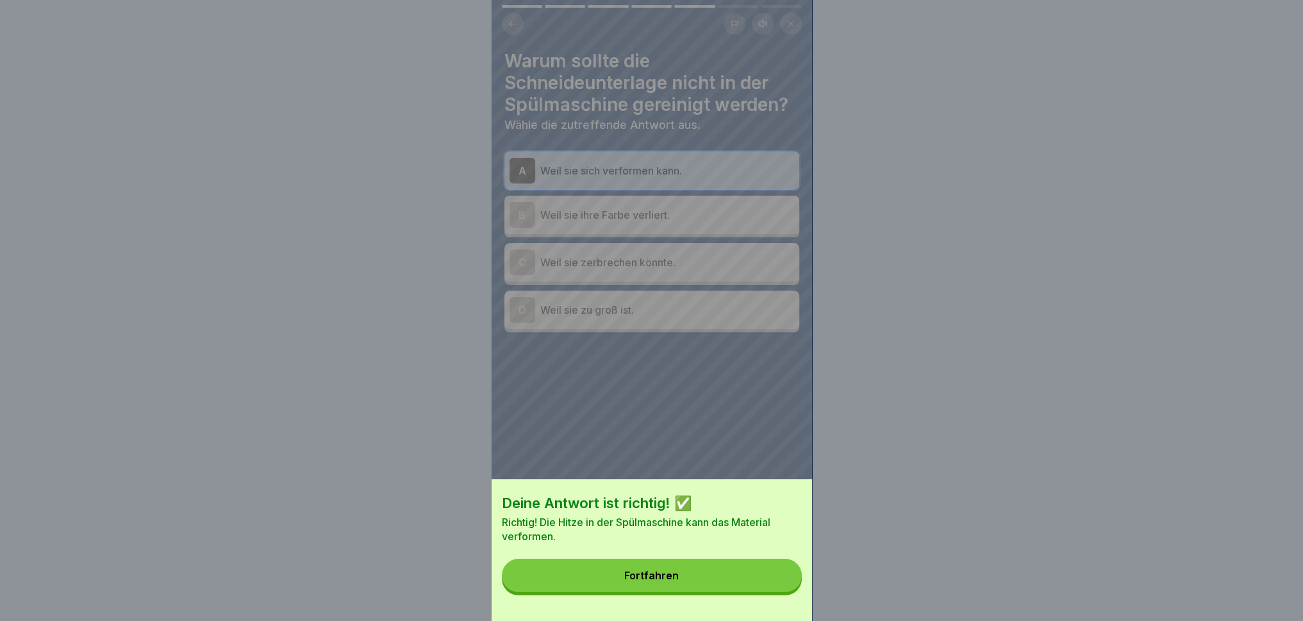
drag, startPoint x: 710, startPoint y: 573, endPoint x: 716, endPoint y: 587, distance: 15.0
click at [710, 574] on button "Fortfahren" at bounding box center [652, 574] width 300 height 33
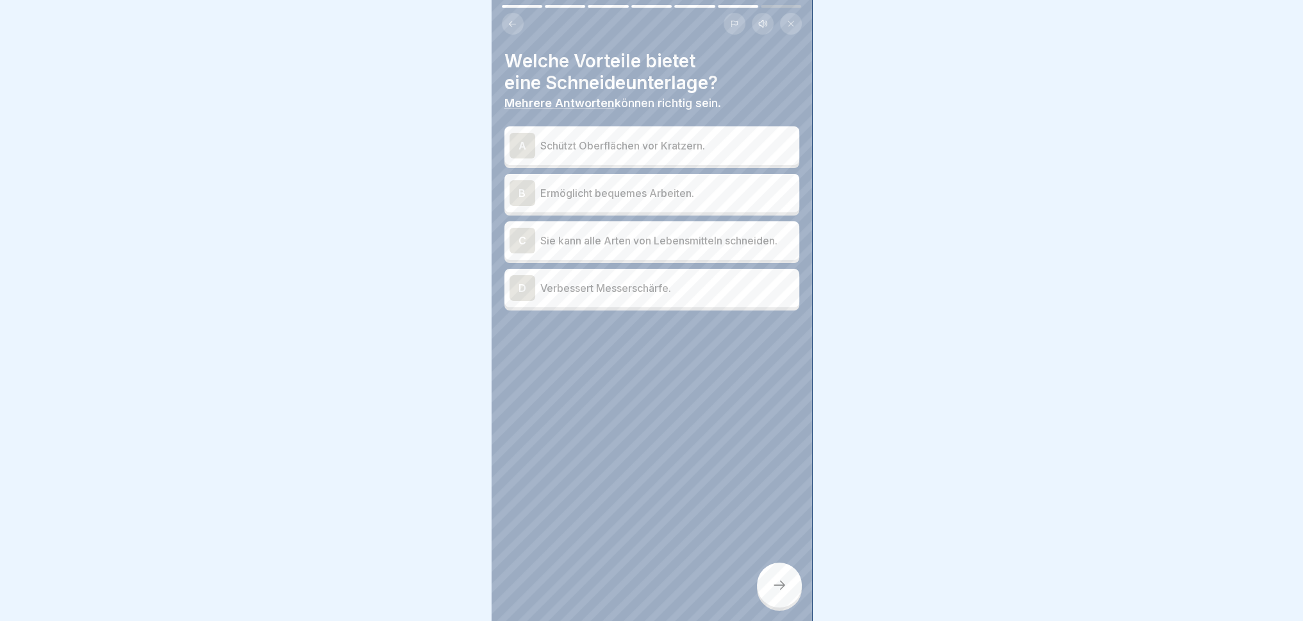
click at [659, 336] on div at bounding box center [652, 348] width 295 height 77
click at [522, 140] on div "A" at bounding box center [523, 146] width 26 height 26
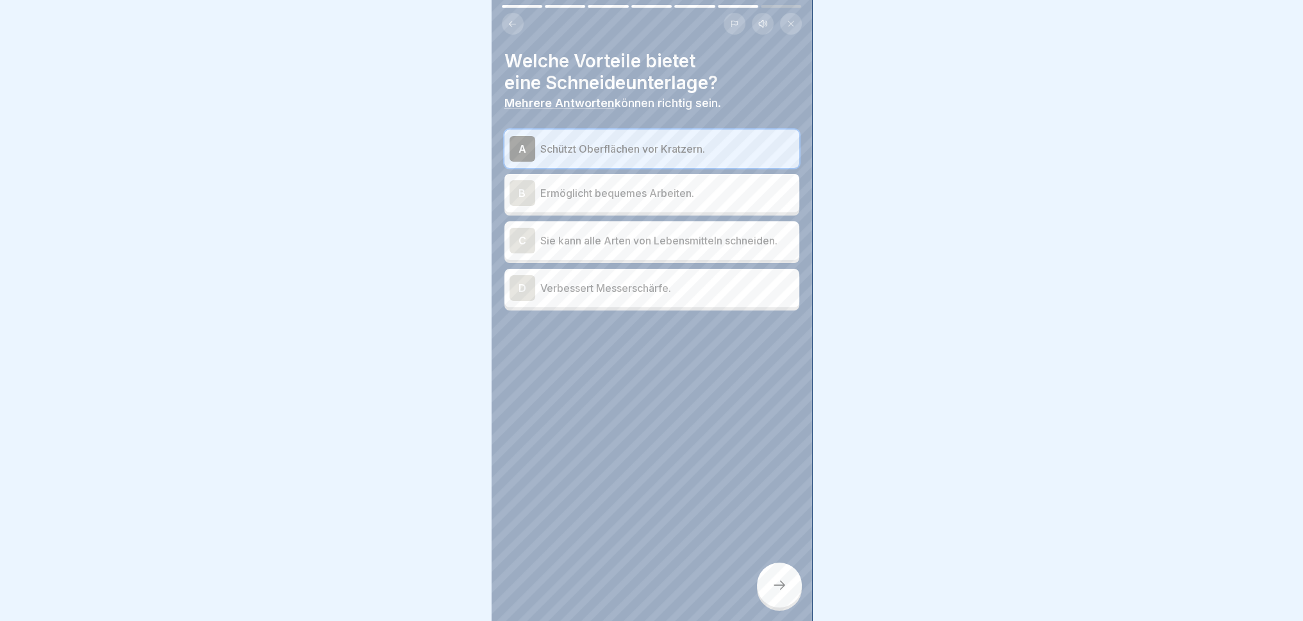
click at [780, 574] on div at bounding box center [779, 584] width 45 height 45
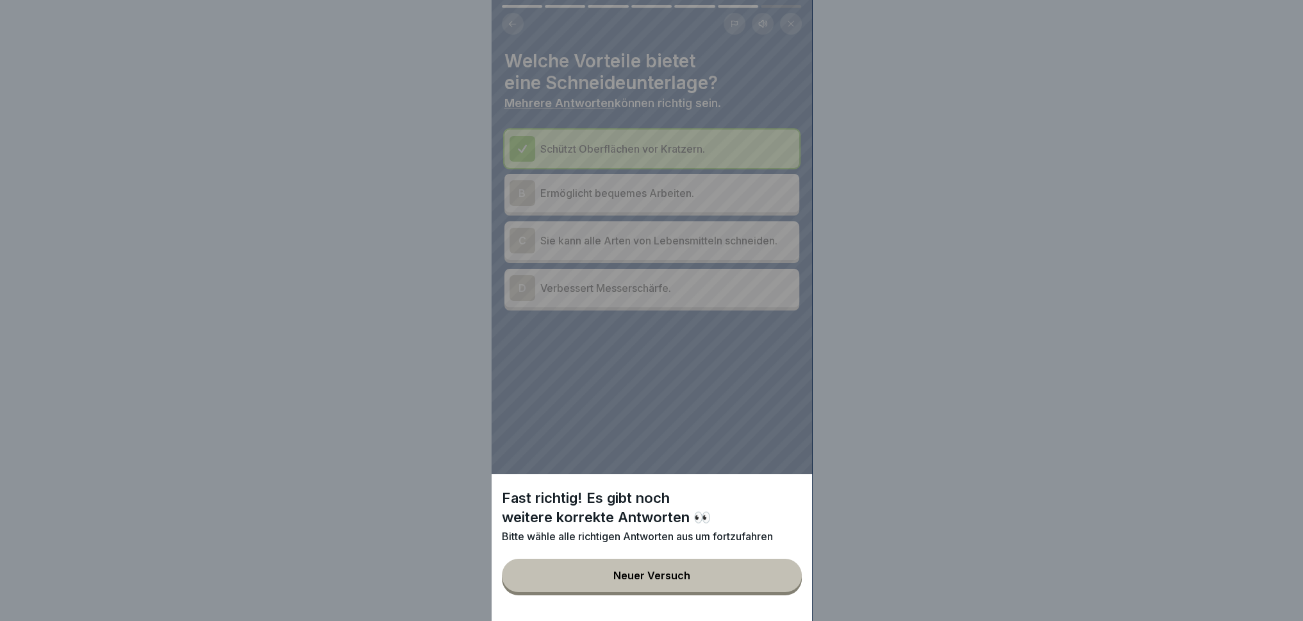
click at [719, 574] on button "Neuer Versuch" at bounding box center [652, 574] width 300 height 33
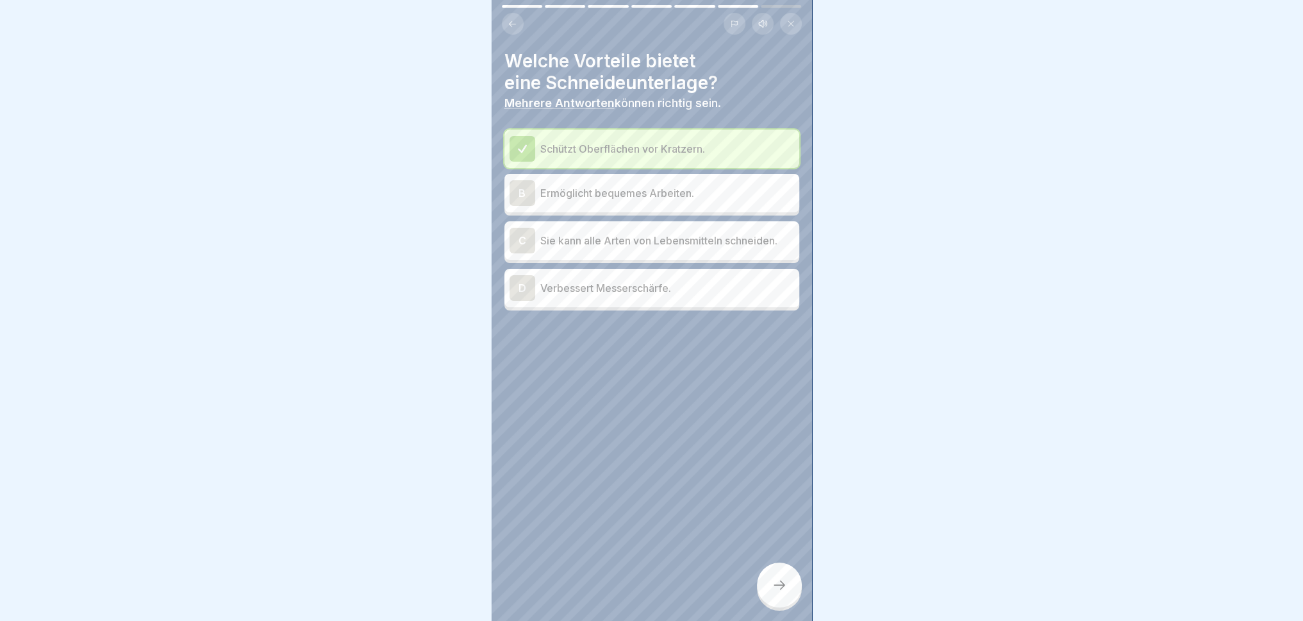
click at [523, 242] on div "C" at bounding box center [523, 241] width 26 height 26
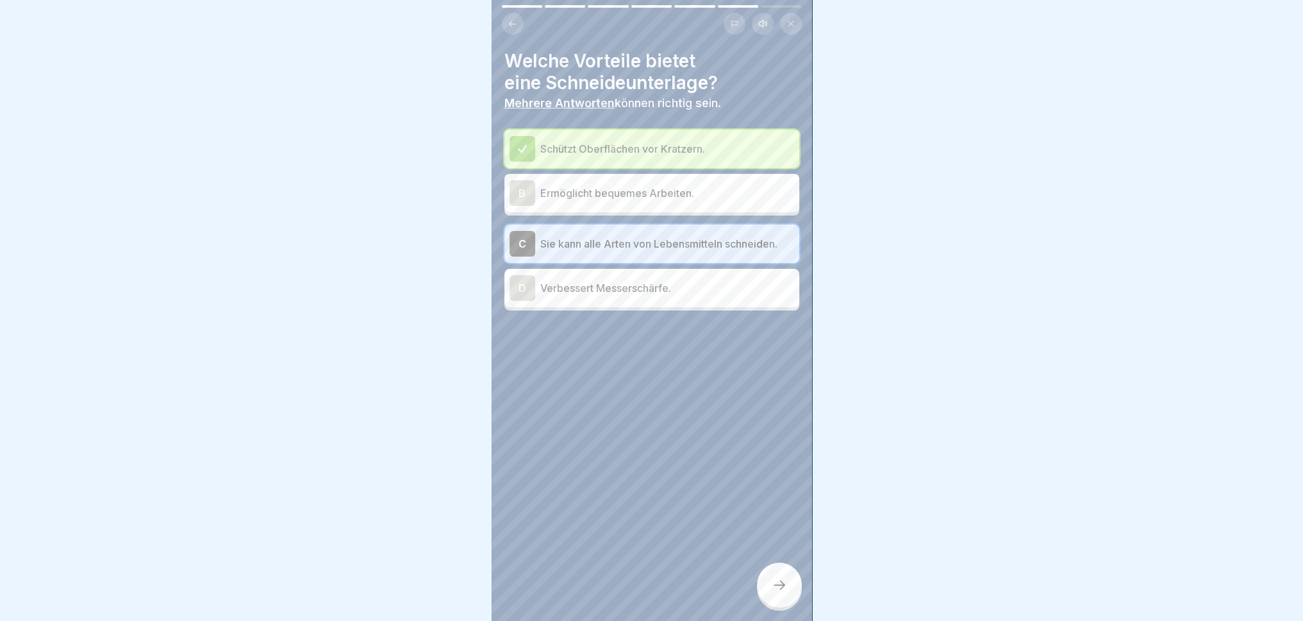
click at [511, 189] on div "B" at bounding box center [523, 193] width 26 height 26
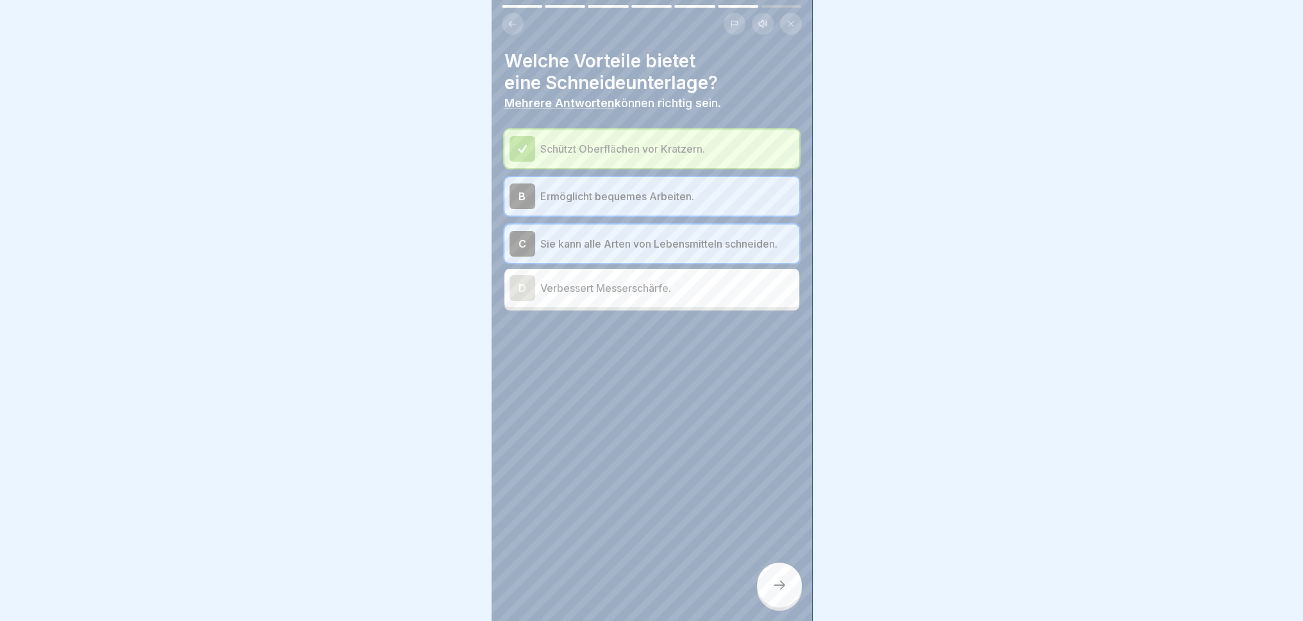
click at [780, 574] on icon at bounding box center [779, 584] width 15 height 15
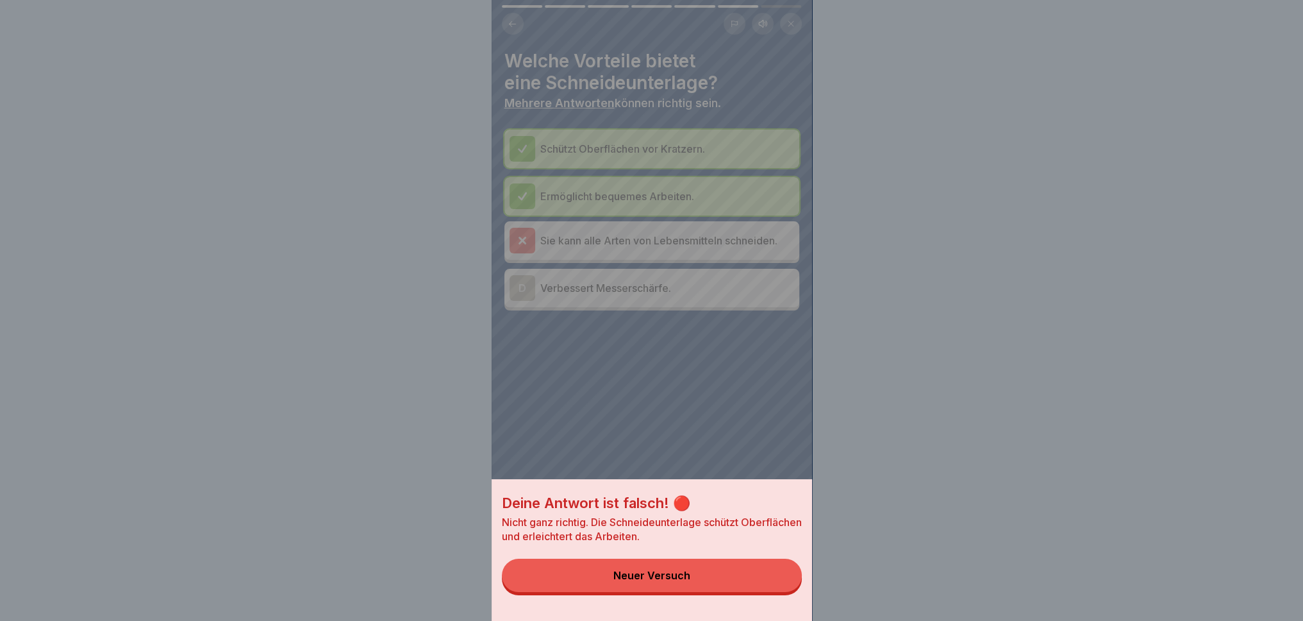
click at [733, 574] on button "Neuer Versuch" at bounding box center [652, 574] width 300 height 33
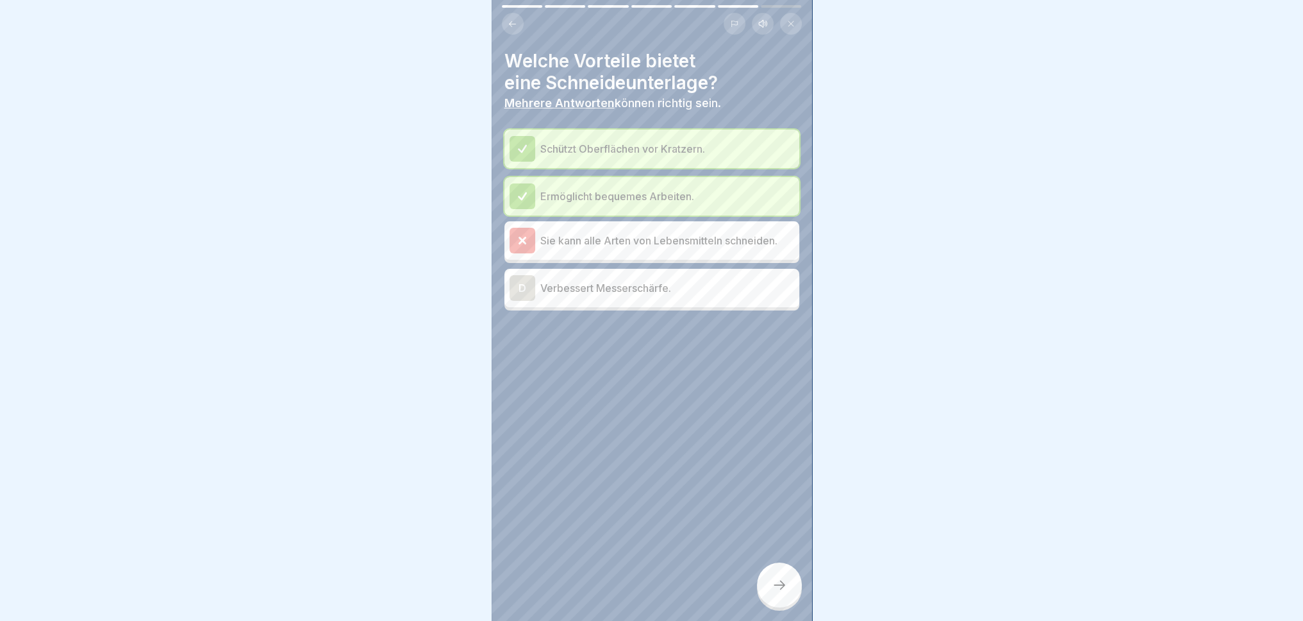
click at [517, 238] on icon at bounding box center [523, 241] width 12 height 12
click at [517, 236] on icon at bounding box center [523, 241] width 12 height 12
click at [529, 292] on div "D" at bounding box center [523, 288] width 26 height 26
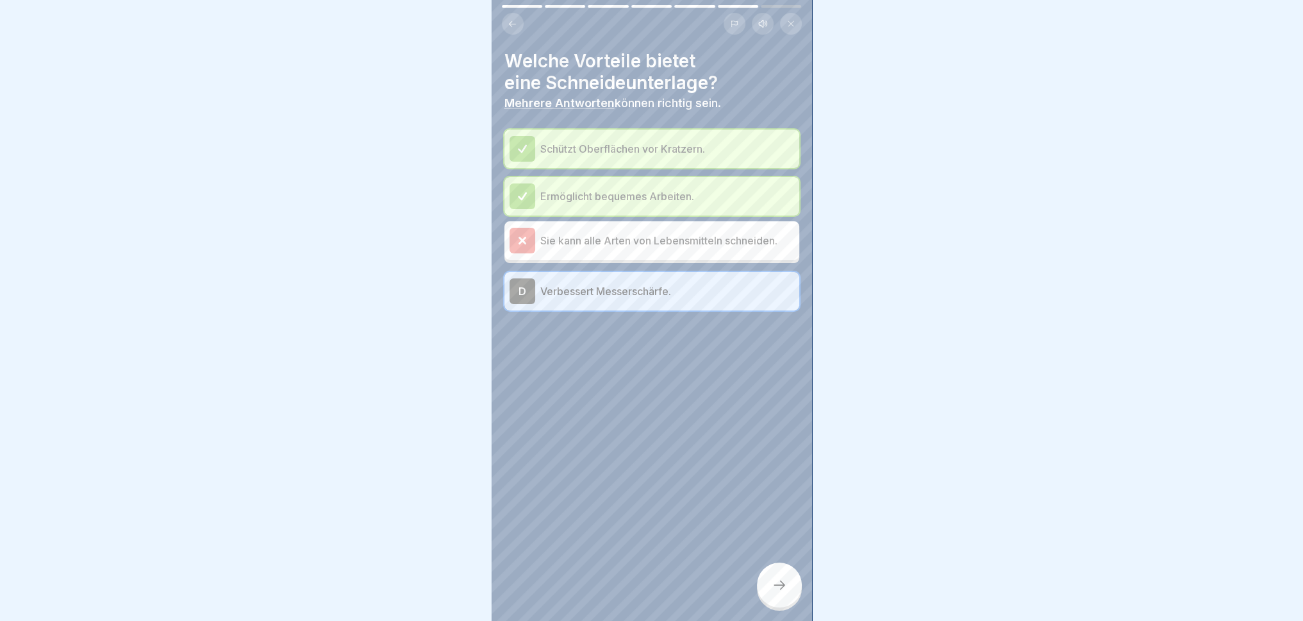
click at [784, 574] on div at bounding box center [779, 584] width 45 height 45
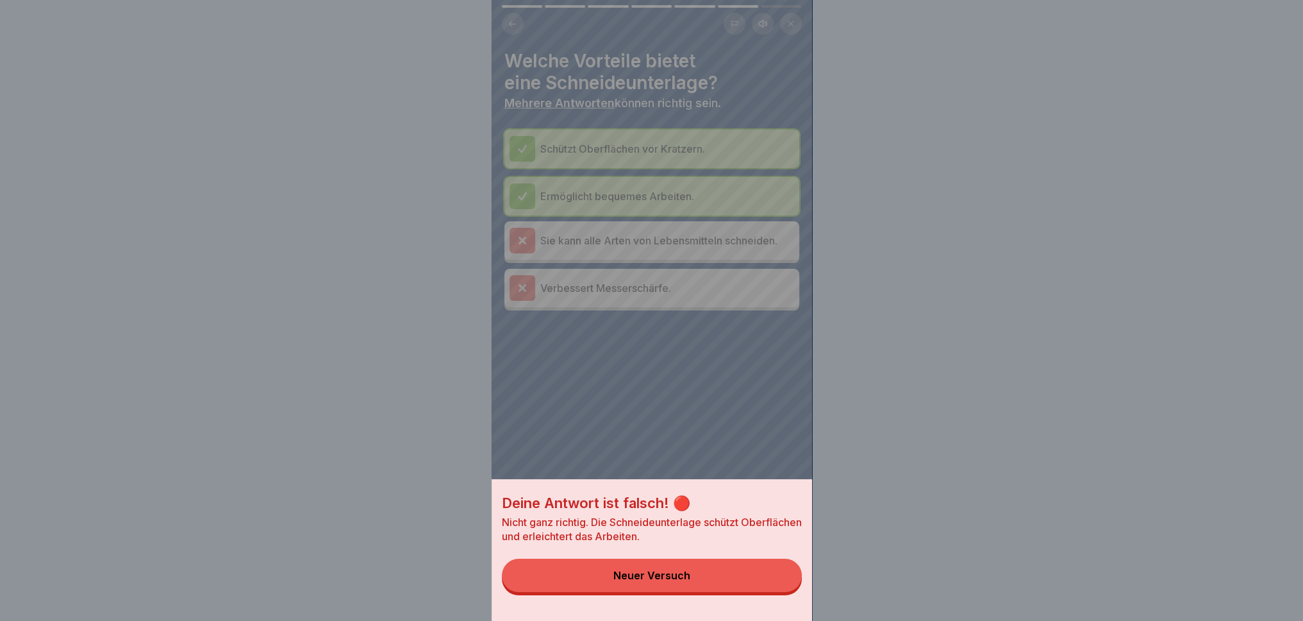
click at [733, 574] on button "Neuer Versuch" at bounding box center [652, 574] width 300 height 33
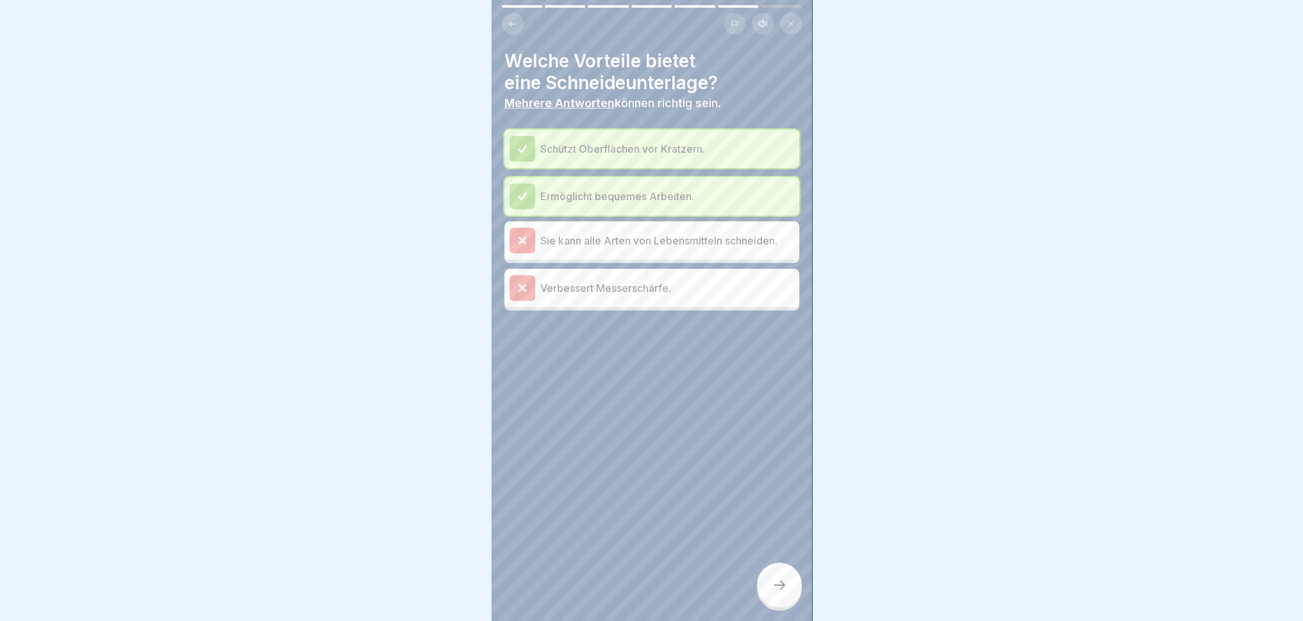
click at [539, 289] on div "Verbessert Messerschärfe." at bounding box center [652, 288] width 285 height 26
click at [539, 190] on div "Ermöglicht bequemes Arbeiten." at bounding box center [652, 196] width 285 height 26
click at [529, 225] on div "Sie kann alle Arten von Lebensmitteln schneiden." at bounding box center [652, 240] width 295 height 38
click at [775, 574] on div at bounding box center [779, 584] width 45 height 45
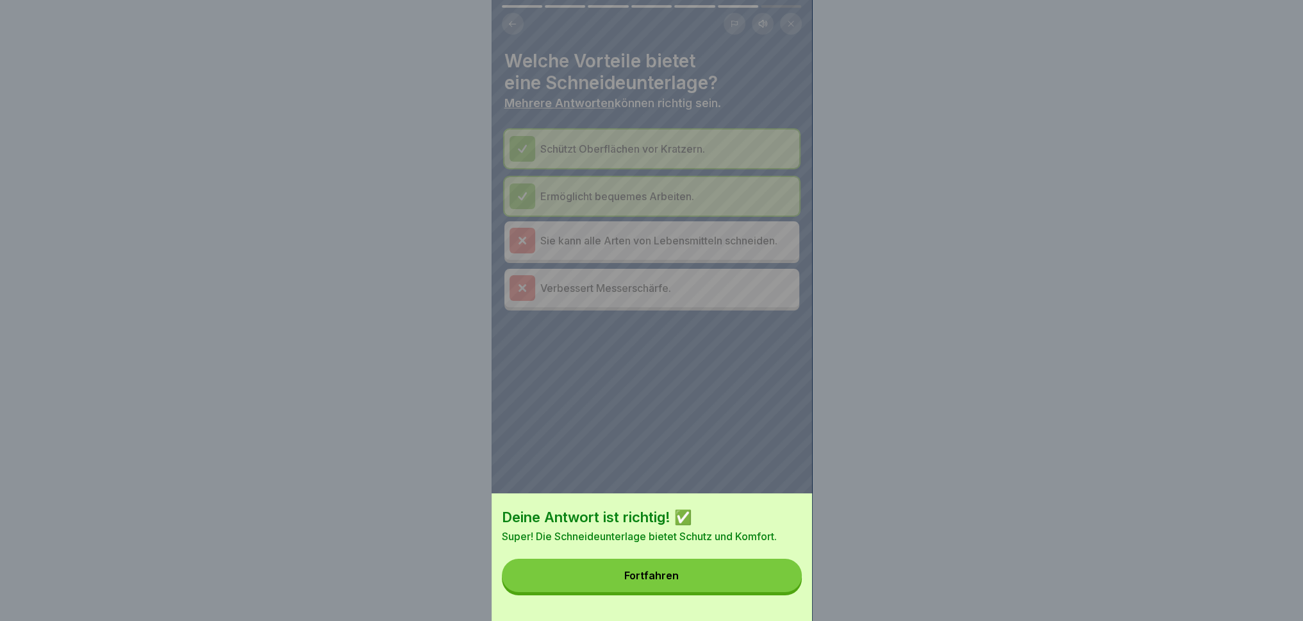
click at [741, 574] on button "Fortfahren" at bounding box center [652, 574] width 300 height 33
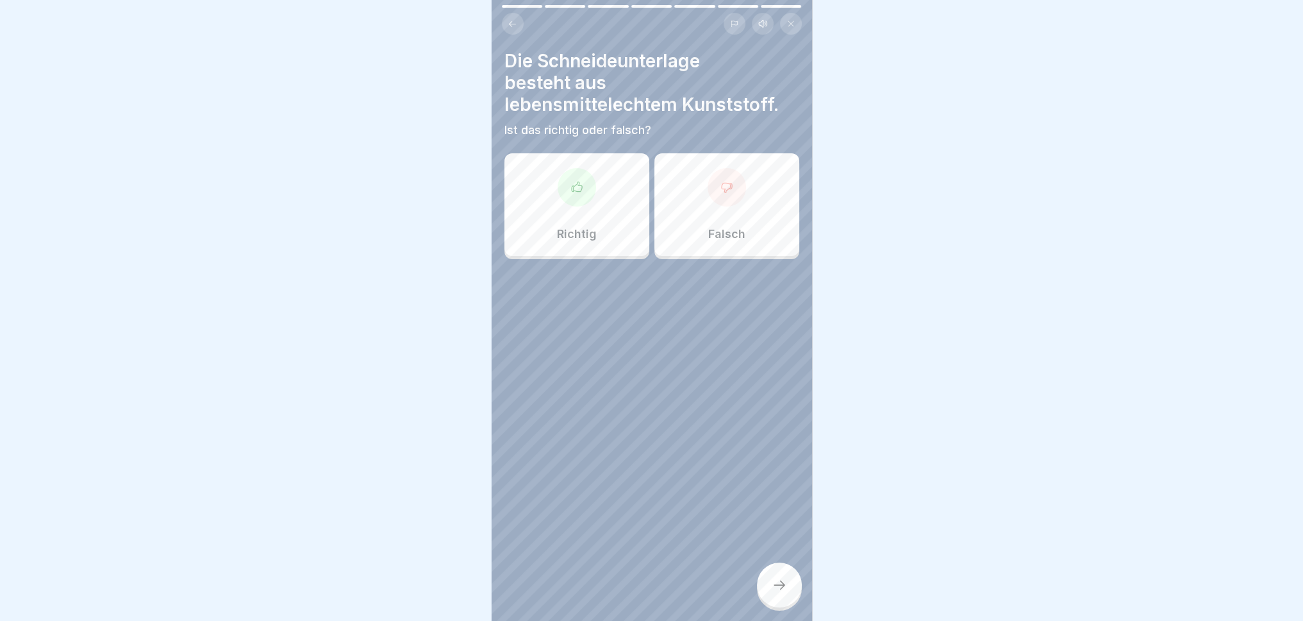
click at [557, 229] on p "Richtig" at bounding box center [577, 234] width 40 height 14
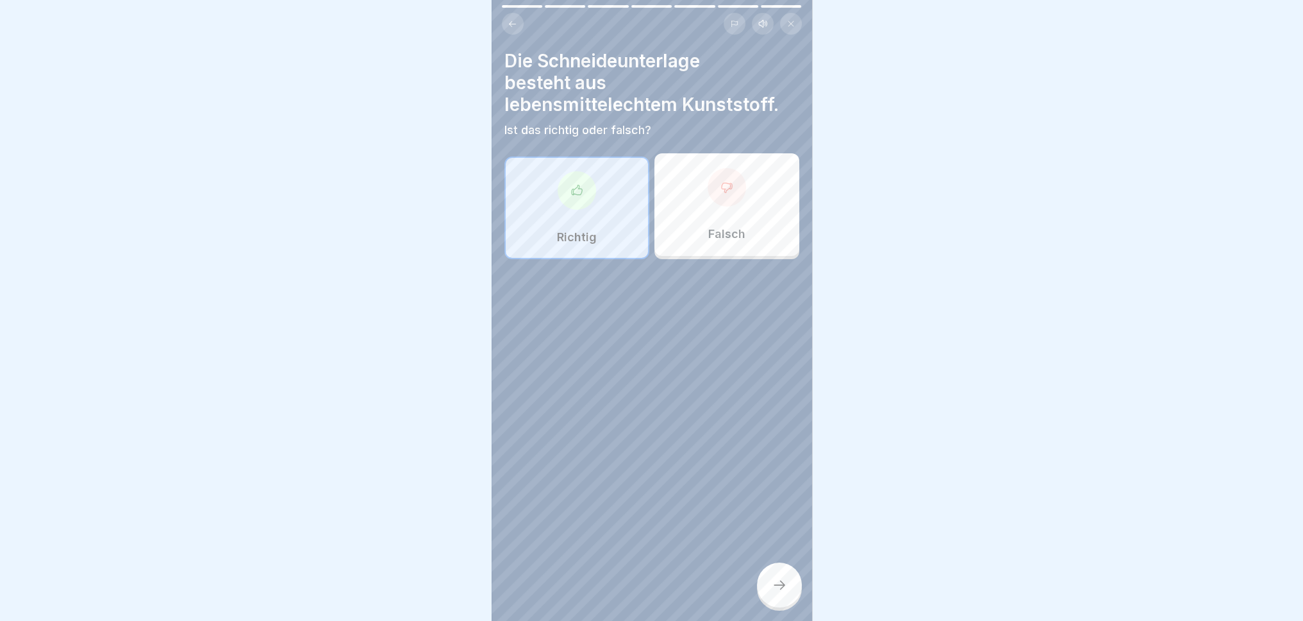
click at [785, 574] on icon at bounding box center [779, 584] width 15 height 15
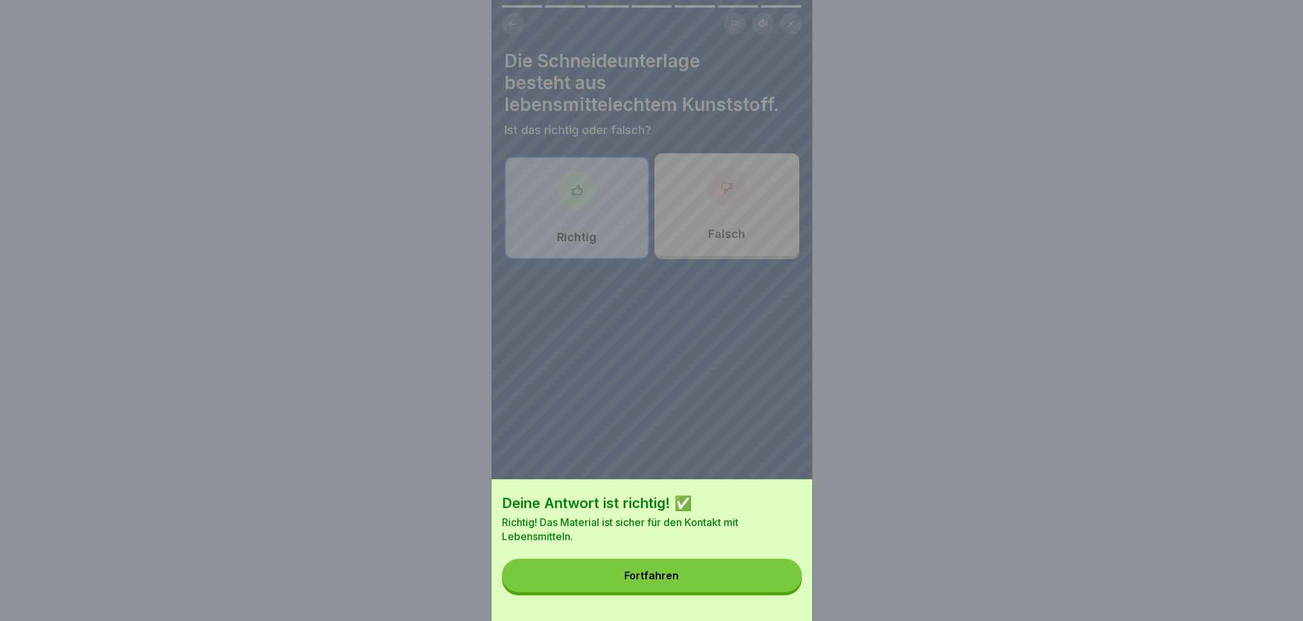
click at [749, 574] on button "Fortfahren" at bounding box center [652, 574] width 300 height 33
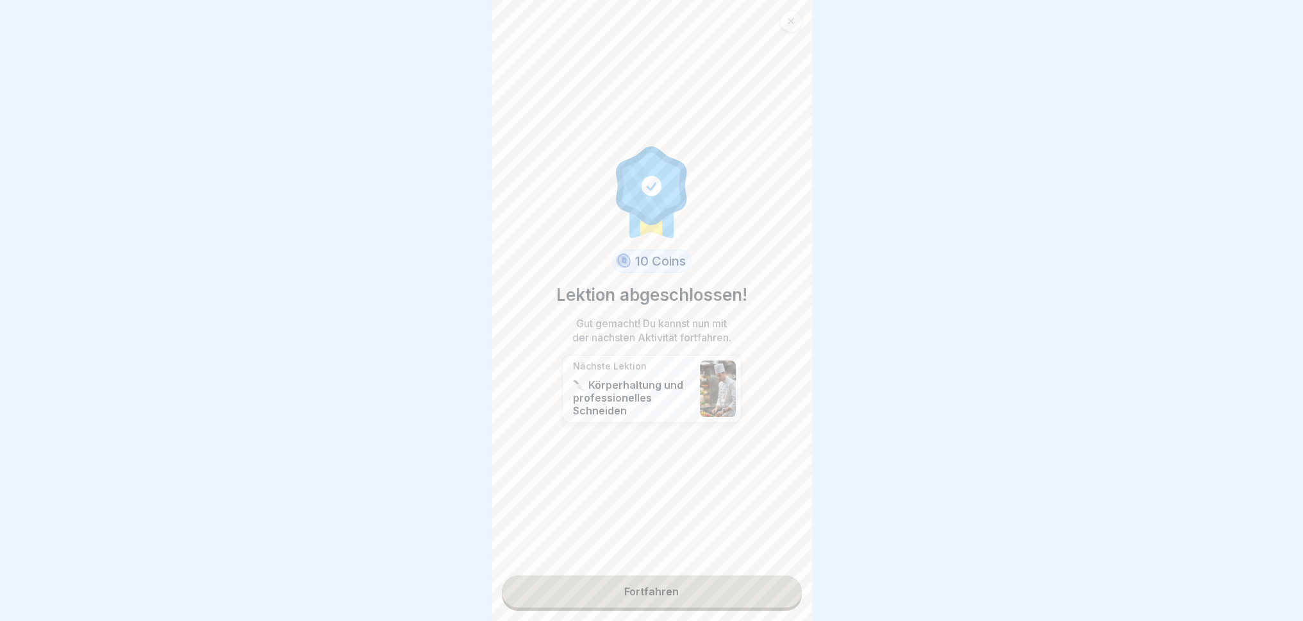
click at [685, 574] on link "Fortfahren" at bounding box center [652, 591] width 300 height 32
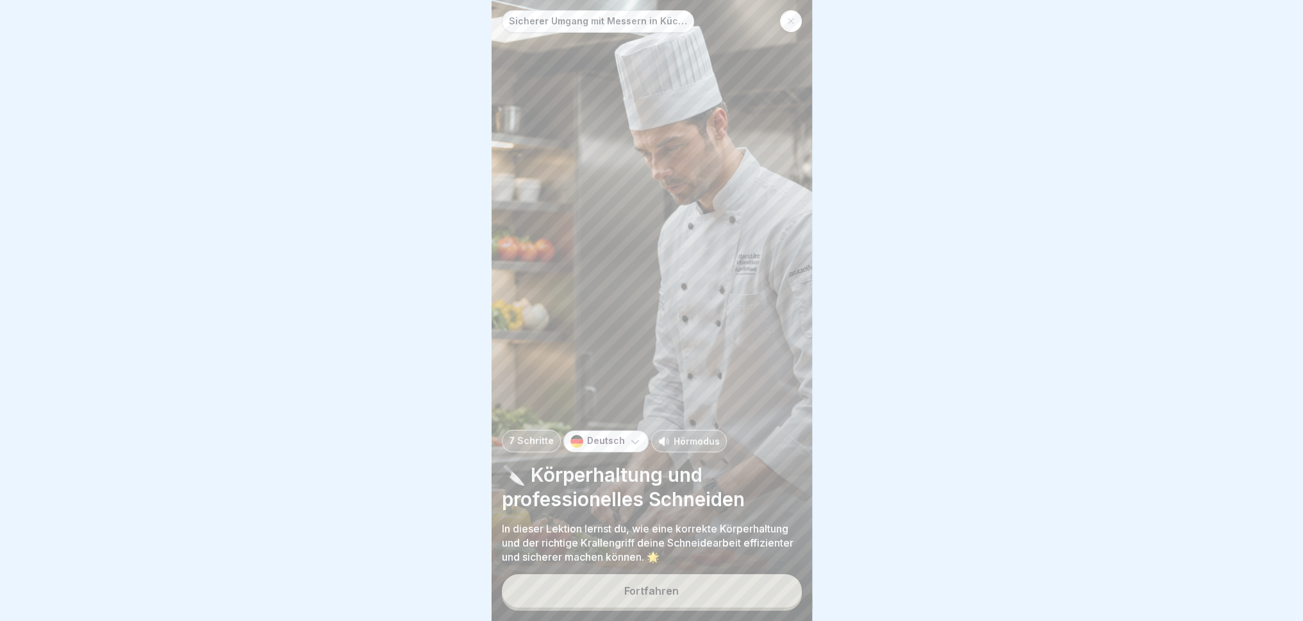
click at [714, 574] on button "Fortfahren" at bounding box center [652, 590] width 300 height 33
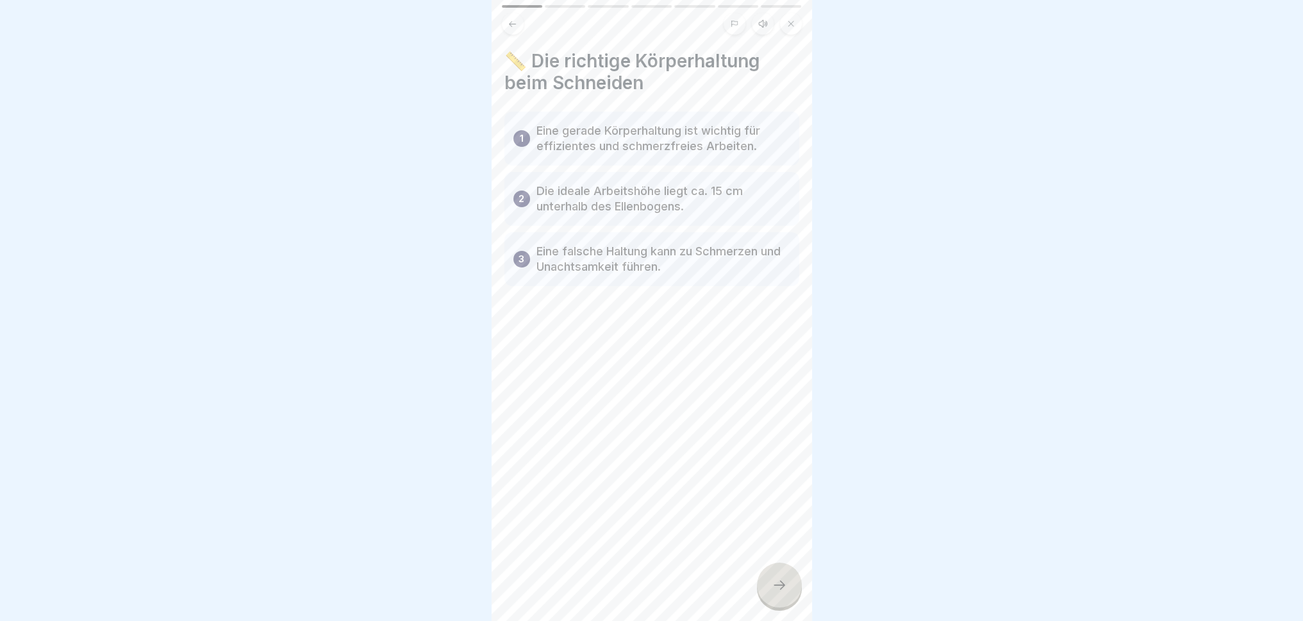
click at [777, 574] on icon at bounding box center [779, 584] width 15 height 15
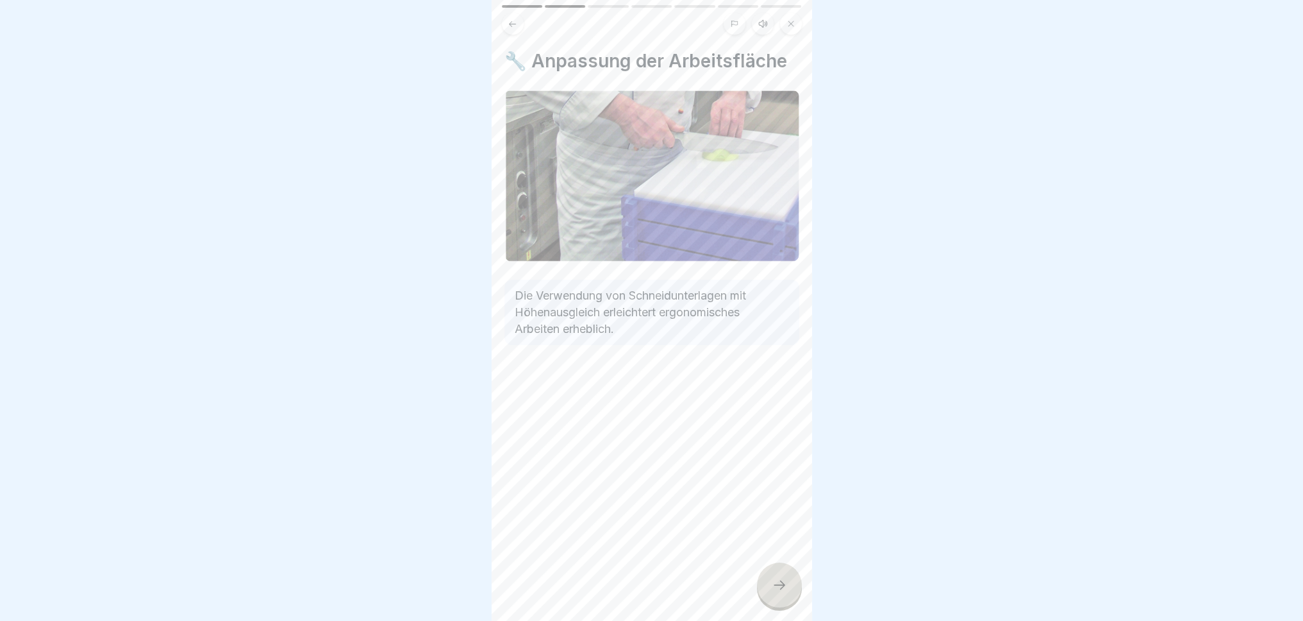
click at [770, 574] on div at bounding box center [779, 584] width 45 height 45
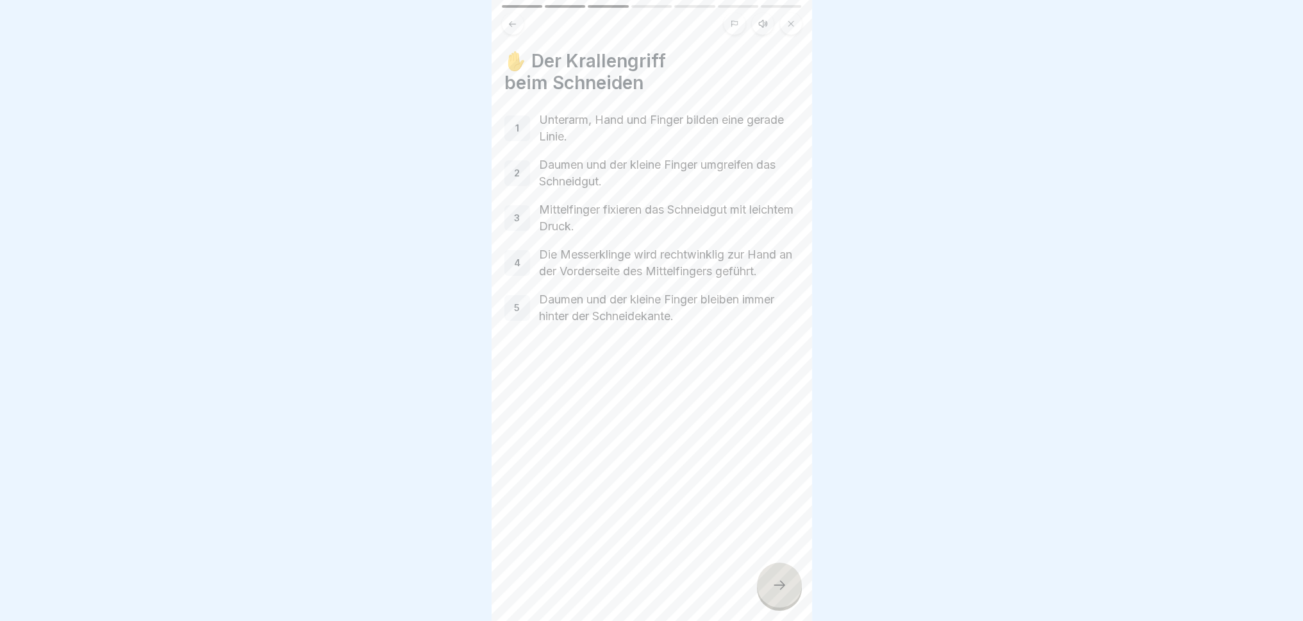
click at [770, 574] on div at bounding box center [779, 584] width 45 height 45
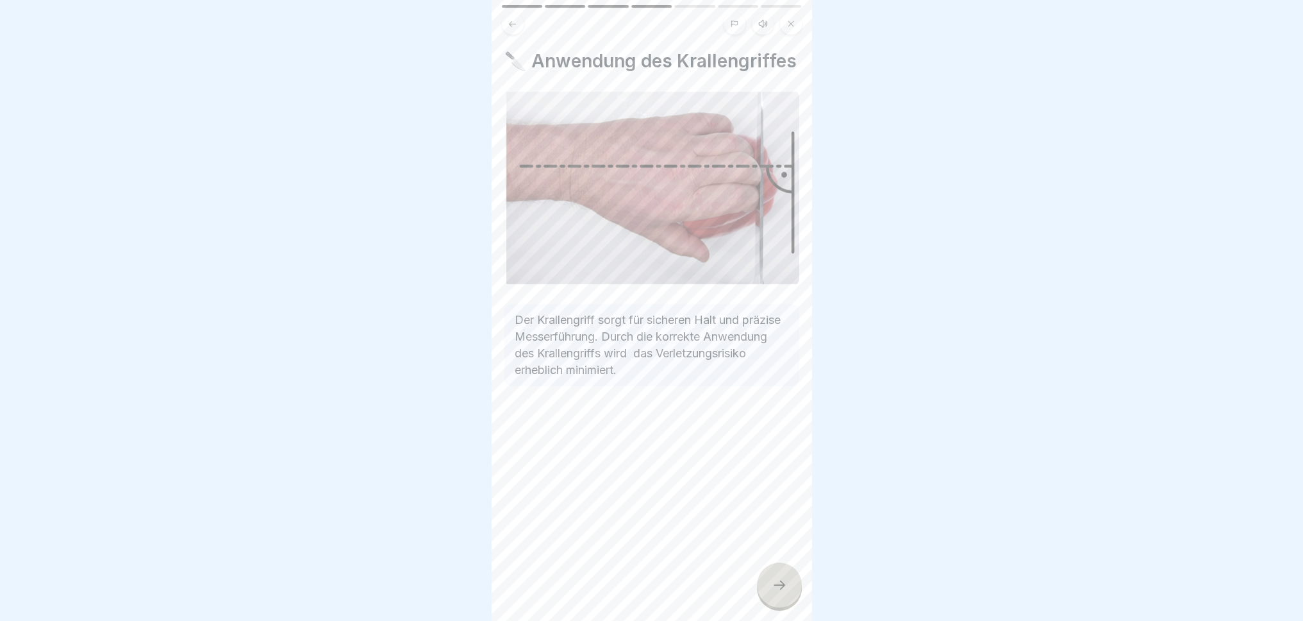
click at [770, 574] on div at bounding box center [779, 584] width 45 height 45
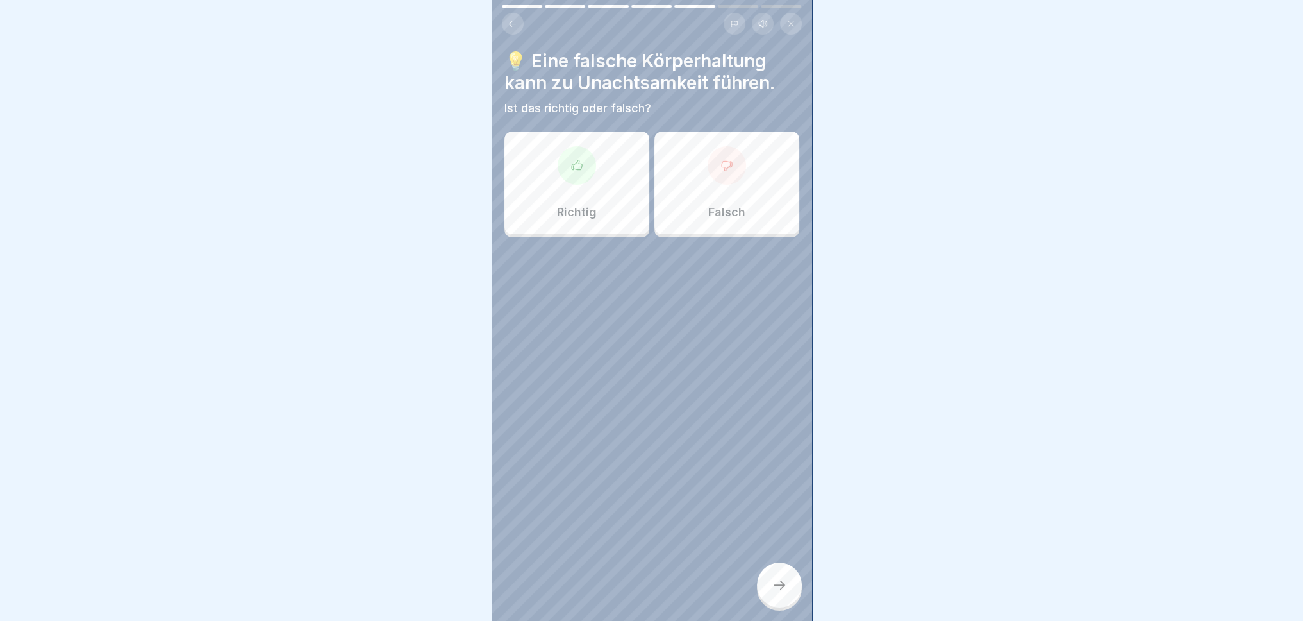
click at [770, 574] on div at bounding box center [779, 584] width 45 height 45
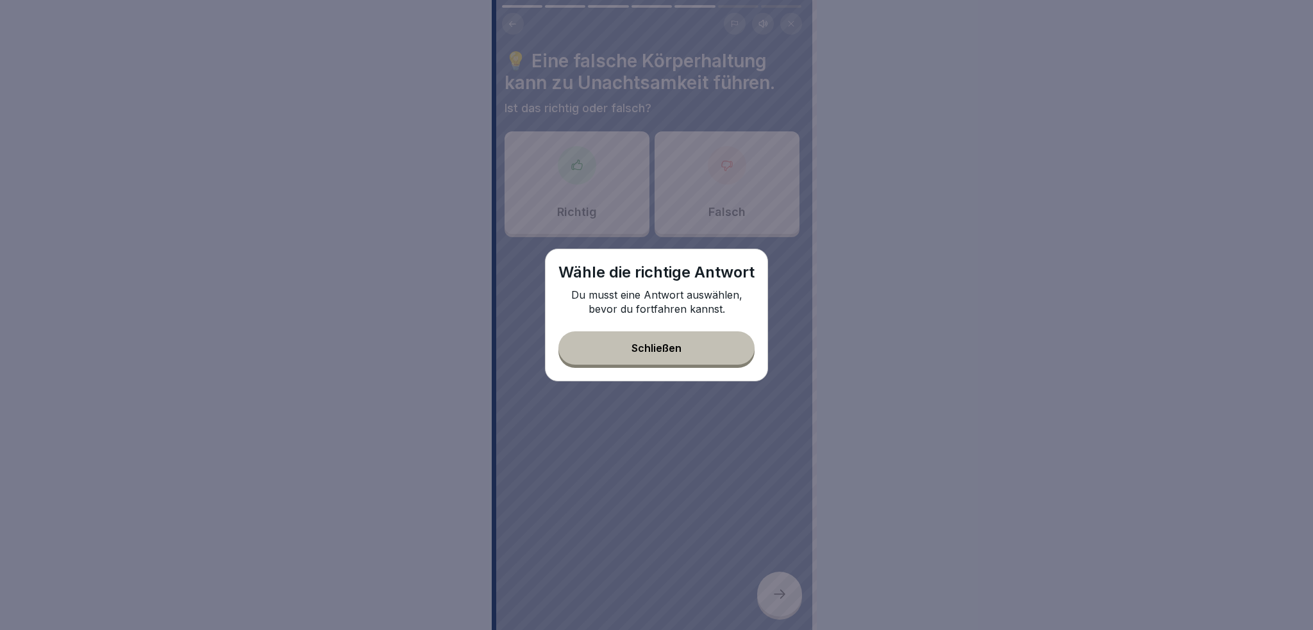
click at [685, 355] on button "Schließen" at bounding box center [656, 347] width 196 height 33
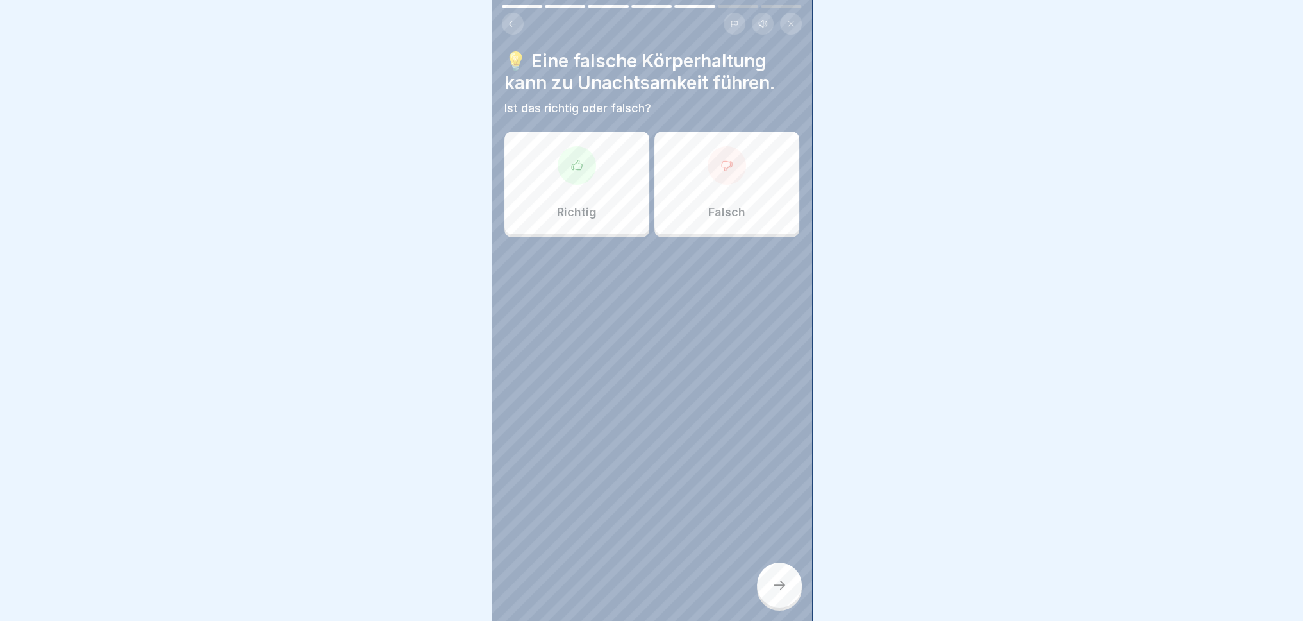
click at [583, 212] on p "Richtig" at bounding box center [577, 212] width 40 height 14
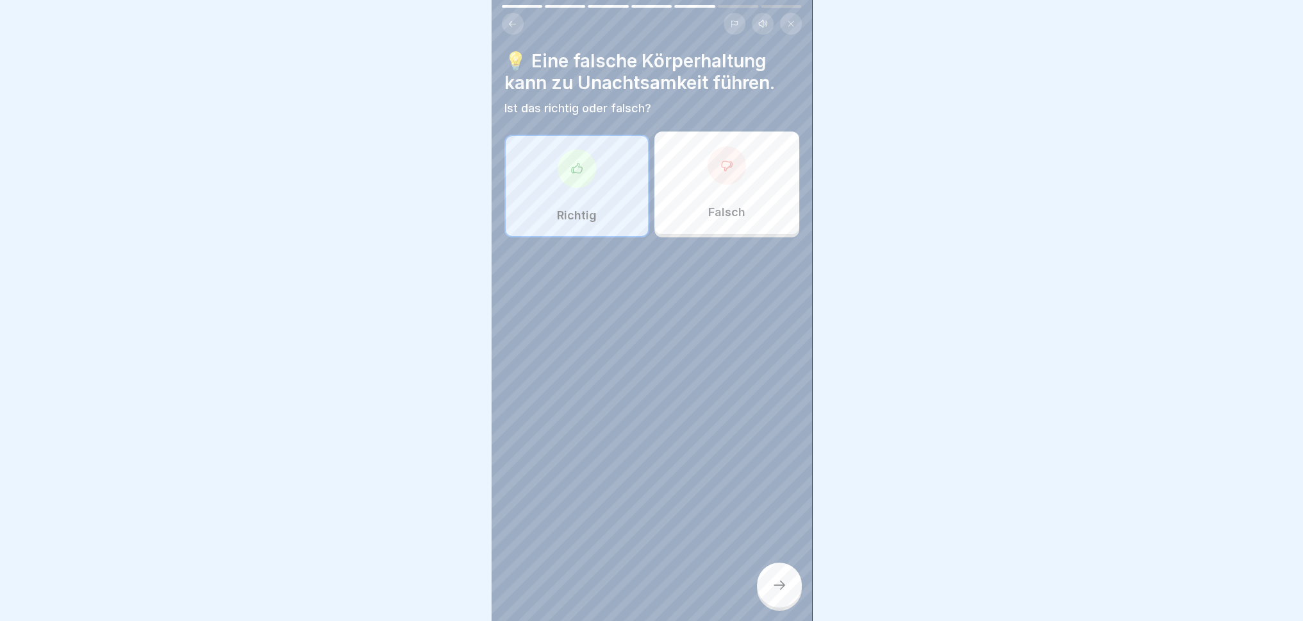
click at [776, 574] on icon at bounding box center [779, 584] width 15 height 15
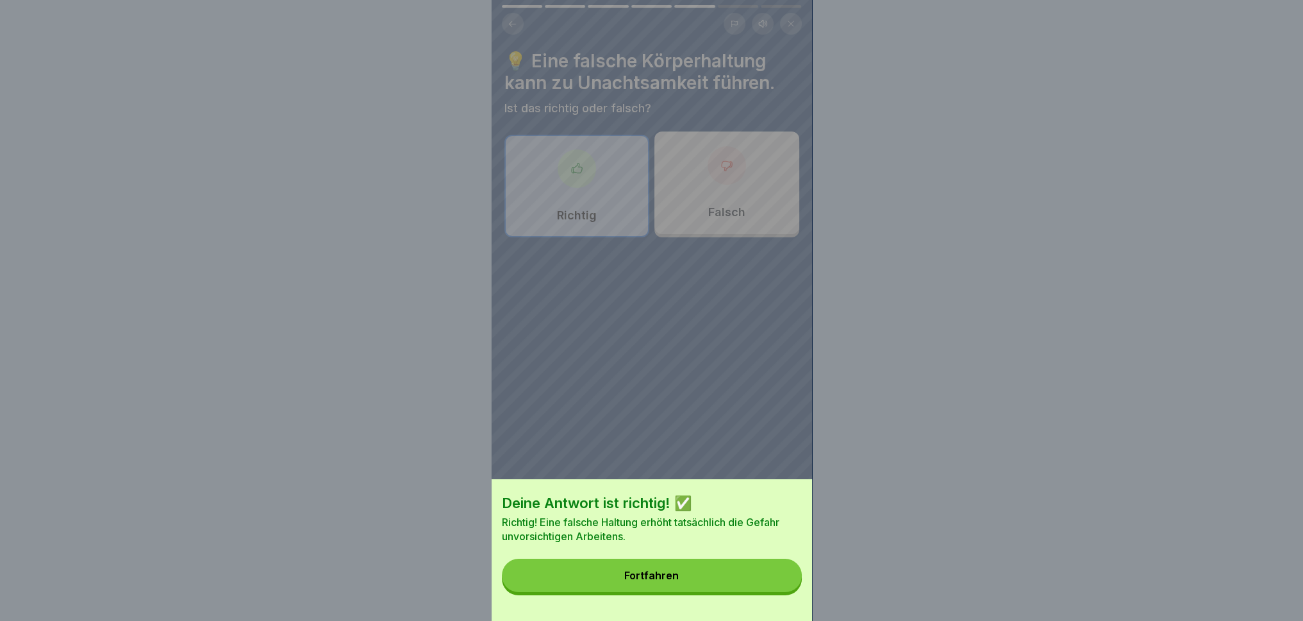
click at [740, 574] on button "Fortfahren" at bounding box center [652, 574] width 300 height 33
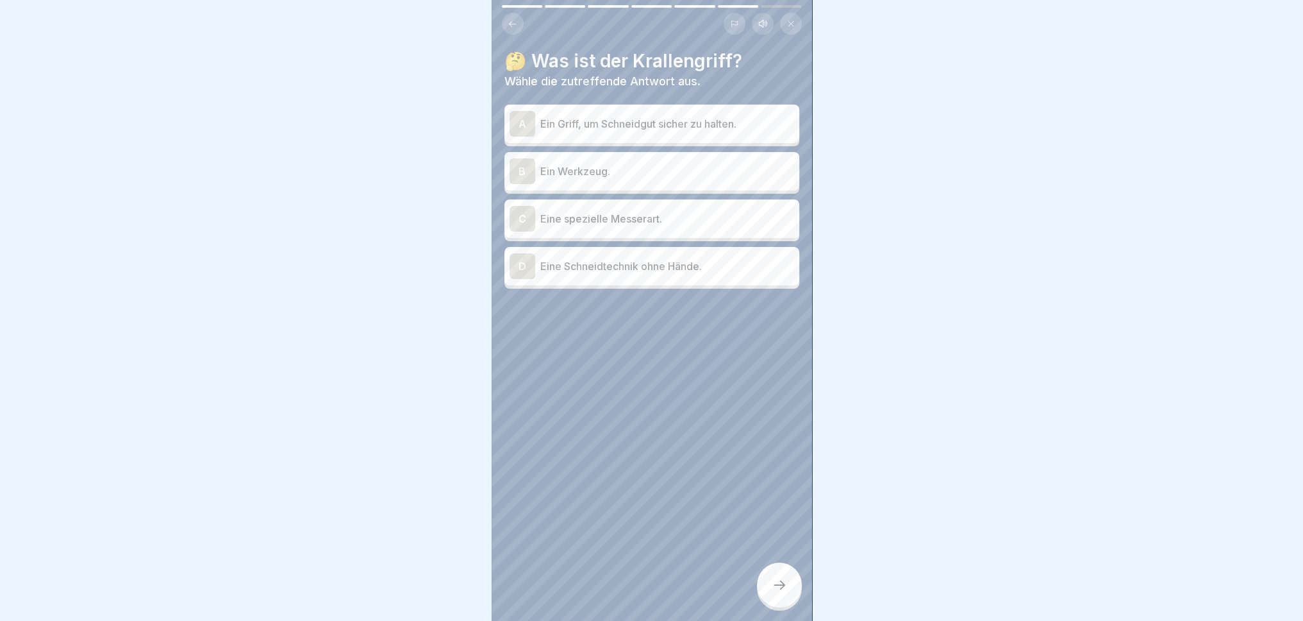
click at [523, 119] on div "A" at bounding box center [523, 124] width 26 height 26
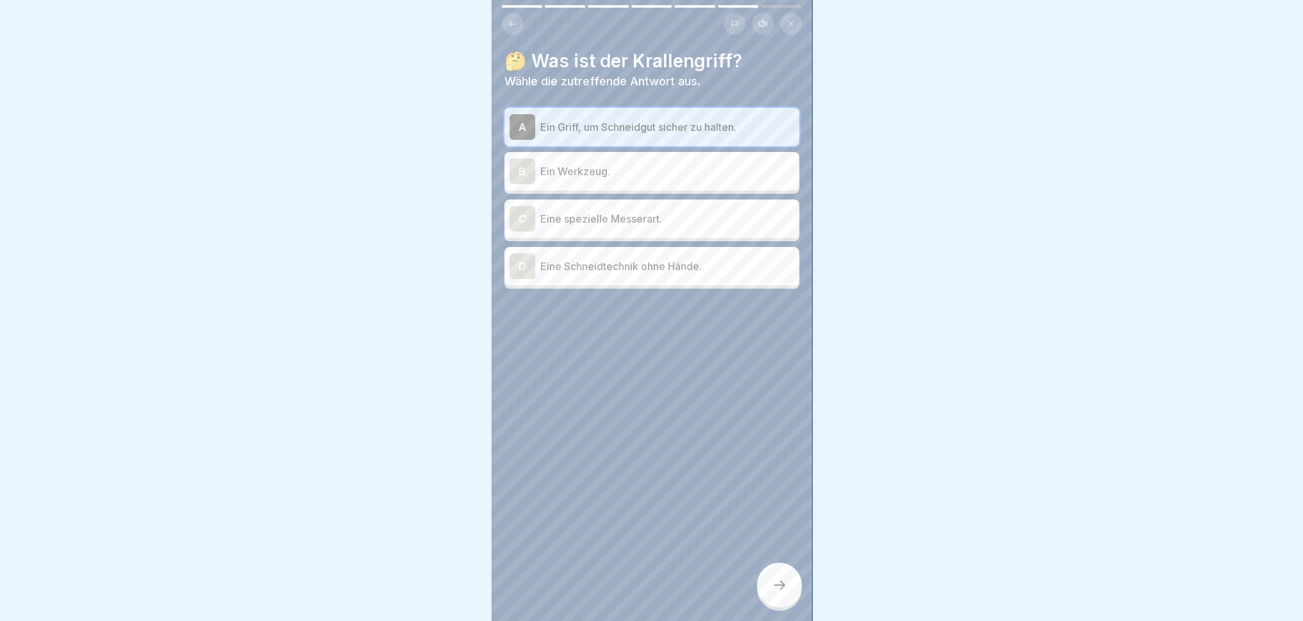
click at [767, 574] on div at bounding box center [779, 584] width 45 height 45
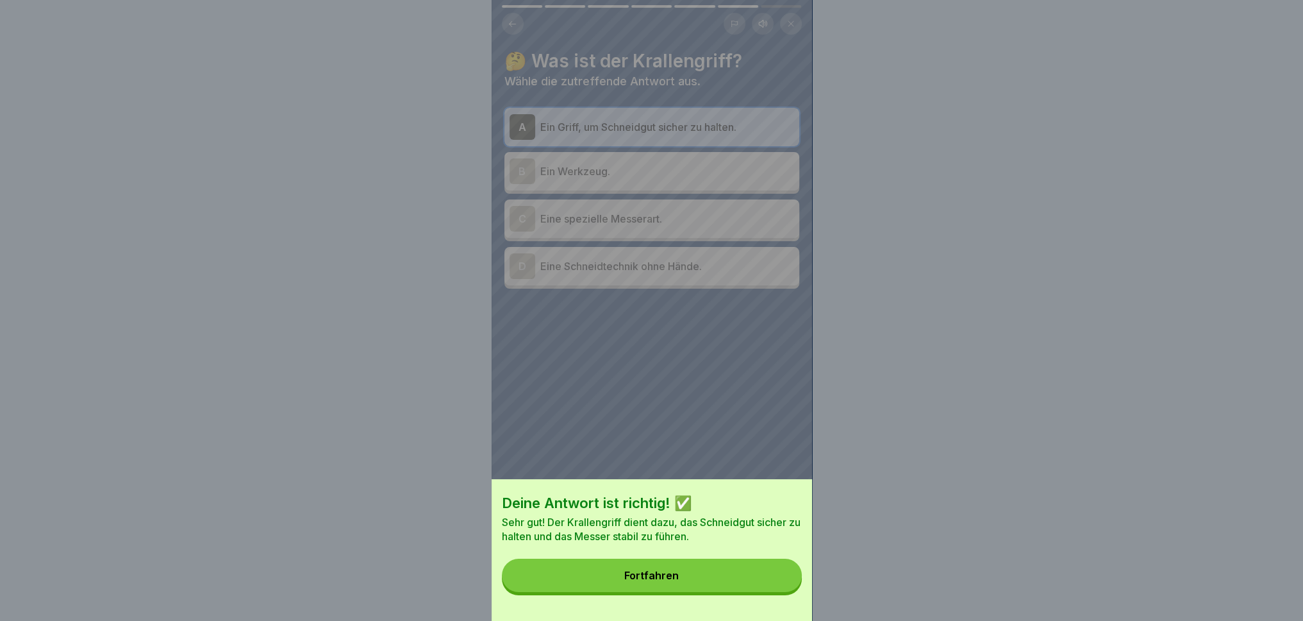
click at [708, 574] on button "Fortfahren" at bounding box center [652, 574] width 300 height 33
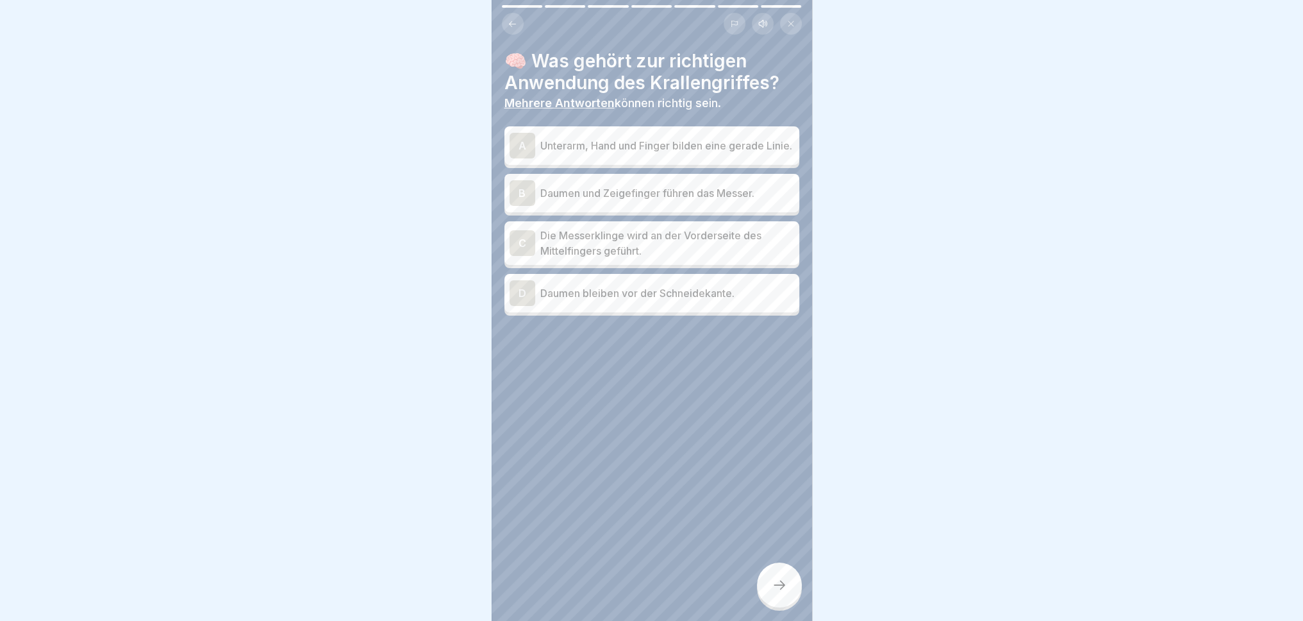
click at [657, 254] on p "Die Messerklinge wird an der Vorderseite des Mittelfingers geführt." at bounding box center [667, 243] width 254 height 31
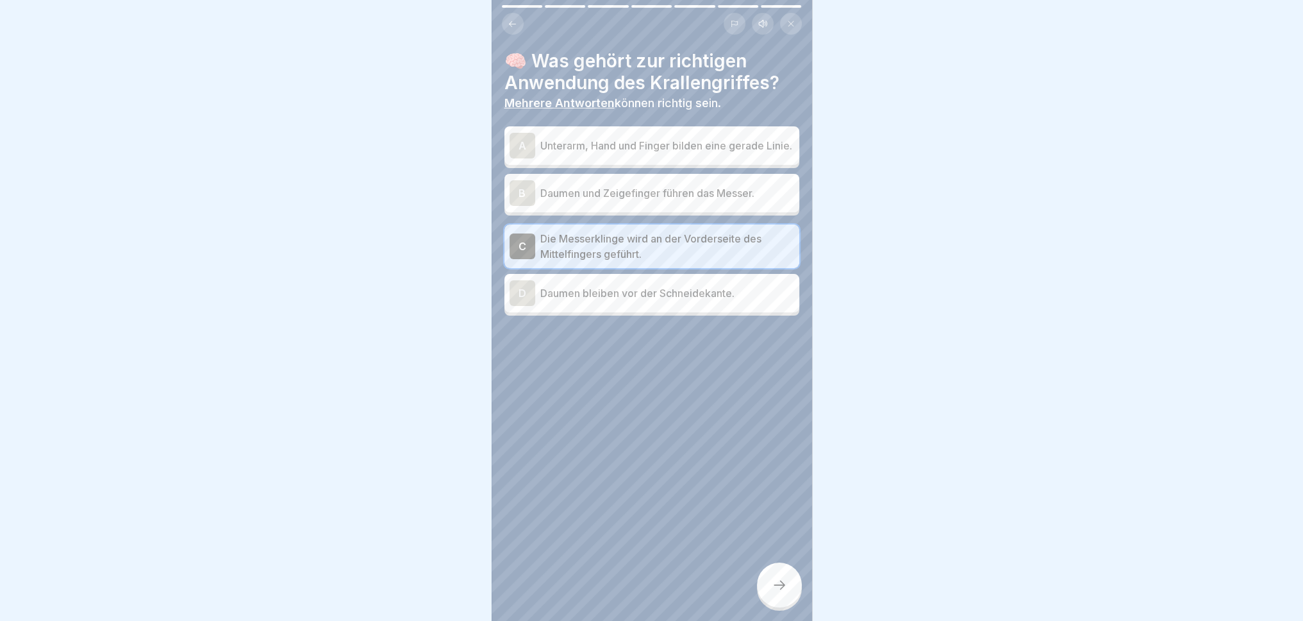
click at [784, 574] on div at bounding box center [779, 584] width 45 height 45
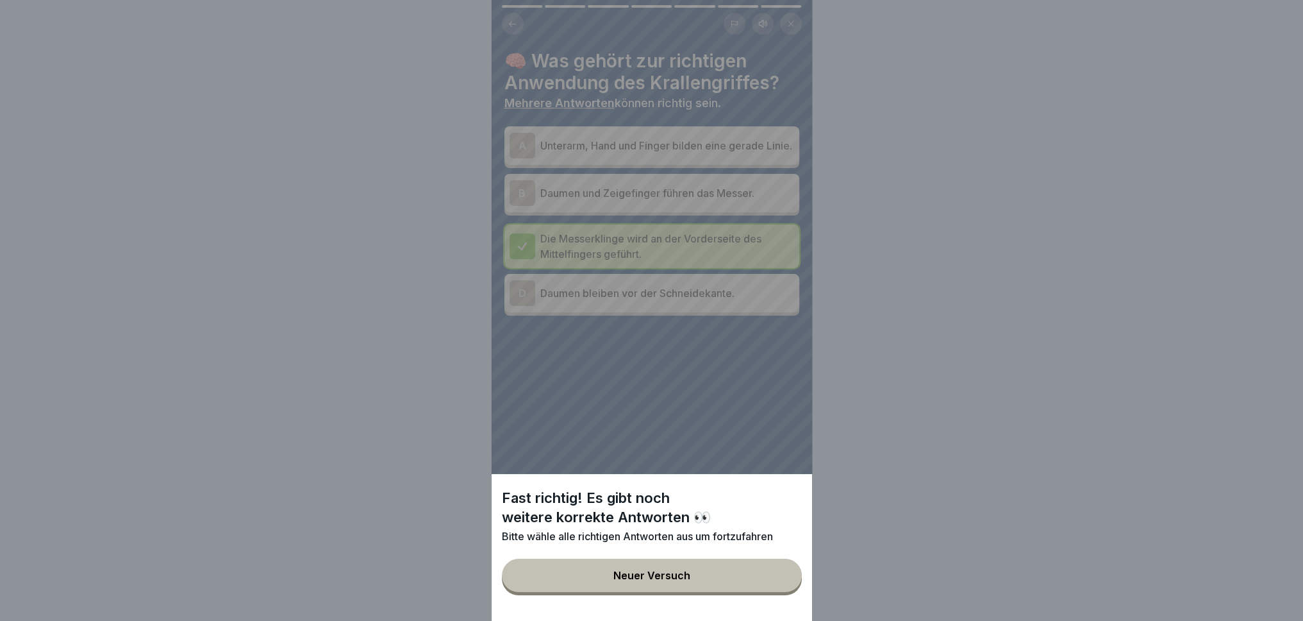
click at [708, 574] on button "Neuer Versuch" at bounding box center [652, 574] width 300 height 33
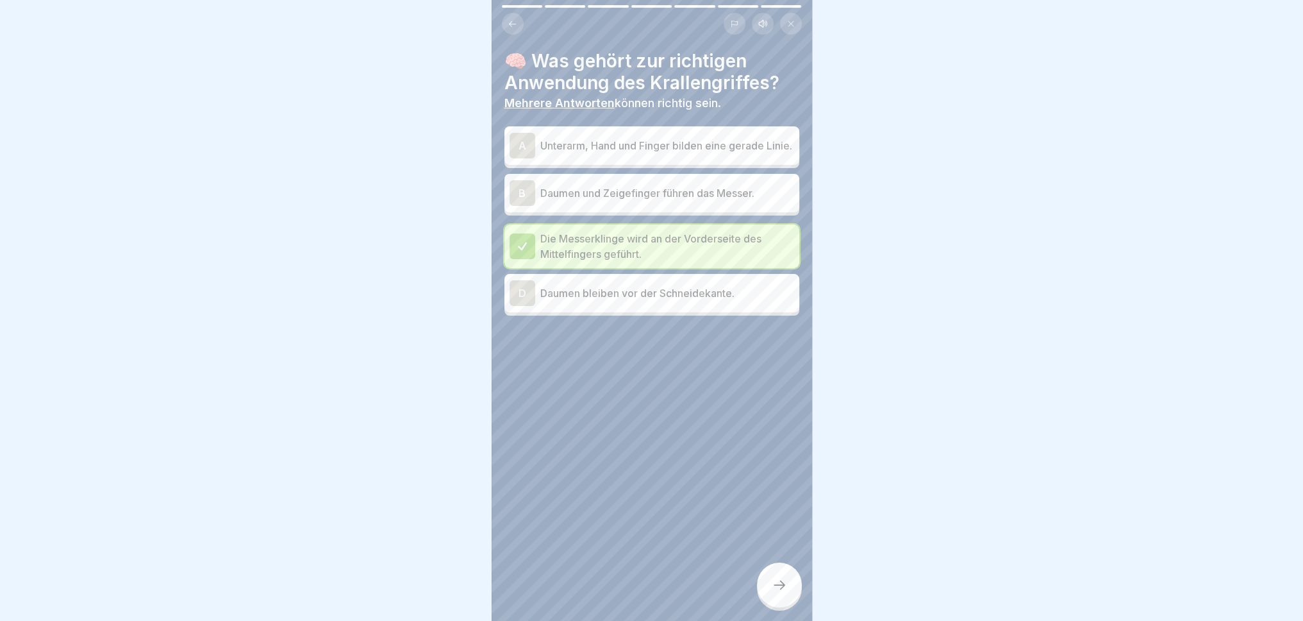
click at [672, 306] on div "D Daumen bleiben vor der Schneidekante." at bounding box center [652, 293] width 285 height 26
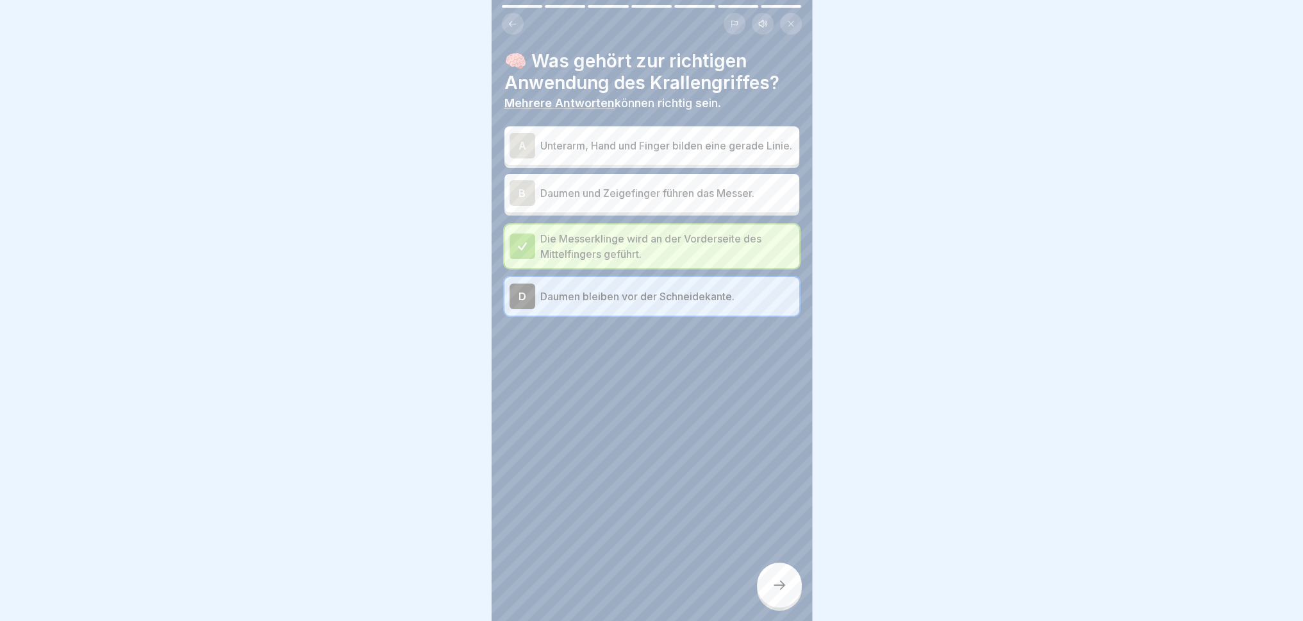
click at [766, 574] on div at bounding box center [779, 584] width 45 height 45
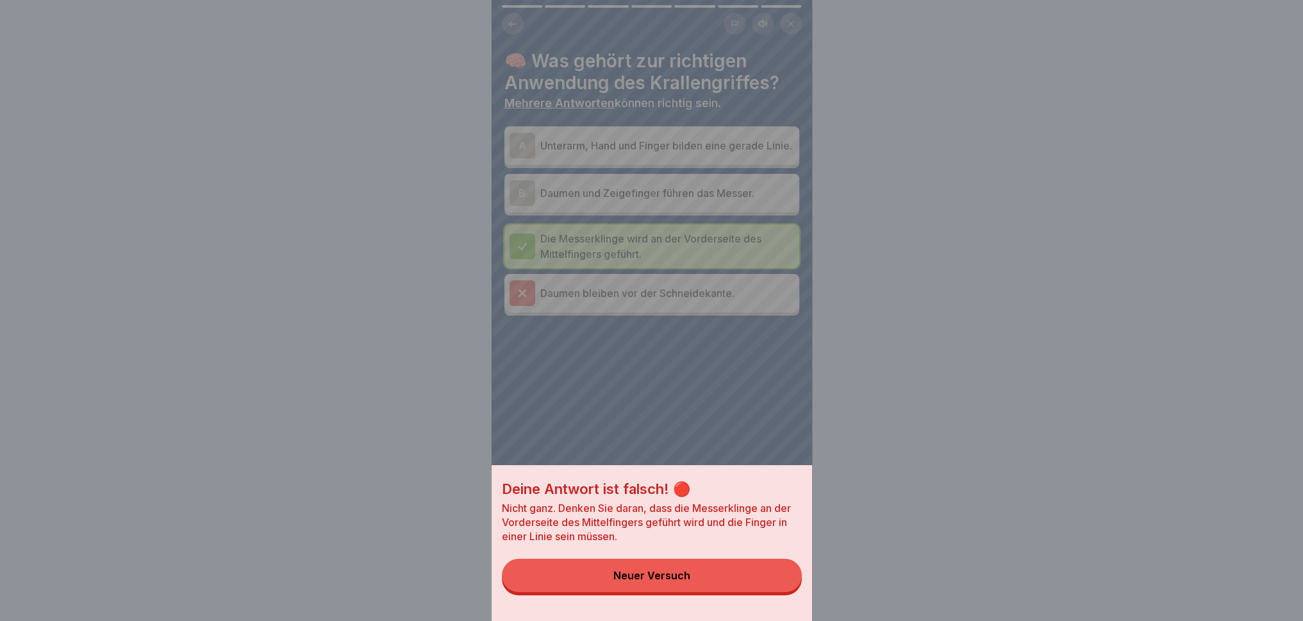
click at [726, 574] on button "Neuer Versuch" at bounding box center [652, 574] width 300 height 33
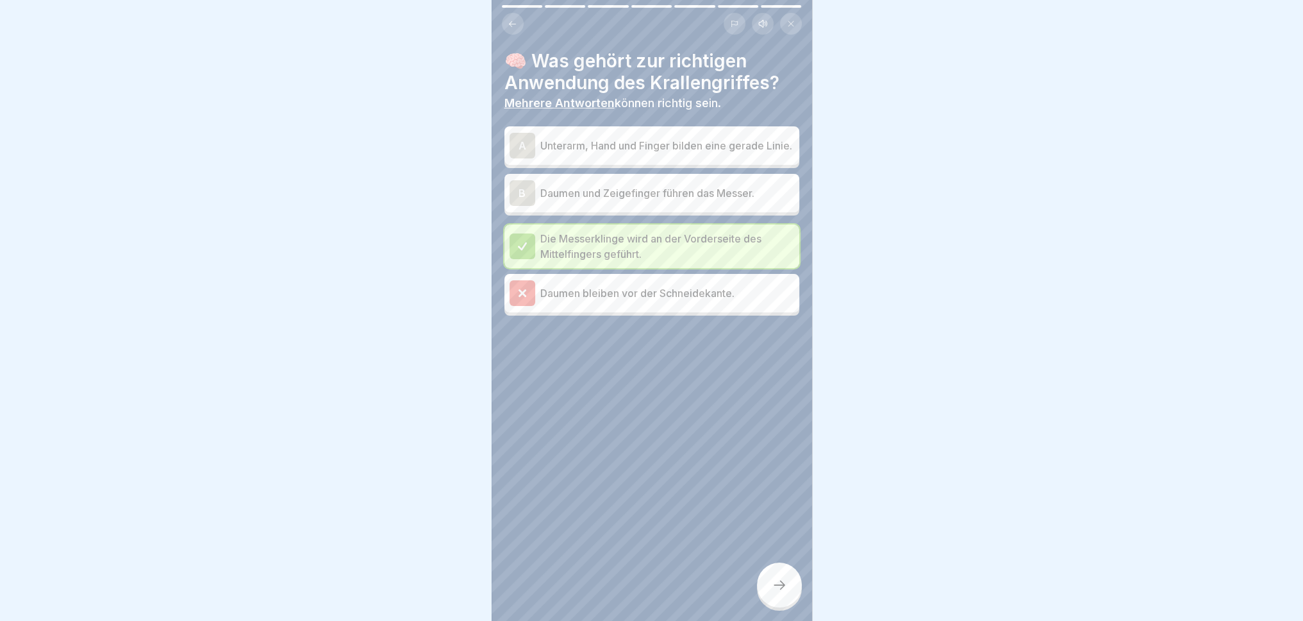
click at [687, 199] on p "Daumen und Zeigefinger führen das Messer." at bounding box center [667, 192] width 254 height 15
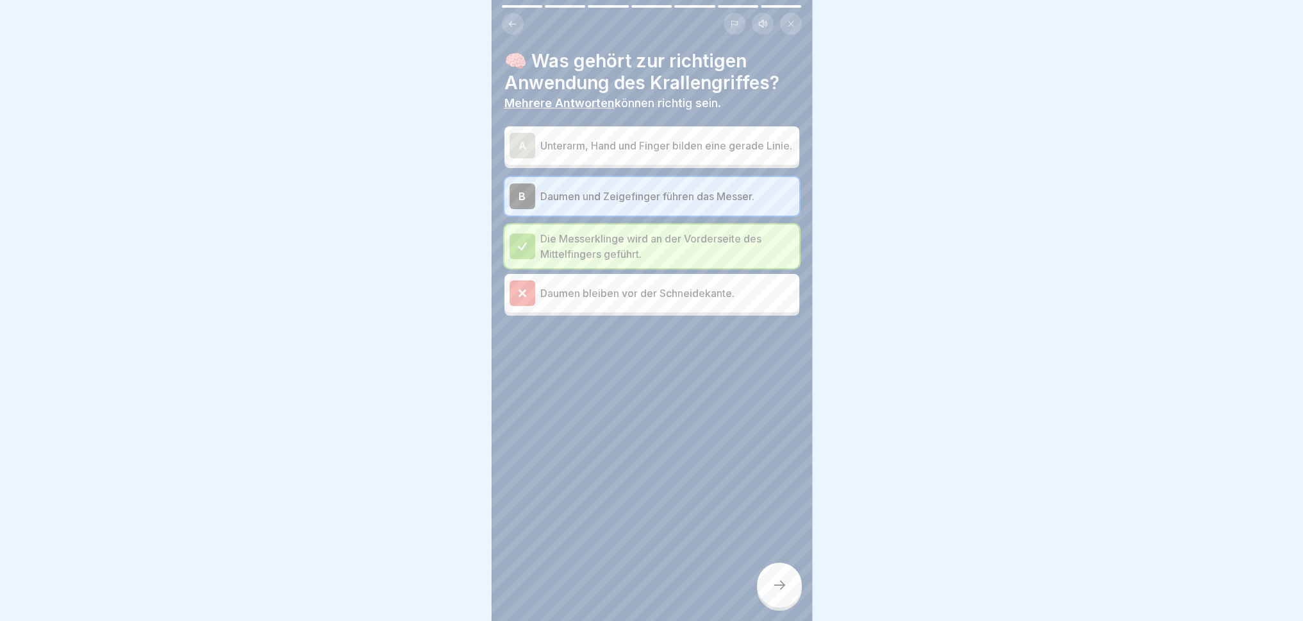
click at [777, 574] on div at bounding box center [779, 584] width 45 height 45
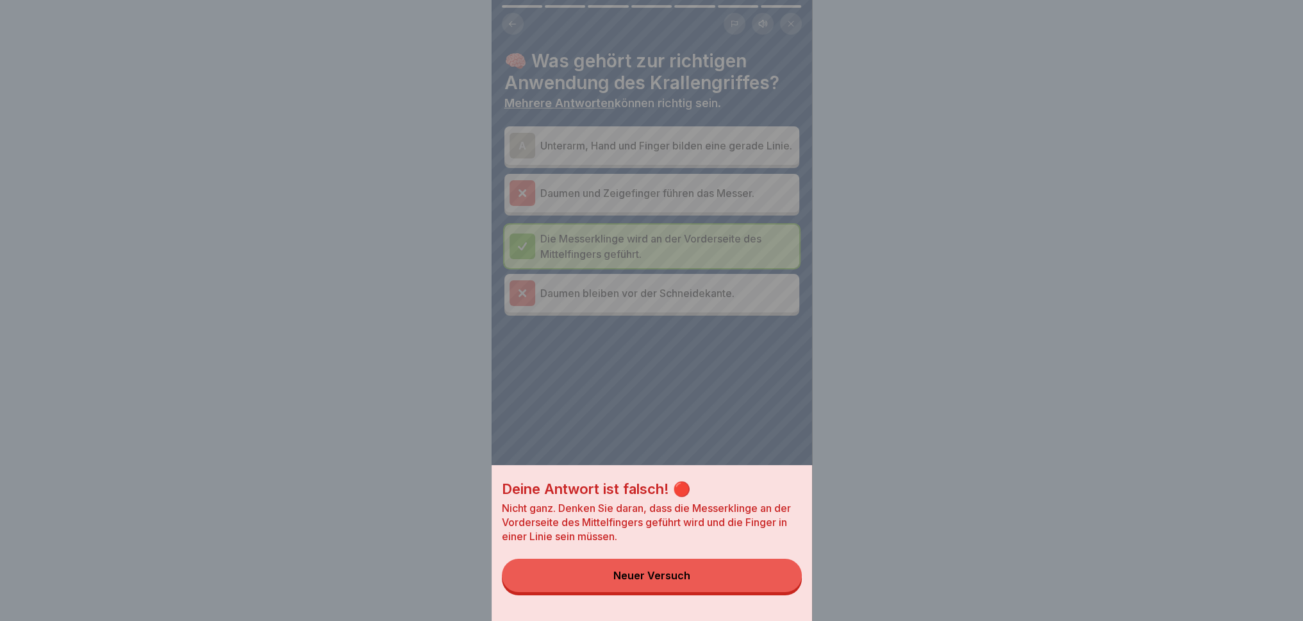
click at [688, 574] on div "Deine Antwort ist falsch! 🔴 Nicht ganz. Denken Sie daran, dass die Messerklinge…" at bounding box center [652, 543] width 321 height 156
click at [672, 574] on button "Neuer Versuch" at bounding box center [652, 574] width 300 height 33
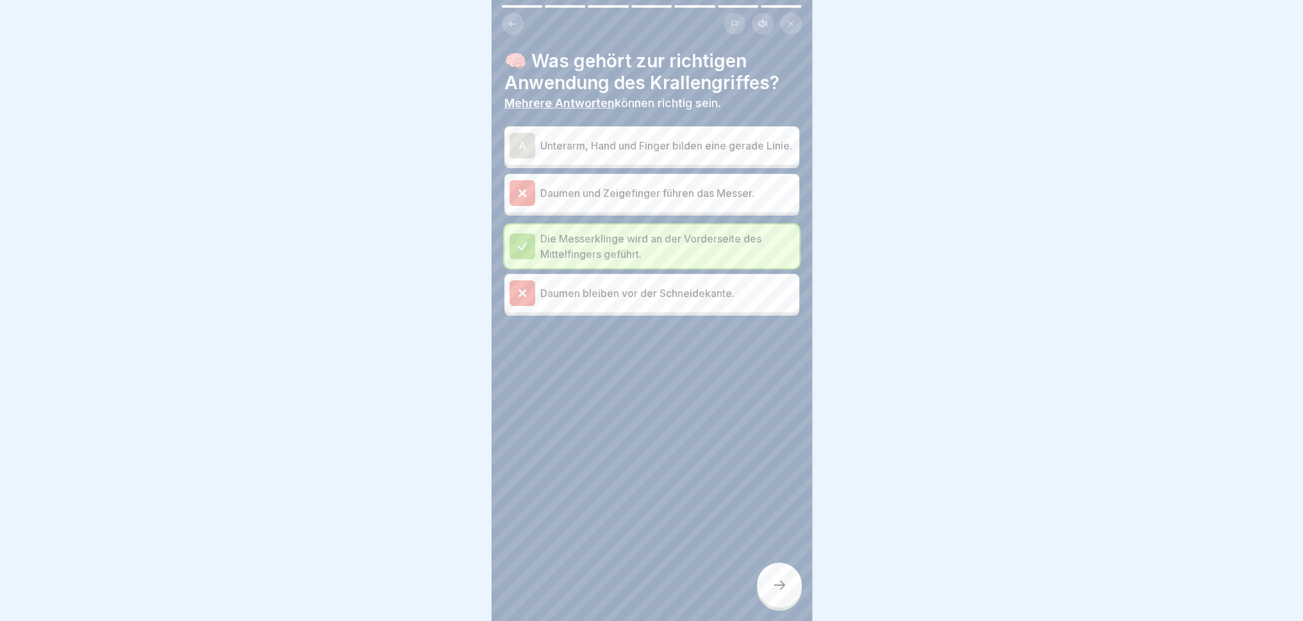
click at [709, 138] on p "Unterarm, Hand und Finger bilden eine gerade Linie." at bounding box center [667, 145] width 254 height 15
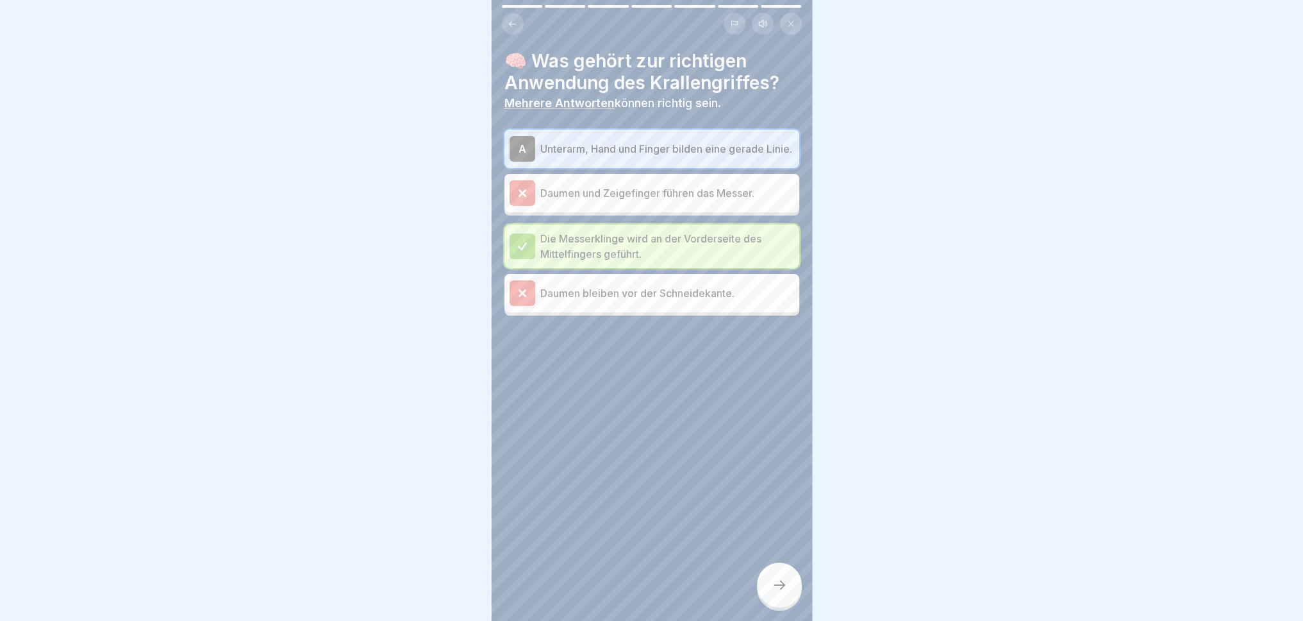
click at [787, 574] on div at bounding box center [779, 584] width 45 height 45
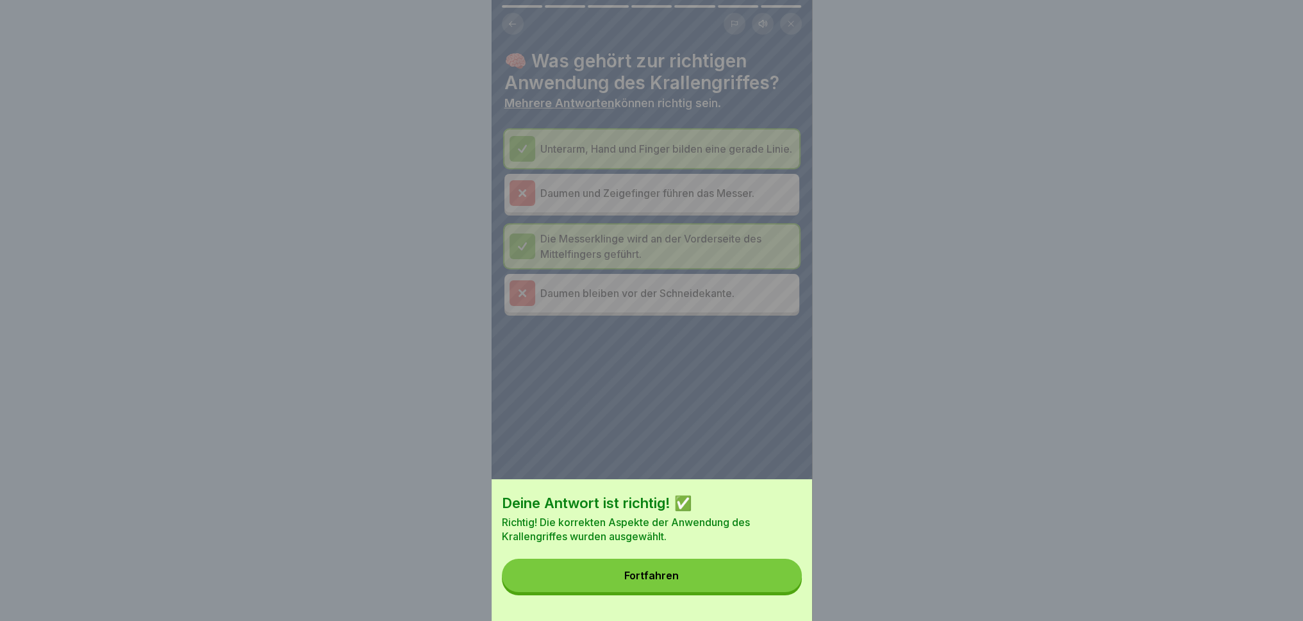
click at [752, 574] on button "Fortfahren" at bounding box center [652, 574] width 300 height 33
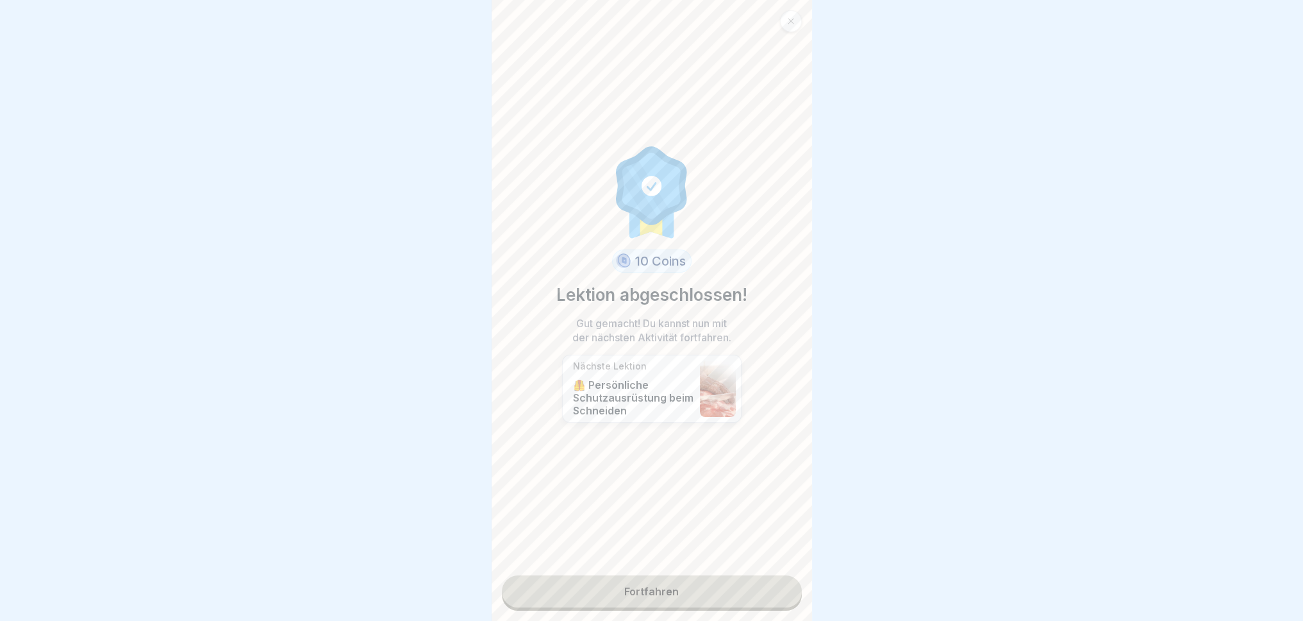
click at [688, 574] on link "Fortfahren" at bounding box center [652, 591] width 300 height 32
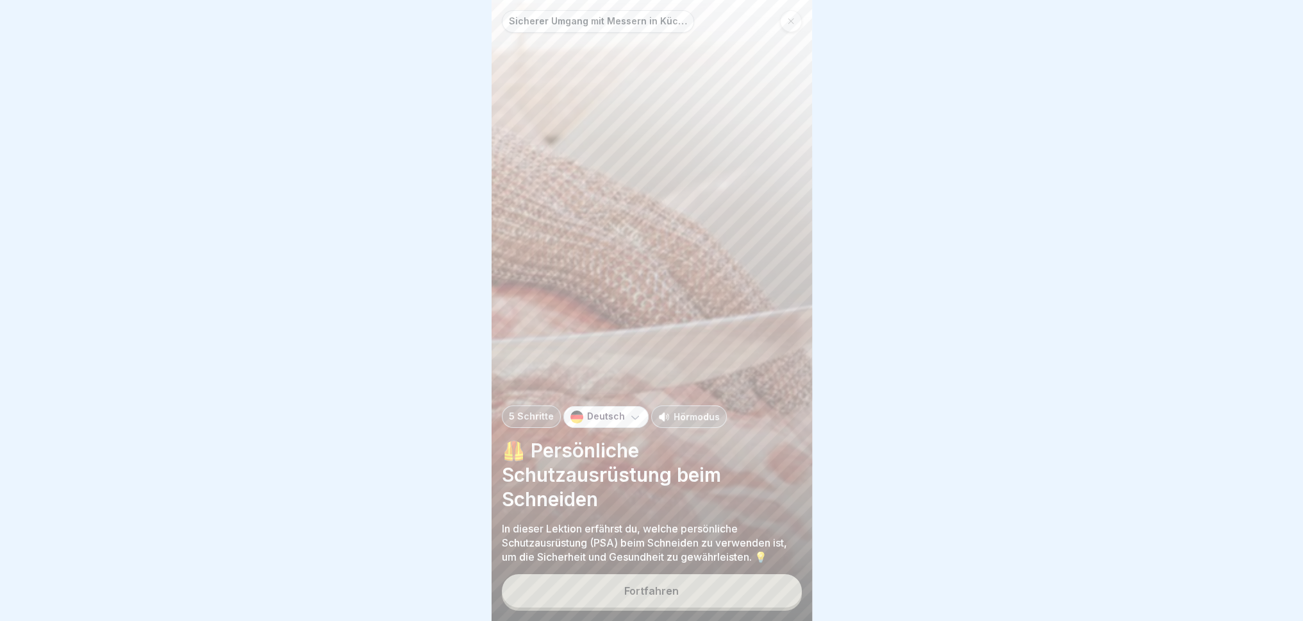
click at [698, 574] on button "Fortfahren" at bounding box center [652, 590] width 300 height 33
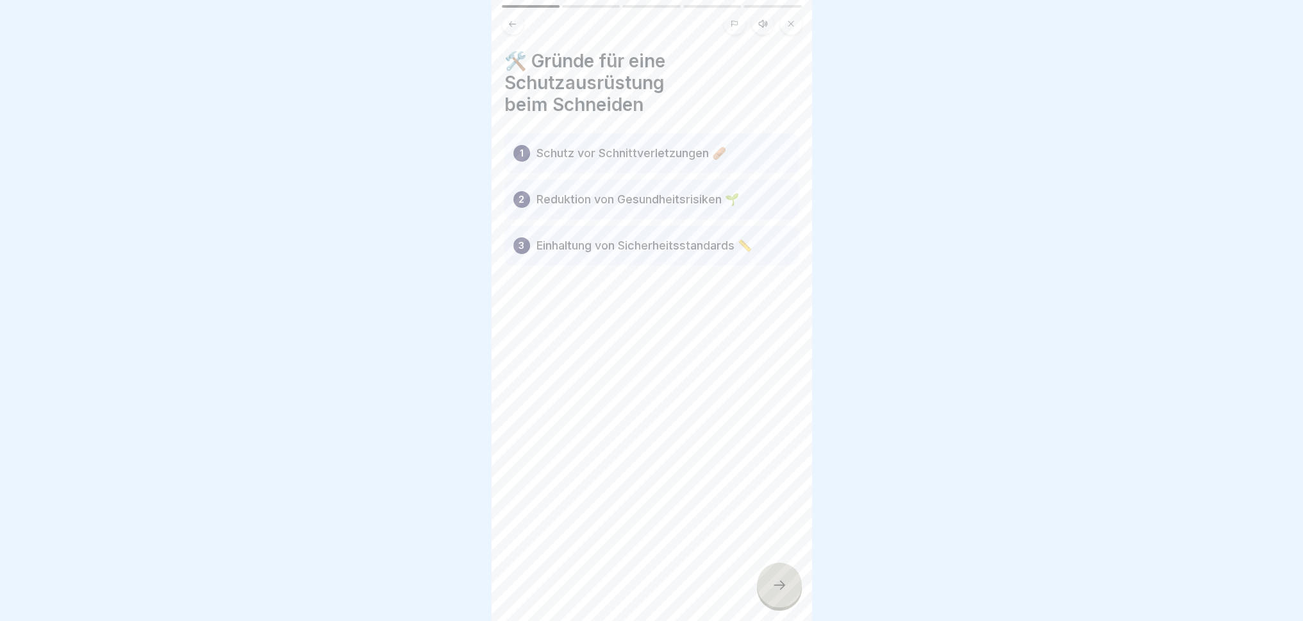
click at [765, 574] on div at bounding box center [779, 584] width 45 height 45
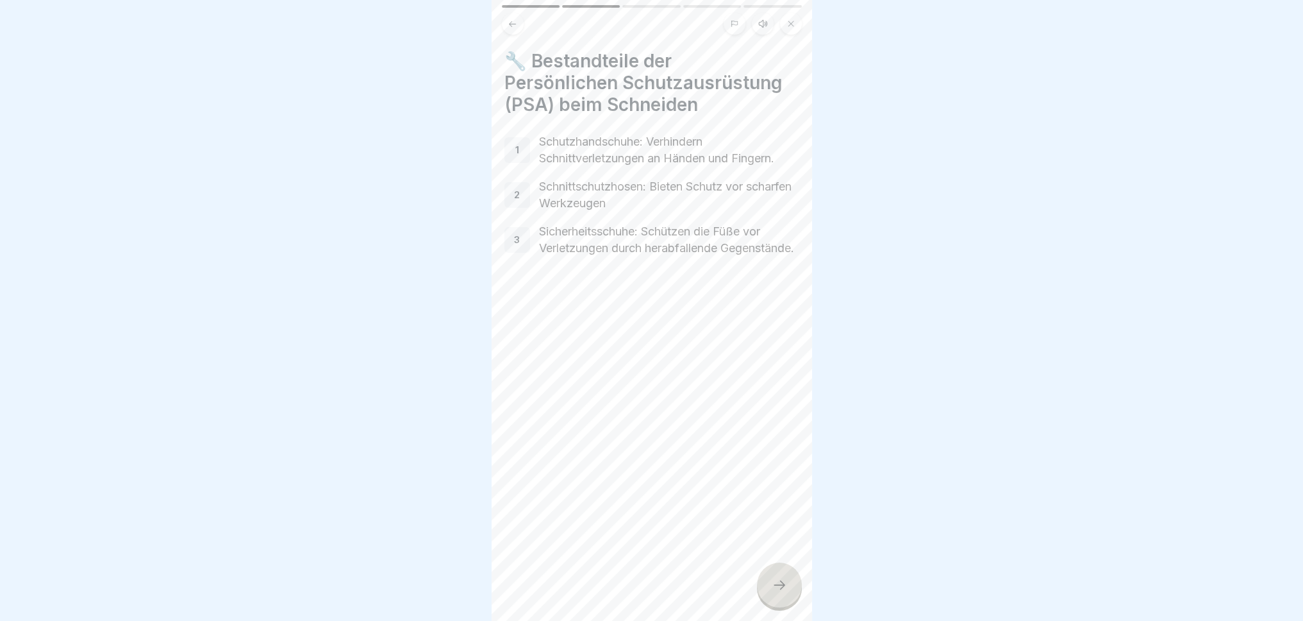
click at [769, 574] on div at bounding box center [779, 584] width 45 height 45
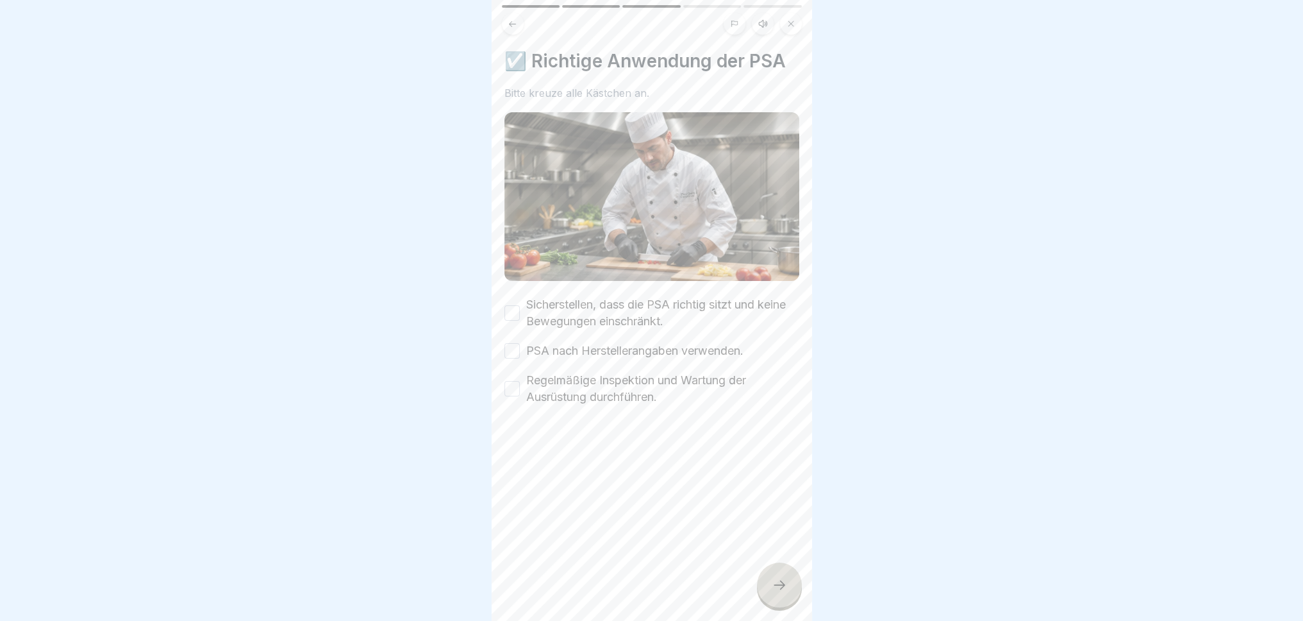
click at [769, 574] on div at bounding box center [779, 584] width 45 height 45
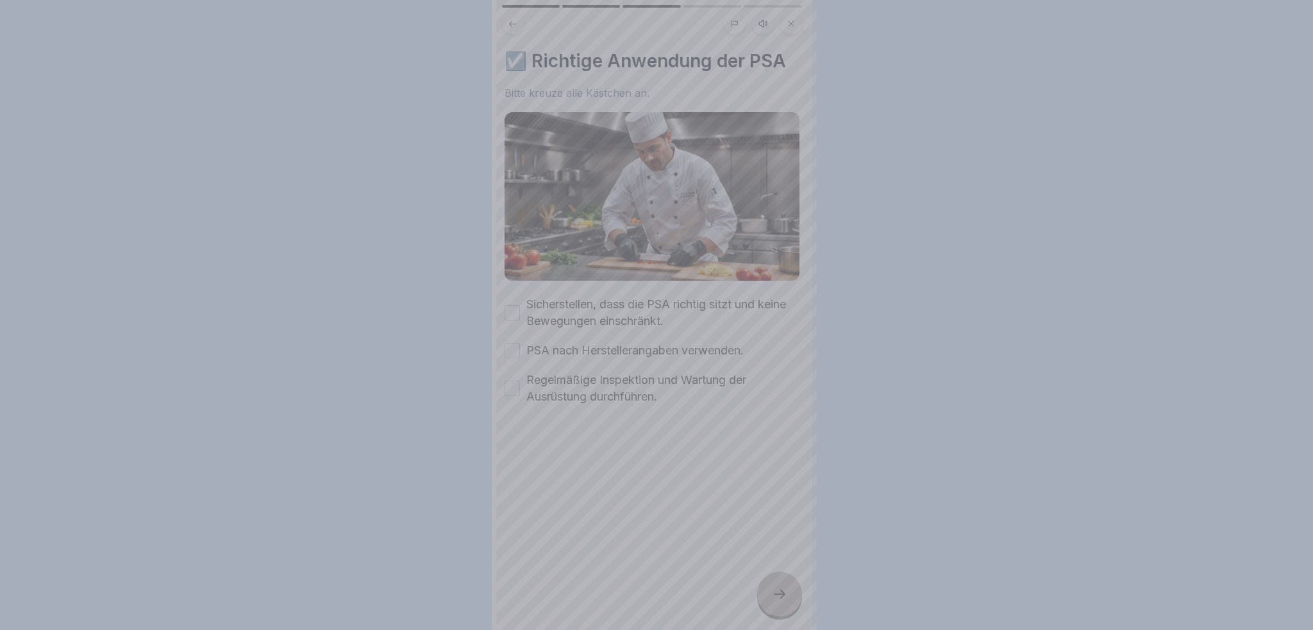
click at [769, 574] on div at bounding box center [656, 315] width 1313 height 630
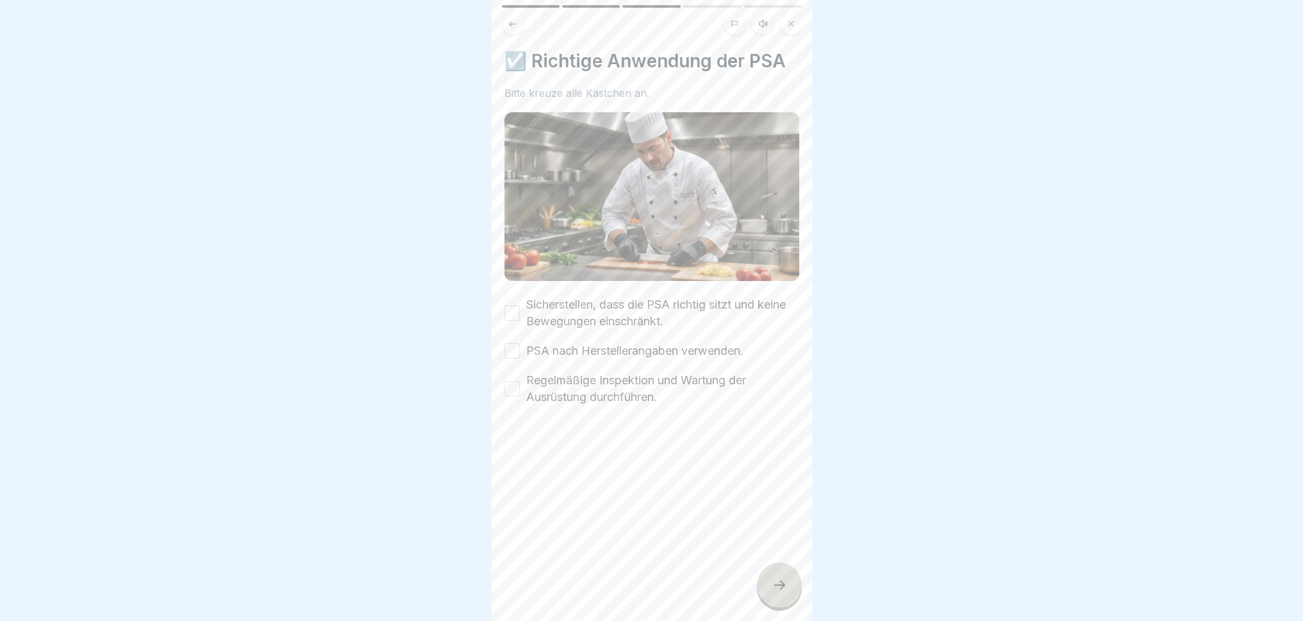
click at [512, 17] on button at bounding box center [513, 24] width 22 height 22
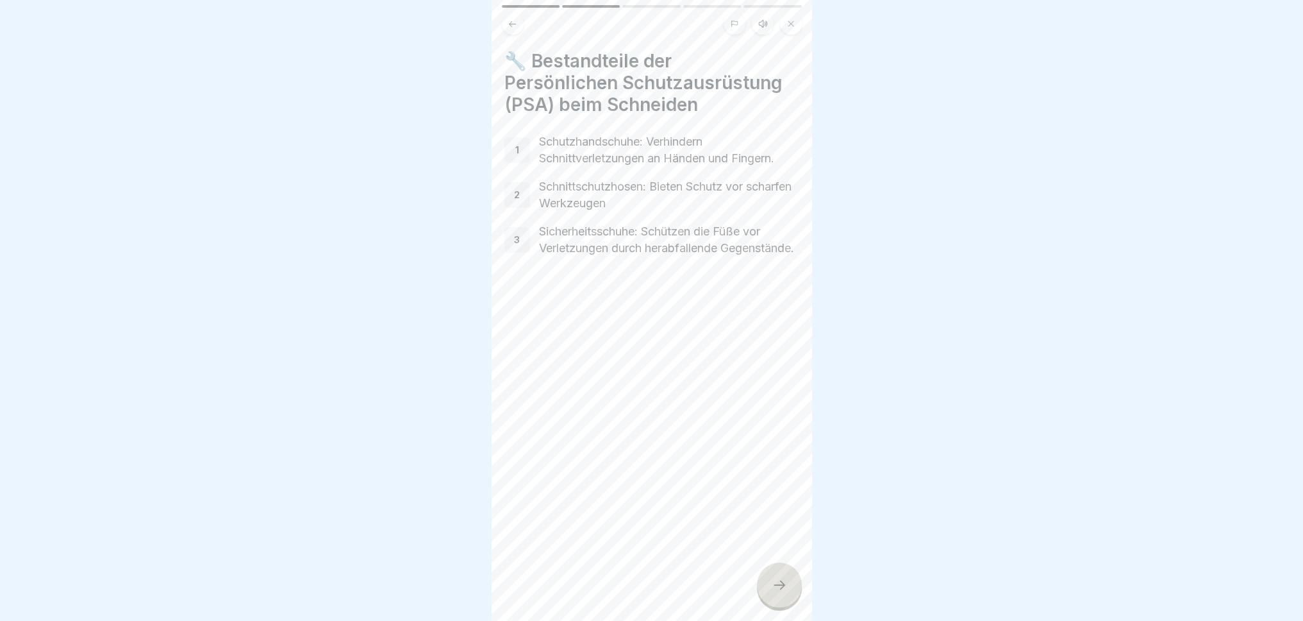
click at [512, 30] on button at bounding box center [513, 24] width 22 height 22
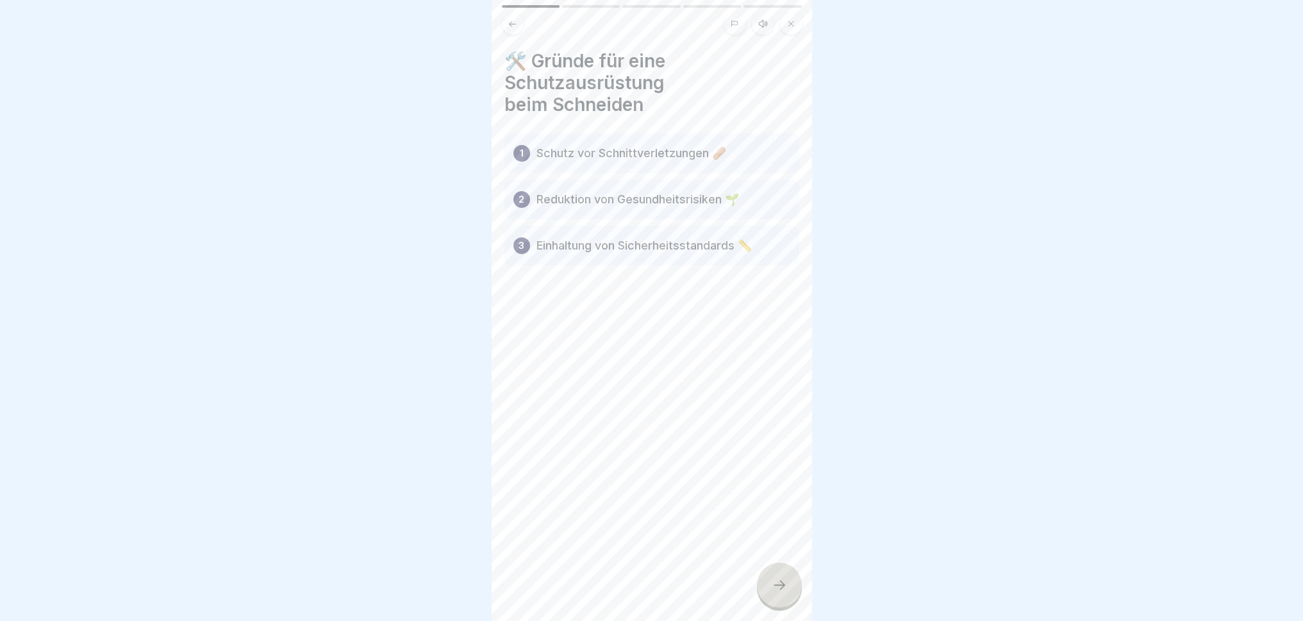
click at [782, 574] on icon at bounding box center [779, 584] width 15 height 15
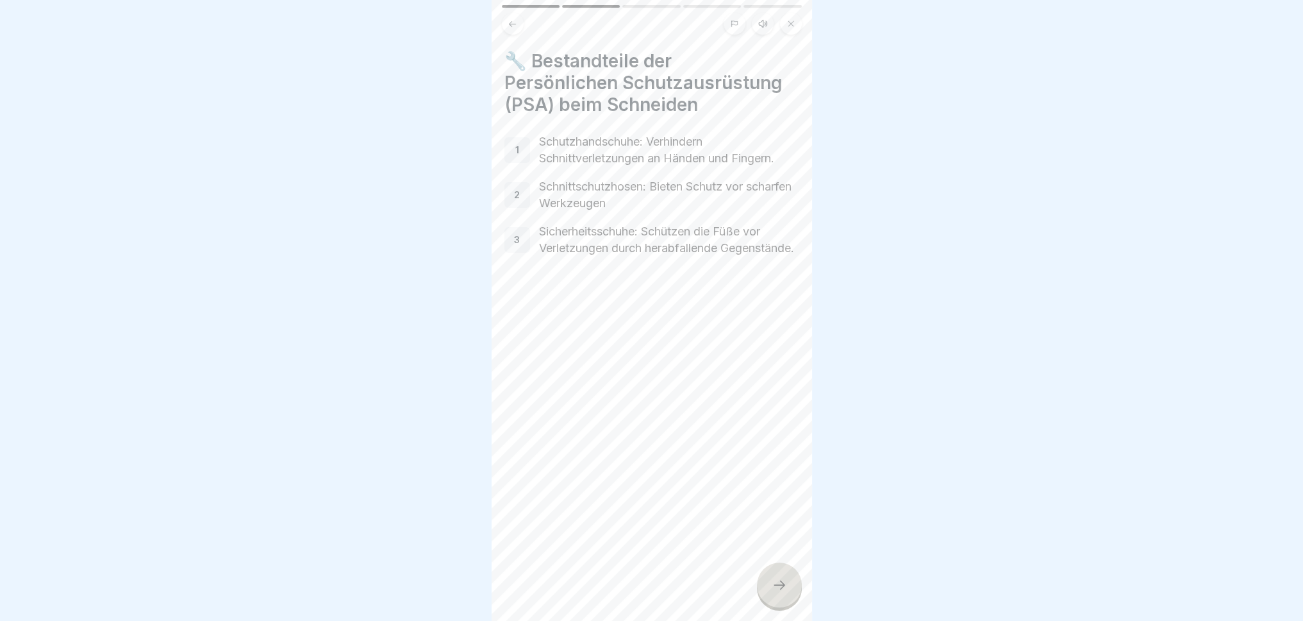
click at [782, 574] on icon at bounding box center [779, 584] width 15 height 15
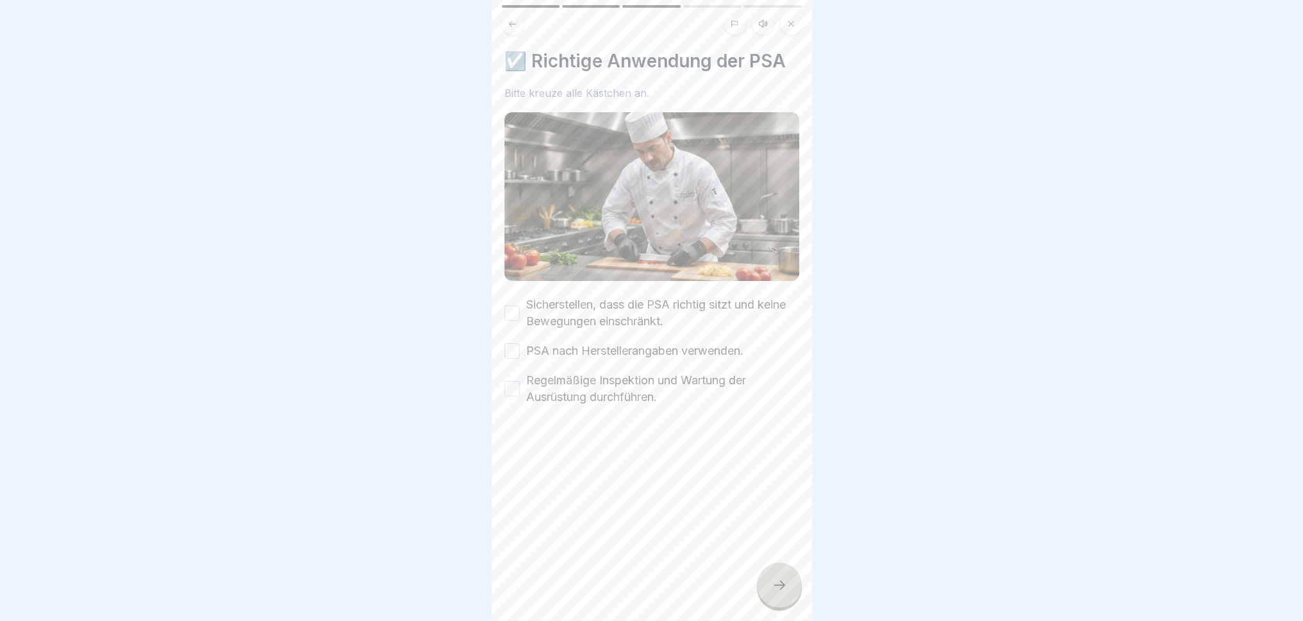
click at [505, 296] on div "Sicherstellen, dass die PSA richtig sitzt und keine Bewegungen einschränkt." at bounding box center [652, 312] width 295 height 33
click at [506, 305] on button "Sicherstellen, dass die PSA richtig sitzt und keine Bewegungen einschränkt." at bounding box center [512, 312] width 15 height 15
click at [512, 335] on div "Sicherstellen, dass die PSA richtig sitzt und keine Bewegungen einschränkt. PSA…" at bounding box center [652, 350] width 295 height 109
click at [512, 350] on button "PSA nach Herstellerangaben verwenden." at bounding box center [512, 350] width 15 height 15
click at [507, 394] on div "Regelmäßige Inspektion und Wartung der Ausrüstung durchführen." at bounding box center [652, 388] width 295 height 33
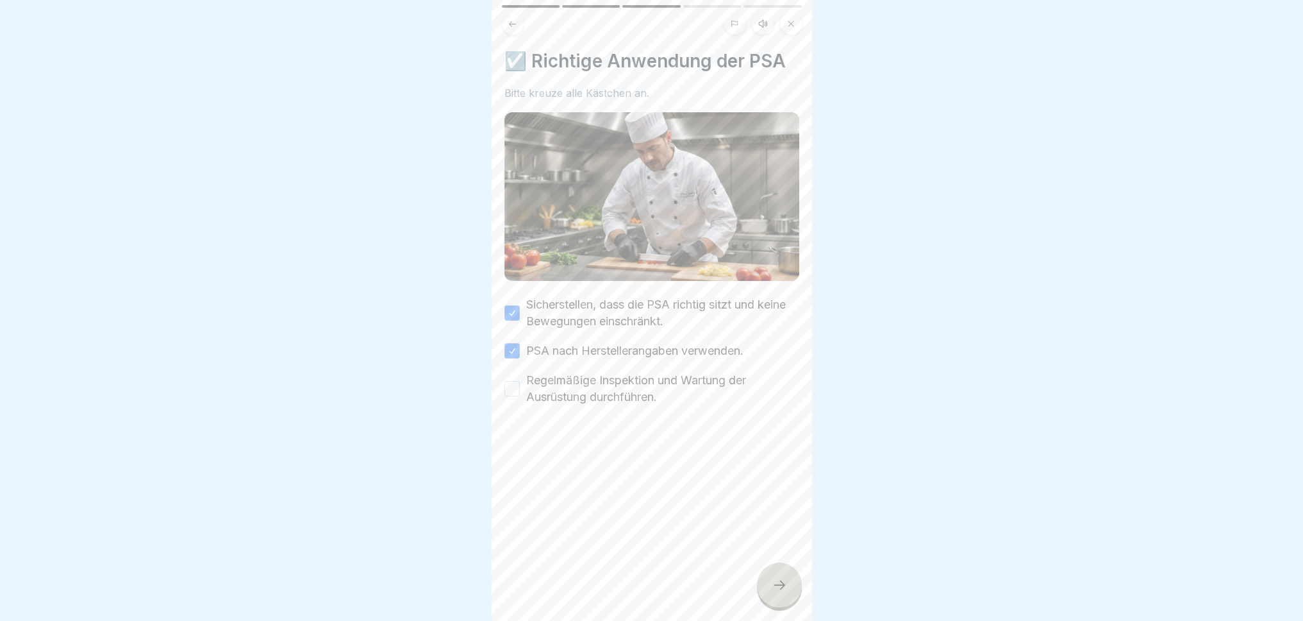
click at [510, 381] on button "Regelmäßige Inspektion und Wartung der Ausrüstung durchführen." at bounding box center [512, 388] width 15 height 15
click at [775, 574] on icon at bounding box center [779, 584] width 15 height 15
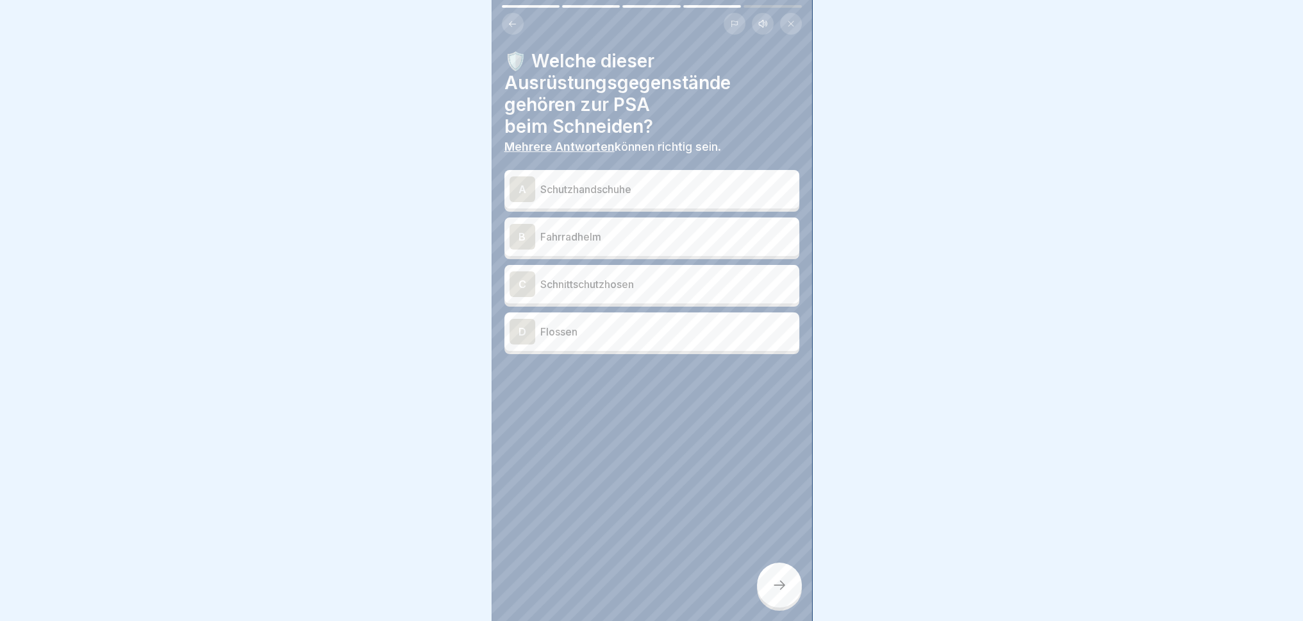
click at [508, 192] on div "A Schutzhandschuhe" at bounding box center [652, 189] width 295 height 38
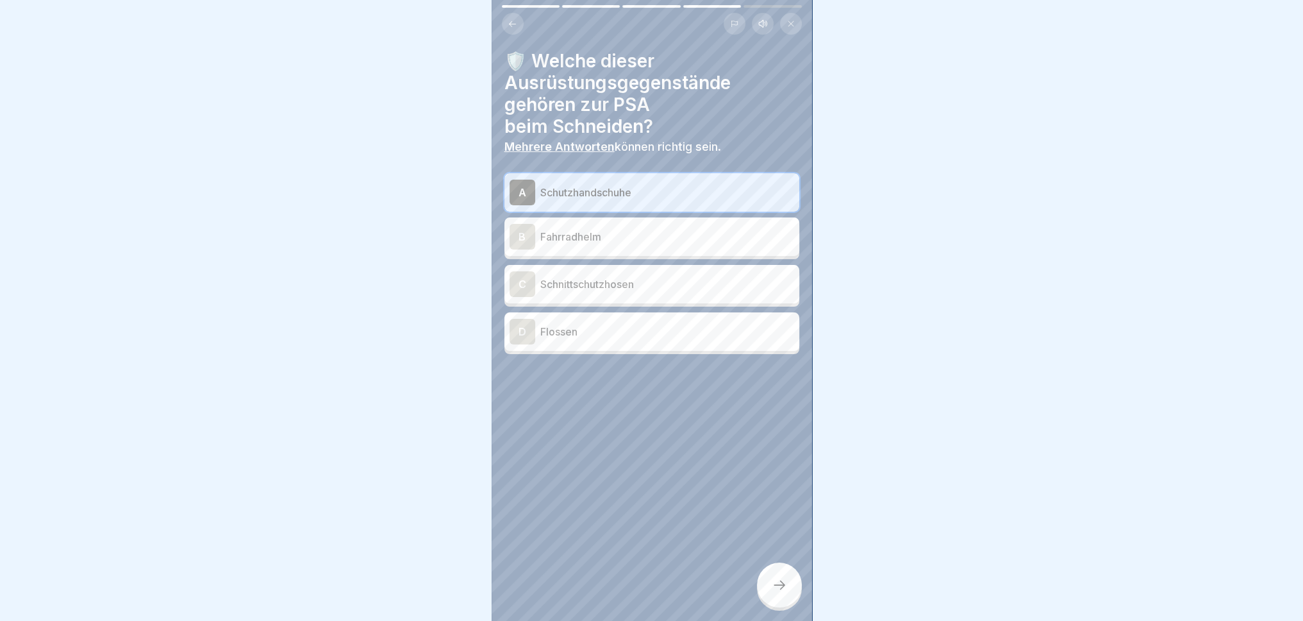
click at [528, 288] on div "C" at bounding box center [523, 284] width 26 height 26
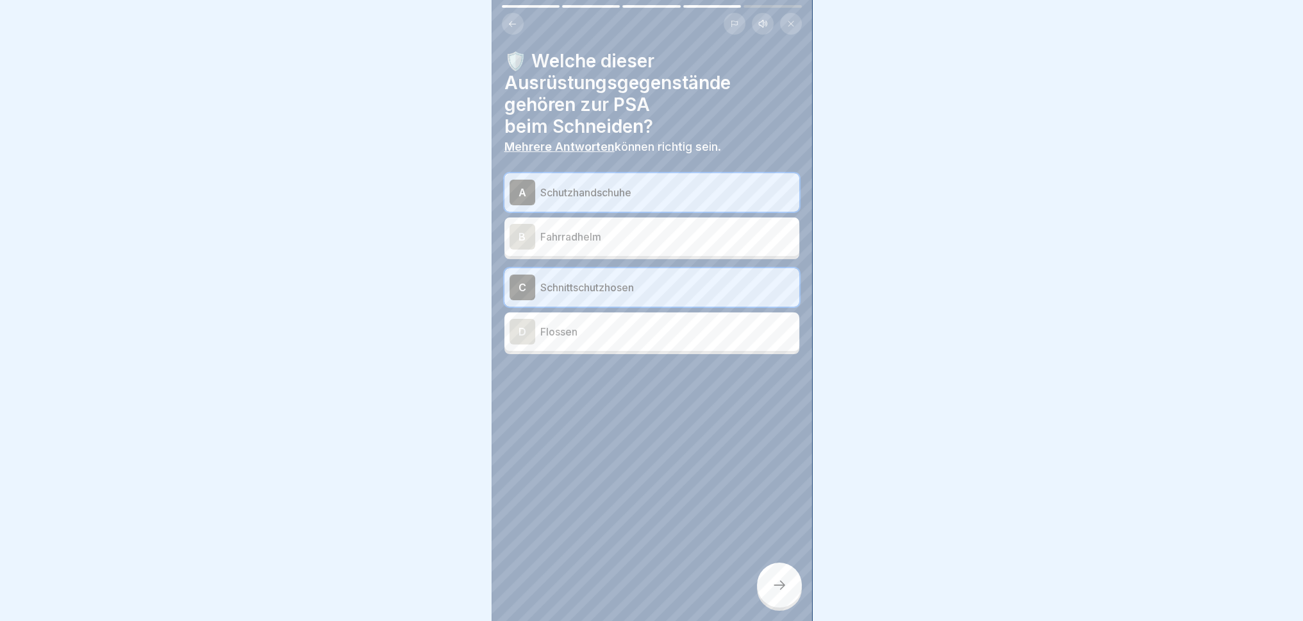
click at [785, 574] on icon at bounding box center [779, 584] width 15 height 15
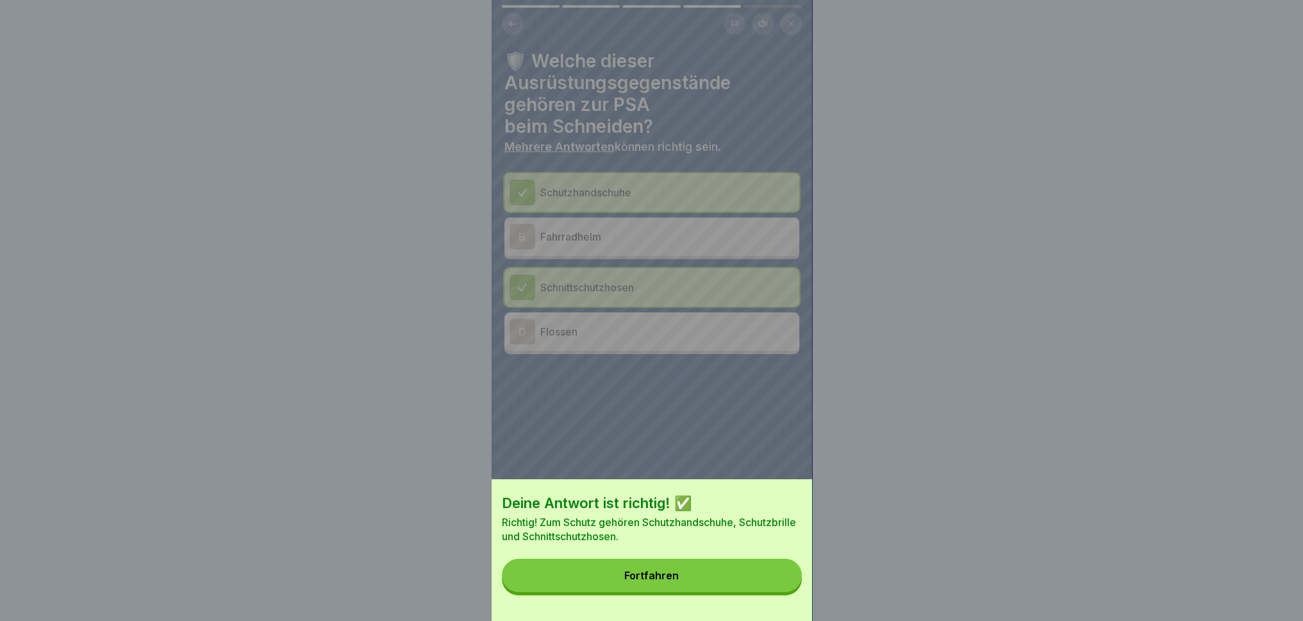
click at [726, 574] on button "Fortfahren" at bounding box center [652, 574] width 300 height 33
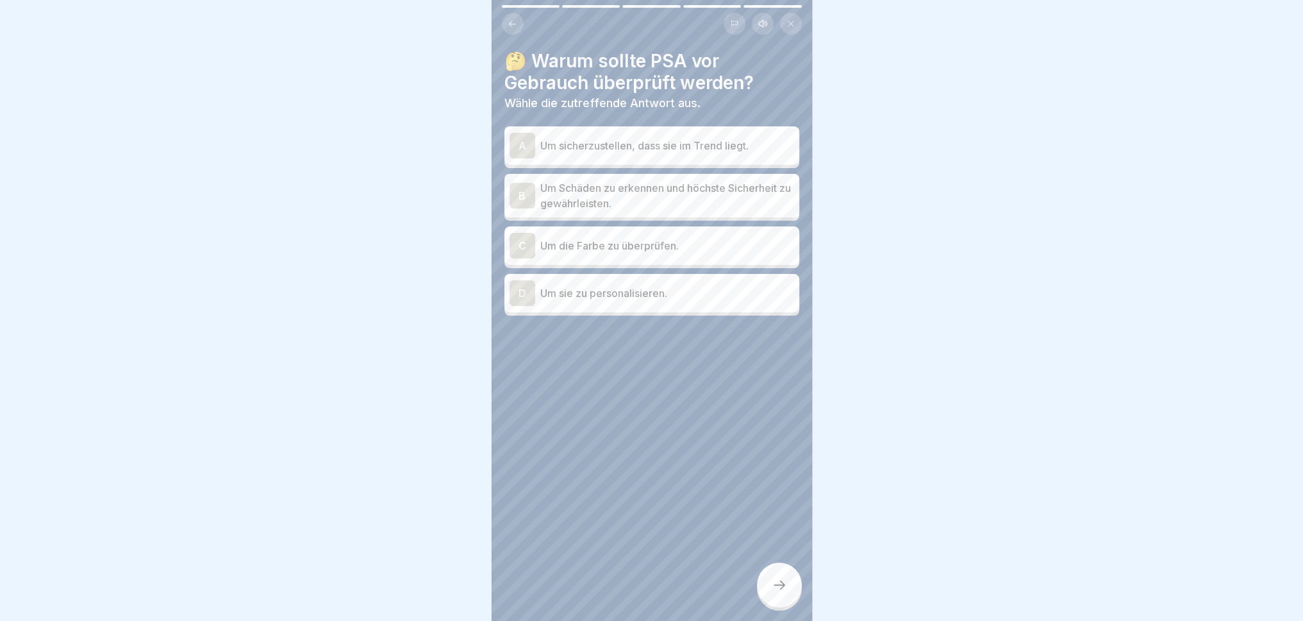
click at [519, 187] on div "B" at bounding box center [523, 196] width 26 height 26
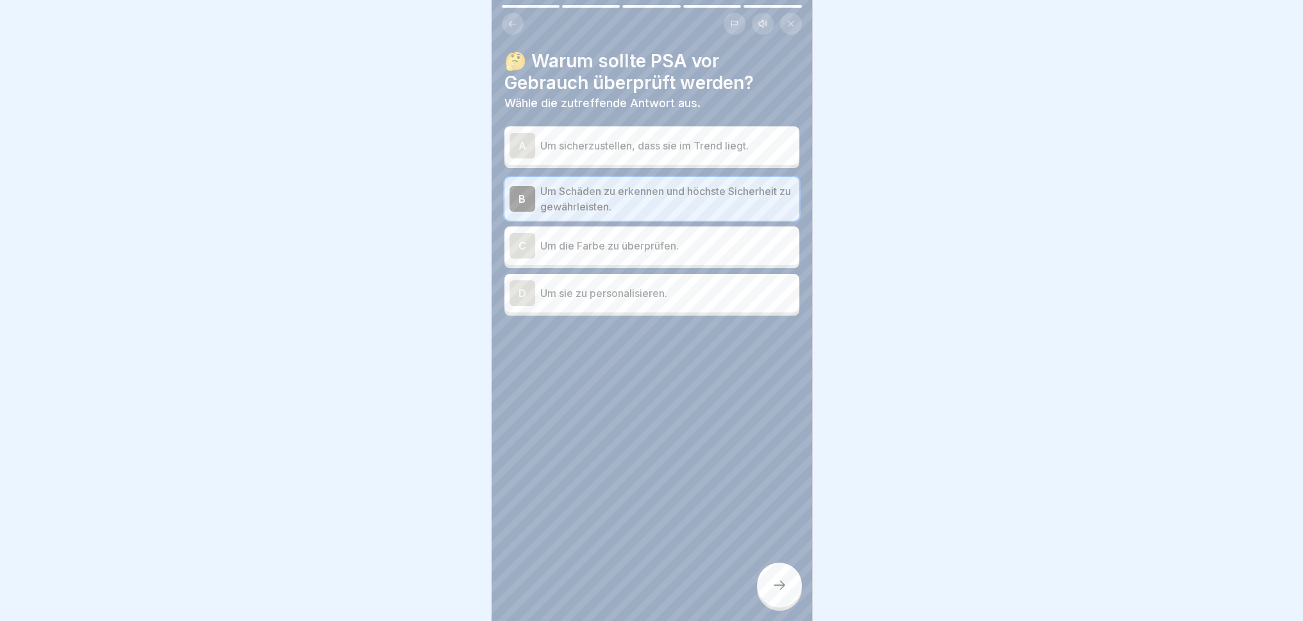
click at [780, 574] on div at bounding box center [779, 584] width 45 height 45
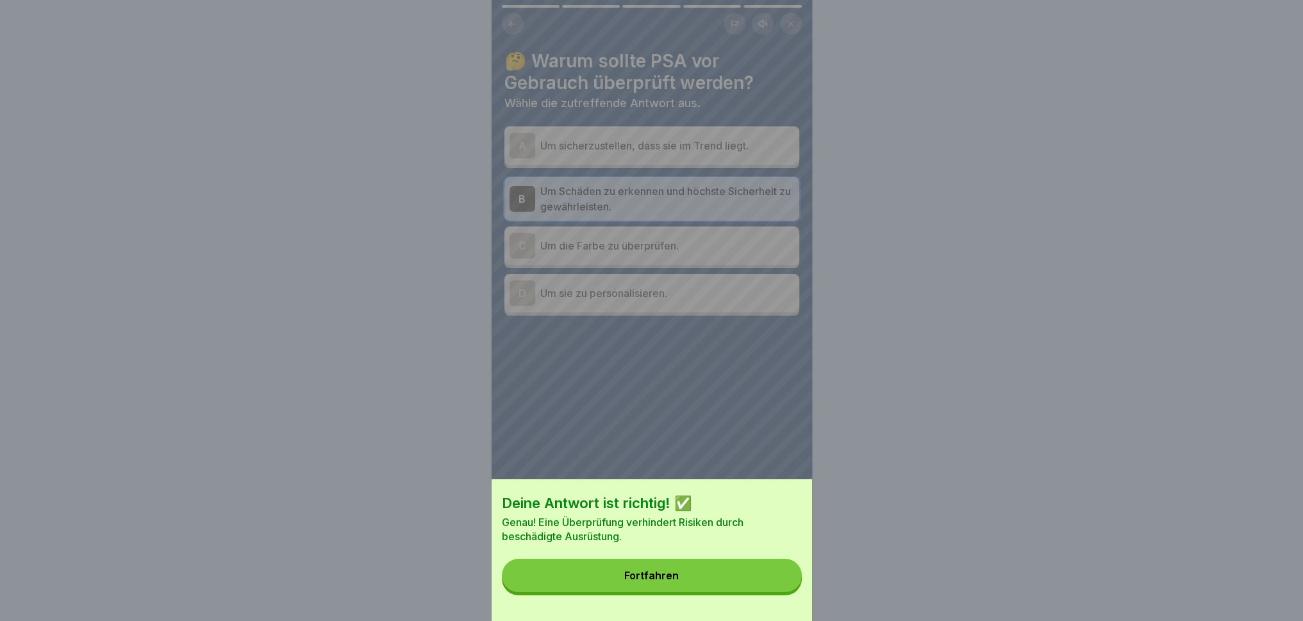
click at [739, 574] on button "Fortfahren" at bounding box center [652, 574] width 300 height 33
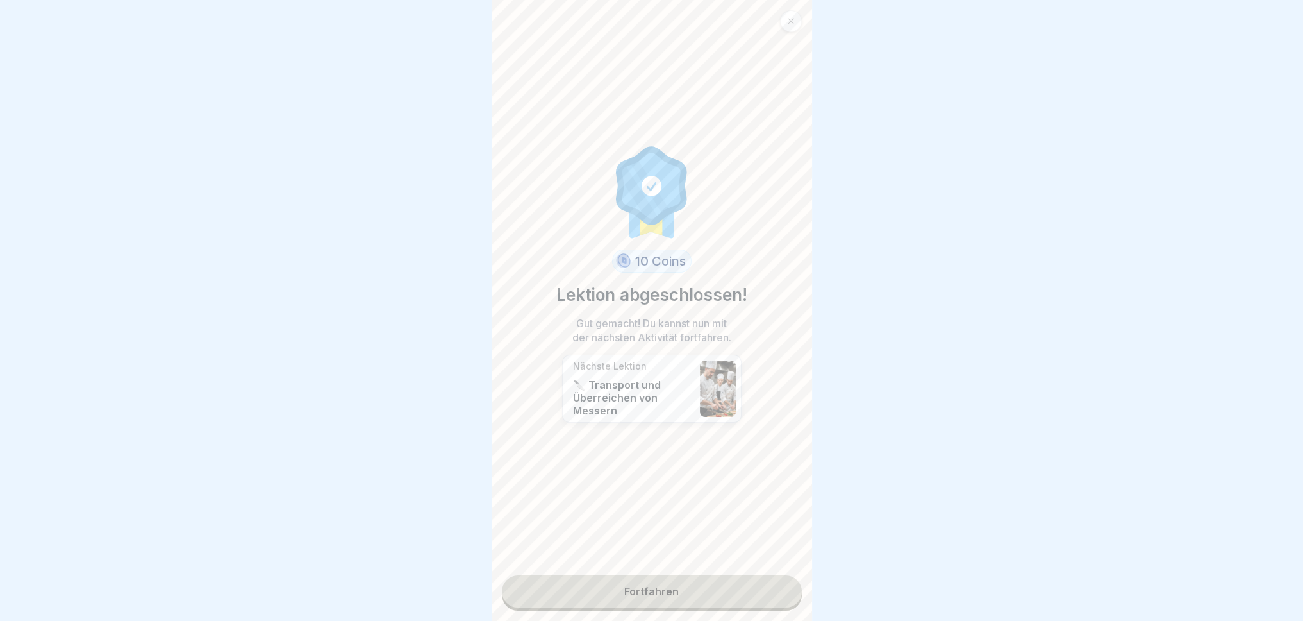
click at [703, 574] on link "Fortfahren" at bounding box center [652, 591] width 300 height 32
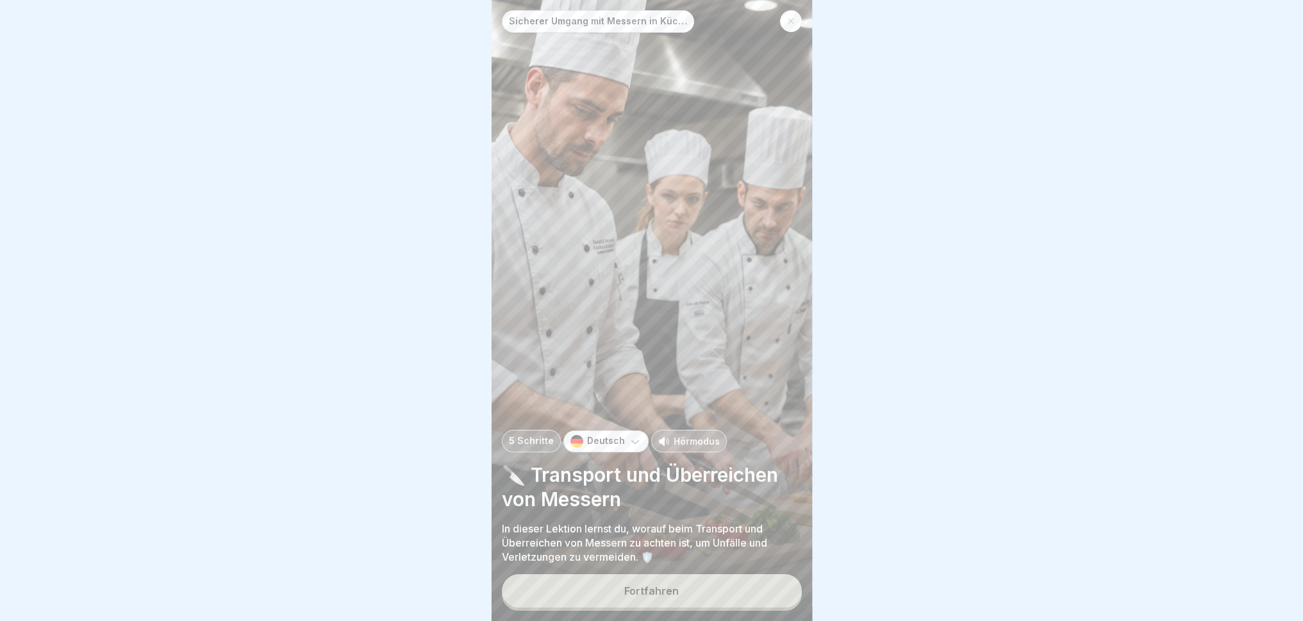
click at [674, 574] on div "Fortfahren" at bounding box center [652, 592] width 300 height 37
click at [691, 574] on button "Fortfahren" at bounding box center [652, 590] width 300 height 33
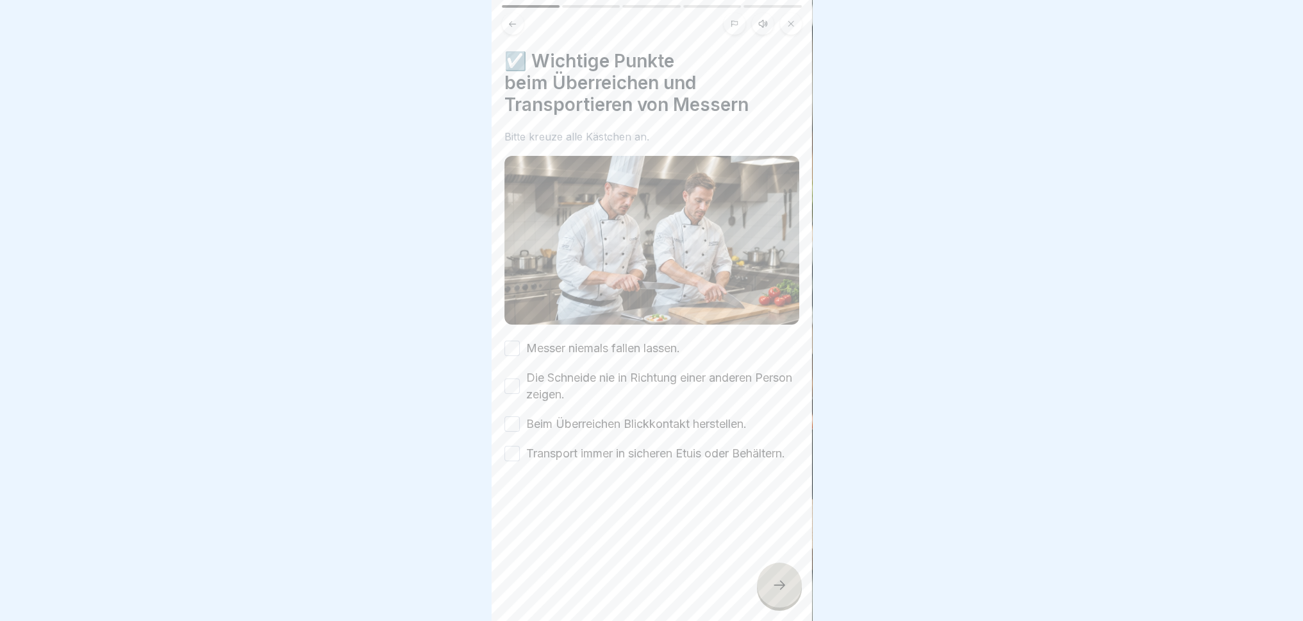
click at [510, 340] on button "Messer niemals fallen lassen." at bounding box center [512, 347] width 15 height 15
click at [512, 380] on button "Die Schneide nie in Richtung einer anderen Person zeigen." at bounding box center [512, 385] width 15 height 15
click at [512, 422] on button "Beim Überreichen Blickkontakt herstellen." at bounding box center [512, 423] width 15 height 15
click at [513, 456] on button "Transport immer in sicheren Etuis oder Behältern." at bounding box center [512, 453] width 15 height 15
click at [768, 574] on div at bounding box center [779, 584] width 45 height 45
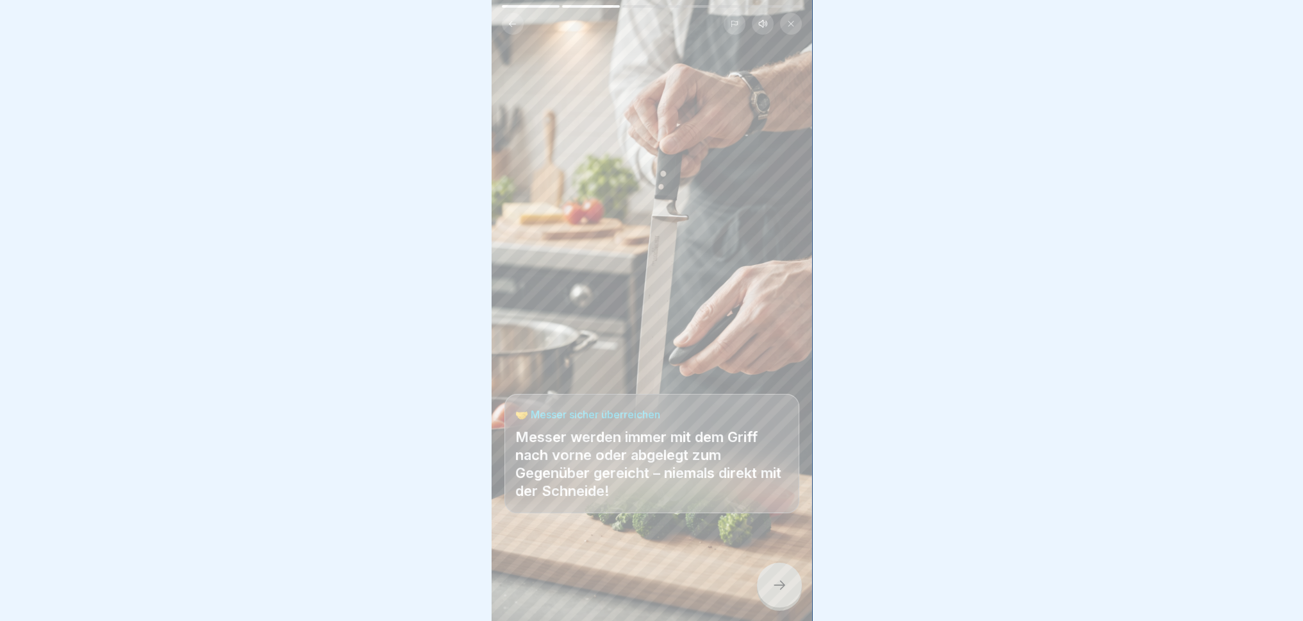
click at [795, 574] on div at bounding box center [779, 584] width 45 height 45
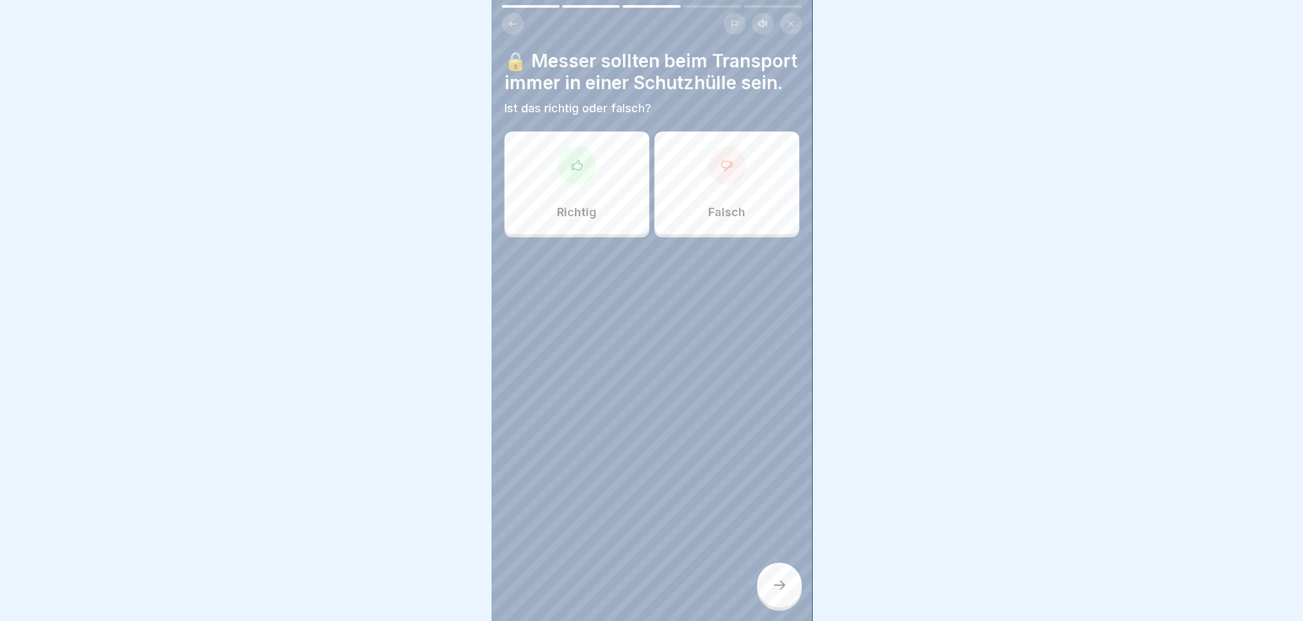
click at [562, 214] on div "Richtig" at bounding box center [577, 182] width 145 height 103
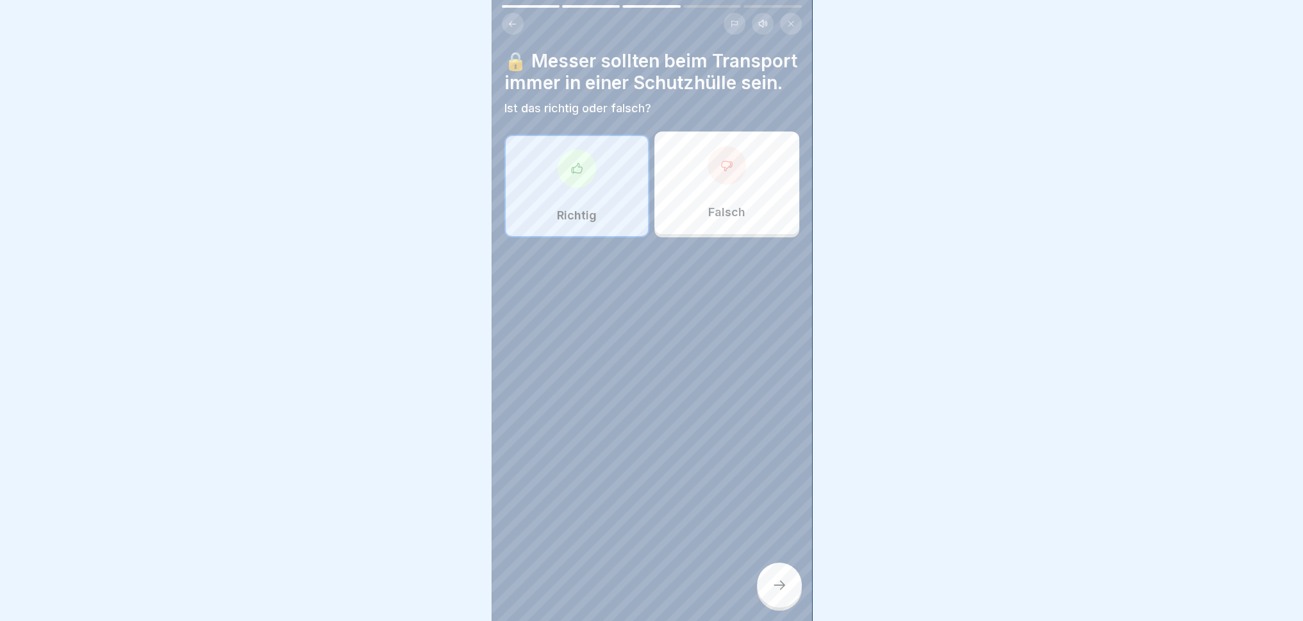
click at [779, 574] on icon at bounding box center [779, 584] width 15 height 15
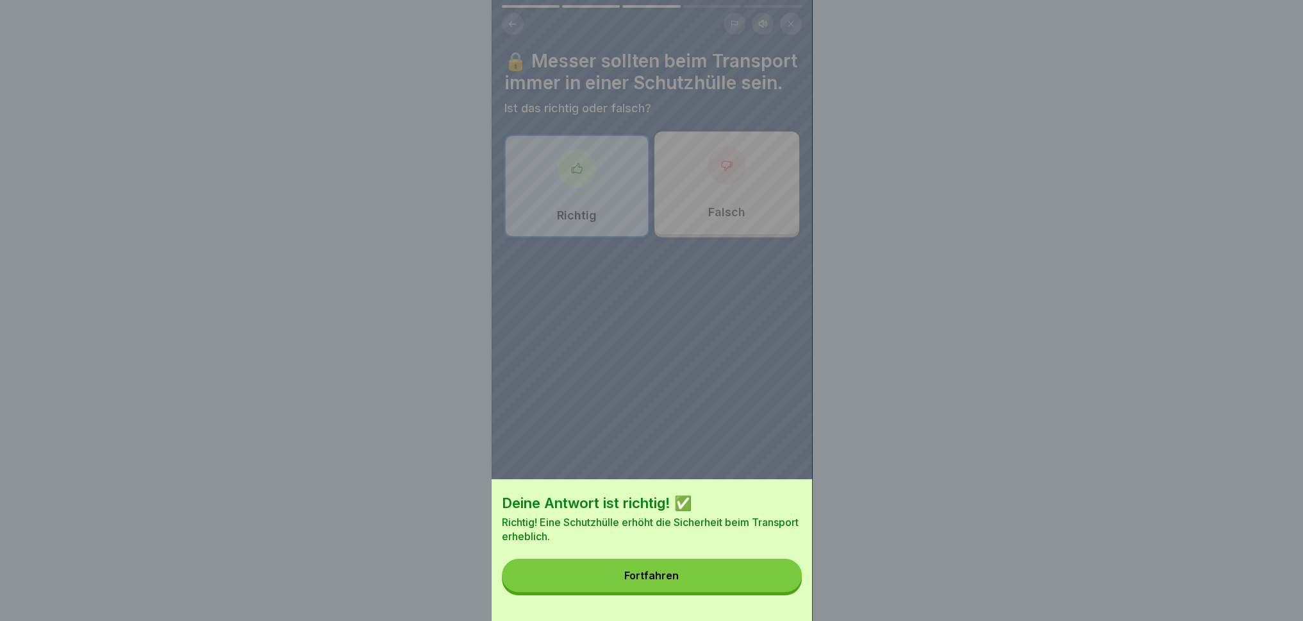
click at [731, 574] on button "Fortfahren" at bounding box center [652, 574] width 300 height 33
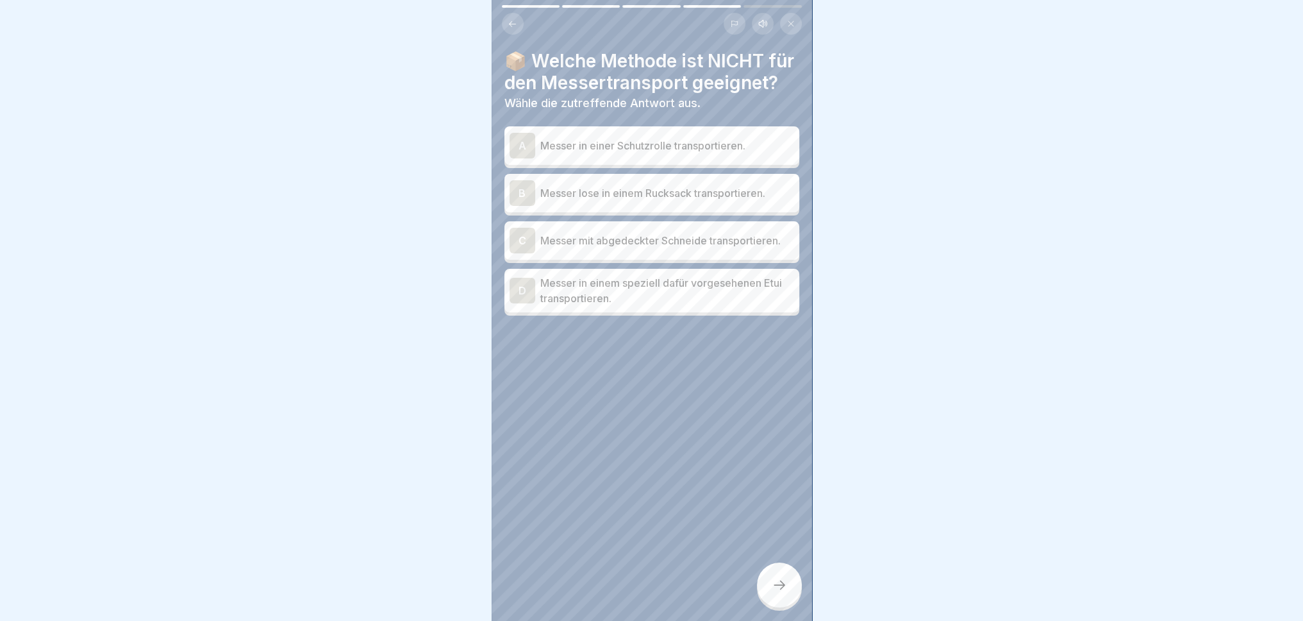
click at [716, 201] on p "Messer lose in einem Rucksack transportieren." at bounding box center [667, 192] width 254 height 15
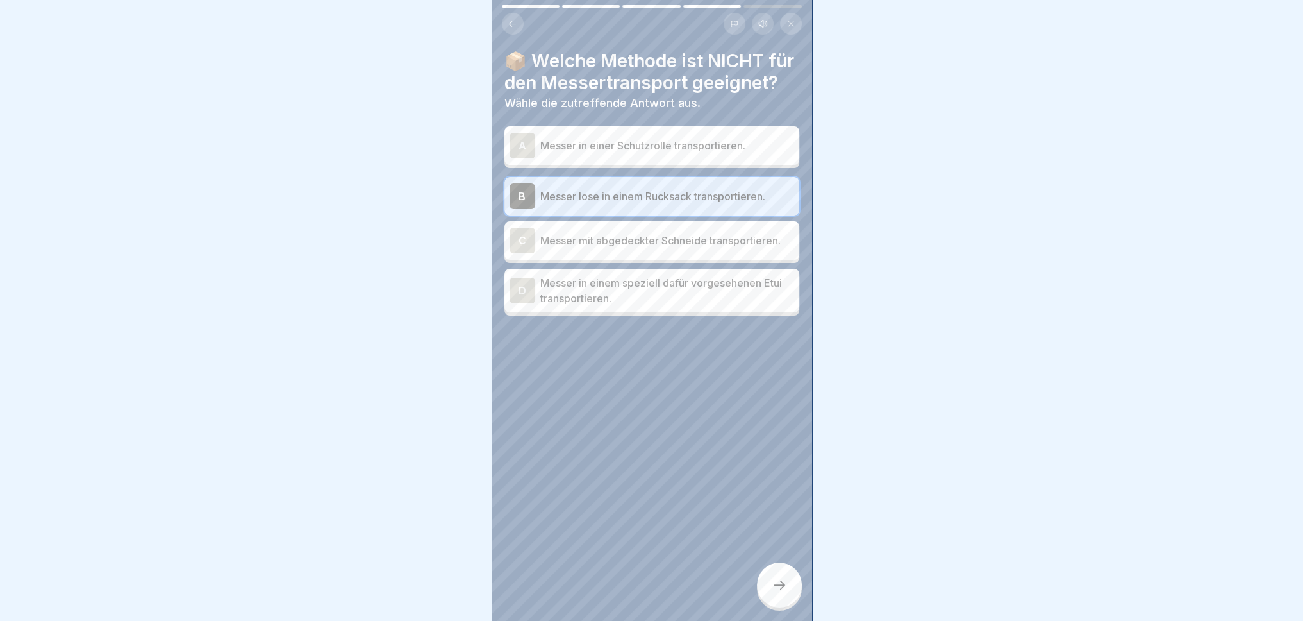
click at [772, 574] on icon at bounding box center [779, 584] width 15 height 15
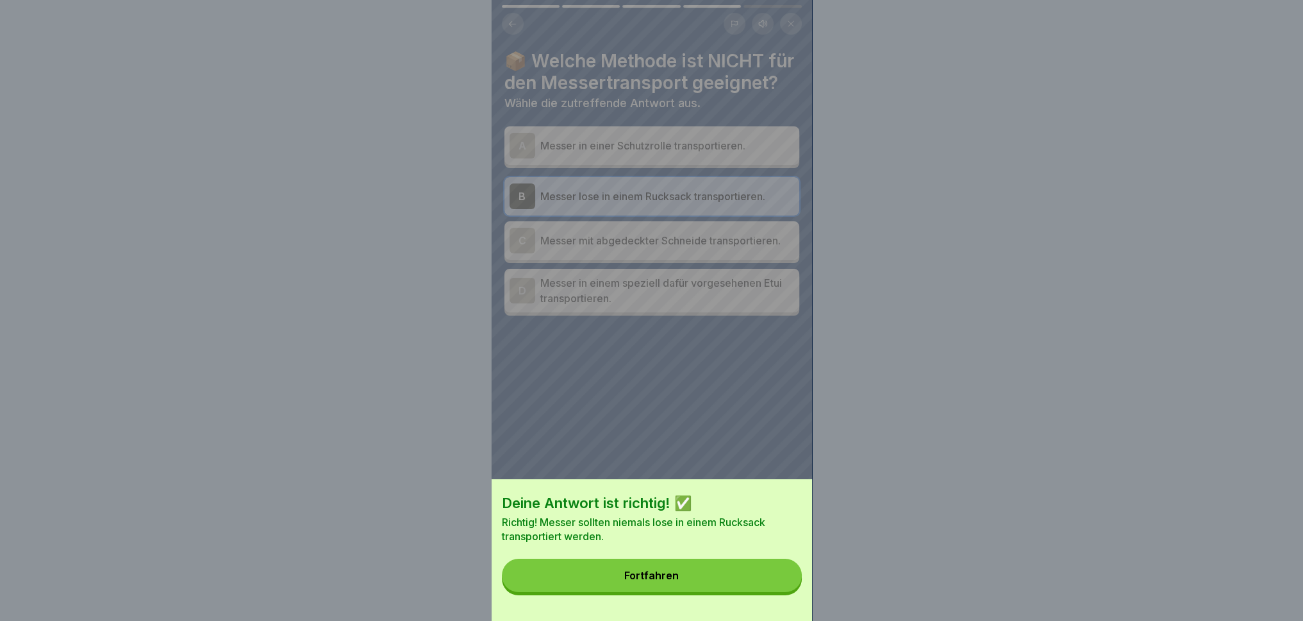
click at [705, 574] on button "Fortfahren" at bounding box center [652, 574] width 300 height 33
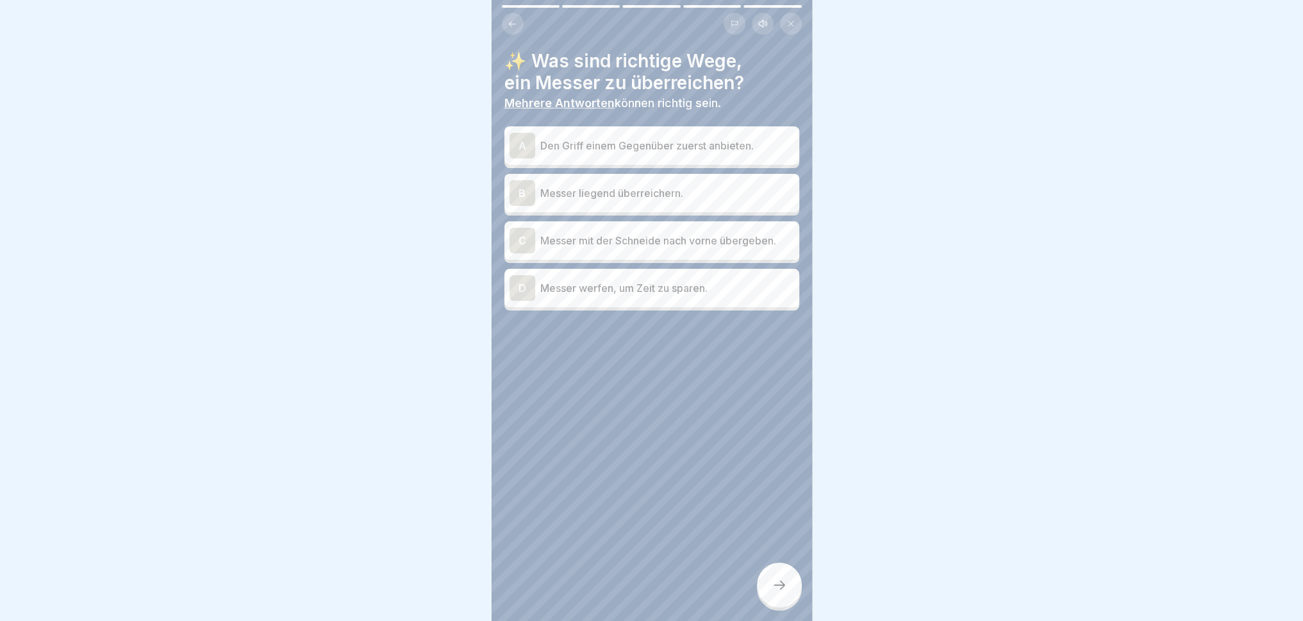
click at [701, 138] on p "Den Griff einem Gegenüber zuerst anbieten." at bounding box center [667, 145] width 254 height 15
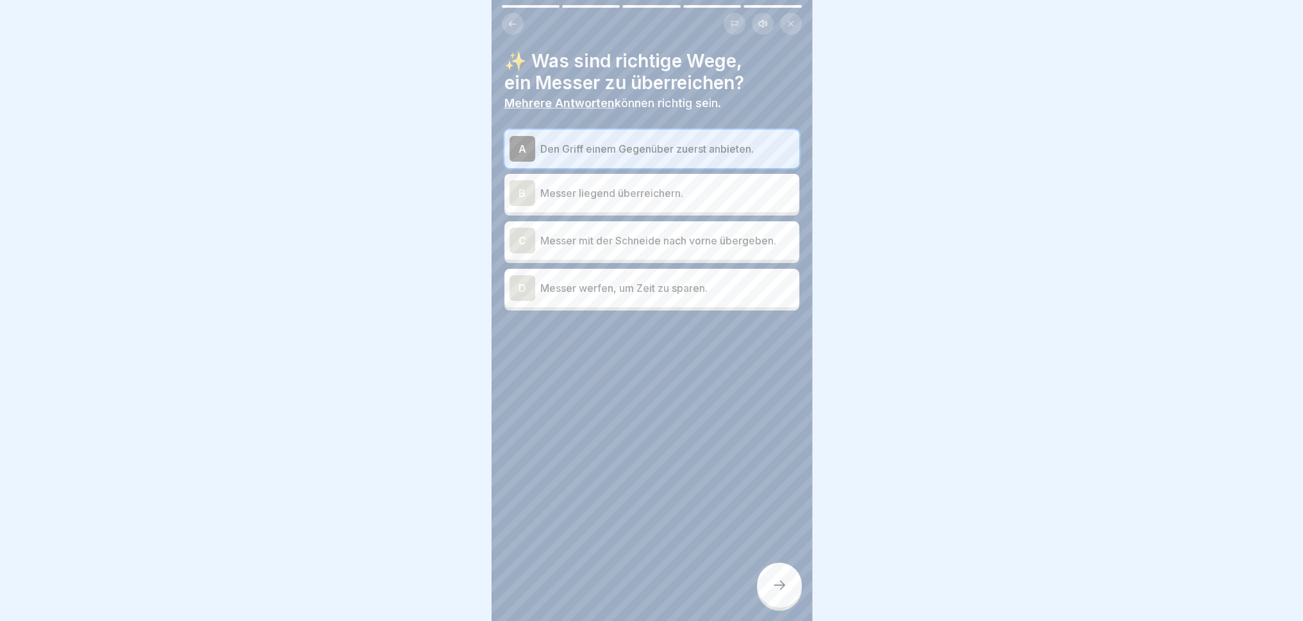
click at [790, 574] on div at bounding box center [779, 584] width 45 height 45
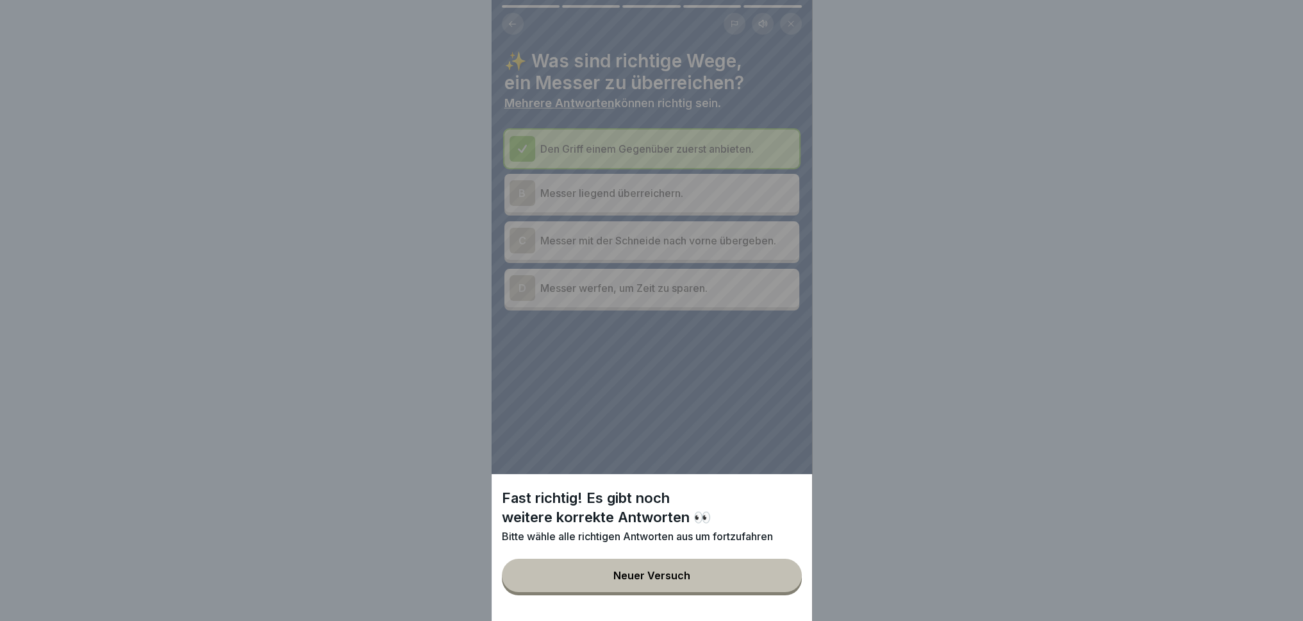
drag, startPoint x: 739, startPoint y: 589, endPoint x: 719, endPoint y: 535, distance: 57.4
click at [739, 574] on button "Neuer Versuch" at bounding box center [652, 574] width 300 height 33
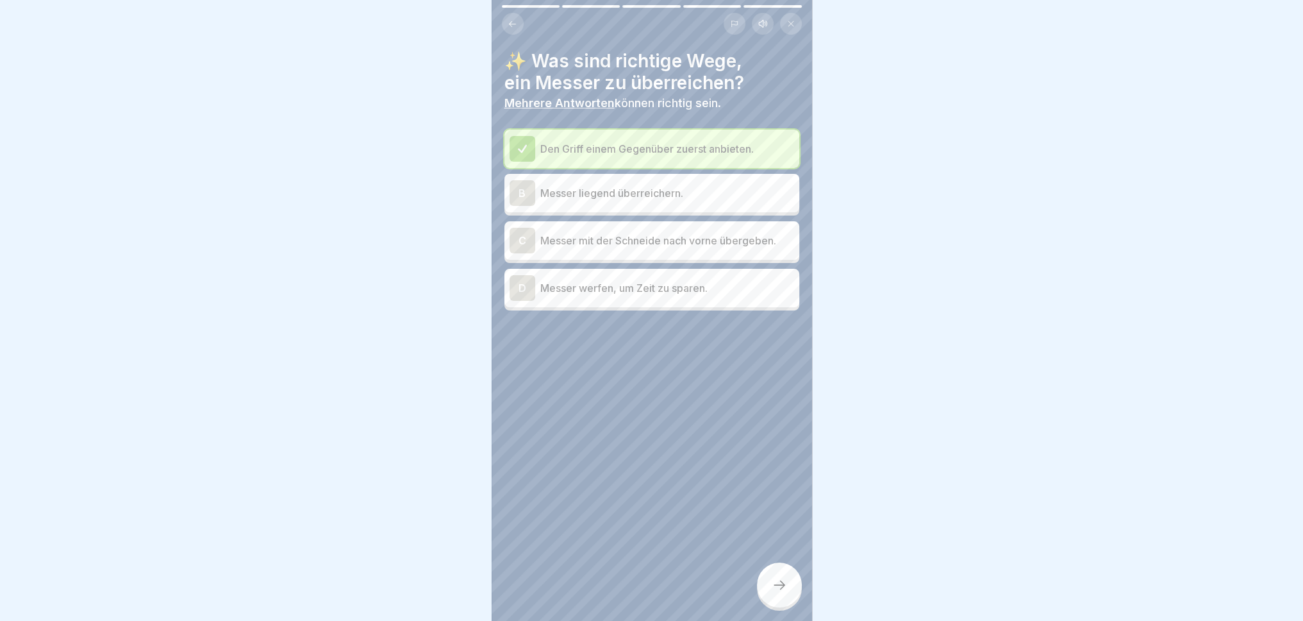
click at [697, 199] on p "Messer liegend überreichern." at bounding box center [667, 192] width 254 height 15
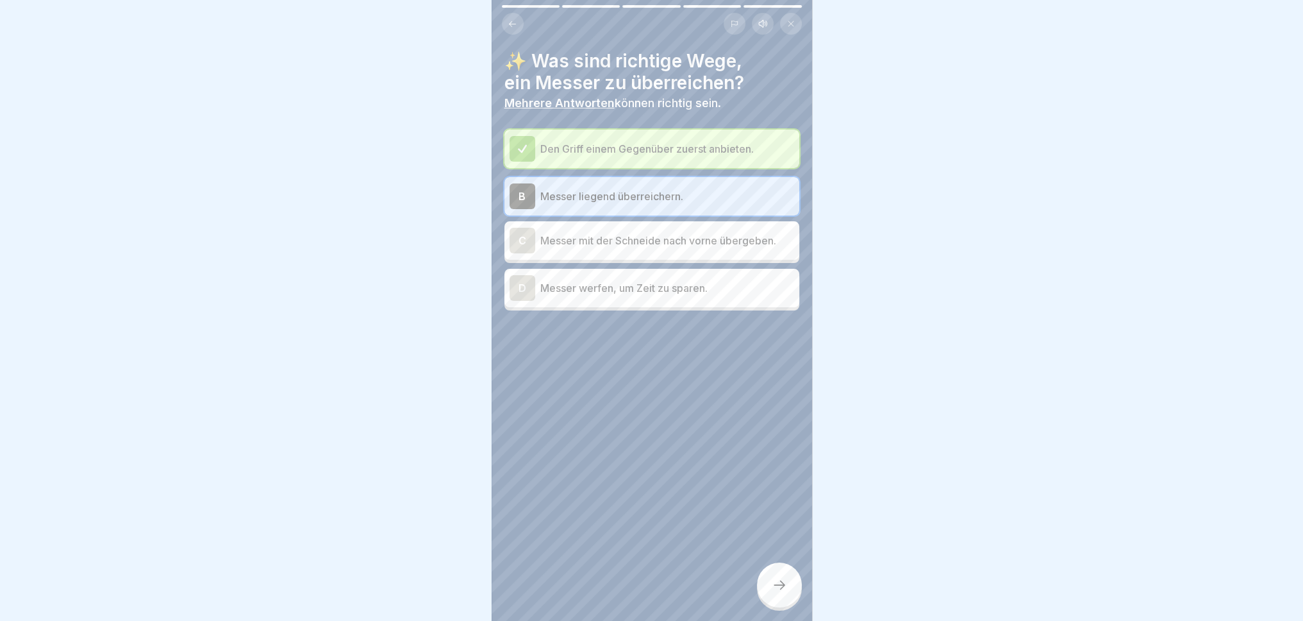
click at [787, 574] on div at bounding box center [779, 584] width 45 height 45
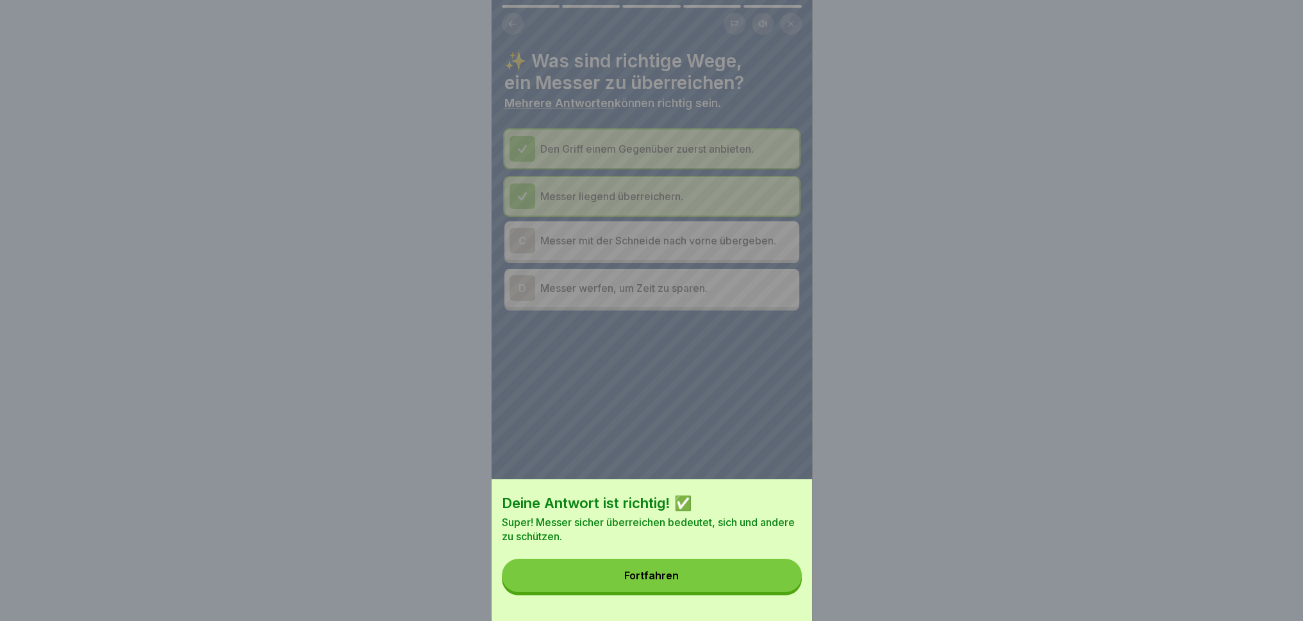
click at [736, 574] on button "Fortfahren" at bounding box center [652, 574] width 300 height 33
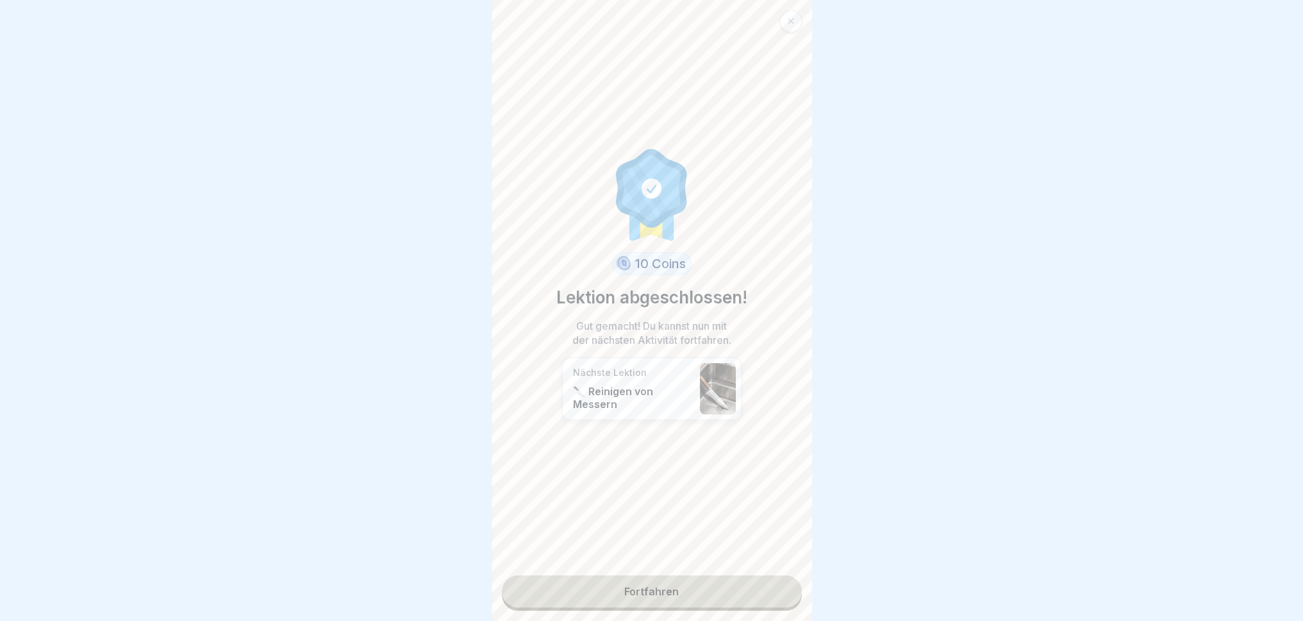
click at [682, 574] on link "Fortfahren" at bounding box center [652, 591] width 300 height 32
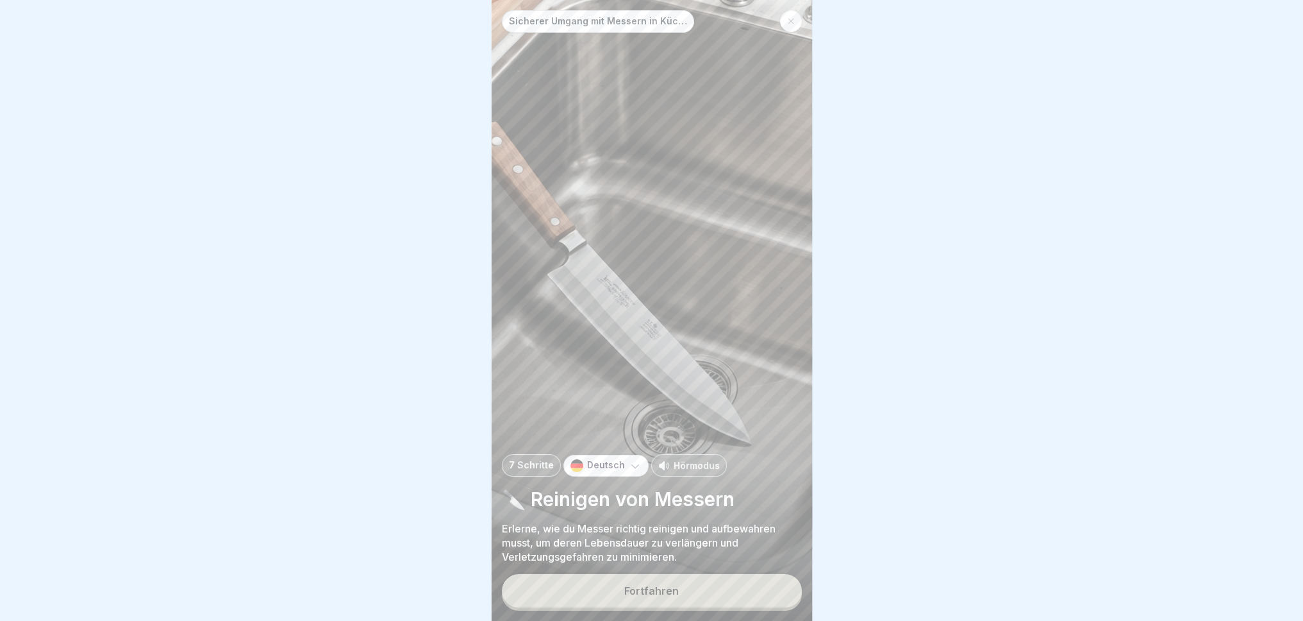
click at [683, 574] on button "Fortfahren" at bounding box center [652, 590] width 300 height 33
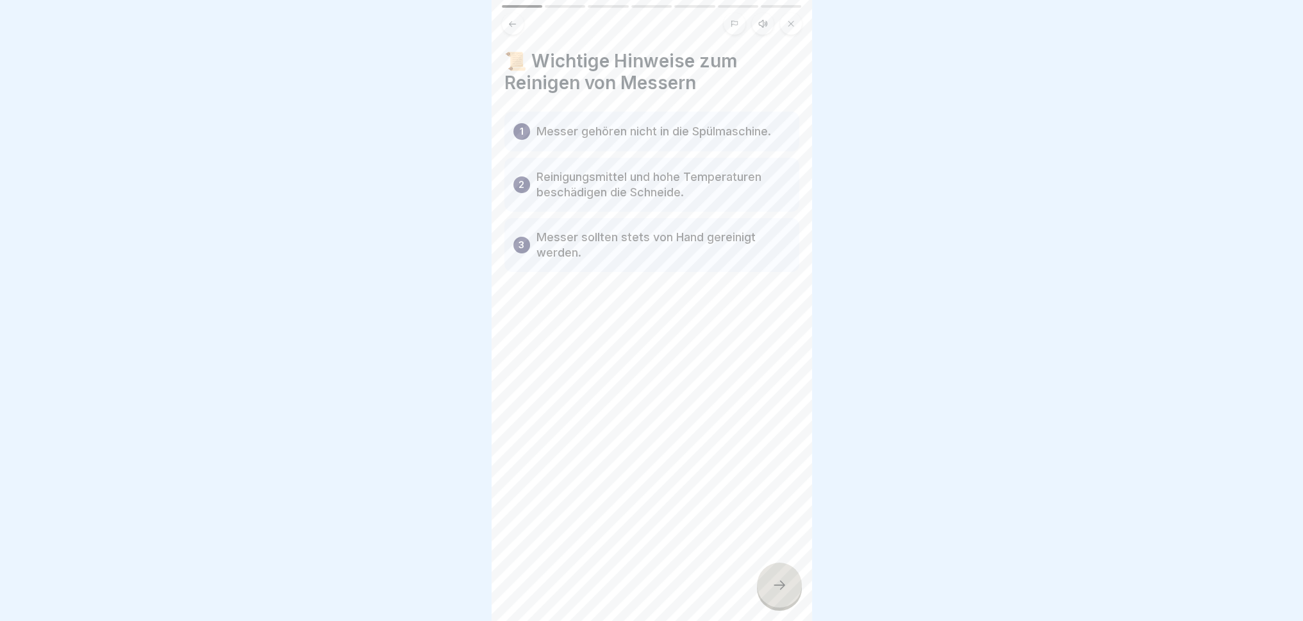
click at [772, 574] on icon at bounding box center [779, 584] width 15 height 15
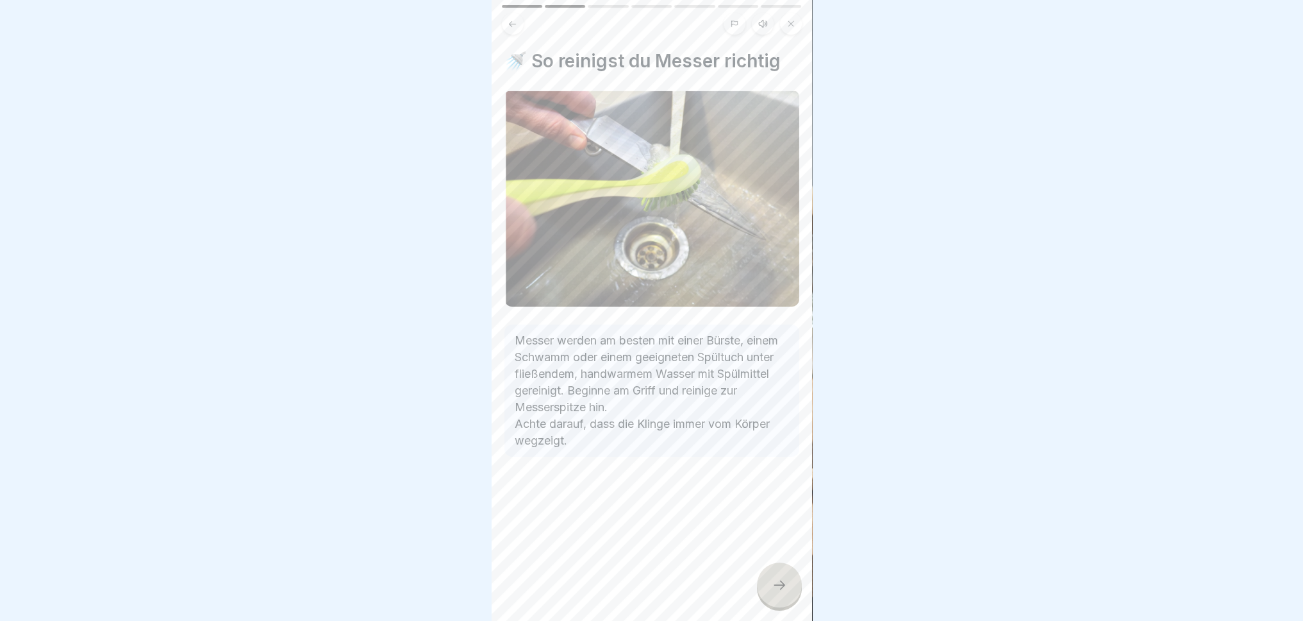
click at [776, 574] on icon at bounding box center [779, 584] width 15 height 15
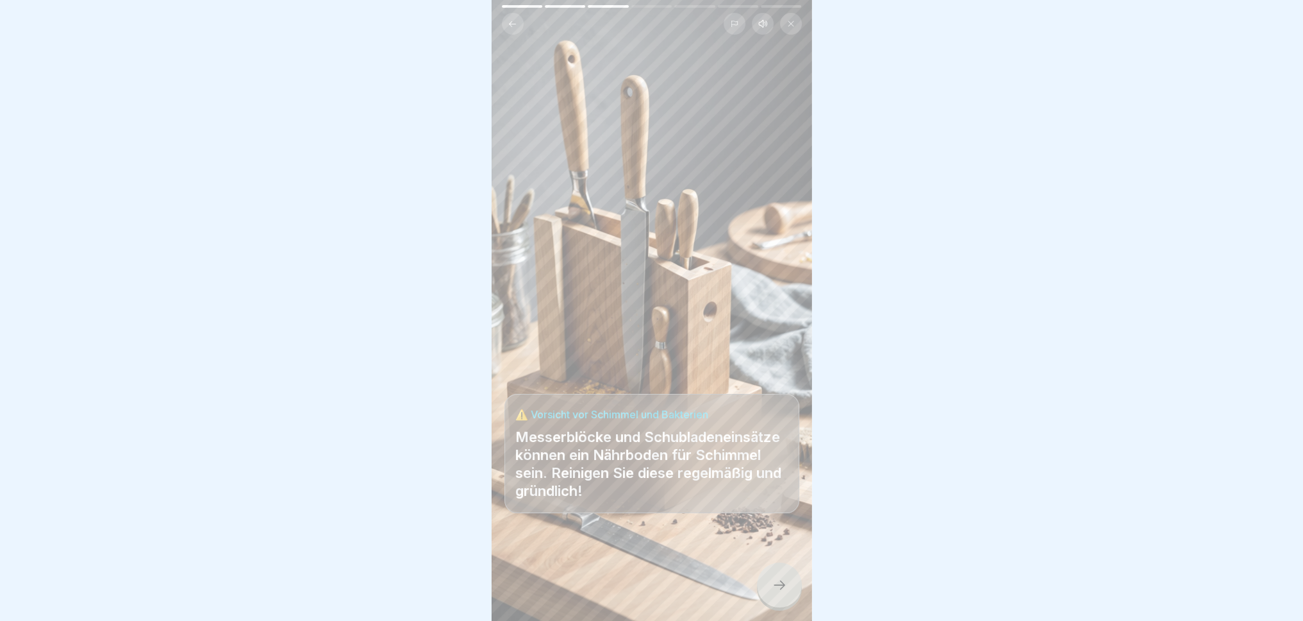
click at [780, 574] on div at bounding box center [779, 584] width 45 height 45
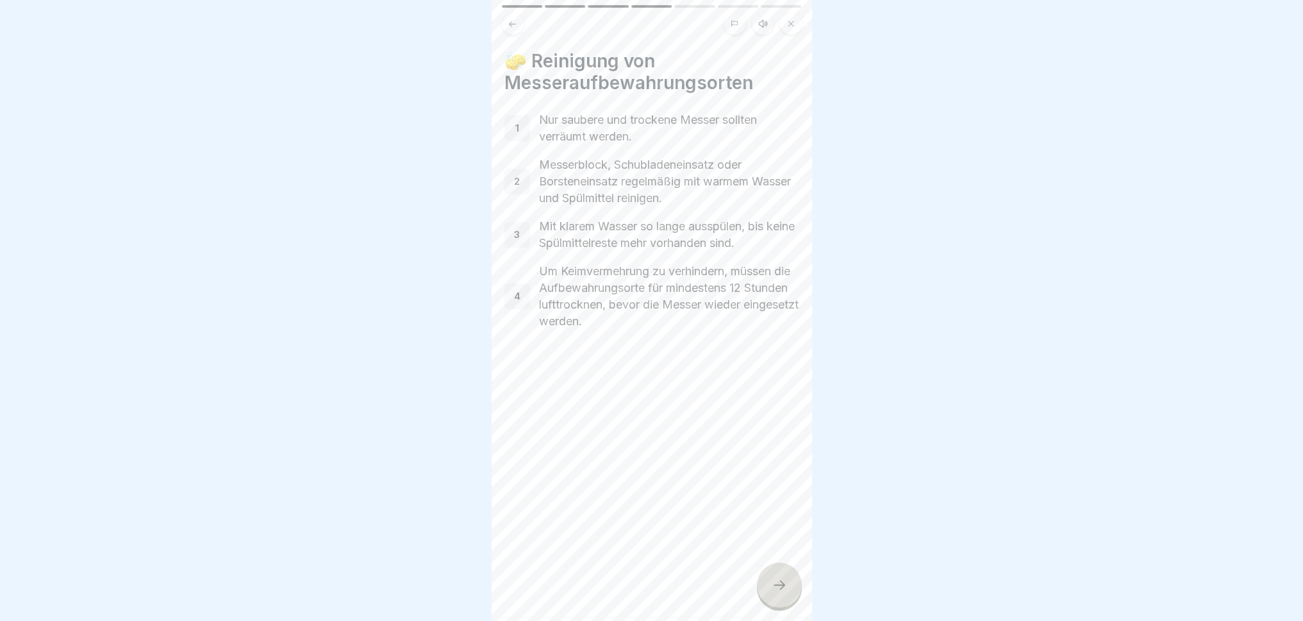
click at [780, 574] on div at bounding box center [779, 584] width 45 height 45
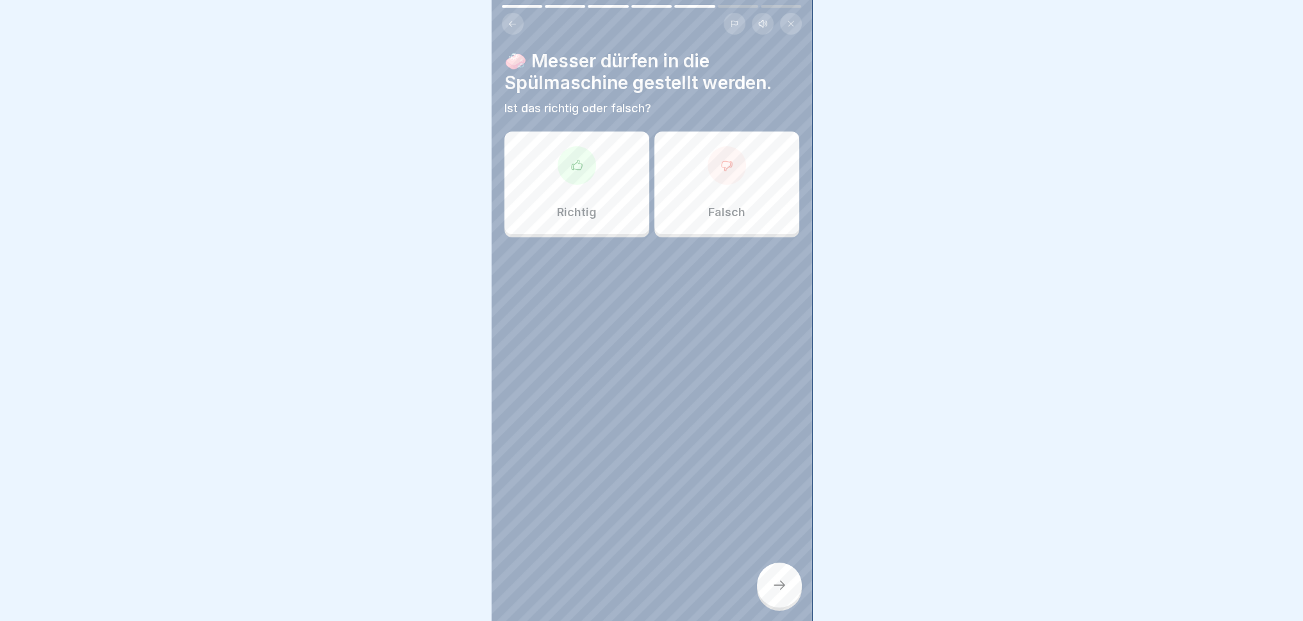
click at [697, 214] on div "Falsch" at bounding box center [727, 182] width 145 height 103
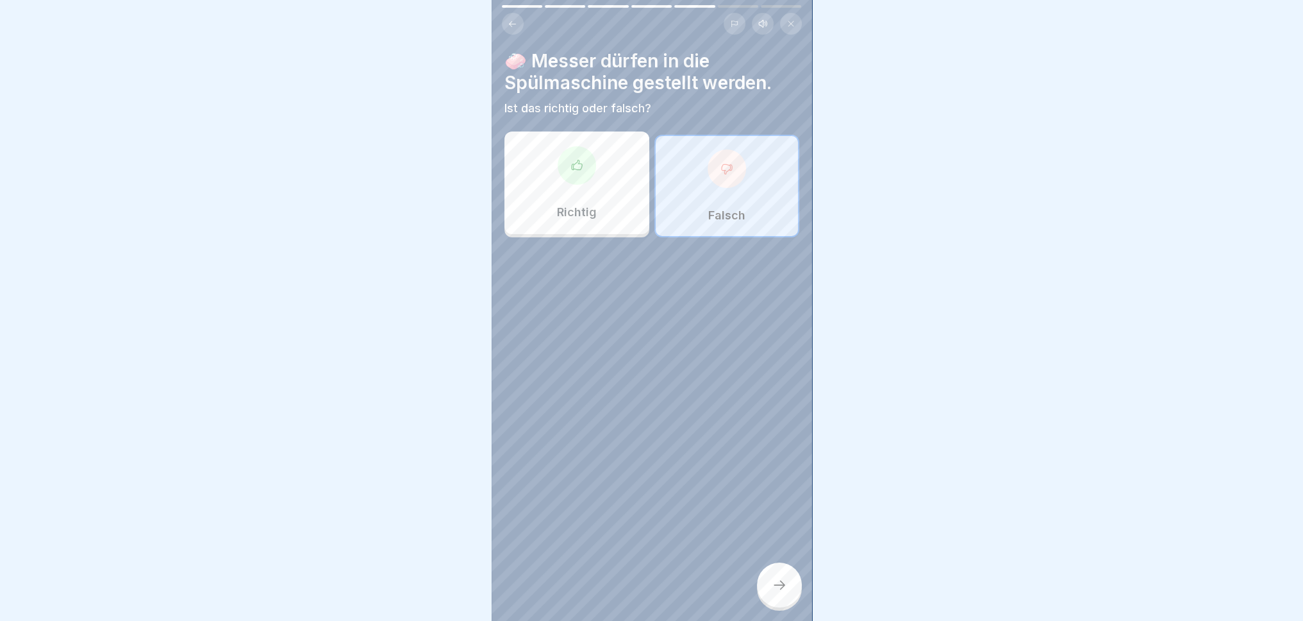
click at [783, 574] on icon at bounding box center [779, 584] width 15 height 15
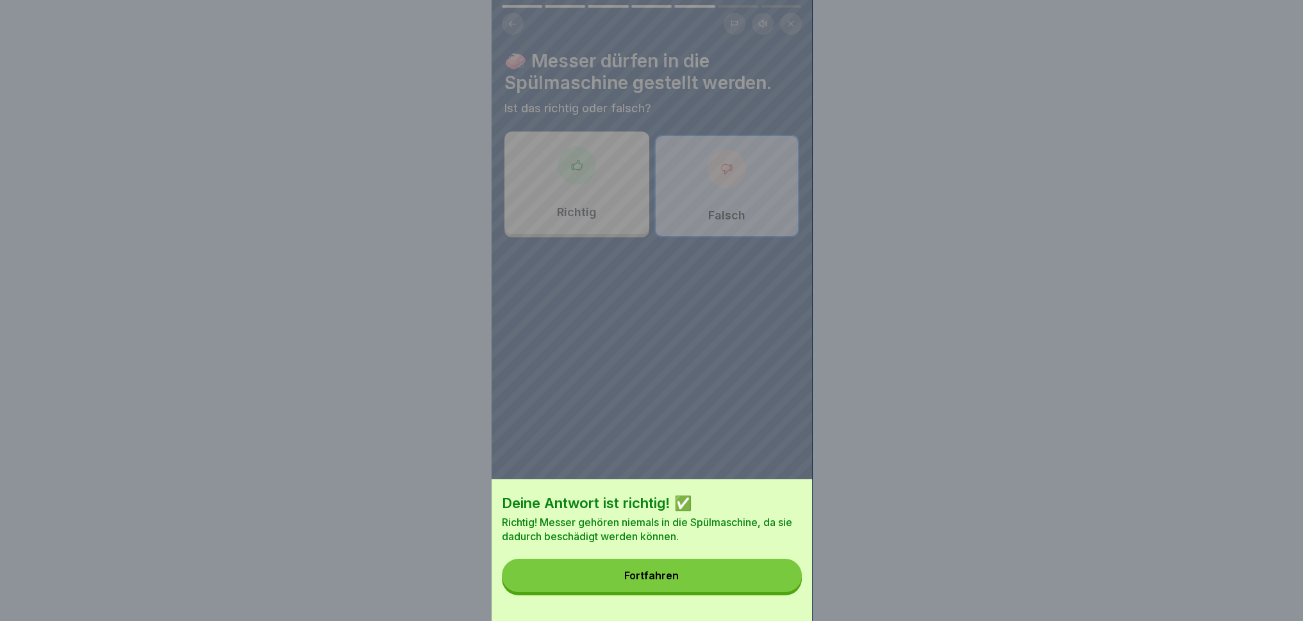
click at [731, 574] on button "Fortfahren" at bounding box center [652, 574] width 300 height 33
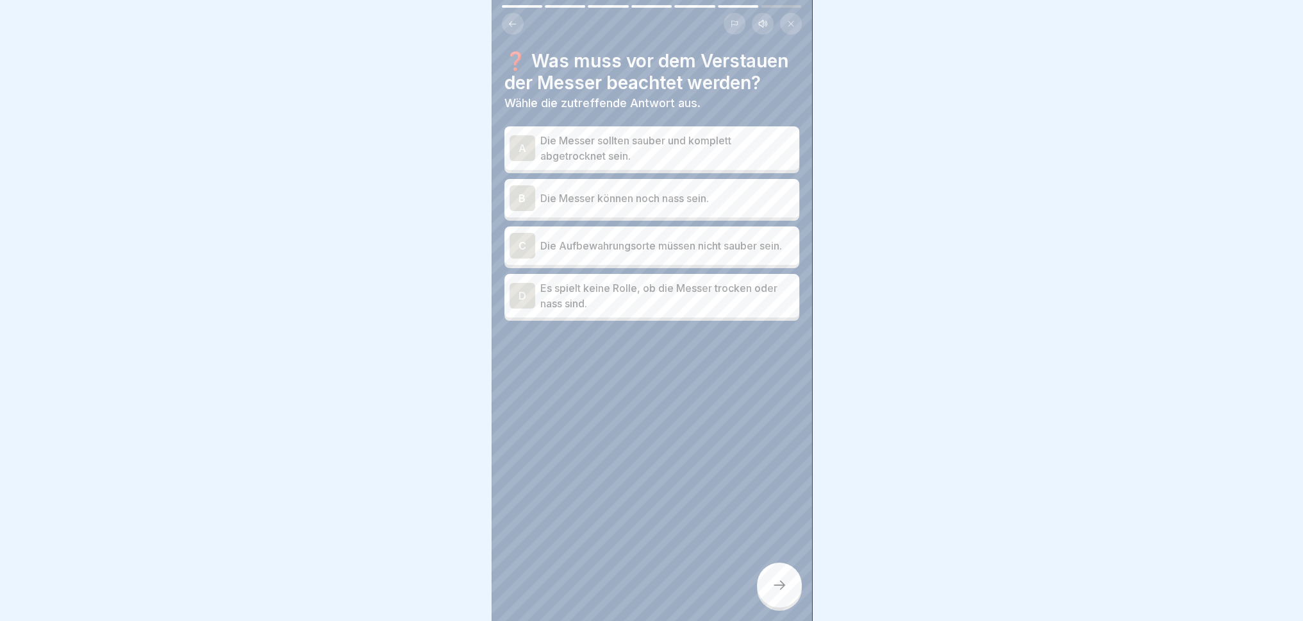
click at [712, 163] on p "Die Messer sollten sauber und komplett abgetrocknet sein." at bounding box center [667, 148] width 254 height 31
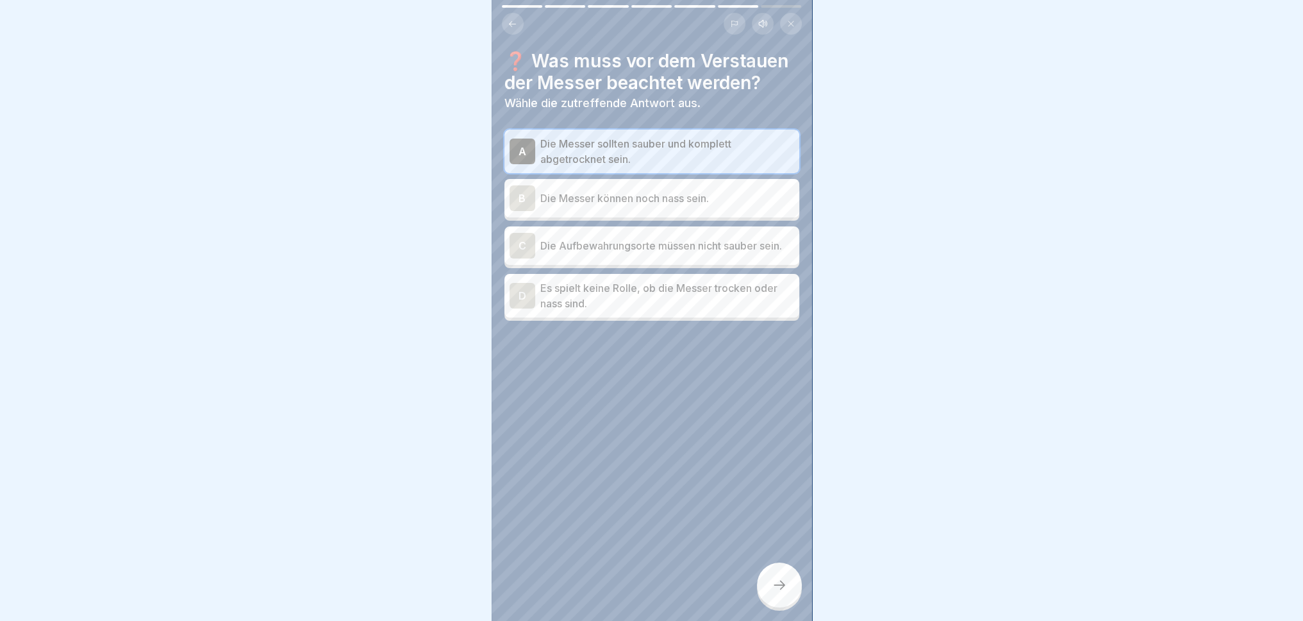
click at [783, 574] on icon at bounding box center [780, 584] width 12 height 9
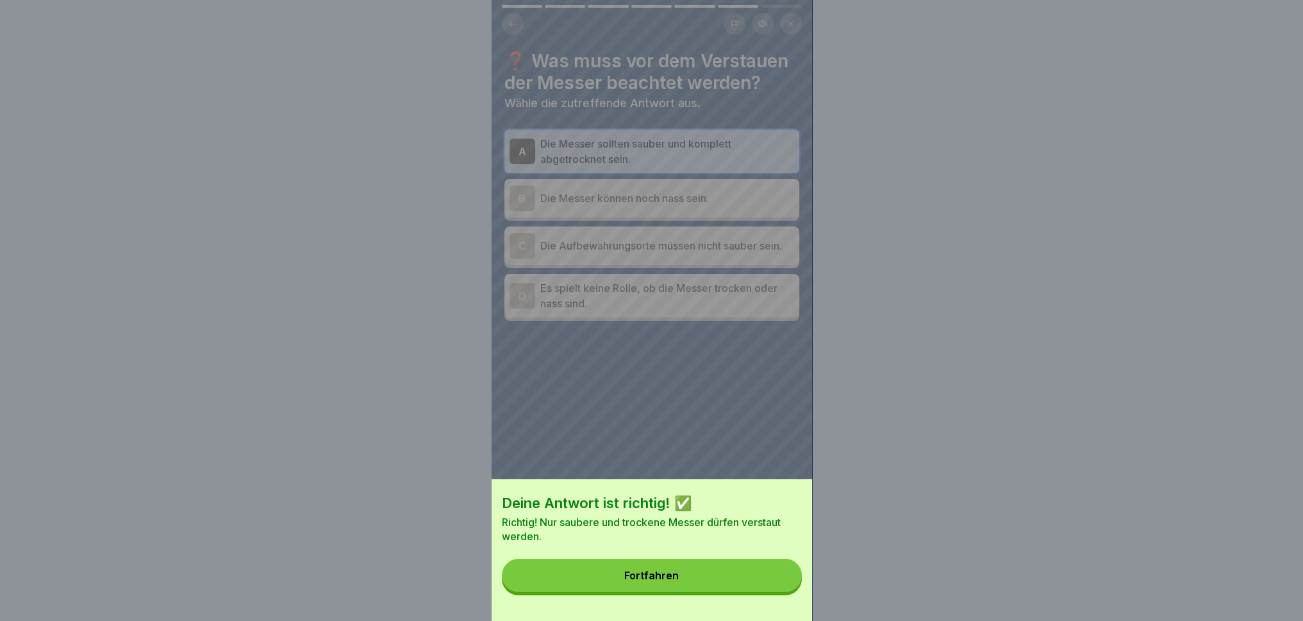
click at [748, 574] on button "Fortfahren" at bounding box center [652, 574] width 300 height 33
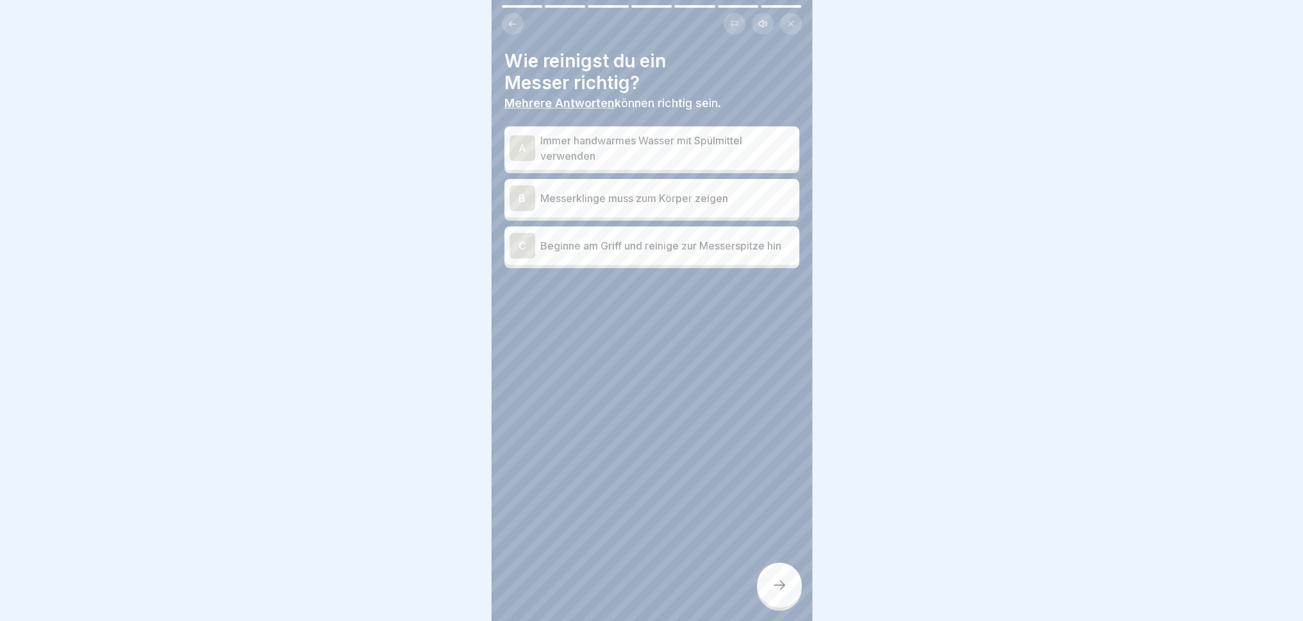
click at [707, 140] on p "Immer handwarmes Wasser mit Spülmittel verwenden" at bounding box center [667, 148] width 254 height 31
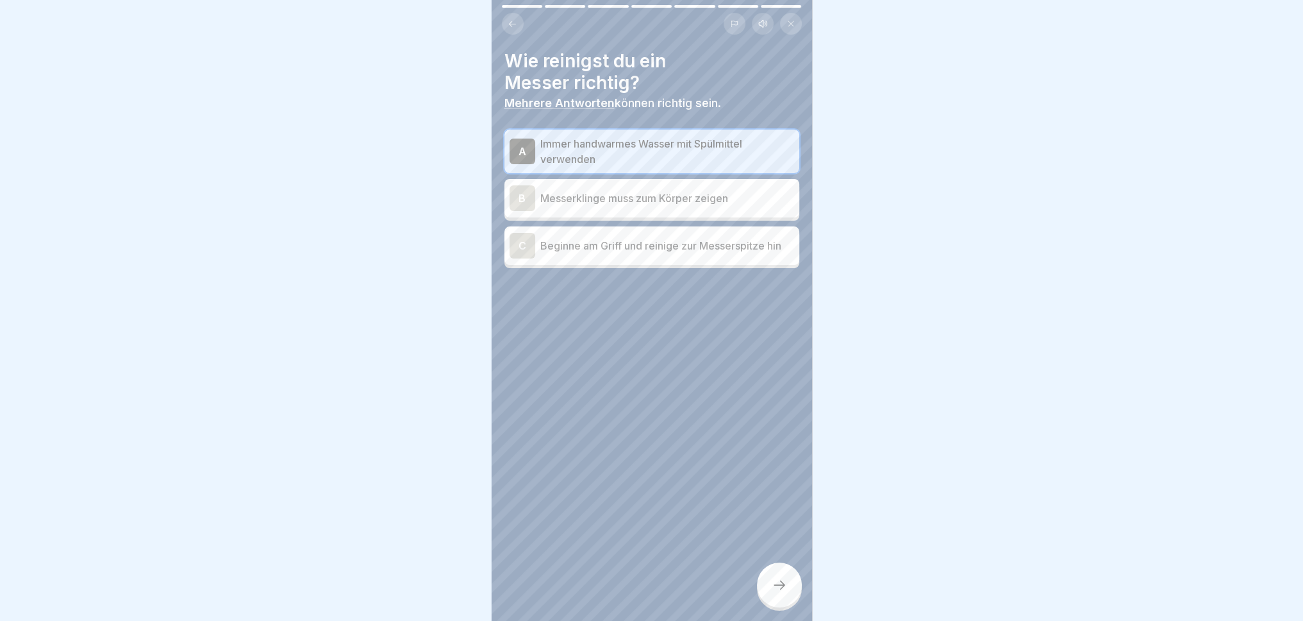
click at [698, 253] on p "Beginne am Griff und reinige zur Messerspitze hin" at bounding box center [667, 245] width 254 height 15
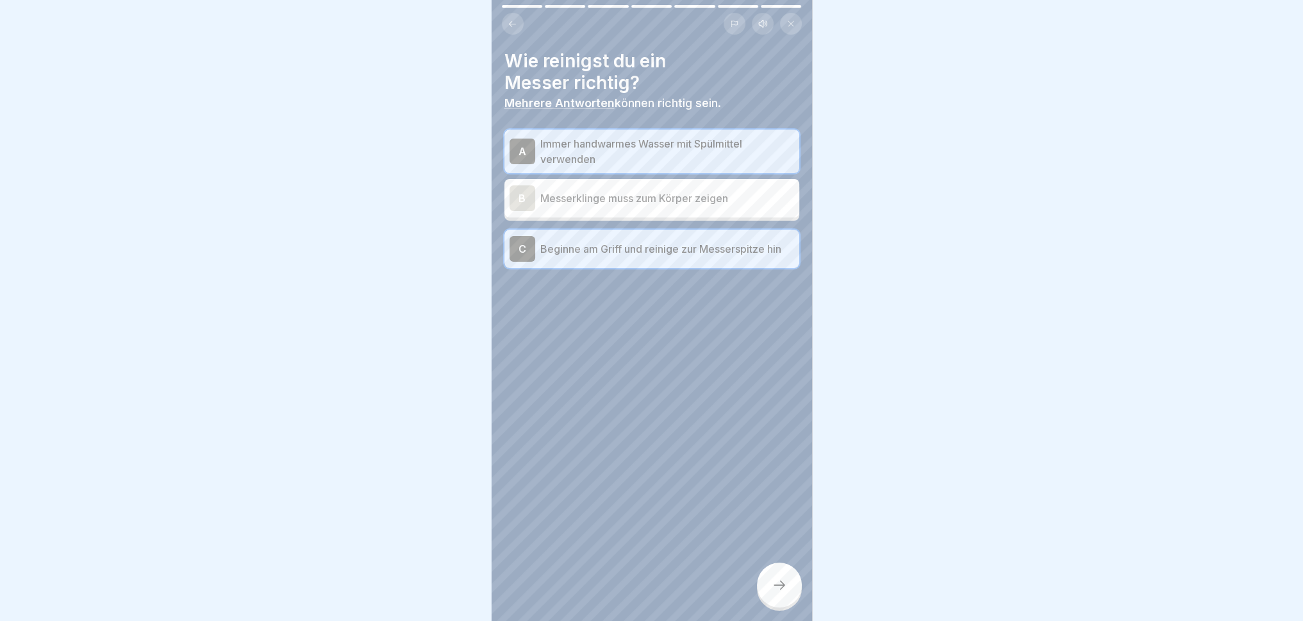
click at [789, 574] on div at bounding box center [779, 584] width 45 height 45
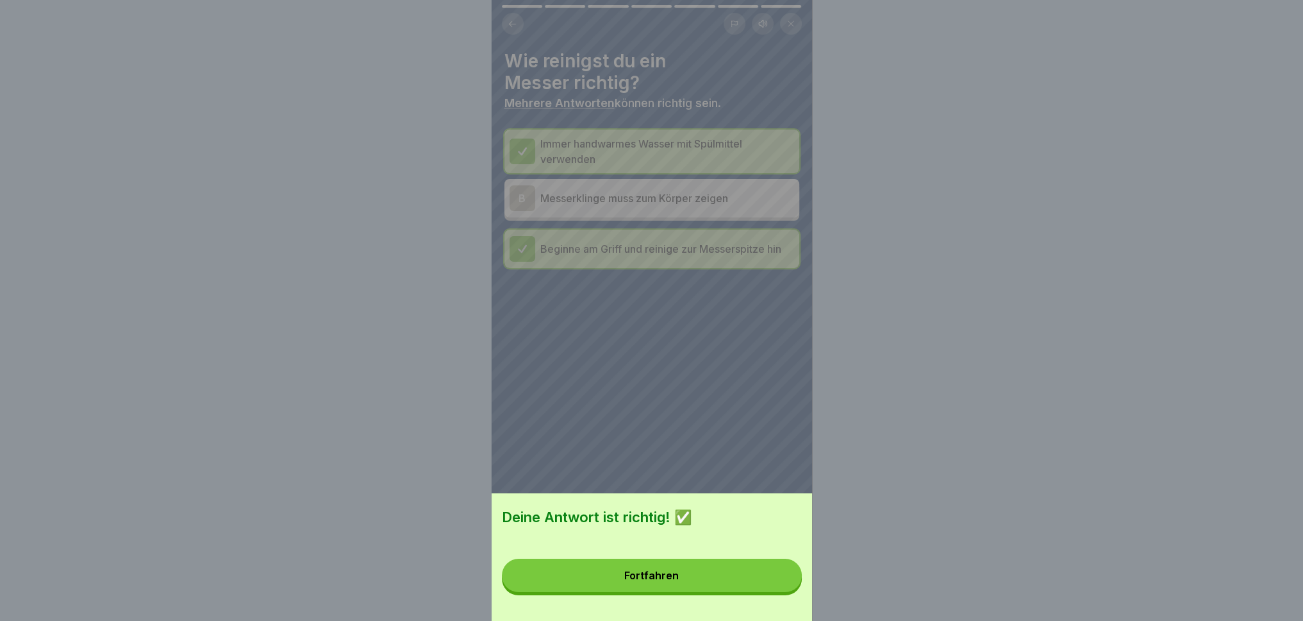
drag, startPoint x: 791, startPoint y: 589, endPoint x: 789, endPoint y: 580, distance: 9.1
click at [789, 574] on button "Fortfahren" at bounding box center [652, 574] width 300 height 33
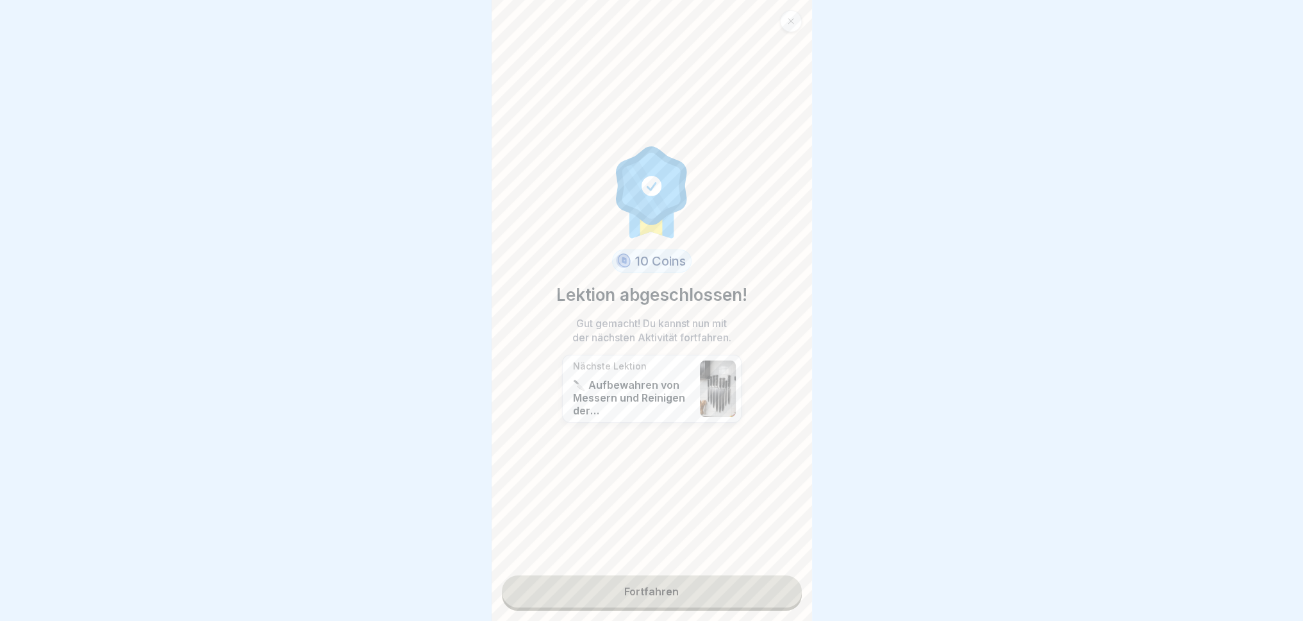
click at [735, 574] on link "Fortfahren" at bounding box center [652, 591] width 300 height 32
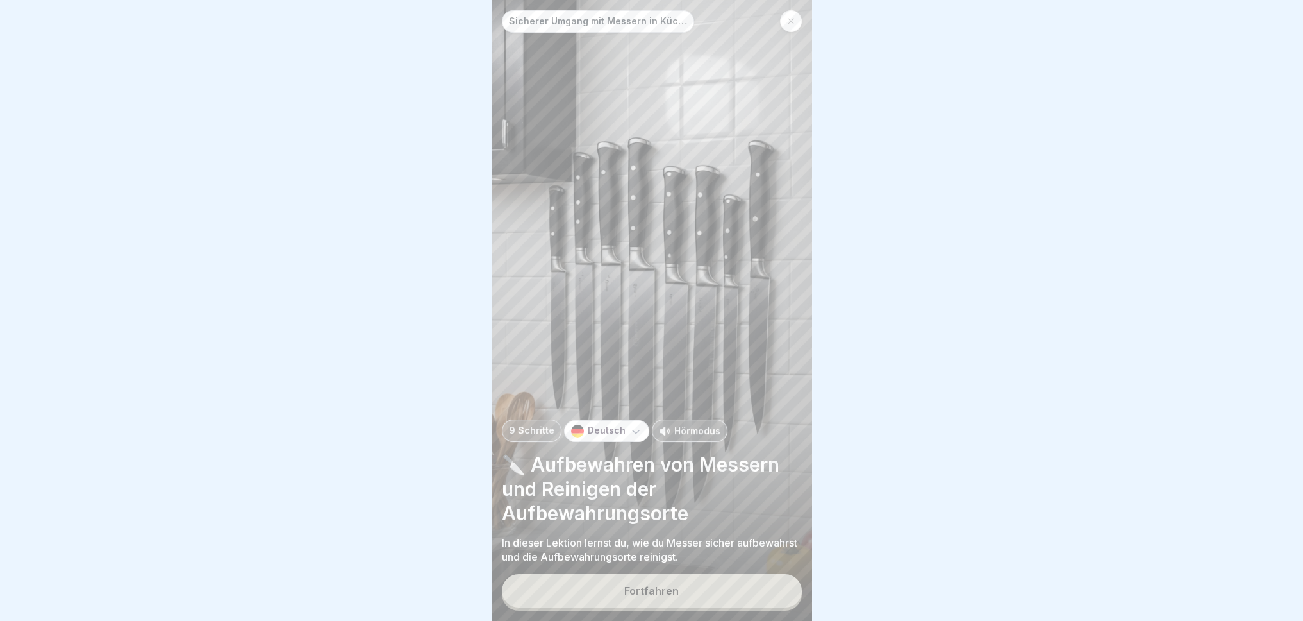
click at [742, 574] on button "Fortfahren" at bounding box center [652, 590] width 300 height 33
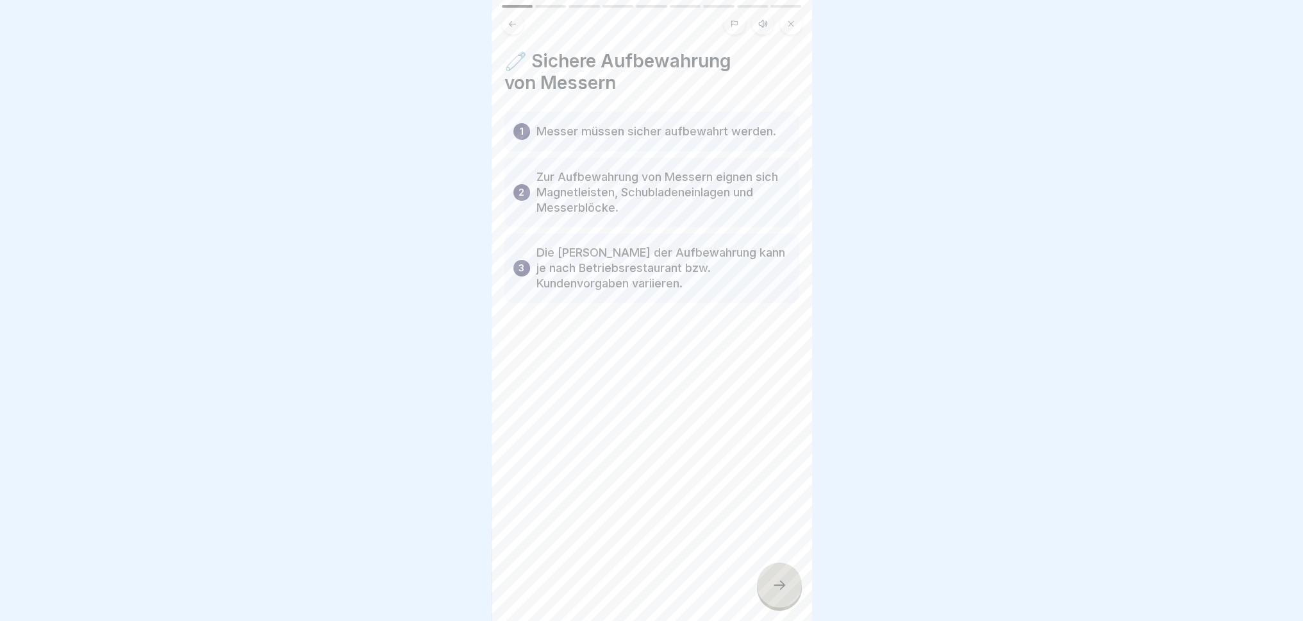
click at [781, 574] on icon at bounding box center [779, 584] width 15 height 15
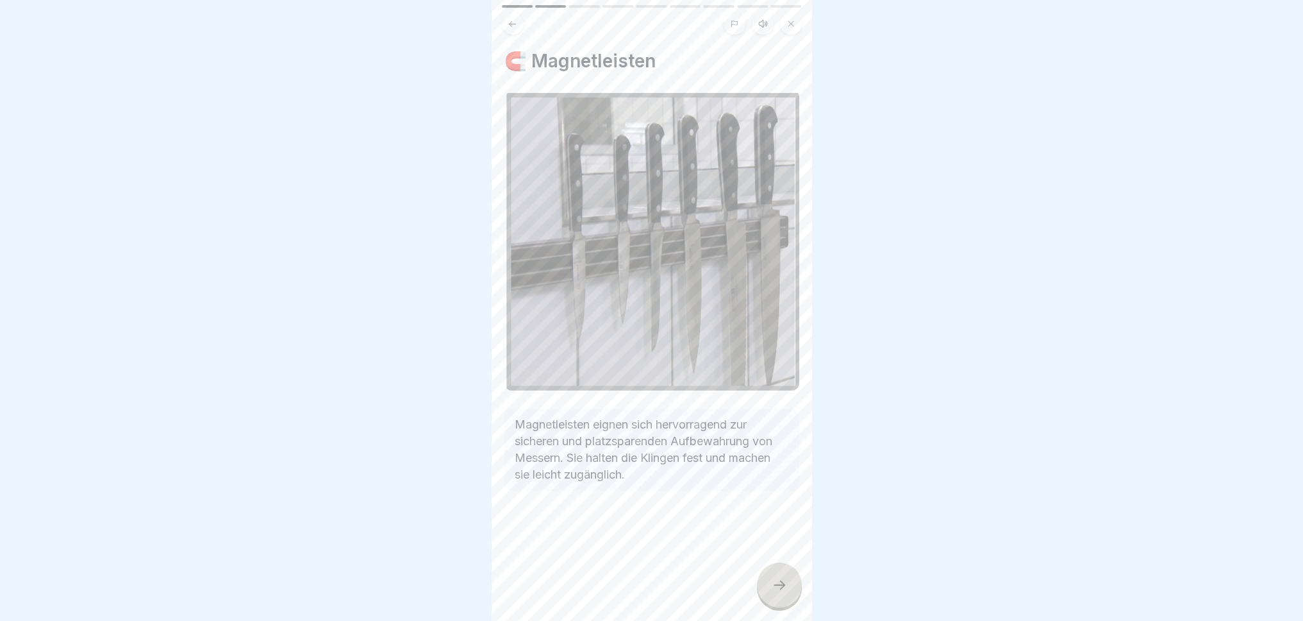
click at [776, 574] on icon at bounding box center [779, 584] width 15 height 15
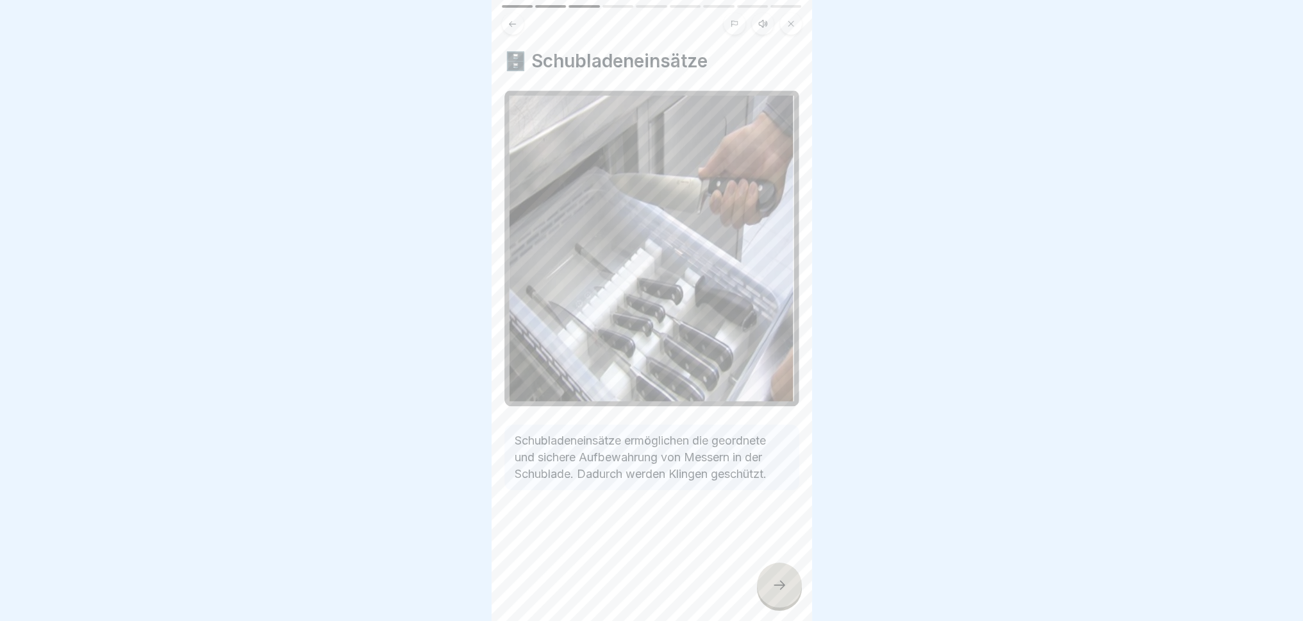
click at [764, 574] on div at bounding box center [779, 584] width 45 height 45
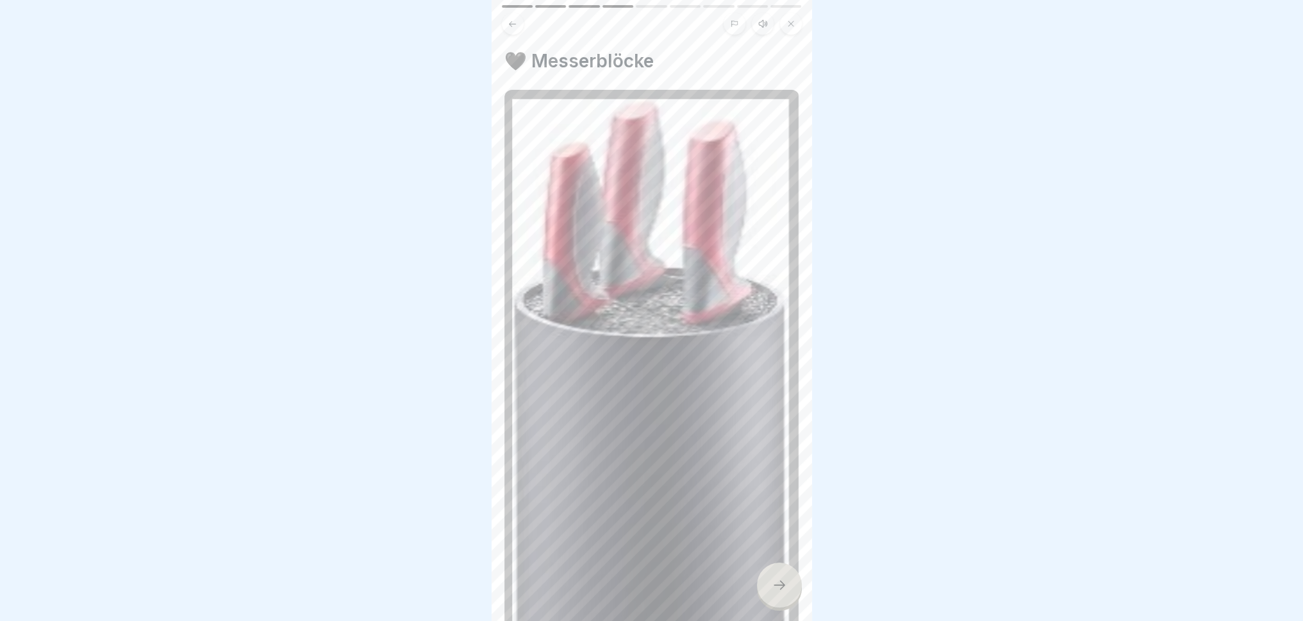
click at [764, 574] on div at bounding box center [779, 584] width 45 height 45
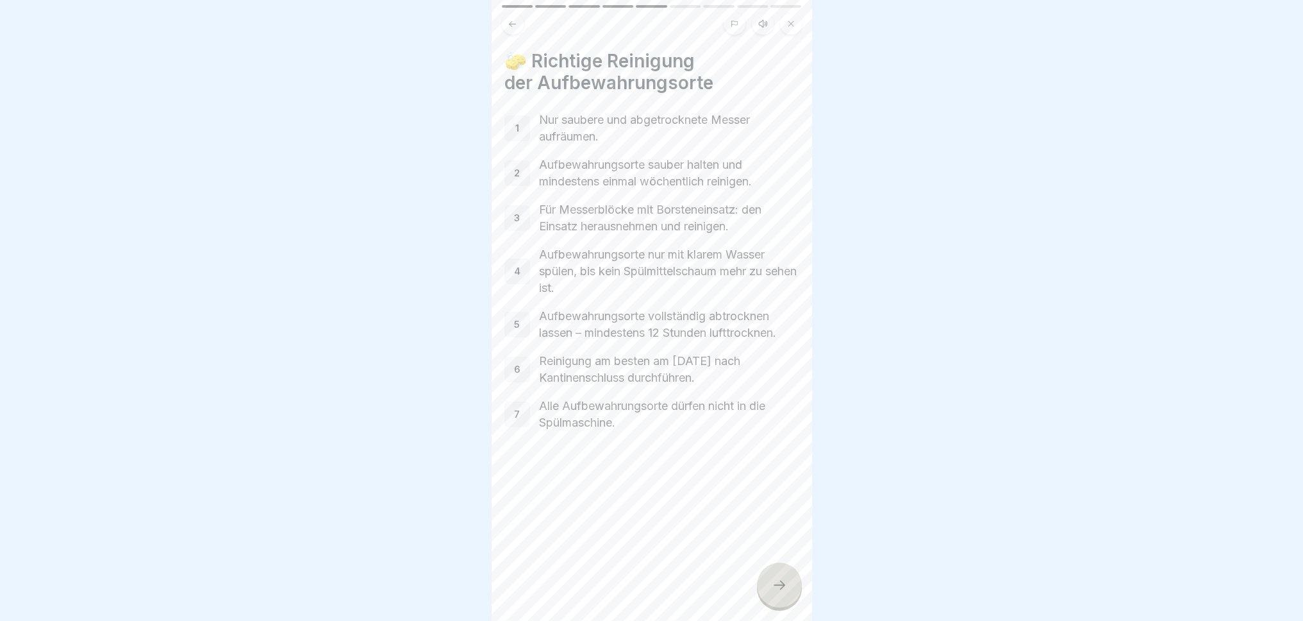
click at [764, 574] on div at bounding box center [779, 584] width 45 height 45
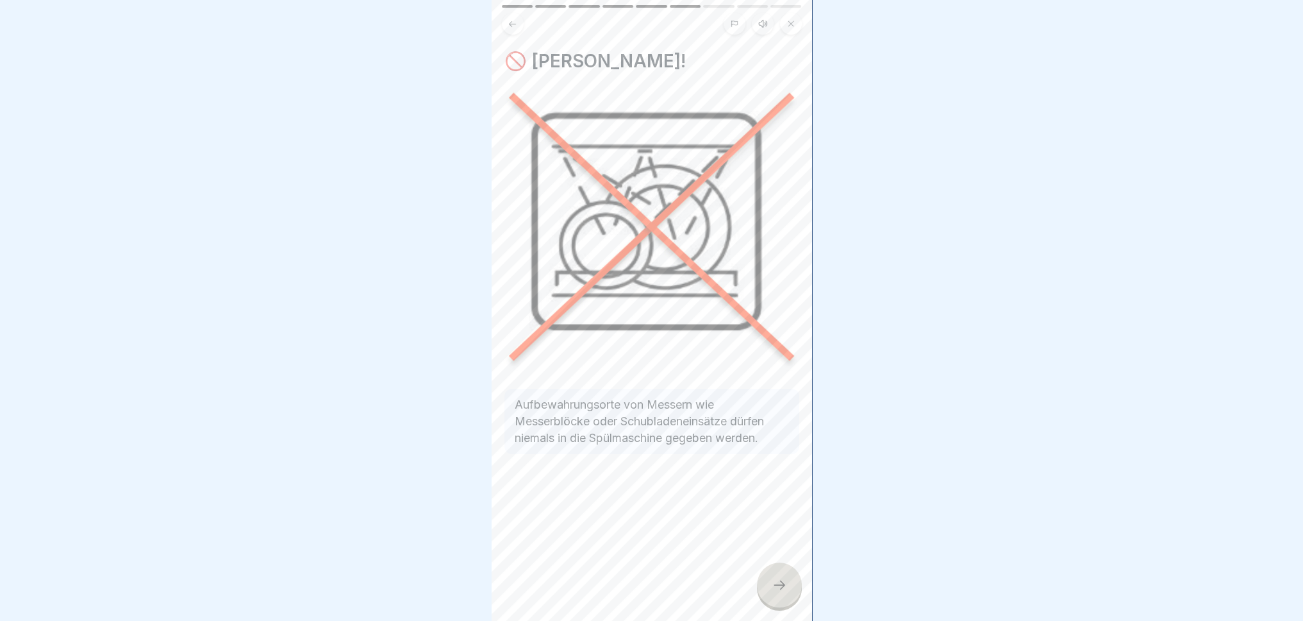
click at [764, 574] on div at bounding box center [779, 584] width 45 height 45
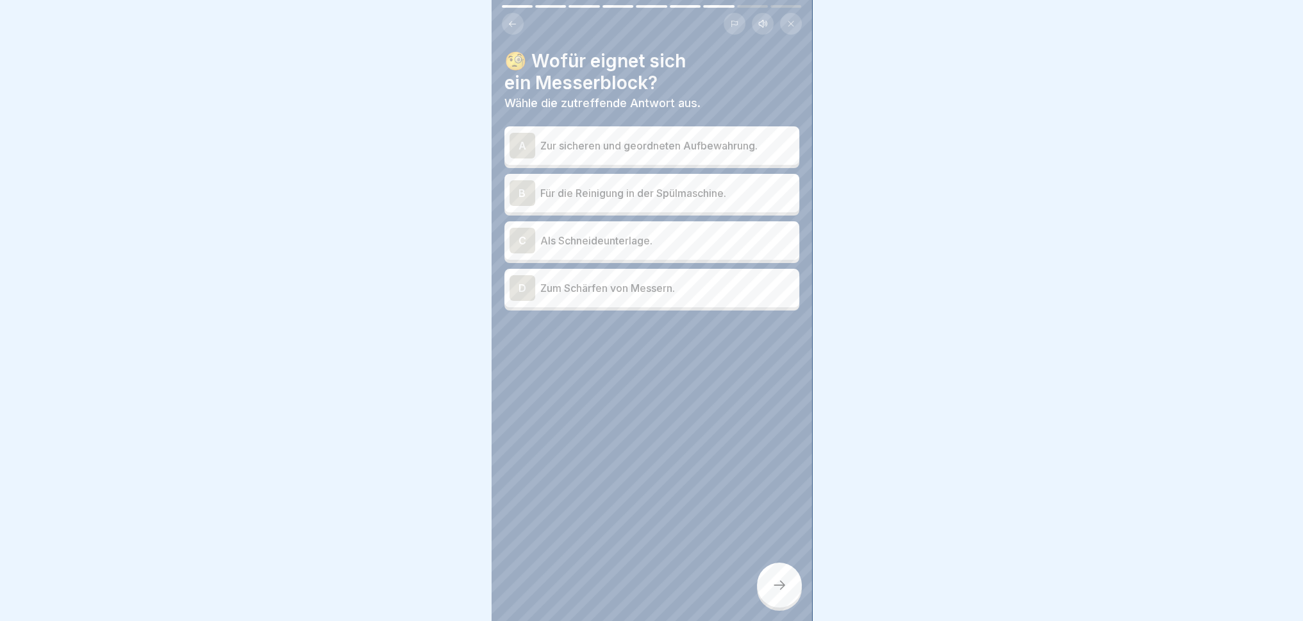
click at [662, 138] on p "Zur sicheren und geordneten Aufbewahrung." at bounding box center [667, 145] width 254 height 15
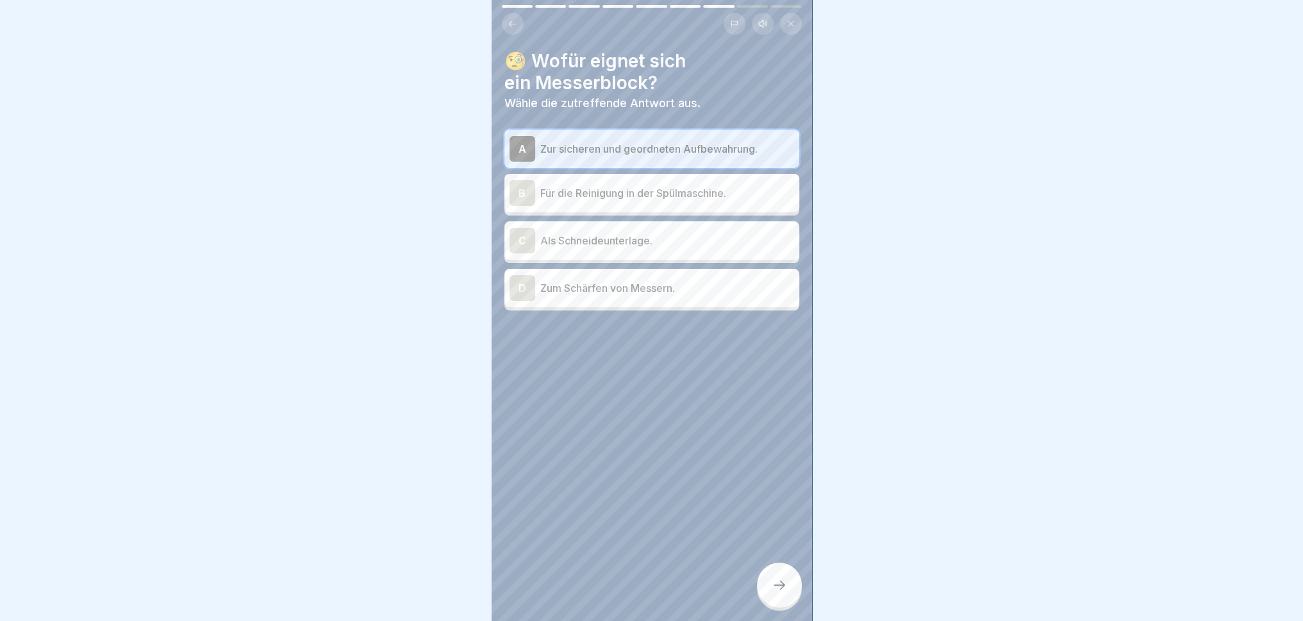
click at [781, 574] on div at bounding box center [779, 584] width 45 height 45
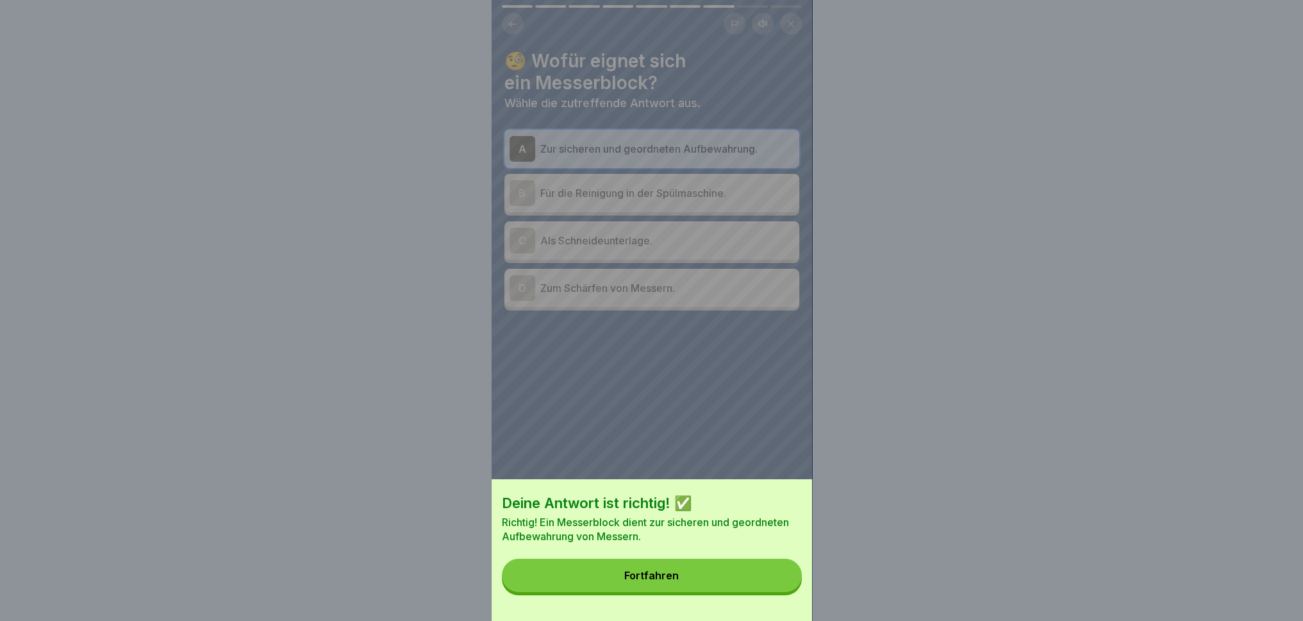
click at [749, 574] on button "Fortfahren" at bounding box center [652, 574] width 300 height 33
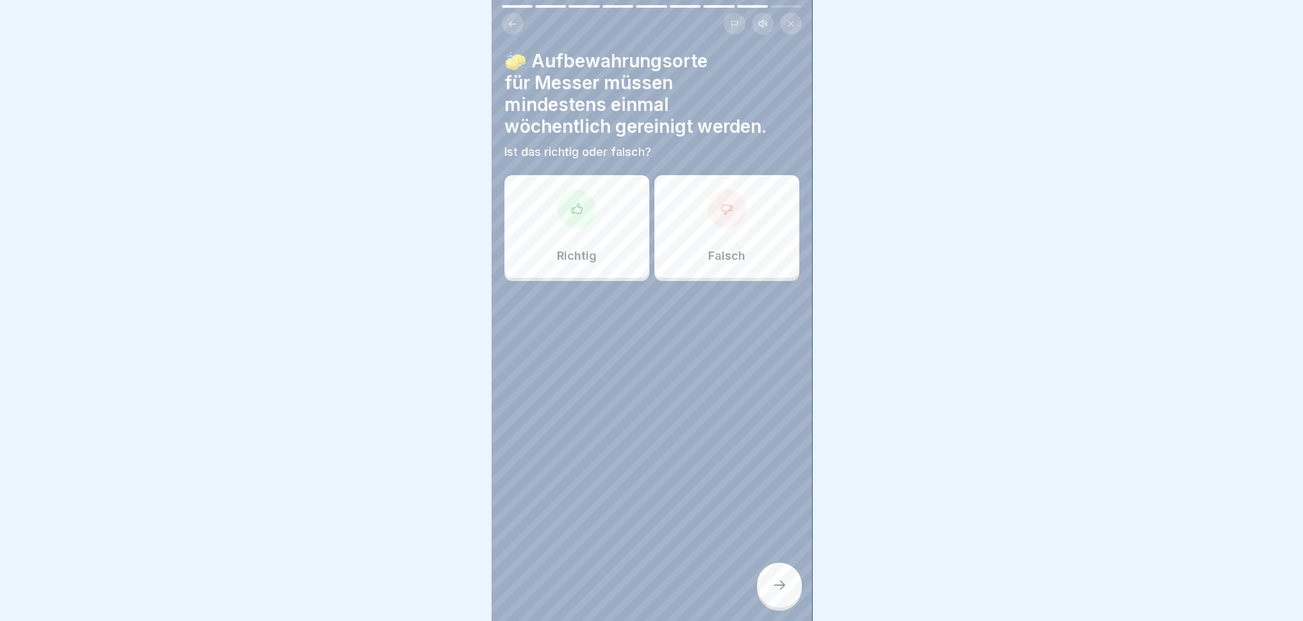
click at [613, 236] on div "Richtig" at bounding box center [577, 226] width 145 height 103
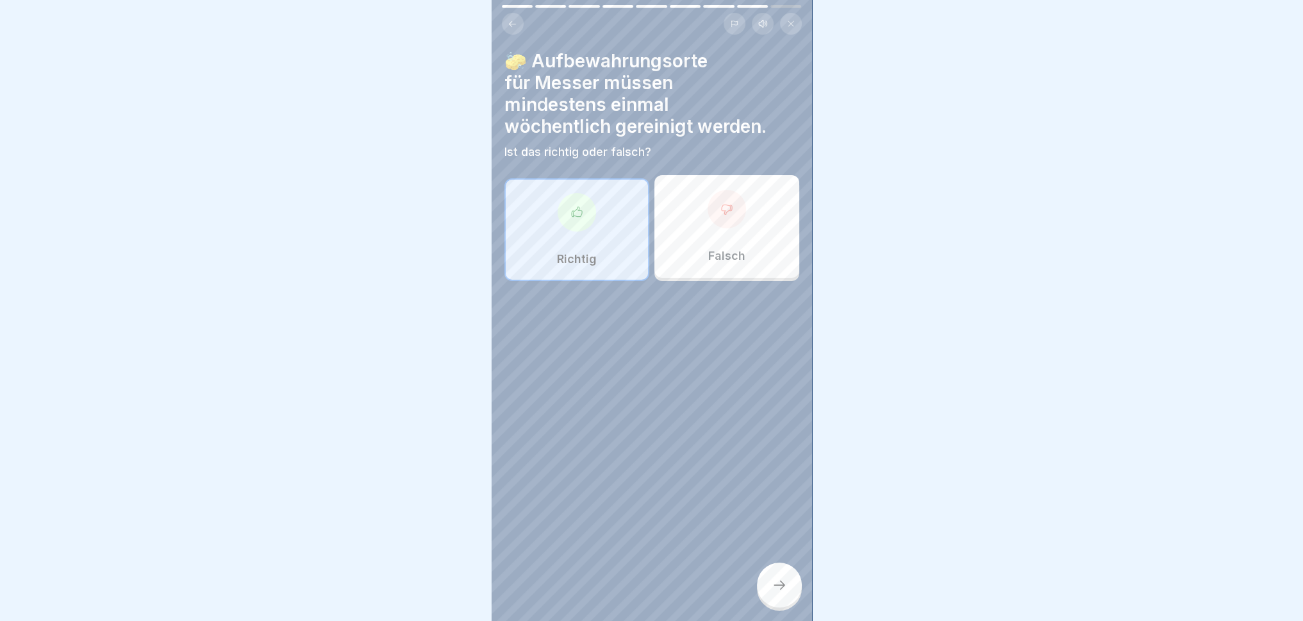
click at [791, 574] on div at bounding box center [779, 584] width 45 height 45
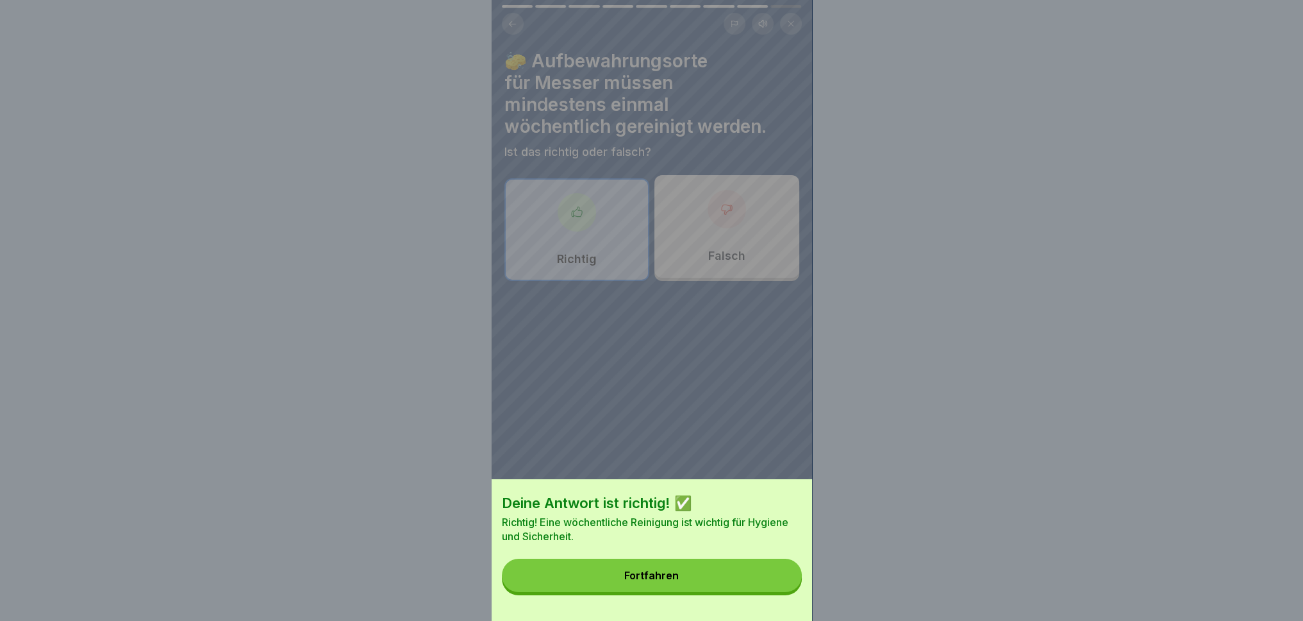
click at [724, 574] on button "Fortfahren" at bounding box center [652, 574] width 300 height 33
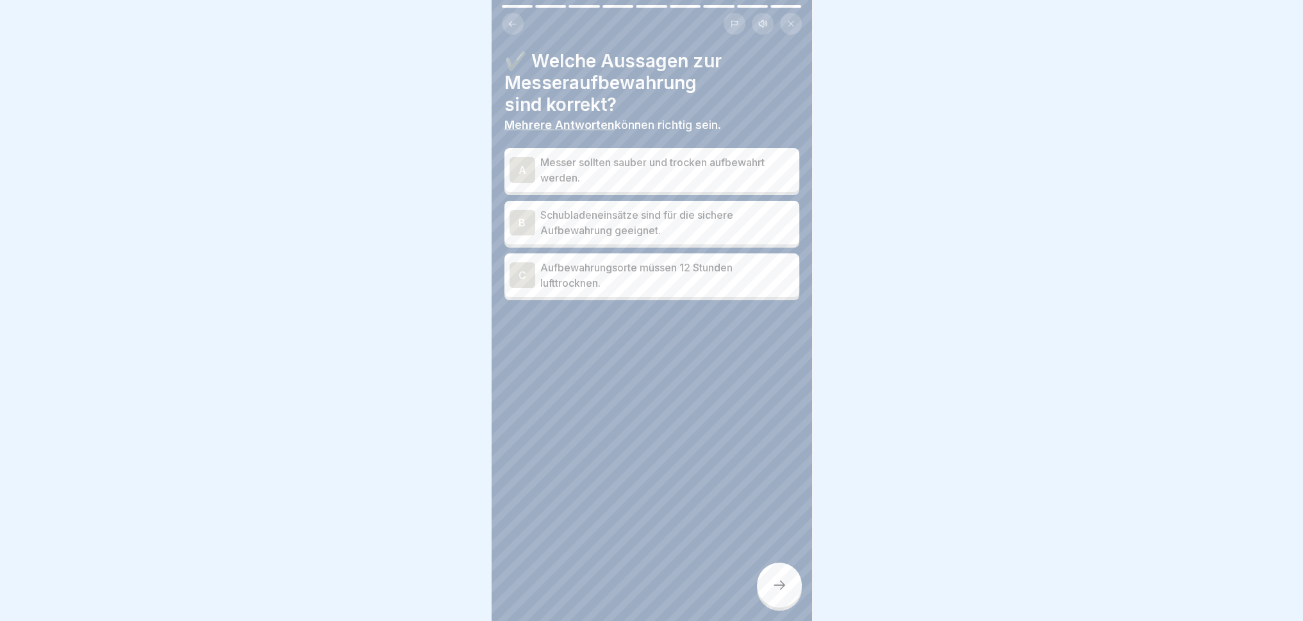
click at [655, 181] on p "Messer sollten sauber und trocken aufbewahrt werden." at bounding box center [667, 170] width 254 height 31
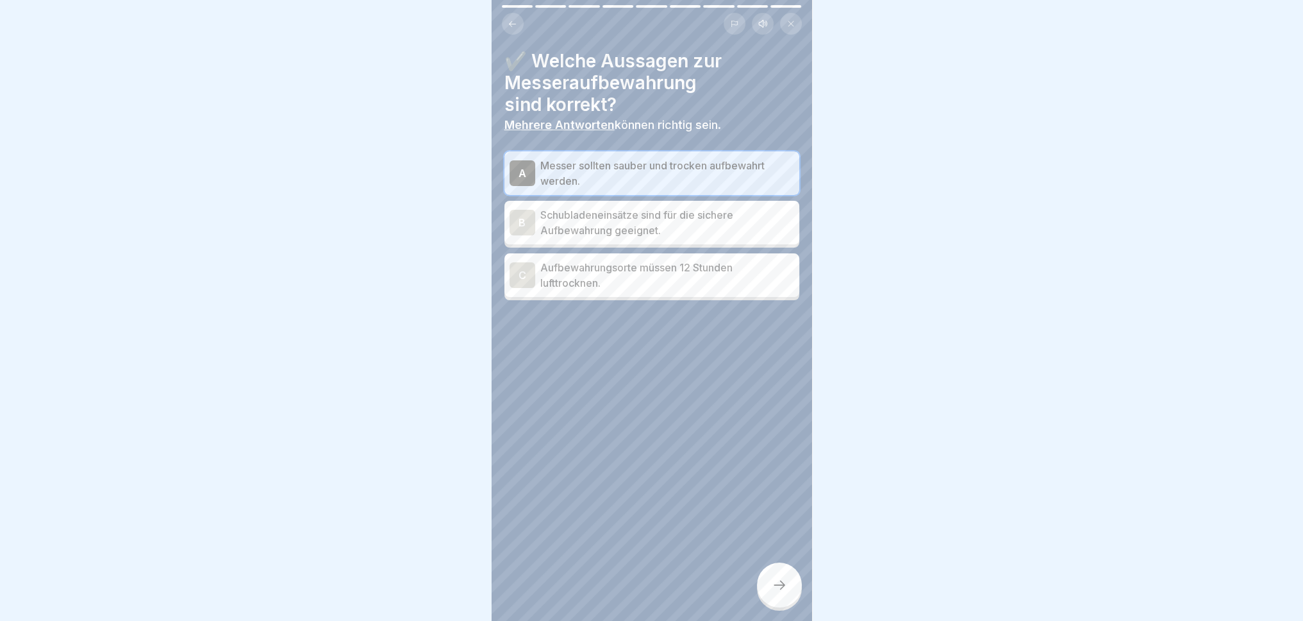
click at [692, 231] on p "Schubladeneinsätze sind für die sichere Aufbewahrung geeignet." at bounding box center [667, 222] width 254 height 31
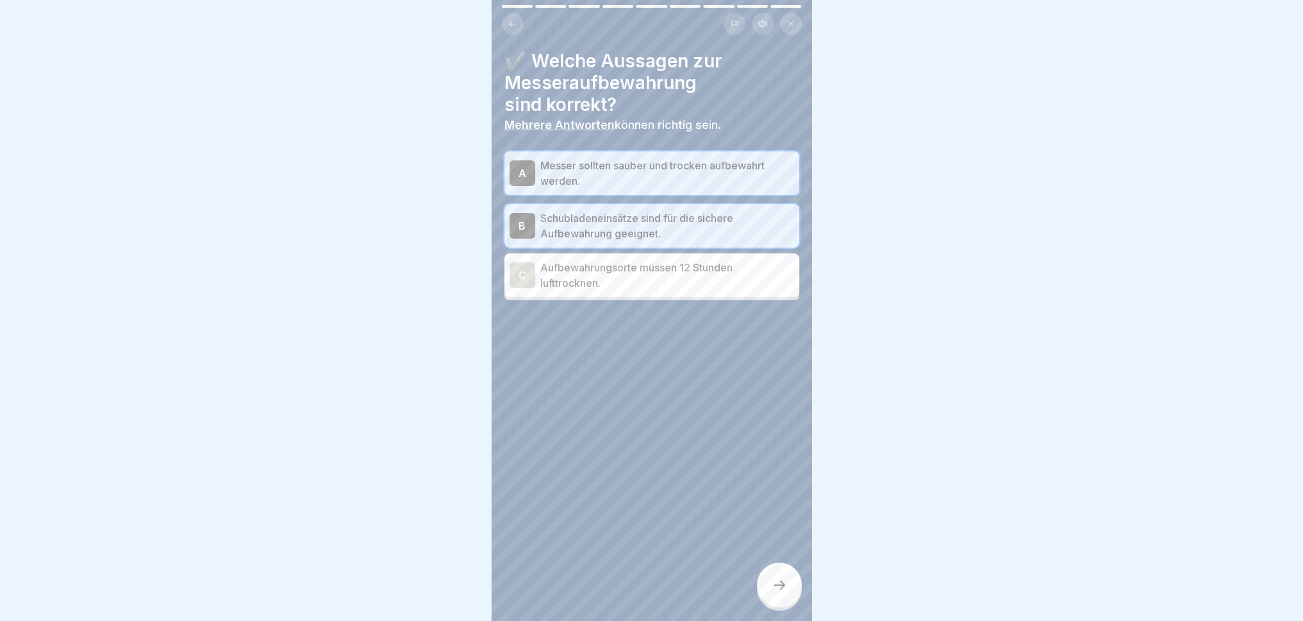
click at [682, 279] on p "Aufbewahrungsorte müssen 12 Stunden lufttrocknen." at bounding box center [667, 275] width 254 height 31
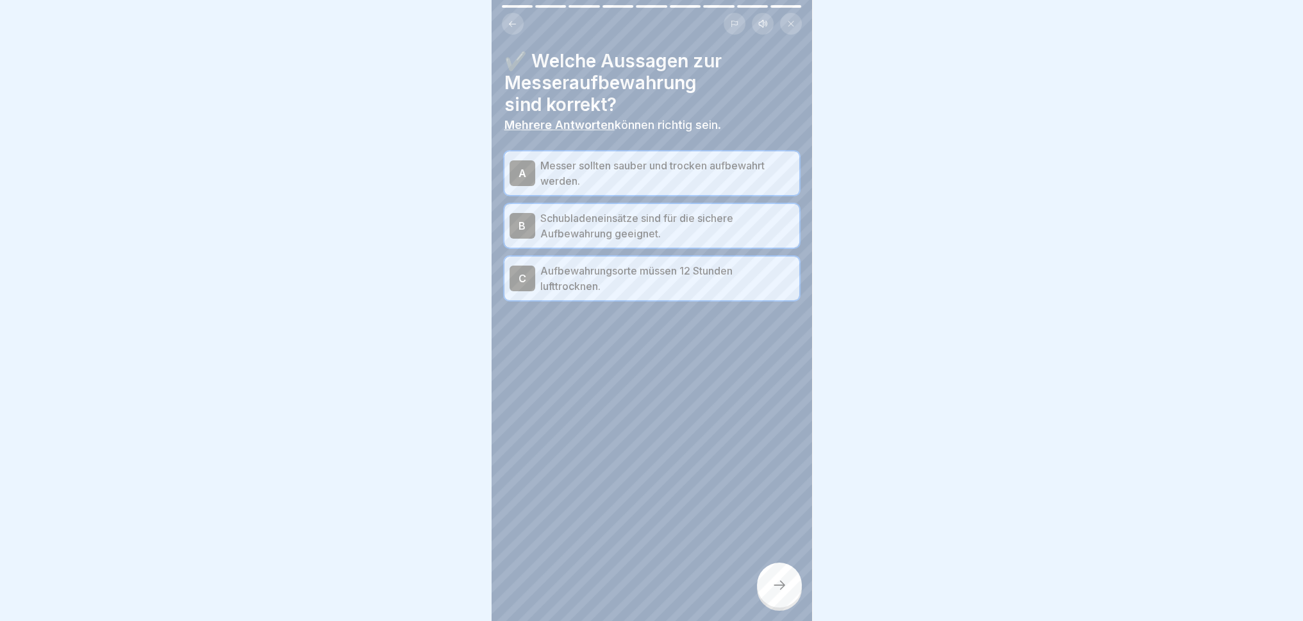
click at [775, 574] on div at bounding box center [779, 584] width 45 height 45
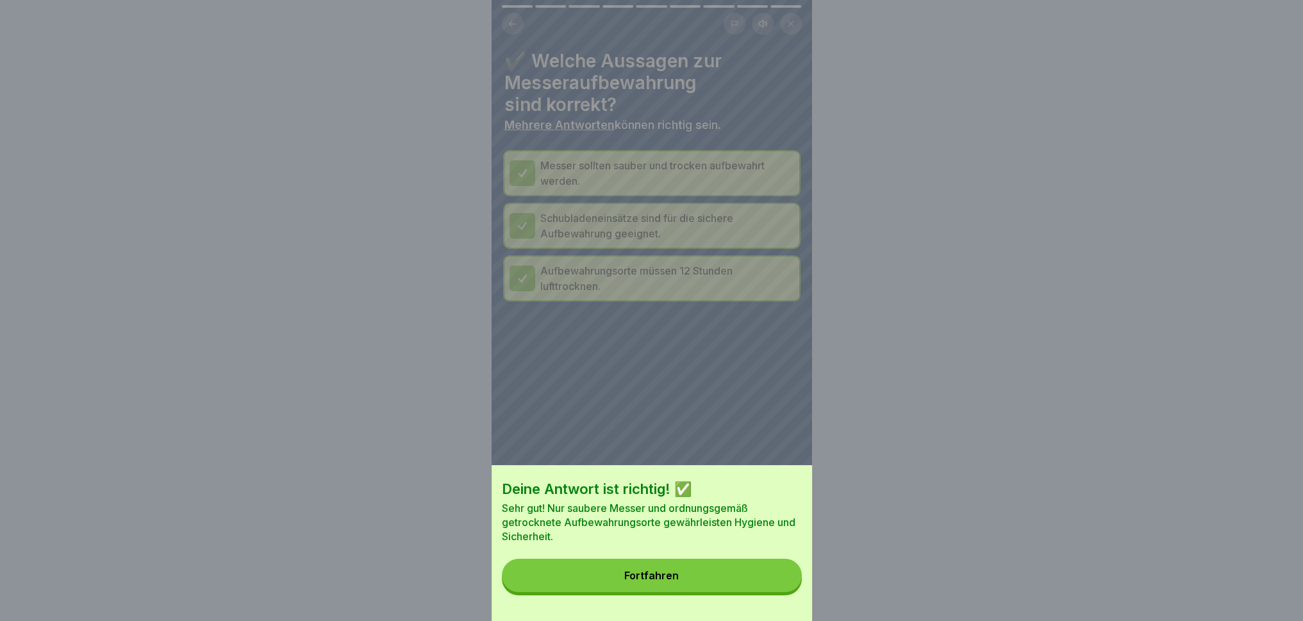
click at [741, 574] on button "Fortfahren" at bounding box center [652, 574] width 300 height 33
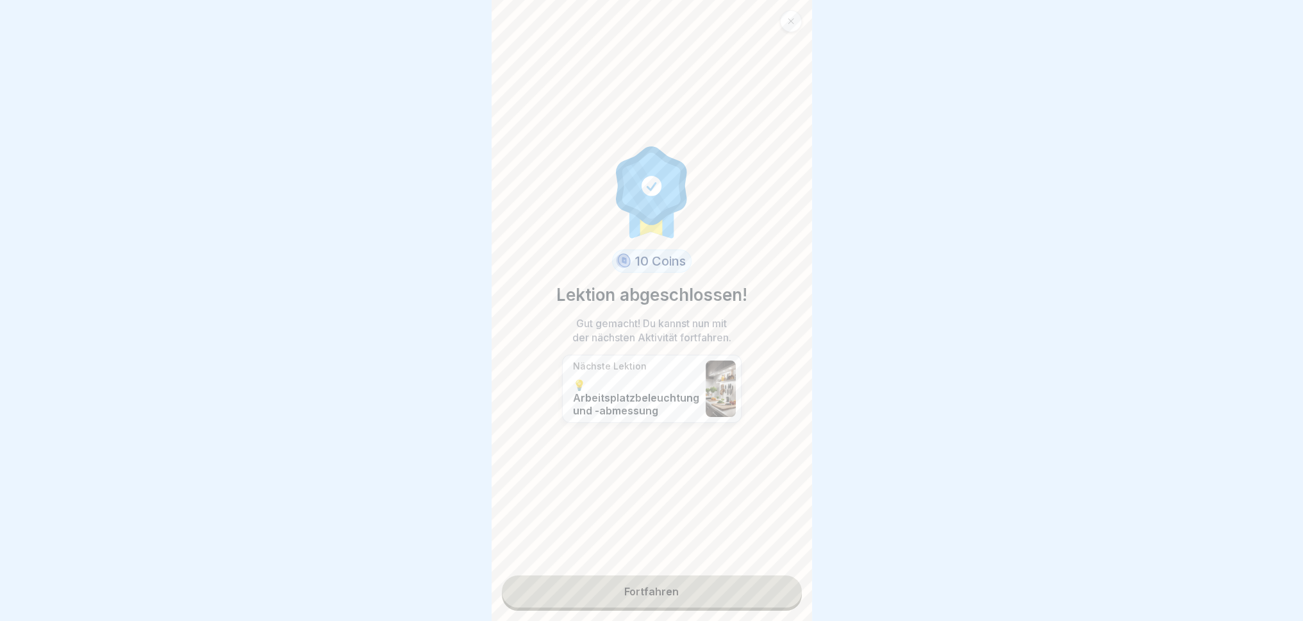
click at [737, 574] on link "Fortfahren" at bounding box center [652, 591] width 300 height 32
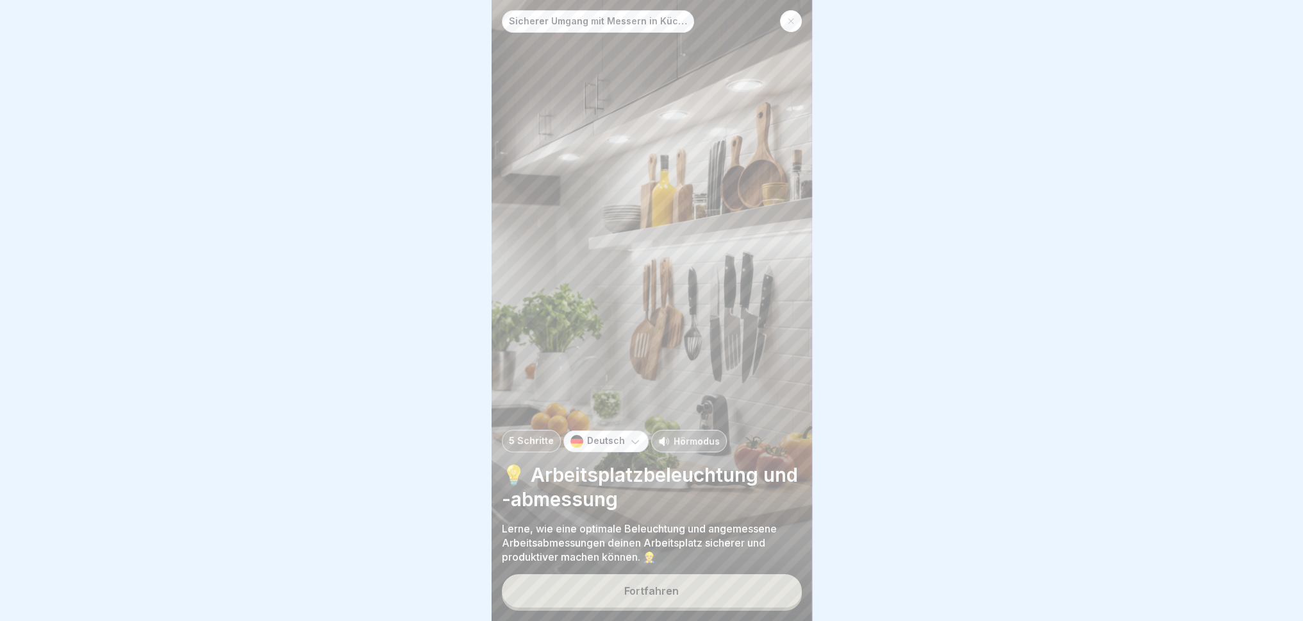
click at [686, 574] on button "Fortfahren" at bounding box center [652, 590] width 300 height 33
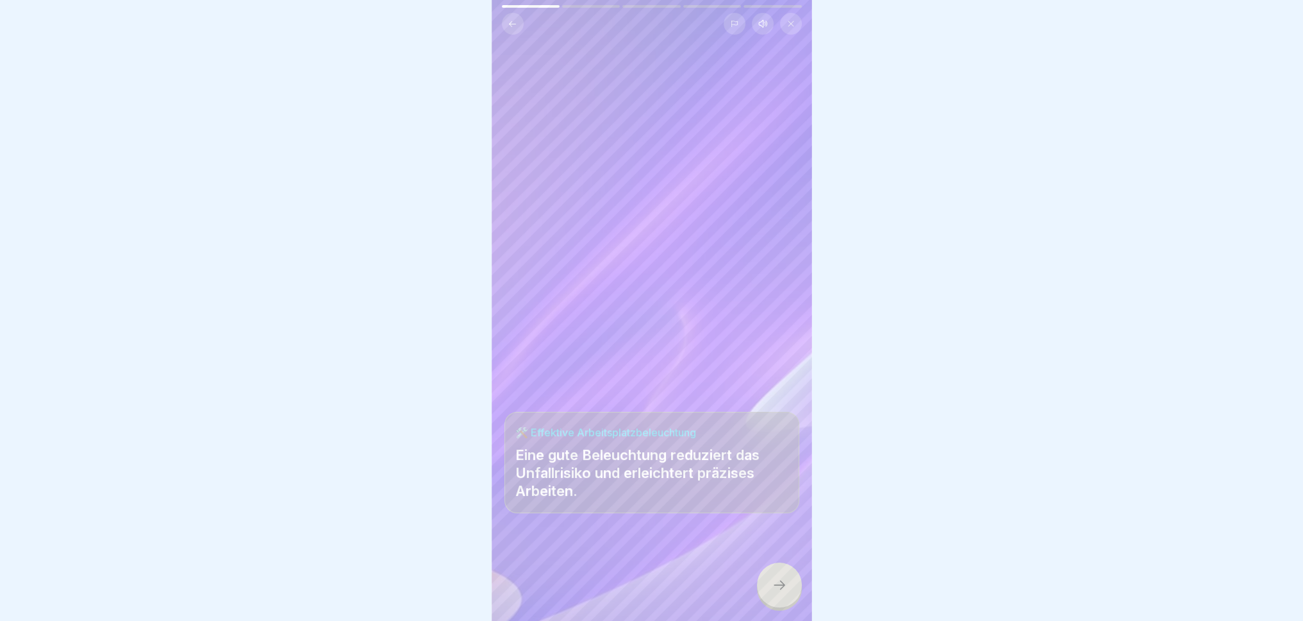
click at [771, 574] on div at bounding box center [779, 584] width 45 height 45
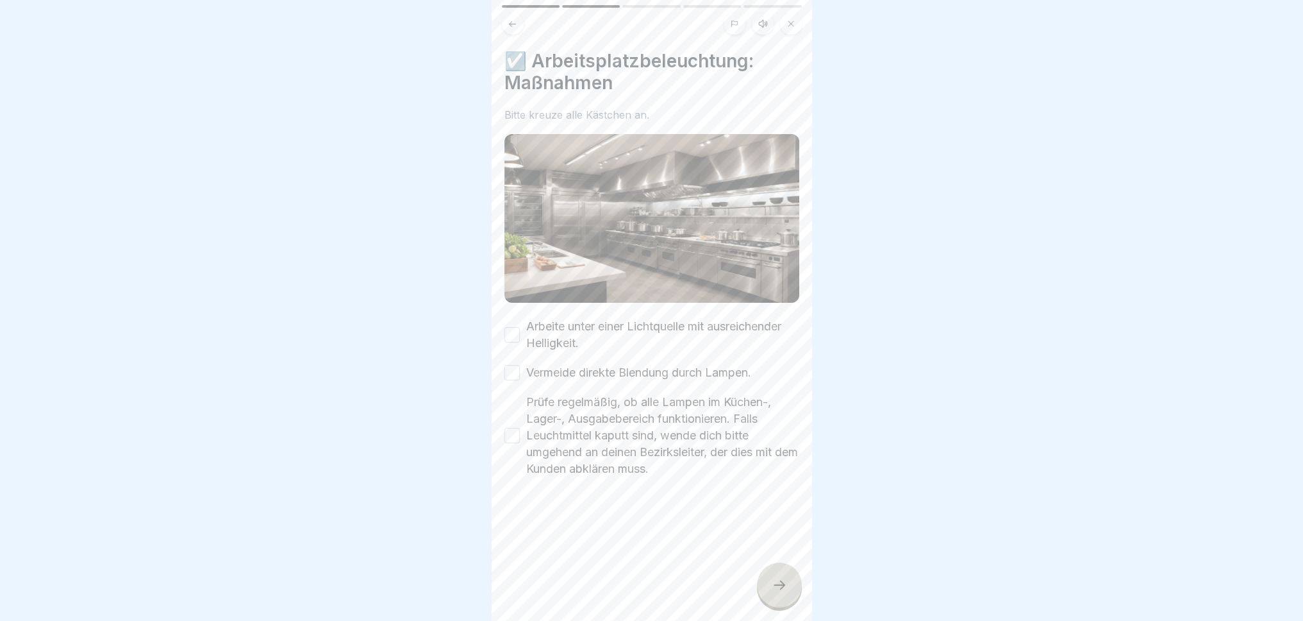
click at [771, 574] on div at bounding box center [779, 584] width 45 height 45
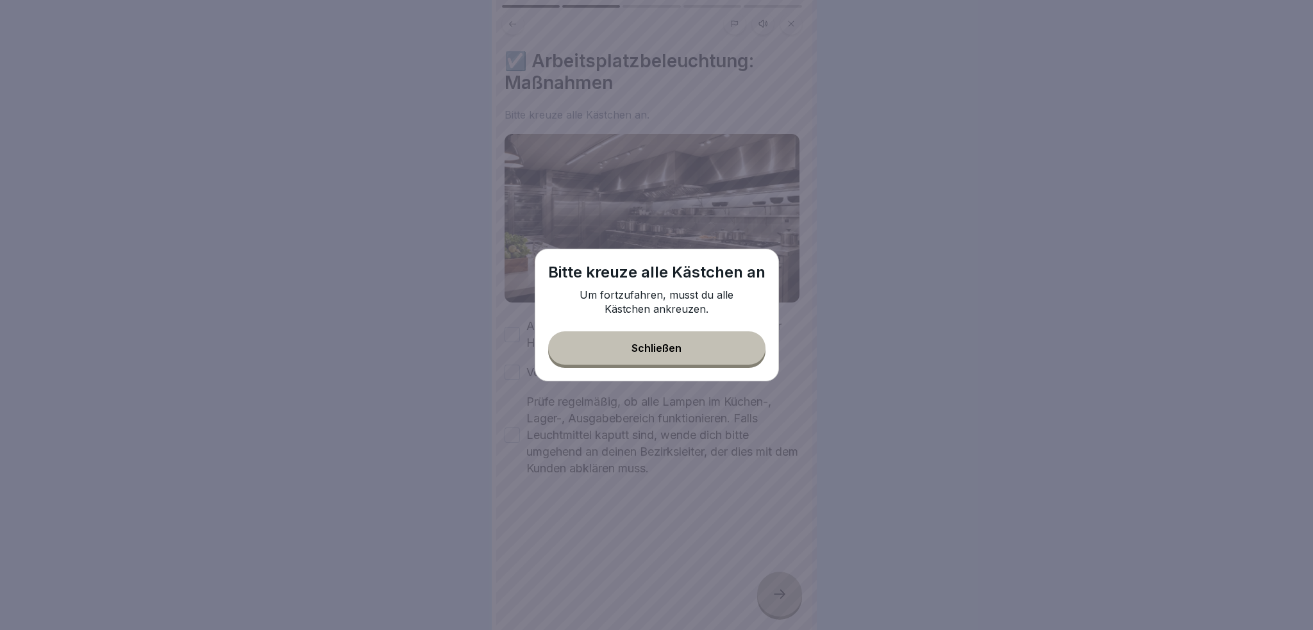
click at [685, 360] on button "Schließen" at bounding box center [656, 347] width 217 height 33
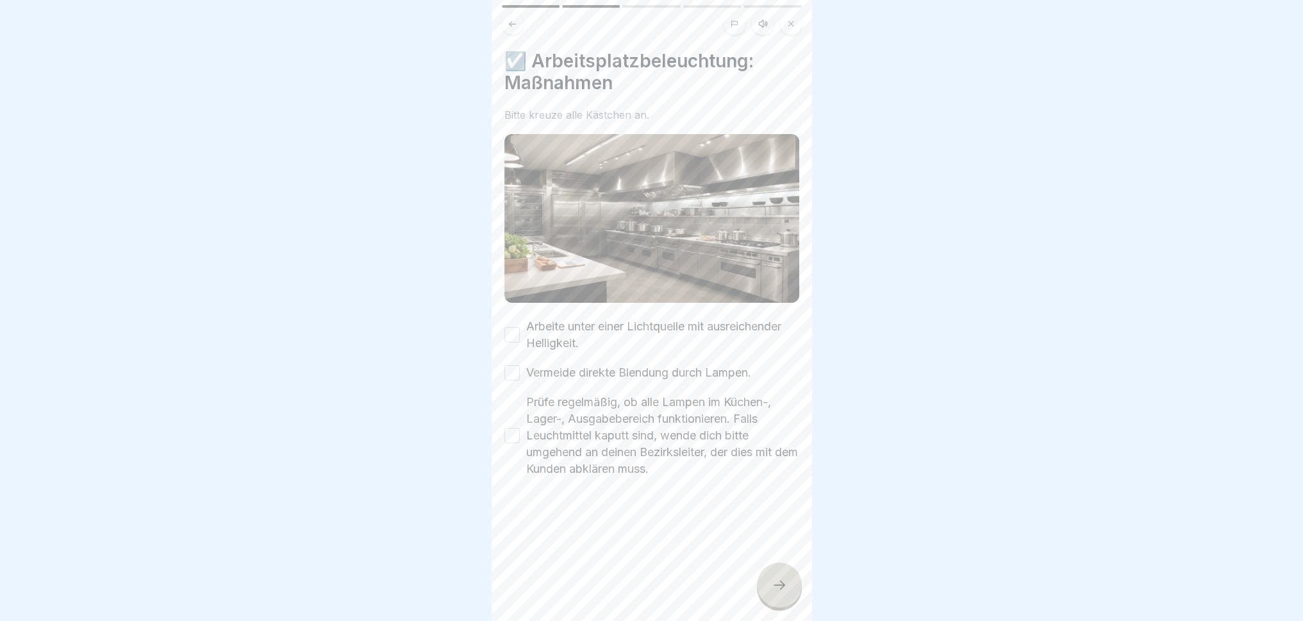
drag, startPoint x: 515, startPoint y: 329, endPoint x: 514, endPoint y: 369, distance: 40.4
click at [515, 329] on button "Arbeite unter einer Lichtquelle mit ausreichender Helligkeit." at bounding box center [512, 334] width 15 height 15
click at [515, 374] on button "Vermeide direkte Blendung durch Lampen." at bounding box center [512, 372] width 15 height 15
drag, startPoint x: 514, startPoint y: 428, endPoint x: 557, endPoint y: 473, distance: 61.7
click at [514, 429] on button "Prüfe regelmäßig, ob alle Lampen im Küchen-, Lager-, Ausgabebereich funktionier…" at bounding box center [512, 435] width 15 height 15
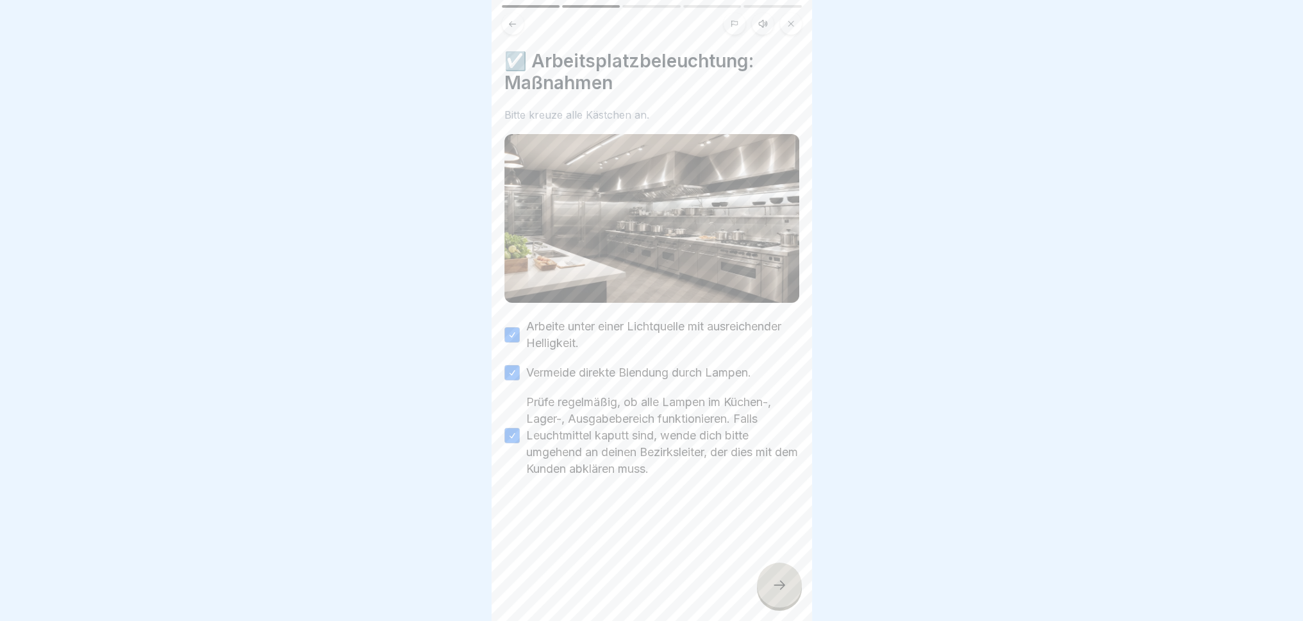
click at [772, 574] on icon at bounding box center [779, 584] width 15 height 15
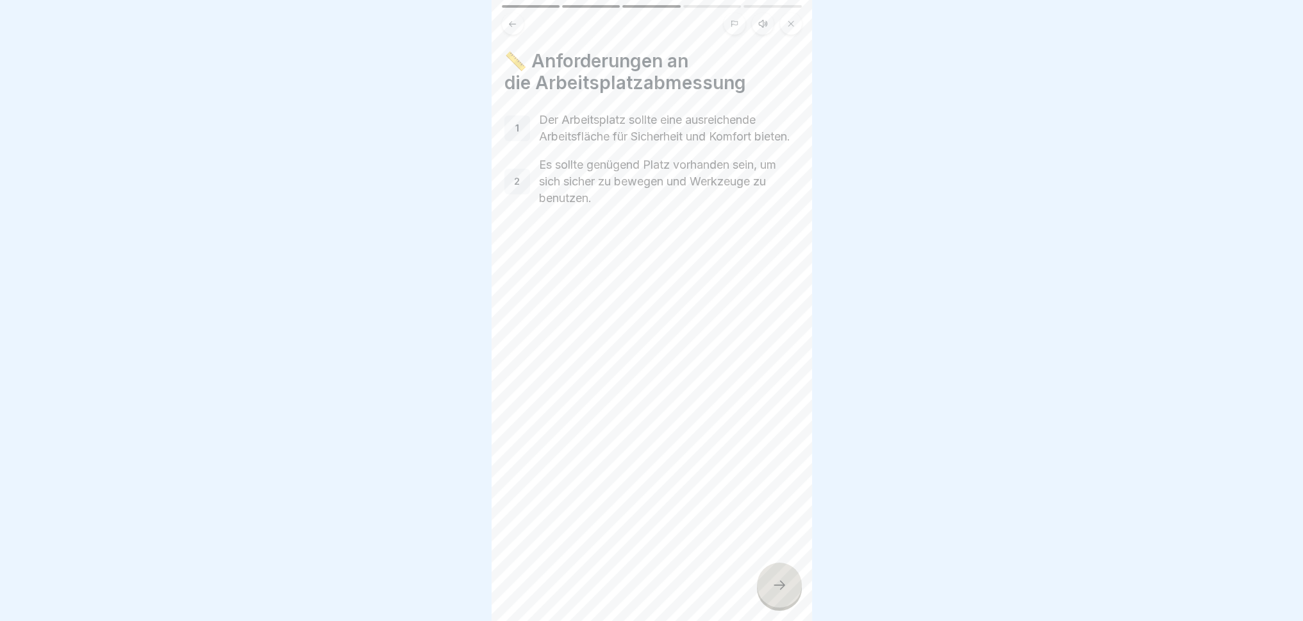
click at [773, 574] on icon at bounding box center [779, 584] width 15 height 15
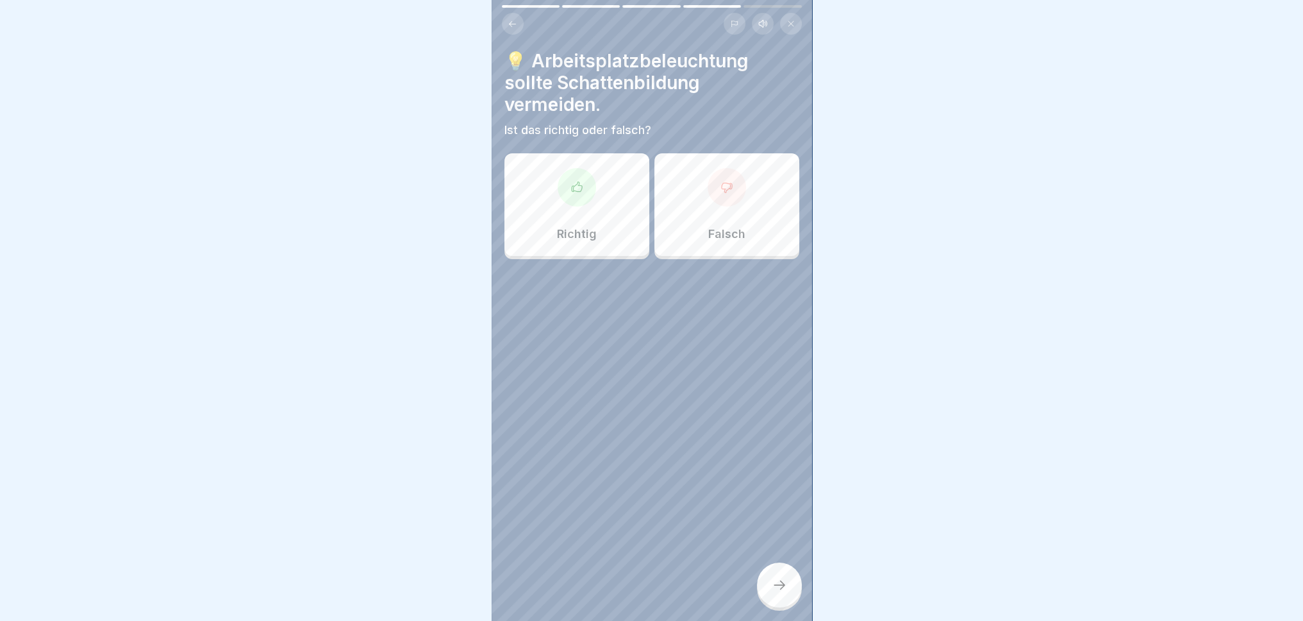
click at [735, 237] on p "Falsch" at bounding box center [726, 234] width 37 height 14
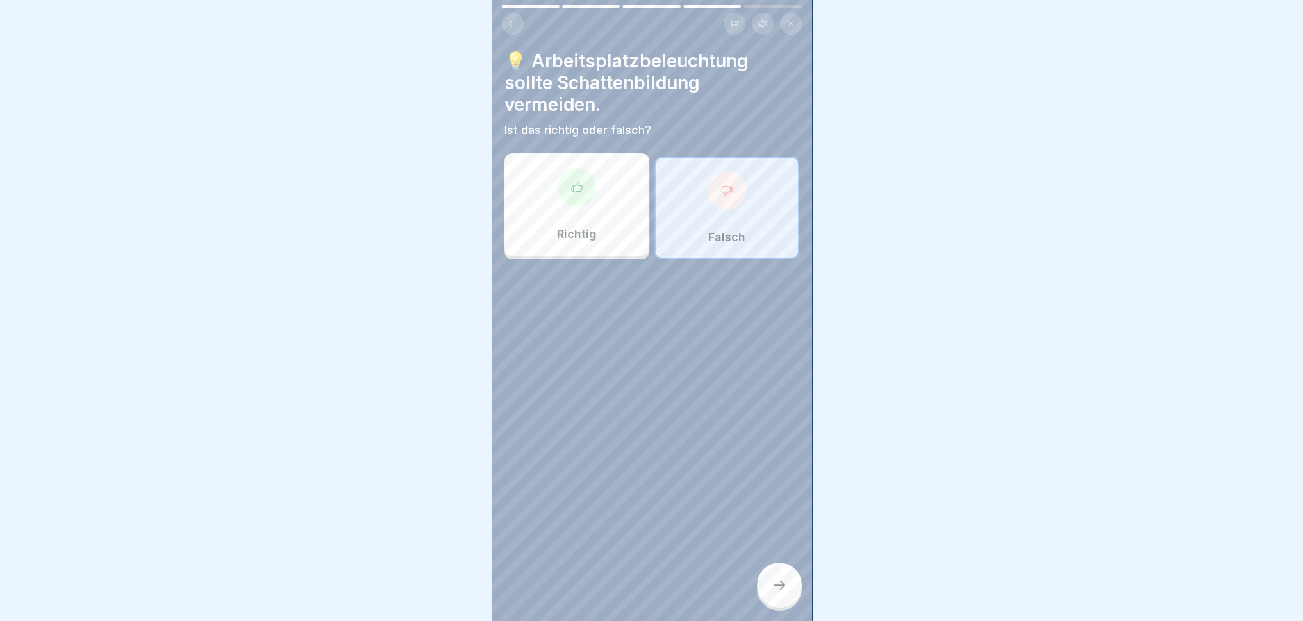
click at [790, 574] on div at bounding box center [779, 584] width 45 height 45
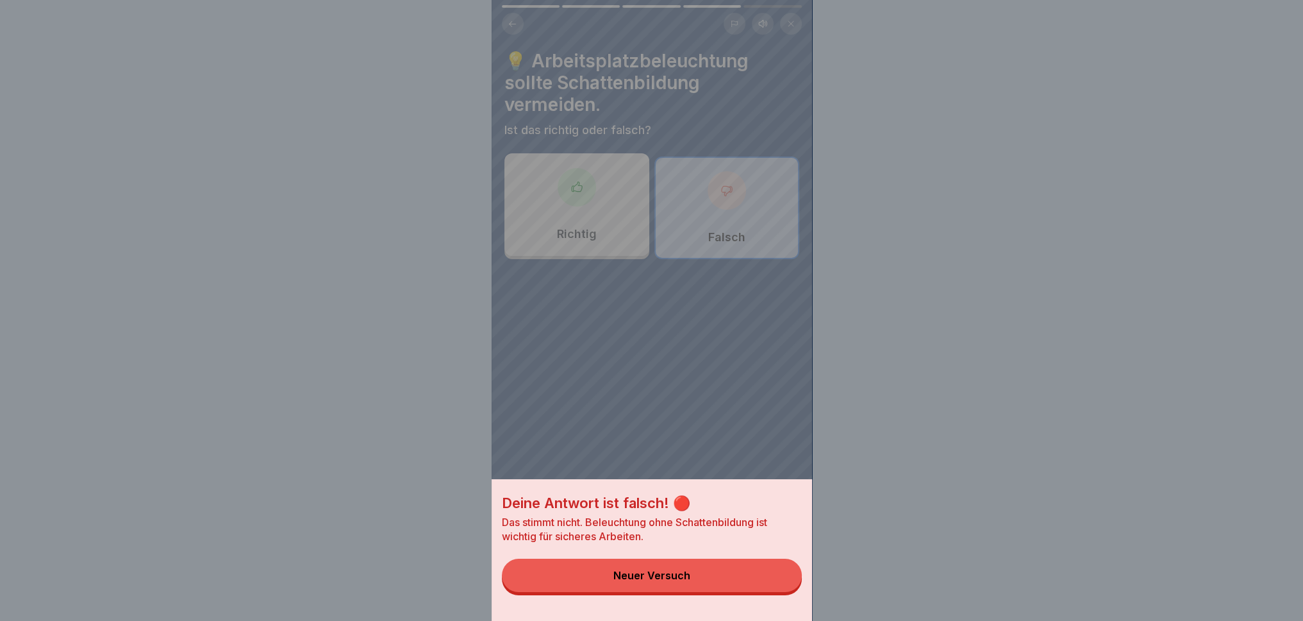
click at [676, 574] on div "Neuer Versuch" at bounding box center [652, 575] width 77 height 12
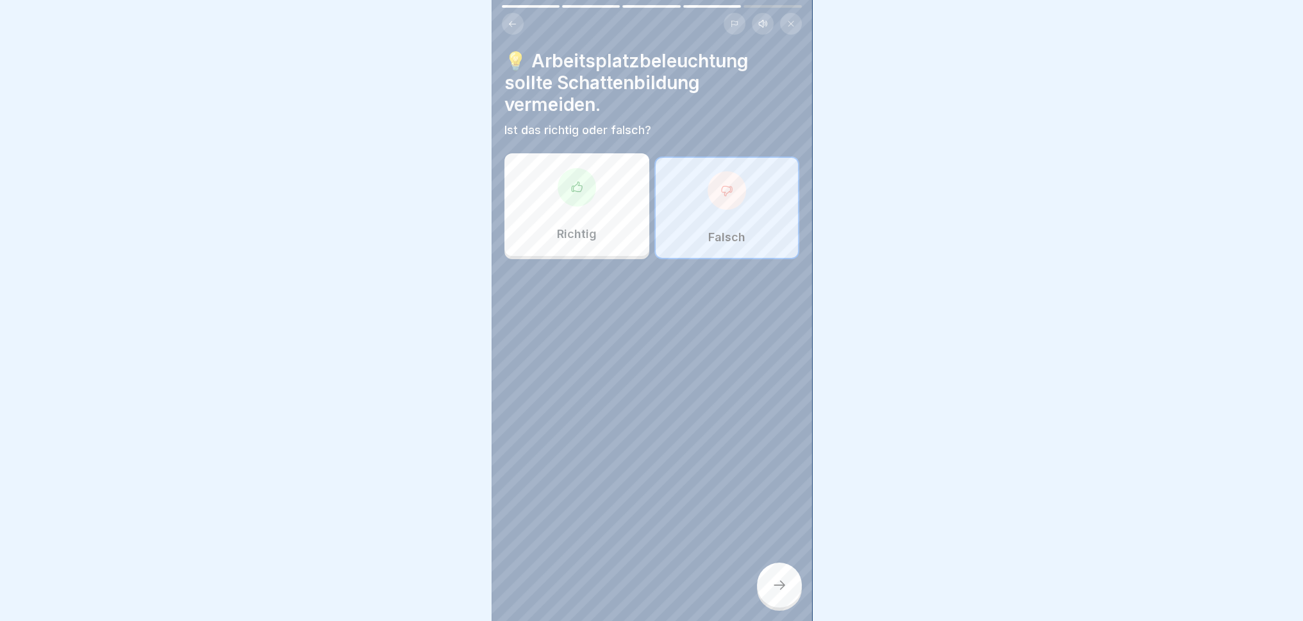
click at [569, 217] on div "Richtig" at bounding box center [577, 204] width 145 height 103
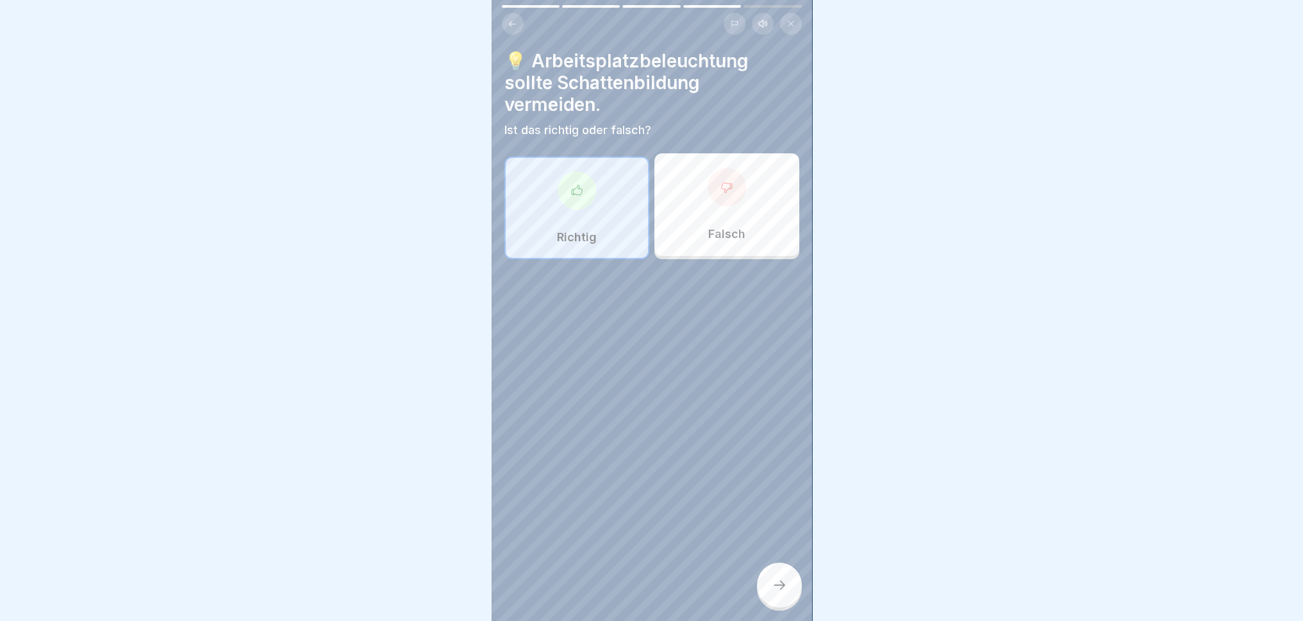
click at [769, 574] on div at bounding box center [779, 584] width 45 height 45
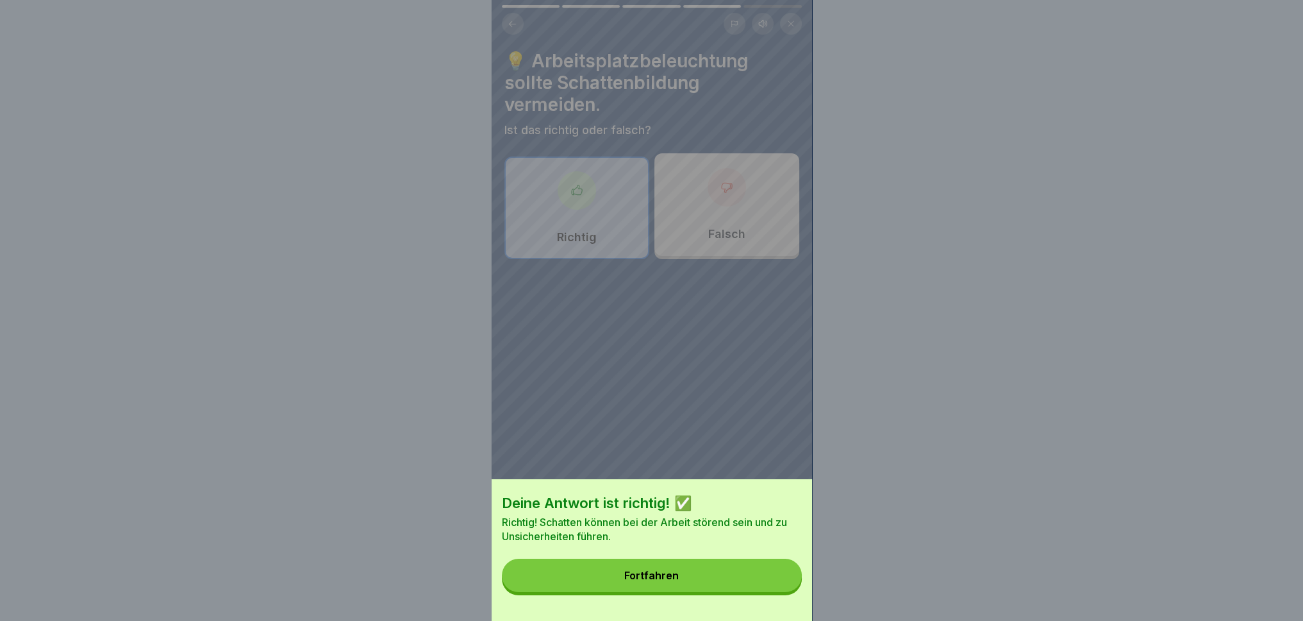
click at [697, 574] on button "Fortfahren" at bounding box center [652, 574] width 300 height 33
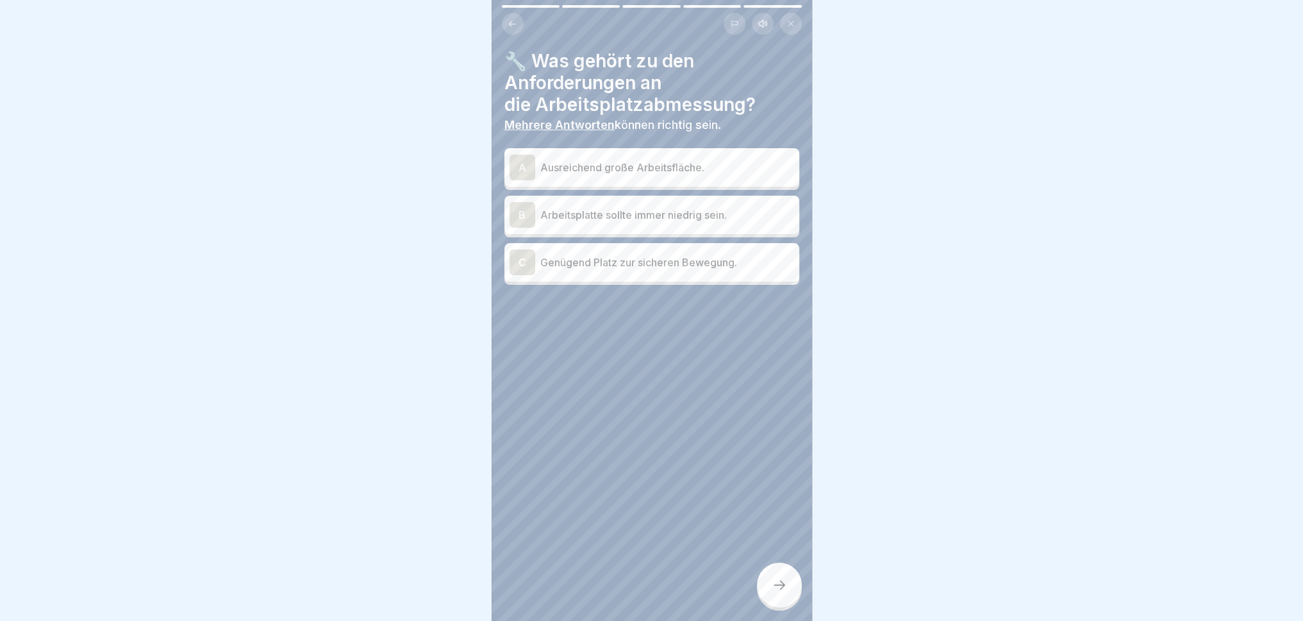
click at [666, 171] on p "Ausreichend große Arbeitsfläche." at bounding box center [667, 167] width 254 height 15
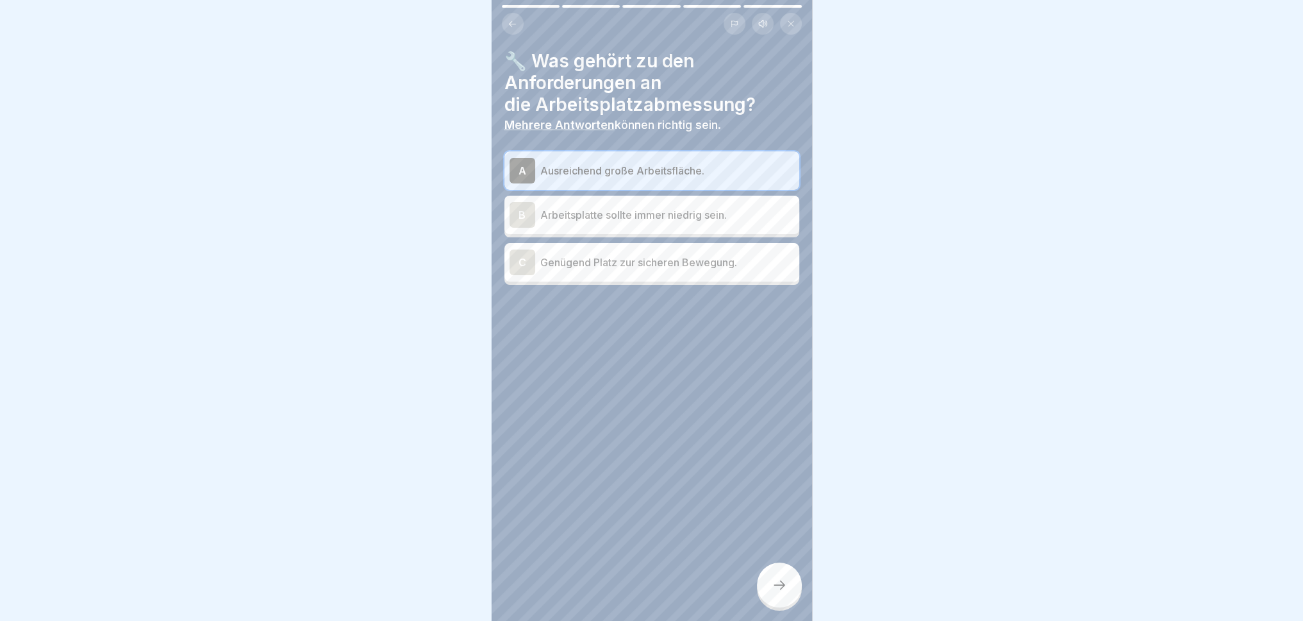
click at [669, 274] on div "C Genügend Platz zur sicheren Bewegung." at bounding box center [652, 262] width 285 height 26
click at [783, 574] on div at bounding box center [779, 584] width 45 height 45
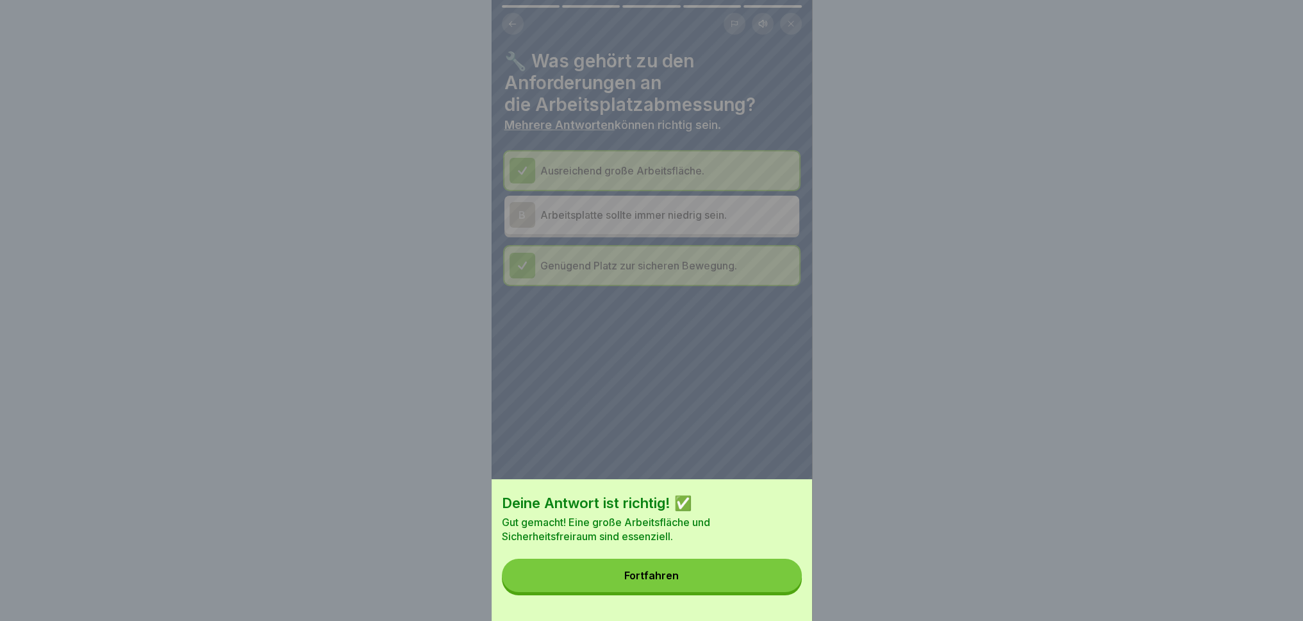
click at [764, 574] on button "Fortfahren" at bounding box center [652, 574] width 300 height 33
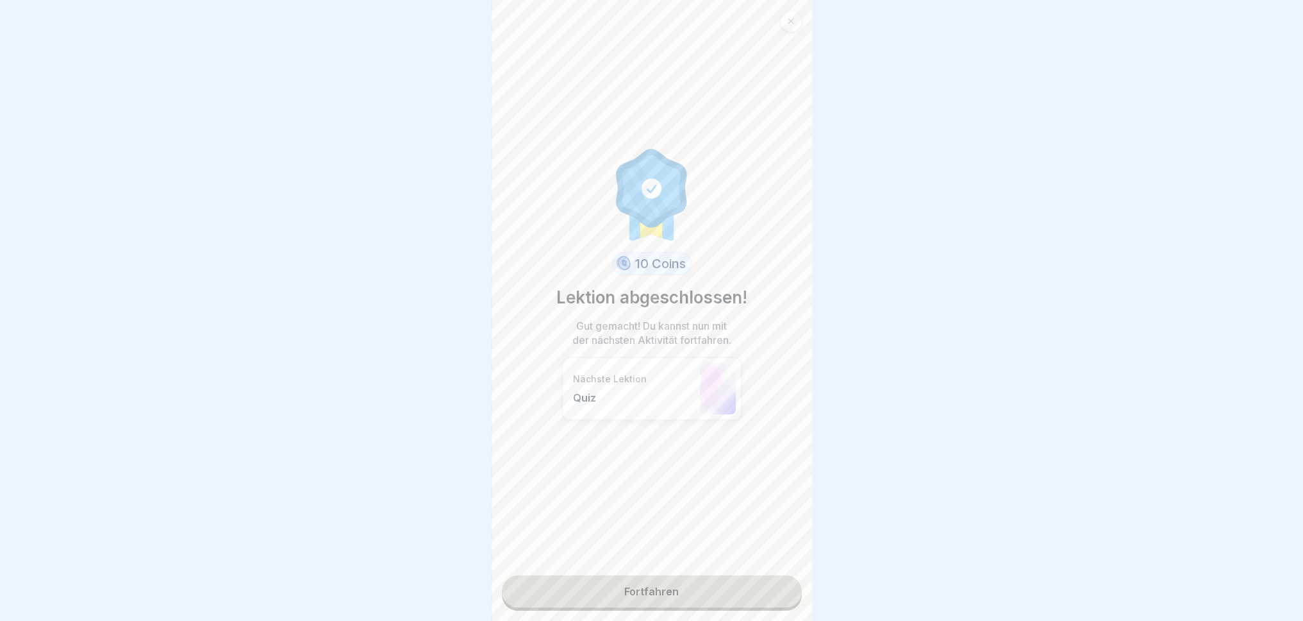
click at [719, 574] on link "Fortfahren" at bounding box center [652, 591] width 300 height 32
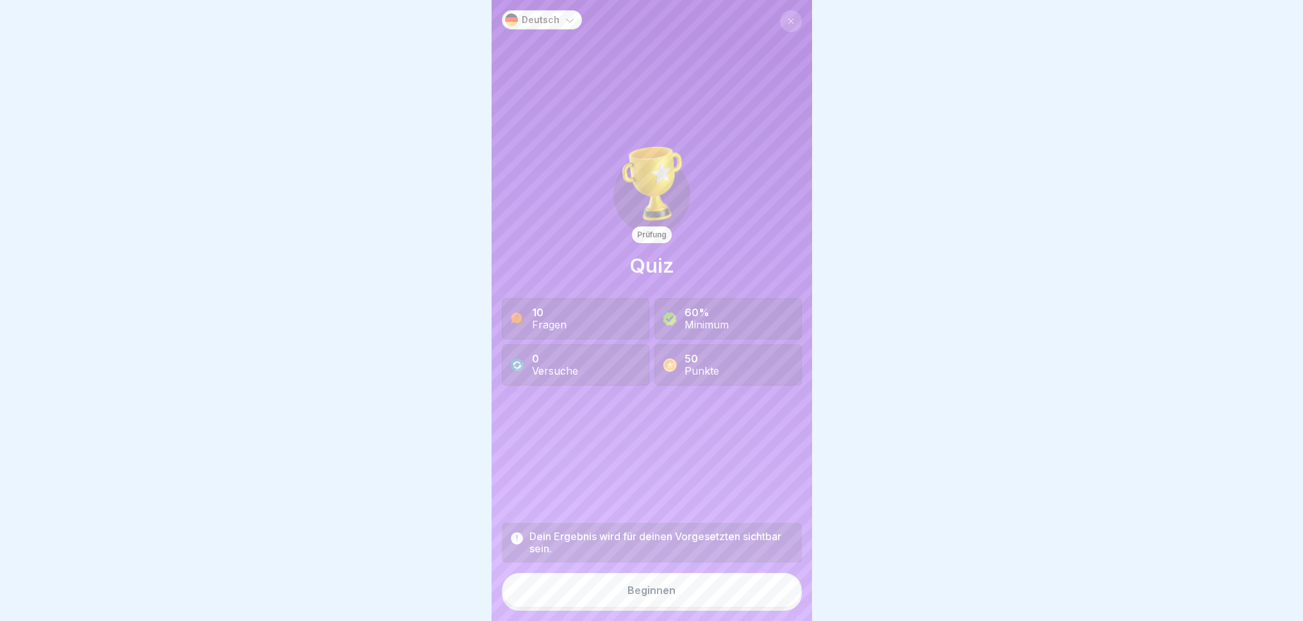
click at [638, 574] on button "Beginnen" at bounding box center [652, 590] width 300 height 35
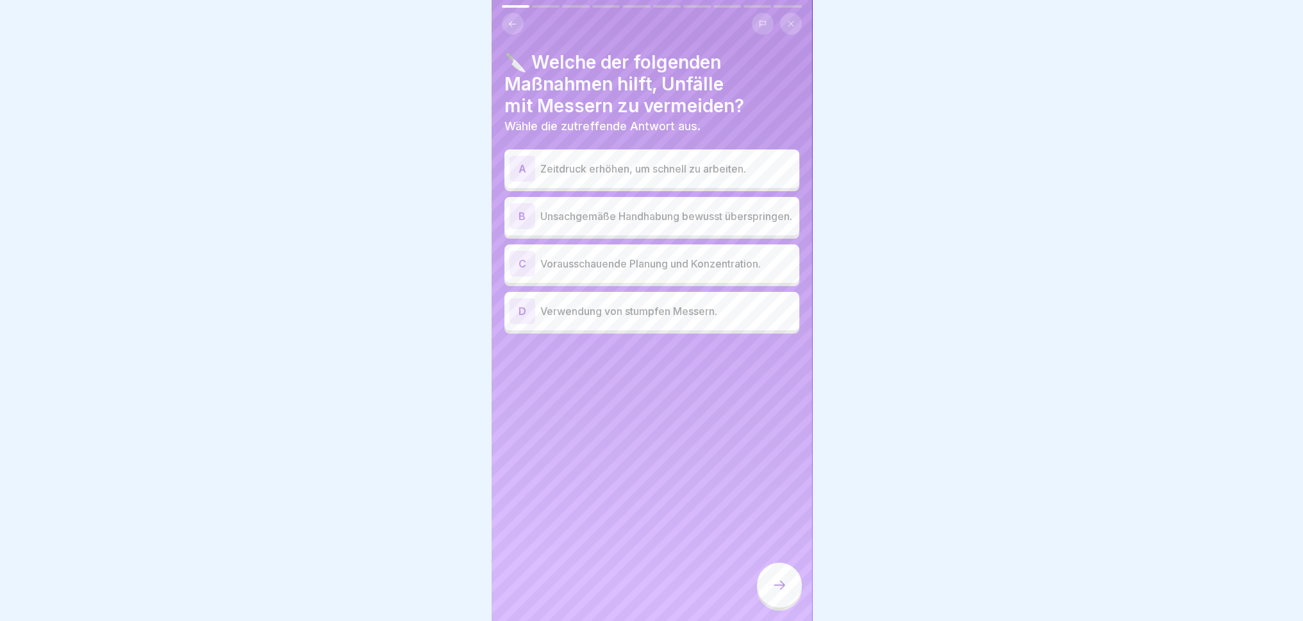
click at [674, 271] on p "Vorausschauende Planung und Konzentration." at bounding box center [667, 263] width 254 height 15
click at [780, 574] on div at bounding box center [779, 584] width 45 height 45
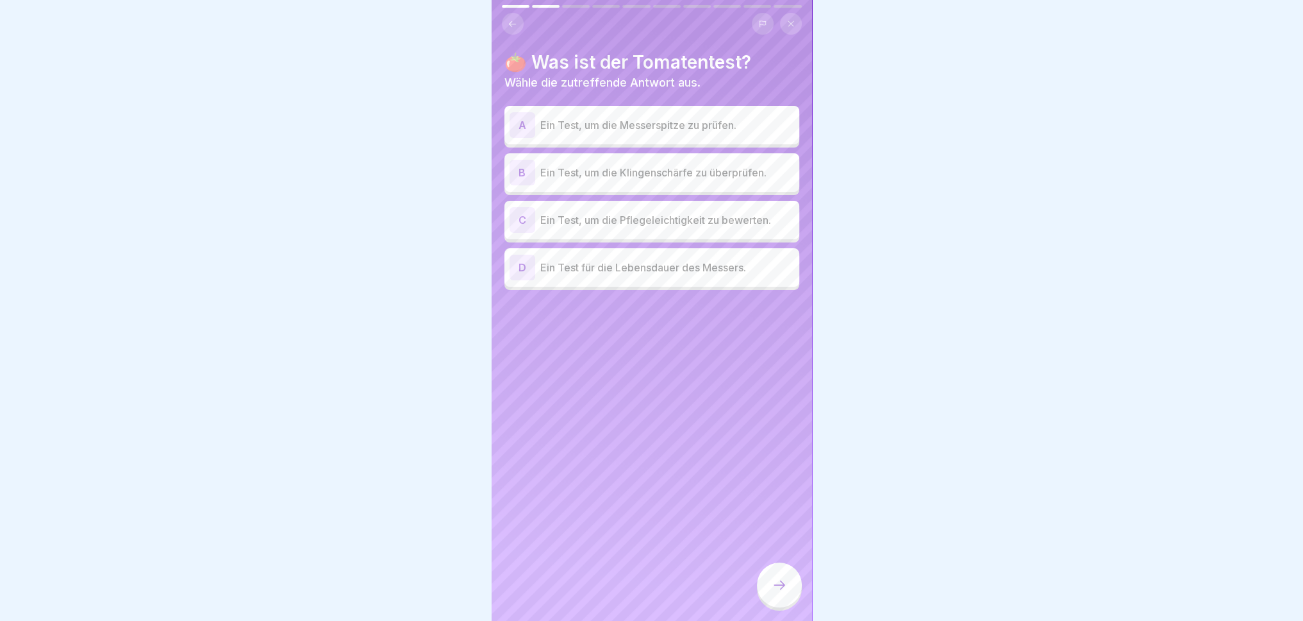
click at [714, 176] on p "Ein Test, um die Klingenschärfe zu überprüfen." at bounding box center [667, 172] width 254 height 15
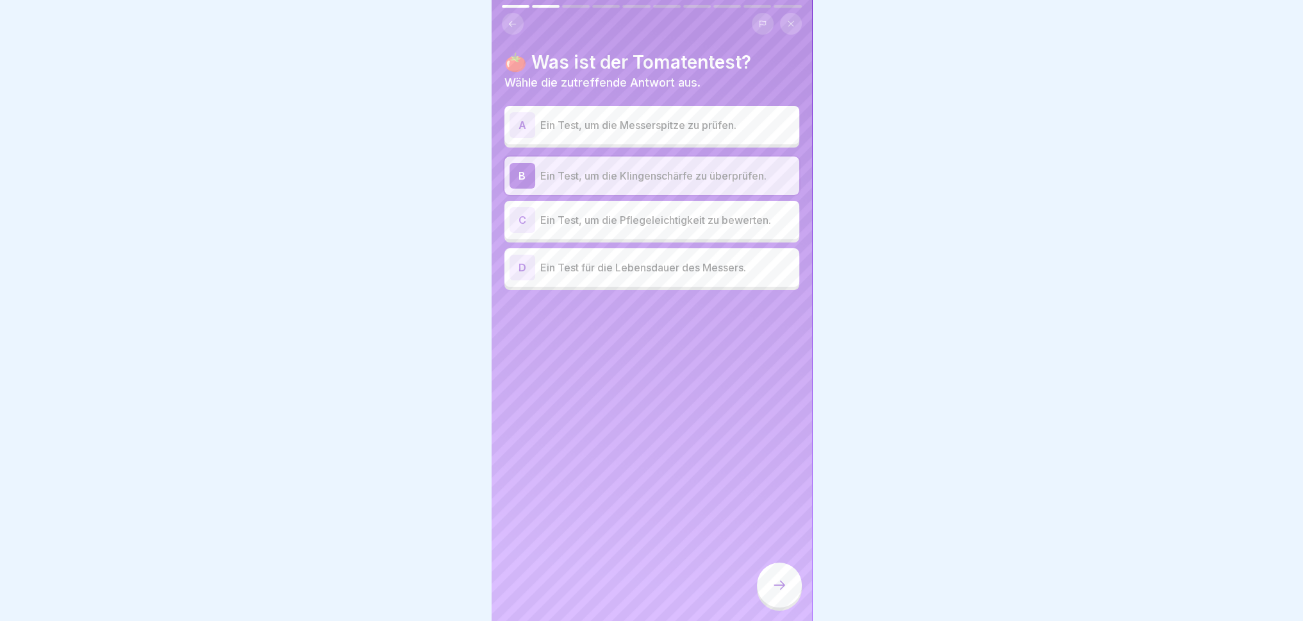
click at [789, 574] on div at bounding box center [779, 584] width 45 height 45
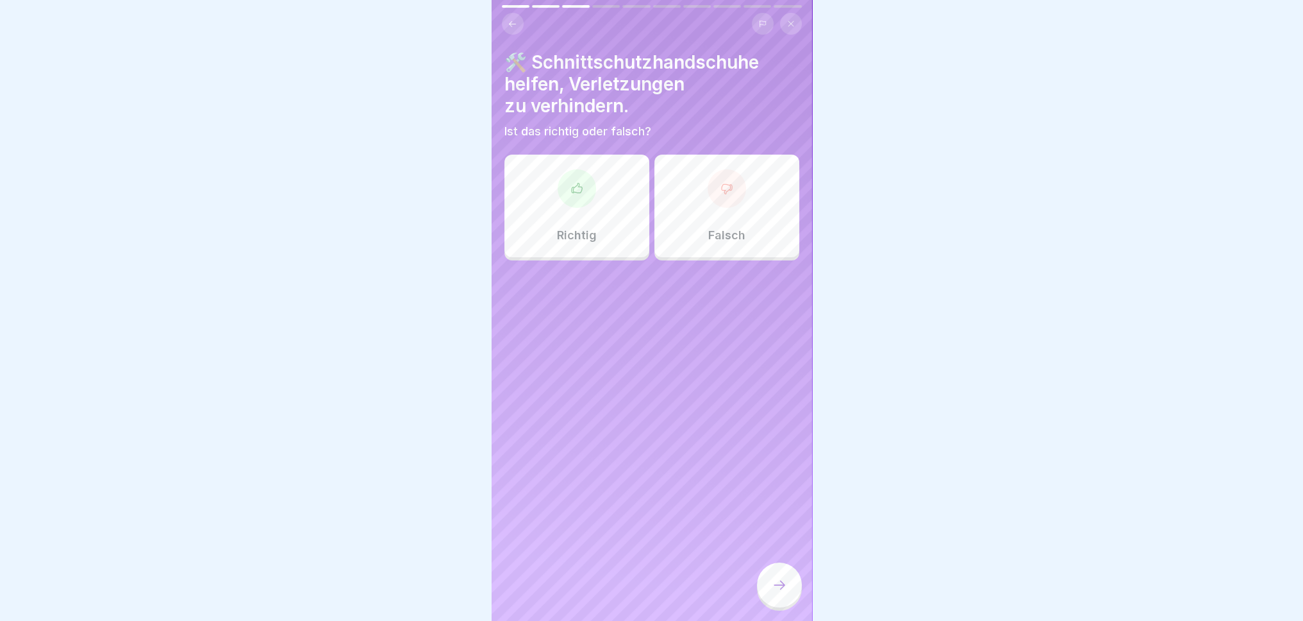
click at [595, 248] on div "Richtig" at bounding box center [577, 206] width 145 height 103
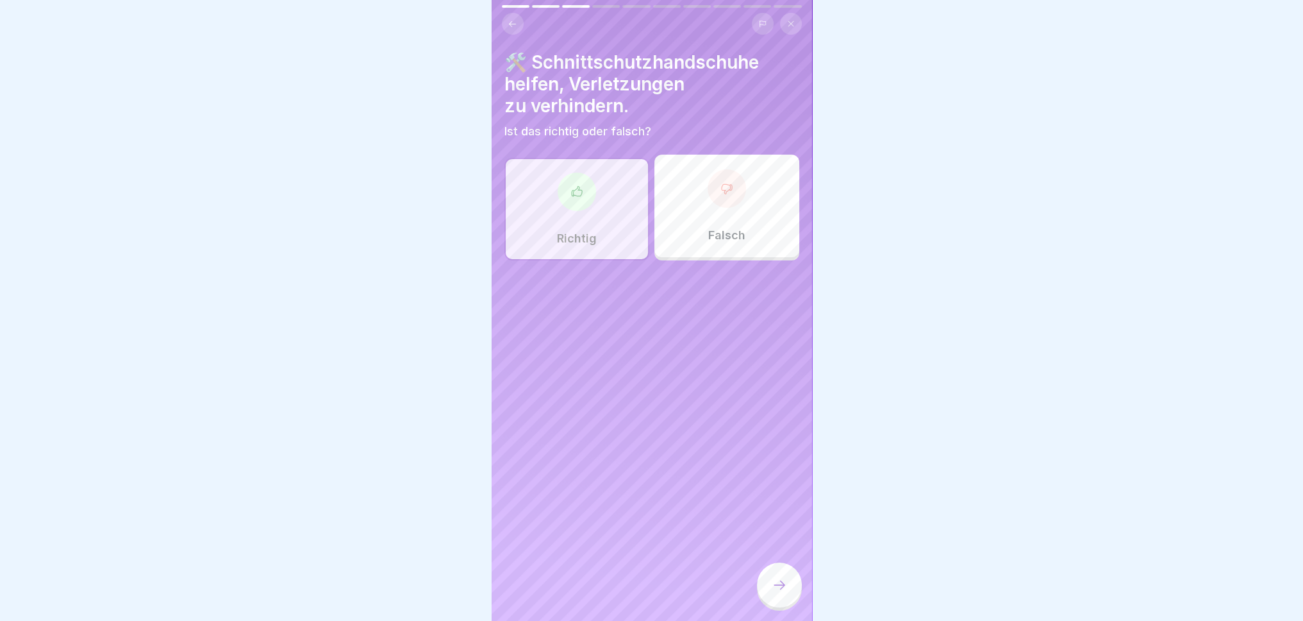
click at [777, 574] on div at bounding box center [779, 584] width 45 height 45
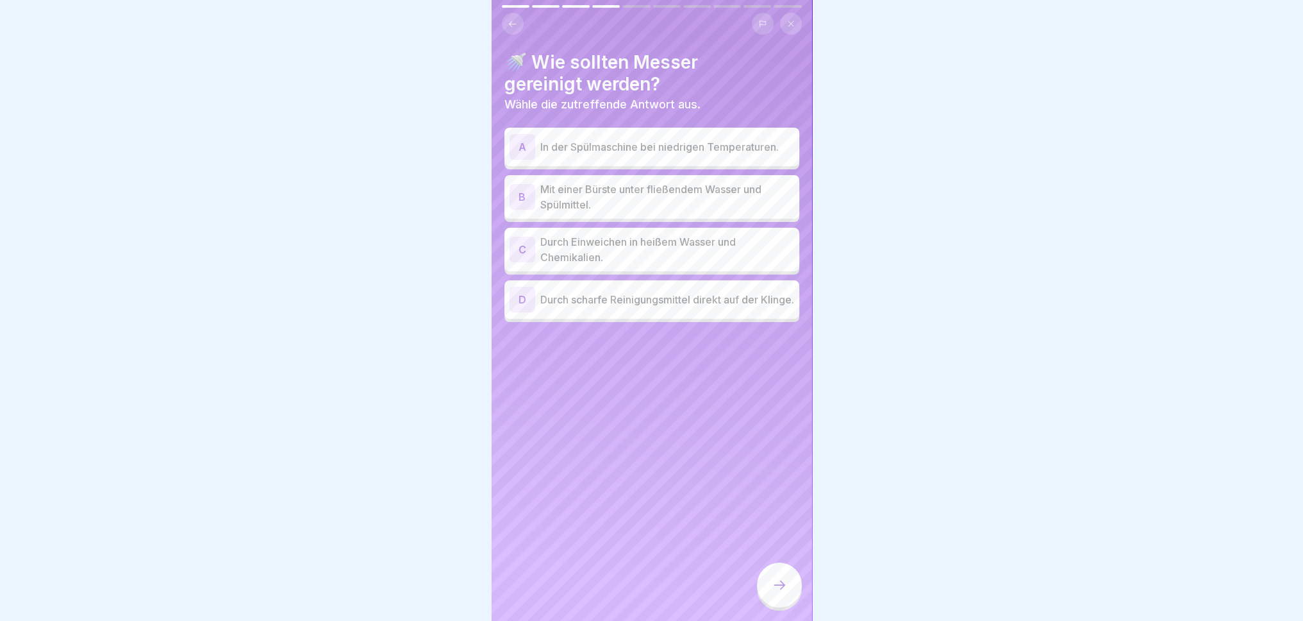
click at [679, 191] on p "Mit einer Bürste unter fließendem Wasser und Spülmittel." at bounding box center [667, 196] width 254 height 31
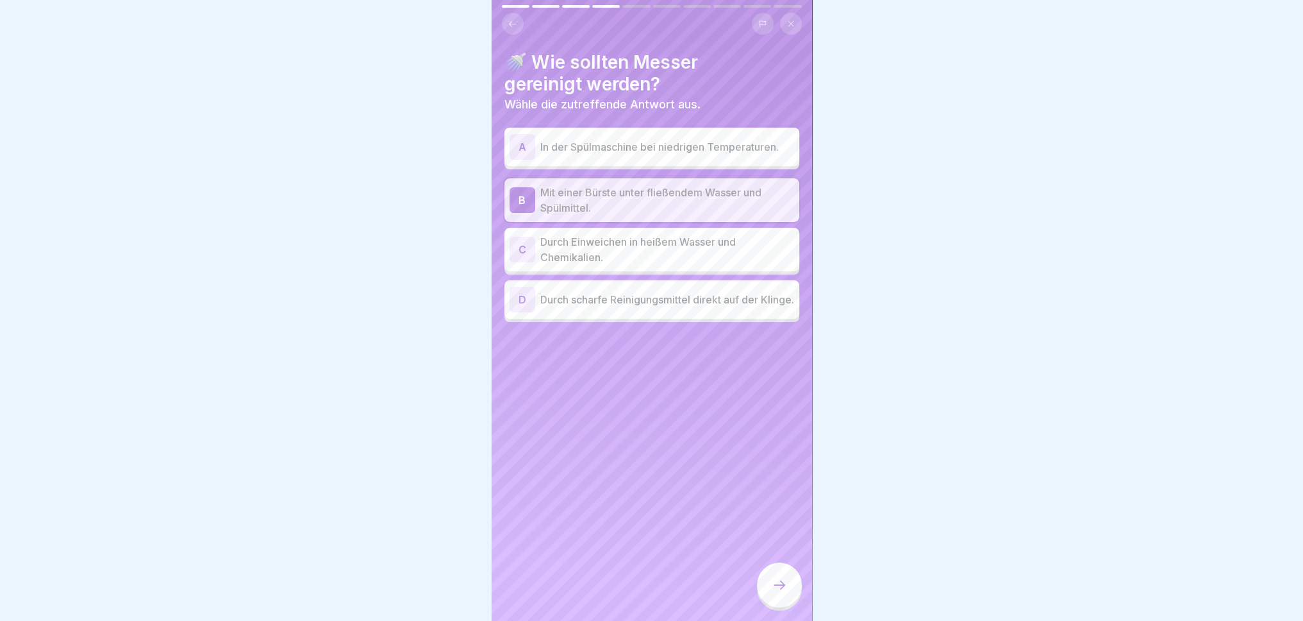
click at [772, 574] on div at bounding box center [779, 584] width 45 height 45
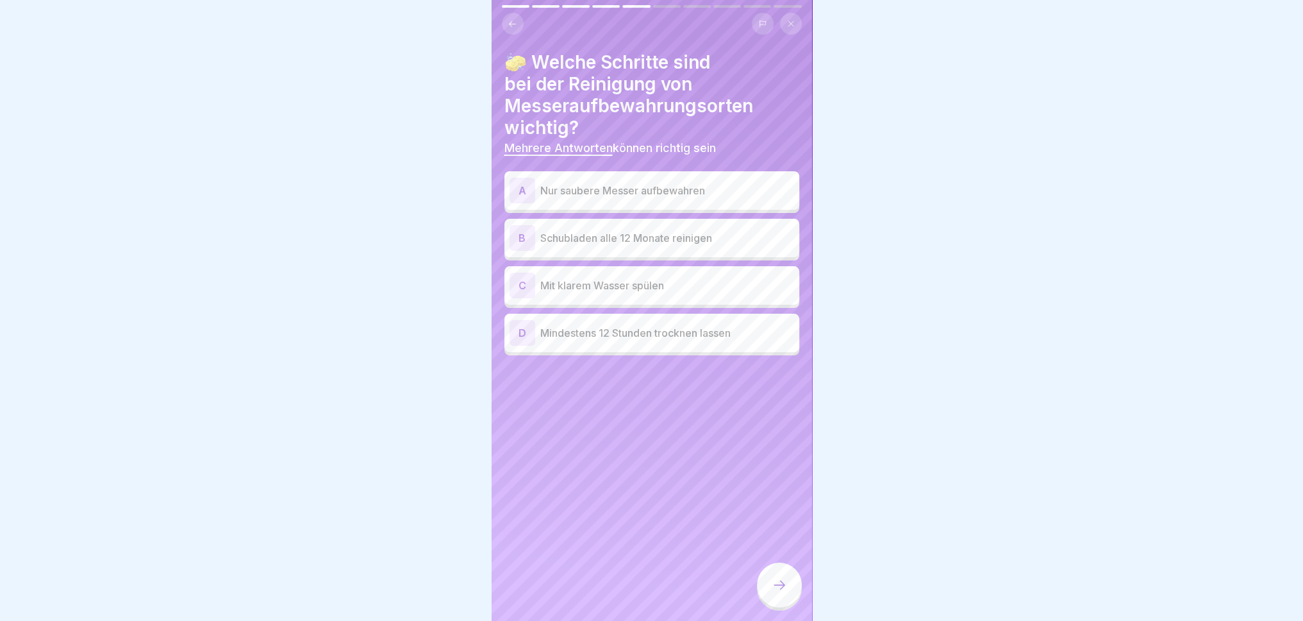
click at [723, 190] on p "Nur saubere Messer aufbewahren" at bounding box center [667, 190] width 254 height 15
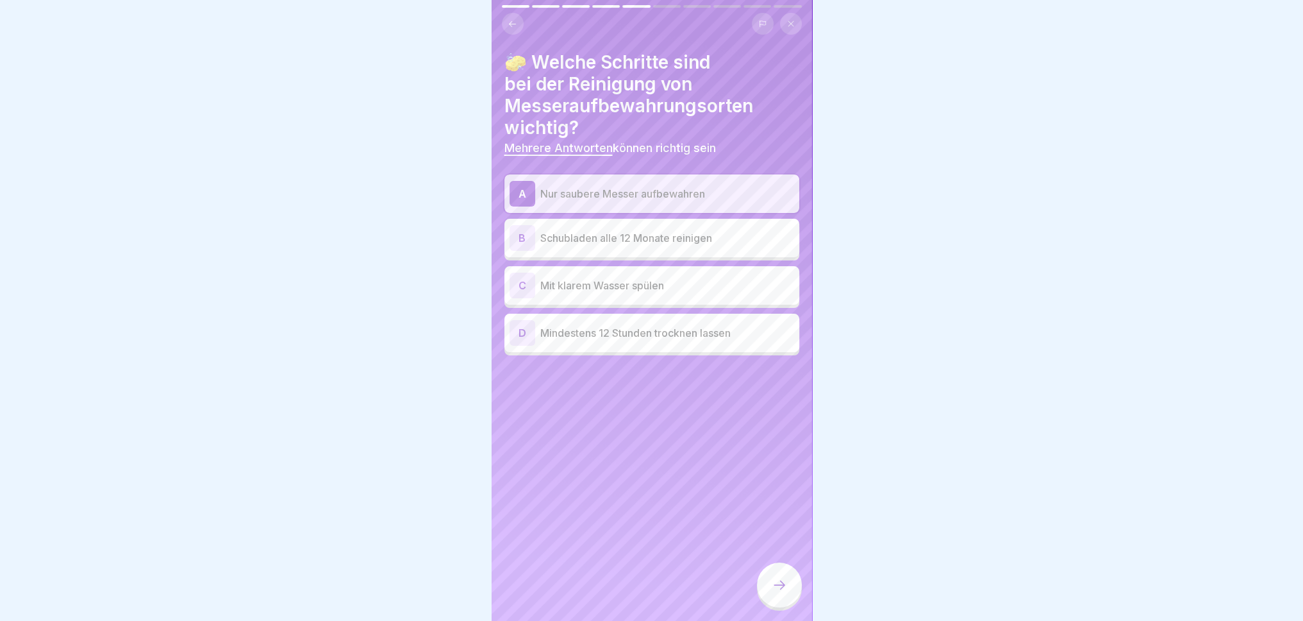
click at [658, 340] on div "D Mindestens 12 Stunden trocknen lassen" at bounding box center [652, 333] width 285 height 26
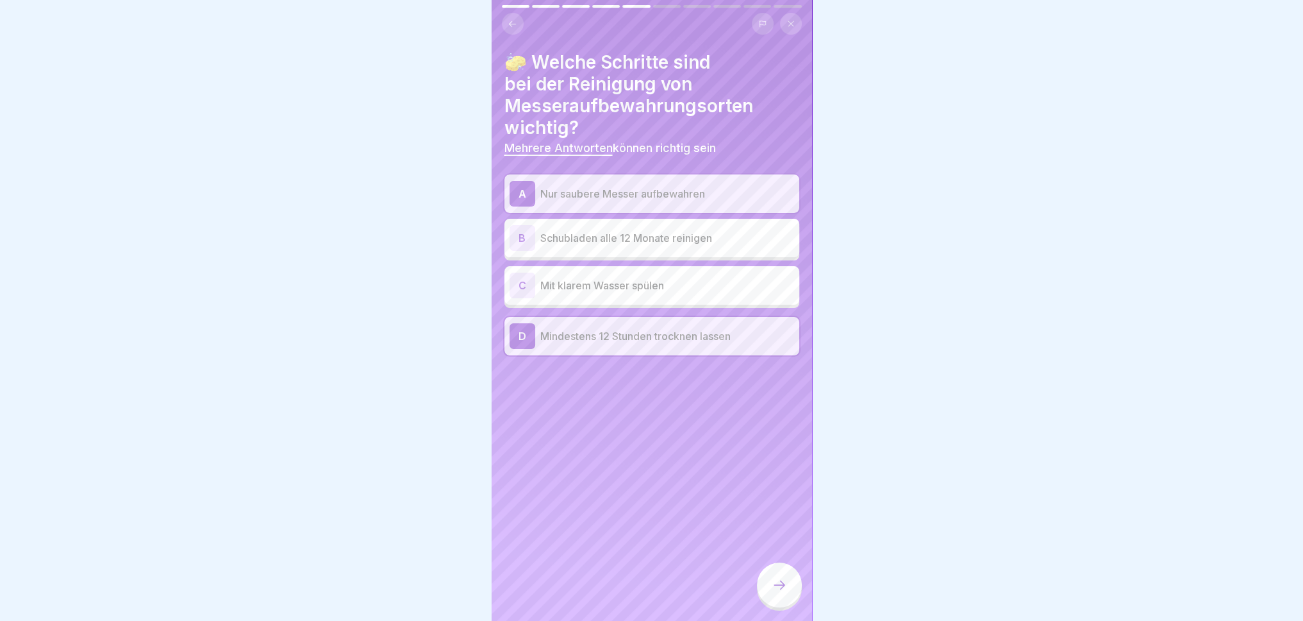
click at [705, 290] on p "Mit klarem Wasser spülen" at bounding box center [667, 285] width 254 height 15
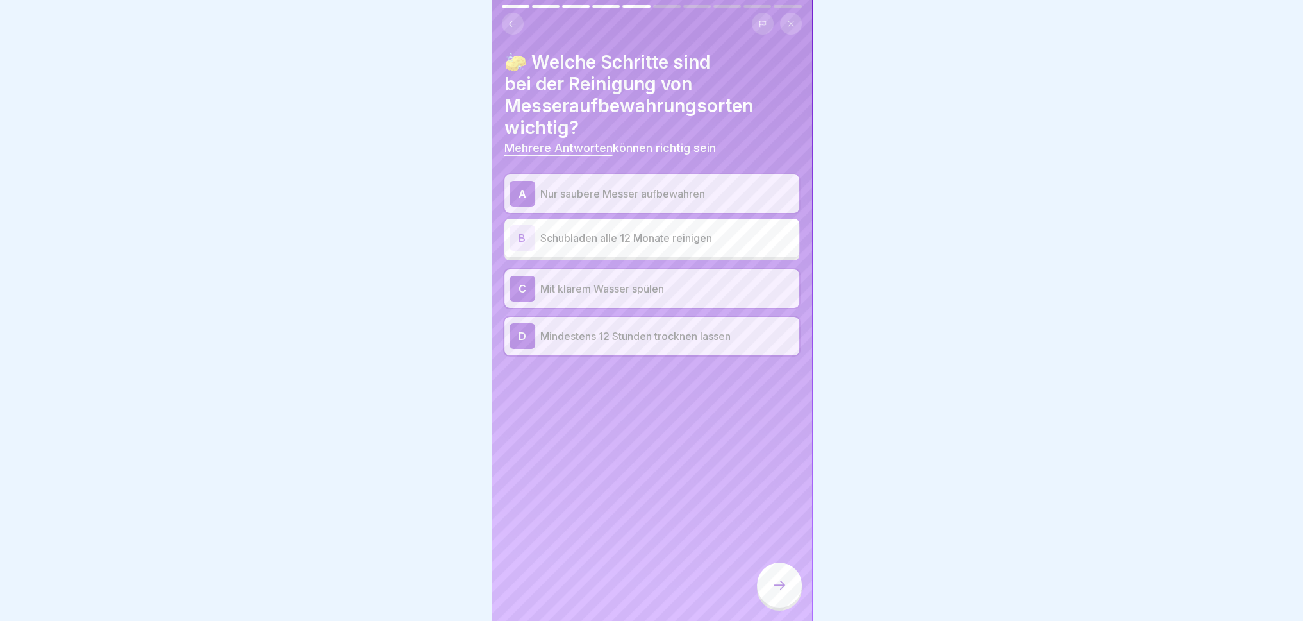
click at [769, 574] on div at bounding box center [779, 584] width 45 height 45
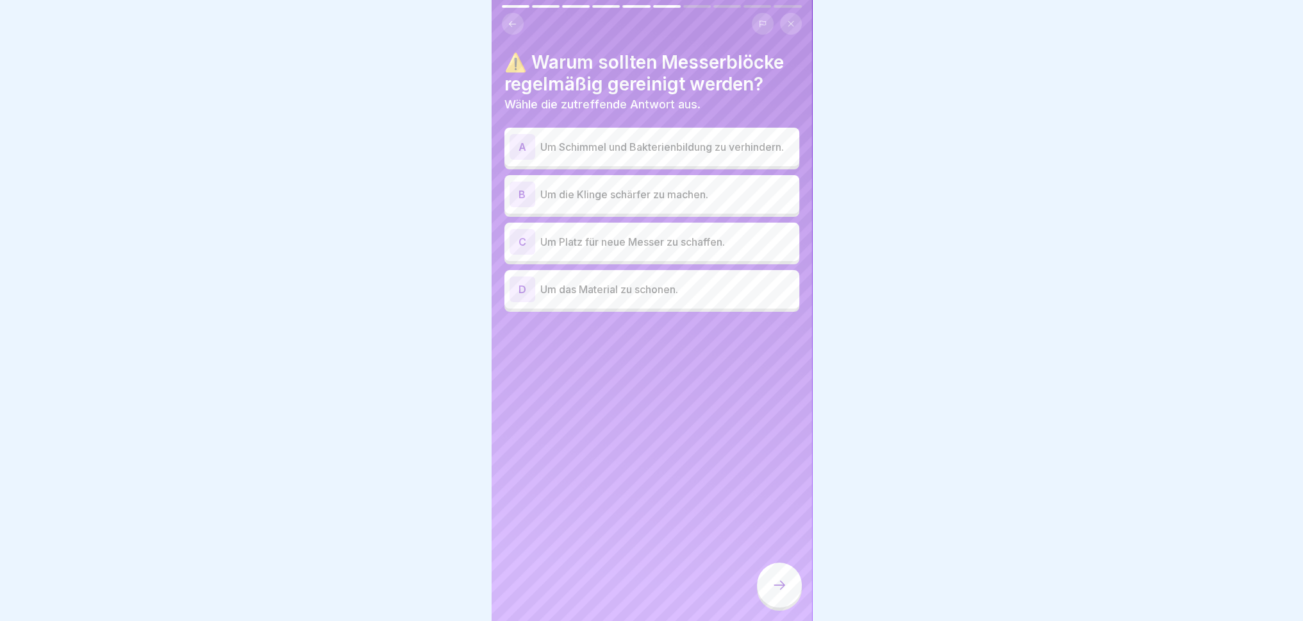
click at [653, 146] on p "Um Schimmel und Bakterienbildung zu verhindern." at bounding box center [667, 146] width 254 height 15
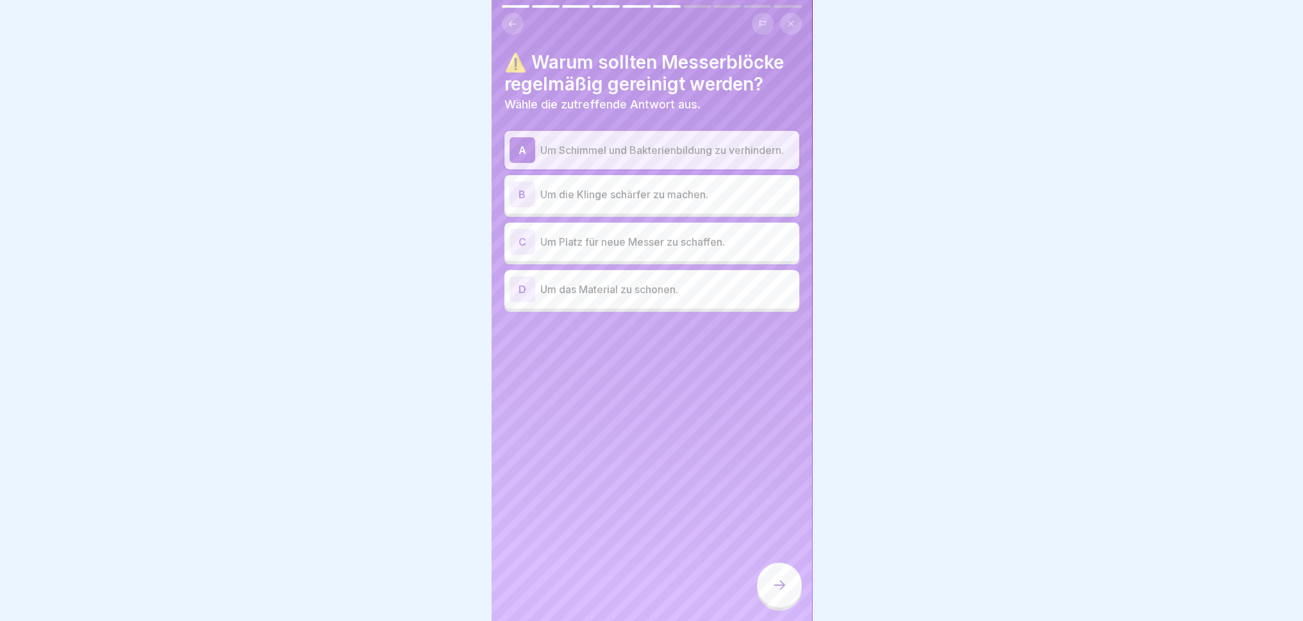
click at [613, 302] on div "D Um das Material zu schonen." at bounding box center [652, 289] width 285 height 26
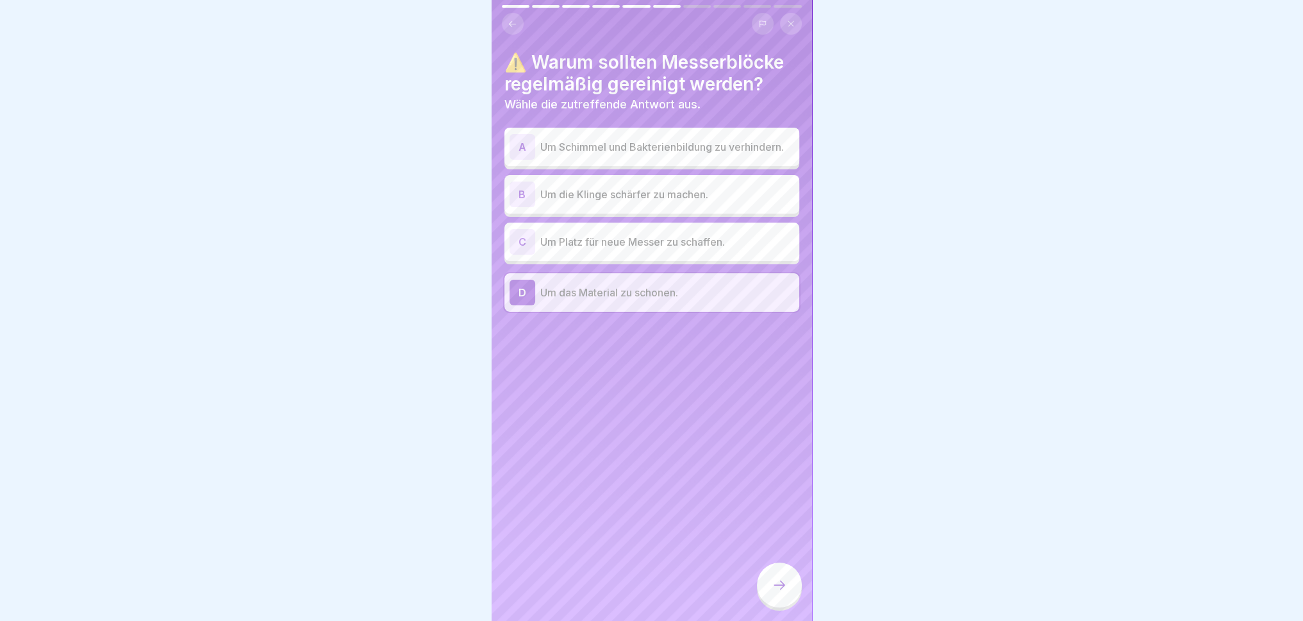
click at [695, 155] on p "Um Schimmel und Bakterienbildung zu verhindern." at bounding box center [667, 146] width 254 height 15
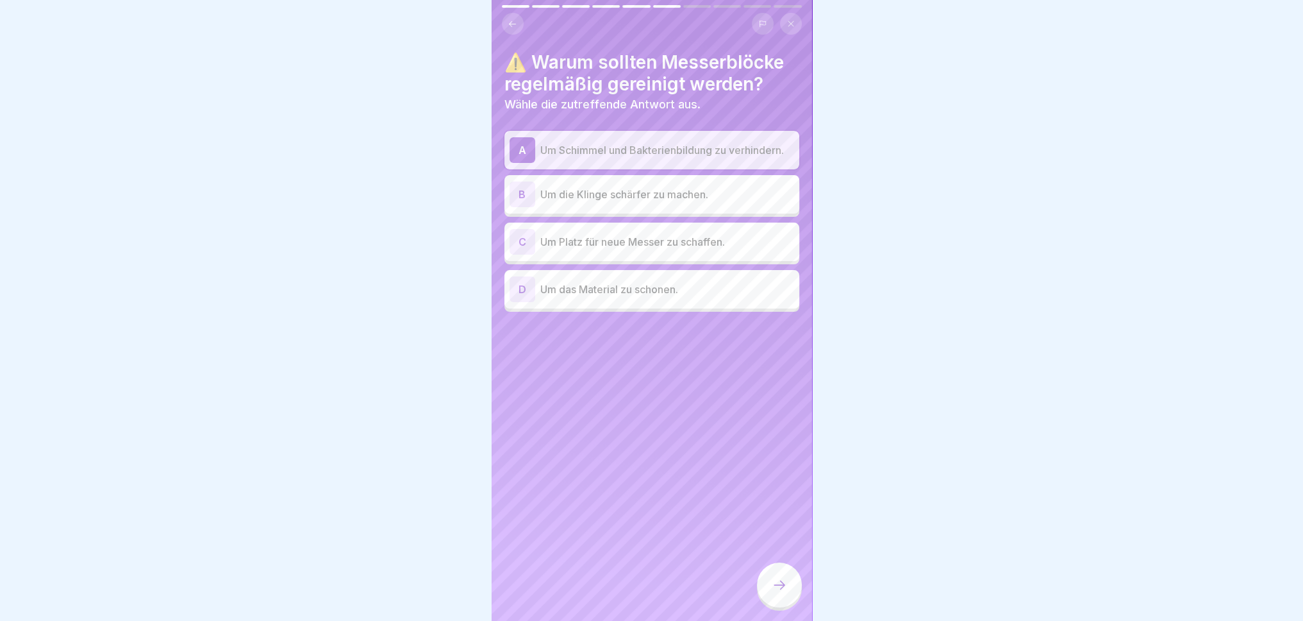
click at [776, 574] on icon at bounding box center [779, 584] width 15 height 15
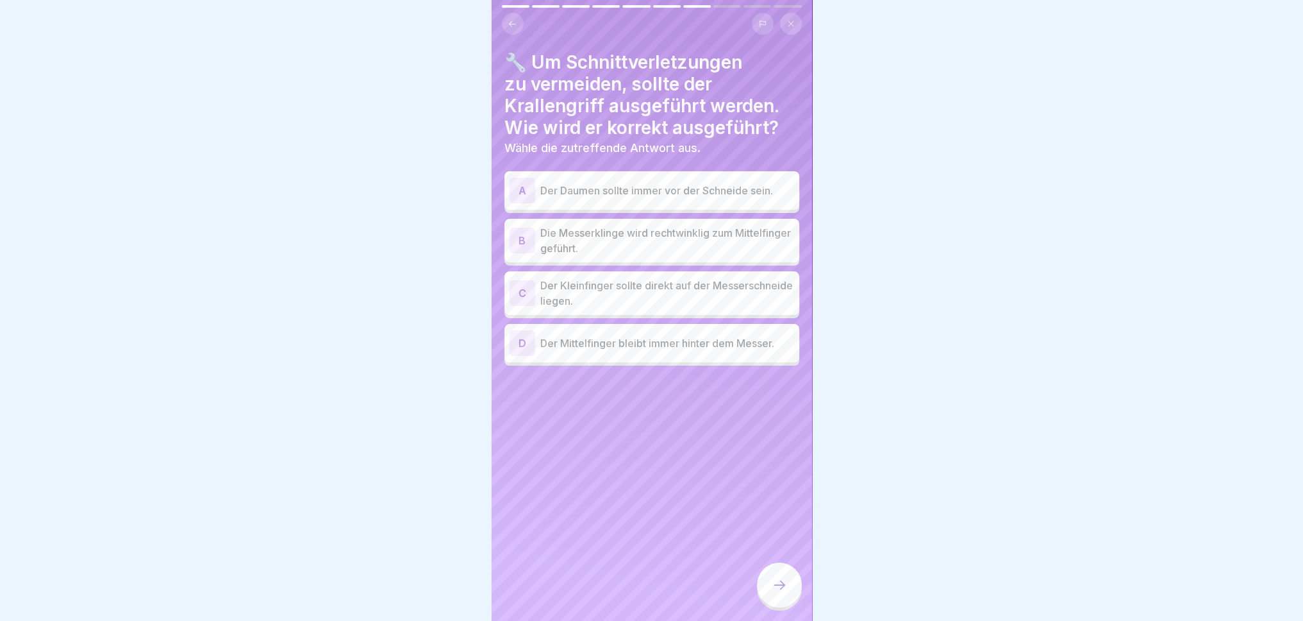
click at [649, 245] on p "Die Messerklinge wird rechtwinklig zum Mittelfinger geführt." at bounding box center [667, 240] width 254 height 31
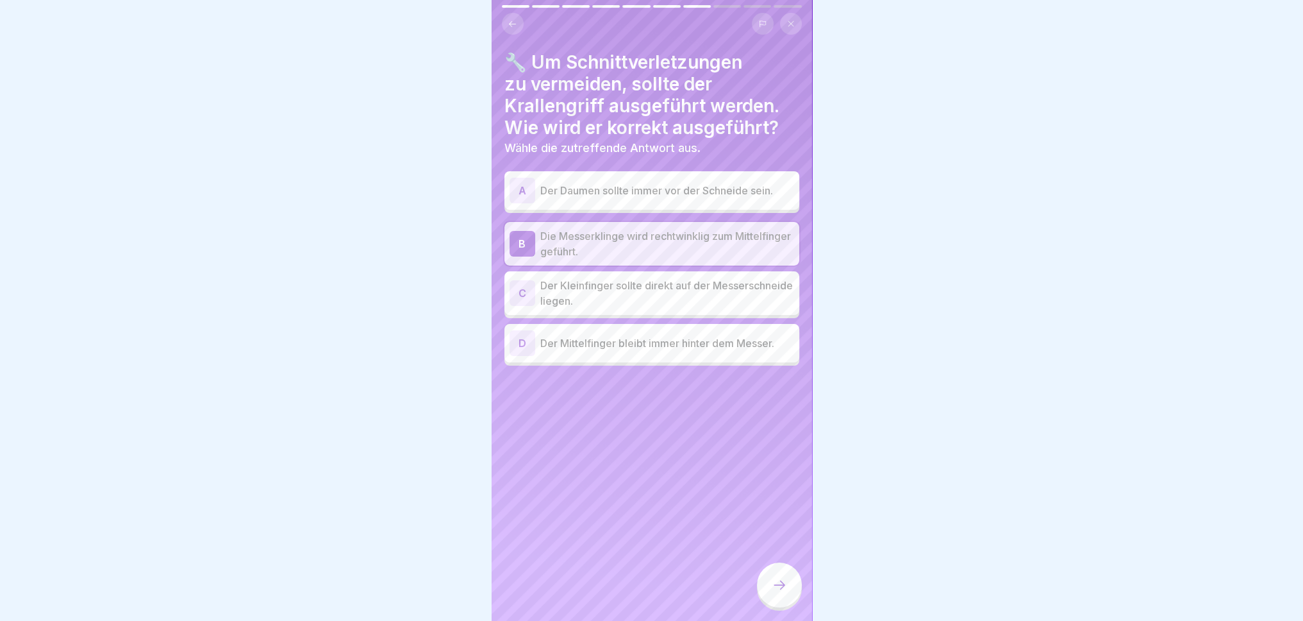
click at [635, 294] on p "Der Kleinfinger sollte direkt auf der Messerschneide liegen." at bounding box center [667, 293] width 254 height 31
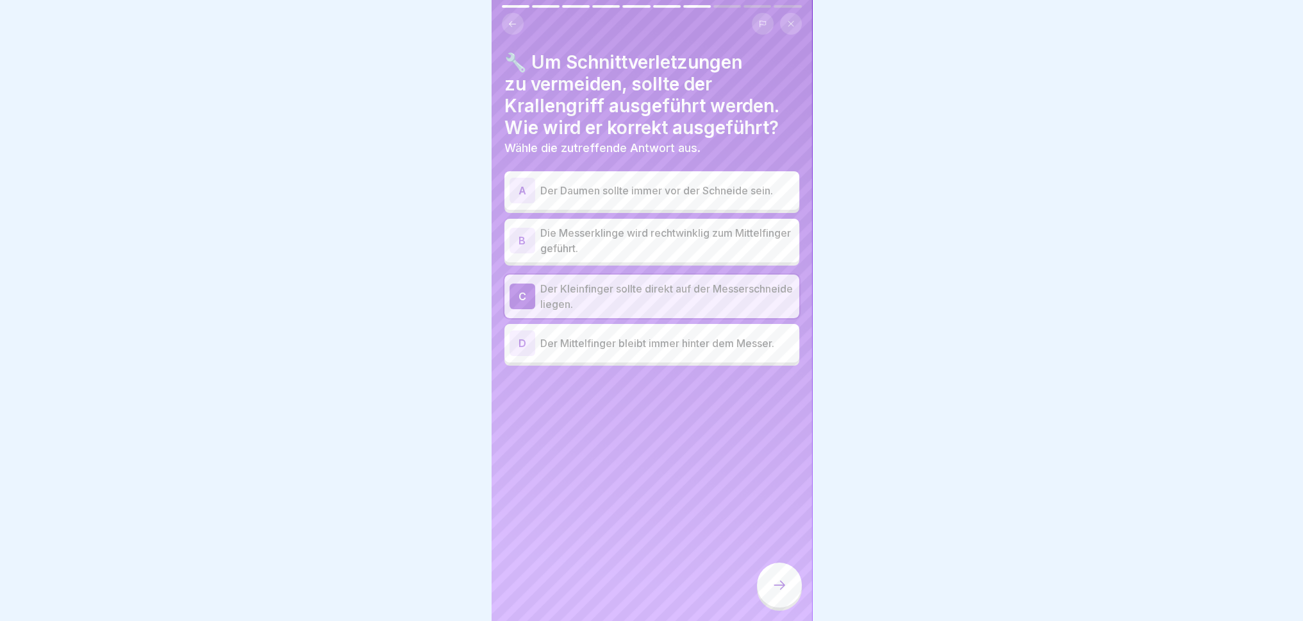
click at [651, 253] on p "Die Messerklinge wird rechtwinklig zum Mittelfinger geführt." at bounding box center [667, 240] width 254 height 31
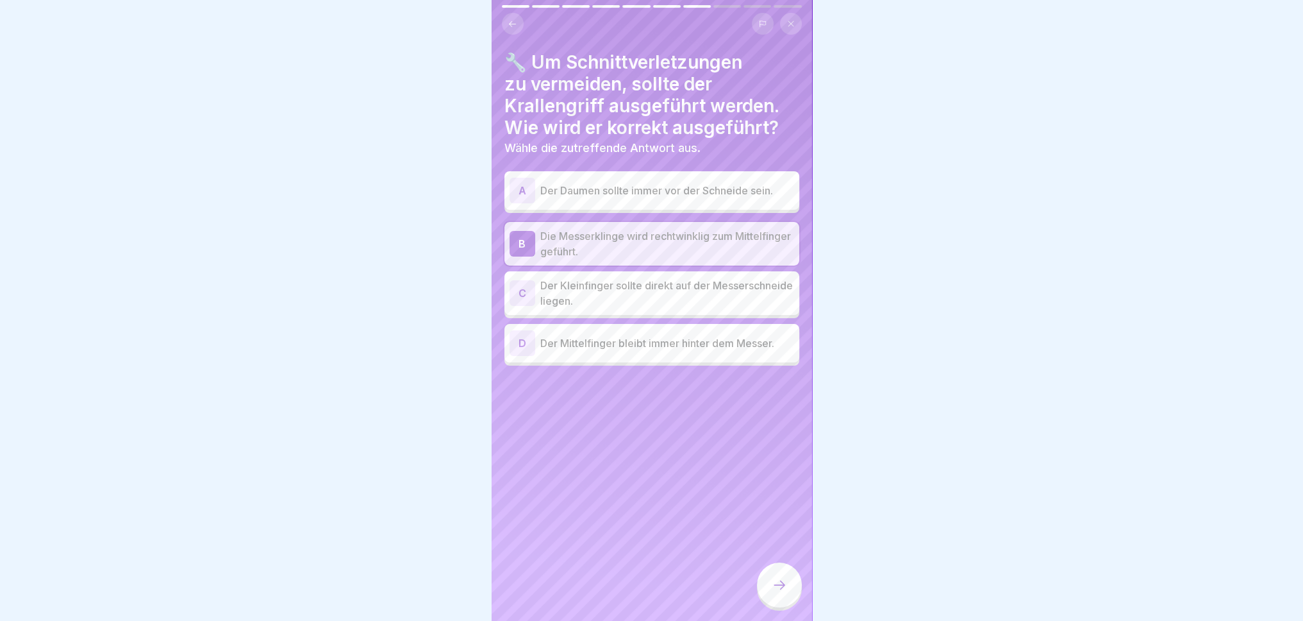
click at [782, 574] on icon at bounding box center [779, 584] width 15 height 15
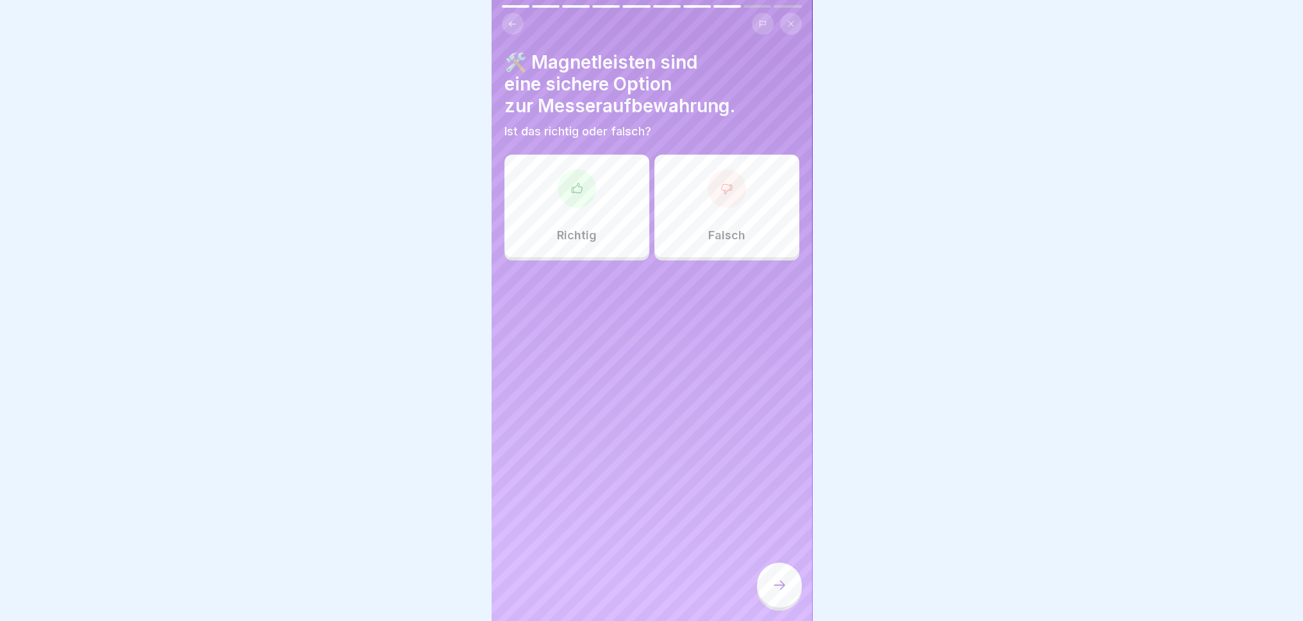
click at [595, 253] on div "Richtig" at bounding box center [577, 206] width 145 height 103
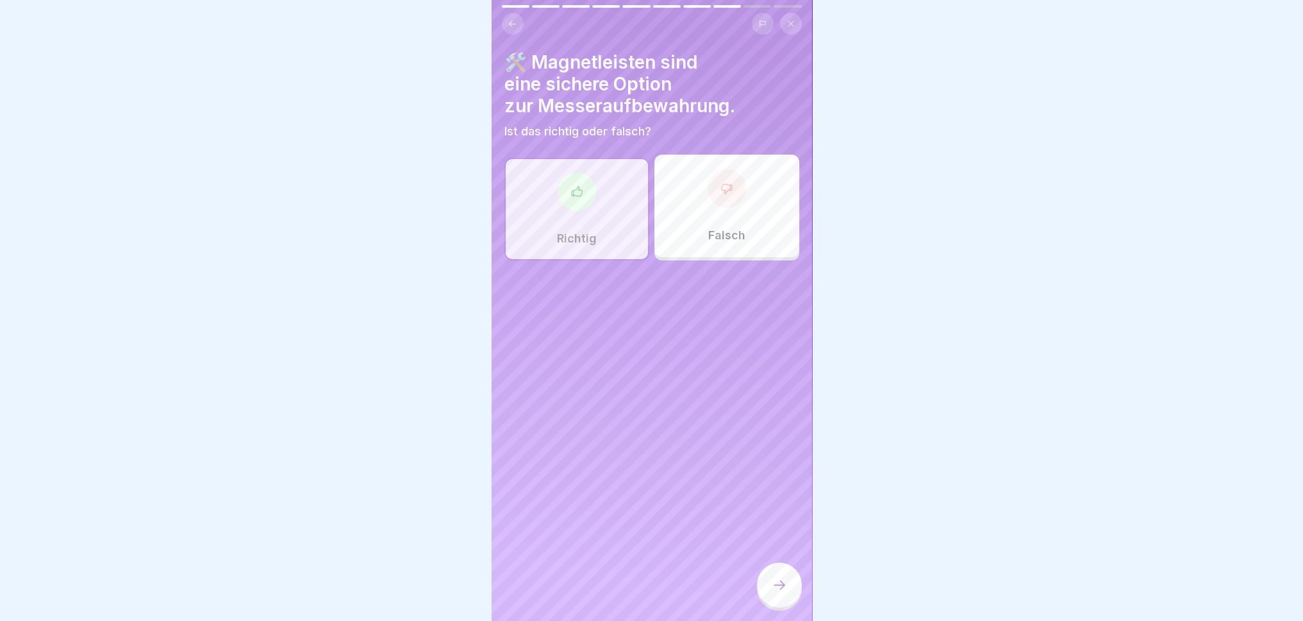
click at [780, 574] on icon at bounding box center [779, 584] width 15 height 15
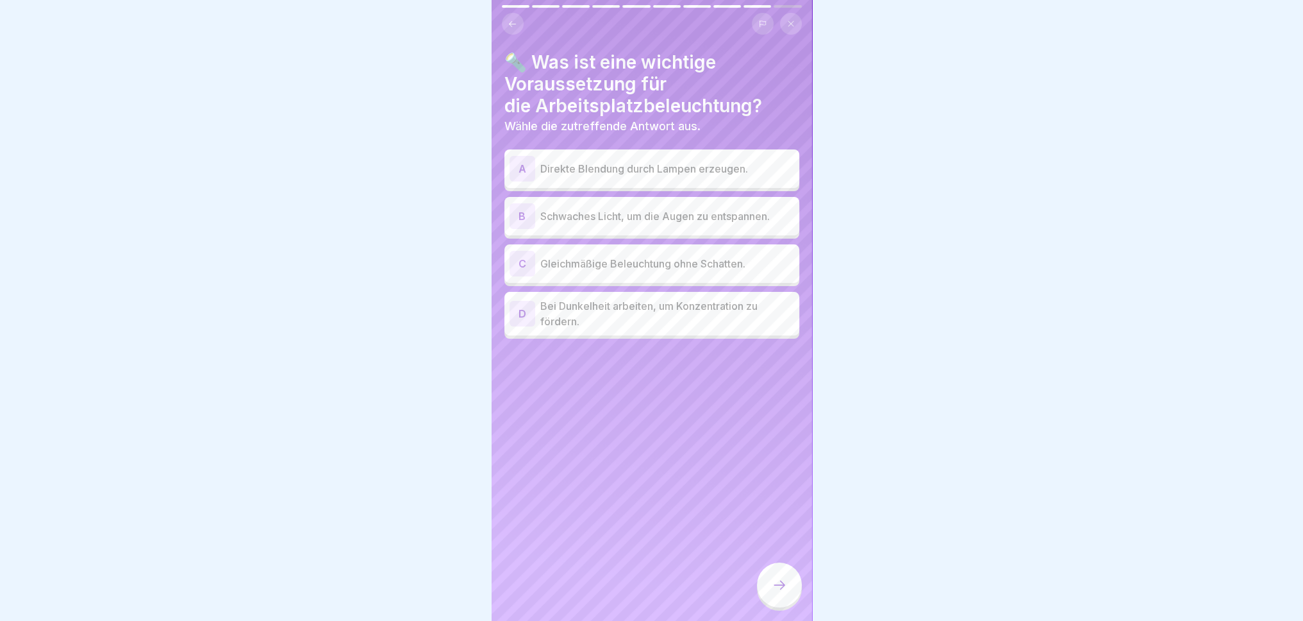
click at [685, 271] on div "C Gleichmäßige Beleuchtung ohne Schatten." at bounding box center [652, 264] width 285 height 26
click at [768, 574] on div at bounding box center [779, 584] width 45 height 45
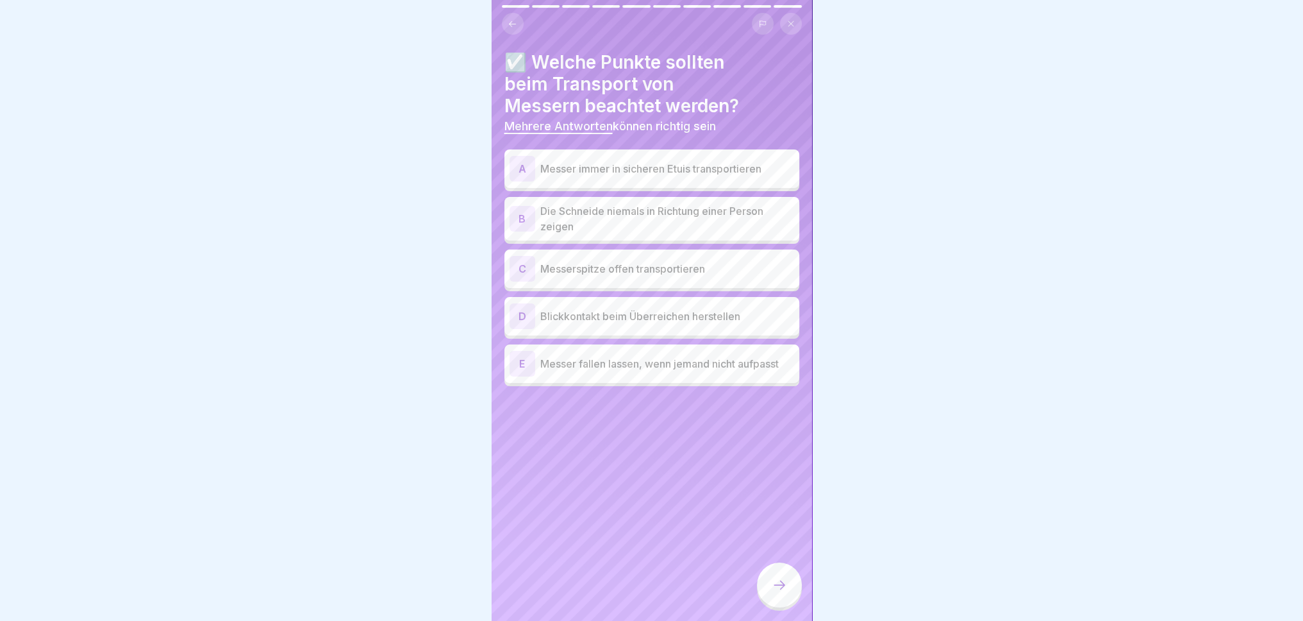
click at [682, 230] on p "Die Schneide niemals in Richtung einer Person zeigen" at bounding box center [667, 218] width 254 height 31
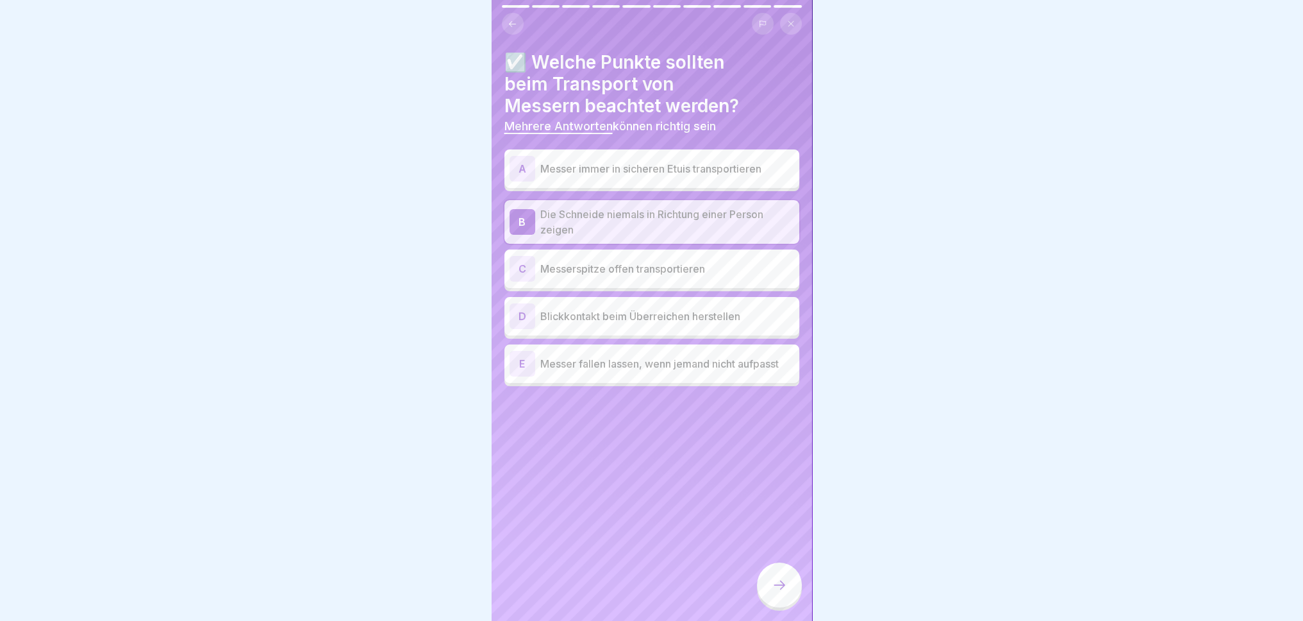
click at [708, 161] on p "Messer immer in sicheren Etuis transportieren" at bounding box center [667, 168] width 254 height 15
click at [660, 318] on p "Blickkontakt beim Überreichen herstellen" at bounding box center [667, 315] width 254 height 15
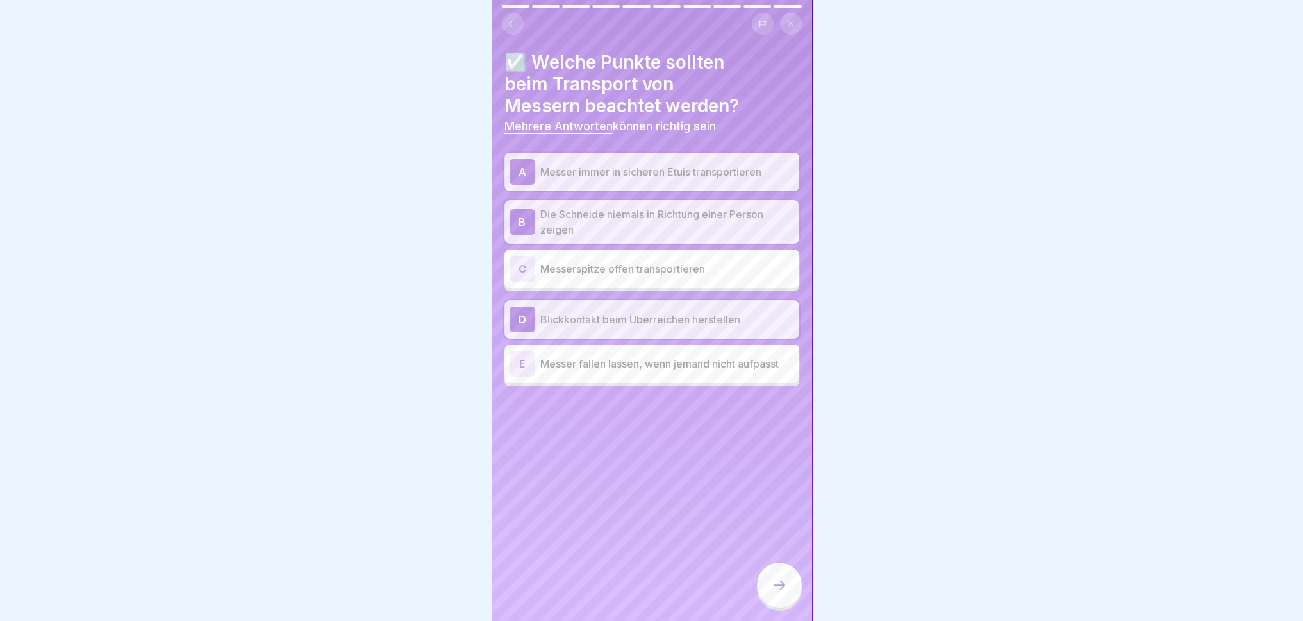
click at [775, 574] on div at bounding box center [779, 584] width 45 height 45
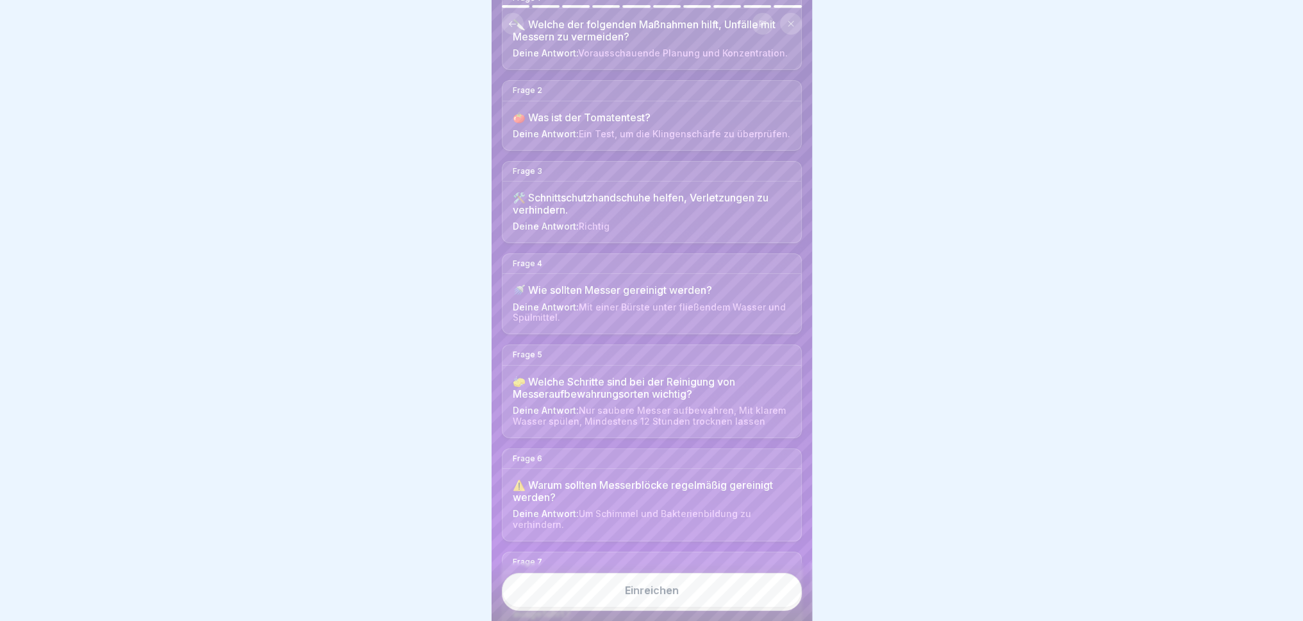
scroll to position [192, 0]
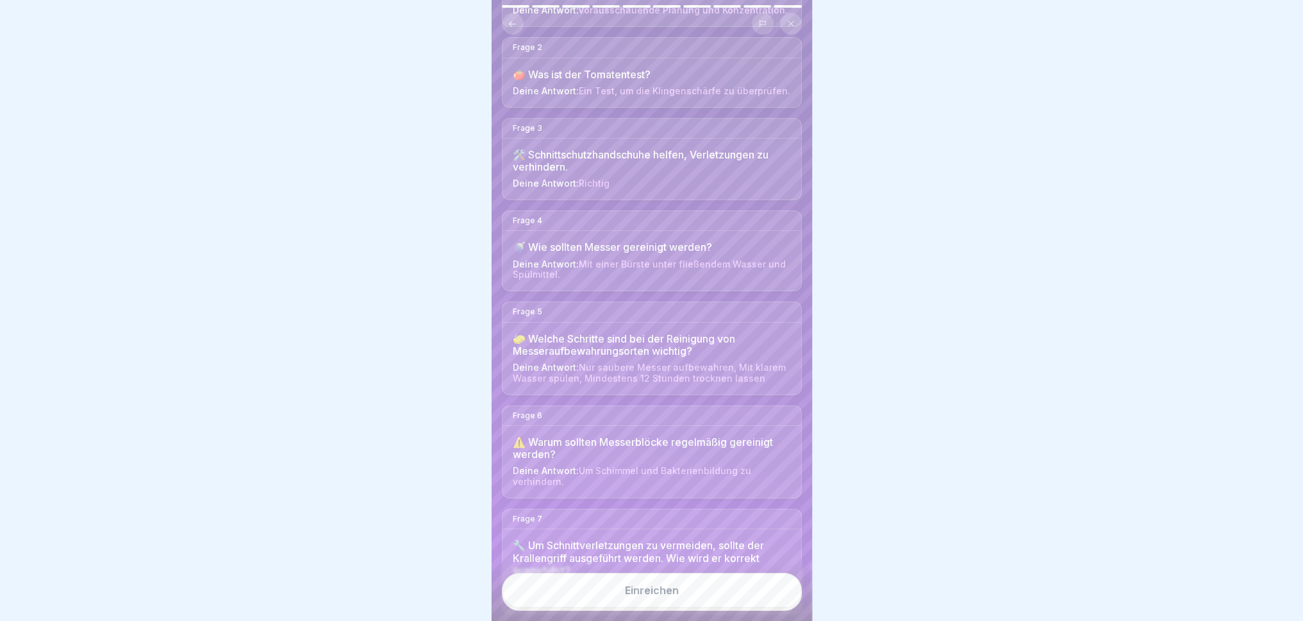
click at [674, 462] on div "⚠️ Warum sollten Messerblöcke regelmäßig gereinigt werden? Deine Antwort: Um Sc…" at bounding box center [652, 462] width 299 height 72
drag, startPoint x: 654, startPoint y: 592, endPoint x: 660, endPoint y: 598, distance: 8.2
click at [655, 574] on button "Einreichen" at bounding box center [652, 590] width 300 height 35
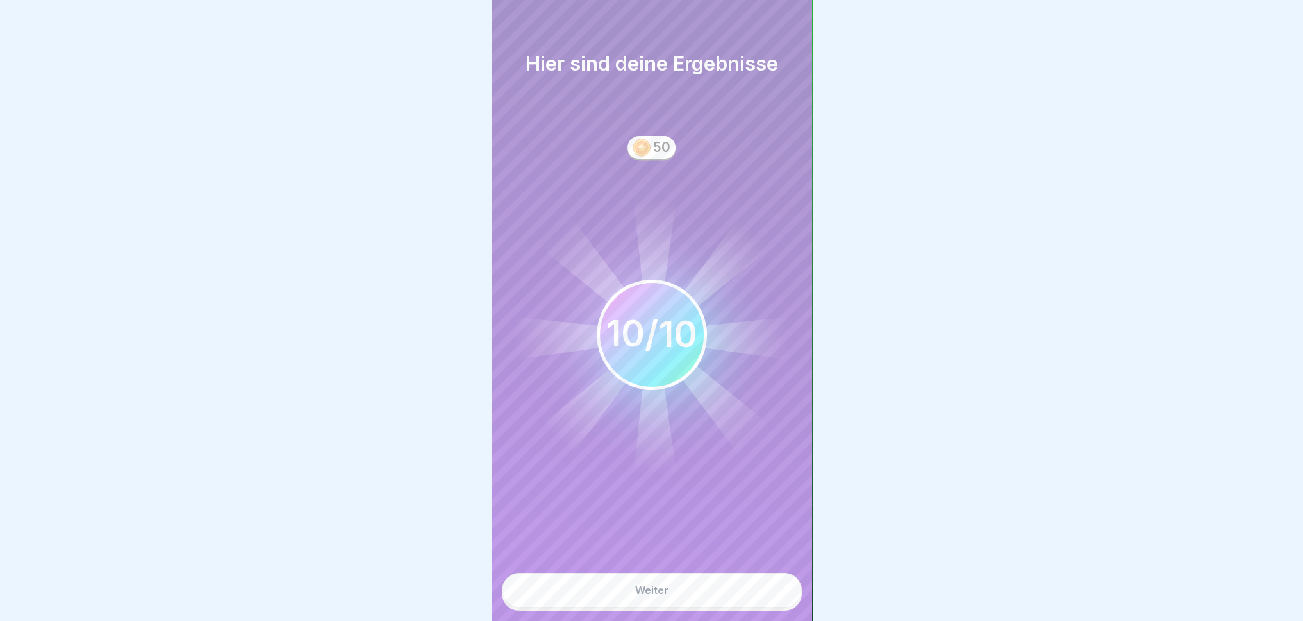
click at [726, 574] on button "Weiter" at bounding box center [652, 590] width 300 height 35
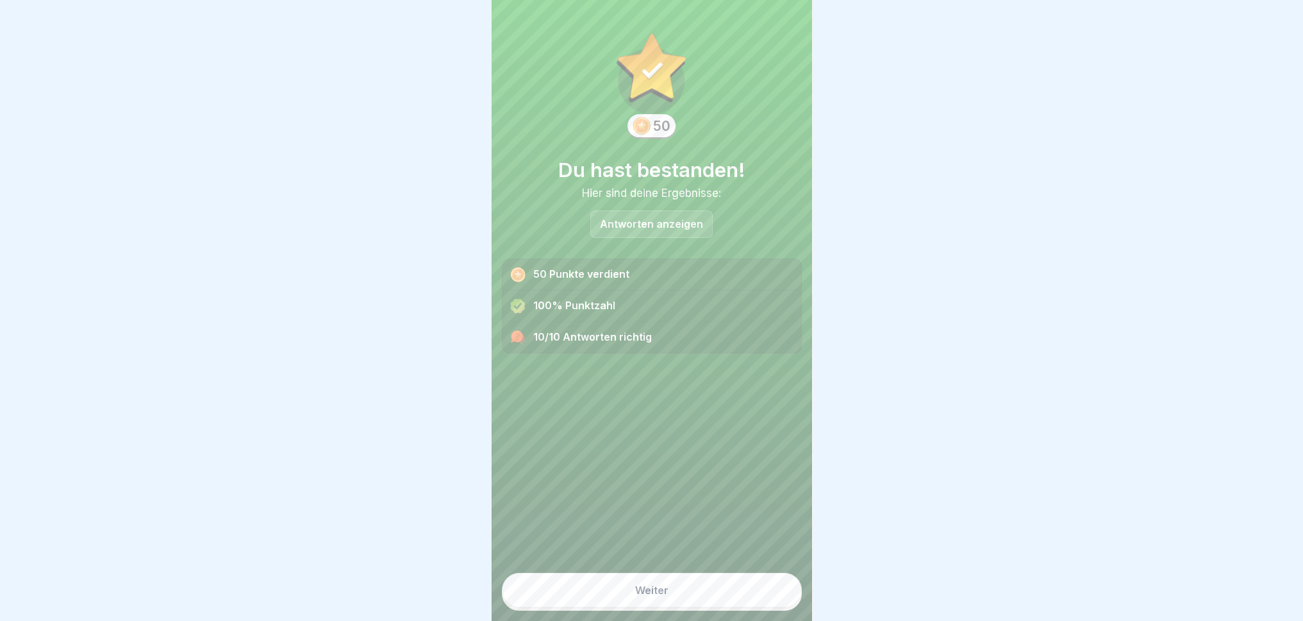
click at [698, 574] on button "Weiter" at bounding box center [652, 590] width 300 height 35
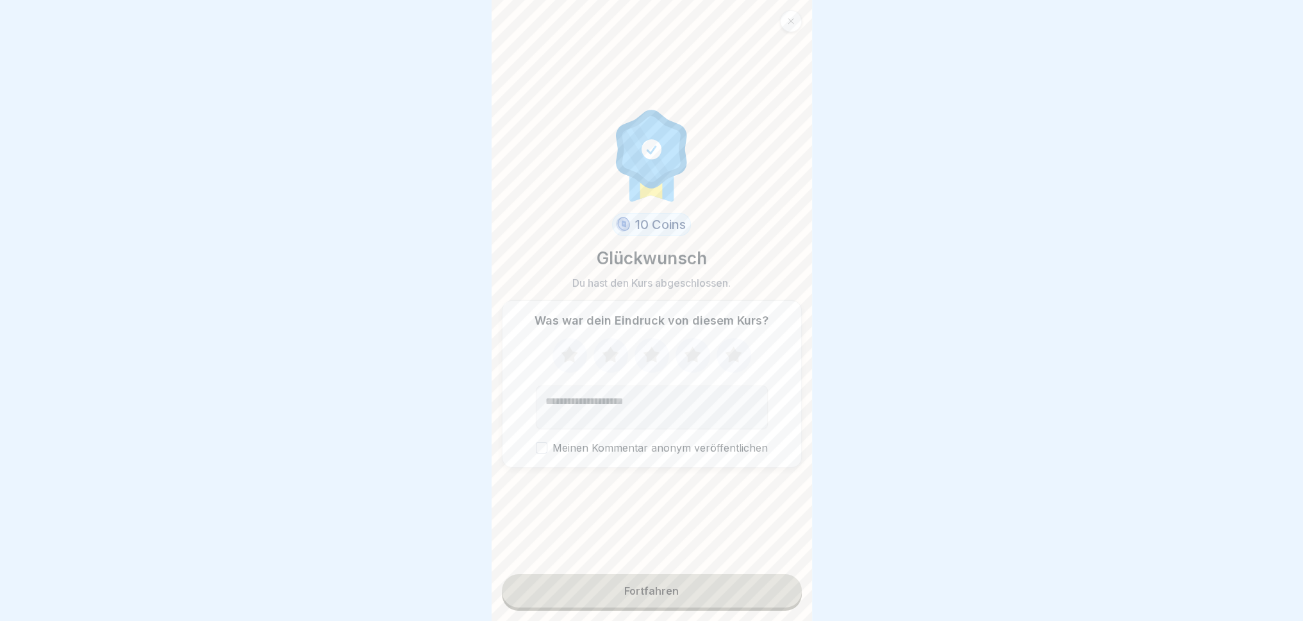
click at [565, 367] on icon at bounding box center [570, 355] width 34 height 33
click at [742, 574] on button "Fortfahren" at bounding box center [652, 590] width 300 height 33
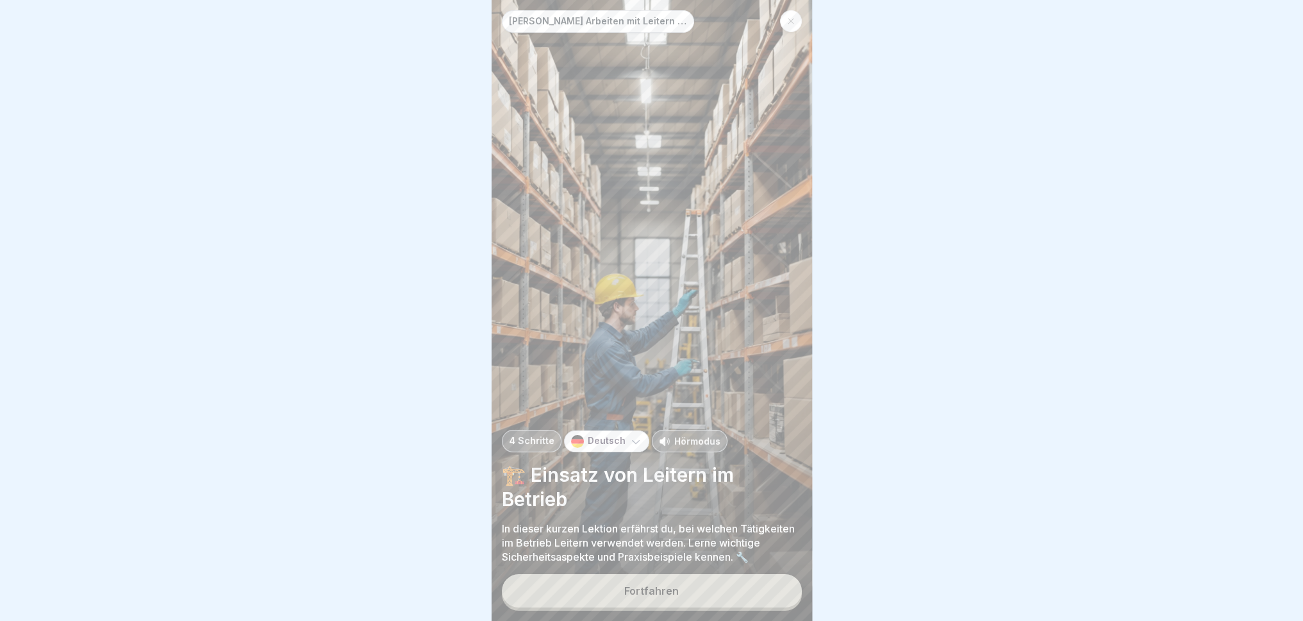
click at [678, 574] on button "Fortfahren" at bounding box center [652, 590] width 300 height 33
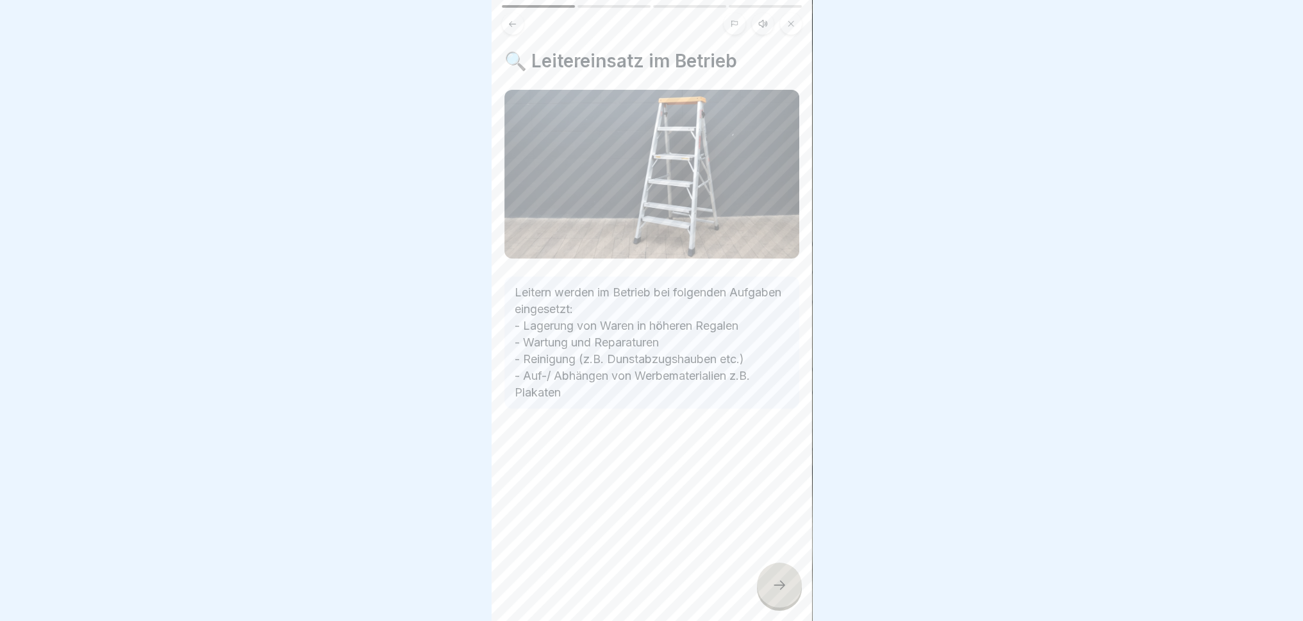
click at [784, 574] on icon at bounding box center [779, 584] width 15 height 15
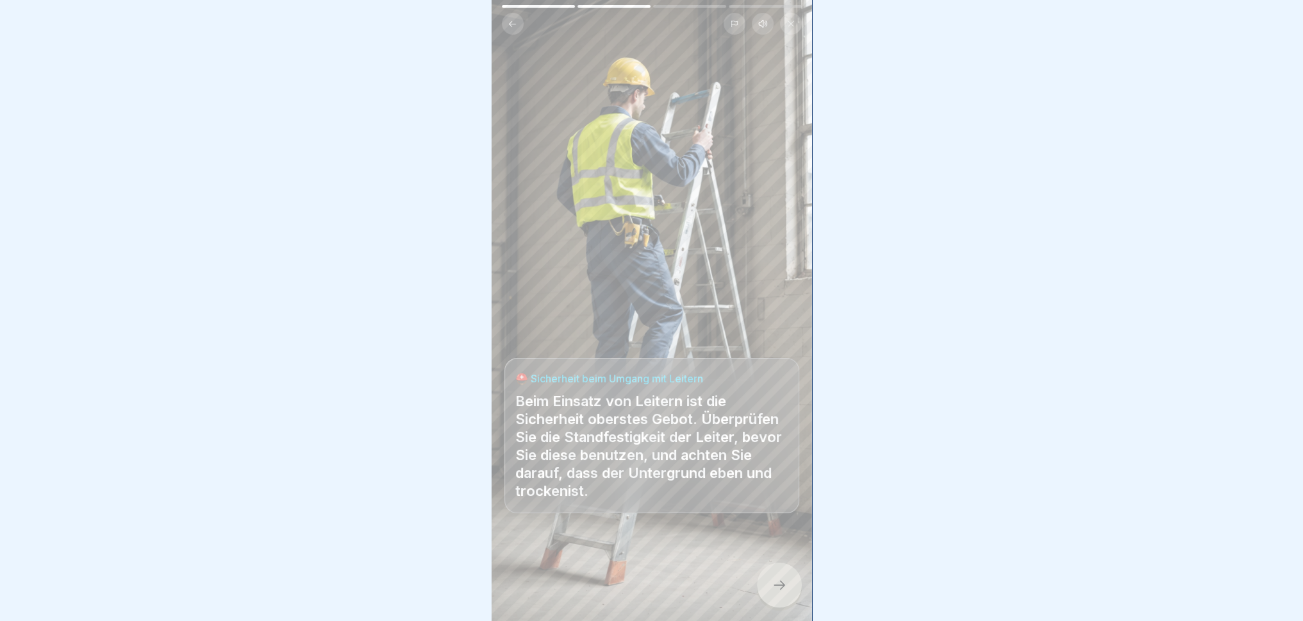
click at [785, 574] on icon at bounding box center [779, 584] width 15 height 15
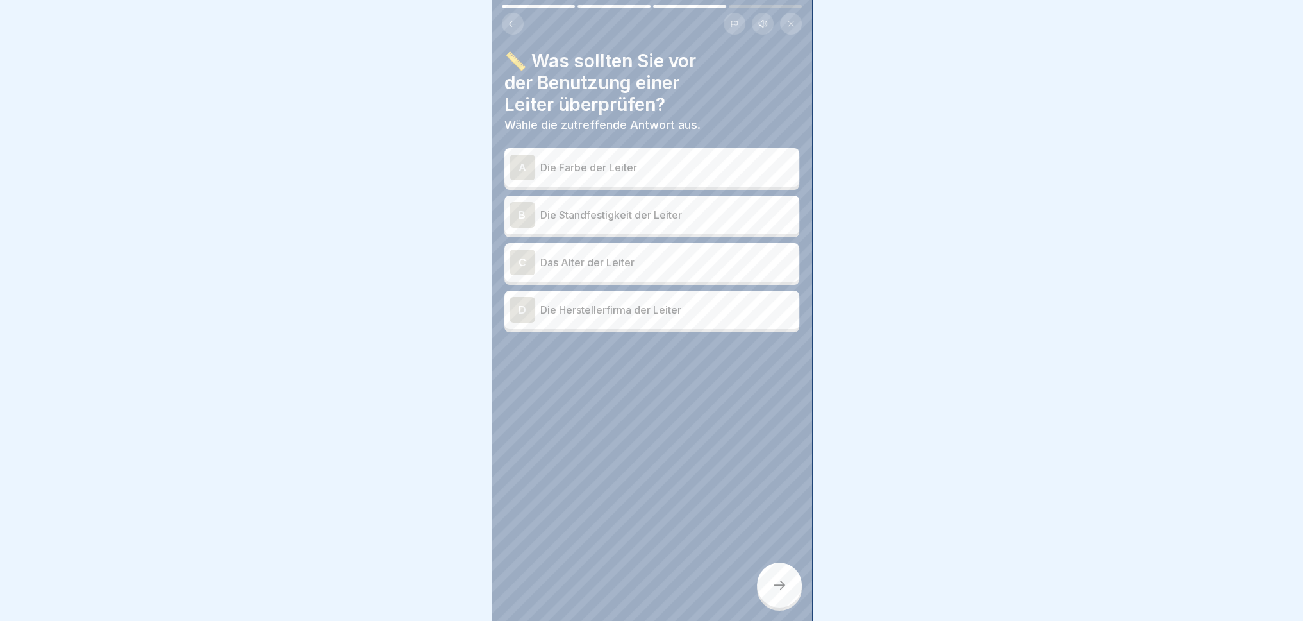
click at [785, 574] on icon at bounding box center [779, 584] width 15 height 15
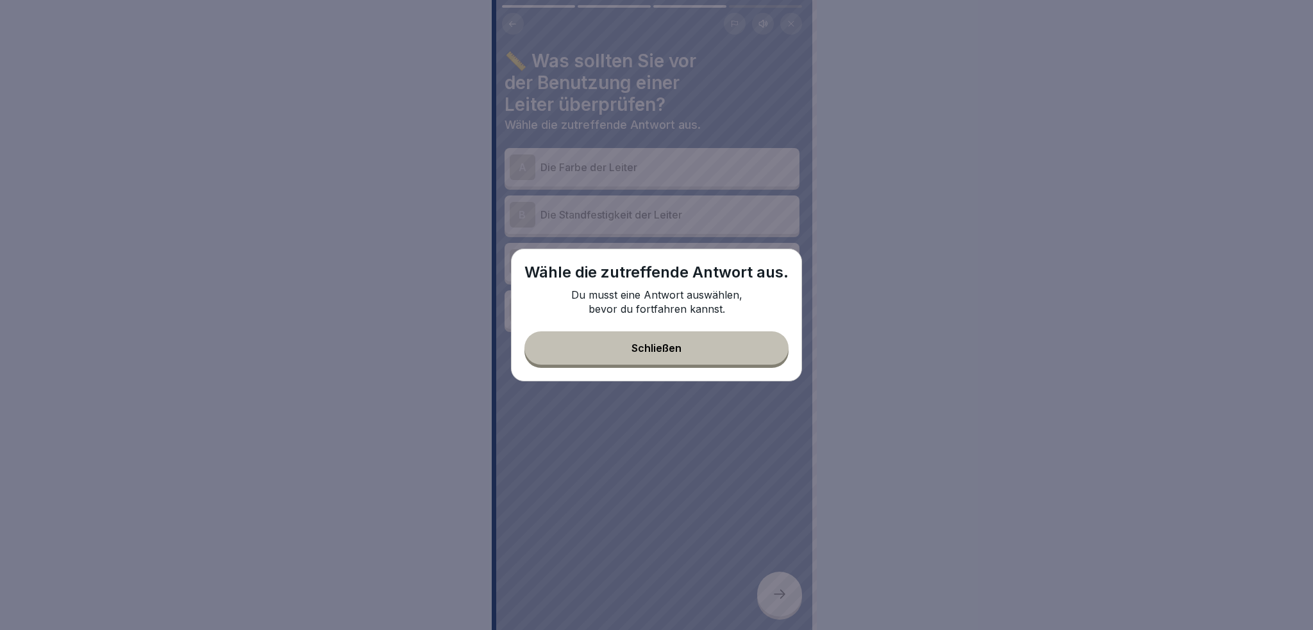
drag, startPoint x: 740, startPoint y: 363, endPoint x: 744, endPoint y: 357, distance: 6.9
click at [742, 360] on button "Schließen" at bounding box center [656, 347] width 264 height 33
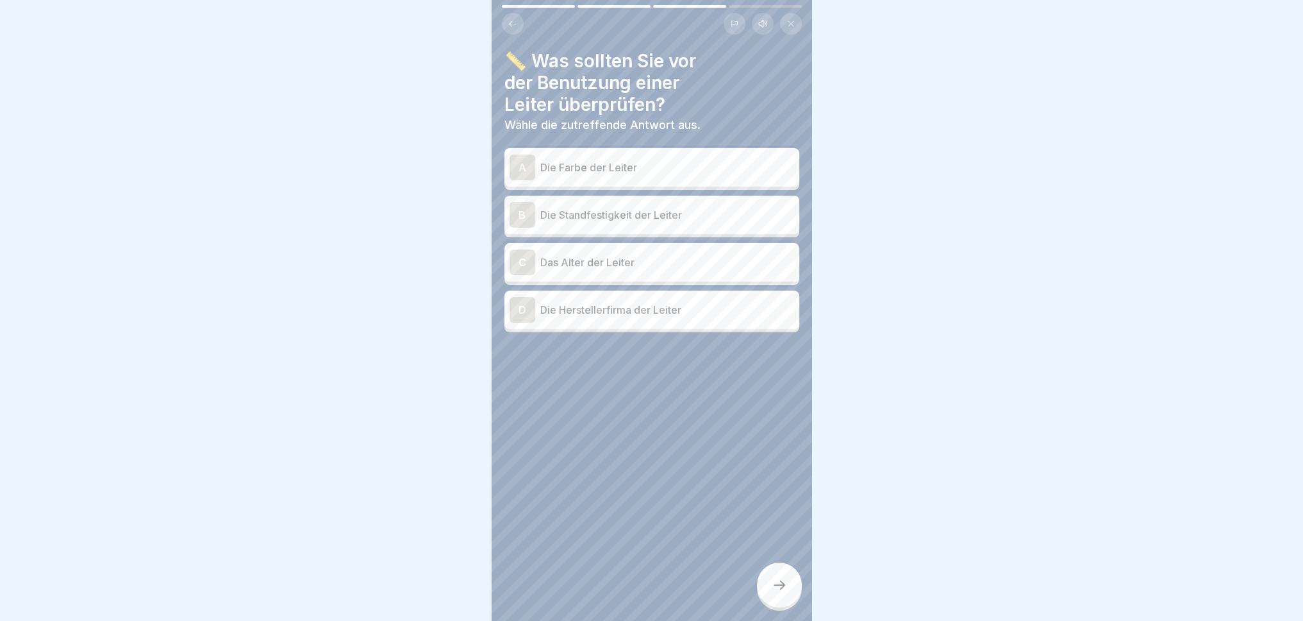
click at [699, 217] on p "Die Standfestigkeit der Leiter" at bounding box center [667, 214] width 254 height 15
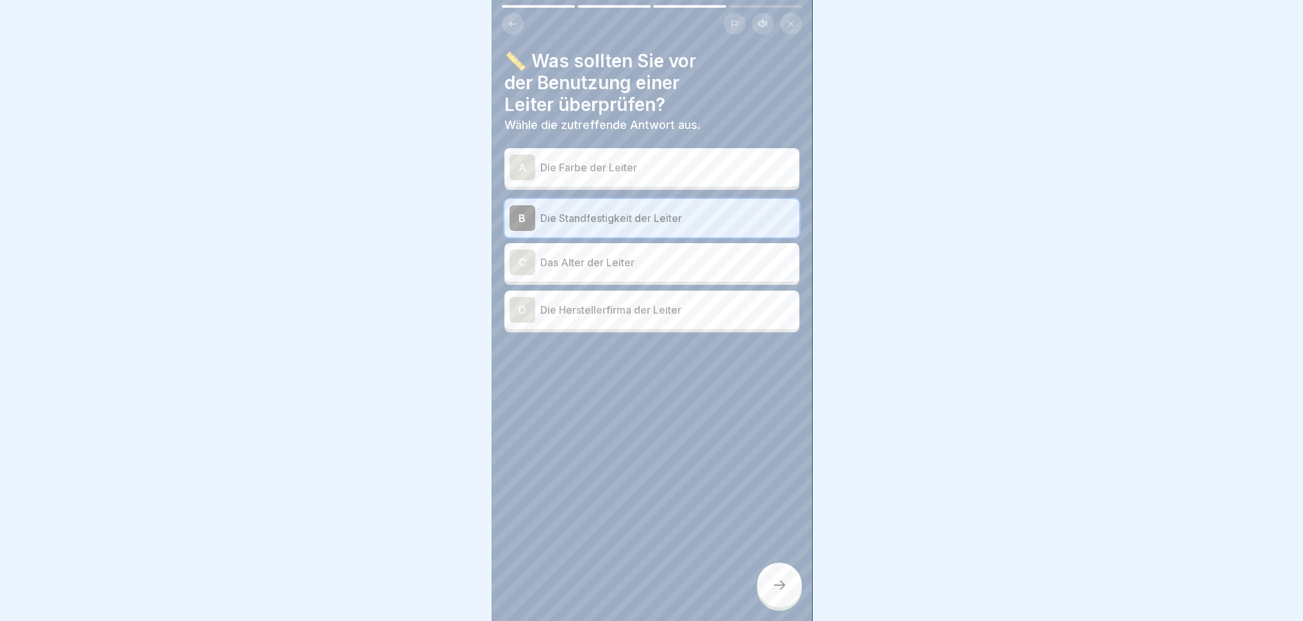
click at [681, 260] on p "Das Alter der Leiter" at bounding box center [667, 262] width 254 height 15
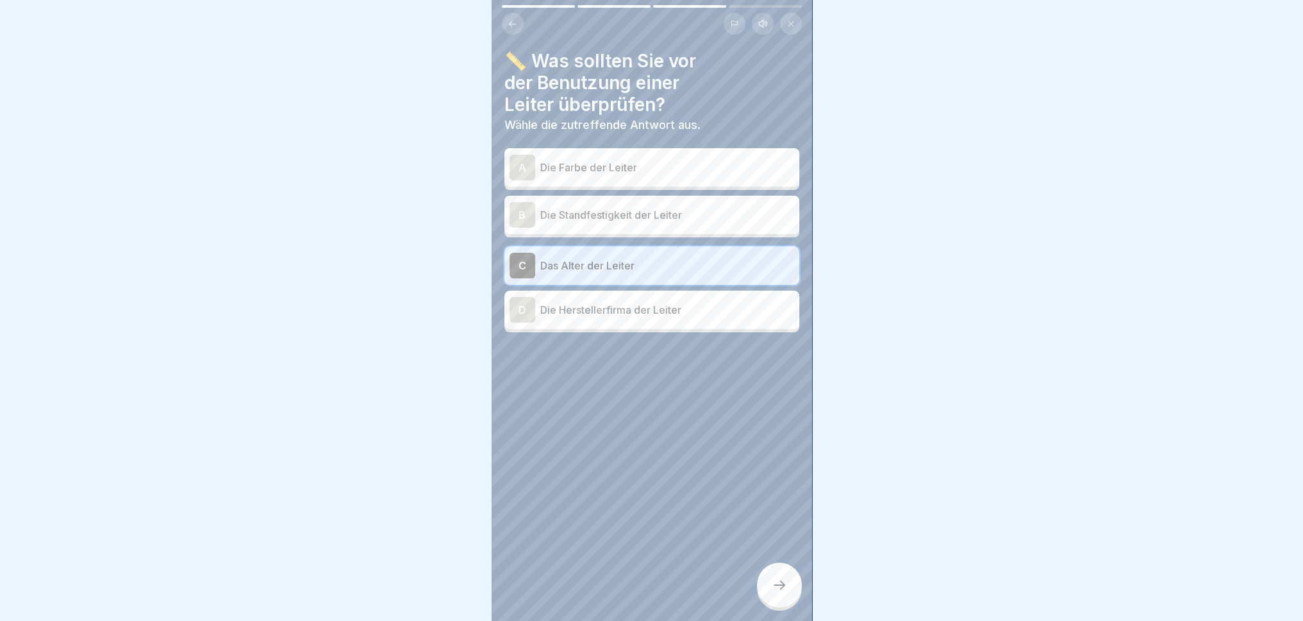
click at [701, 212] on p "Die Standfestigkeit der Leiter" at bounding box center [667, 214] width 254 height 15
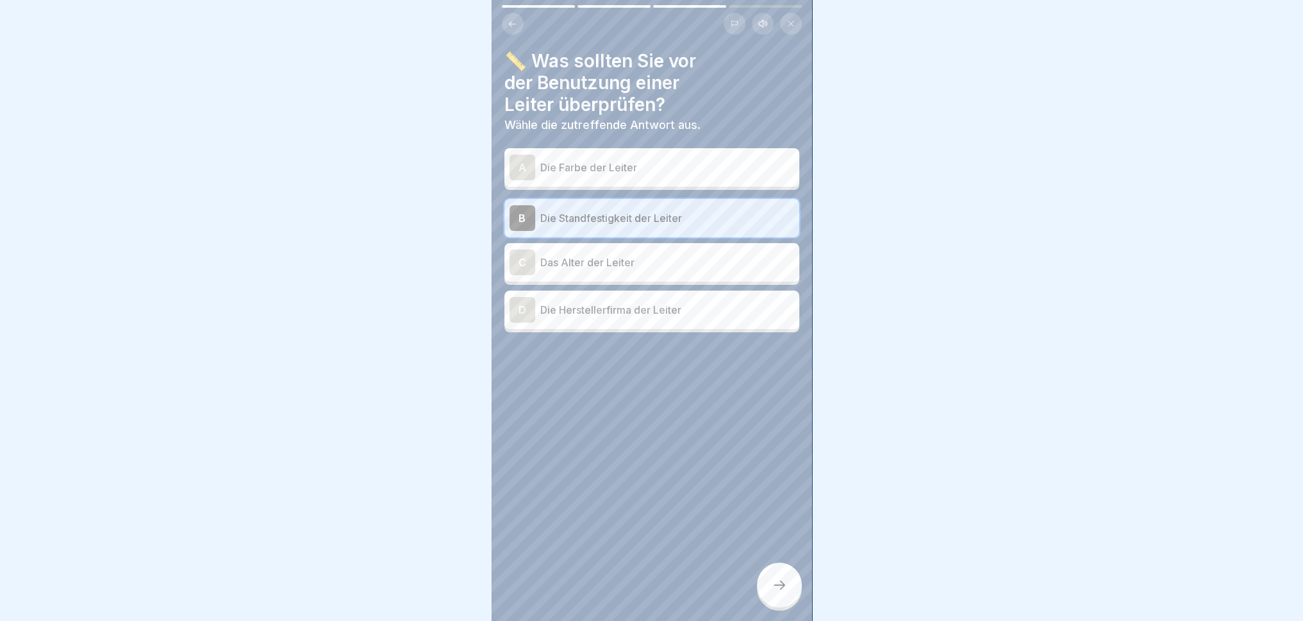
click at [786, 574] on div at bounding box center [779, 584] width 45 height 45
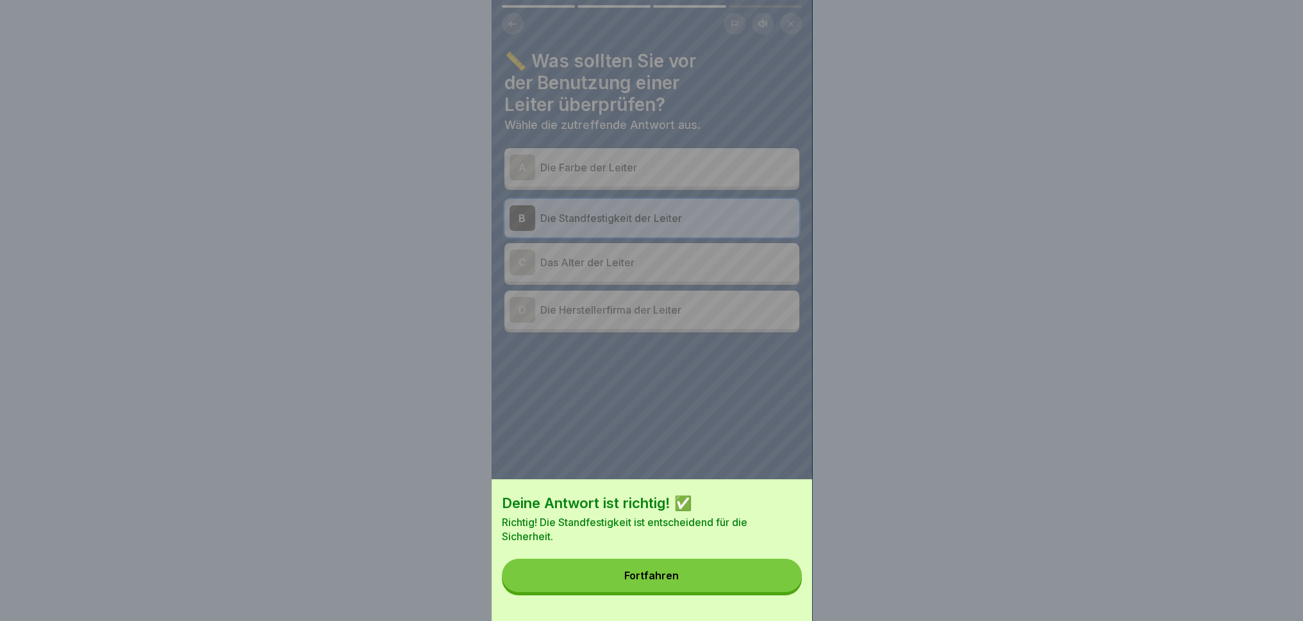
click at [730, 574] on button "Fortfahren" at bounding box center [652, 574] width 300 height 33
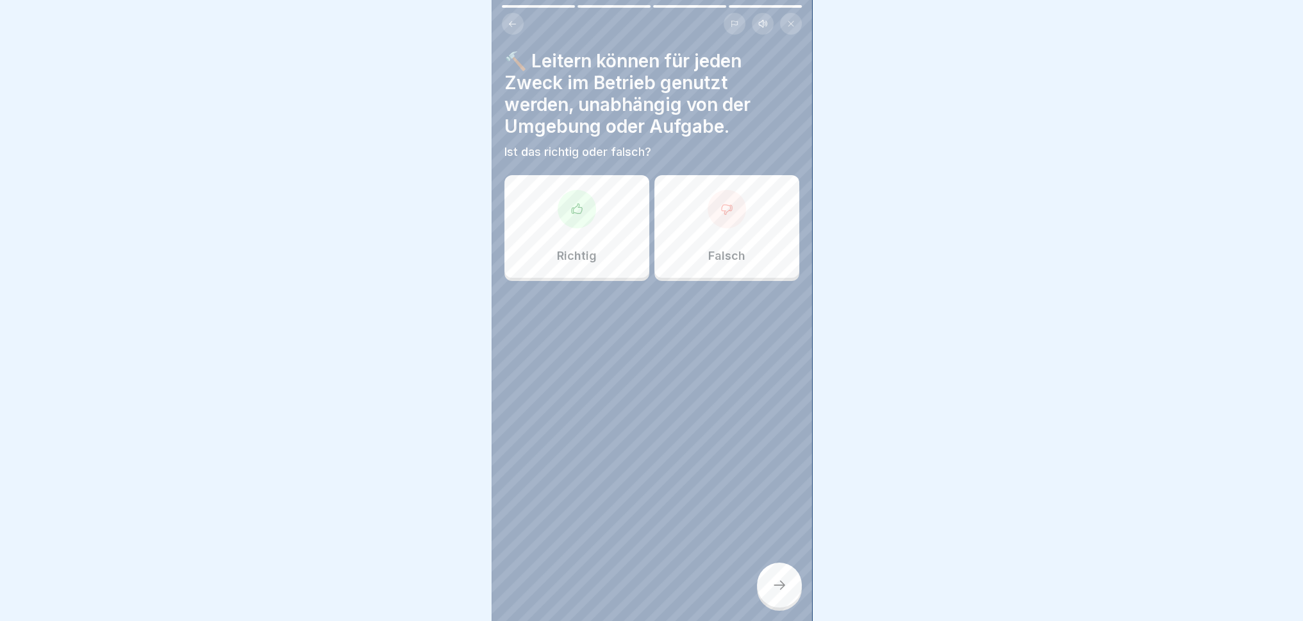
click at [560, 249] on p "Richtig" at bounding box center [577, 256] width 40 height 14
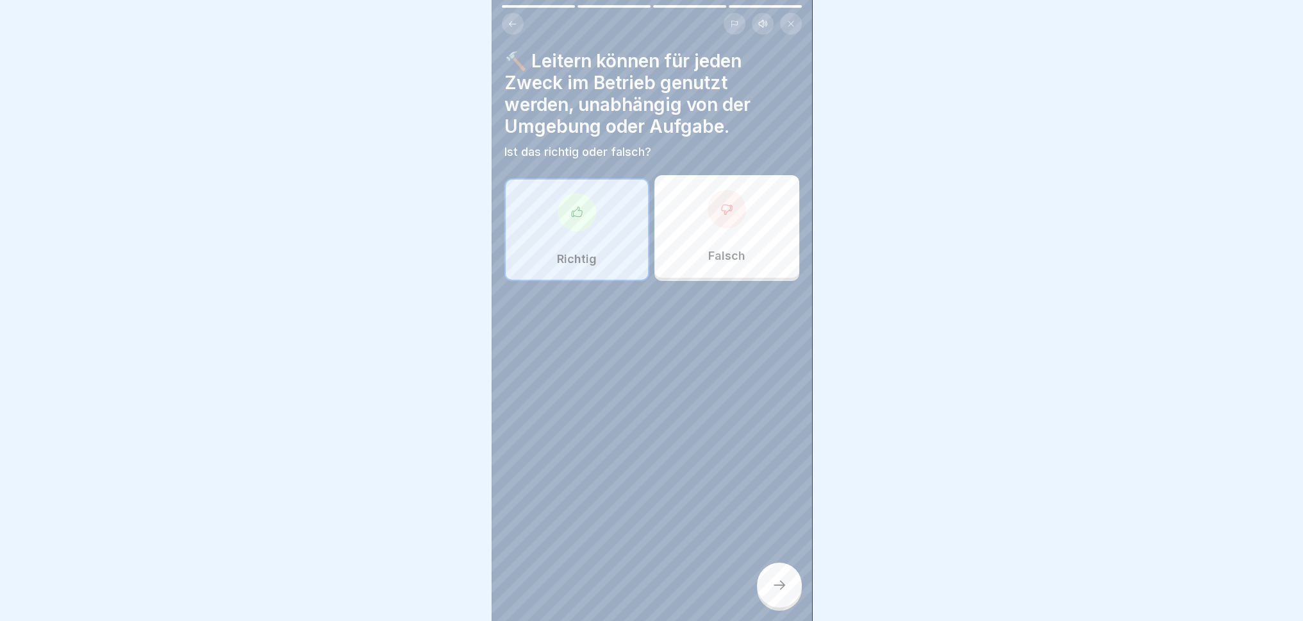
click at [786, 574] on icon at bounding box center [779, 584] width 15 height 15
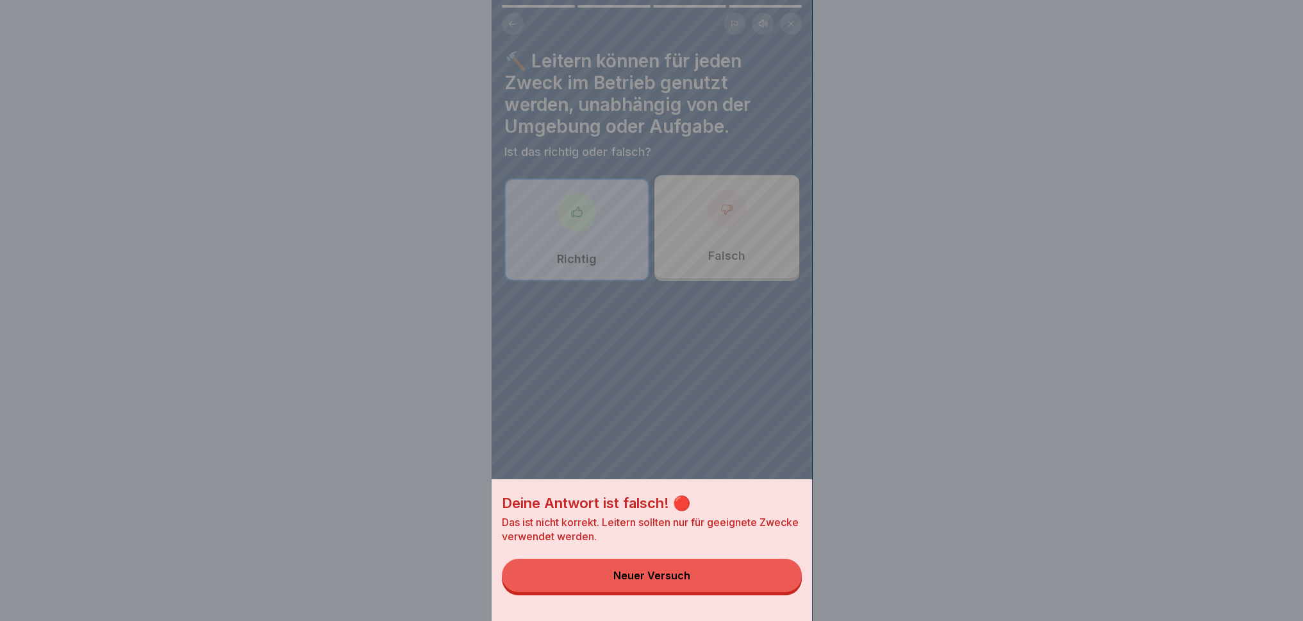
click at [728, 574] on button "Neuer Versuch" at bounding box center [652, 574] width 300 height 33
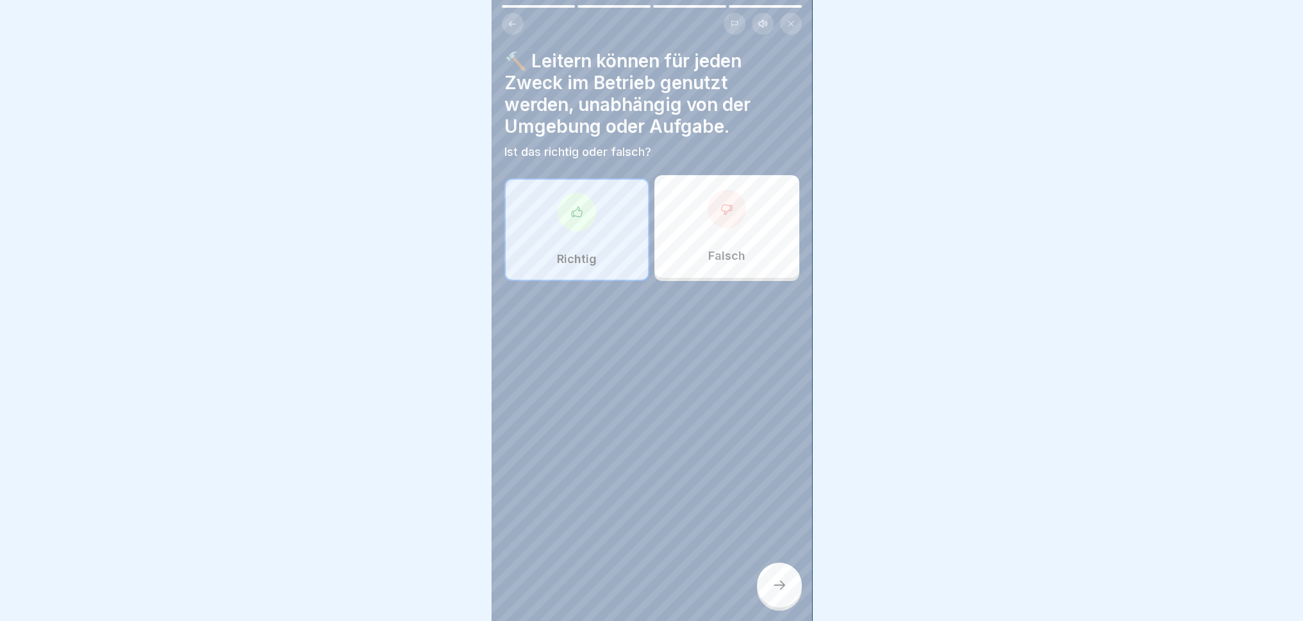
click at [742, 245] on div "Falsch" at bounding box center [727, 226] width 145 height 103
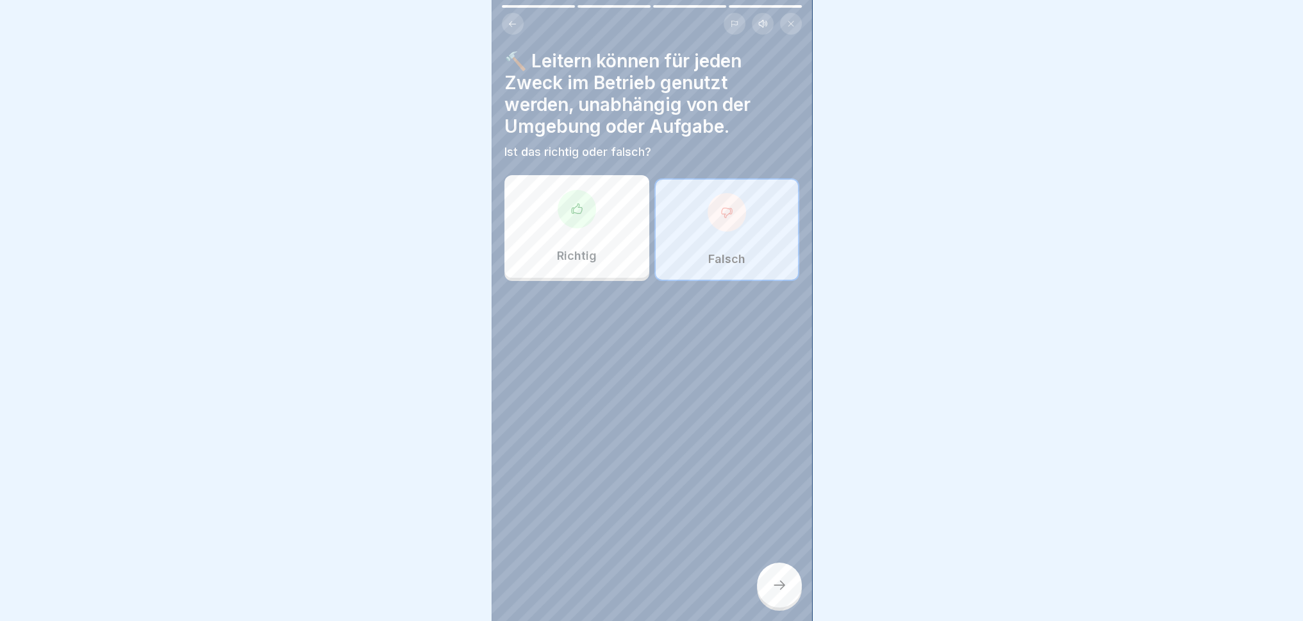
click at [784, 574] on icon at bounding box center [779, 584] width 15 height 15
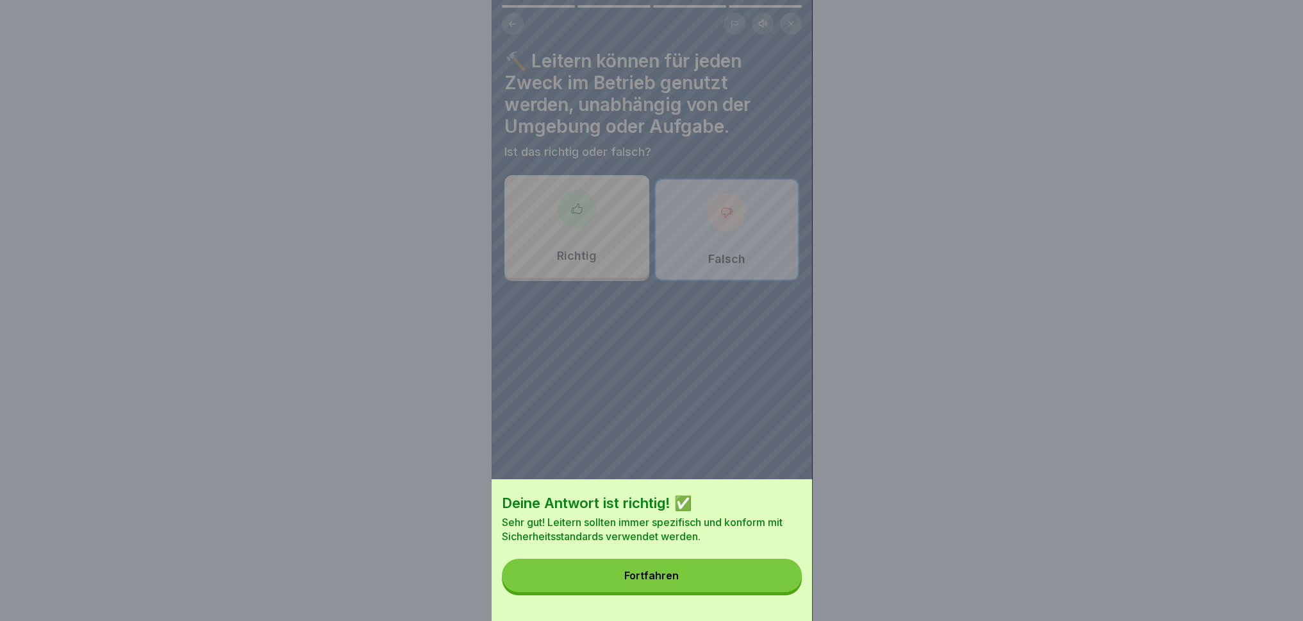
click at [678, 574] on button "Fortfahren" at bounding box center [652, 574] width 300 height 33
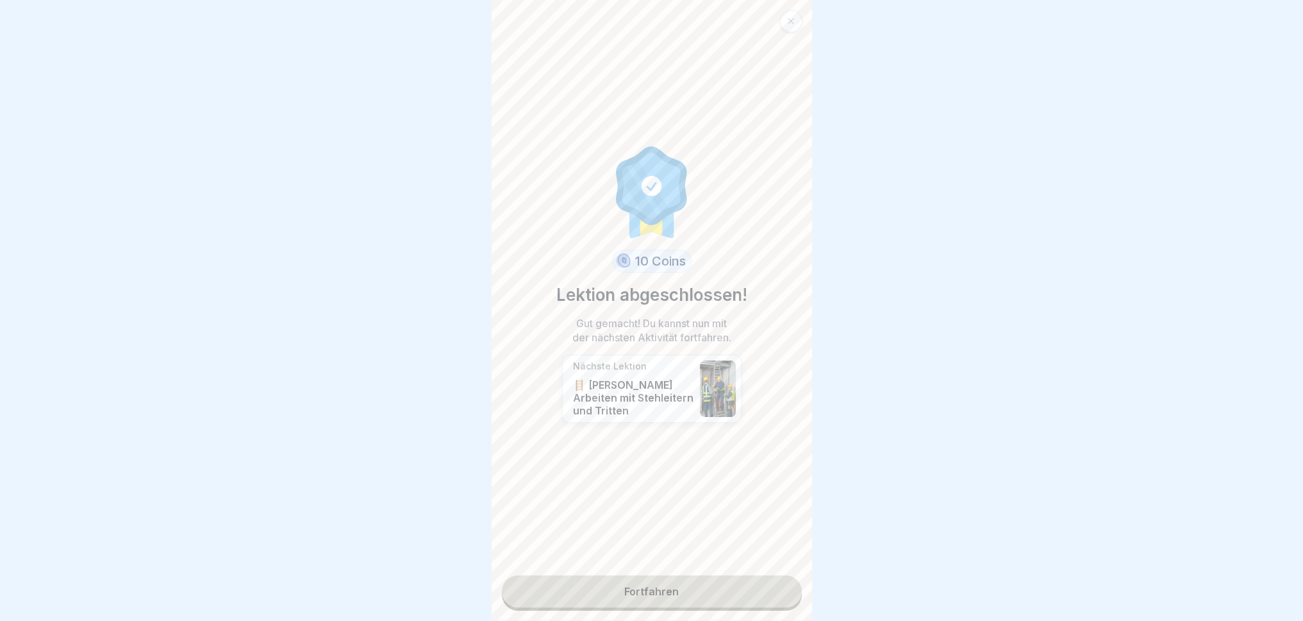
click at [692, 574] on link "Fortfahren" at bounding box center [652, 591] width 300 height 32
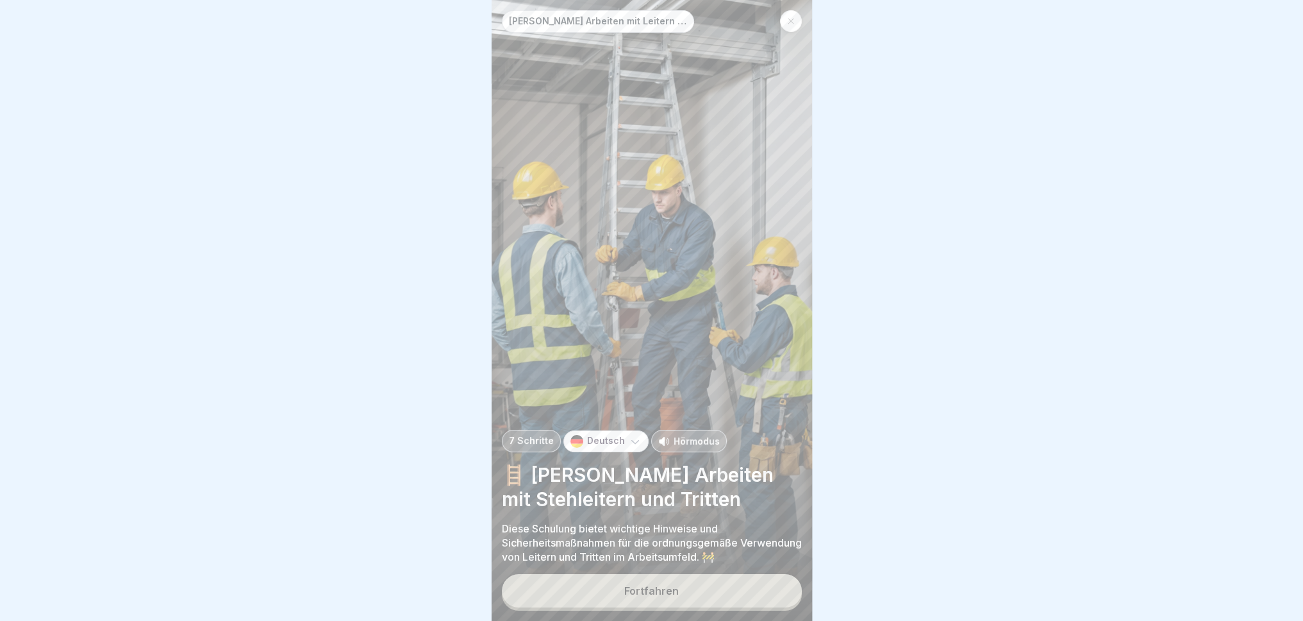
click at [685, 574] on button "Fortfahren" at bounding box center [652, 590] width 300 height 33
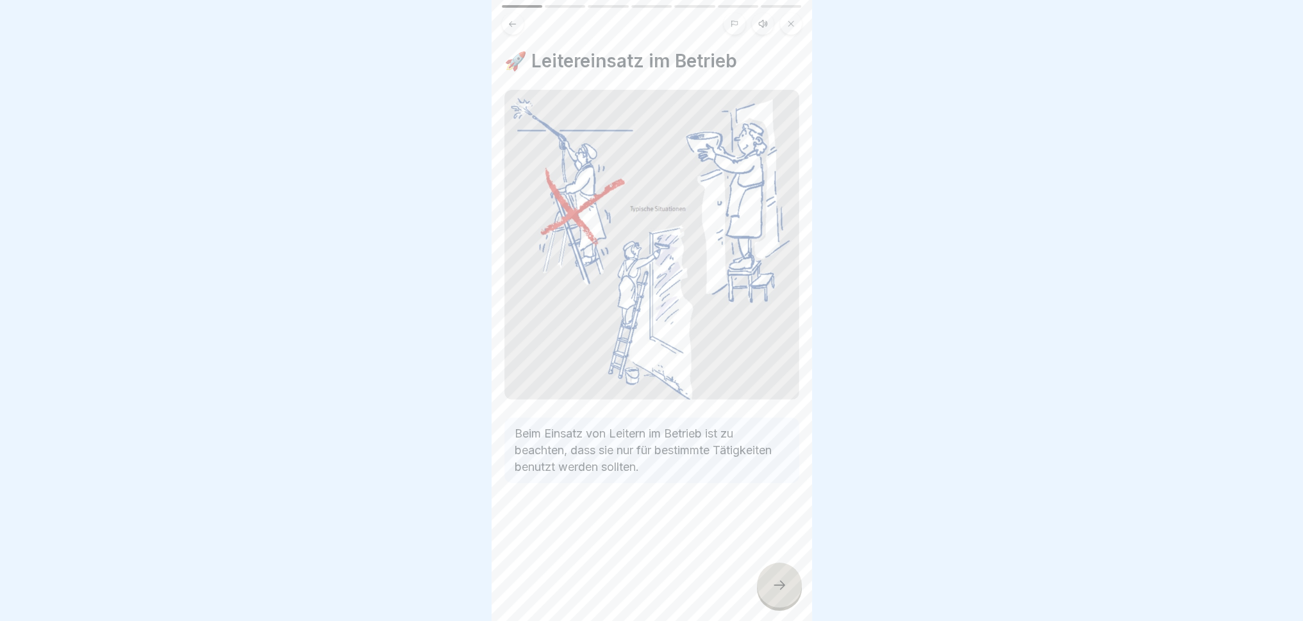
drag, startPoint x: 769, startPoint y: 576, endPoint x: 773, endPoint y: 583, distance: 7.7
click at [771, 574] on div at bounding box center [779, 584] width 45 height 45
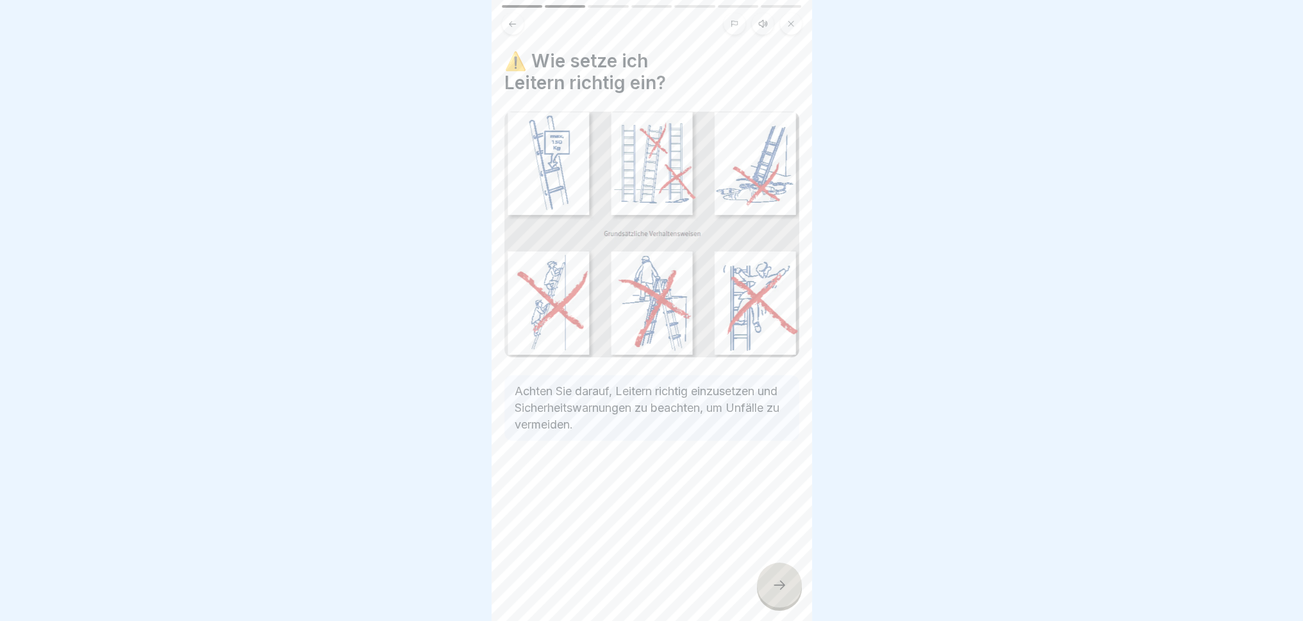
click at [779, 574] on icon at bounding box center [779, 584] width 15 height 15
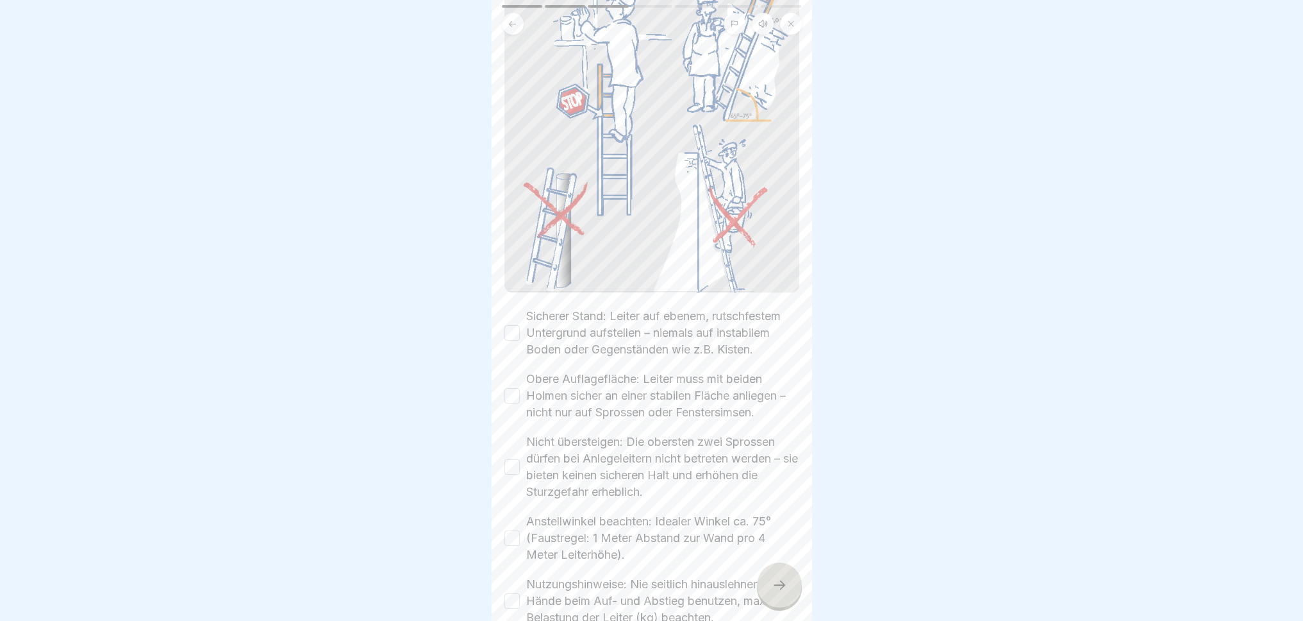
scroll to position [192, 0]
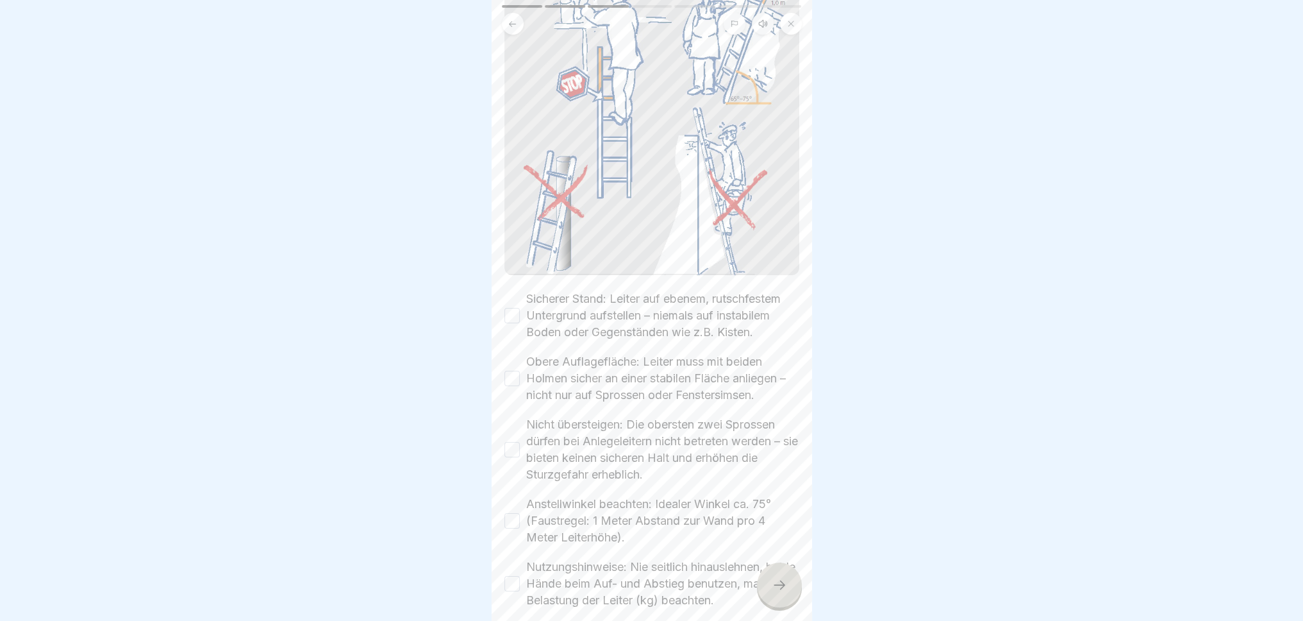
click at [514, 310] on button "Sicherer Stand: Leiter auf ebenem, rutschfestem Untergrund aufstellen – niemals…" at bounding box center [512, 315] width 15 height 15
click at [520, 383] on div "Obere Auflagefläche: Leiter muss mit beiden Holmen sicher an einer stabilen Flä…" at bounding box center [652, 378] width 295 height 50
drag, startPoint x: 517, startPoint y: 383, endPoint x: 512, endPoint y: 395, distance: 12.9
click at [517, 384] on button "Obere Auflagefläche: Leiter muss mit beiden Holmen sicher an einer stabilen Flä…" at bounding box center [512, 378] width 15 height 15
click at [517, 452] on button "Nicht übersteigen: Die obersten zwei Sprossen dürfen bei Anlegeleitern nicht be…" at bounding box center [512, 449] width 15 height 15
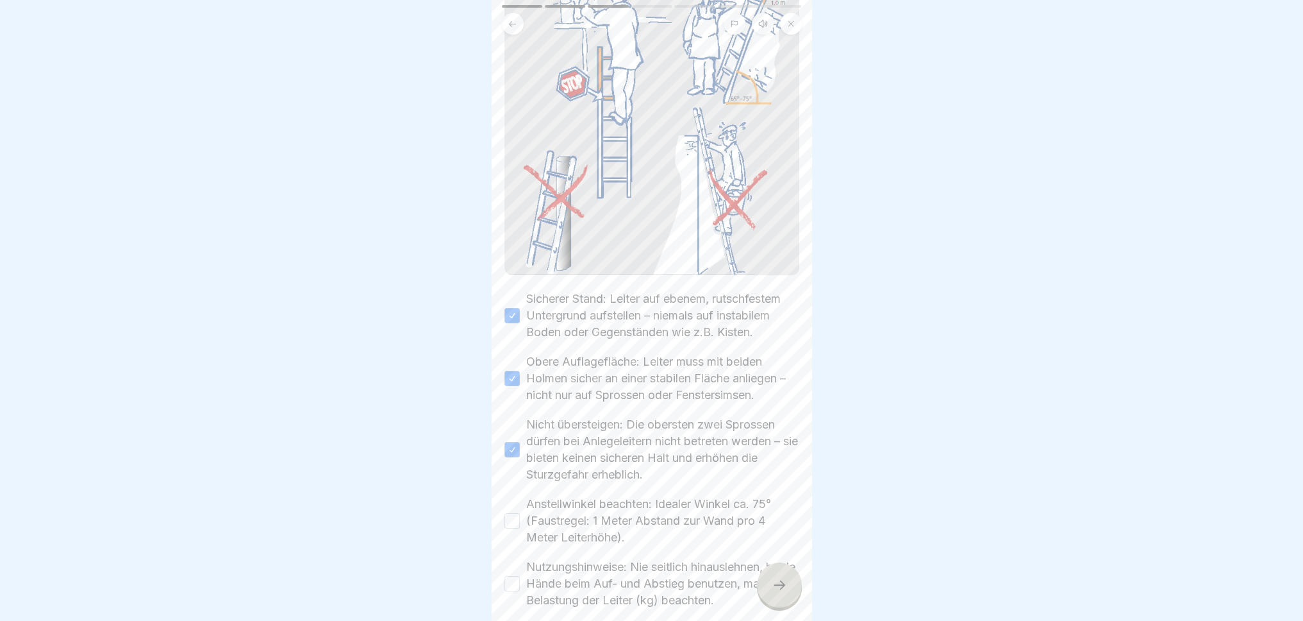
click at [508, 520] on button "Anstellwinkel beachten: Idealer Winkel ca. 75° (Faustregel: 1 Meter Abstand zur…" at bounding box center [512, 520] width 15 height 15
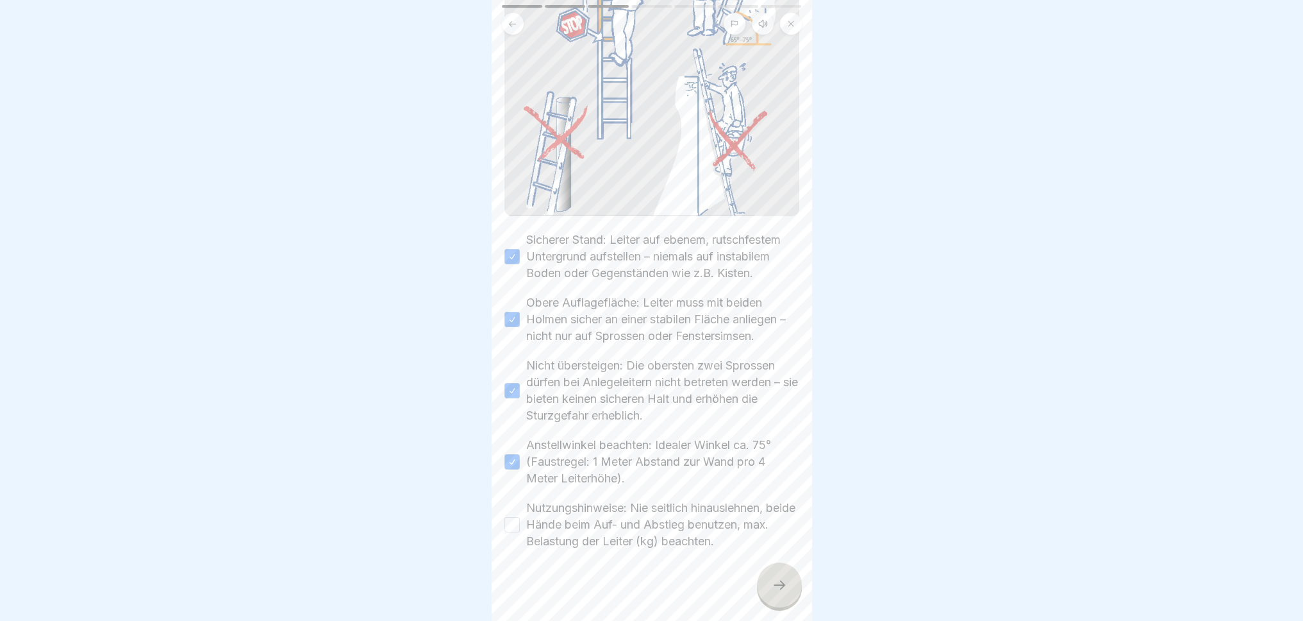
scroll to position [263, 0]
click at [512, 521] on button "Nutzungshinweise: Nie seitlich hinauslehnen, beide Hände beim Auf- und Abstieg …" at bounding box center [512, 518] width 15 height 15
click at [777, 574] on icon at bounding box center [779, 584] width 15 height 15
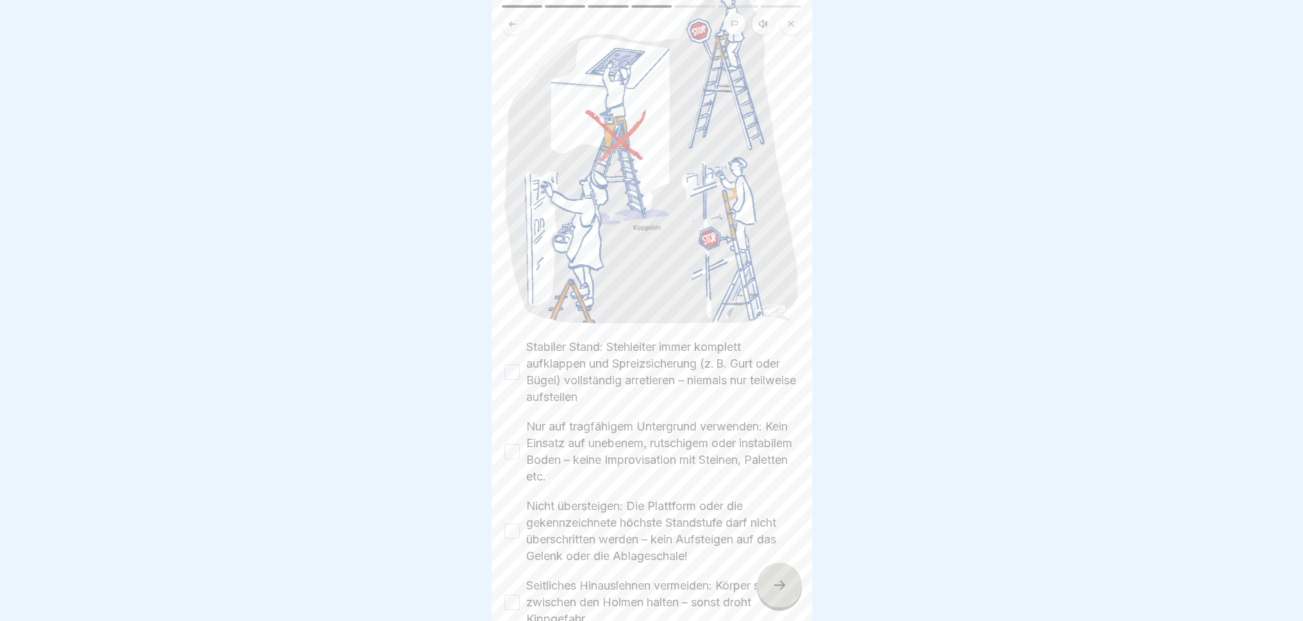
scroll to position [312, 0]
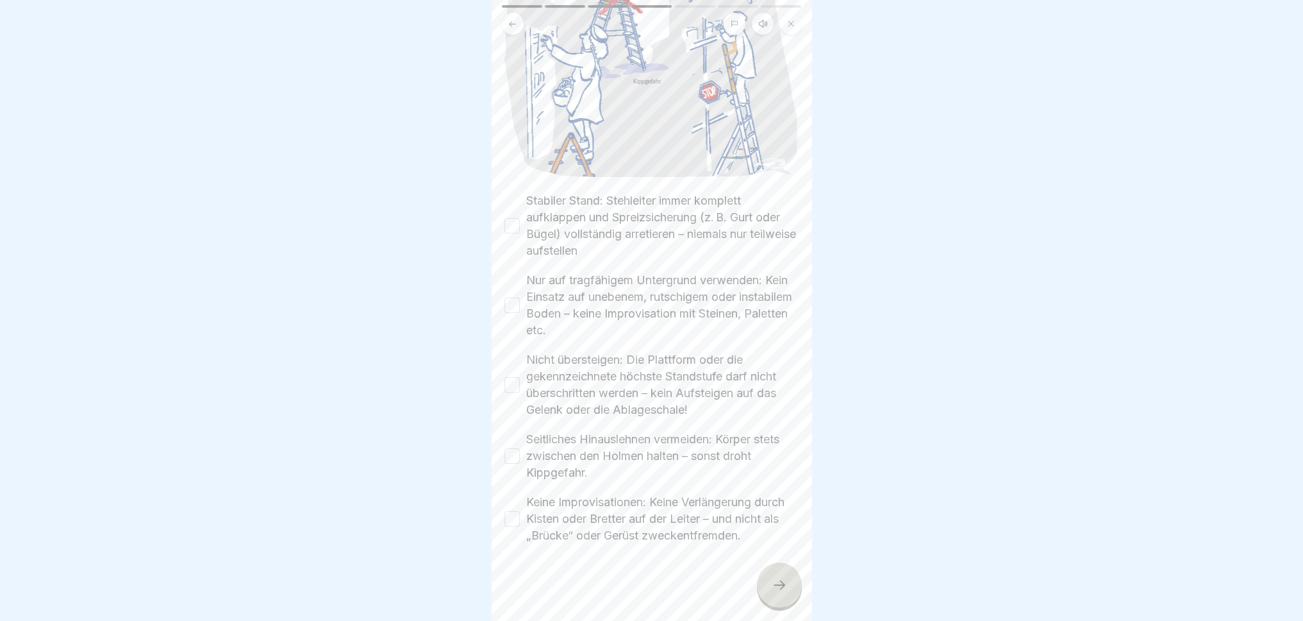
drag, startPoint x: 510, startPoint y: 208, endPoint x: 509, endPoint y: 249, distance: 40.4
click at [512, 218] on button "Stabiler Stand: Stehleiter immer komplett aufklappen und Spreizsicherung (z. B.…" at bounding box center [512, 225] width 15 height 15
click at [515, 297] on button "Nur auf tragfähigem Untergrund verwenden: Kein Einsatz auf unebenem, rutschigem…" at bounding box center [512, 304] width 15 height 15
drag, startPoint x: 519, startPoint y: 371, endPoint x: 513, endPoint y: 371, distance: 6.4
click at [513, 371] on div "Nicht übersteigen: Die Plattform oder die gekennzeichnete höchste Standstufe da…" at bounding box center [652, 384] width 295 height 67
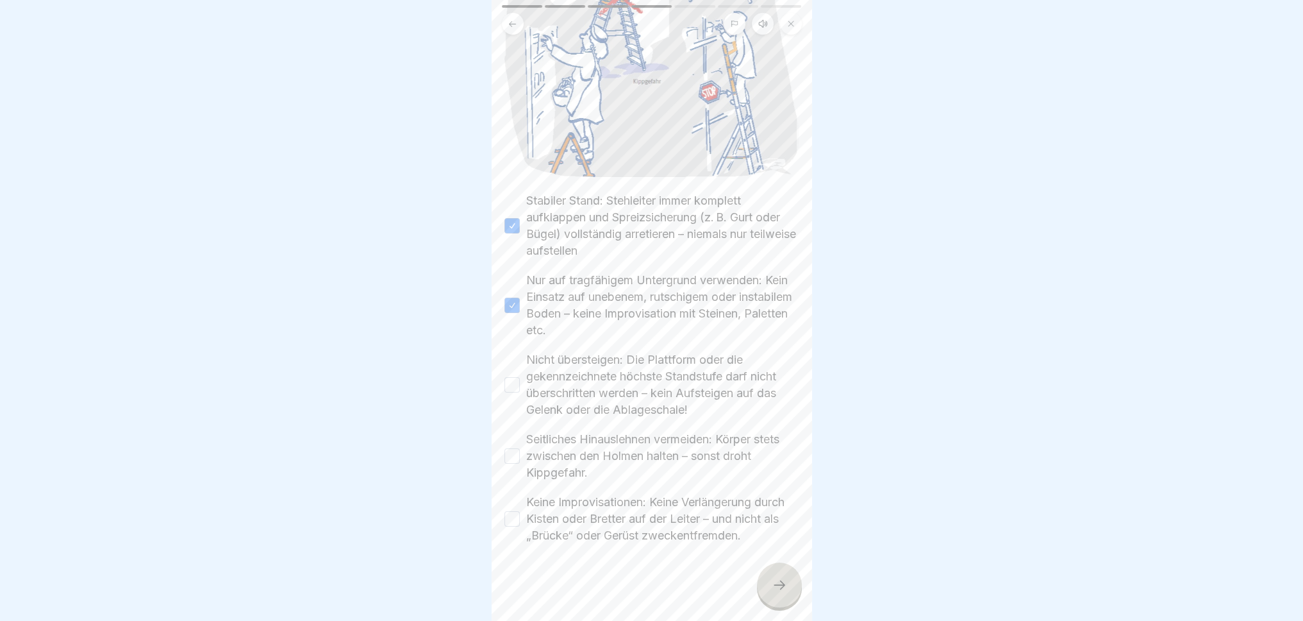
click at [509, 377] on button "Nicht übersteigen: Die Plattform oder die gekennzeichnete höchste Standstufe da…" at bounding box center [512, 384] width 15 height 15
click at [517, 448] on button "Seitliches Hinauslehnen vermeiden: Körper stets zwischen den Holmen halten – so…" at bounding box center [512, 455] width 15 height 15
click at [515, 517] on button "Keine Improvisationen: Keine Verlängerung durch Kisten oder Bretter auf der Lei…" at bounding box center [512, 518] width 15 height 15
click at [761, 574] on div at bounding box center [779, 584] width 45 height 45
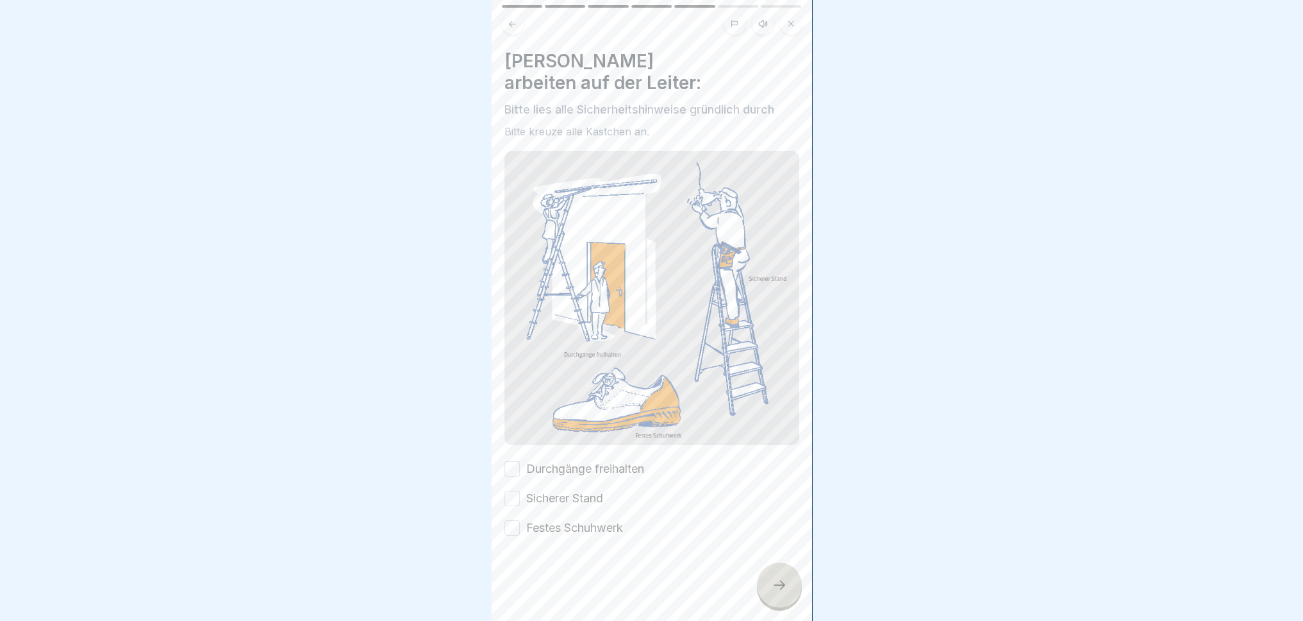
click at [512, 461] on button "Durchgänge freihalten" at bounding box center [512, 468] width 15 height 15
click at [513, 490] on button "Sicherer Stand" at bounding box center [512, 497] width 15 height 15
click at [522, 519] on div "Festes Schuhwerk" at bounding box center [564, 527] width 119 height 17
click at [514, 520] on button "Festes Schuhwerk" at bounding box center [512, 527] width 15 height 15
click at [785, 574] on icon at bounding box center [779, 584] width 15 height 15
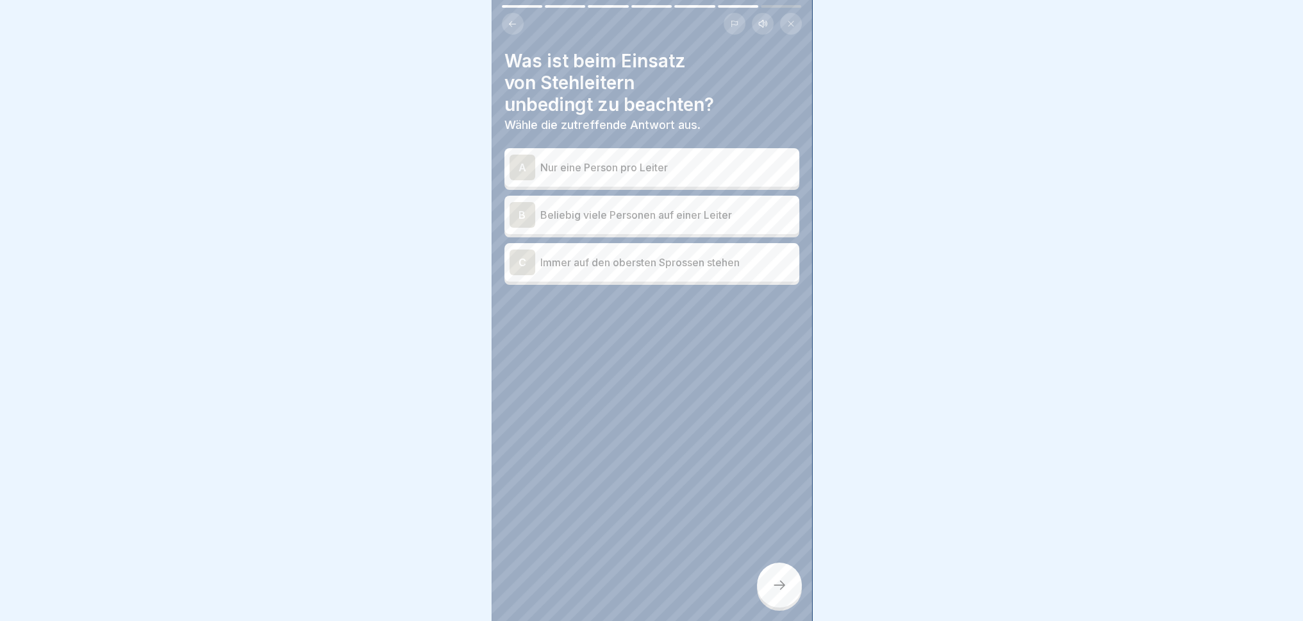
click at [700, 164] on p "Nur eine Person pro Leiter" at bounding box center [667, 167] width 254 height 15
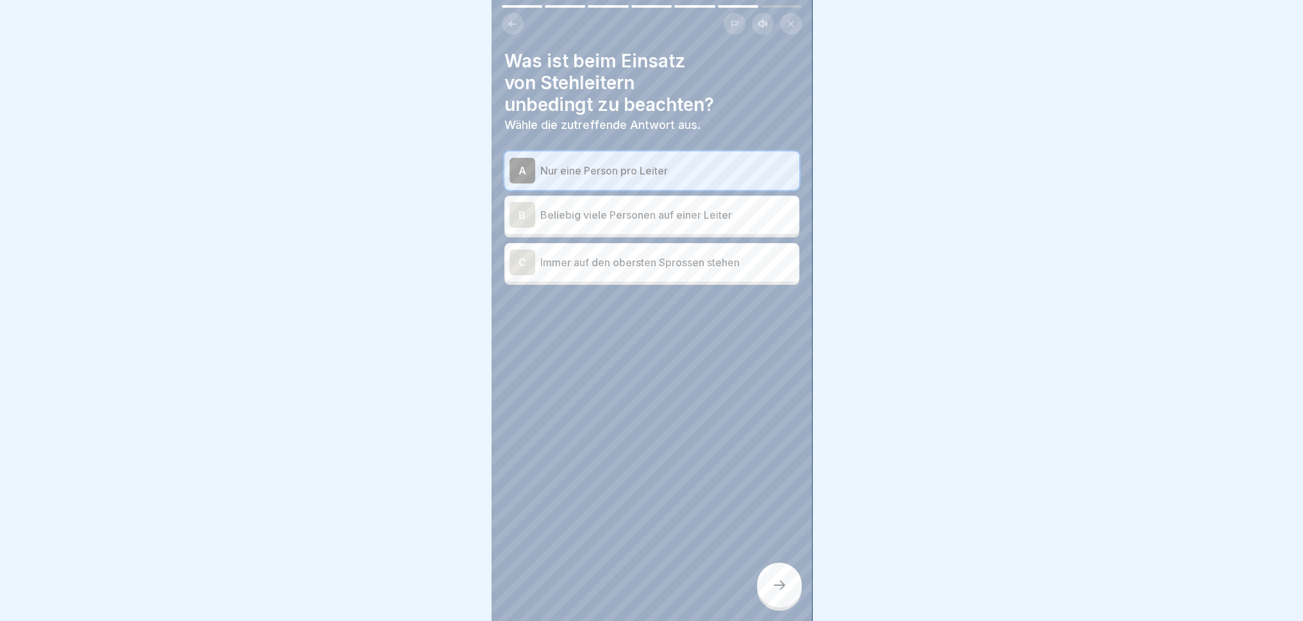
click at [783, 574] on div at bounding box center [779, 584] width 45 height 45
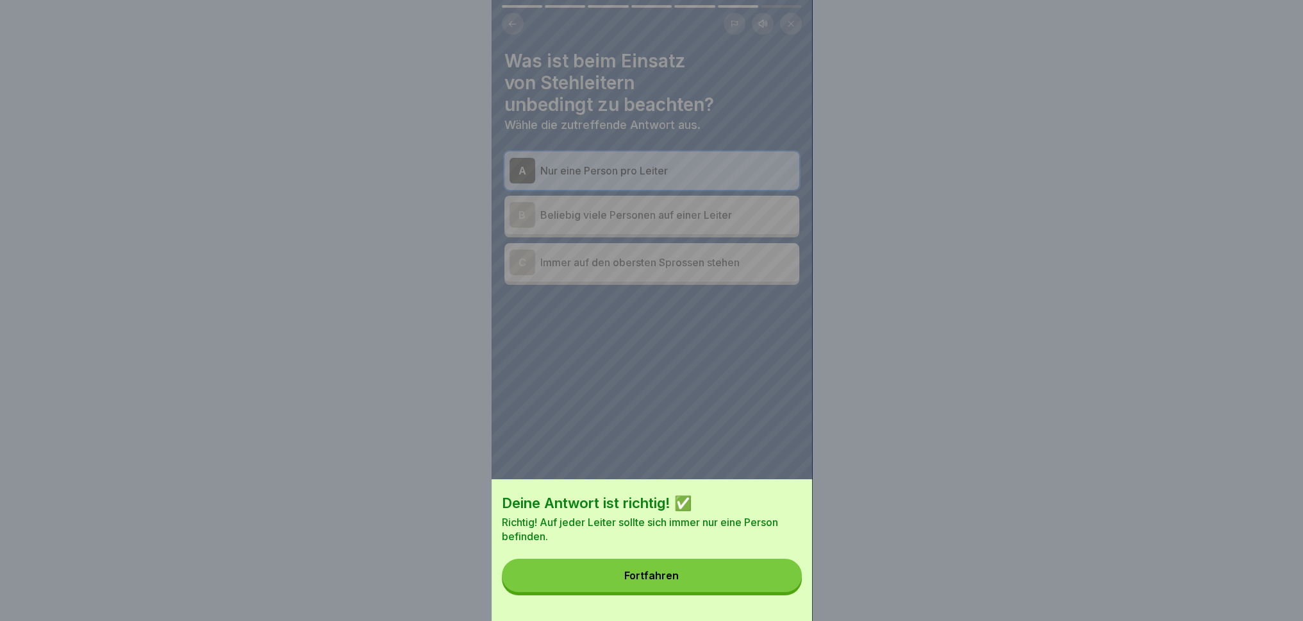
click at [750, 574] on button "Fortfahren" at bounding box center [652, 574] width 300 height 33
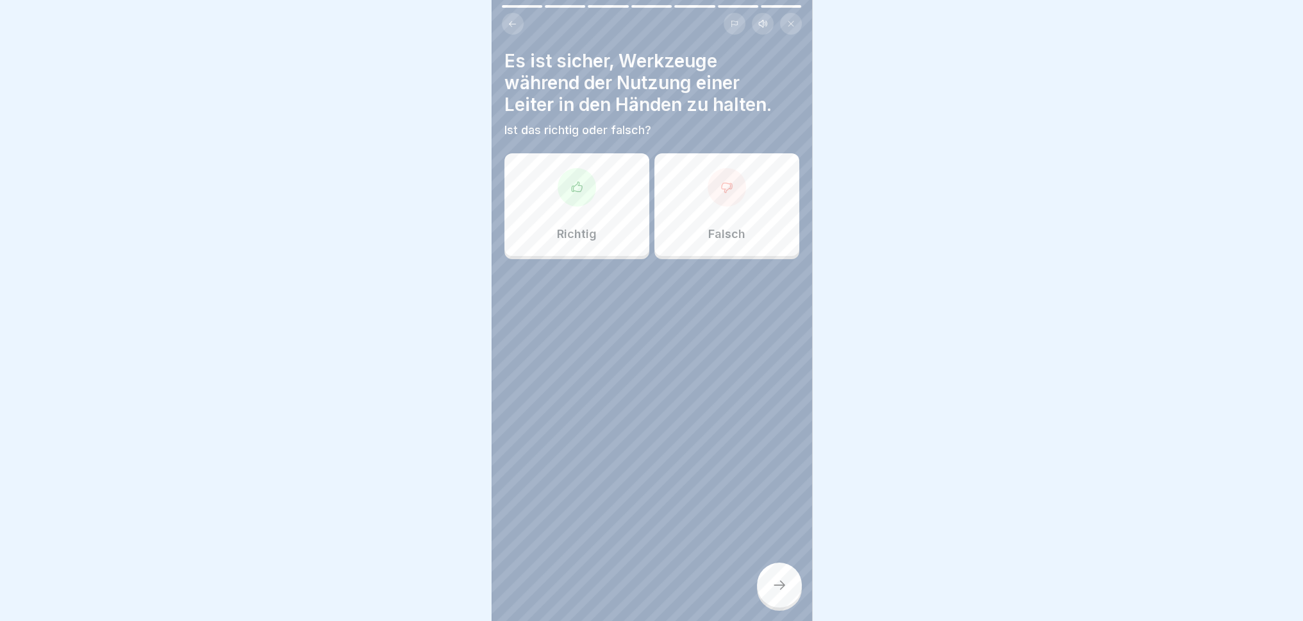
click at [700, 237] on div "Falsch" at bounding box center [727, 204] width 145 height 103
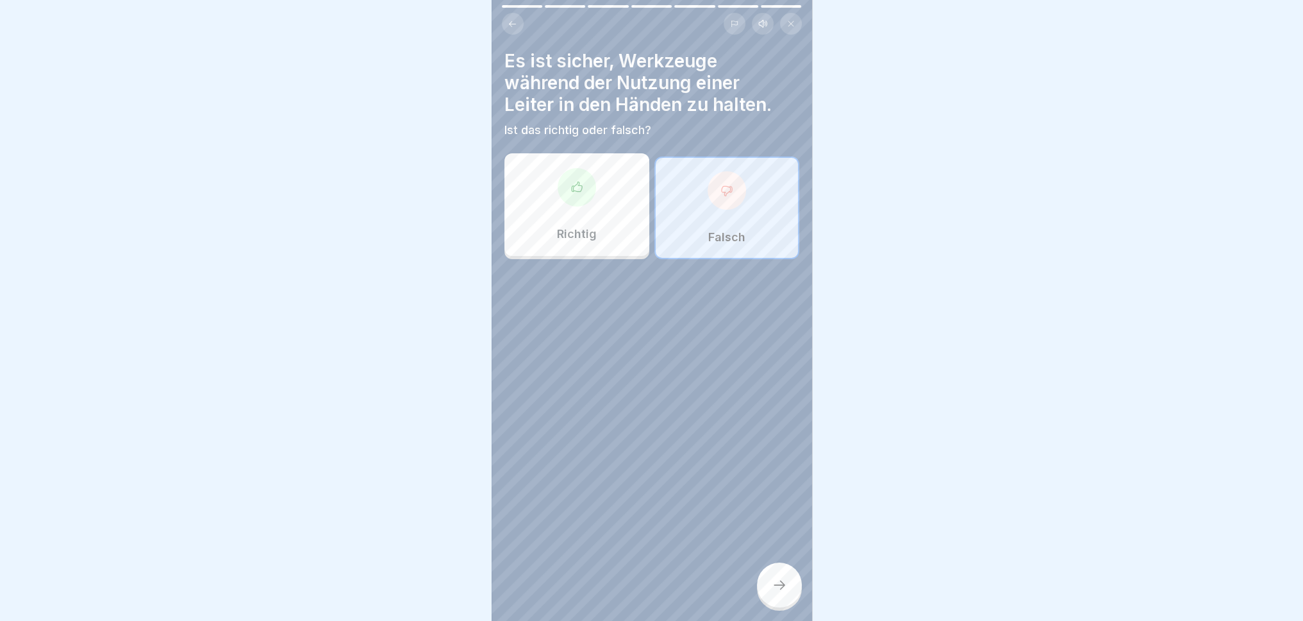
click at [788, 574] on div at bounding box center [779, 584] width 45 height 45
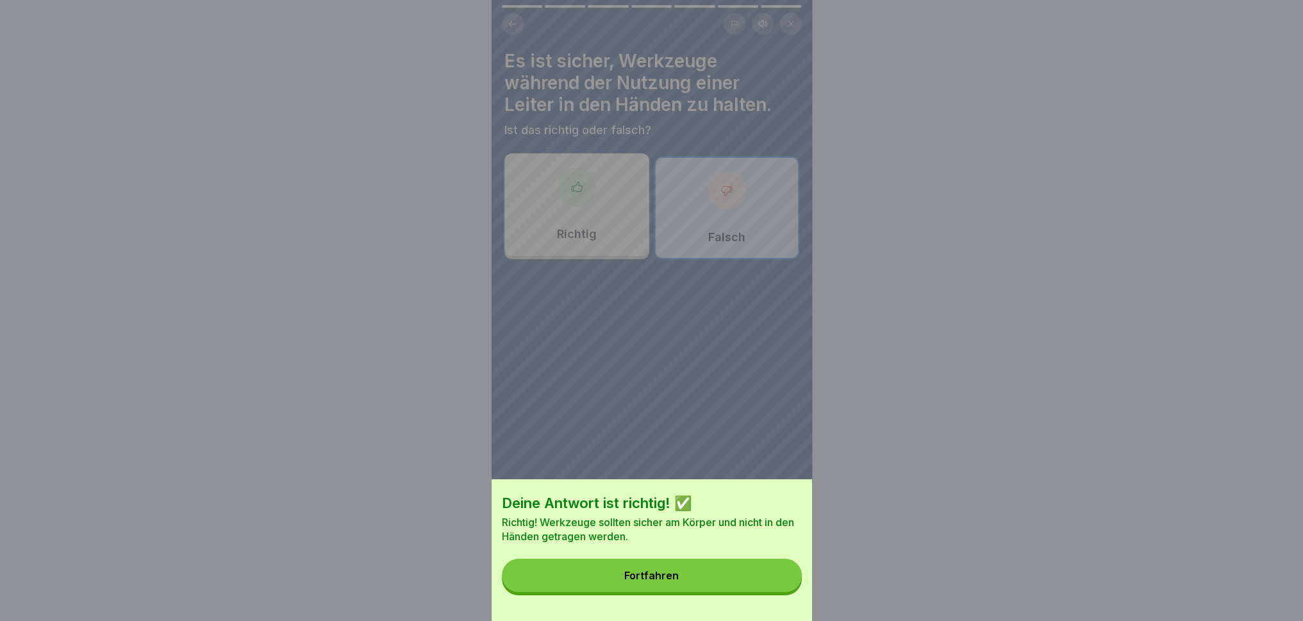
click at [679, 574] on div "Fortfahren" at bounding box center [651, 575] width 54 height 12
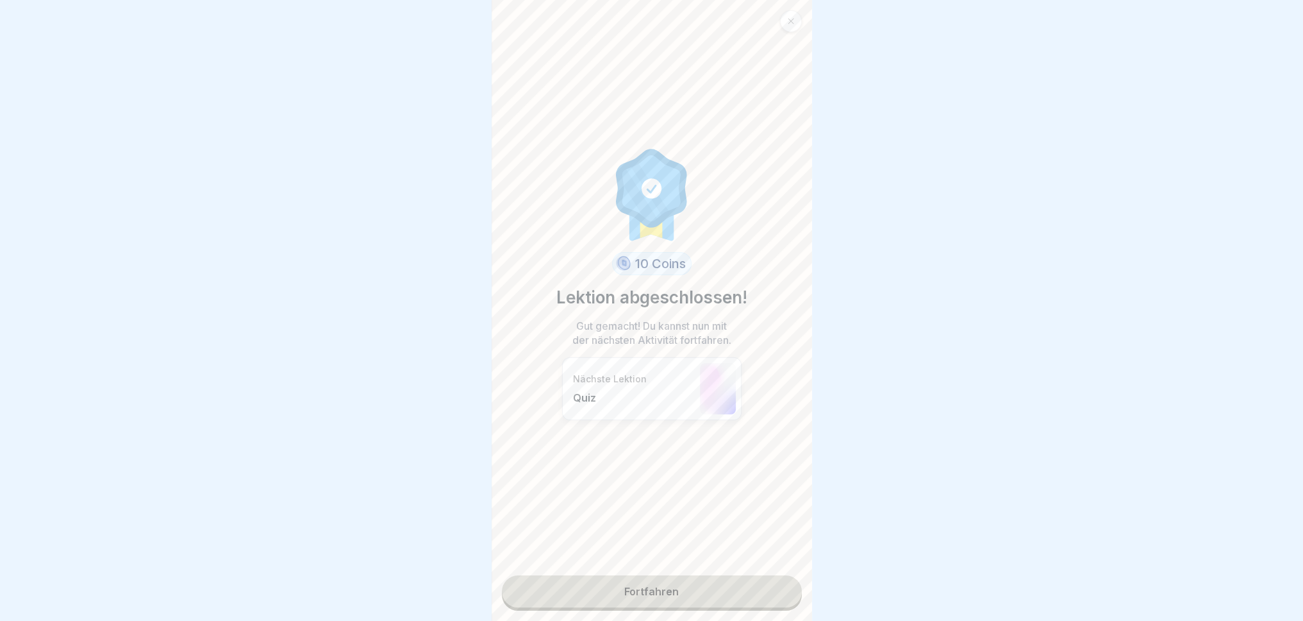
click at [699, 574] on link "Fortfahren" at bounding box center [652, 591] width 300 height 32
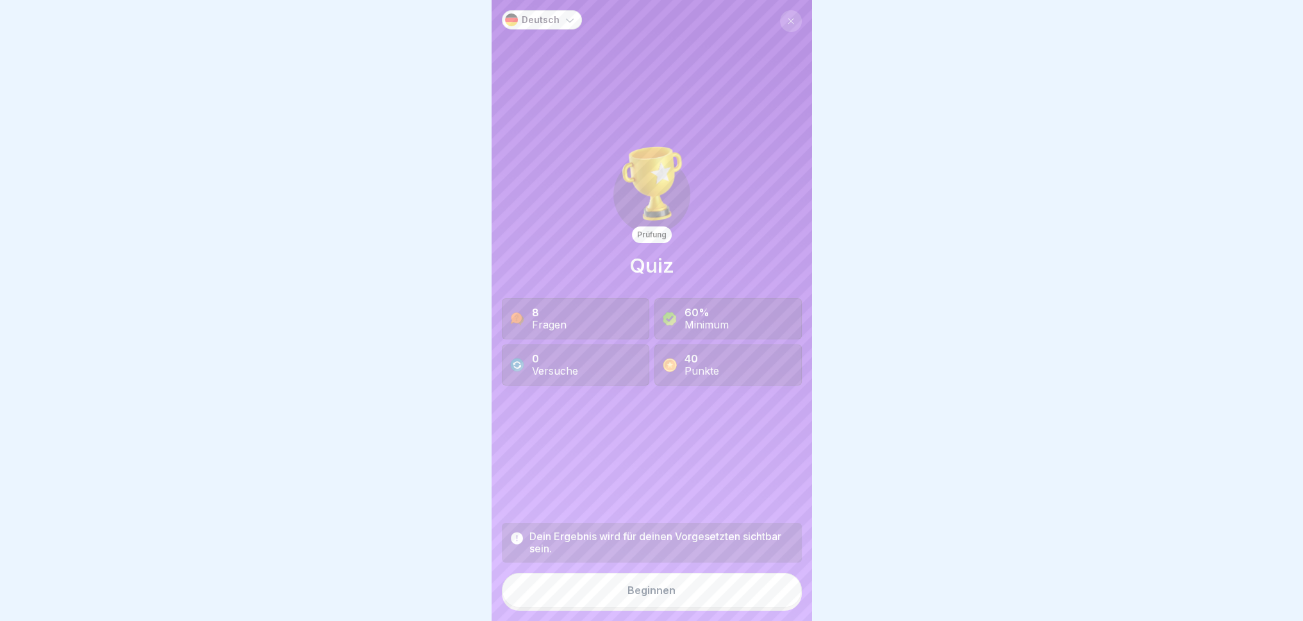
drag, startPoint x: 686, startPoint y: 603, endPoint x: 682, endPoint y: 596, distance: 7.5
click at [685, 574] on button "Beginnen" at bounding box center [652, 590] width 300 height 35
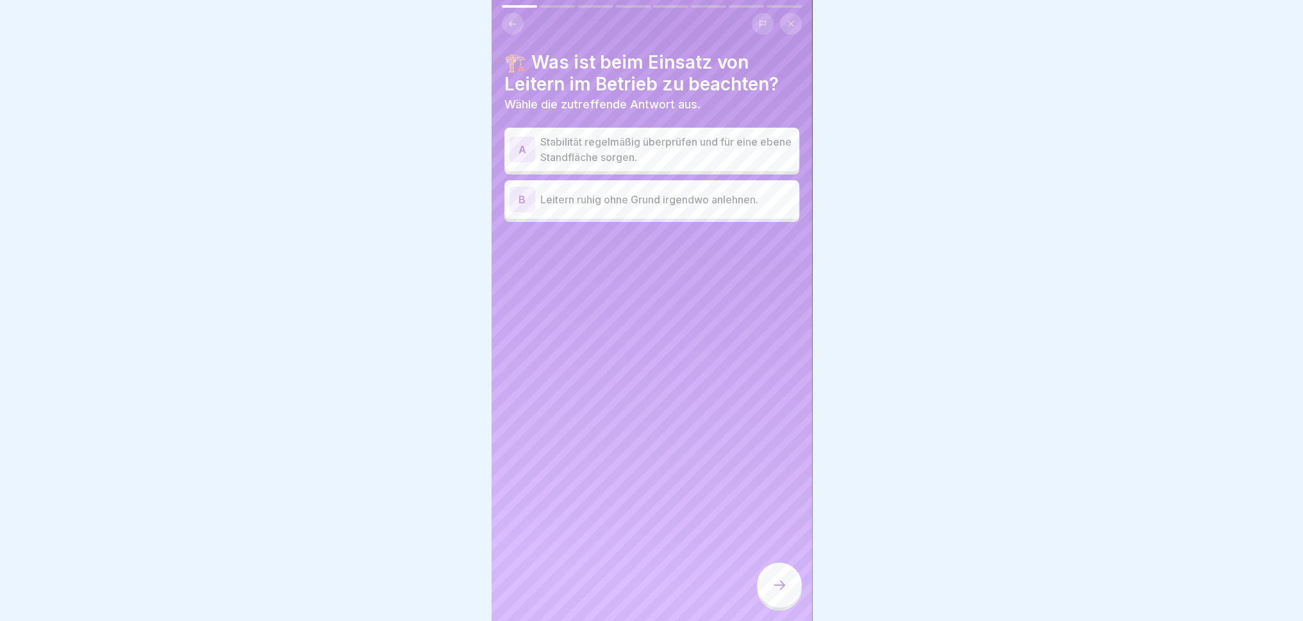
click at [708, 138] on p "Stabilität regelmäßig überprüfen und für eine ebene Standfläche sorgen." at bounding box center [667, 149] width 254 height 31
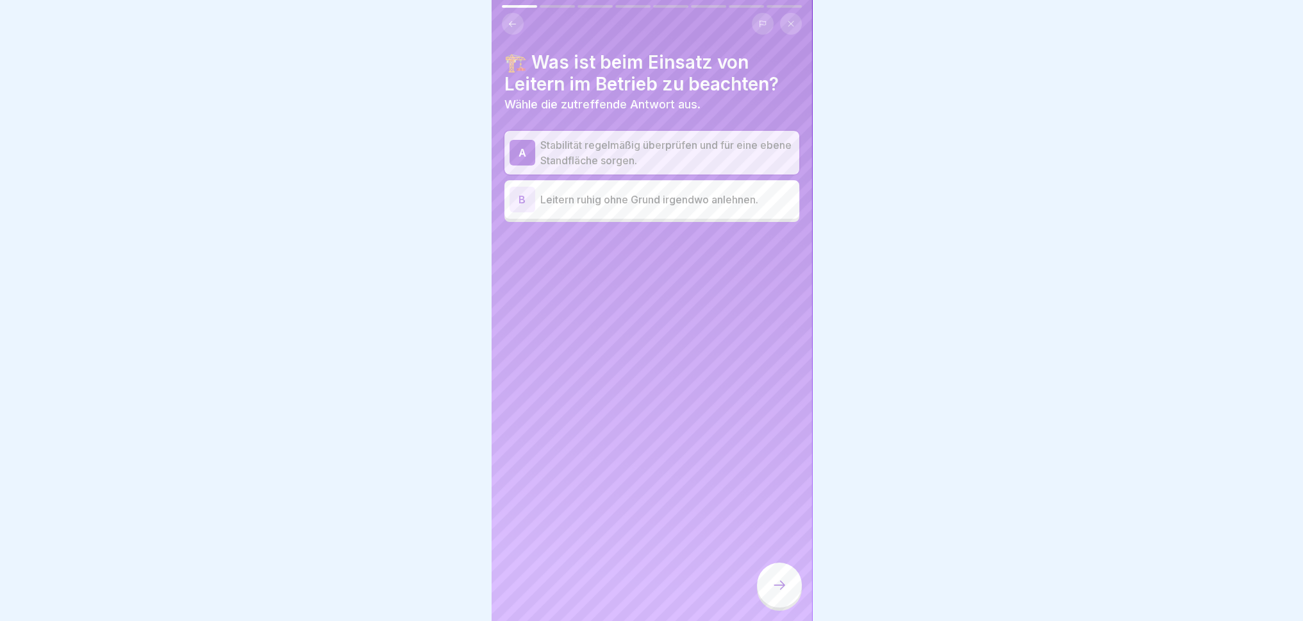
click at [783, 574] on icon at bounding box center [779, 584] width 15 height 15
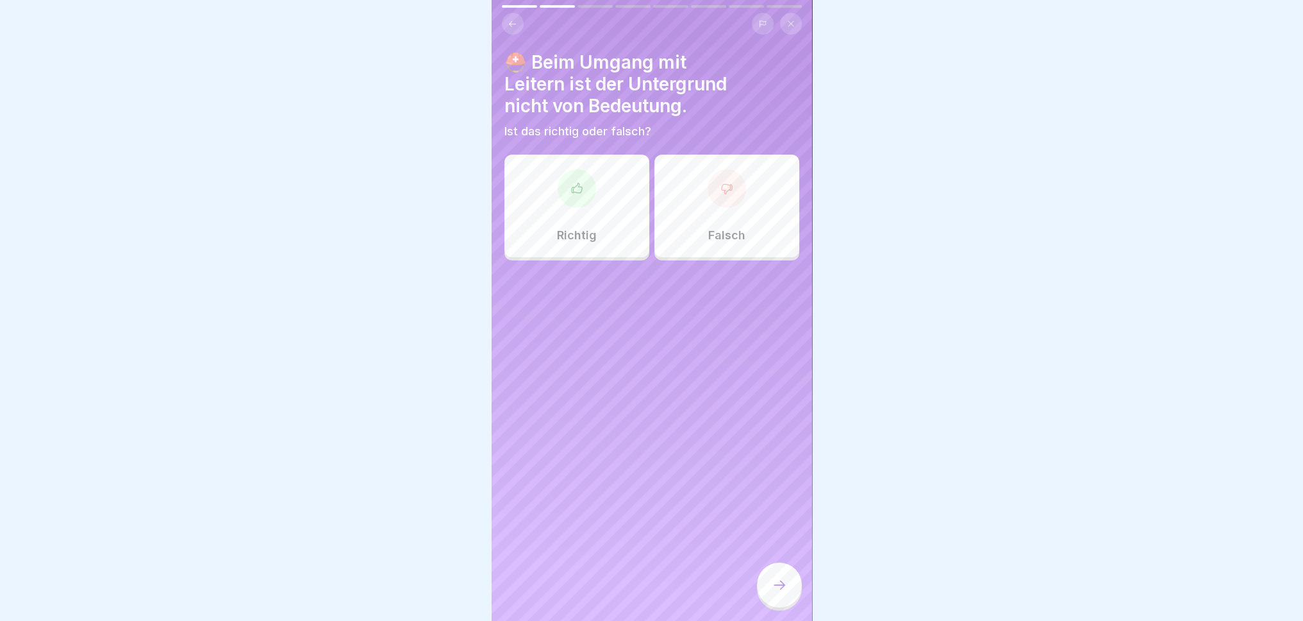
click at [741, 214] on div "Falsch" at bounding box center [727, 206] width 145 height 103
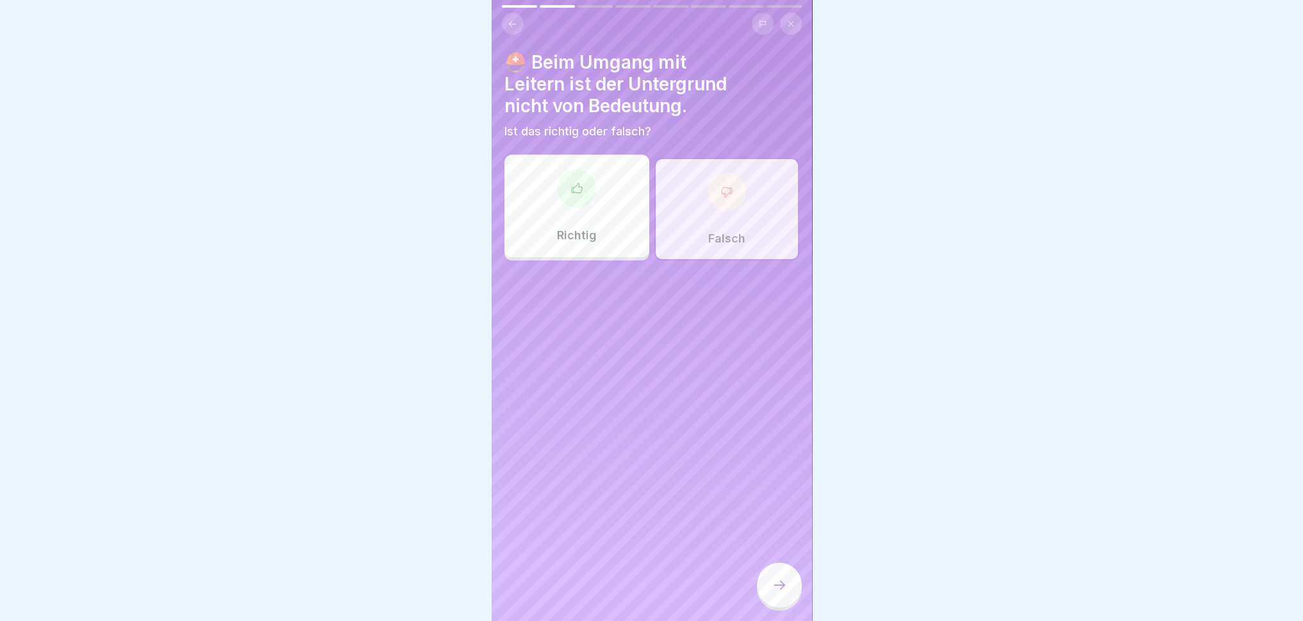
click at [781, 574] on icon at bounding box center [779, 584] width 15 height 15
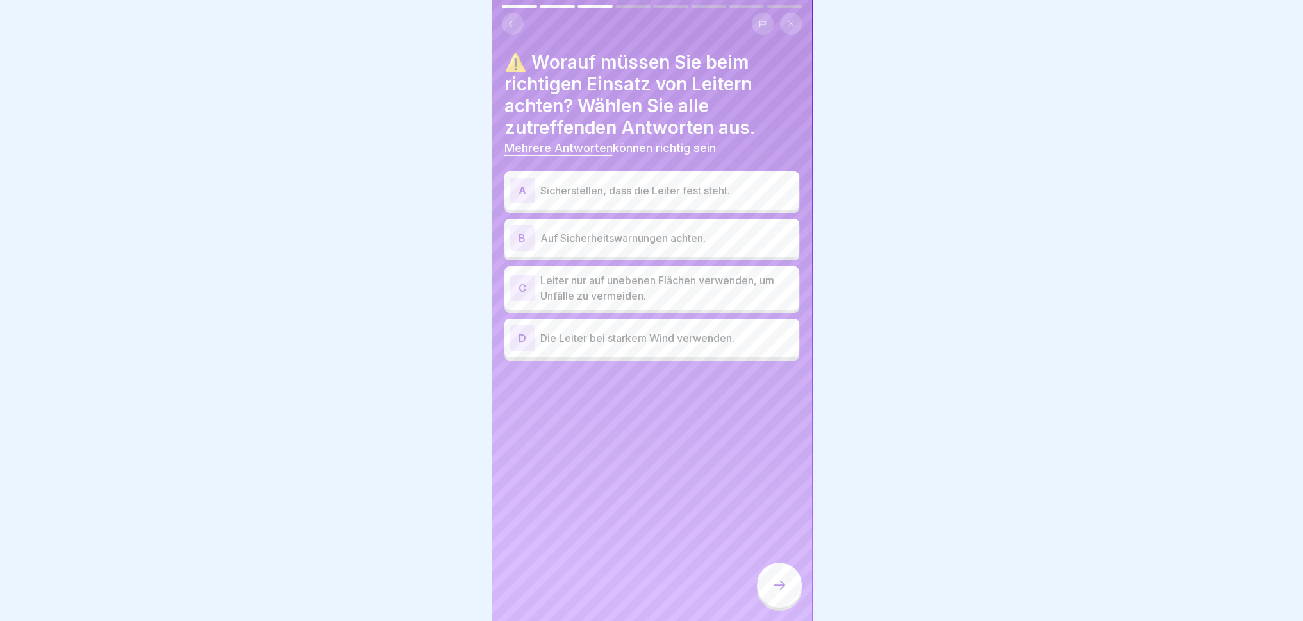
click at [737, 183] on p "Sicherstellen, dass die Leiter fest steht." at bounding box center [667, 190] width 254 height 15
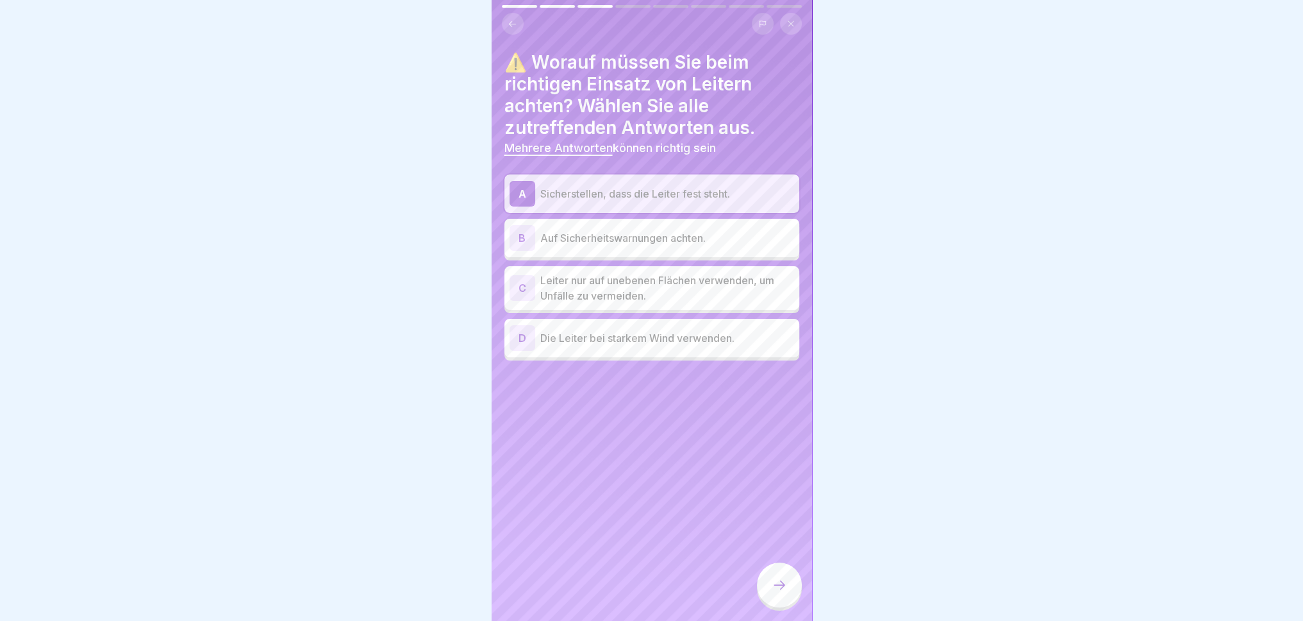
click at [690, 230] on p "Auf Sicherheitswarnungen achten." at bounding box center [667, 237] width 254 height 15
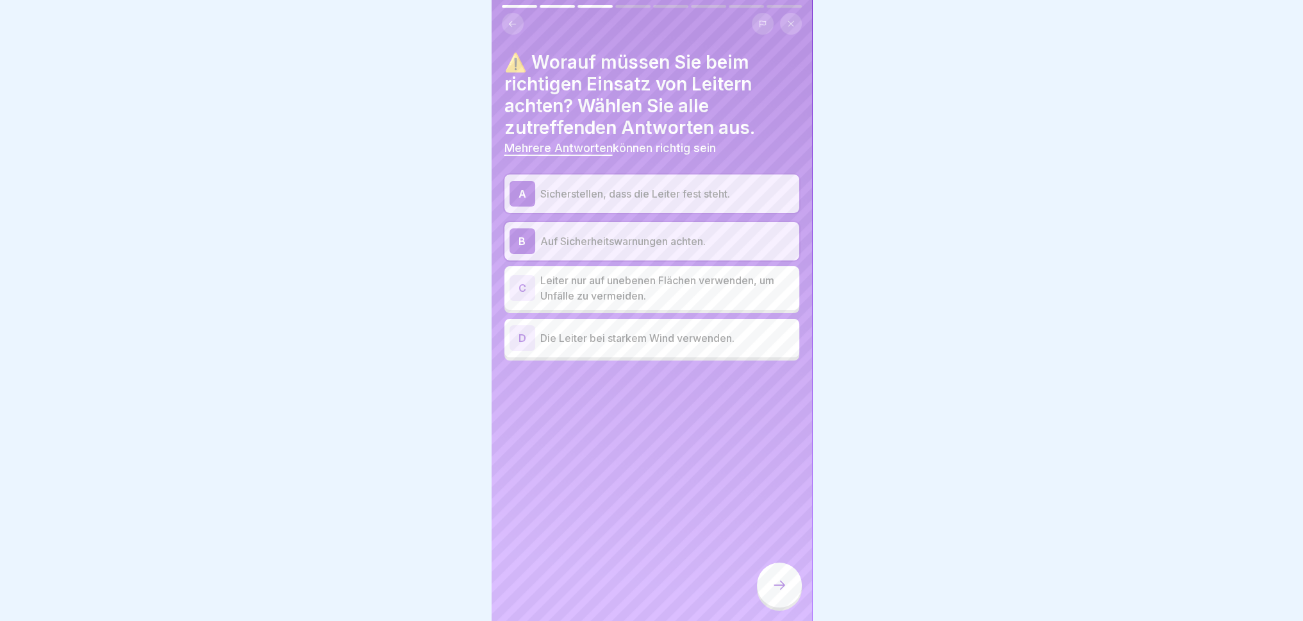
click at [781, 574] on icon at bounding box center [779, 584] width 15 height 15
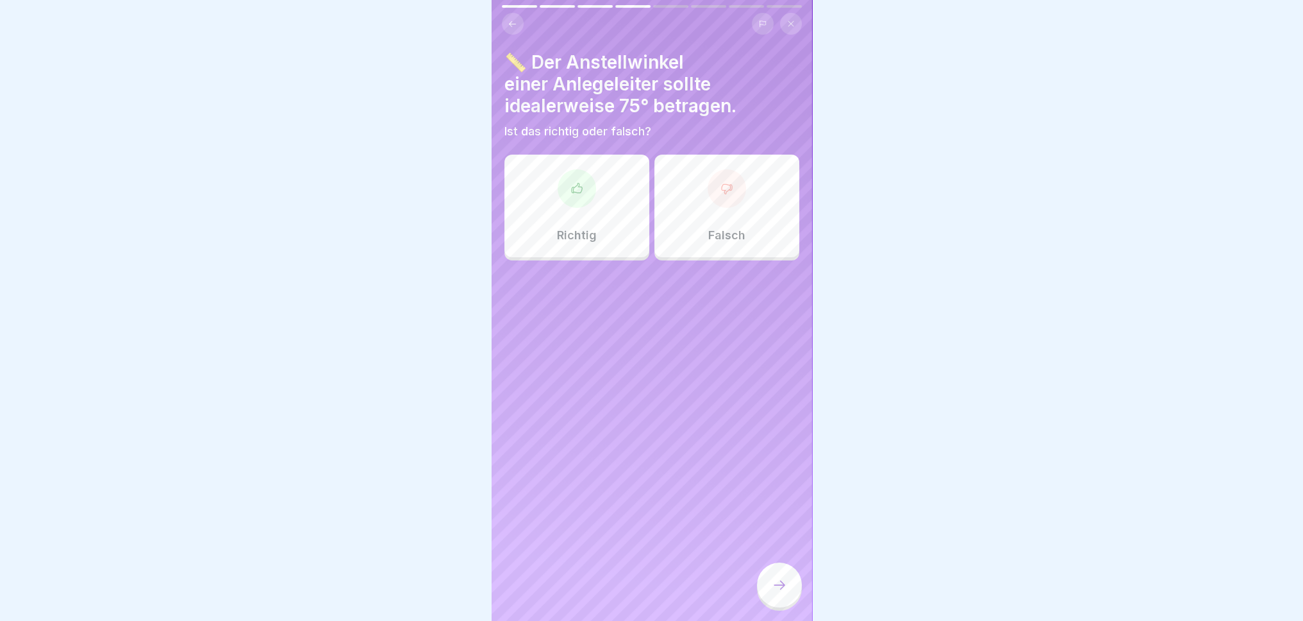
click at [574, 217] on div "Richtig" at bounding box center [577, 206] width 145 height 103
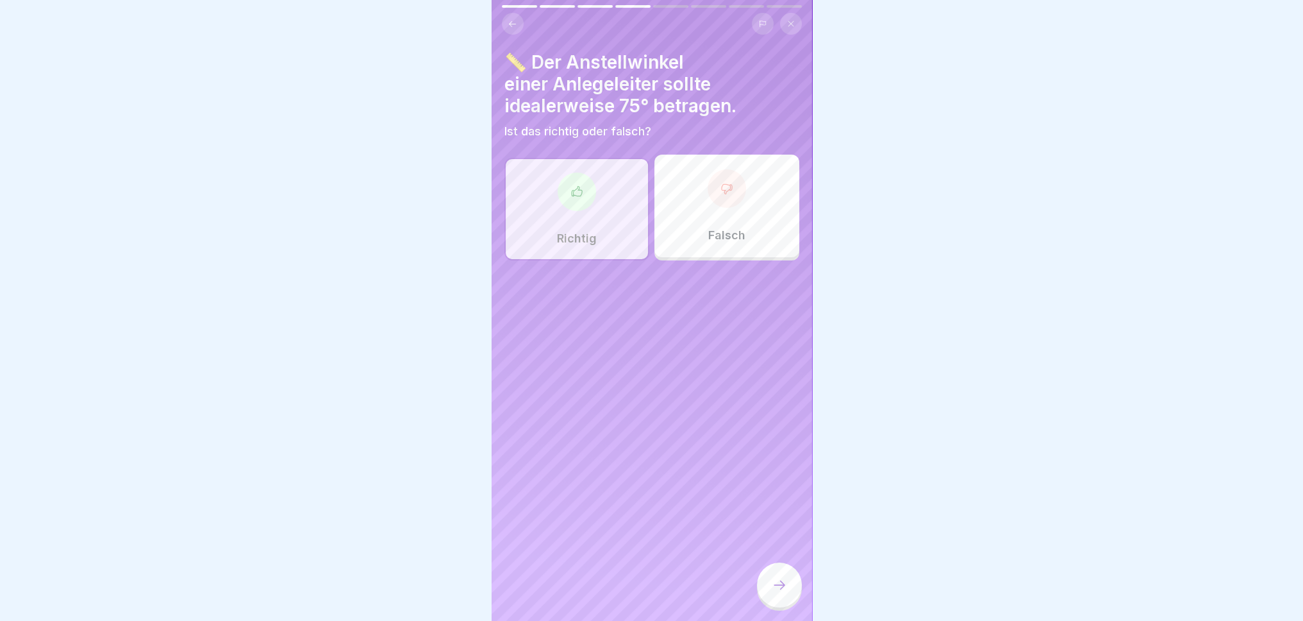
click at [788, 574] on div at bounding box center [779, 584] width 45 height 45
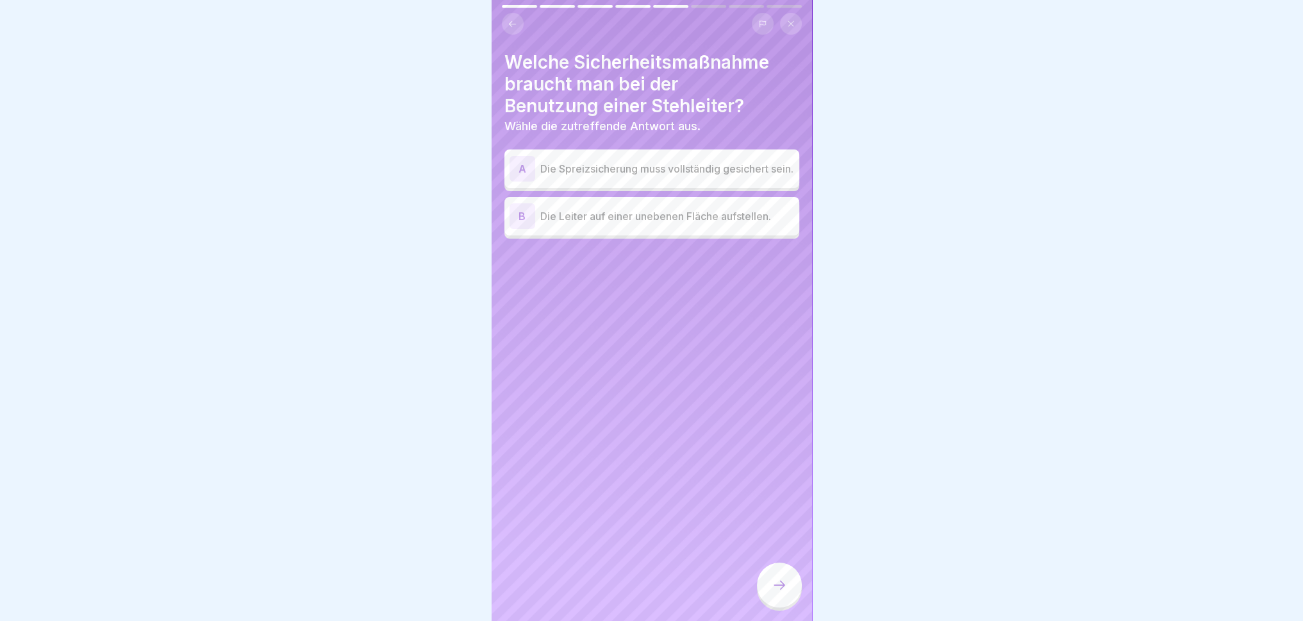
click at [671, 161] on p "Die Spreizsicherung muss vollständig gesichert sein." at bounding box center [667, 168] width 254 height 15
click at [775, 574] on icon at bounding box center [779, 584] width 15 height 15
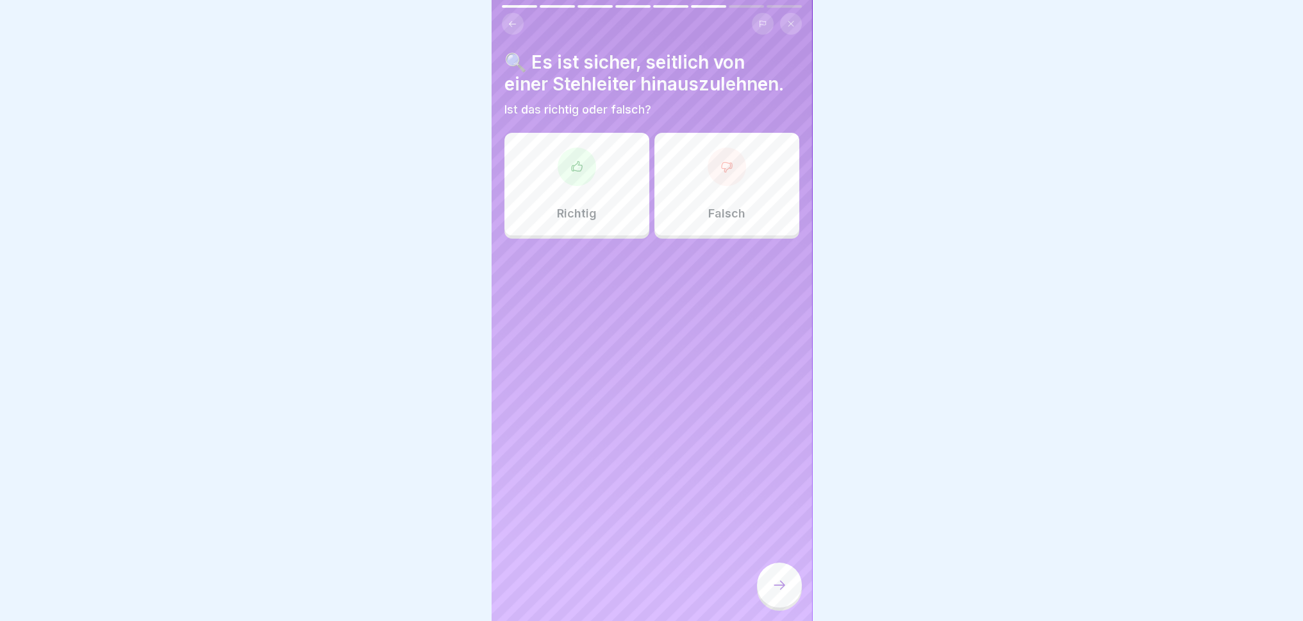
click at [725, 182] on div "Falsch" at bounding box center [727, 184] width 145 height 103
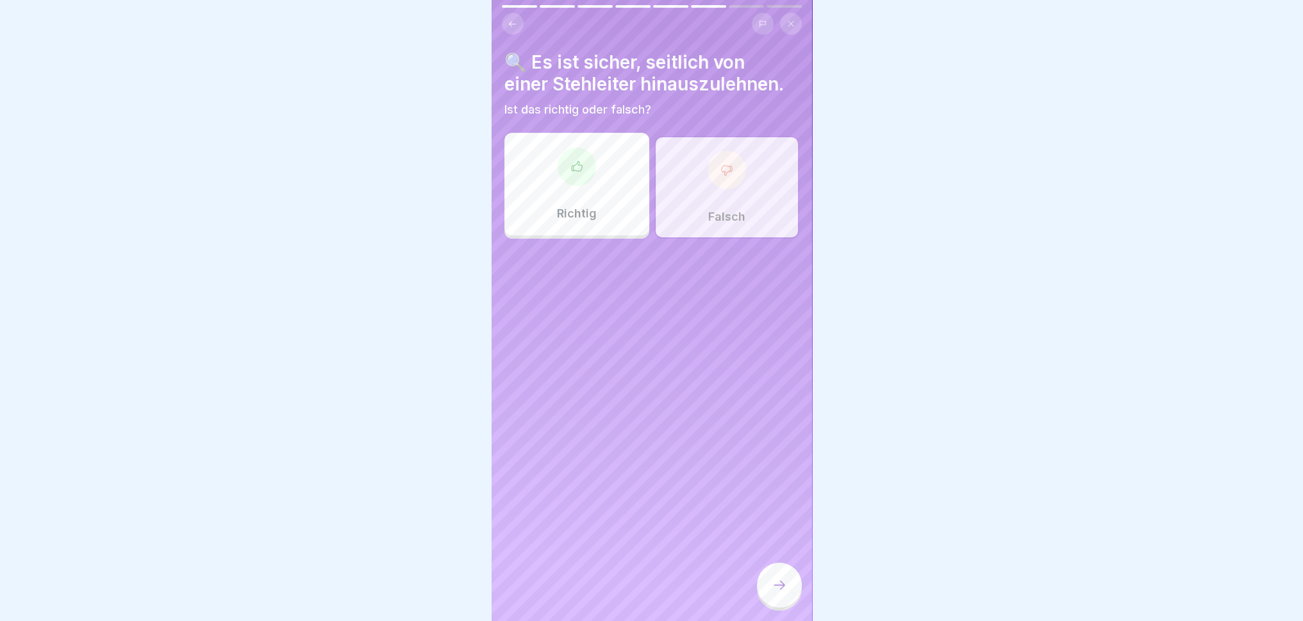
click at [789, 571] on div at bounding box center [779, 584] width 45 height 45
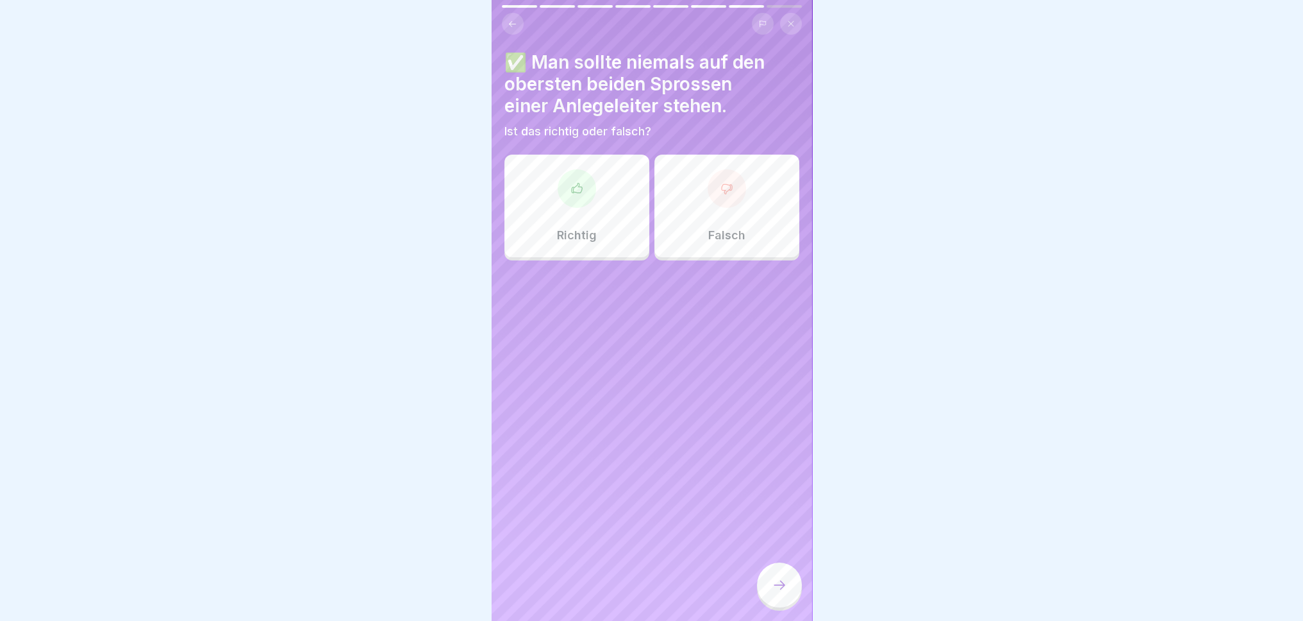
click at [578, 210] on div "Richtig" at bounding box center [577, 206] width 145 height 103
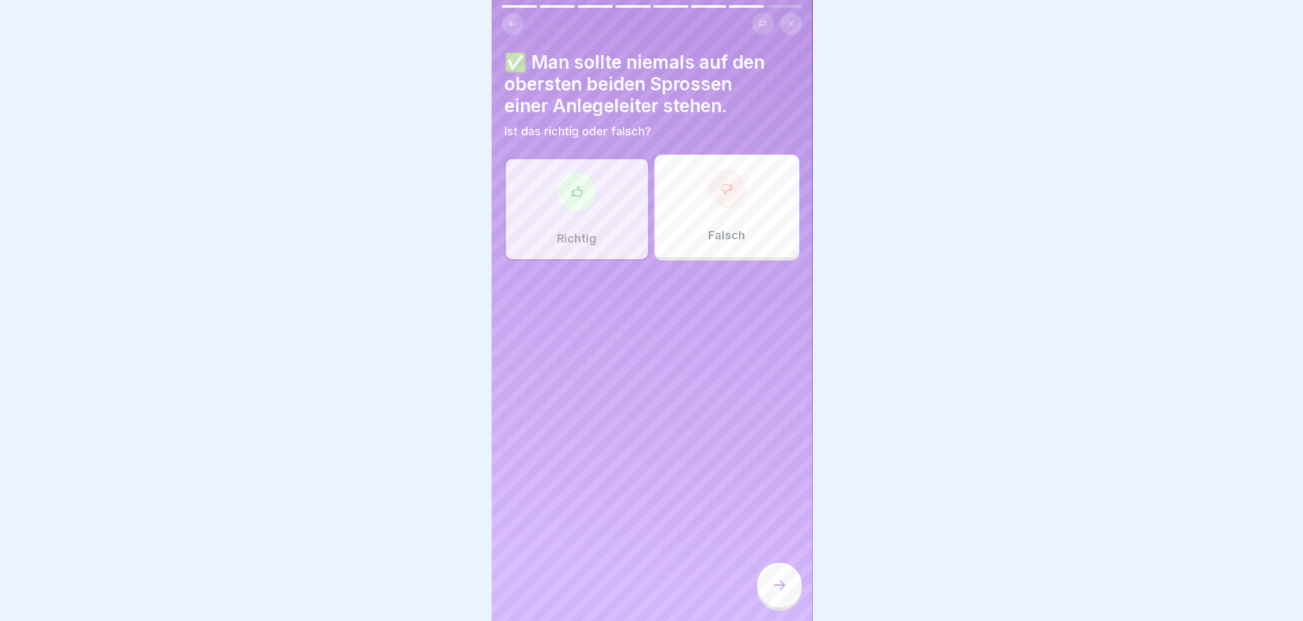
click at [781, 572] on div at bounding box center [779, 584] width 45 height 45
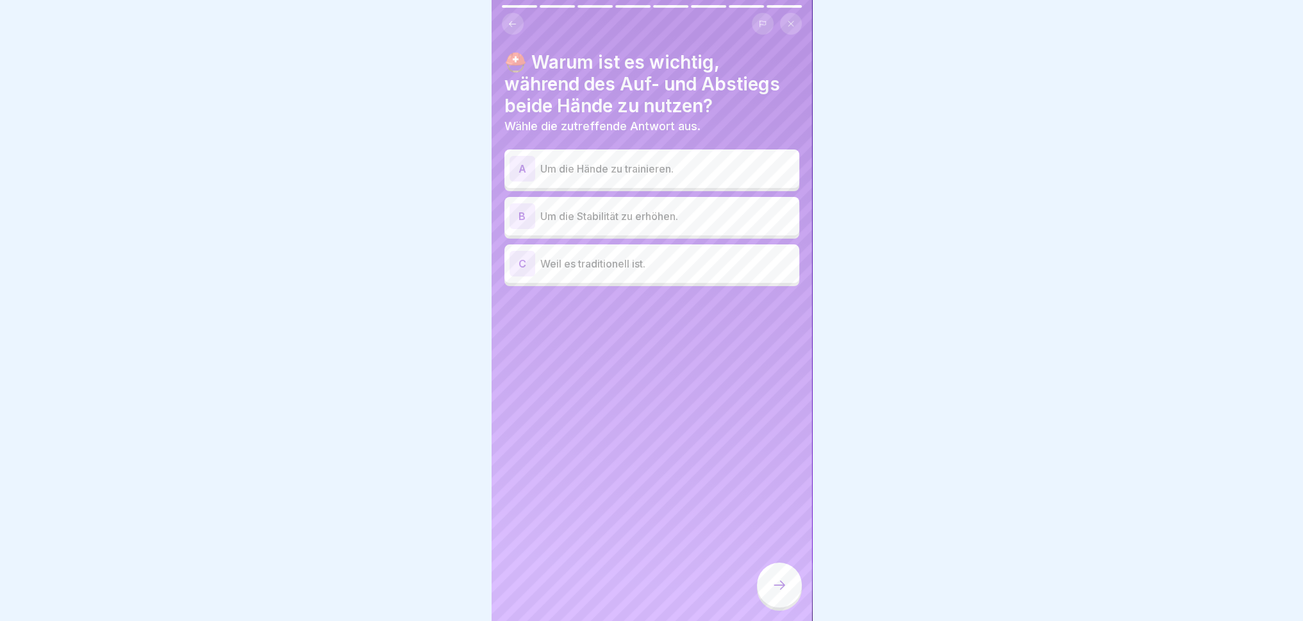
click at [705, 220] on div "B Um die Stabilität zu erhöhen." at bounding box center [652, 216] width 295 height 38
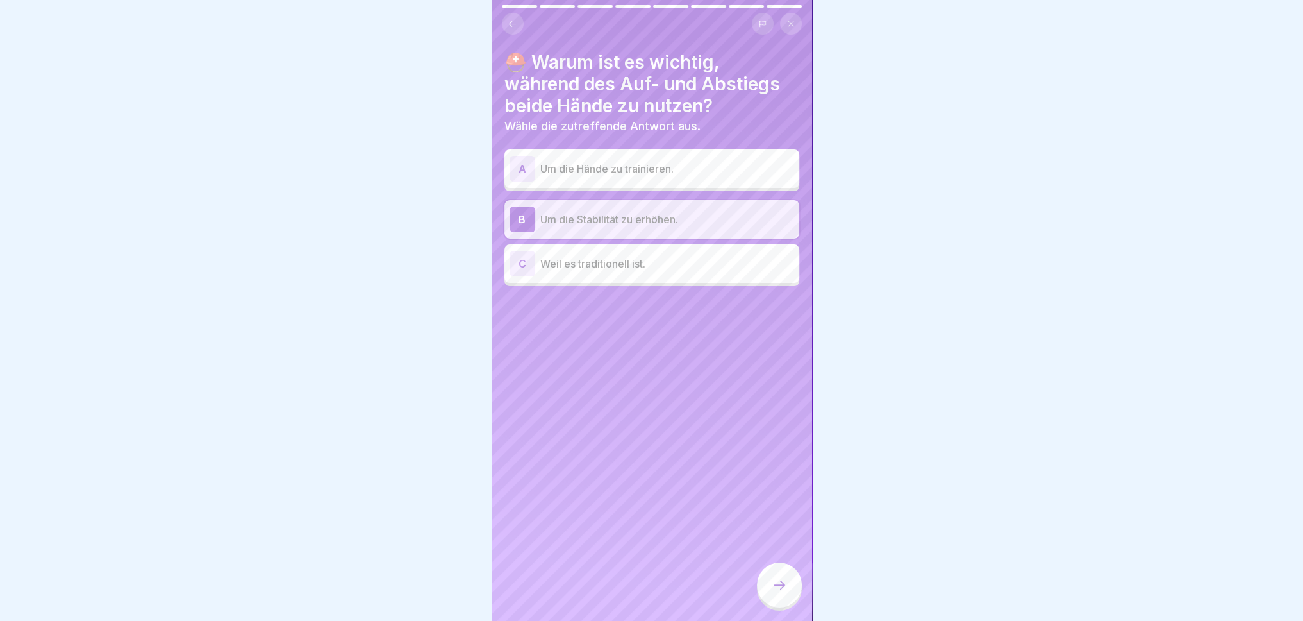
click at [782, 574] on icon at bounding box center [779, 584] width 15 height 15
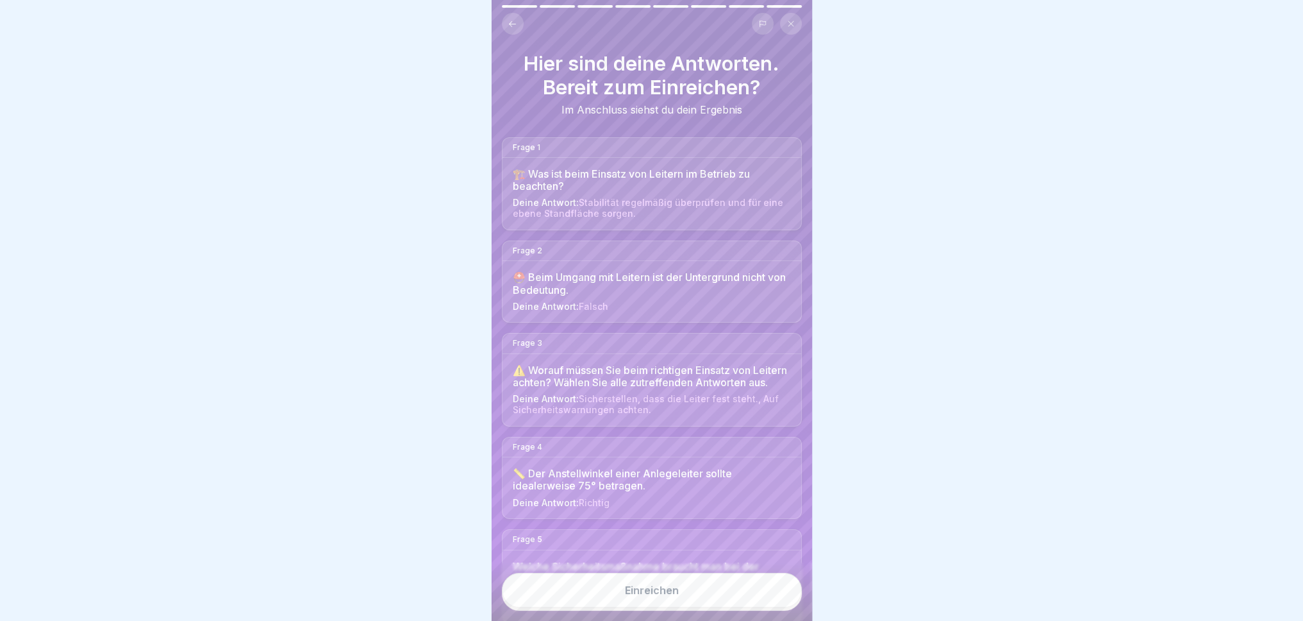
click at [666, 574] on div "Einreichen" at bounding box center [652, 590] width 54 height 12
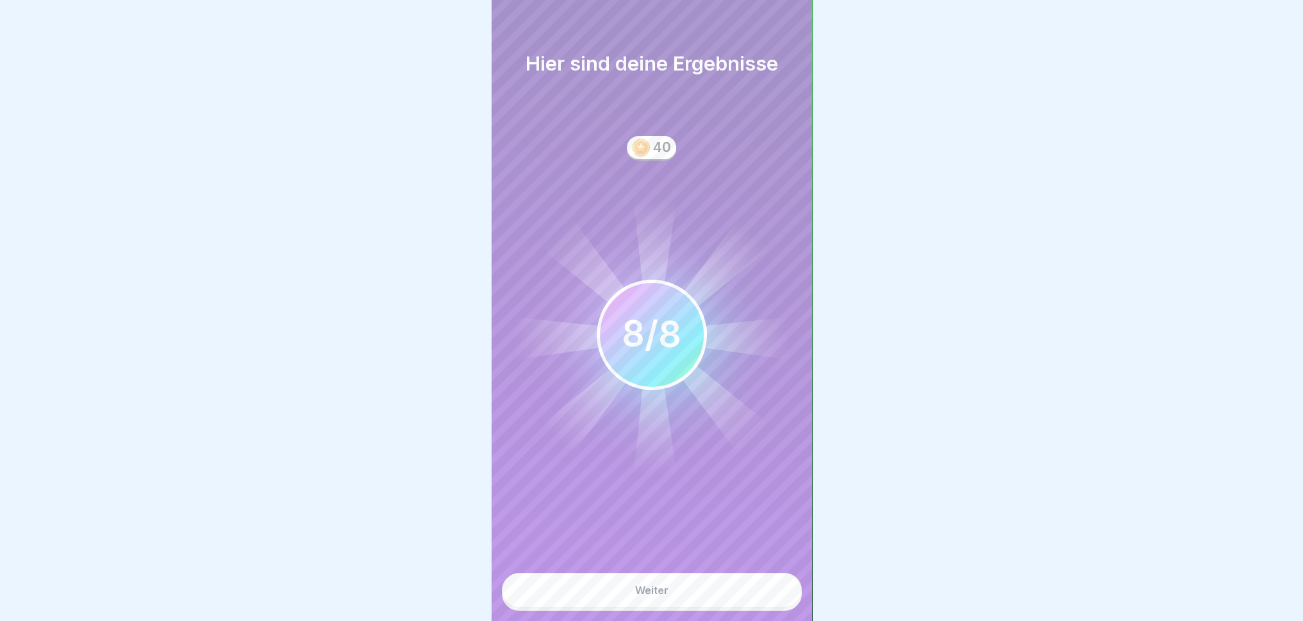
click at [734, 574] on button "Weiter" at bounding box center [652, 590] width 300 height 35
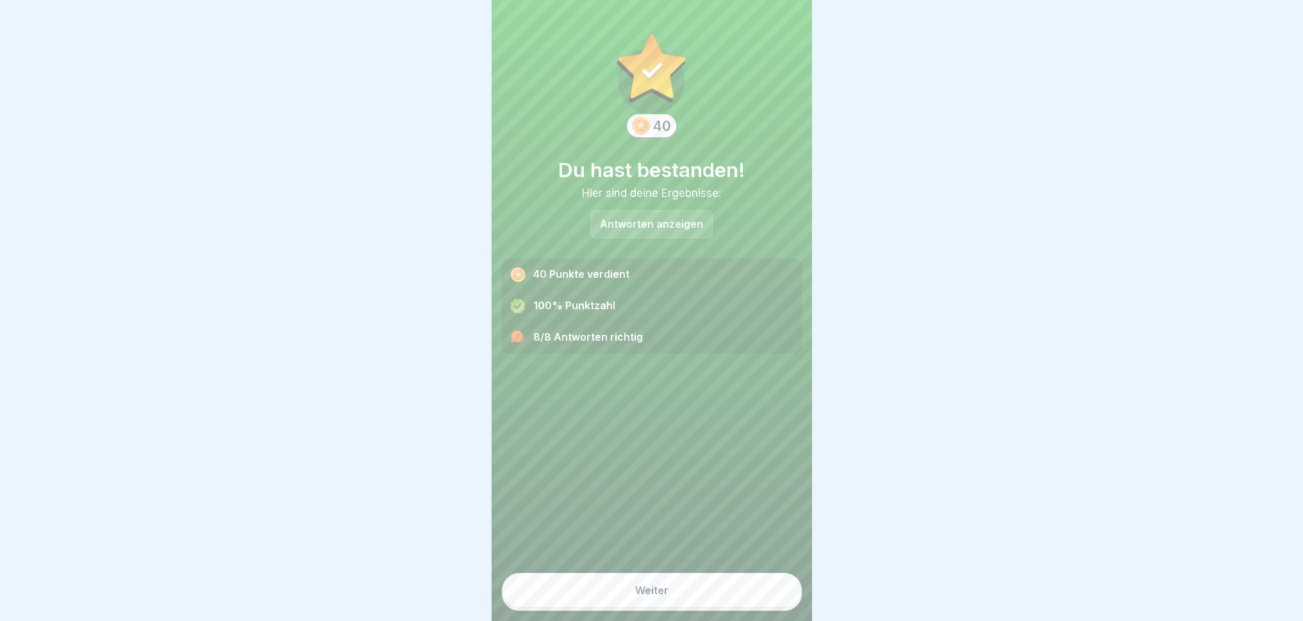
click at [696, 574] on button "Weiter" at bounding box center [652, 590] width 300 height 35
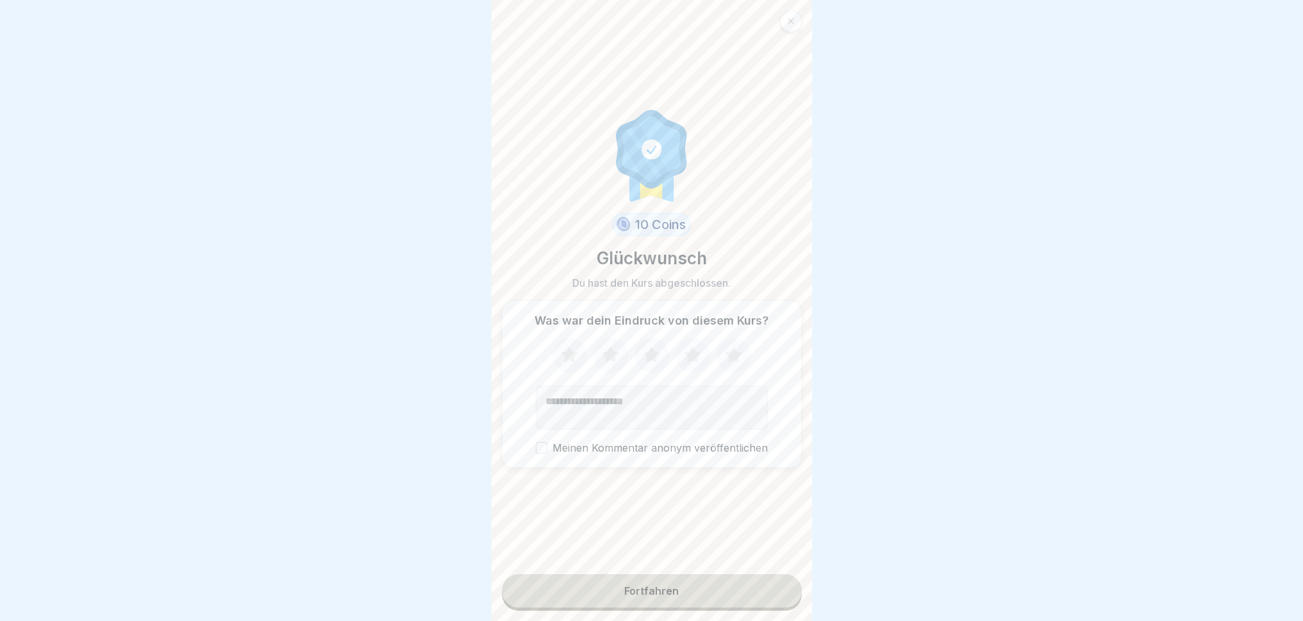
click at [570, 344] on icon at bounding box center [570, 355] width 34 height 33
click at [731, 574] on button "Fortfahren" at bounding box center [652, 590] width 300 height 33
click at [718, 574] on button "Fortfahren" at bounding box center [652, 590] width 300 height 33
click at [636, 574] on div "Fortfahren" at bounding box center [651, 591] width 54 height 12
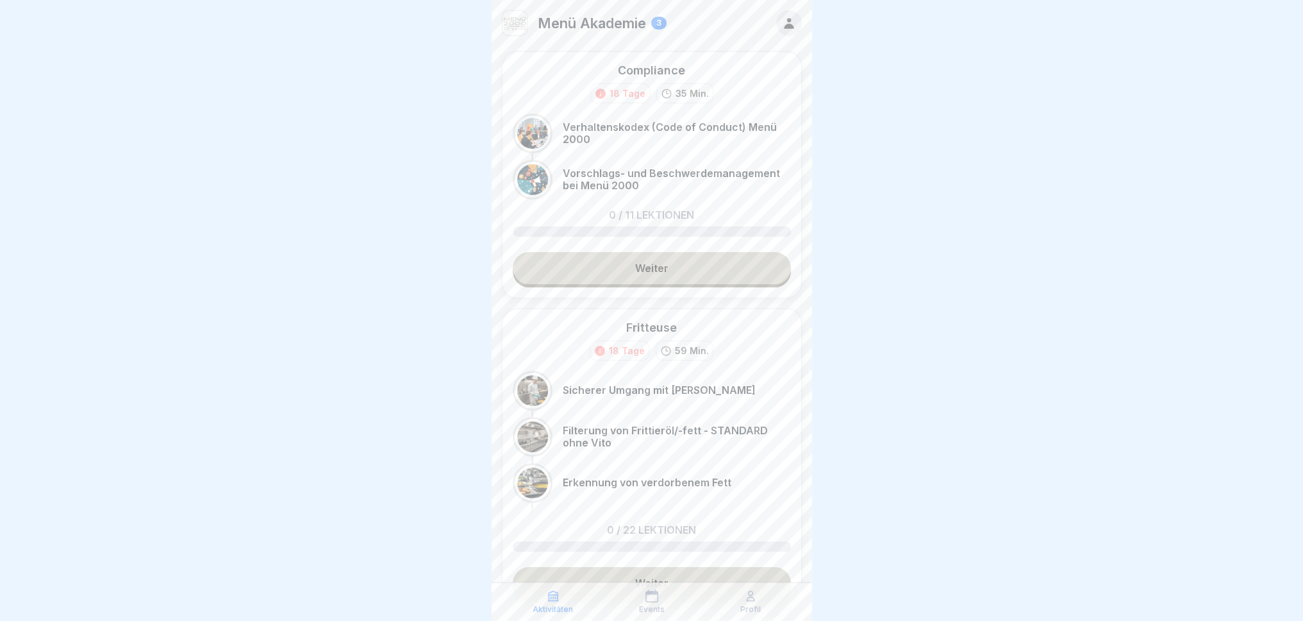
click at [784, 28] on icon at bounding box center [789, 23] width 10 height 11
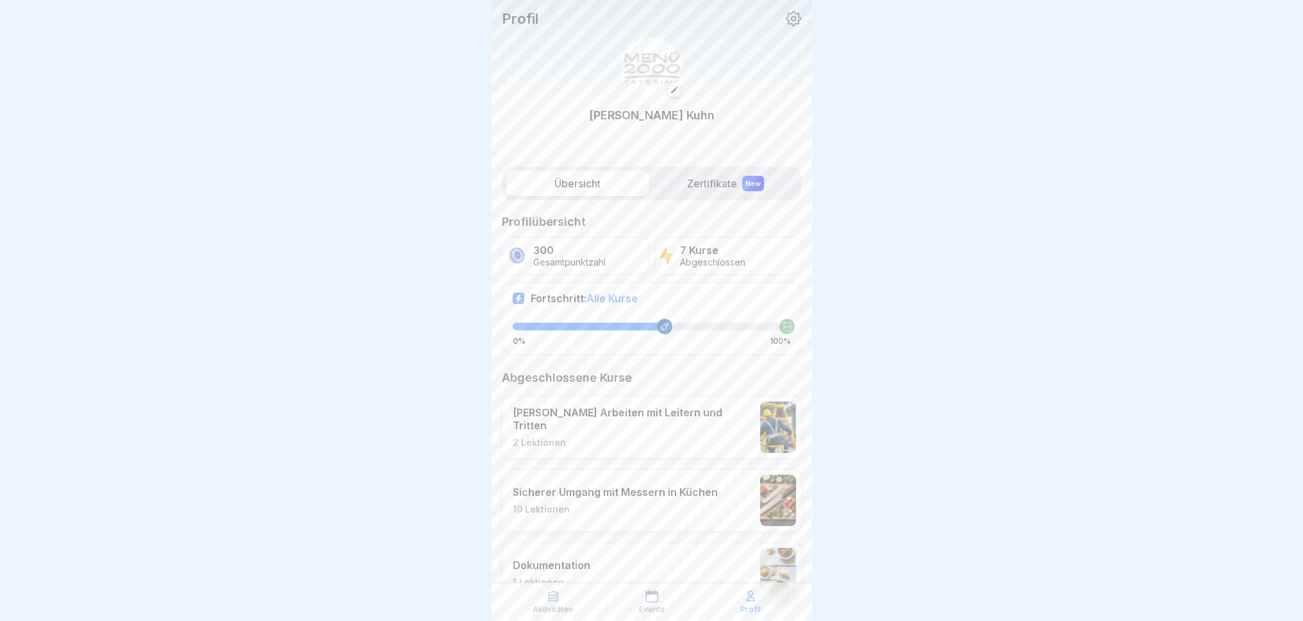
click at [701, 185] on label "Zertifikate New" at bounding box center [726, 184] width 143 height 26
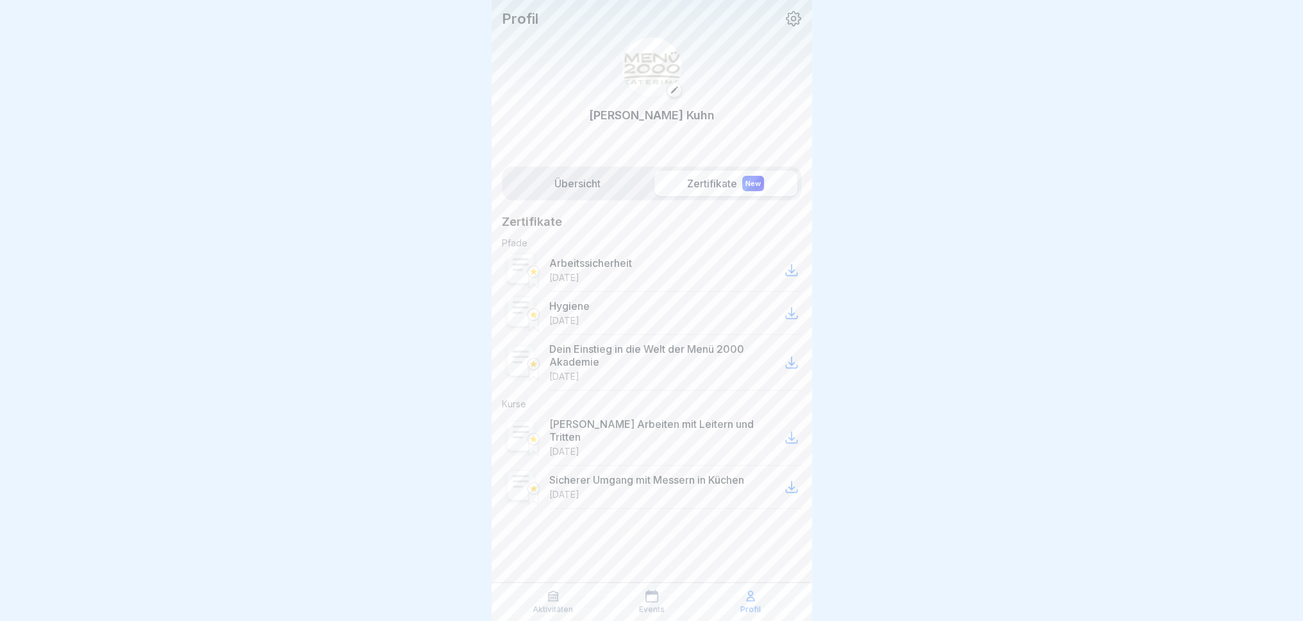
scroll to position [10, 0]
click at [599, 182] on label "Übersicht" at bounding box center [578, 184] width 143 height 26
